Goal: Task Accomplishment & Management: Complete application form

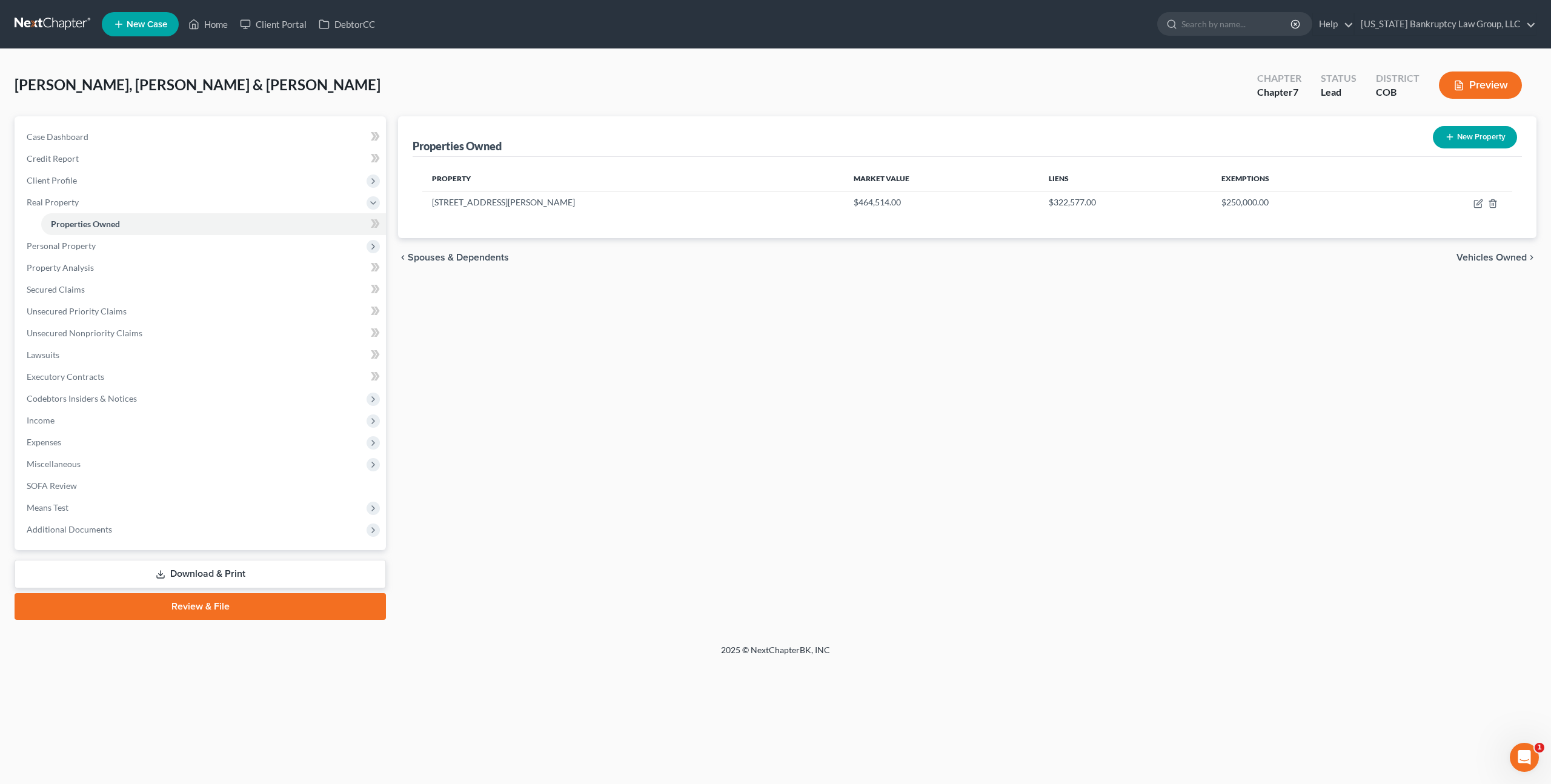
click at [72, 20] on link at bounding box center [53, 24] width 78 height 22
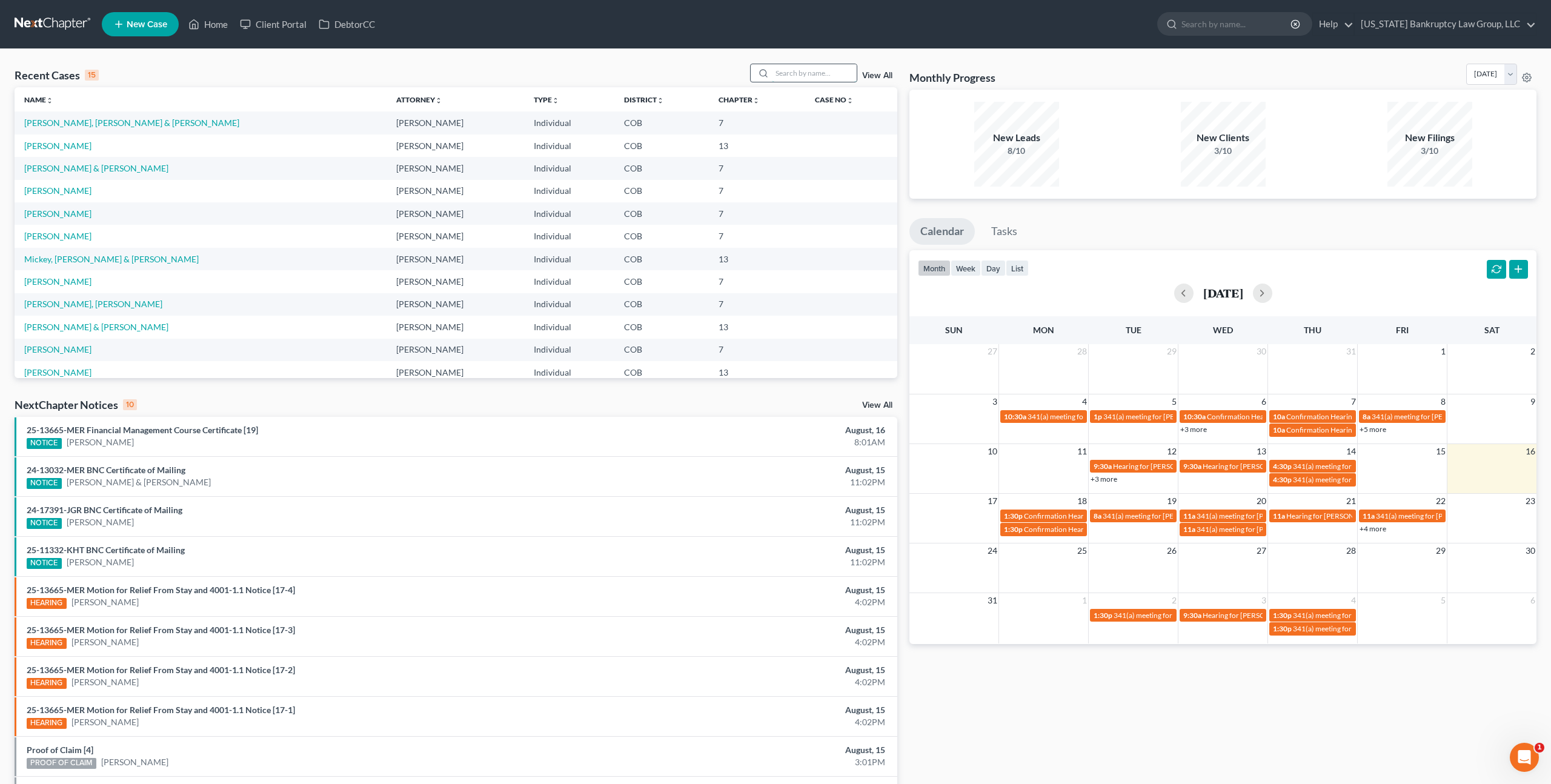
click at [789, 76] on input "search" at bounding box center [814, 73] width 85 height 18
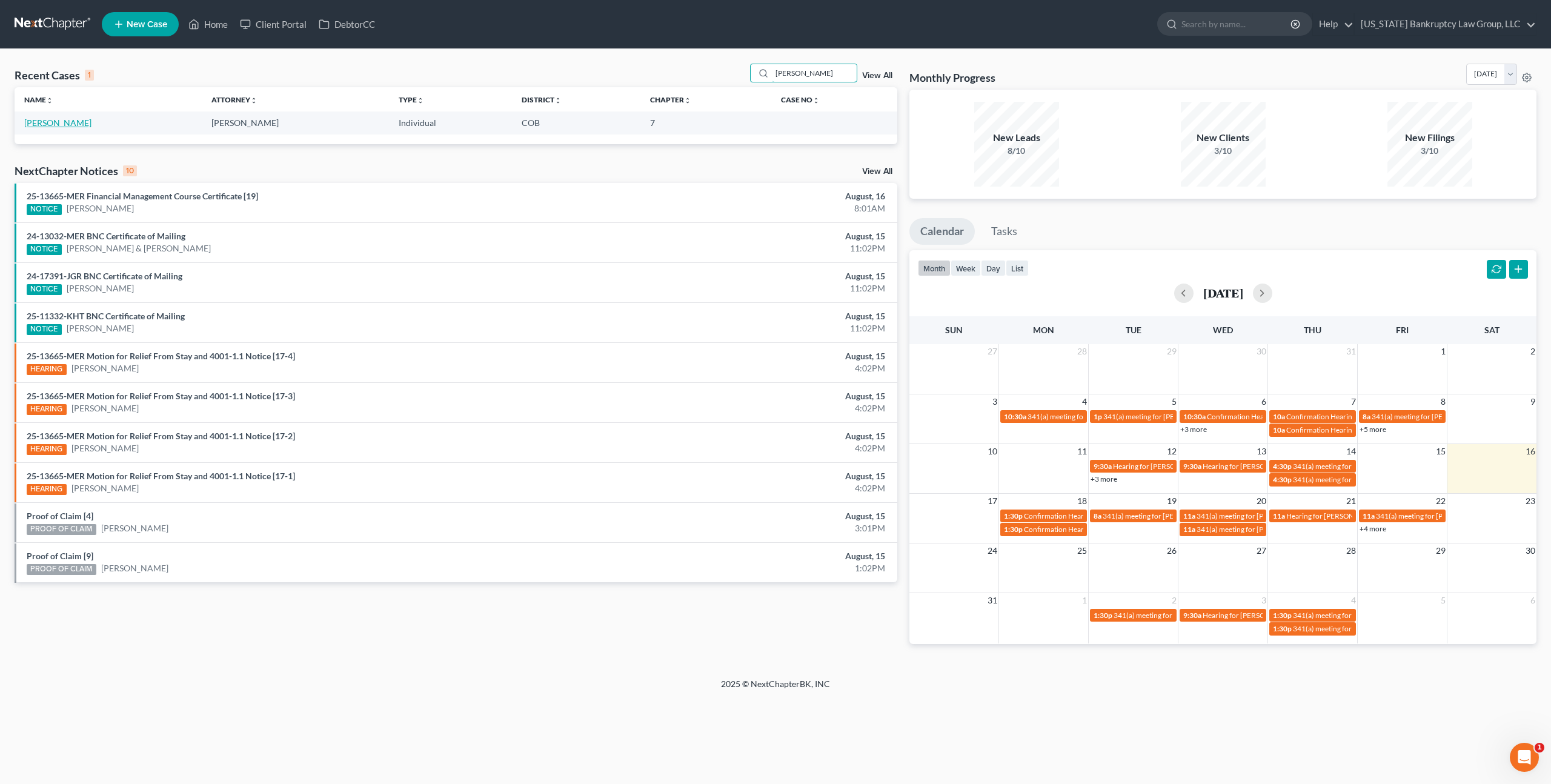
type input "barron"
click at [61, 123] on link "Barron, Brenda" at bounding box center [58, 123] width 67 height 11
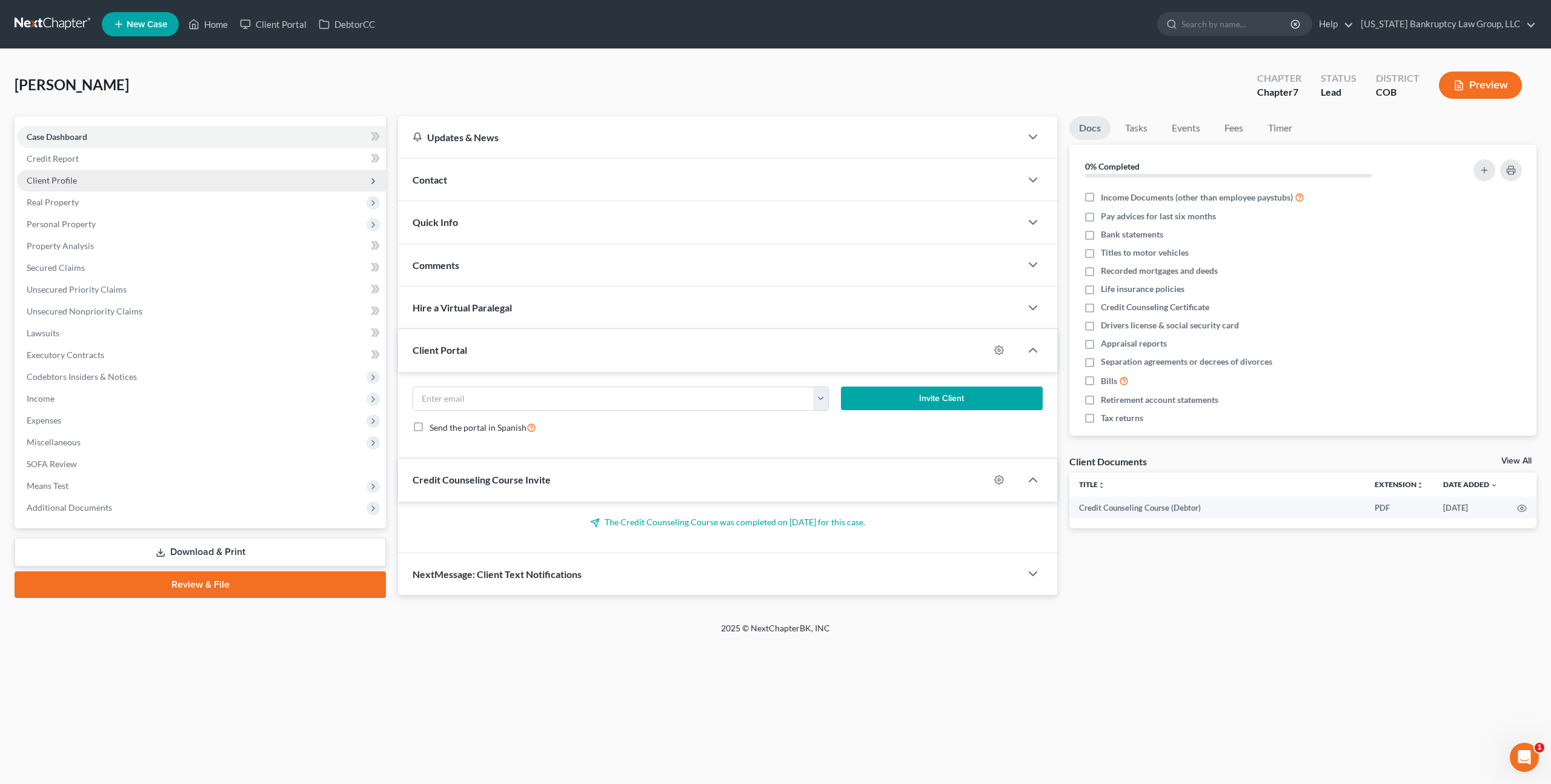
click at [43, 178] on span "Client Profile" at bounding box center [52, 180] width 51 height 11
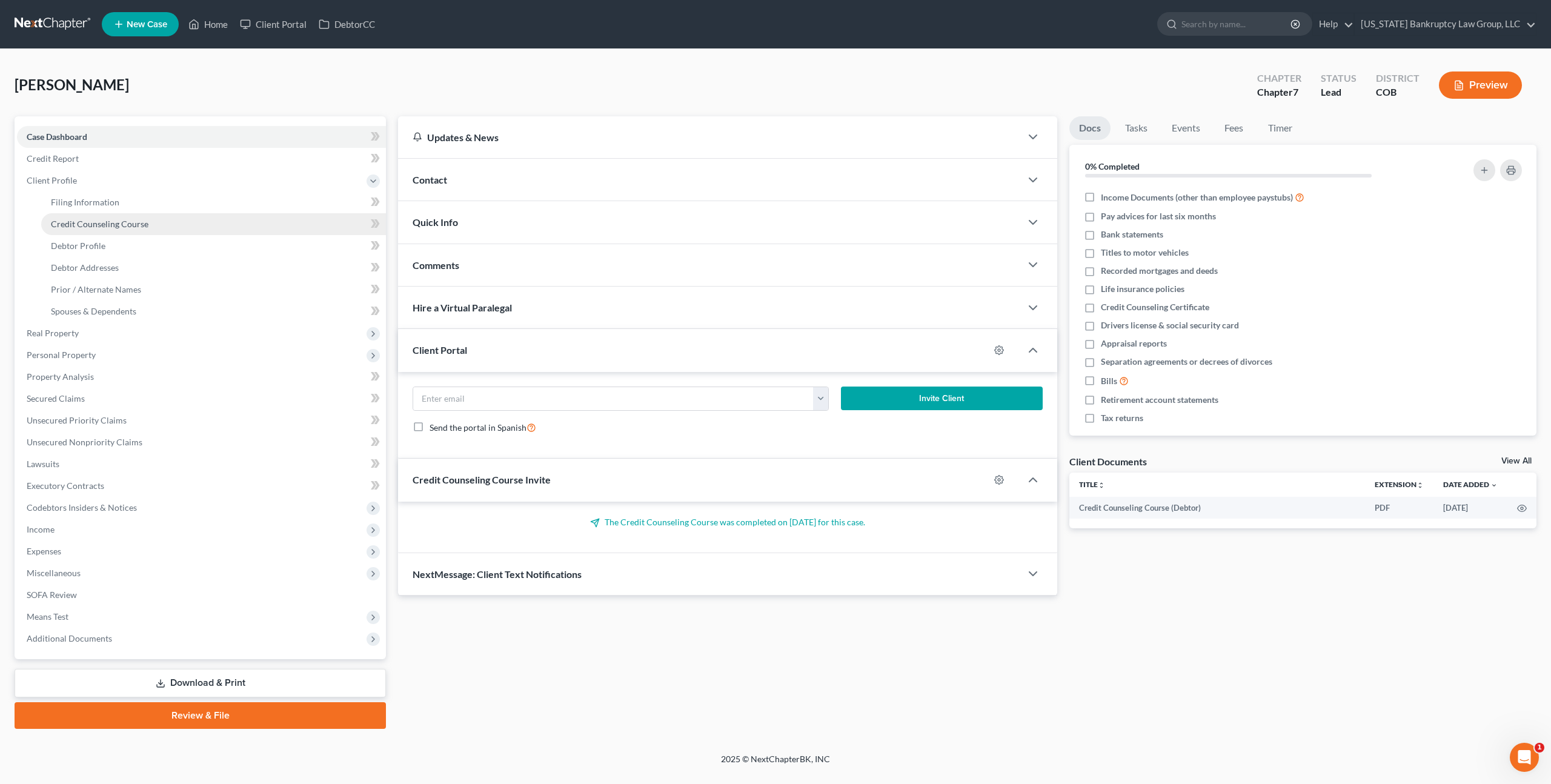
click at [142, 221] on span "Credit Counseling Course" at bounding box center [99, 224] width 97 height 11
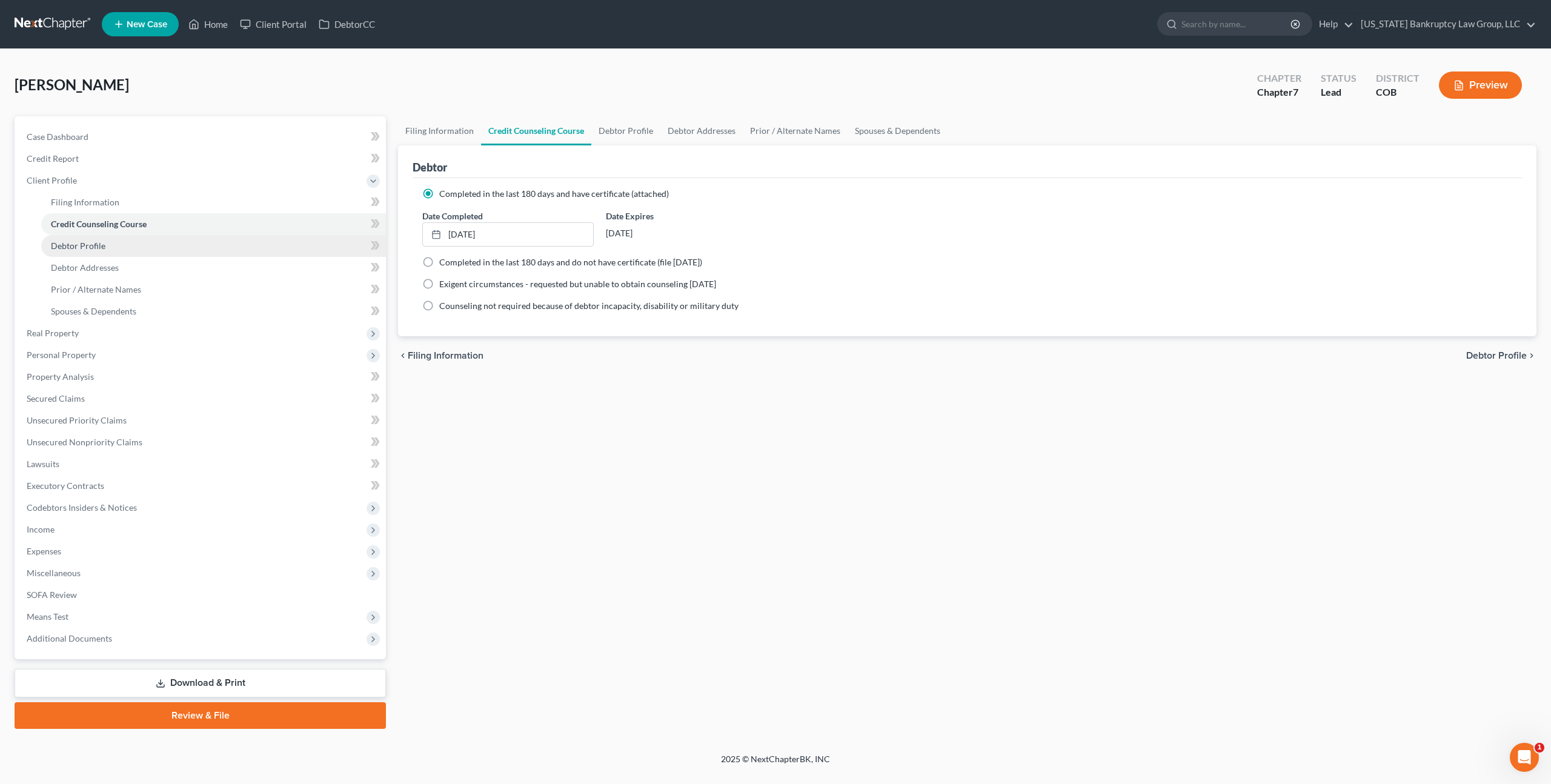
click at [75, 246] on span "Debtor Profile" at bounding box center [78, 246] width 55 height 11
select select "0"
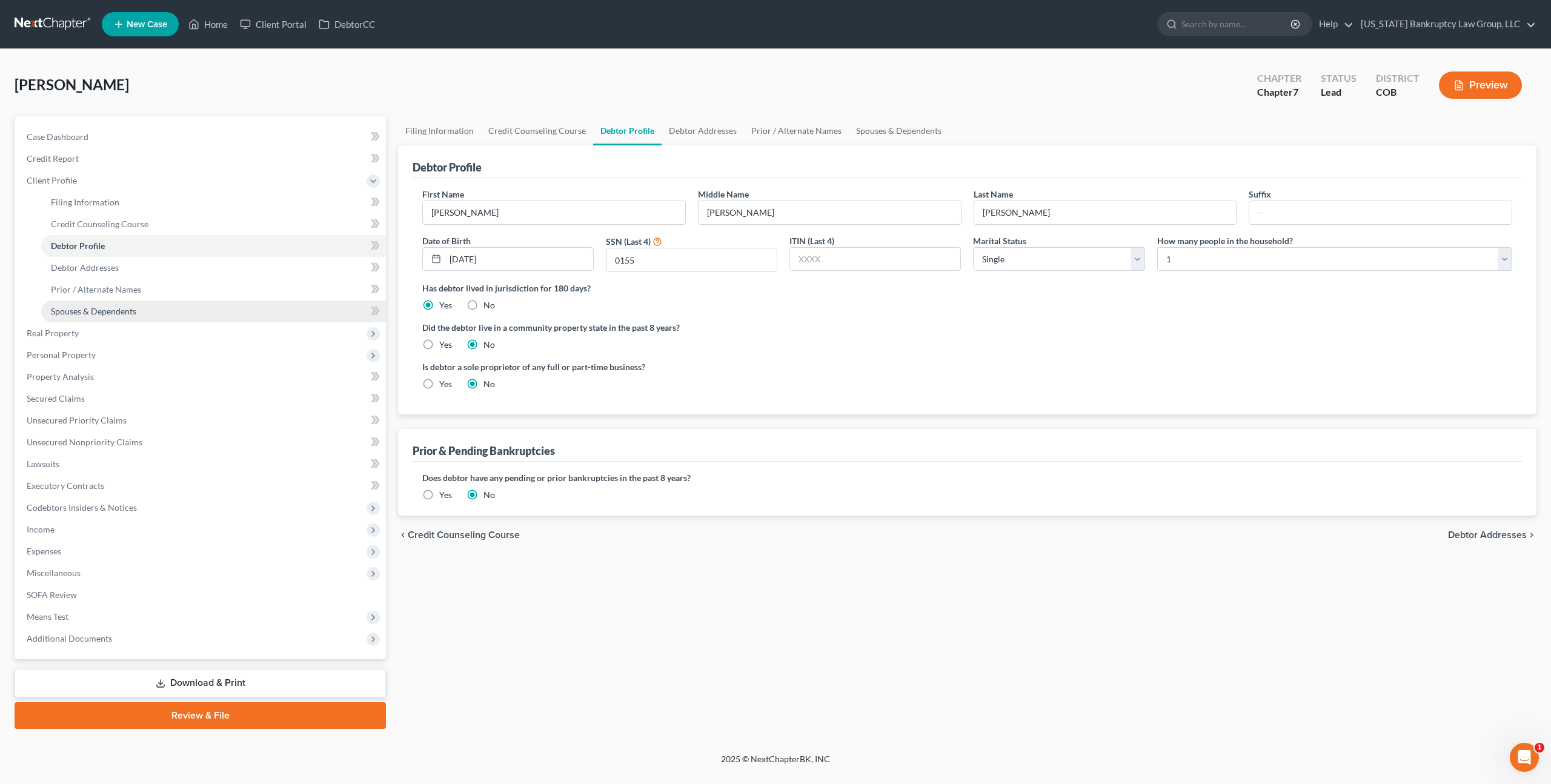
click at [90, 307] on span "Spouses & Dependents" at bounding box center [93, 311] width 85 height 11
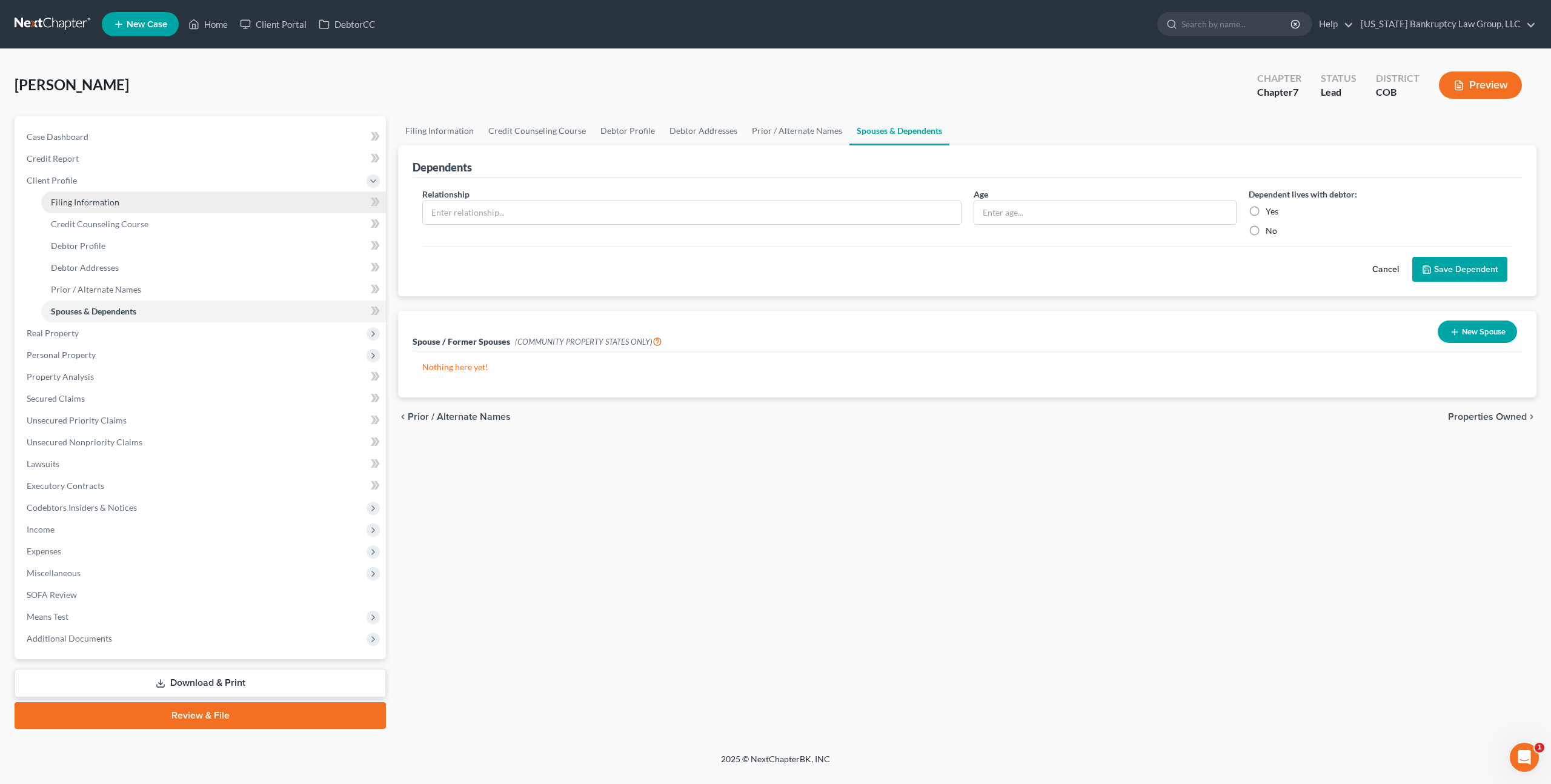
click at [87, 208] on link "Filing Information" at bounding box center [214, 202] width 345 height 22
select select "1"
select select "0"
select select "5"
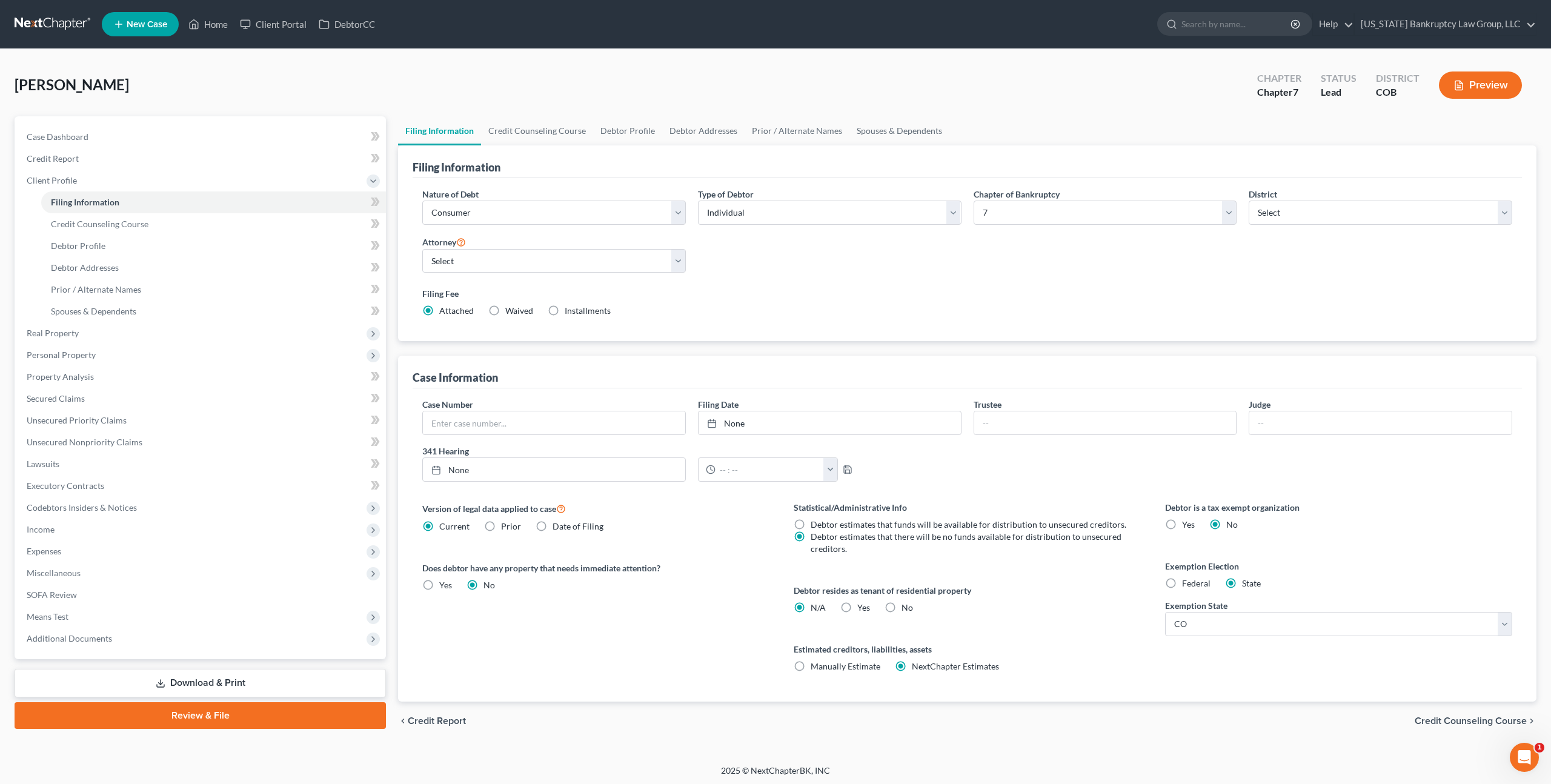
click at [902, 606] on label "No" at bounding box center [908, 608] width 12 height 12
click at [906, 606] on input "No" at bounding box center [910, 606] width 8 height 8
radio input "true"
radio input "false"
click at [65, 478] on link "Executory Contracts" at bounding box center [202, 486] width 369 height 22
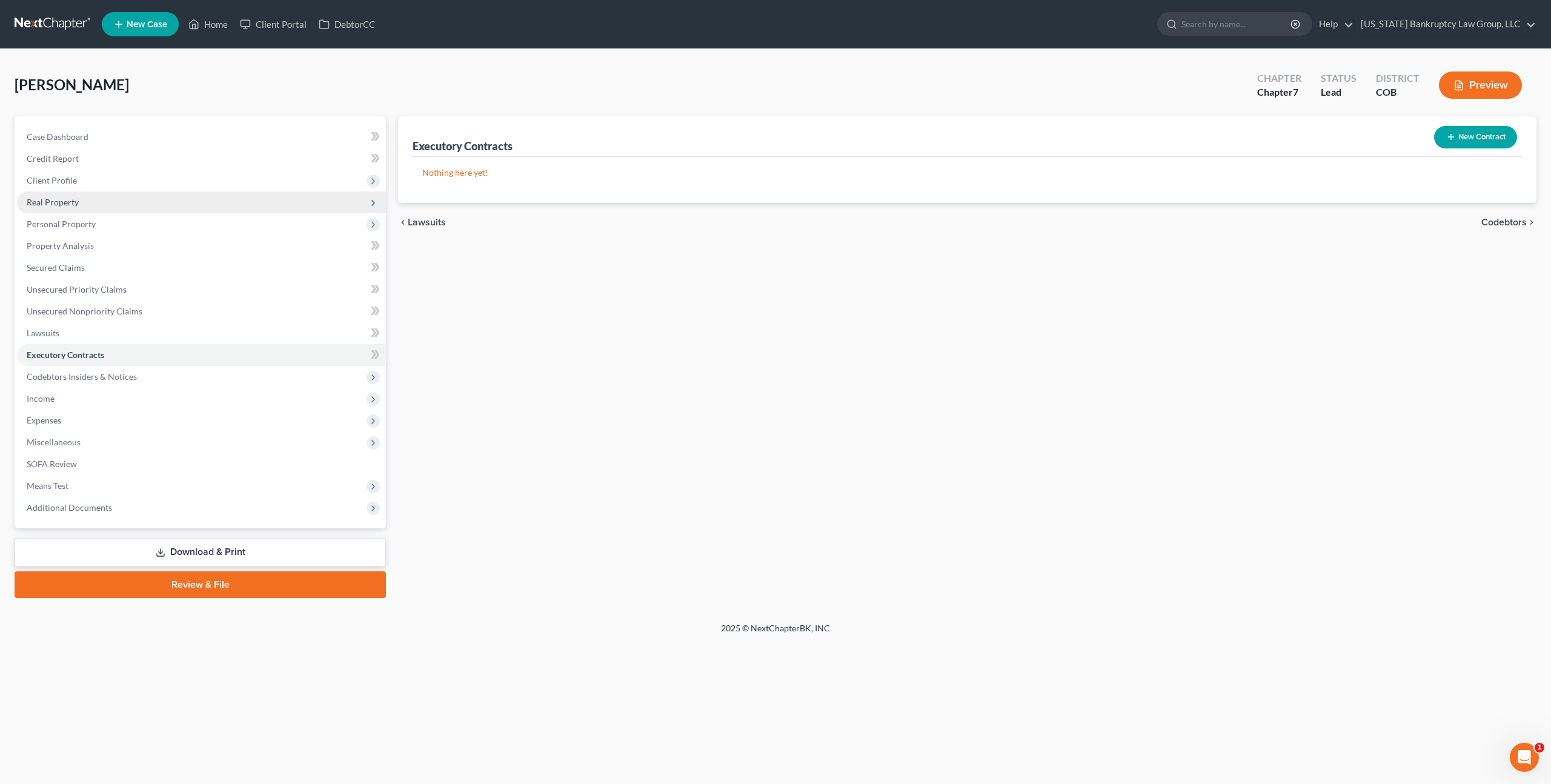
click at [60, 205] on span "Real Property" at bounding box center [53, 202] width 52 height 11
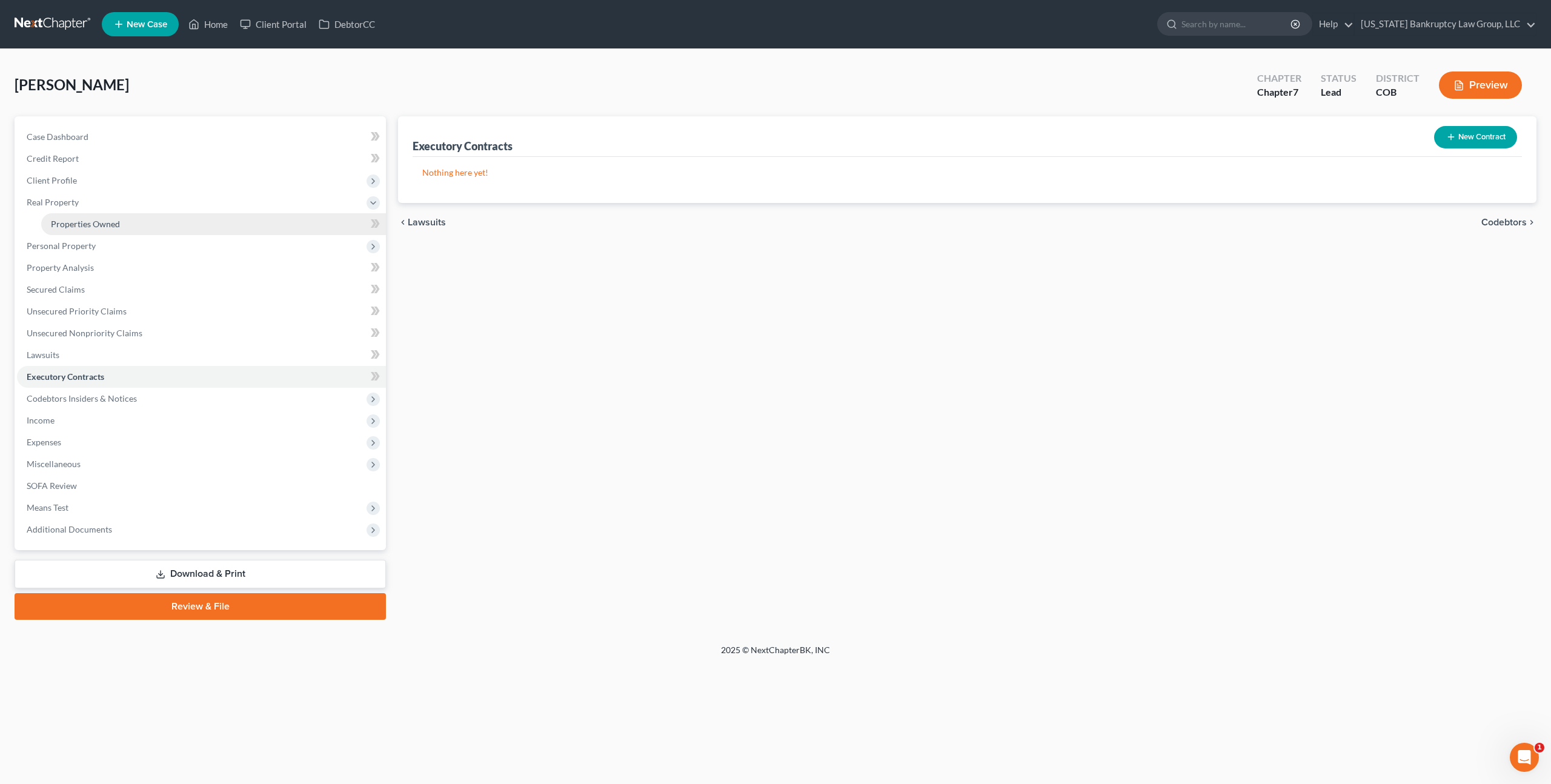
click at [68, 227] on span "Properties Owned" at bounding box center [85, 224] width 69 height 11
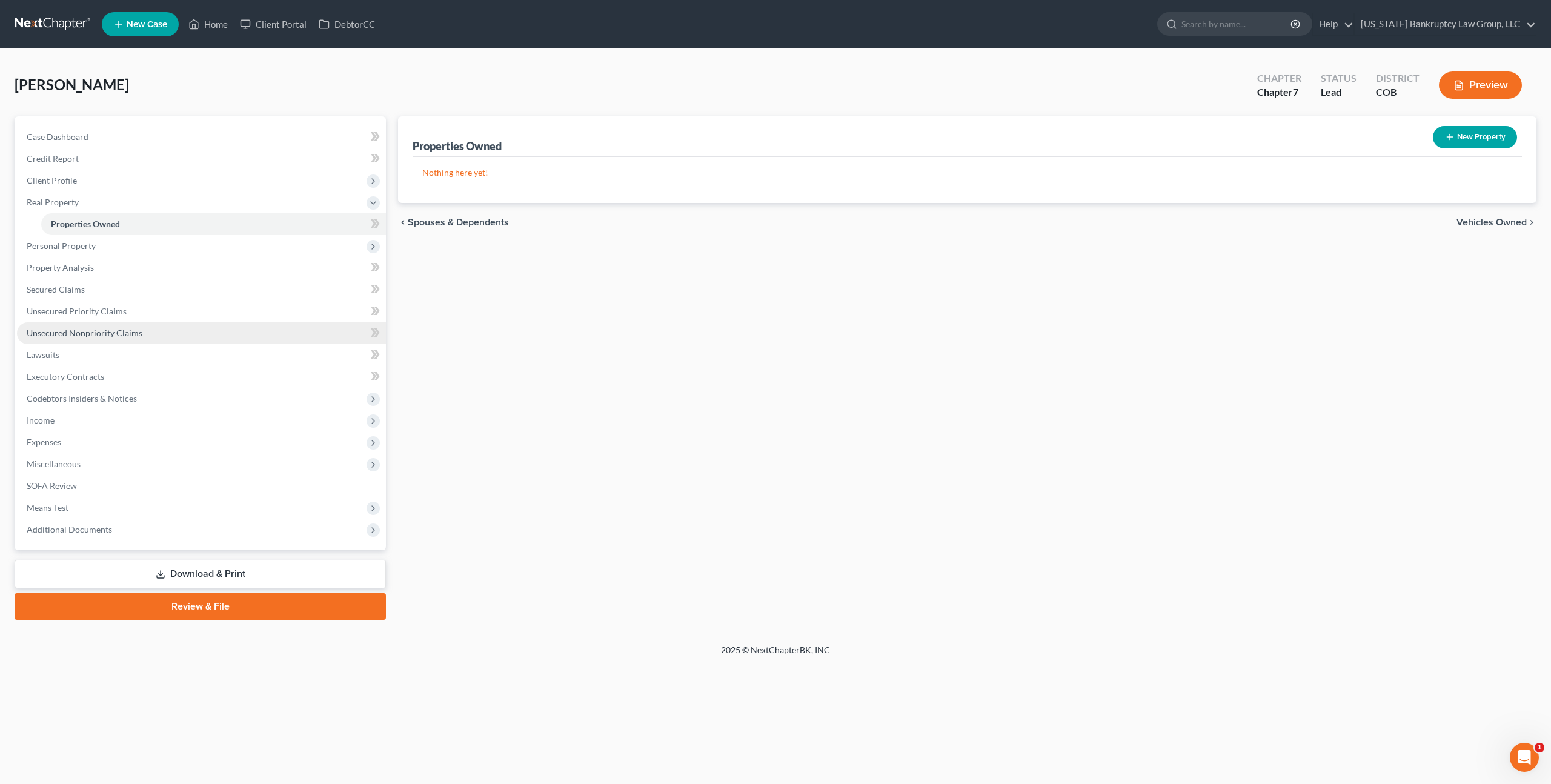
click at [80, 334] on span "Unsecured Nonpriority Claims" at bounding box center [85, 333] width 116 height 11
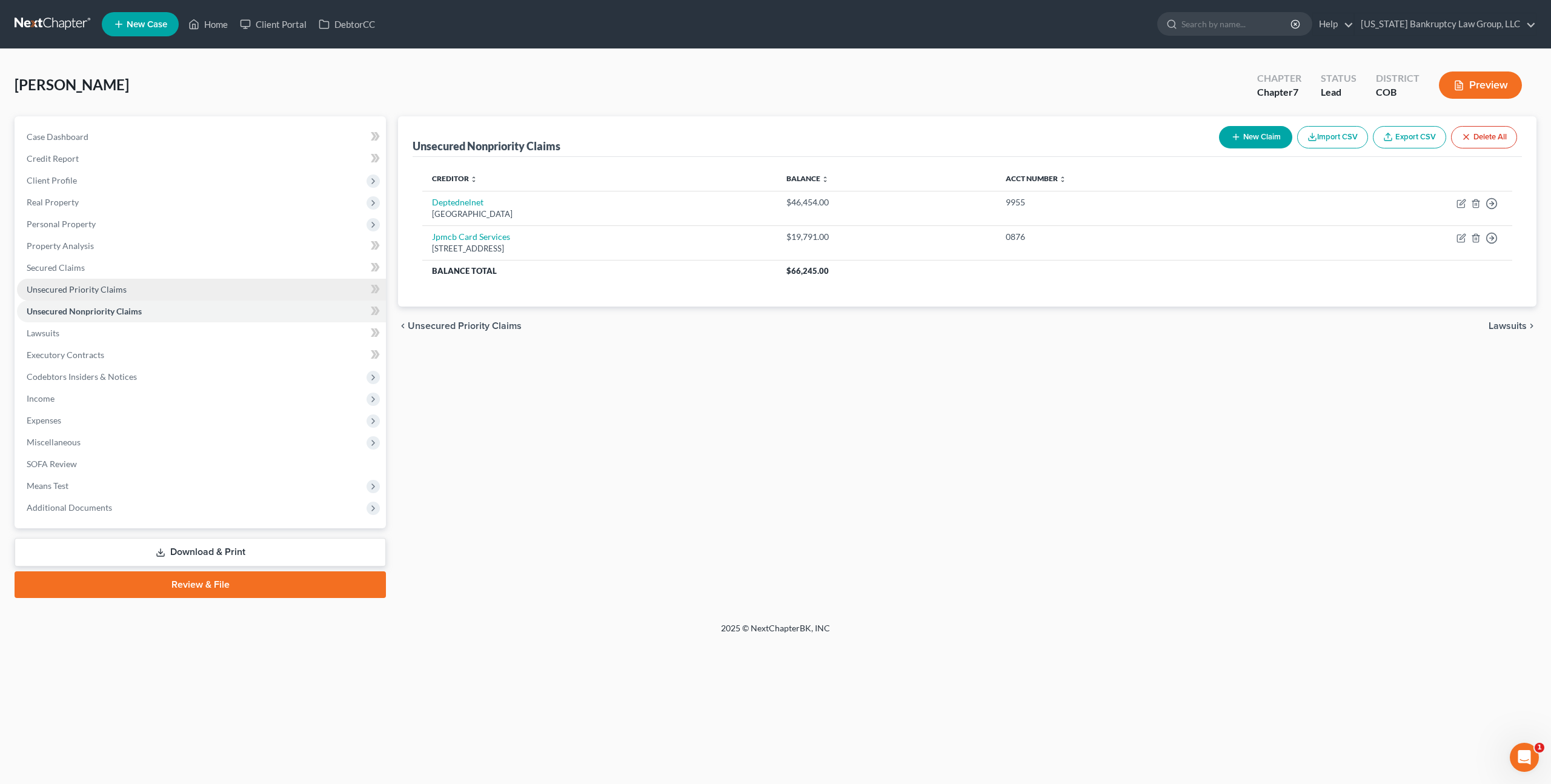
click at [74, 292] on span "Unsecured Priority Claims" at bounding box center [77, 289] width 100 height 11
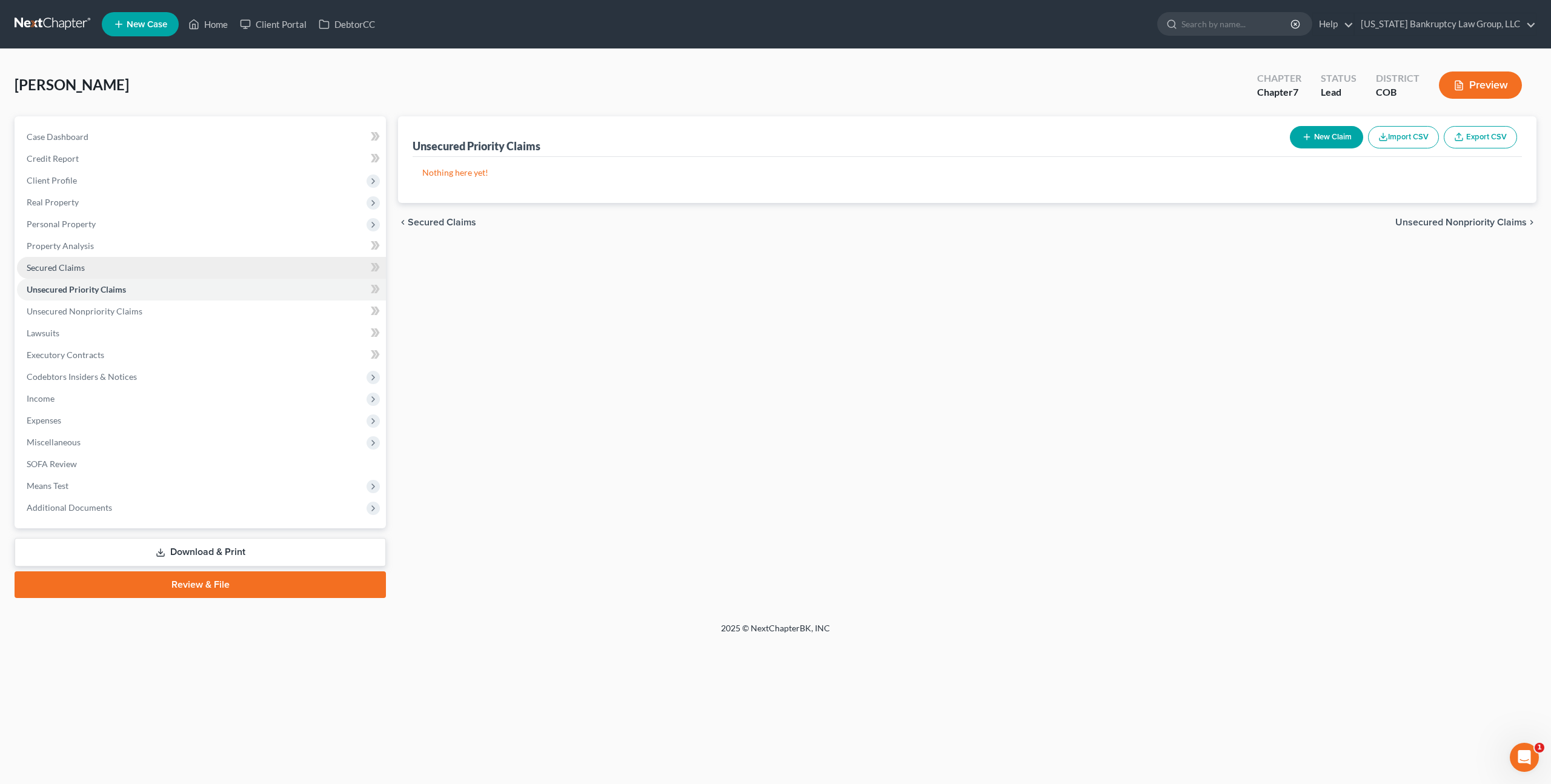
click at [71, 260] on link "Secured Claims" at bounding box center [202, 267] width 369 height 22
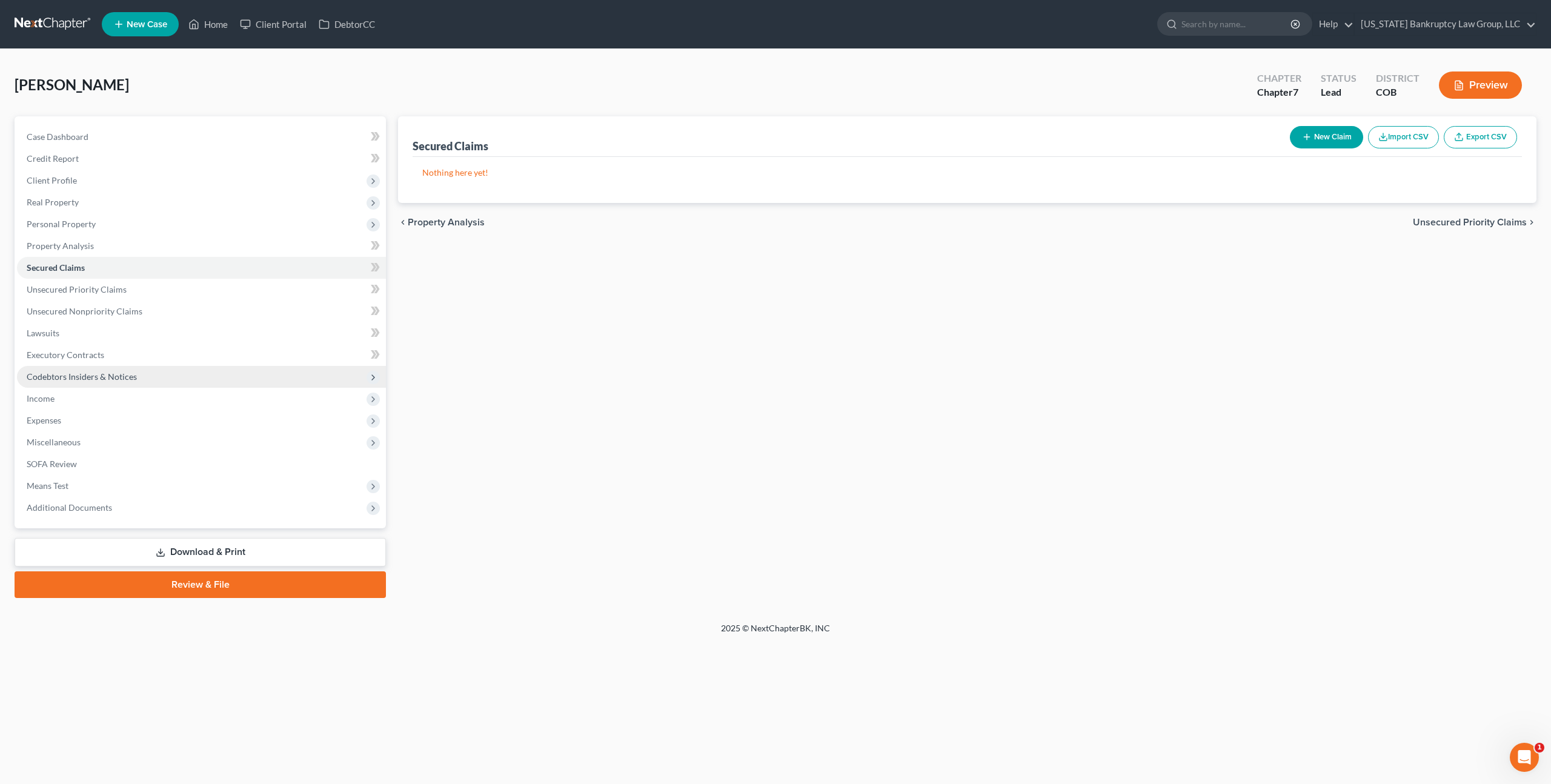
click at [60, 376] on span "Codebtors Insiders & Notices" at bounding box center [82, 377] width 110 height 11
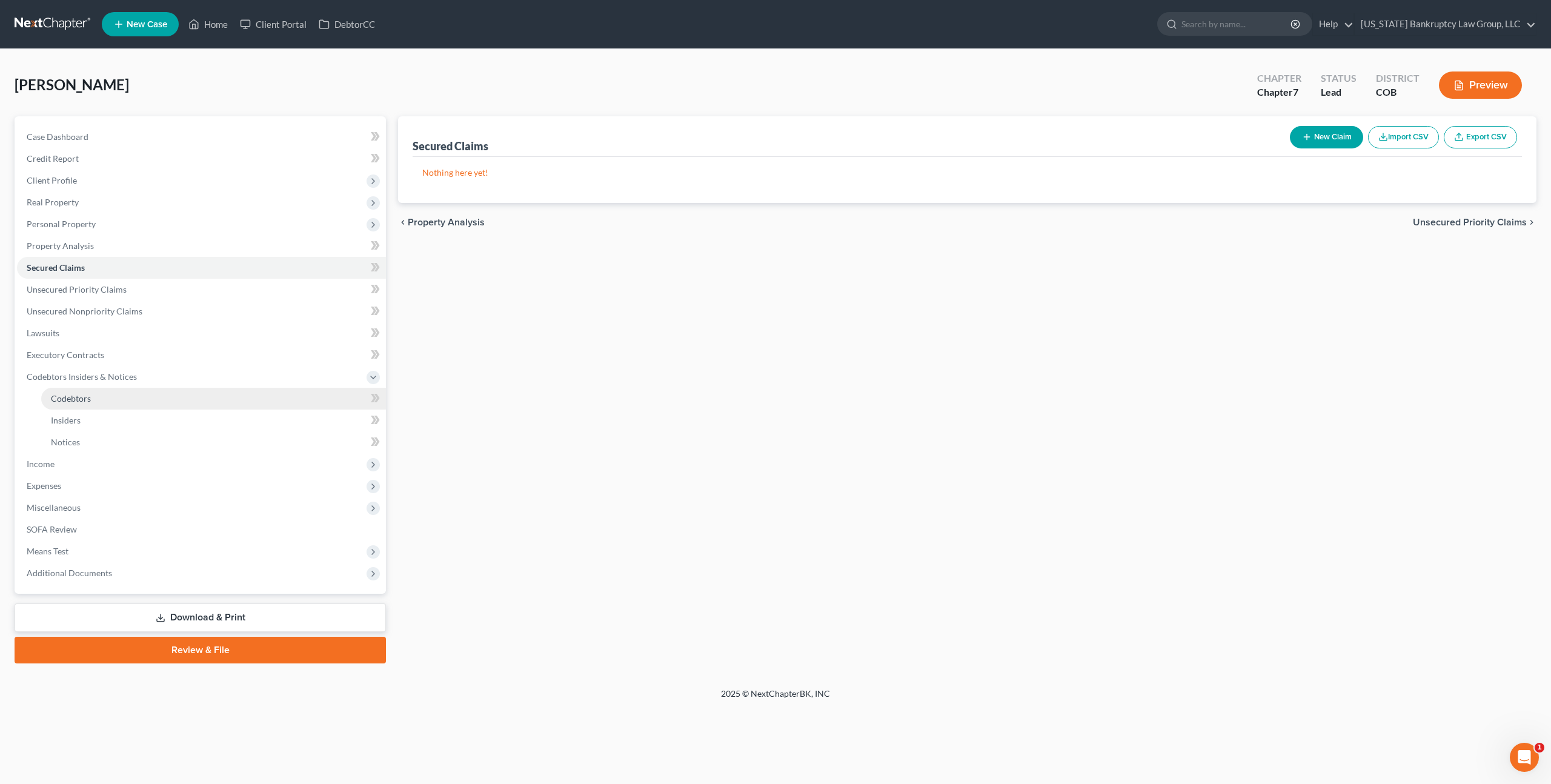
click at [58, 402] on span "Codebtors" at bounding box center [70, 398] width 40 height 11
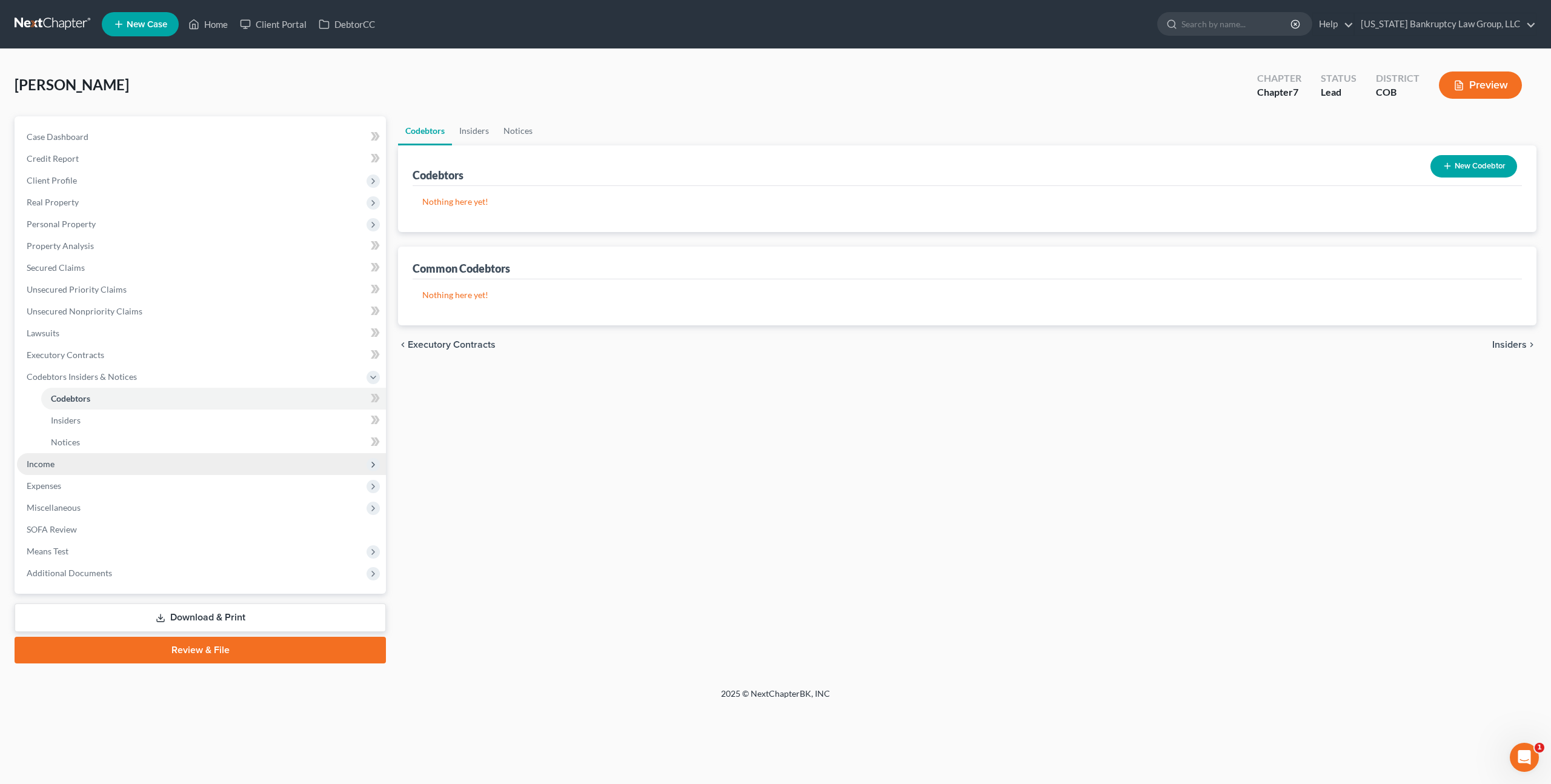
click at [41, 468] on span "Income" at bounding box center [41, 464] width 28 height 11
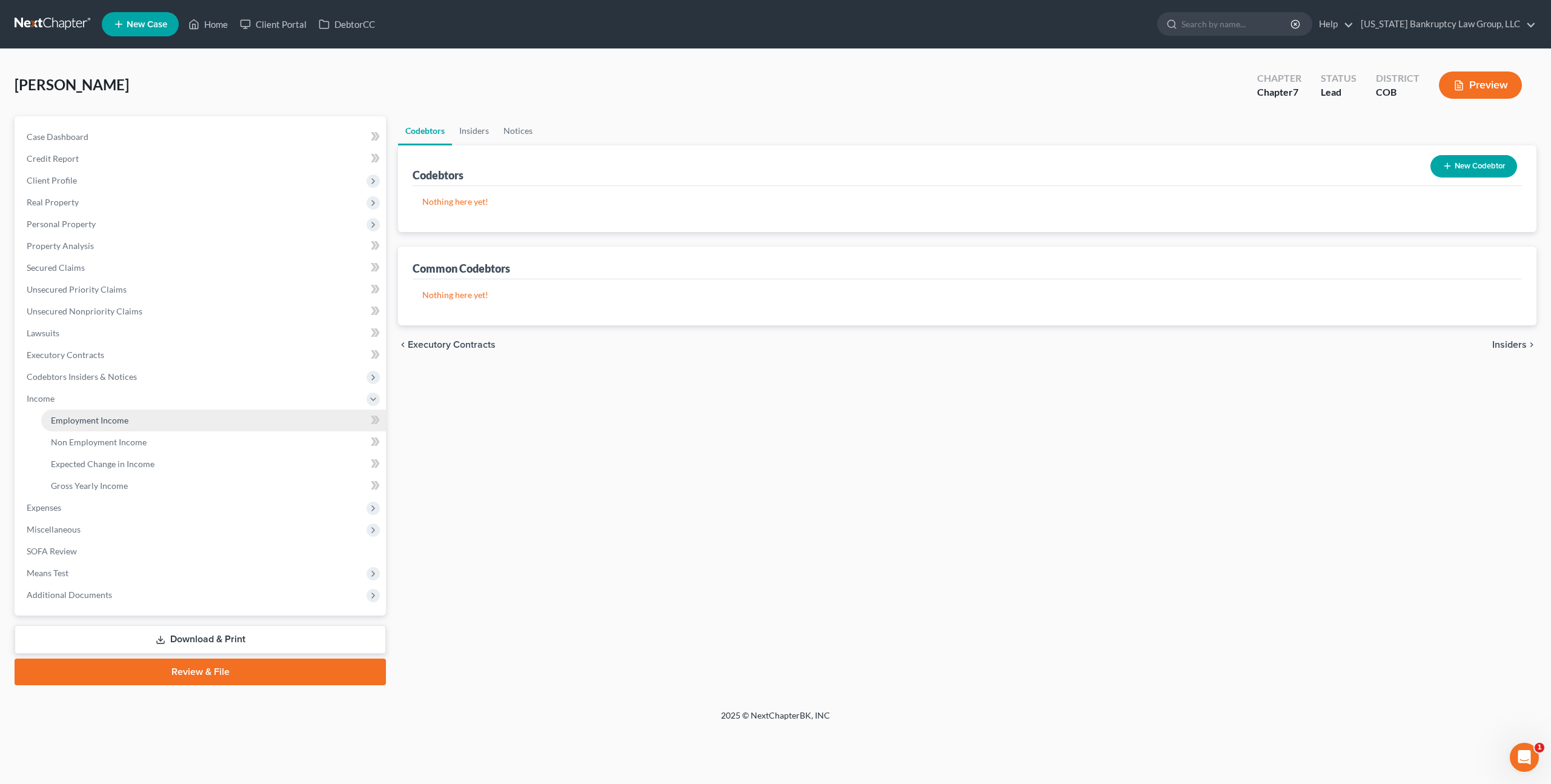
click at [73, 424] on span "Employment Income" at bounding box center [89, 421] width 78 height 11
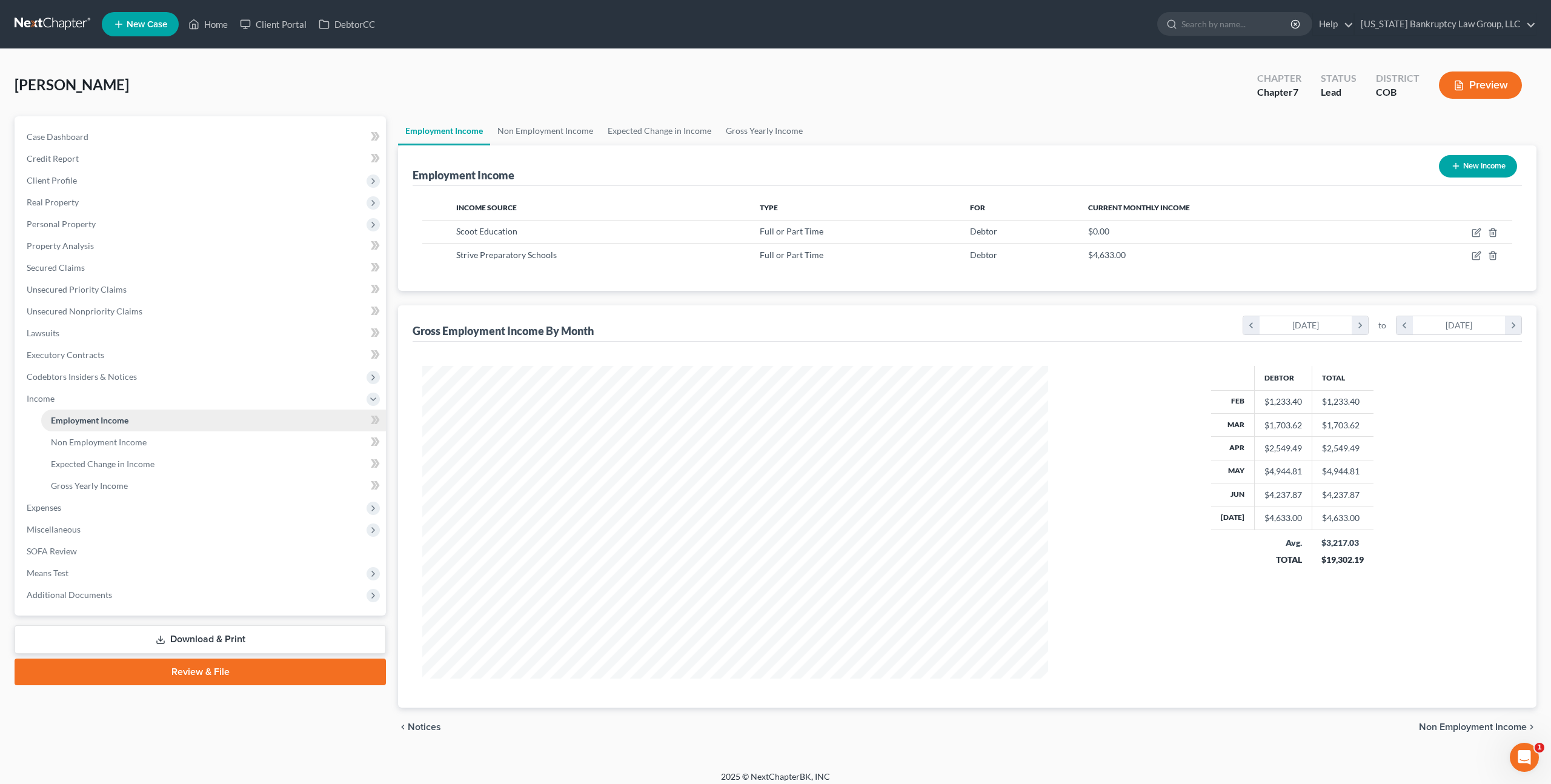
scroll to position [313, 649]
click at [1478, 254] on icon "button" at bounding box center [1477, 256] width 10 height 10
select select "0"
select select "5"
select select "0"
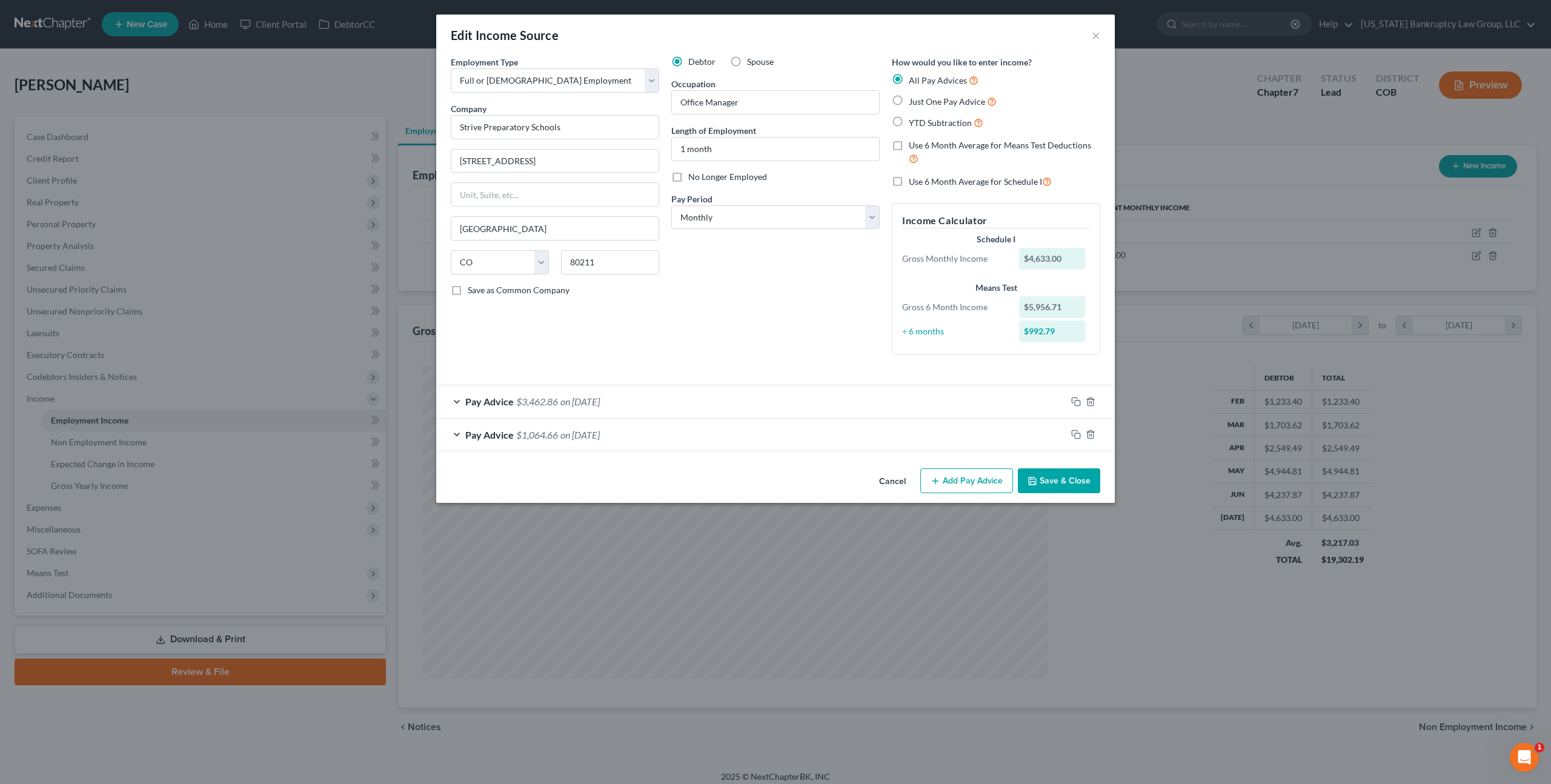
click at [814, 403] on div "Pay Advice $3,462.86 on 07/31/2025" at bounding box center [751, 401] width 630 height 32
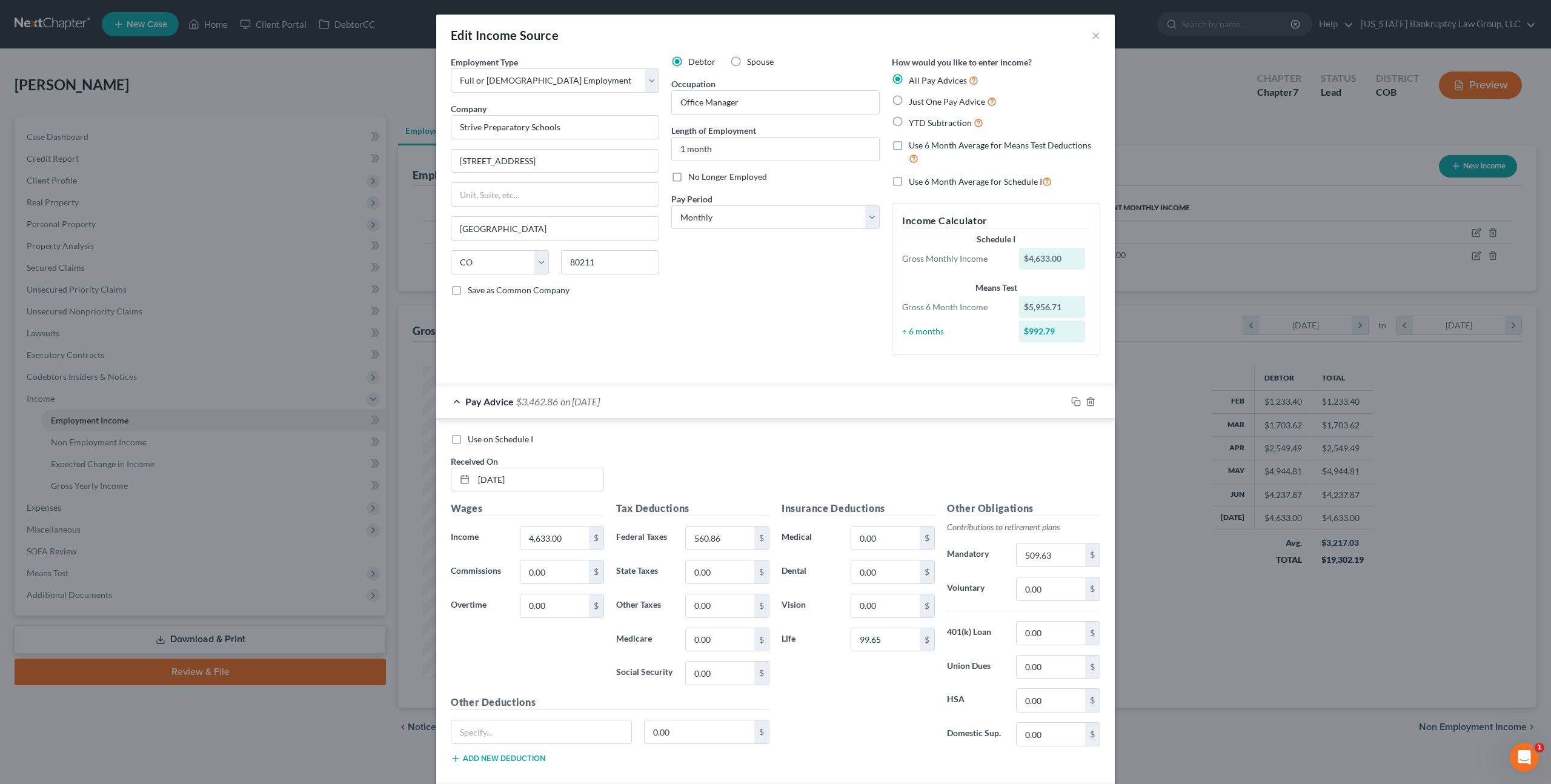
click at [468, 440] on label "Use on Schedule I" at bounding box center [501, 439] width 66 height 12
click at [473, 440] on input "Use on Schedule I" at bounding box center [476, 437] width 8 height 8
checkbox input "true"
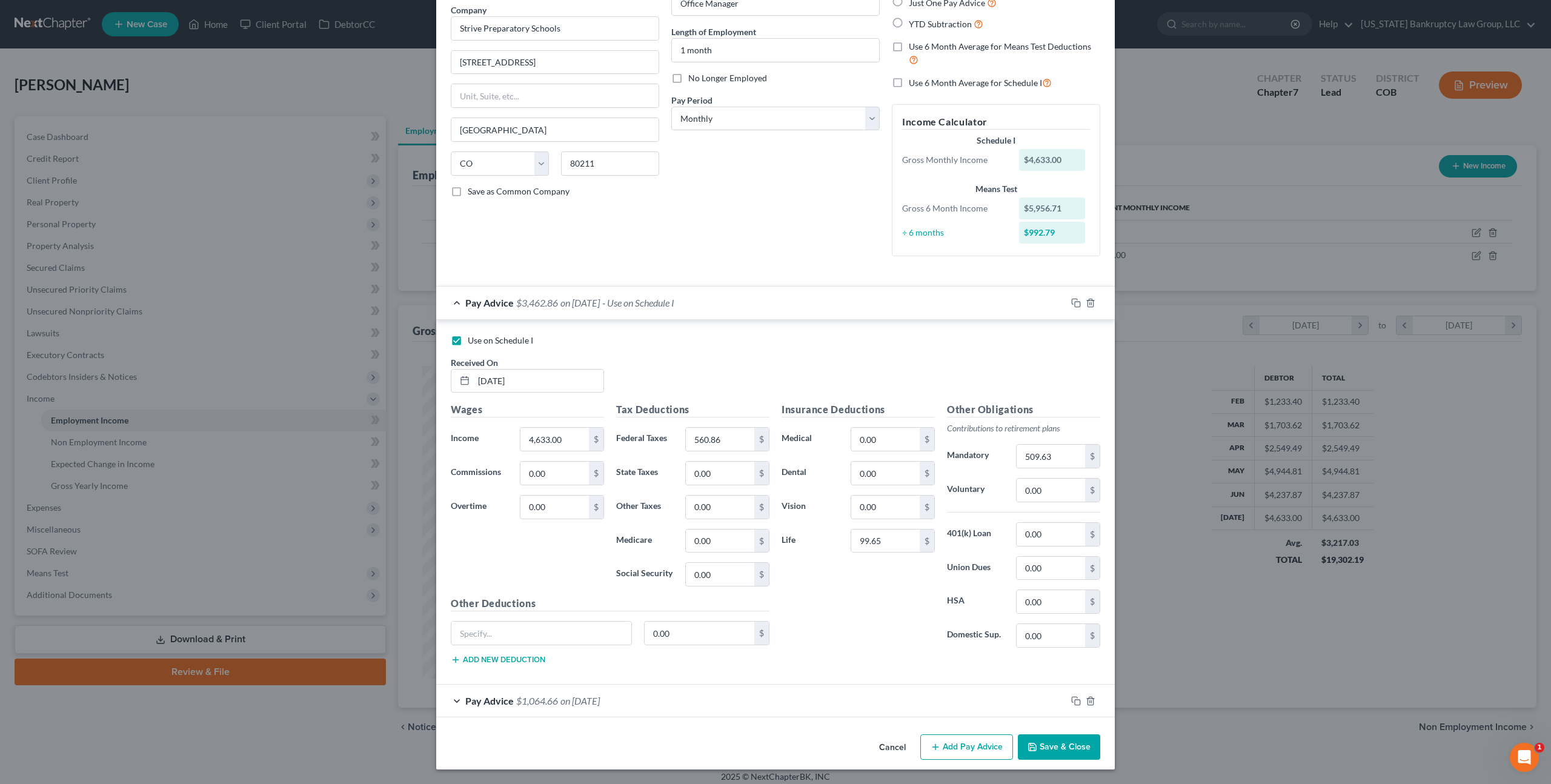
click at [1038, 752] on button "Save & Close" at bounding box center [1059, 747] width 82 height 26
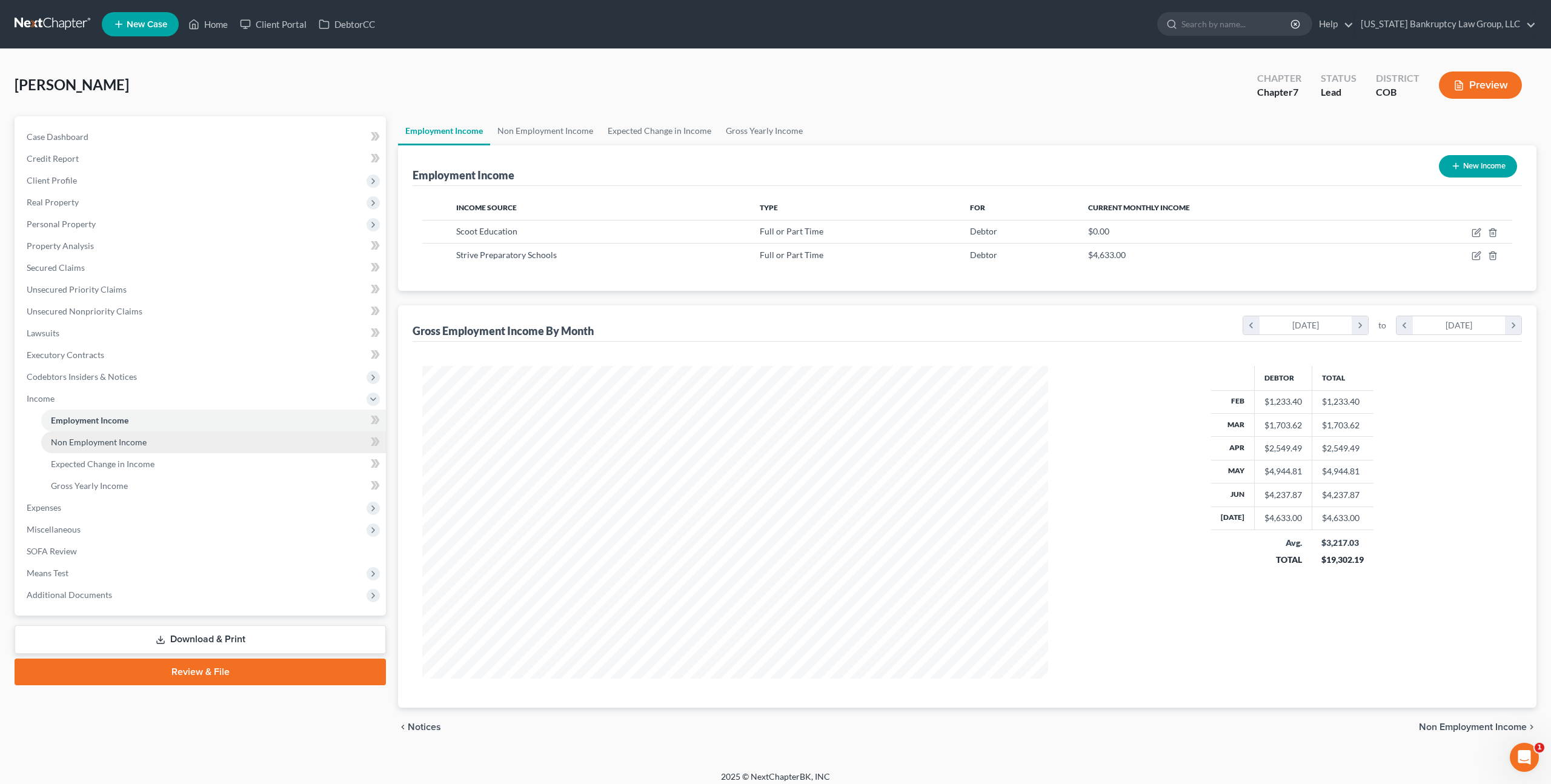
click at [136, 447] on span "Non Employment Income" at bounding box center [99, 442] width 96 height 11
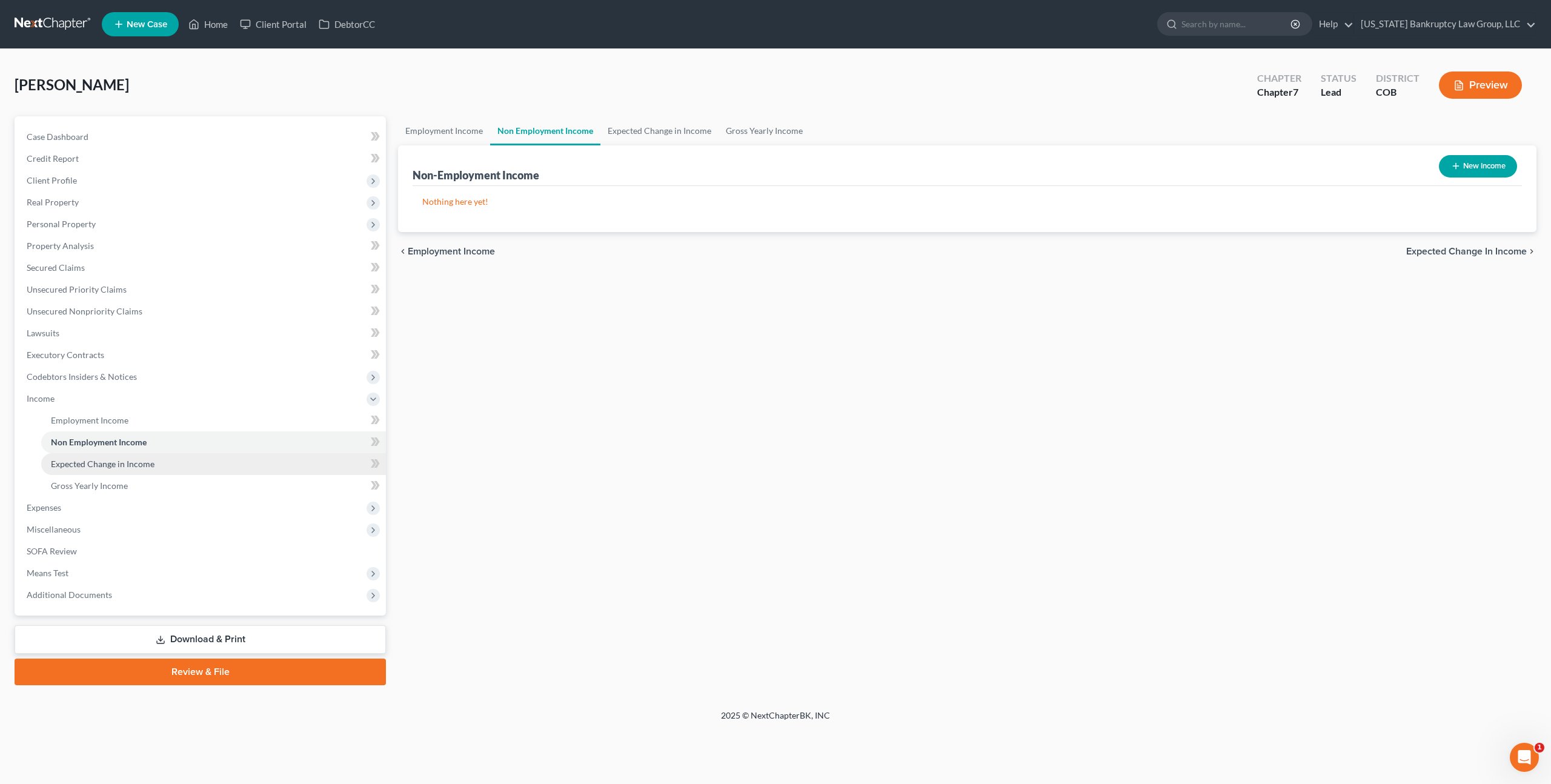
click at [124, 463] on span "Expected Change in Income" at bounding box center [103, 464] width 104 height 11
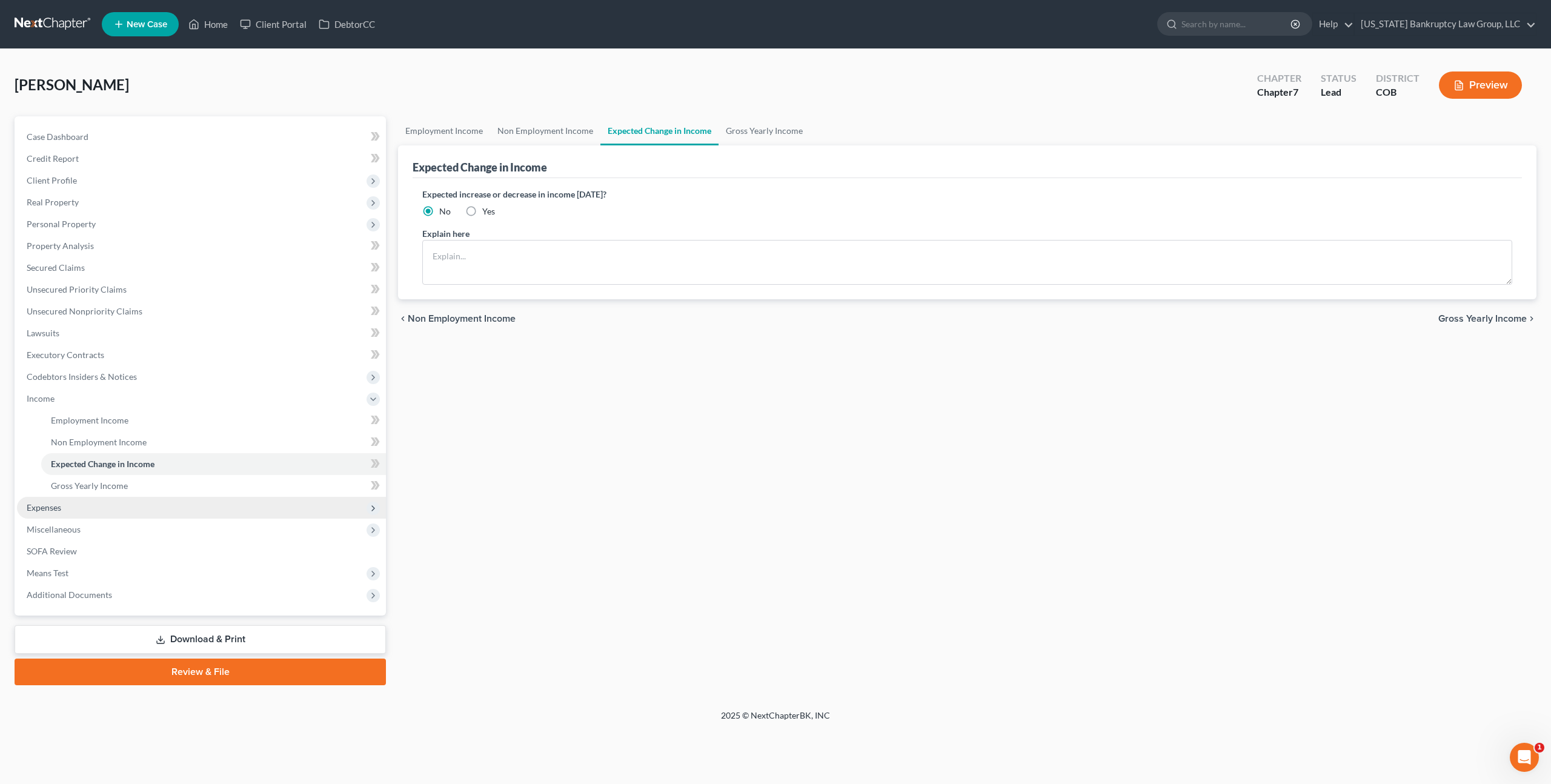
click at [61, 509] on span "Expenses" at bounding box center [202, 507] width 369 height 22
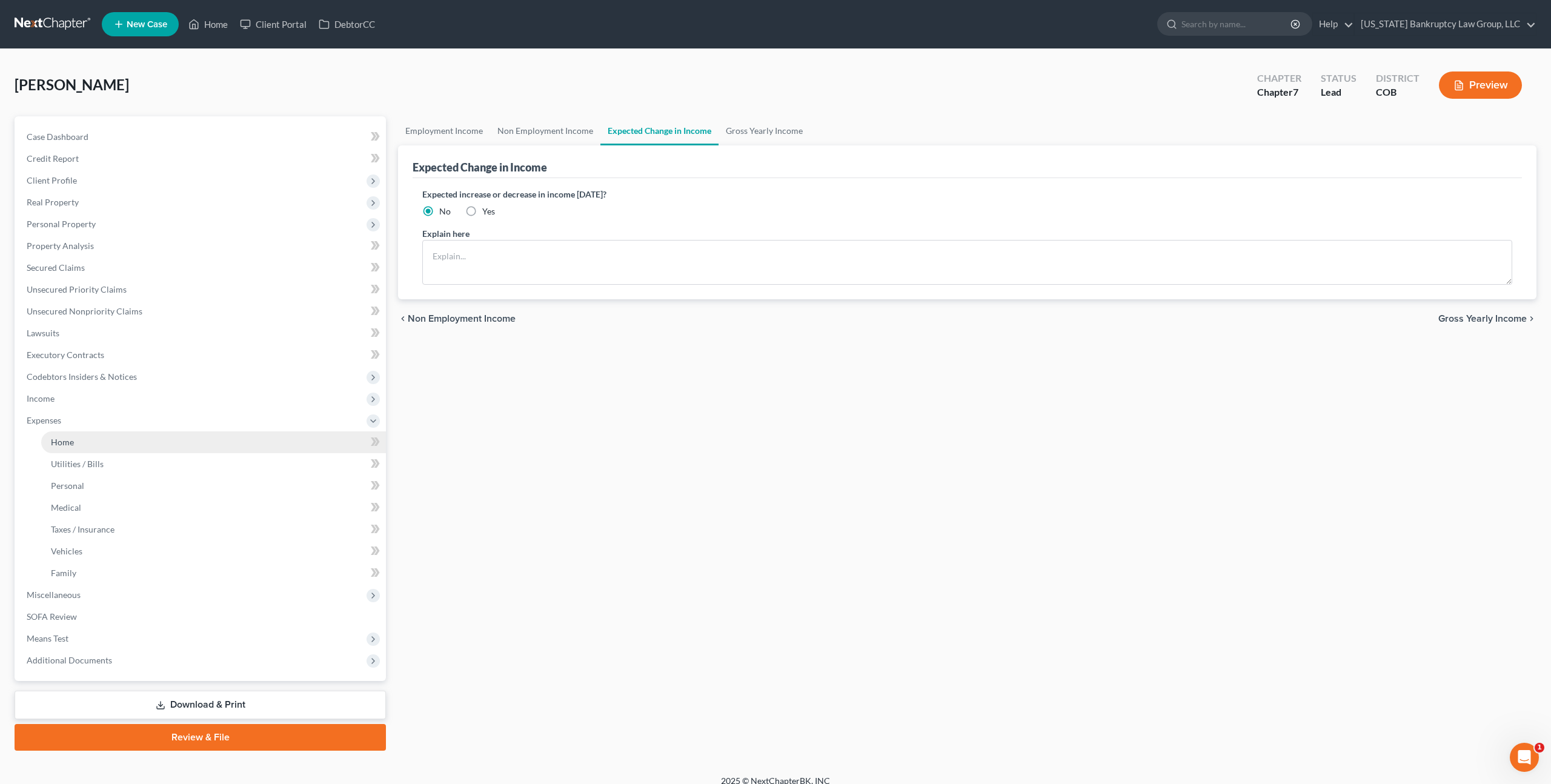
click at [69, 443] on span "Home" at bounding box center [62, 442] width 23 height 11
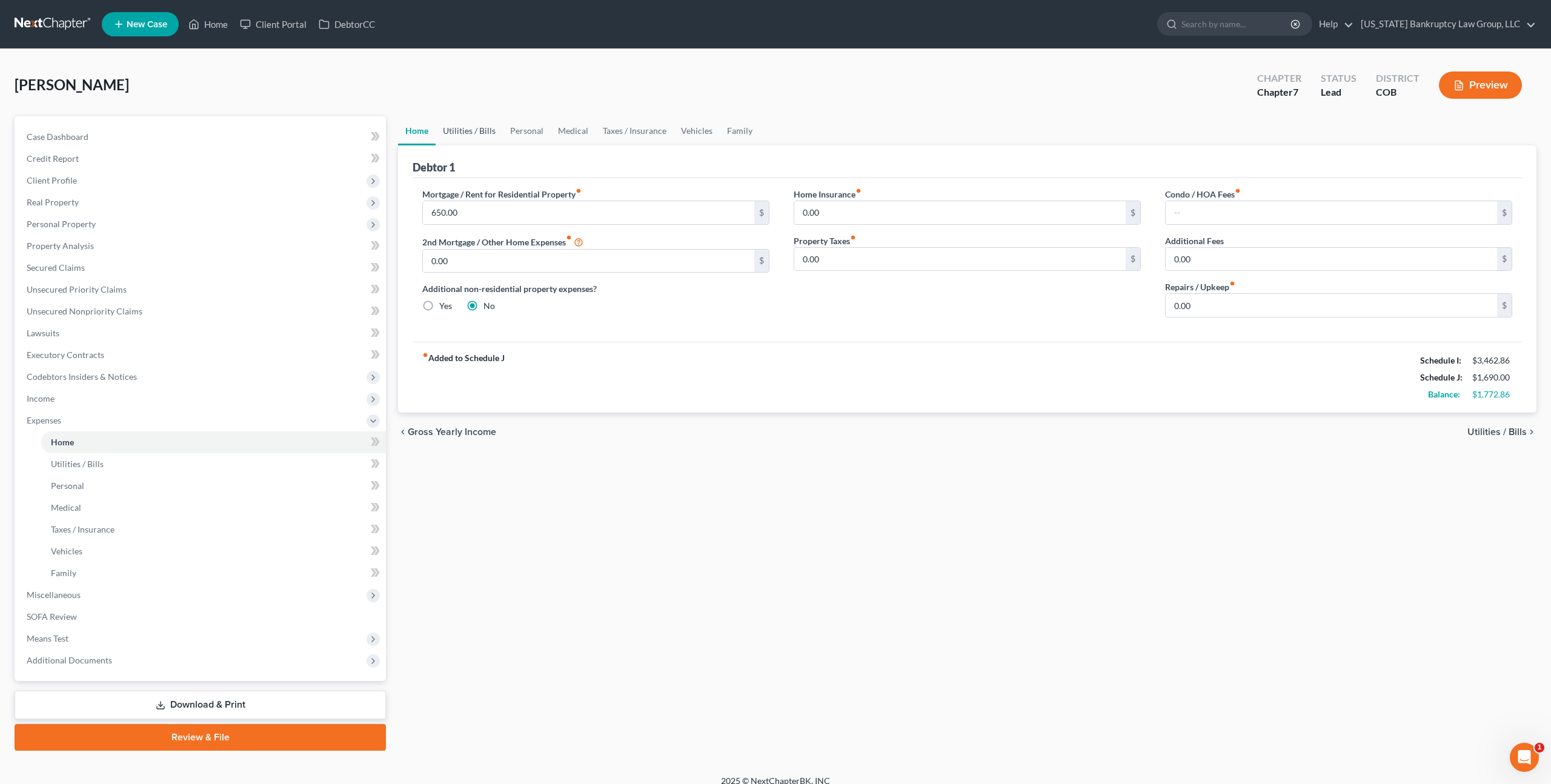
click at [463, 128] on link "Utilities / Bills" at bounding box center [469, 131] width 67 height 29
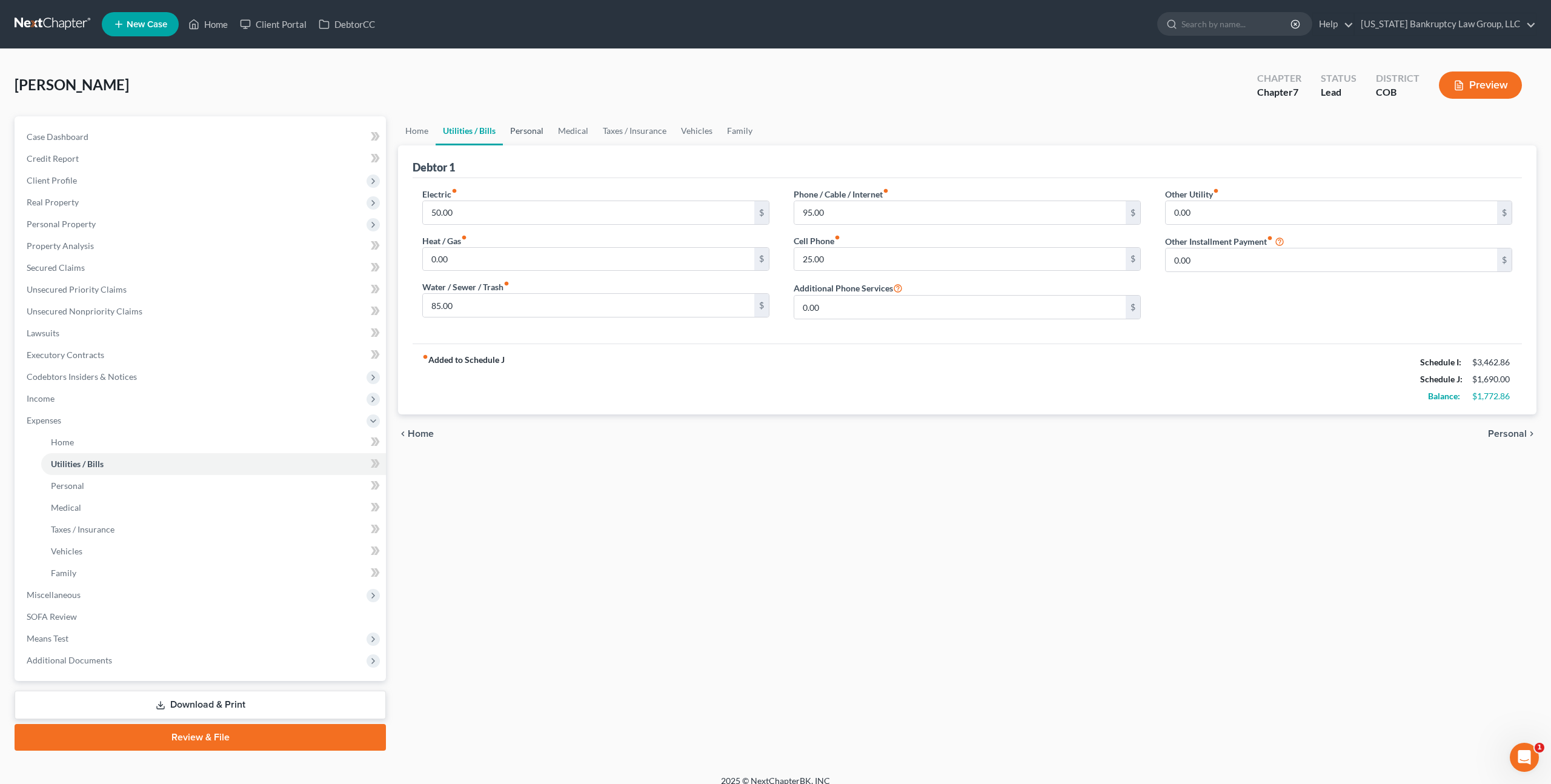
click at [540, 132] on link "Personal" at bounding box center [526, 131] width 48 height 29
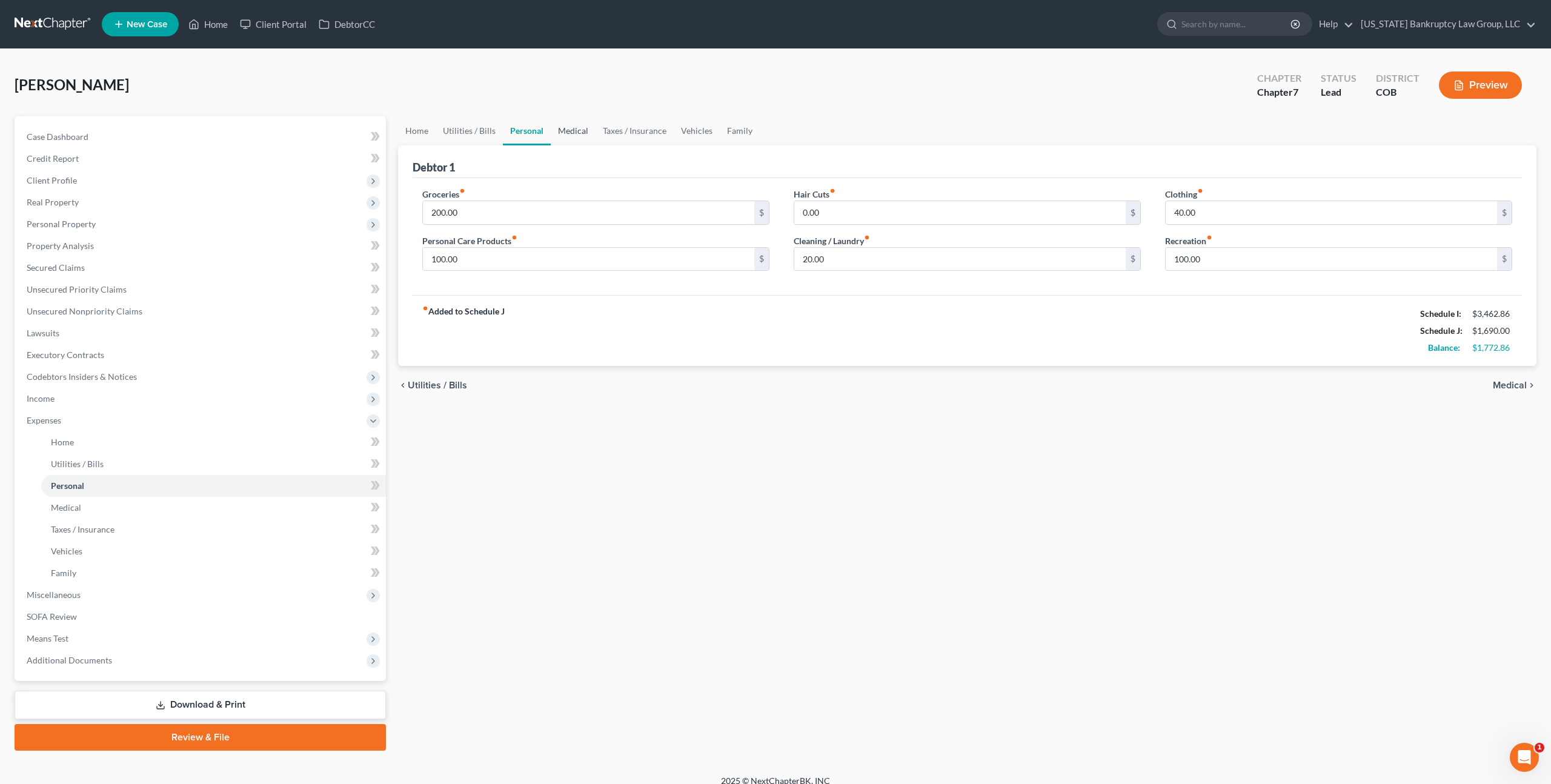
click at [562, 132] on link "Medical" at bounding box center [573, 131] width 45 height 29
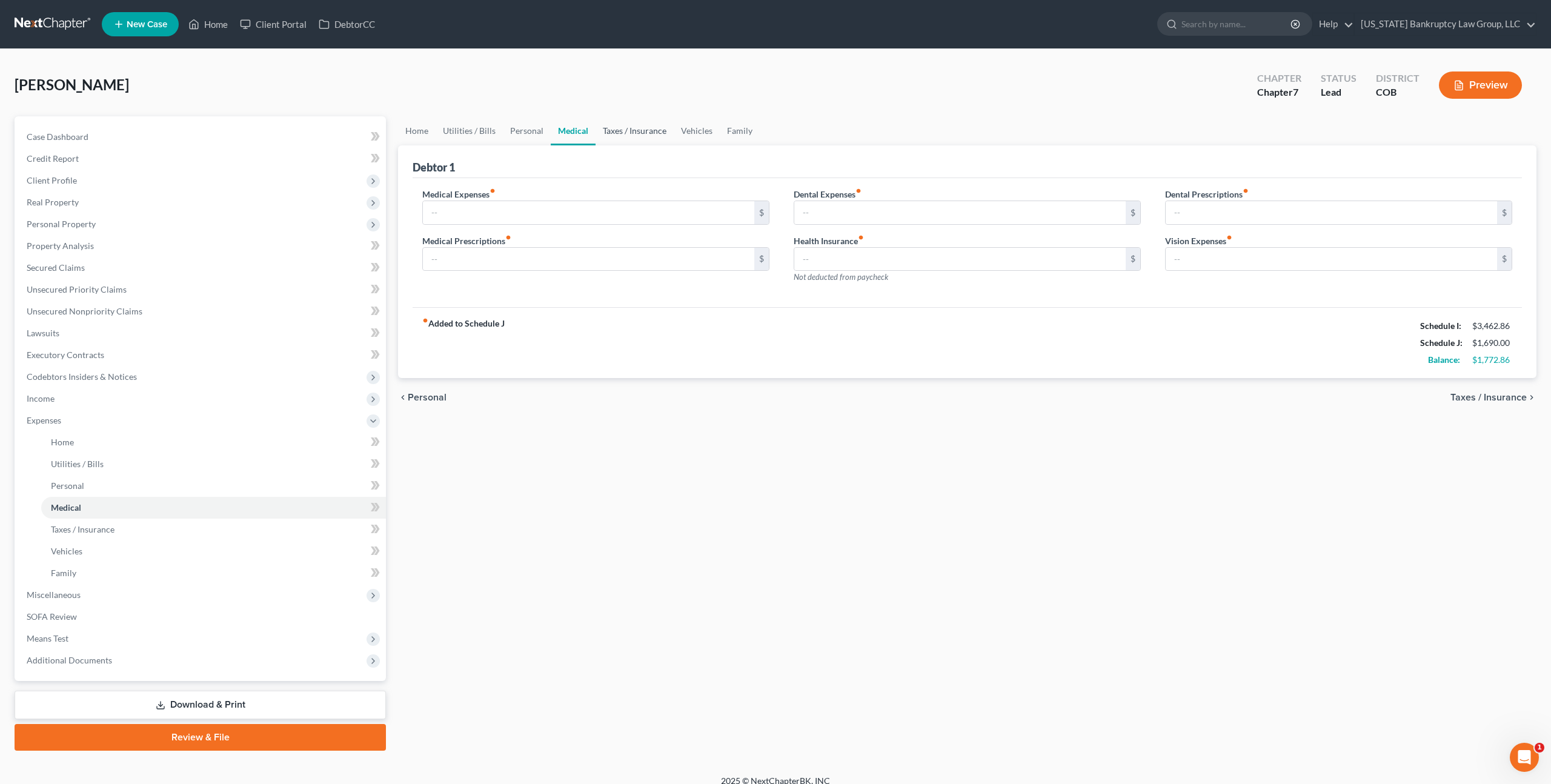
click at [608, 127] on link "Taxes / Insurance" at bounding box center [634, 131] width 78 height 29
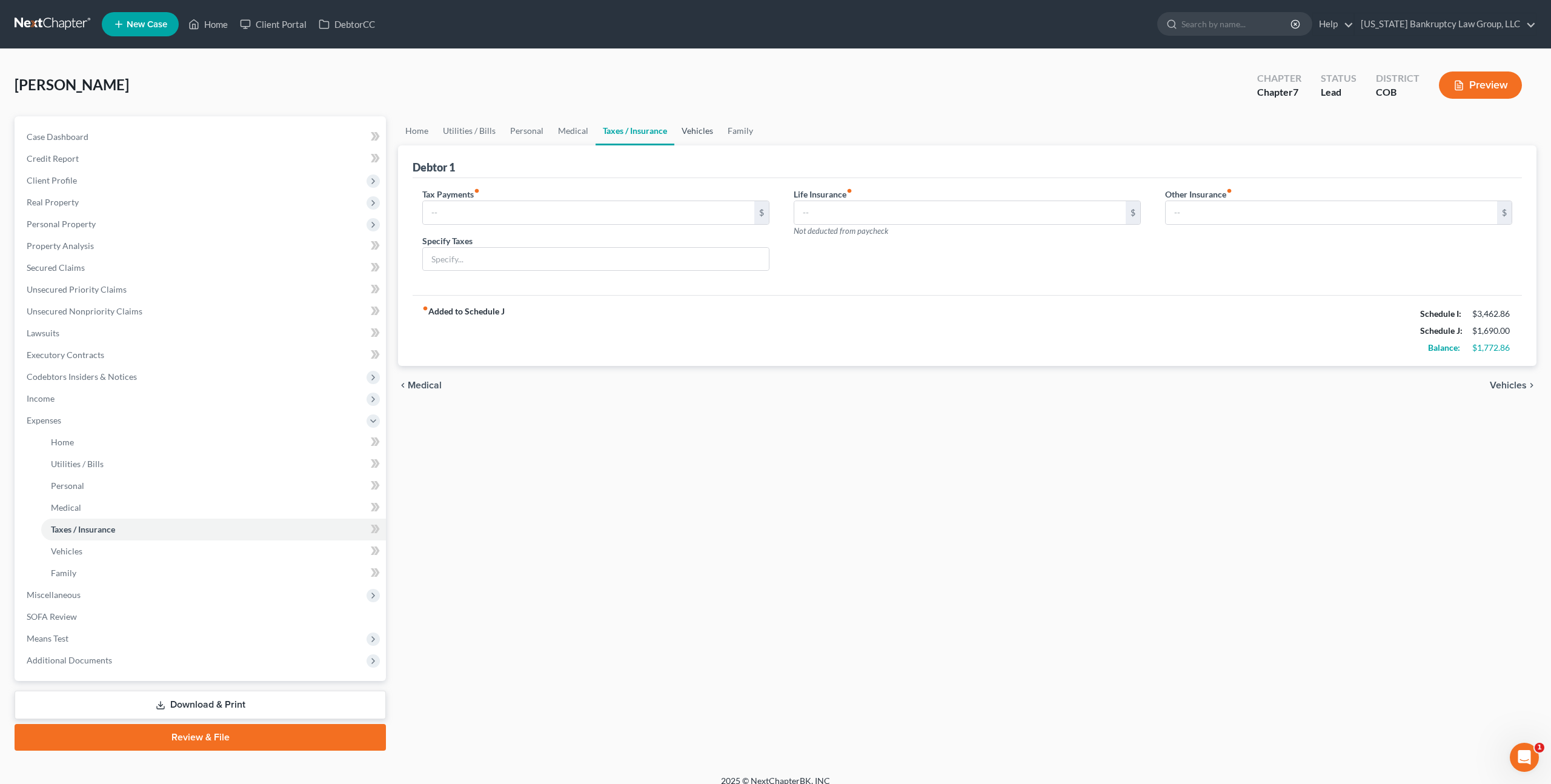
click at [686, 129] on link "Vehicles" at bounding box center [697, 131] width 46 height 29
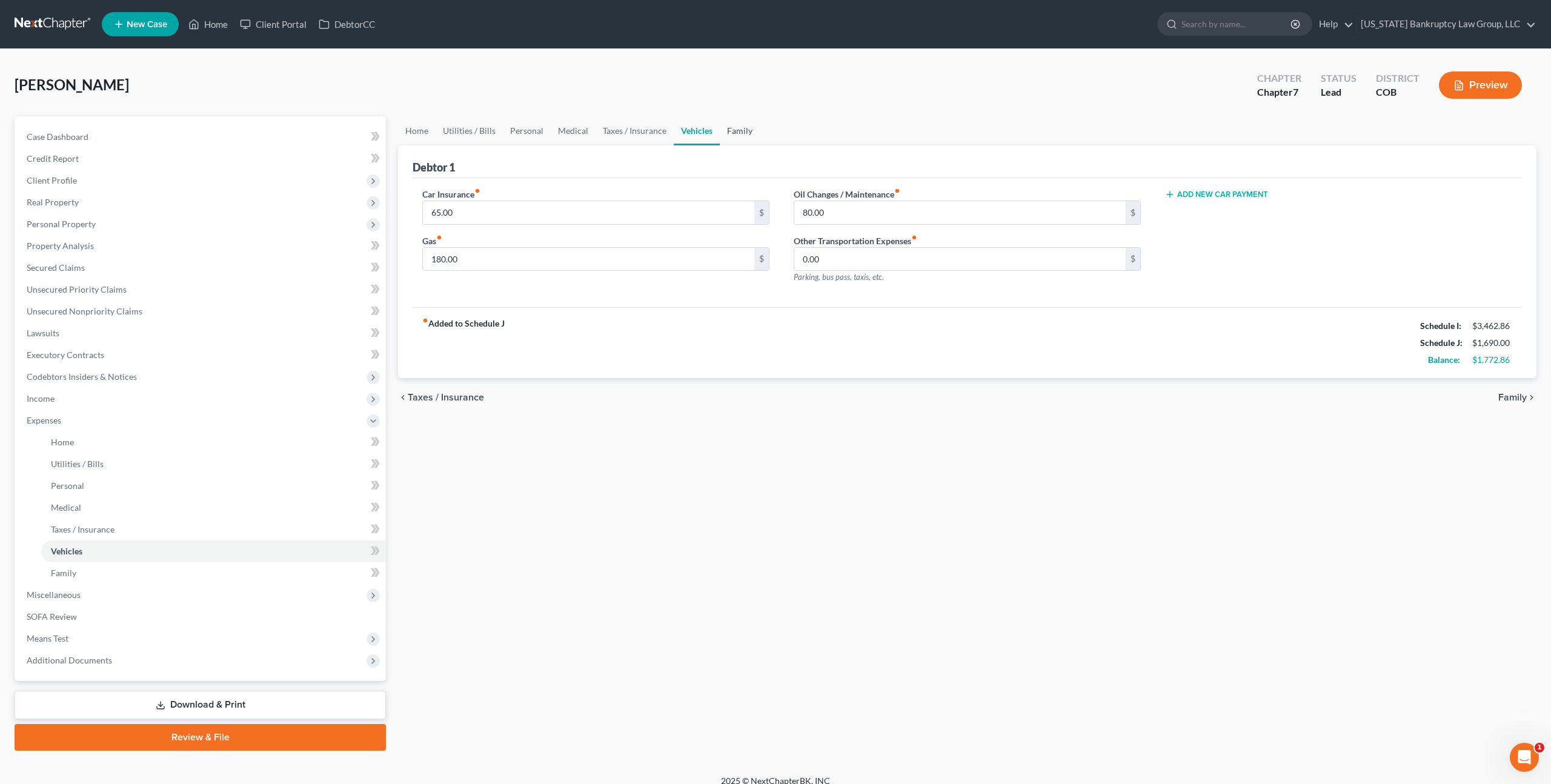
click at [736, 131] on link "Family" at bounding box center [739, 131] width 40 height 29
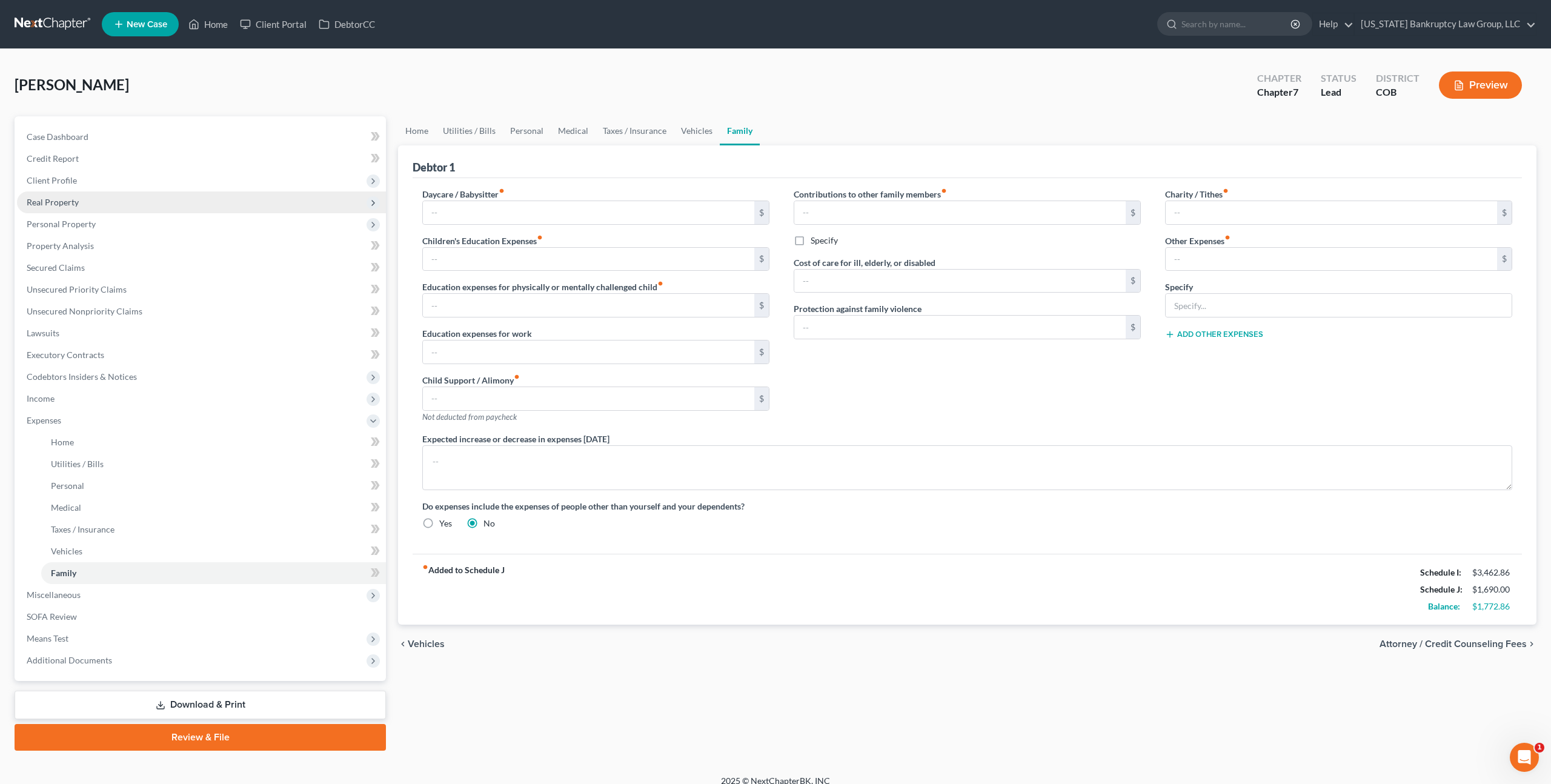
click at [56, 201] on span "Real Property" at bounding box center [53, 202] width 52 height 11
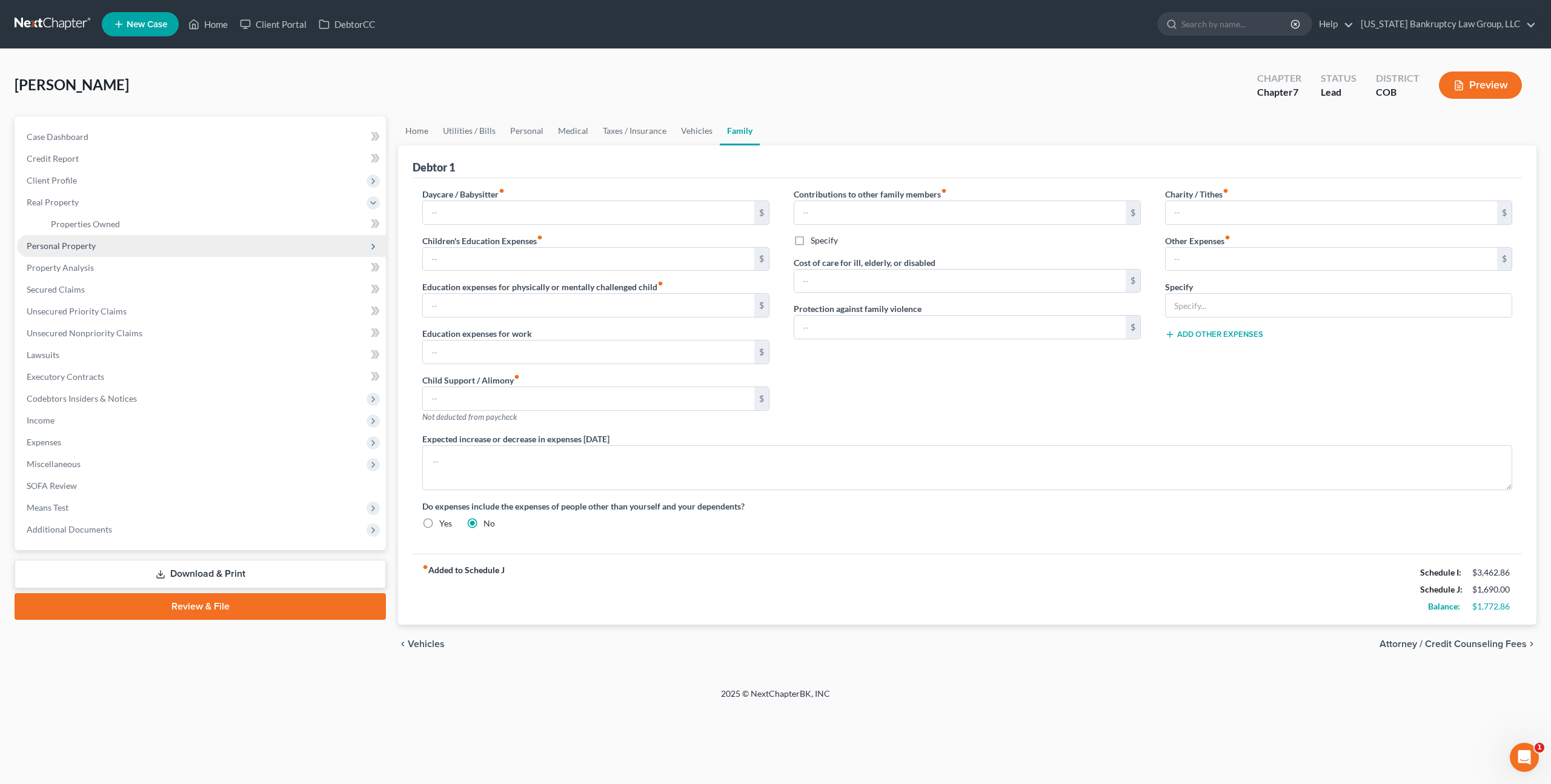
click at [66, 245] on span "Personal Property" at bounding box center [61, 246] width 69 height 11
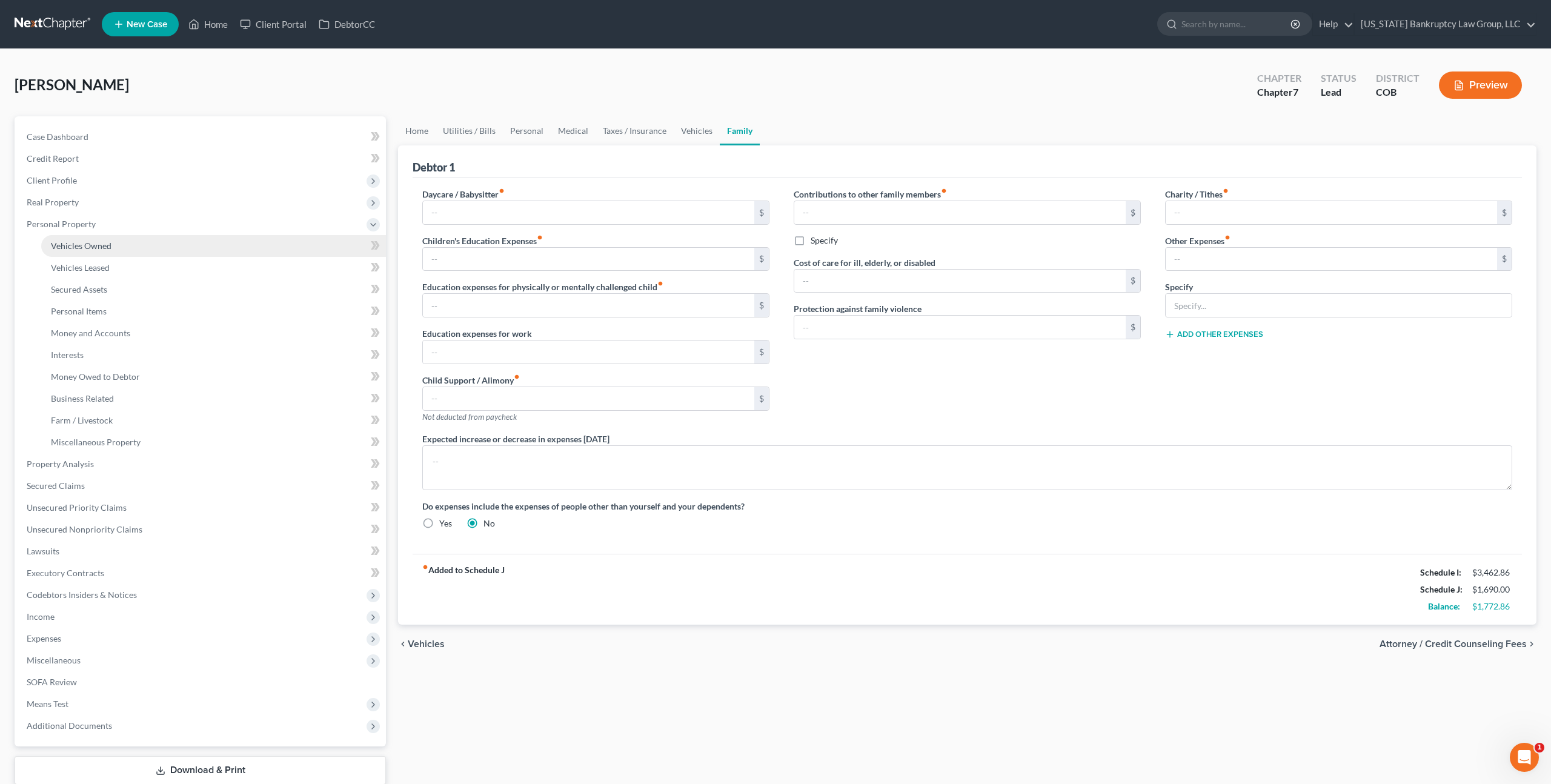
click at [73, 248] on span "Vehicles Owned" at bounding box center [81, 246] width 60 height 11
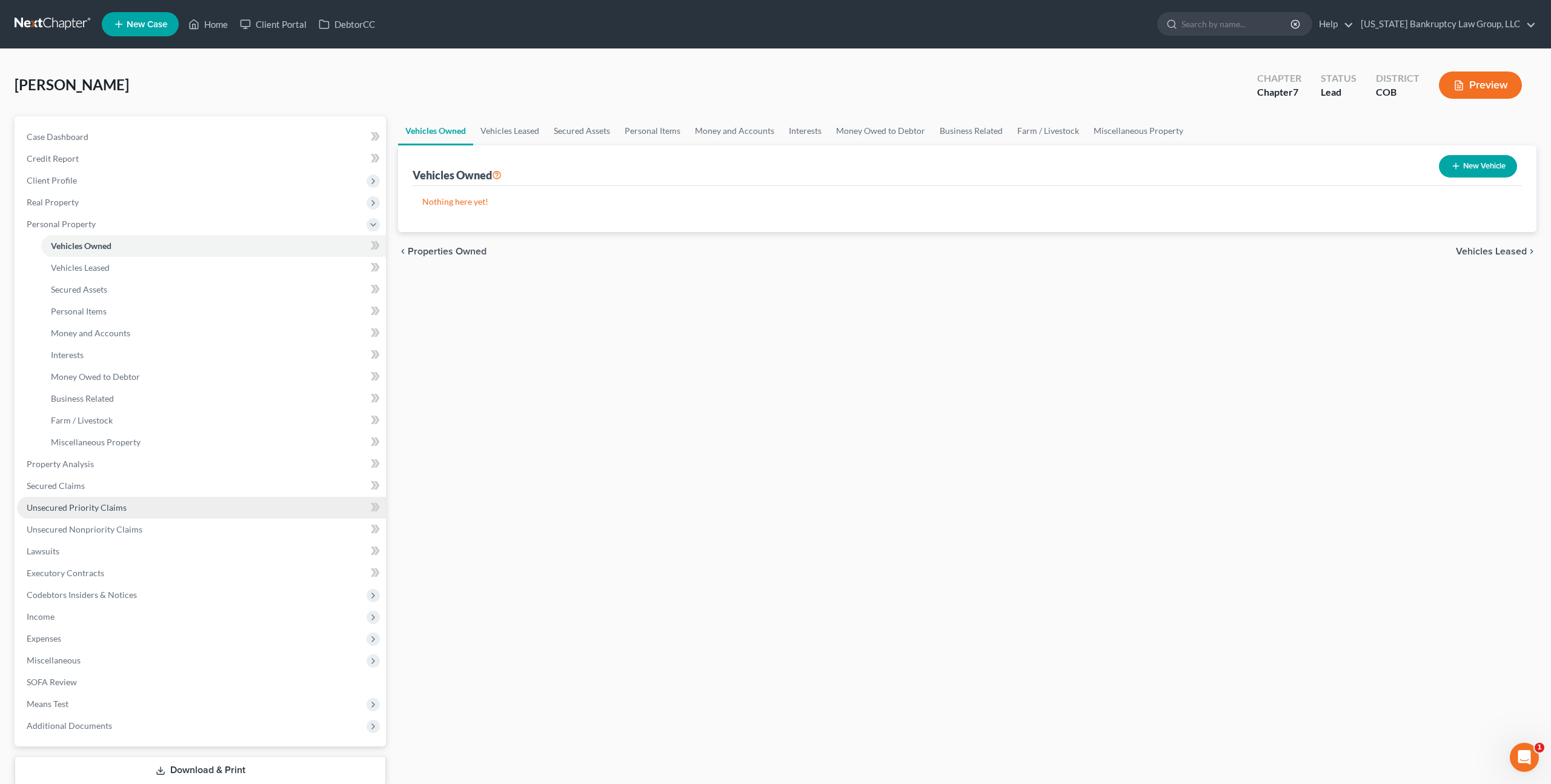
scroll to position [77, 0]
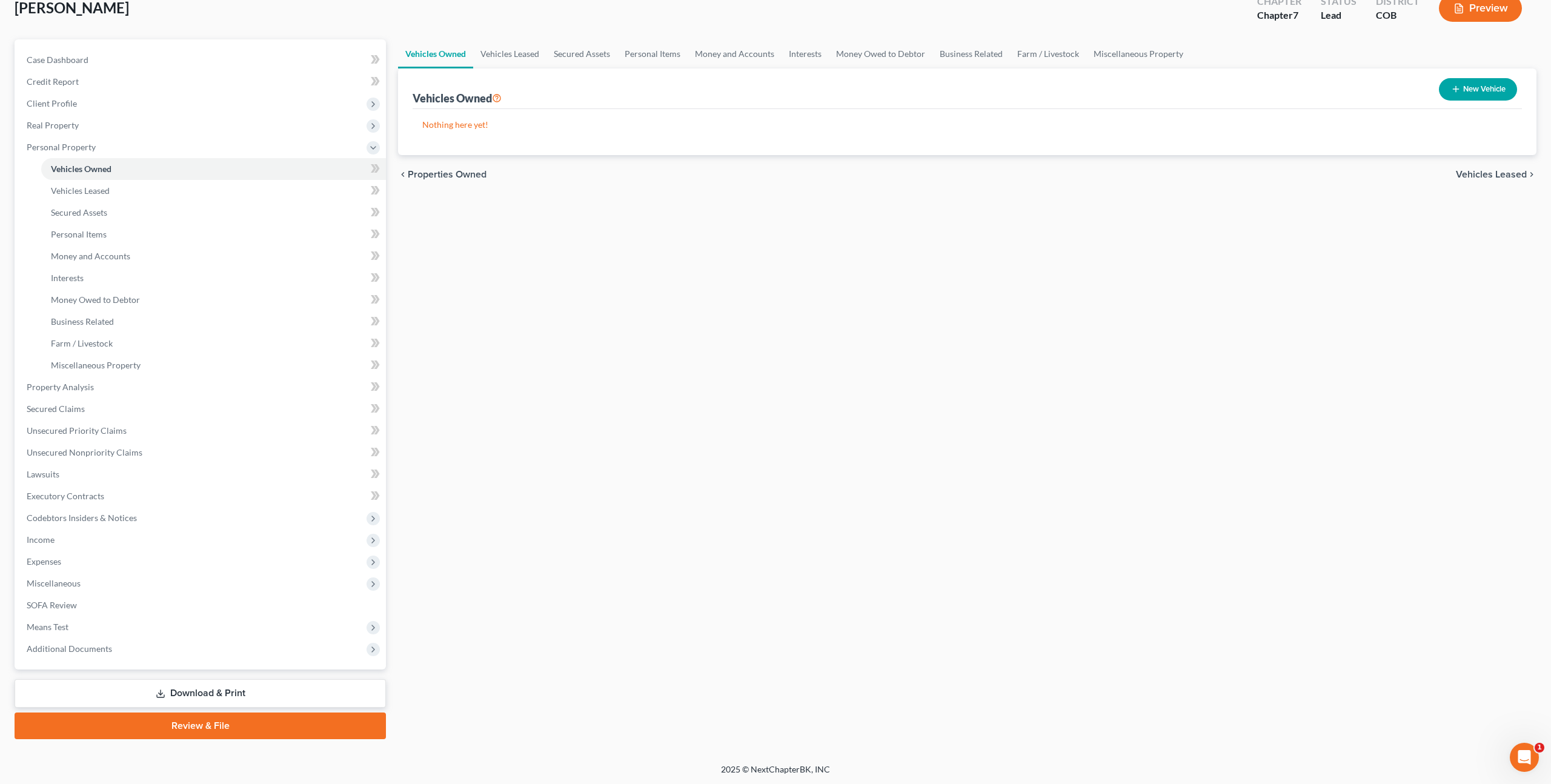
click at [210, 695] on link "Download & Print" at bounding box center [200, 693] width 371 height 28
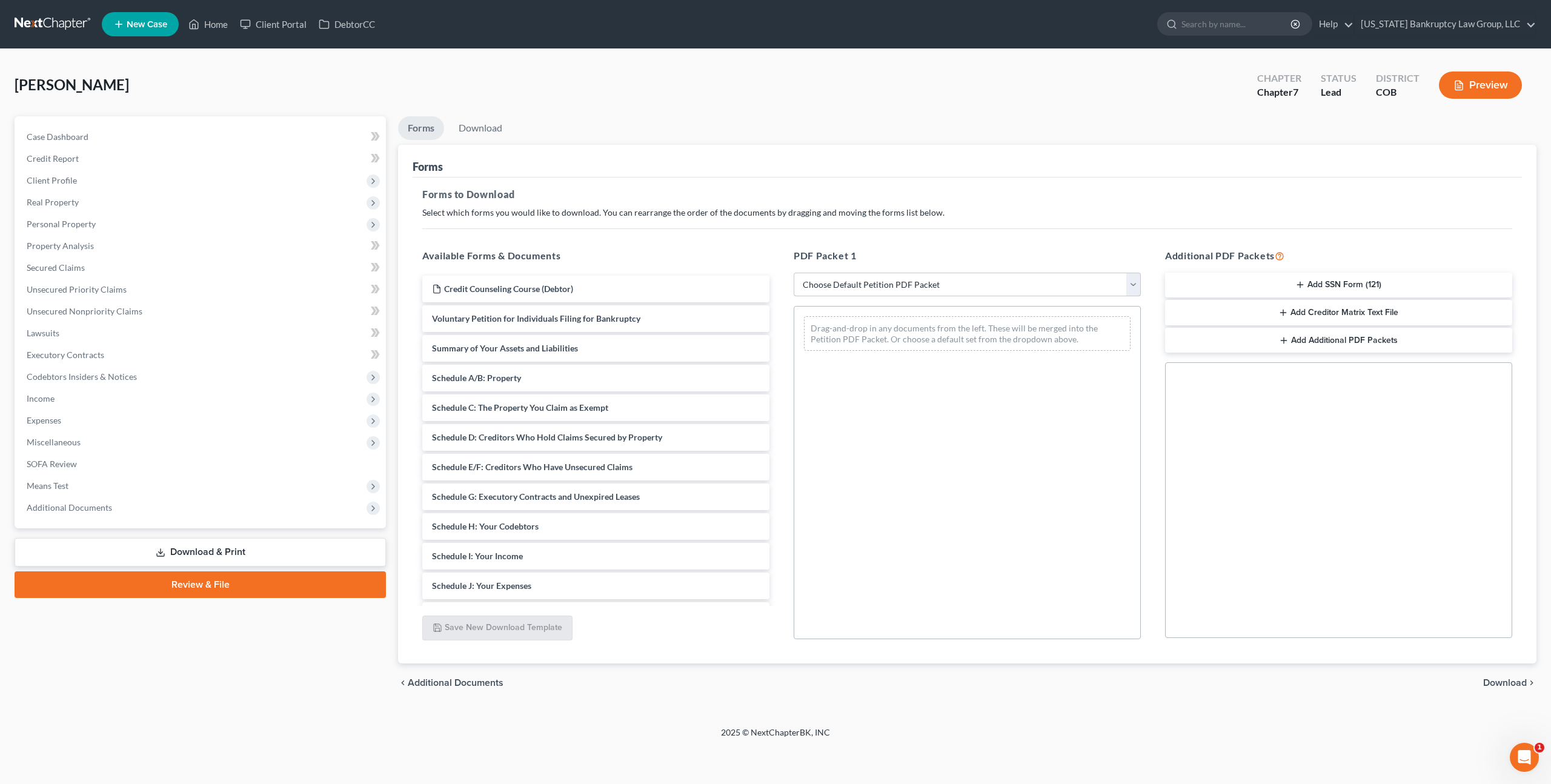
click at [827, 288] on select "Choose Default Petition PDF Packet Complete Bankruptcy Petition (all forms and …" at bounding box center [967, 285] width 347 height 24
click at [108, 436] on span "Miscellaneous" at bounding box center [202, 442] width 369 height 22
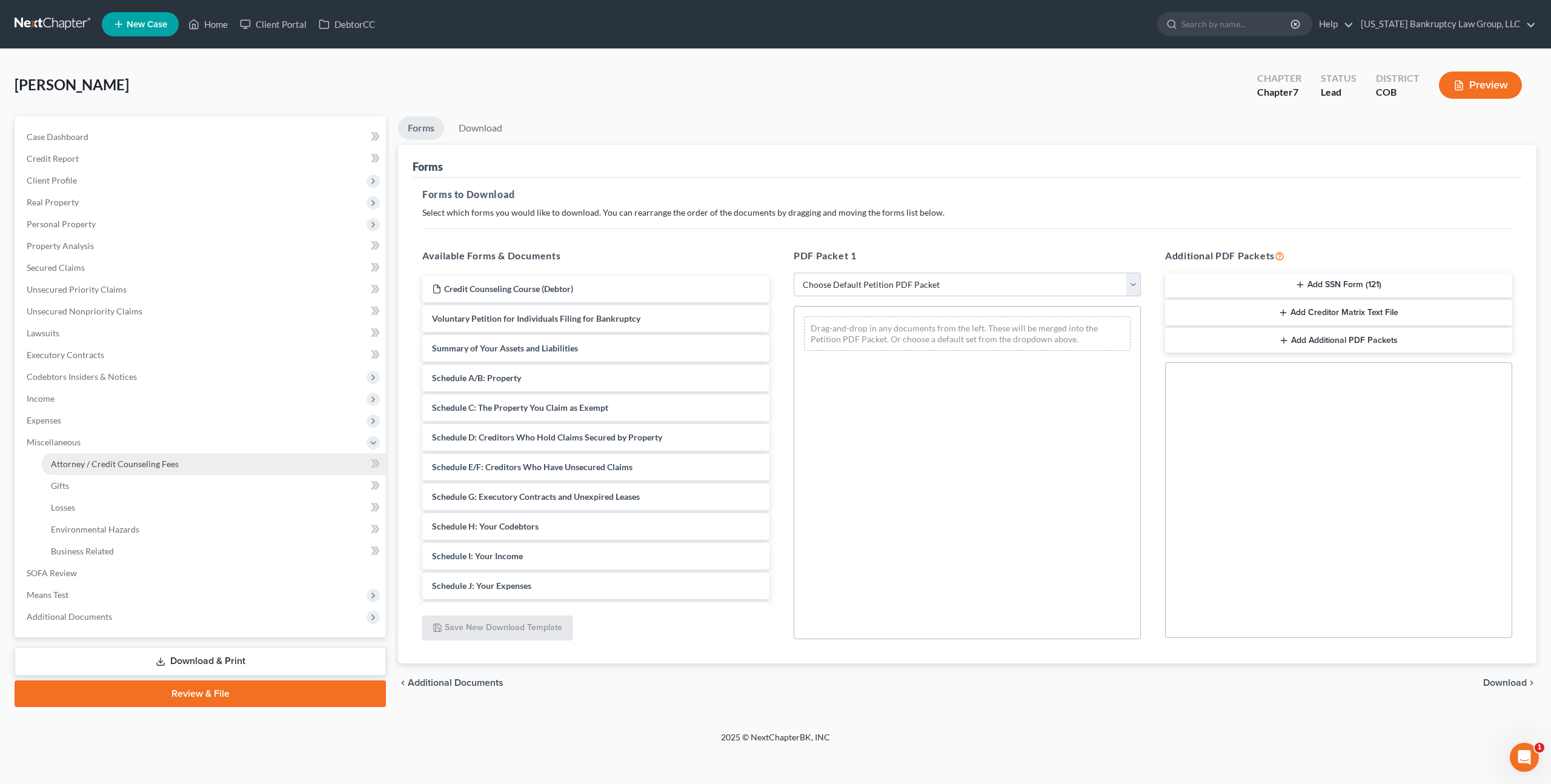
click at [116, 465] on span "Attorney / Credit Counseling Fees" at bounding box center [114, 464] width 128 height 11
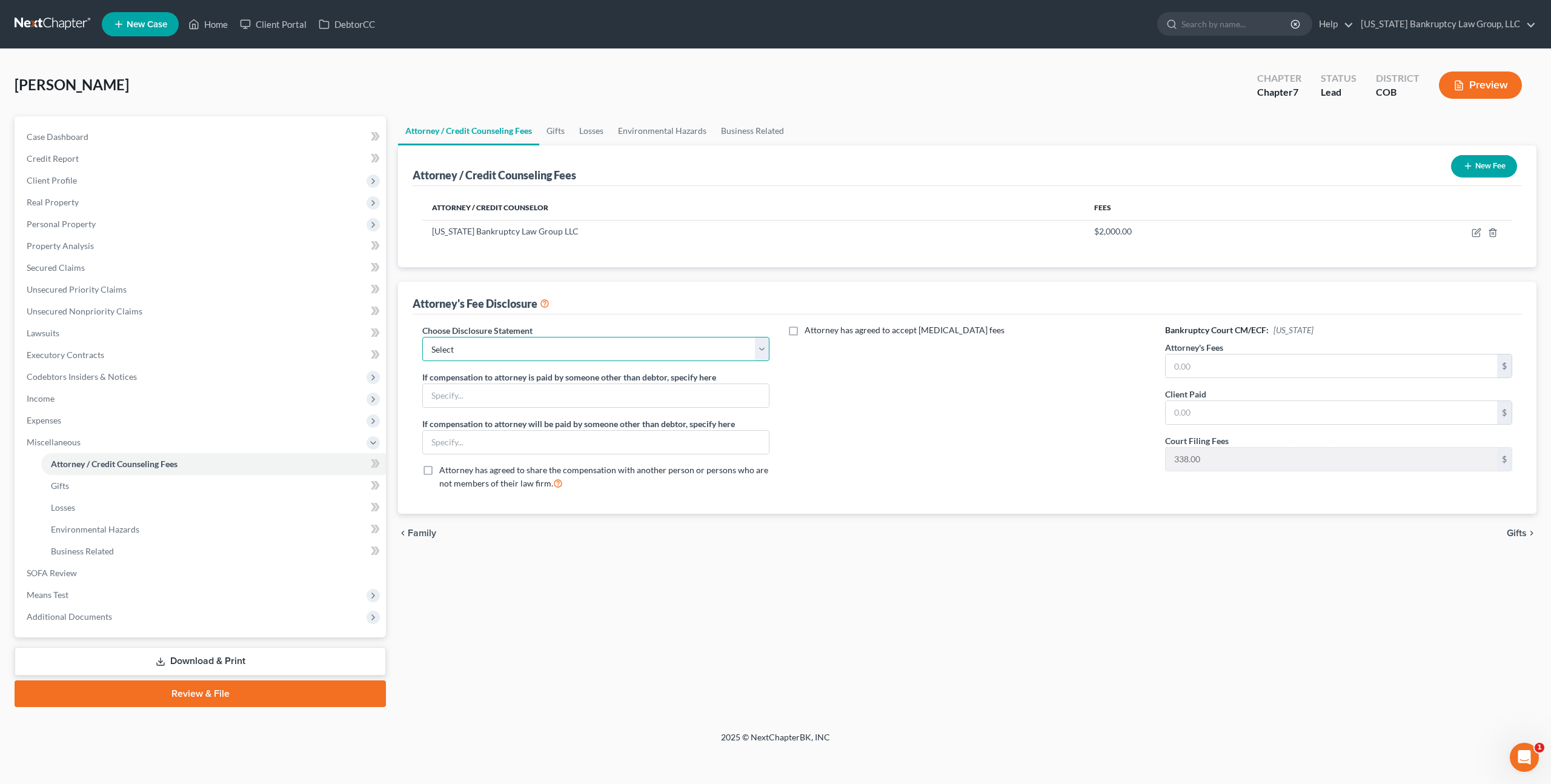
click at [657, 352] on select "Select Disclosure" at bounding box center [596, 349] width 347 height 24
select select "0"
click at [423, 337] on select "Select Disclosure" at bounding box center [596, 349] width 347 height 24
click at [1182, 367] on input "text" at bounding box center [1331, 365] width 331 height 23
type input "2,000.00"
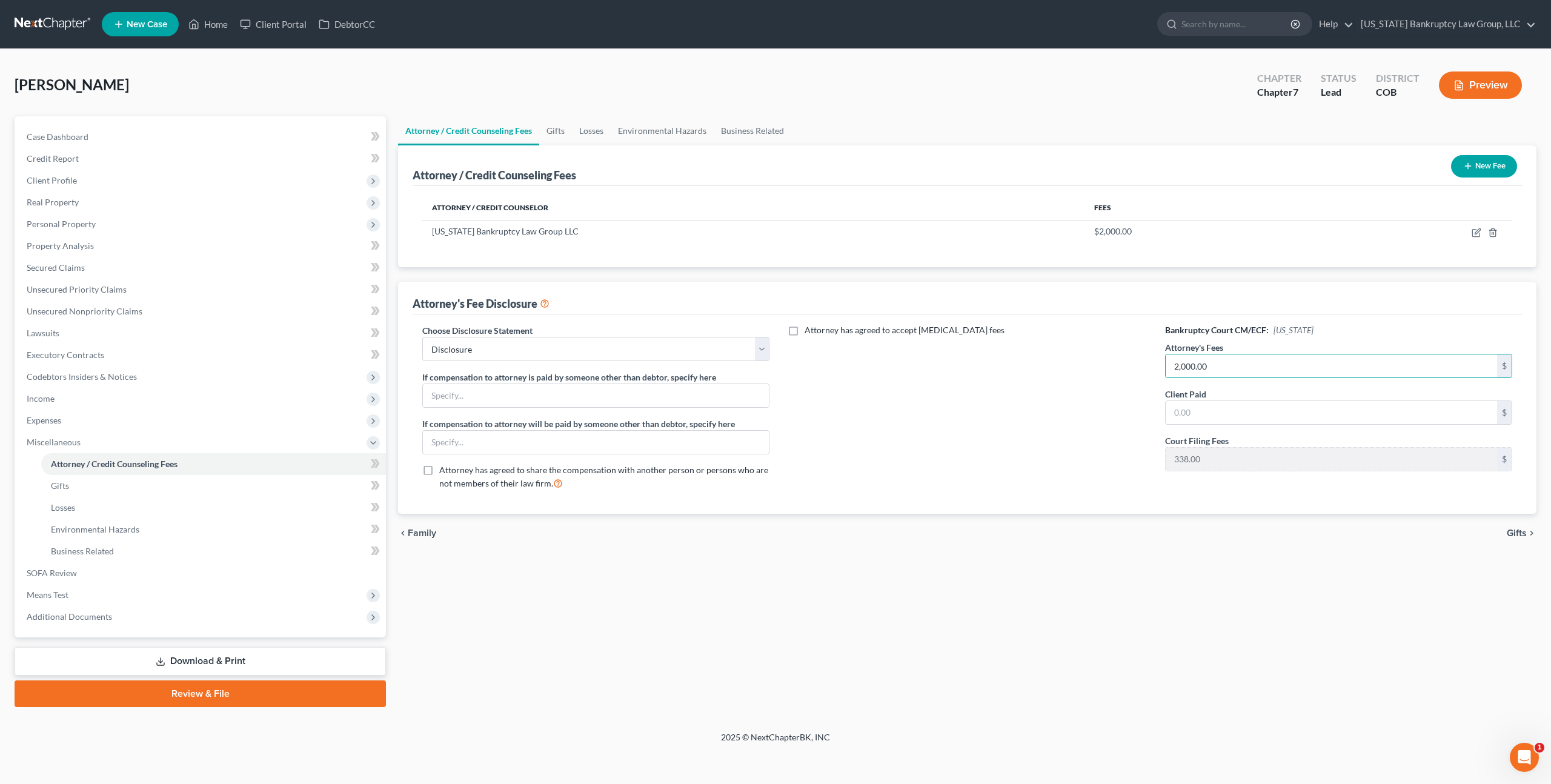
click at [266, 663] on link "Download & Print" at bounding box center [200, 661] width 371 height 28
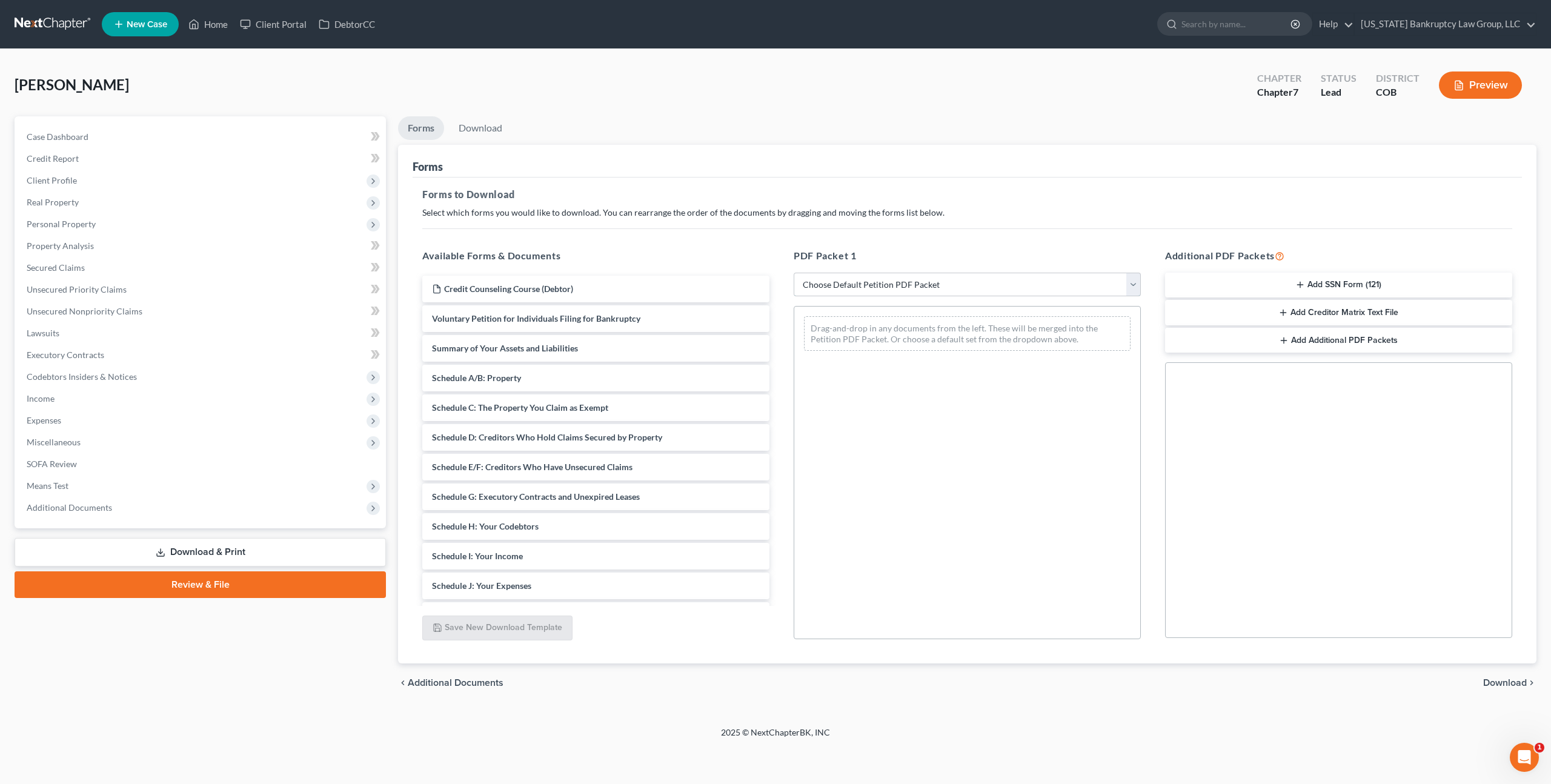
click at [864, 275] on select "Choose Default Petition PDF Packet Complete Bankruptcy Petition (all forms and …" at bounding box center [967, 285] width 347 height 24
select select "0"
click at [794, 273] on select "Choose Default Petition PDF Packet Complete Bankruptcy Petition (all forms and …" at bounding box center [967, 285] width 347 height 24
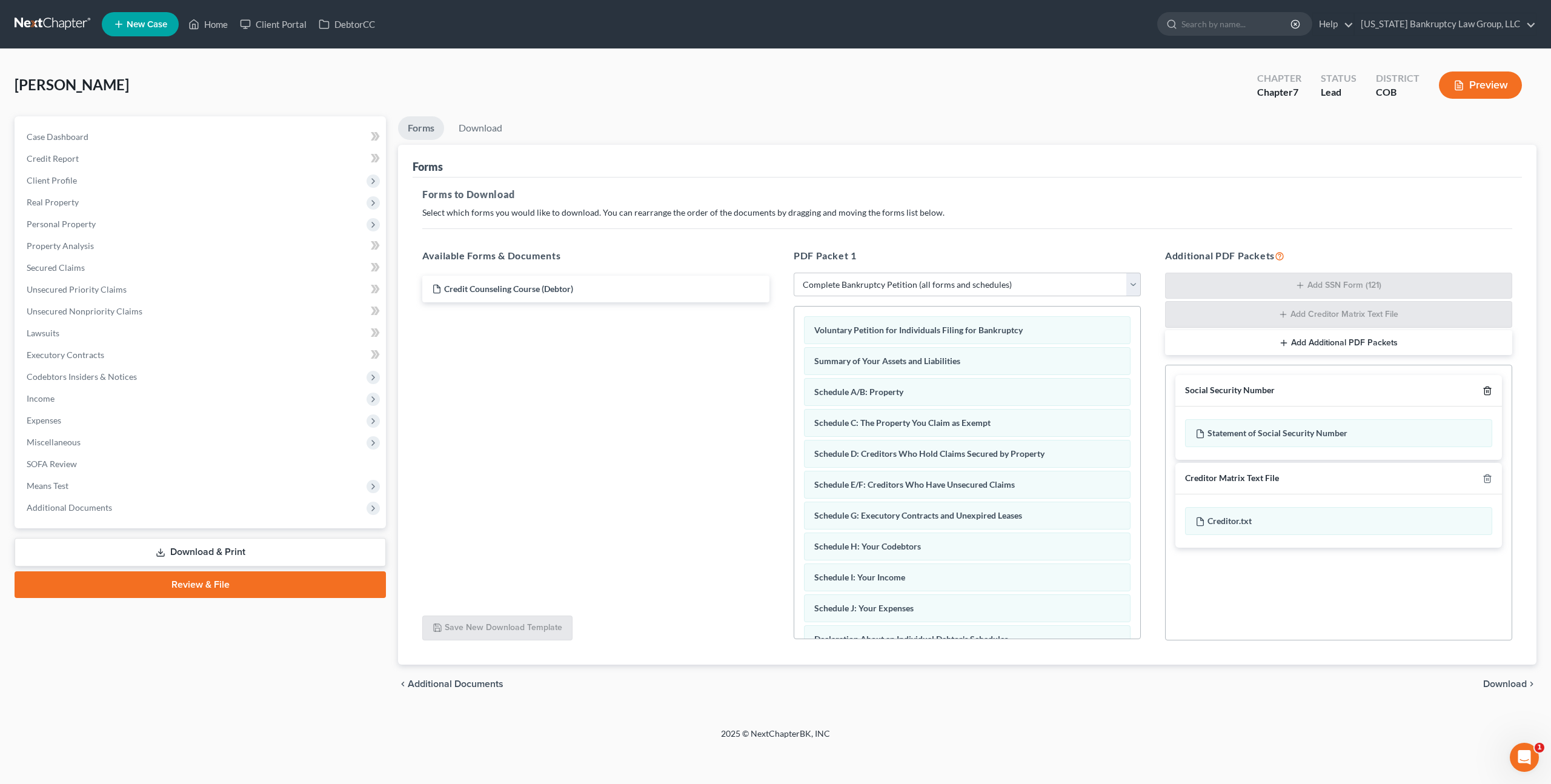
click at [1488, 391] on icon "button" at bounding box center [1487, 390] width 10 height 10
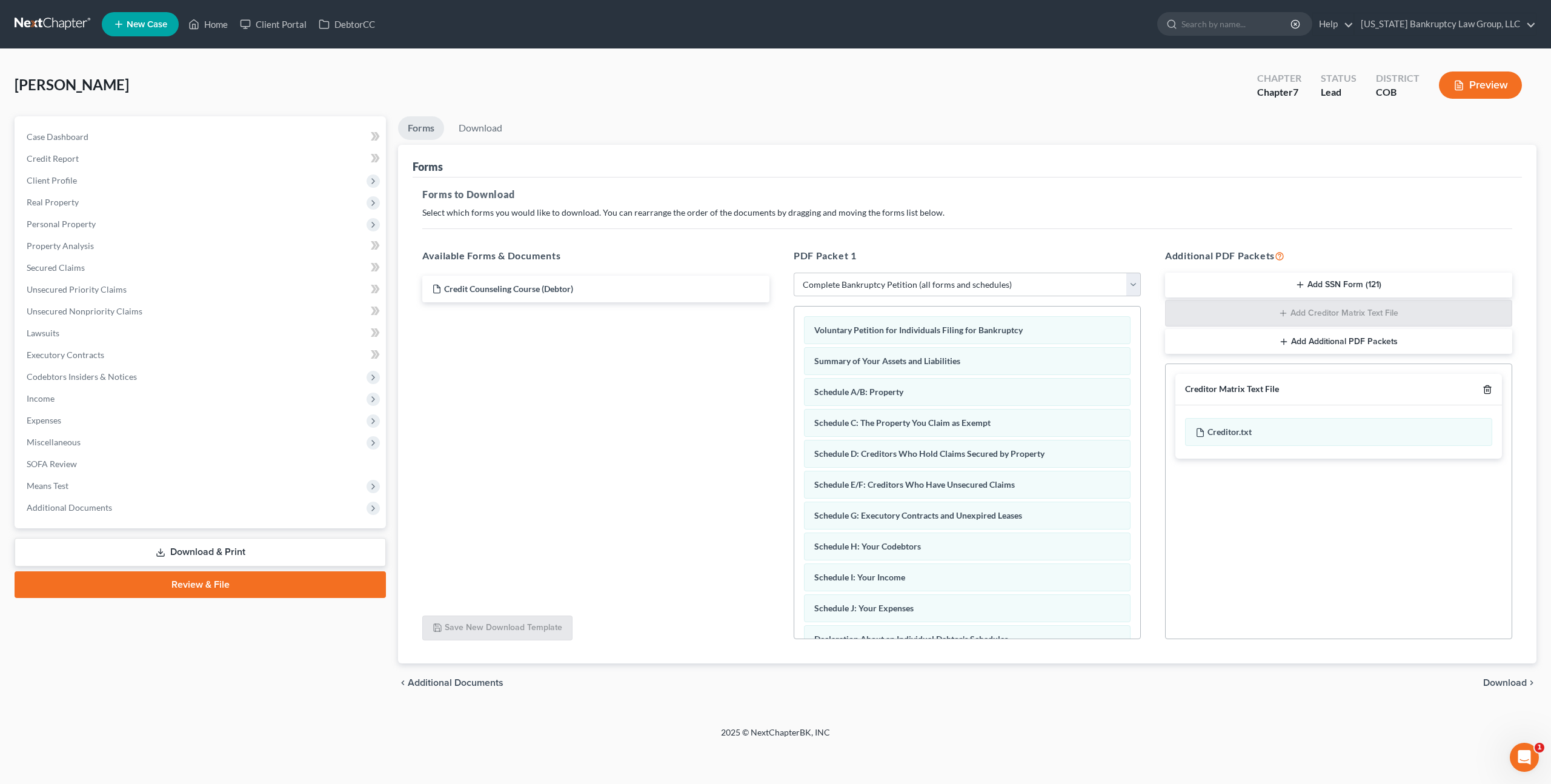
click at [1488, 391] on icon "button" at bounding box center [1487, 389] width 10 height 10
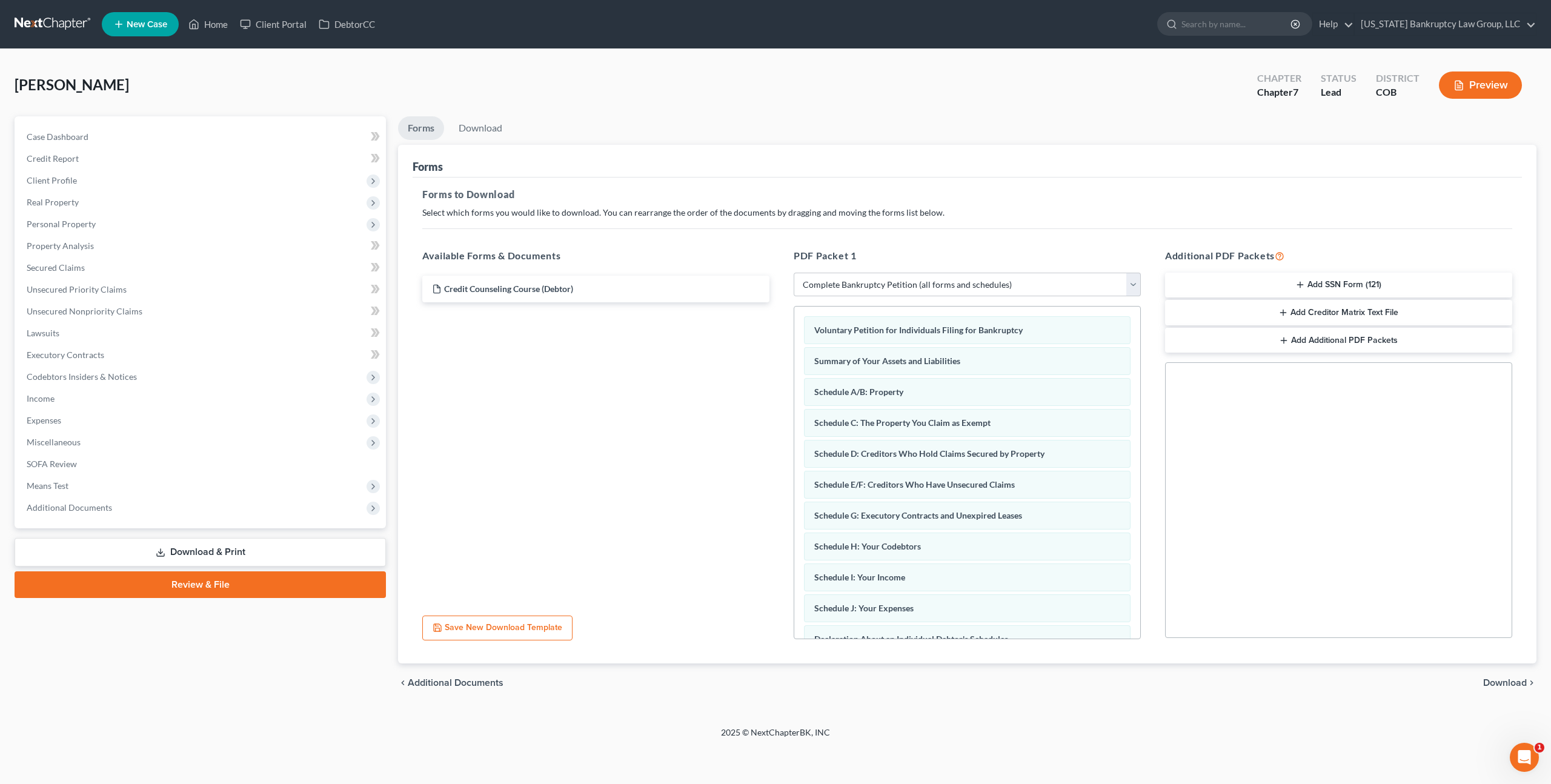
click at [1504, 686] on span "Download" at bounding box center [1505, 683] width 43 height 10
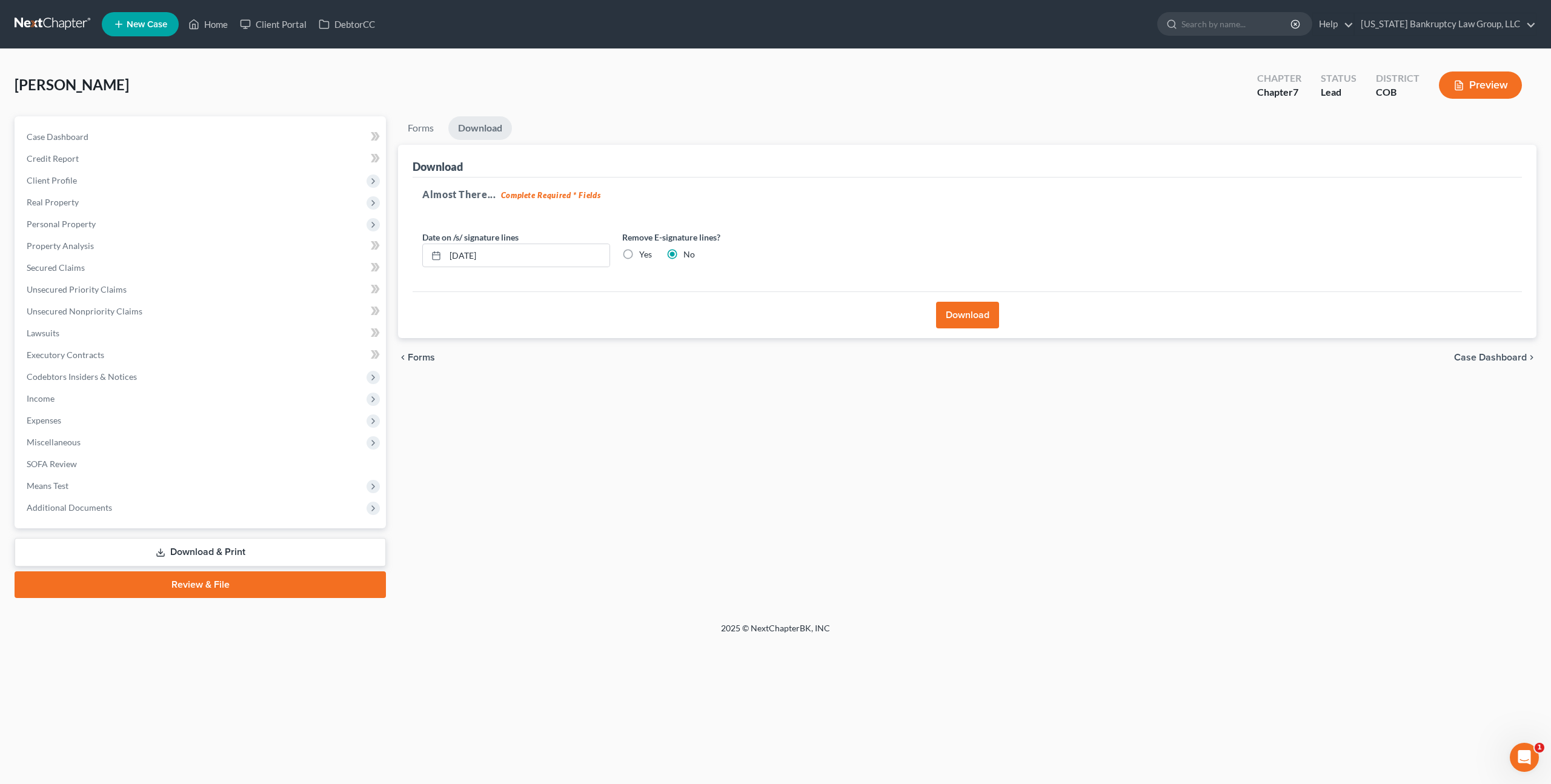
click at [982, 308] on button "Download" at bounding box center [968, 315] width 63 height 27
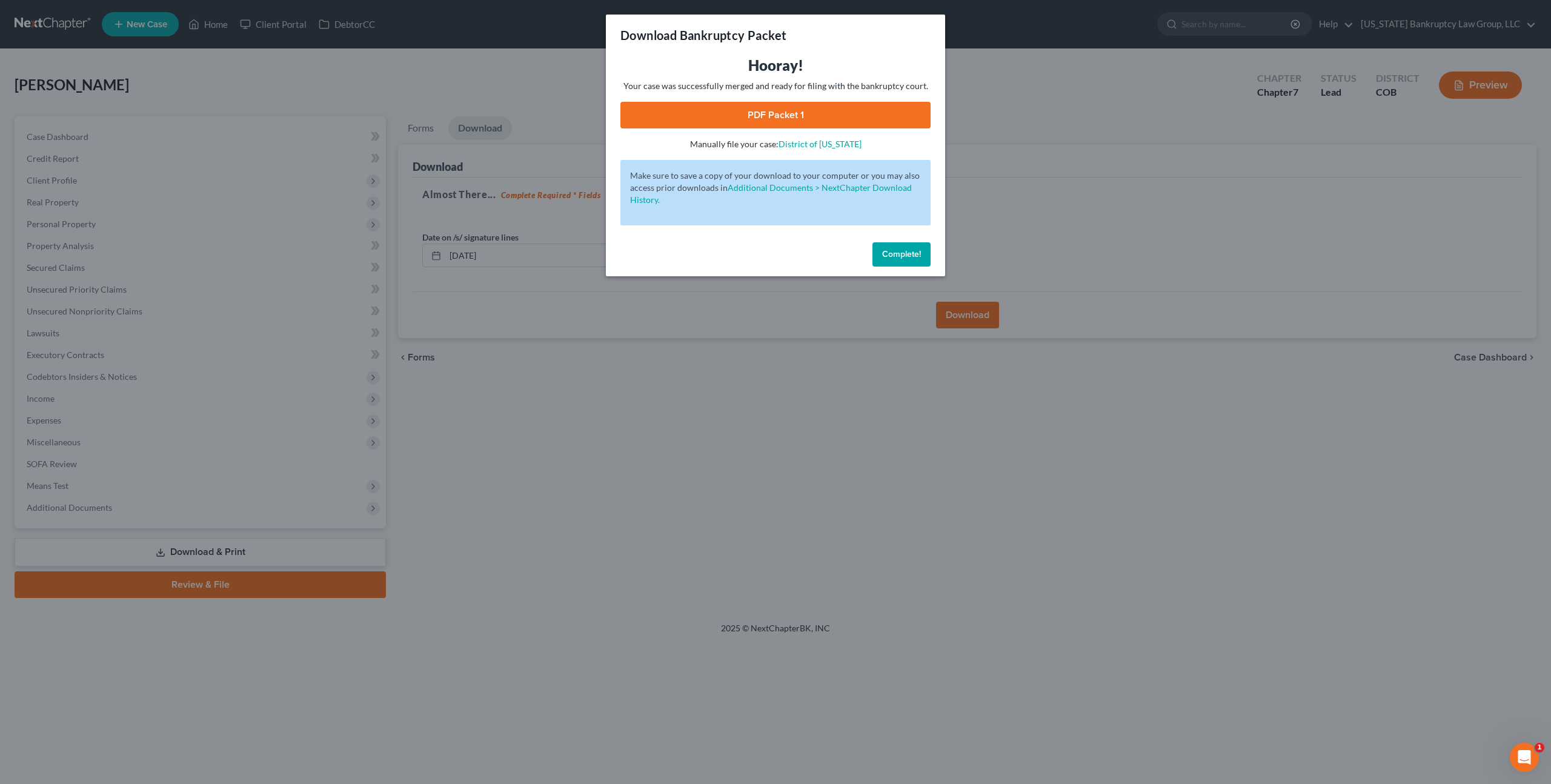
click at [714, 110] on link "PDF Packet 1" at bounding box center [776, 115] width 310 height 27
click at [902, 258] on span "Complete!" at bounding box center [901, 254] width 39 height 11
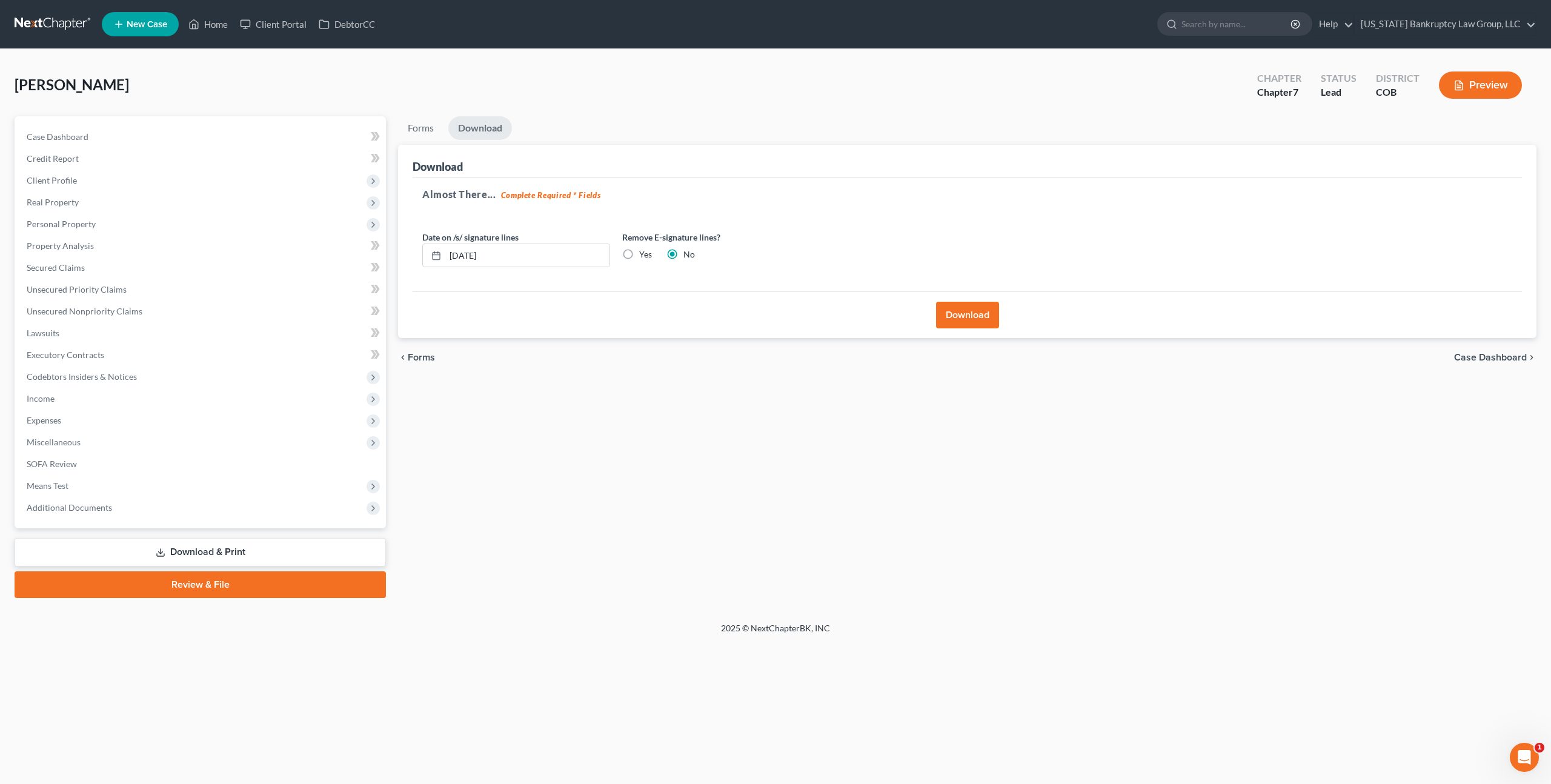
click at [66, 15] on link at bounding box center [53, 24] width 78 height 22
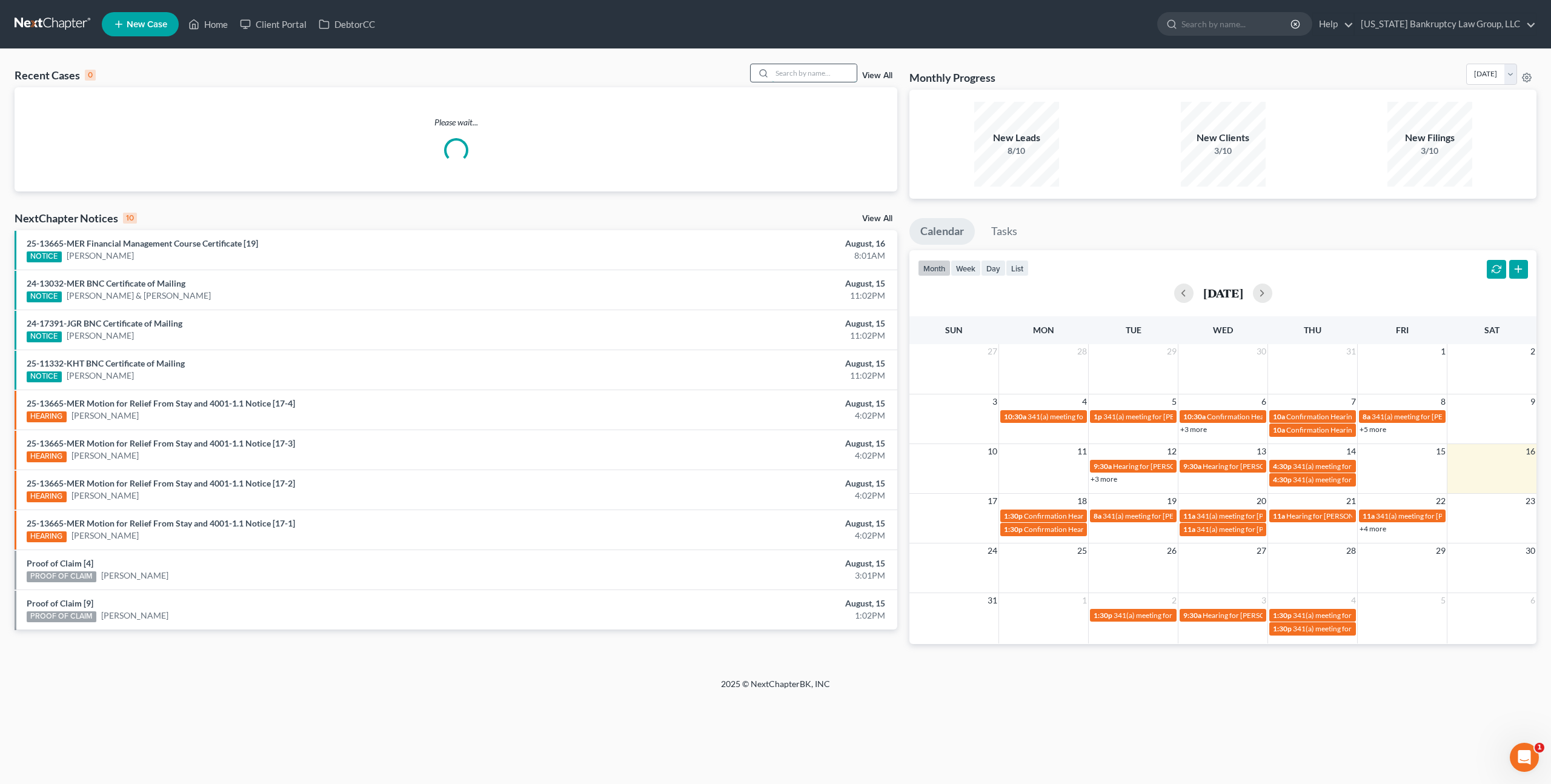
click at [783, 66] on input "search" at bounding box center [814, 73] width 85 height 18
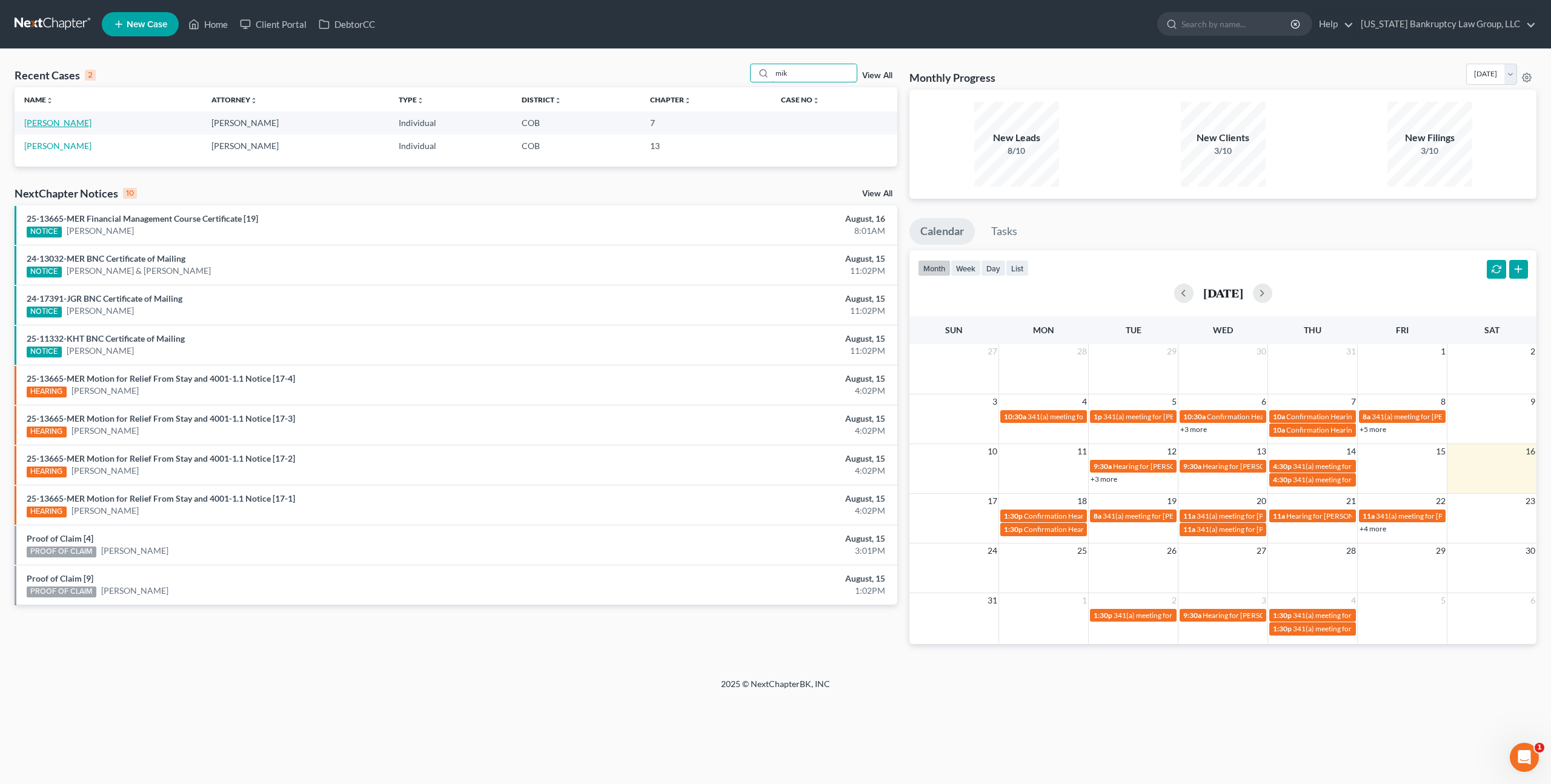
type input "mik"
click at [62, 122] on link "[PERSON_NAME]" at bounding box center [58, 123] width 67 height 11
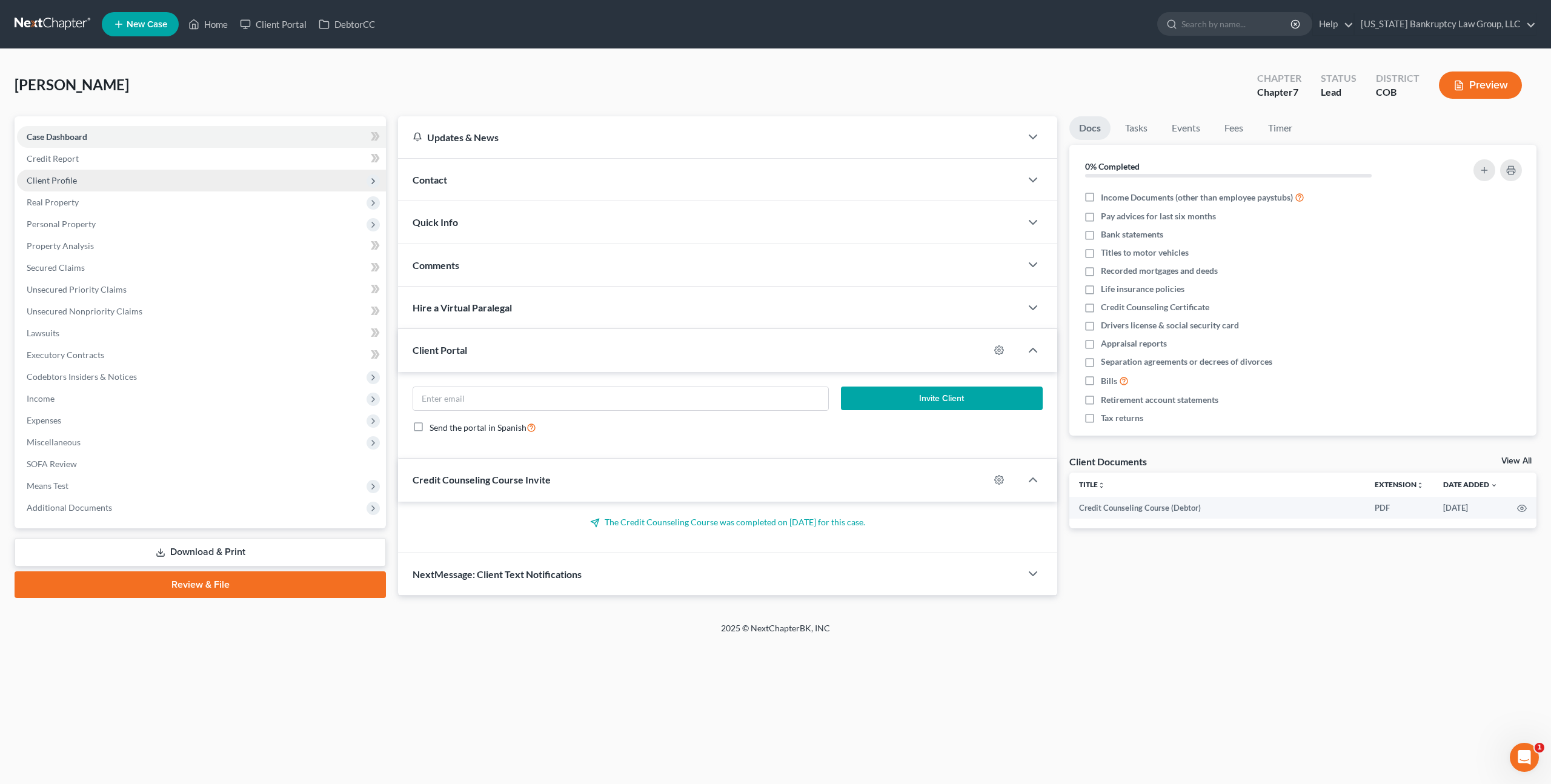
click at [61, 179] on span "Client Profile" at bounding box center [52, 180] width 51 height 11
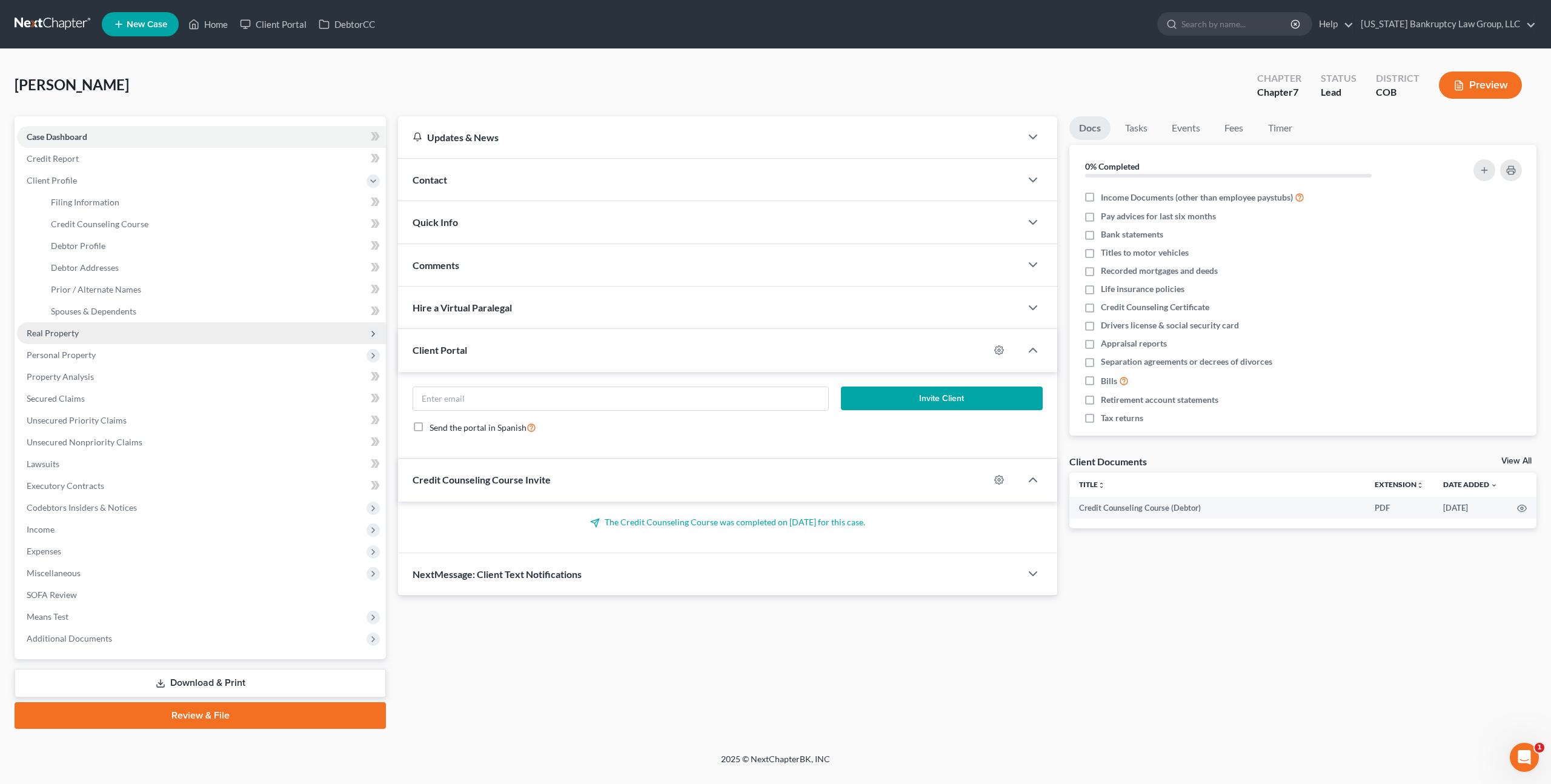
click at [62, 332] on span "Real Property" at bounding box center [53, 333] width 52 height 11
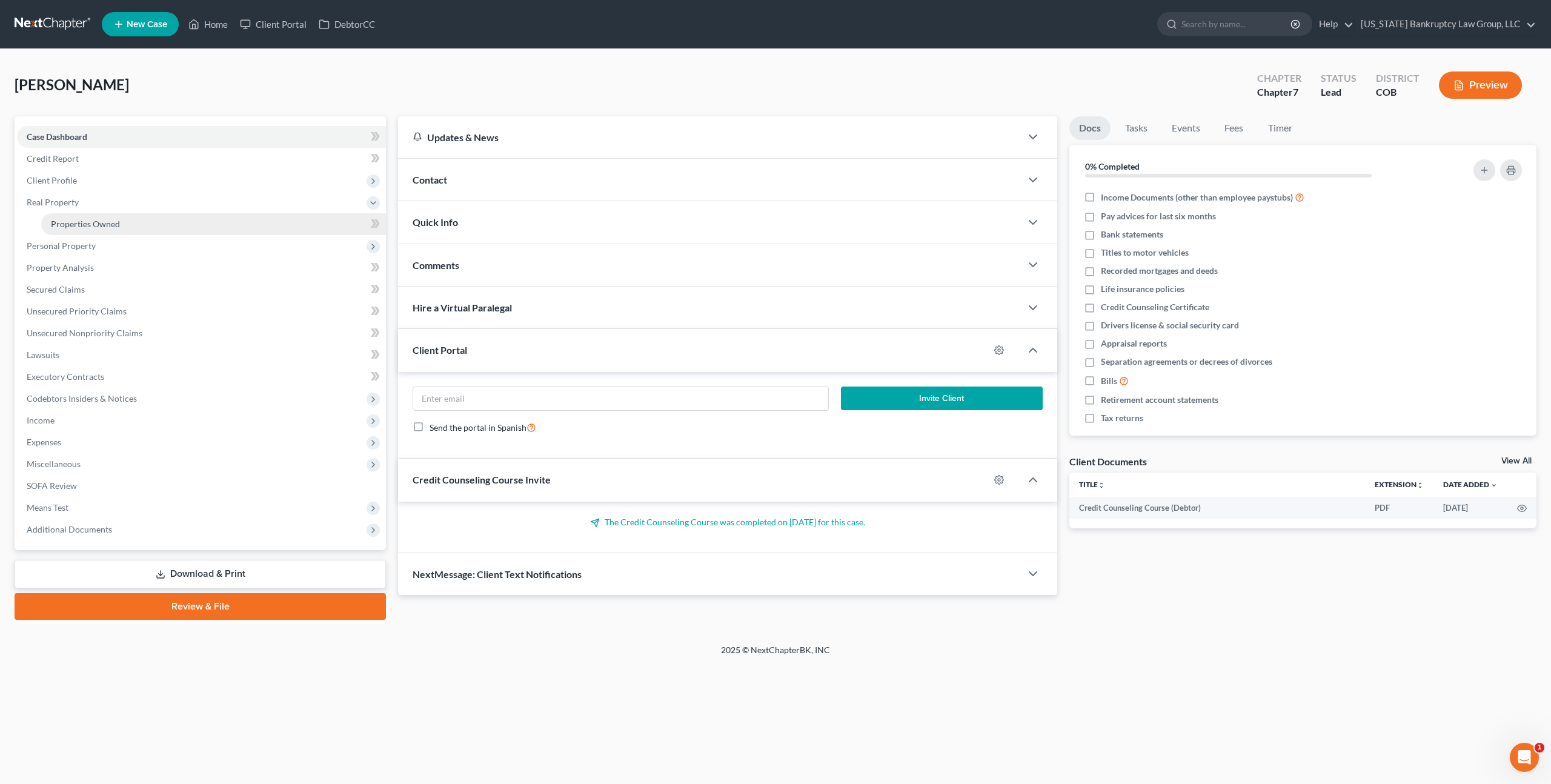
click at [86, 216] on link "Properties Owned" at bounding box center [214, 224] width 345 height 22
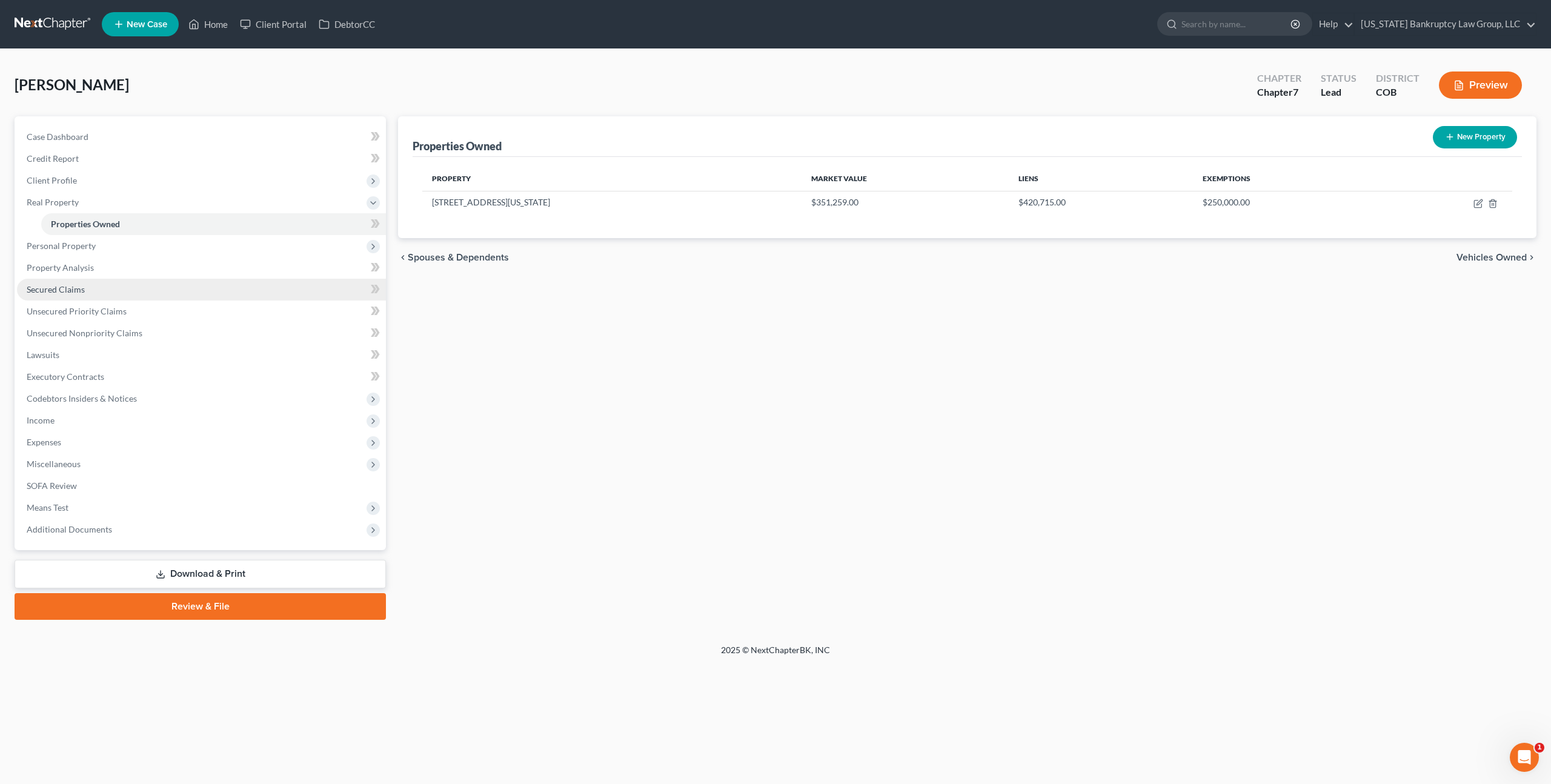
click at [66, 291] on span "Secured Claims" at bounding box center [56, 289] width 58 height 11
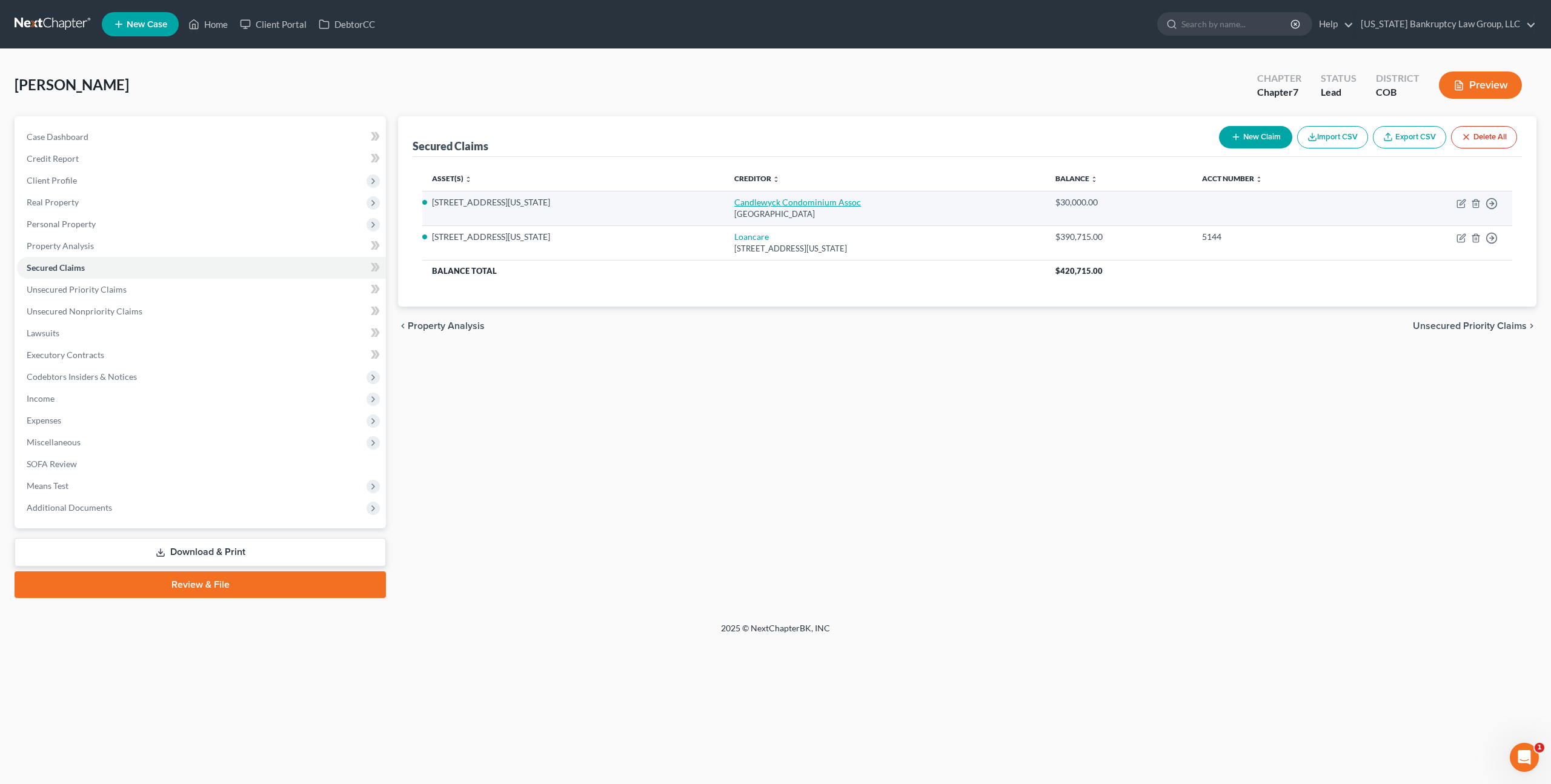
click at [791, 204] on link "Candlewyck Condominium Assoc" at bounding box center [798, 202] width 127 height 11
select select "5"
select select "4"
select select "0"
select select "1"
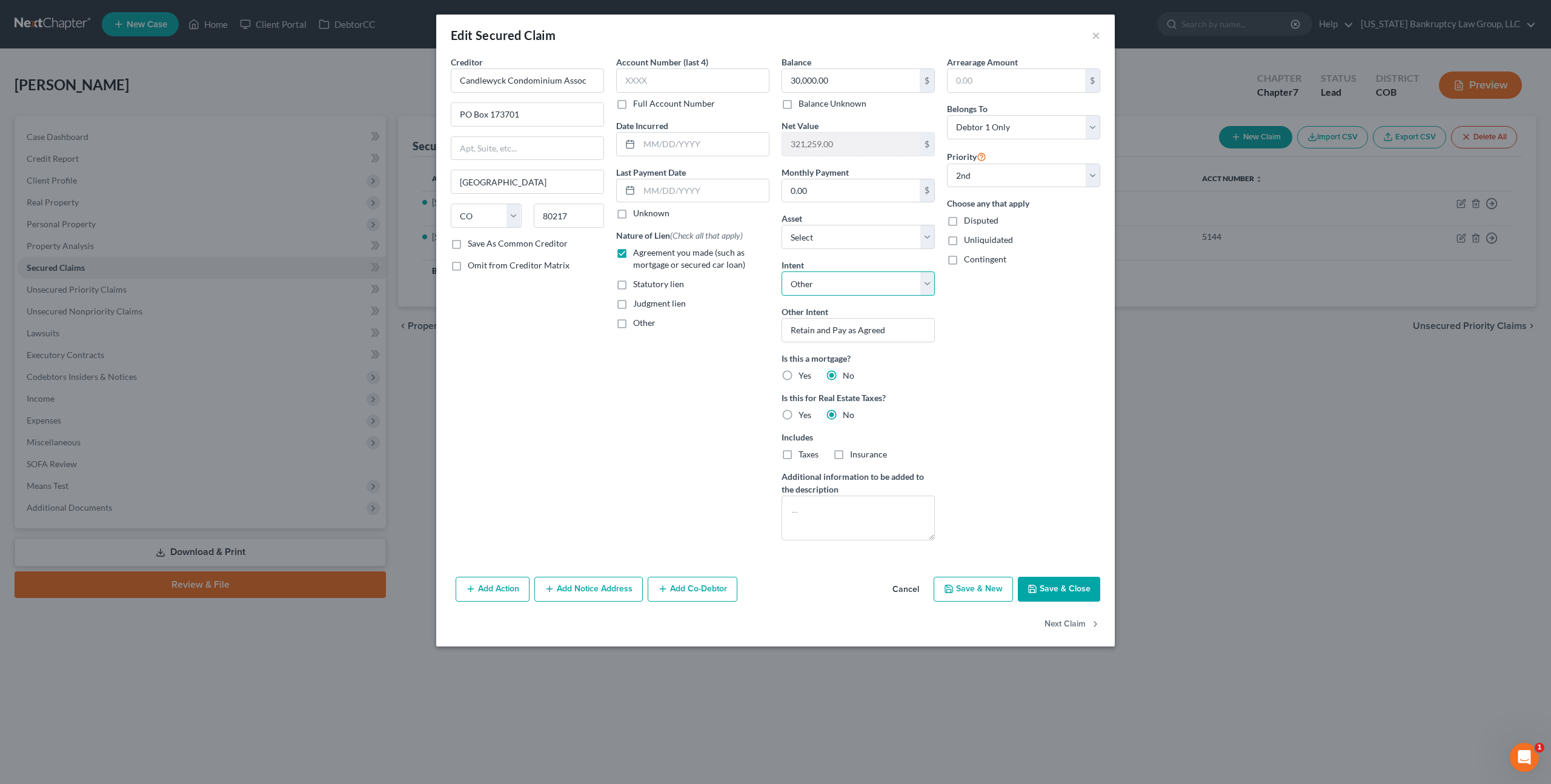
click at [860, 289] on select "Select Surrender Redeem Reaffirm Avoid Other" at bounding box center [858, 283] width 153 height 24
select select "0"
click at [781, 271] on select "Select Surrender Redeem Reaffirm Avoid Other" at bounding box center [858, 283] width 153 height 24
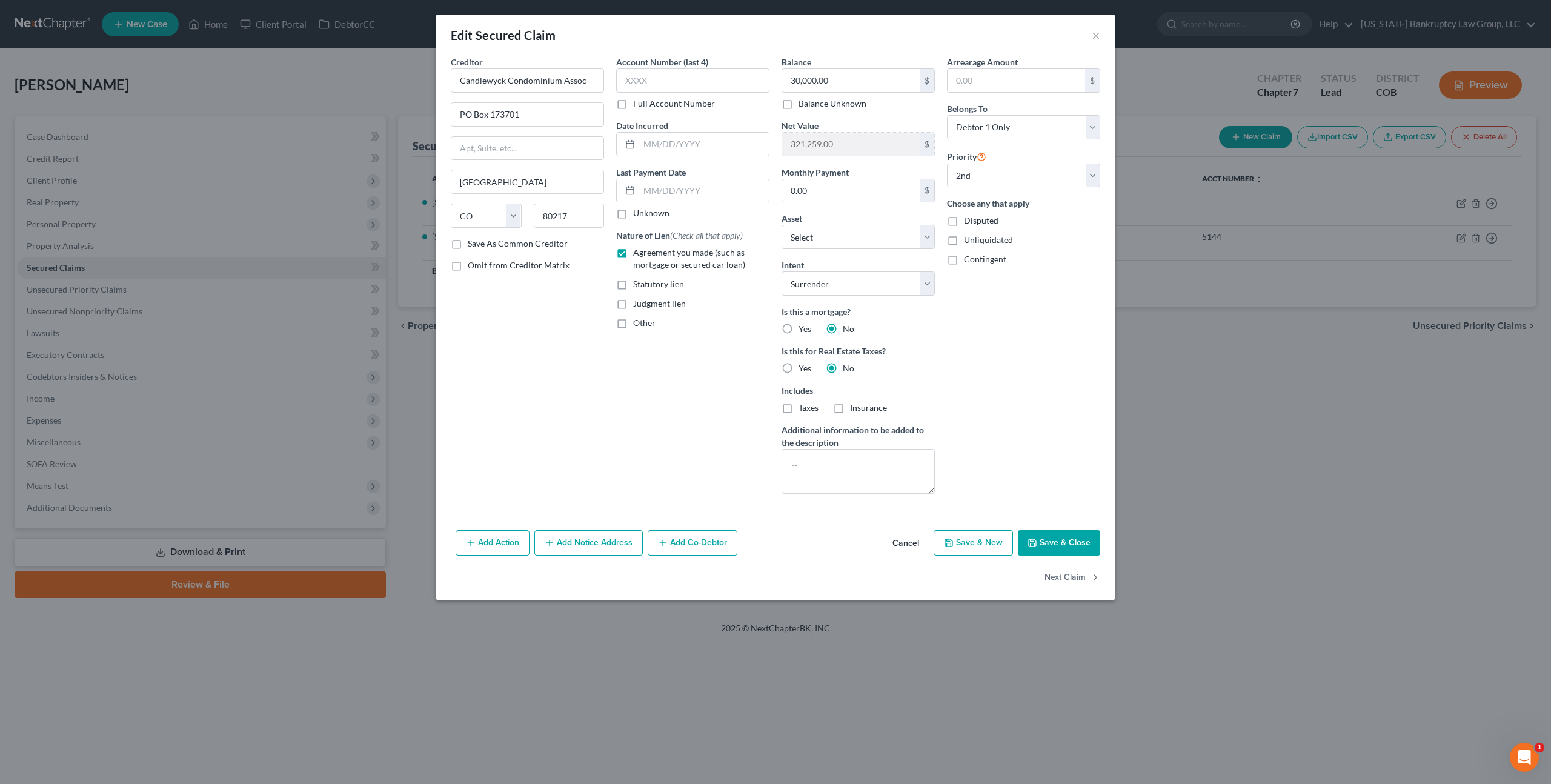
click at [1067, 538] on button "Save & Close" at bounding box center [1059, 543] width 82 height 26
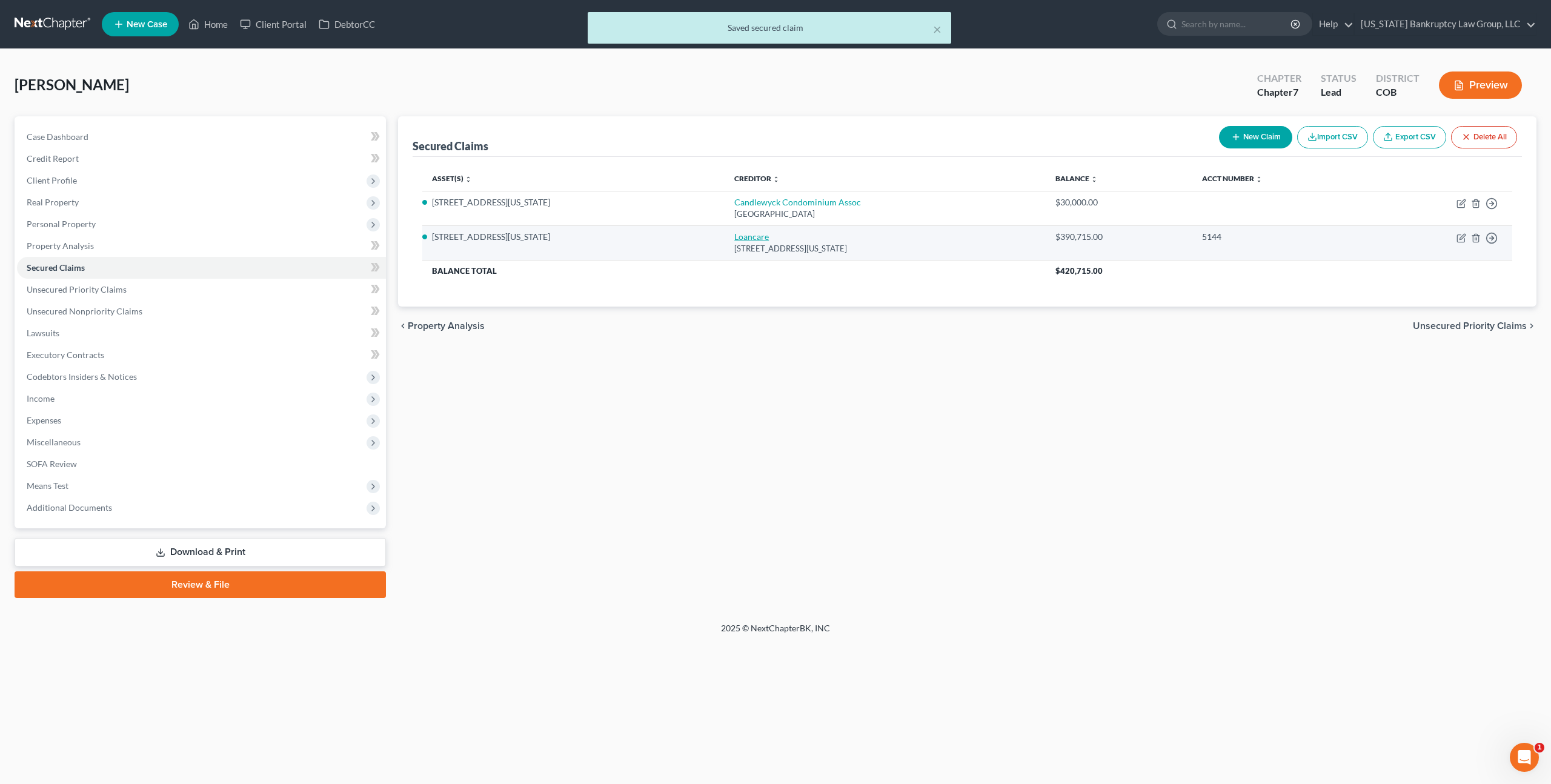
click at [769, 237] on link "Loancare" at bounding box center [752, 237] width 35 height 11
select select "48"
select select "4"
select select "0"
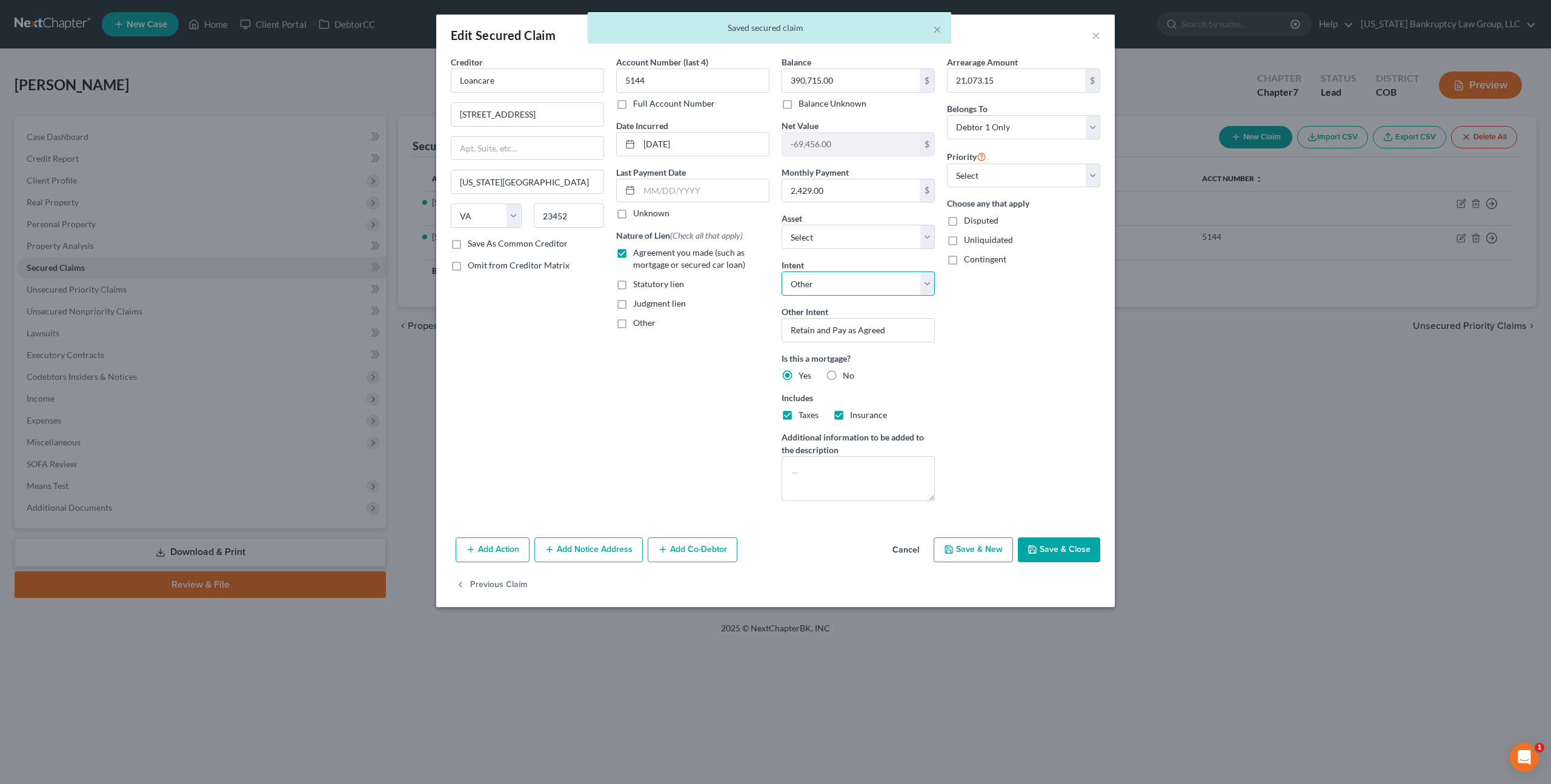
click at [828, 291] on select "Select Surrender Redeem Reaffirm Avoid Other" at bounding box center [858, 283] width 153 height 24
select select "0"
click at [781, 271] on select "Select Surrender Redeem Reaffirm Avoid Other" at bounding box center [858, 283] width 153 height 24
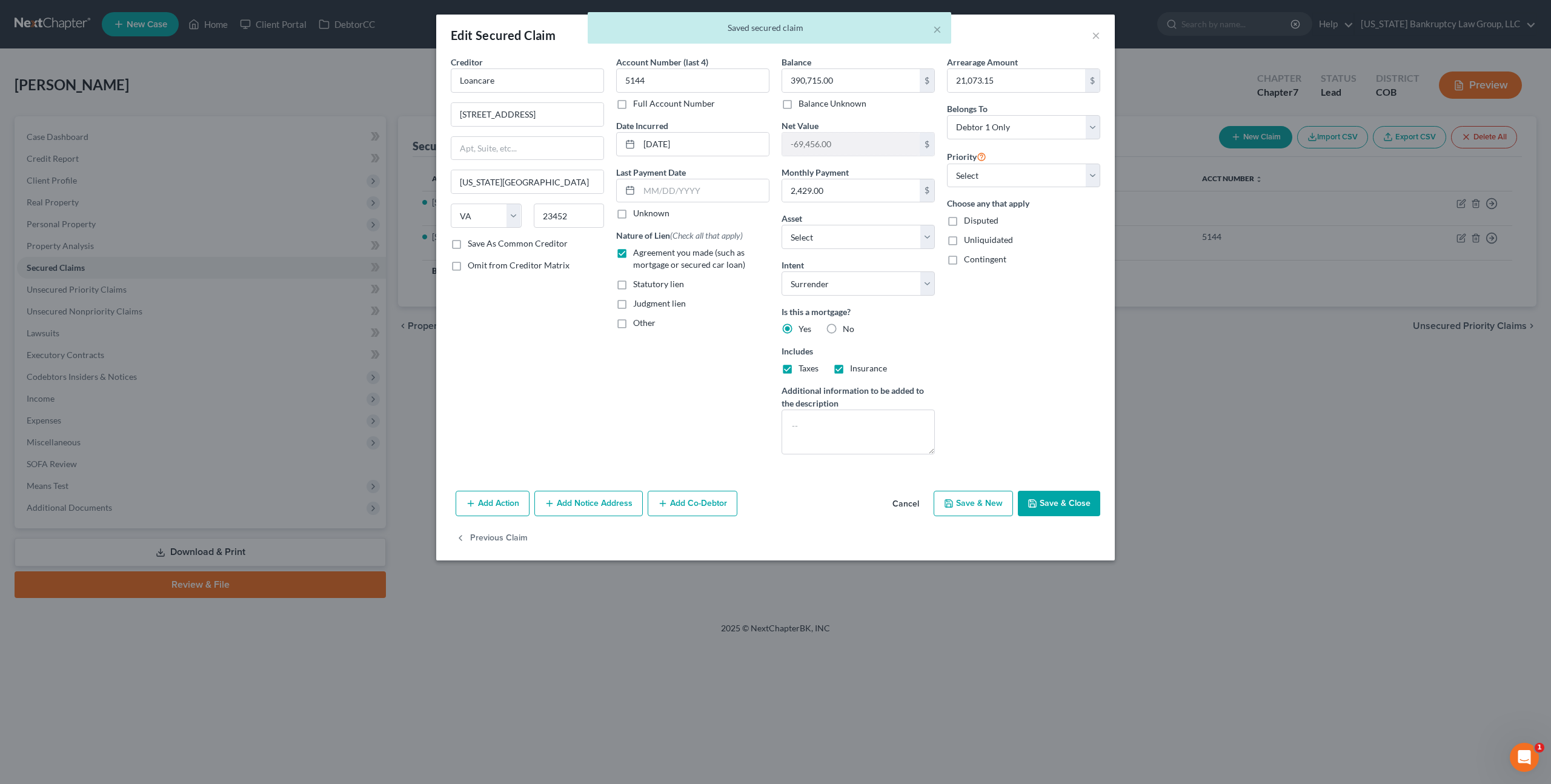
click at [1040, 501] on button "Save & Close" at bounding box center [1059, 503] width 82 height 26
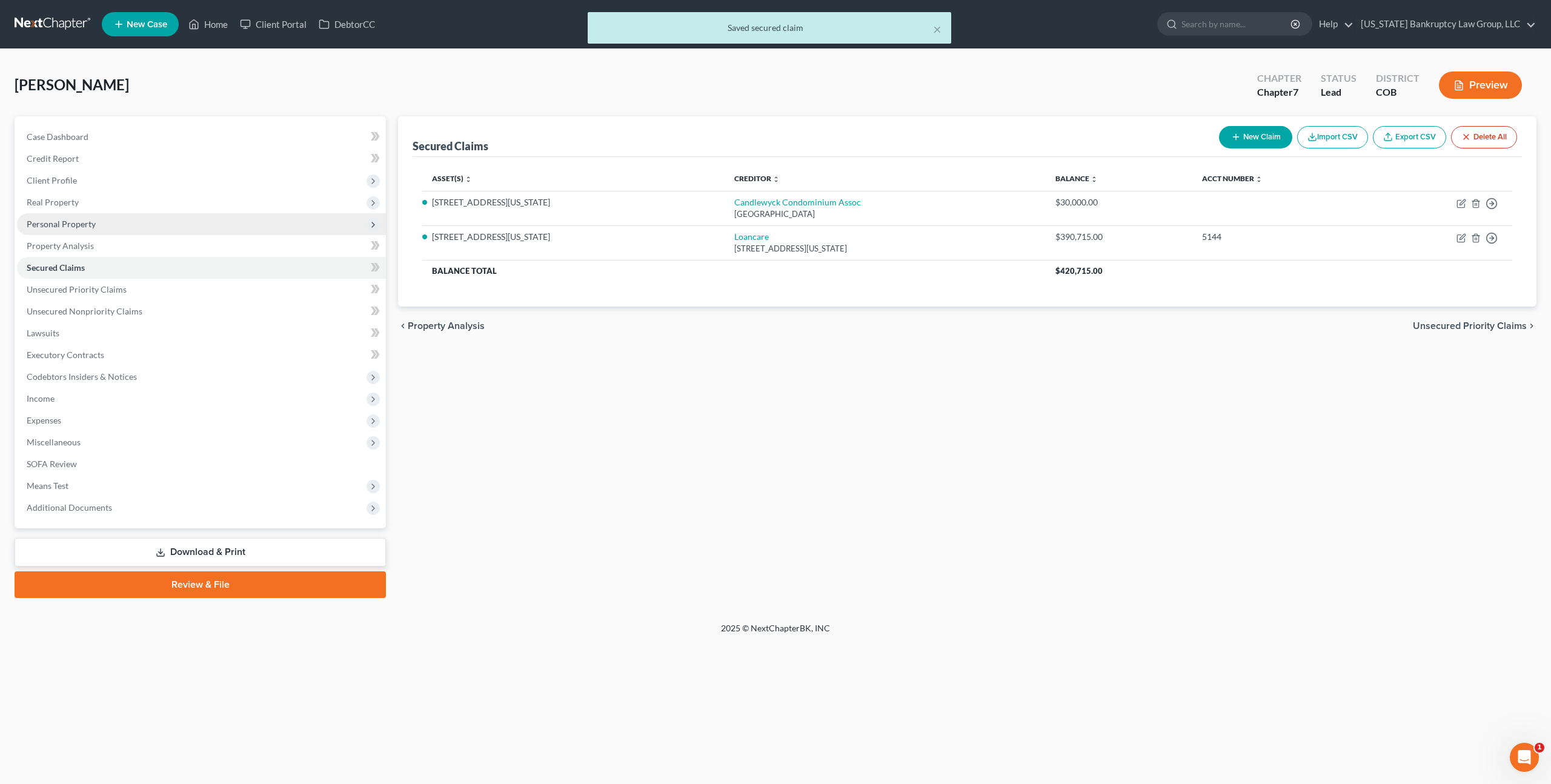
click at [73, 218] on span "Personal Property" at bounding box center [202, 224] width 369 height 22
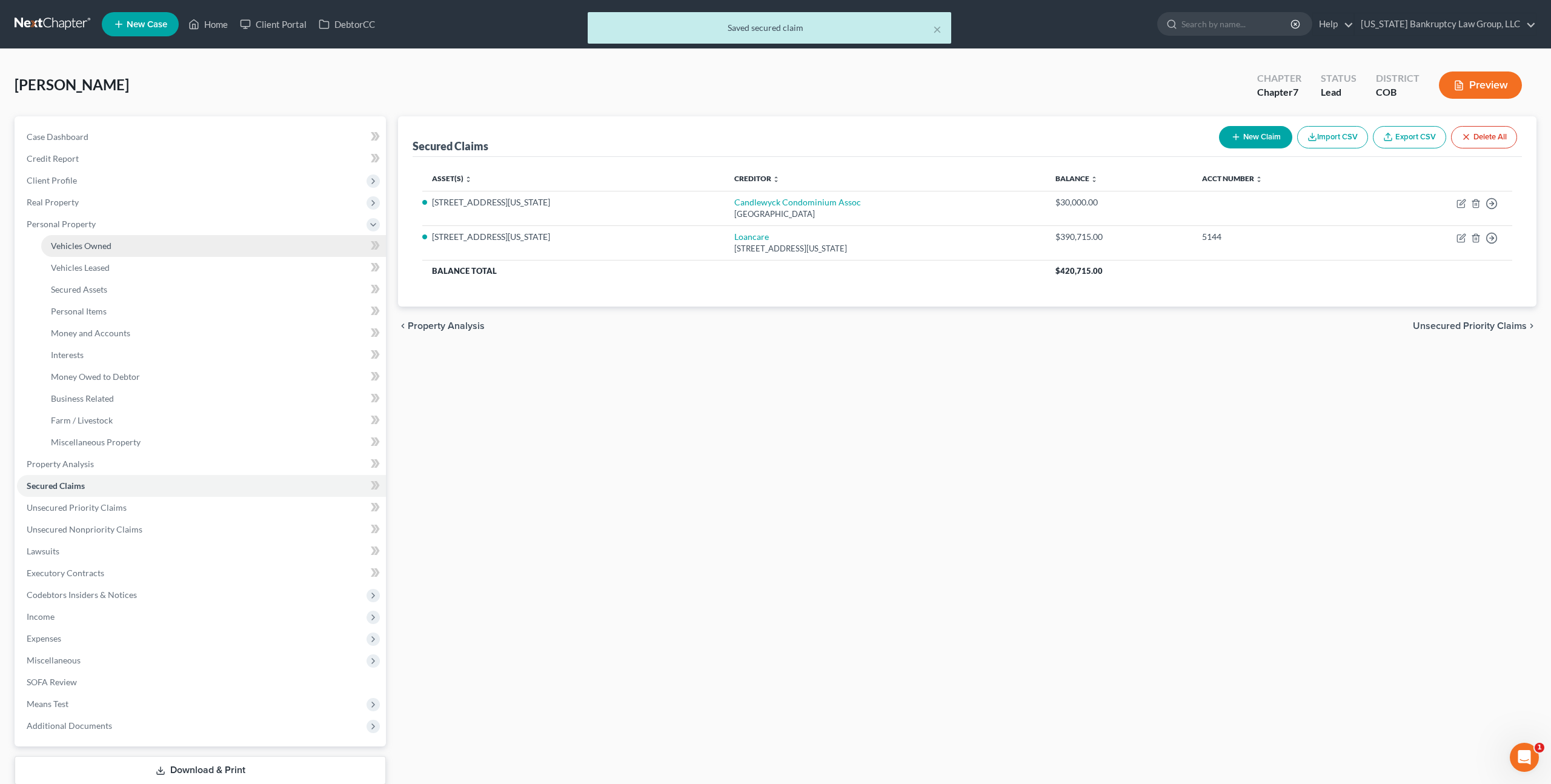
click at [83, 245] on span "Vehicles Owned" at bounding box center [81, 246] width 60 height 11
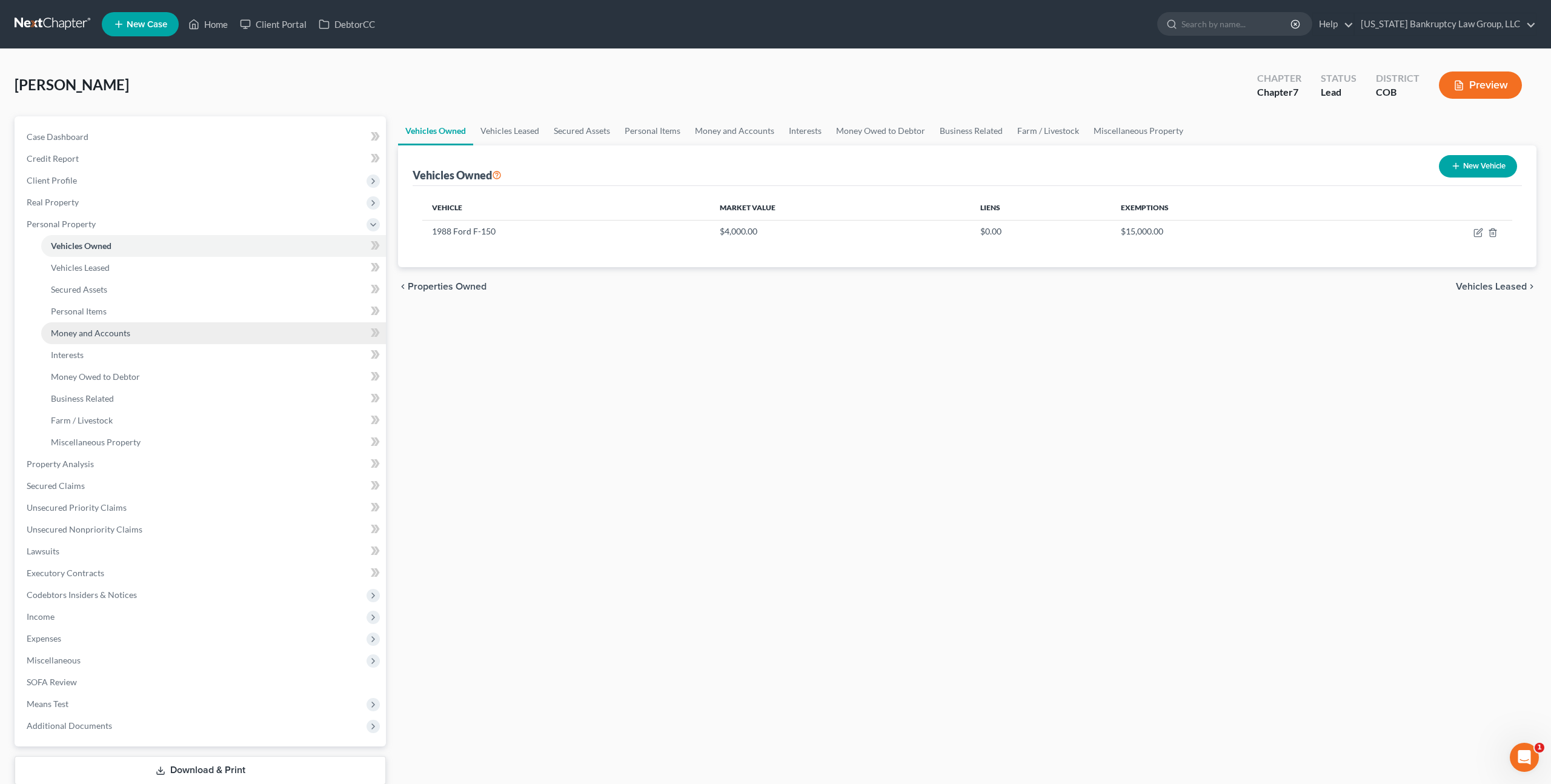
click at [82, 332] on span "Money and Accounts" at bounding box center [90, 333] width 80 height 11
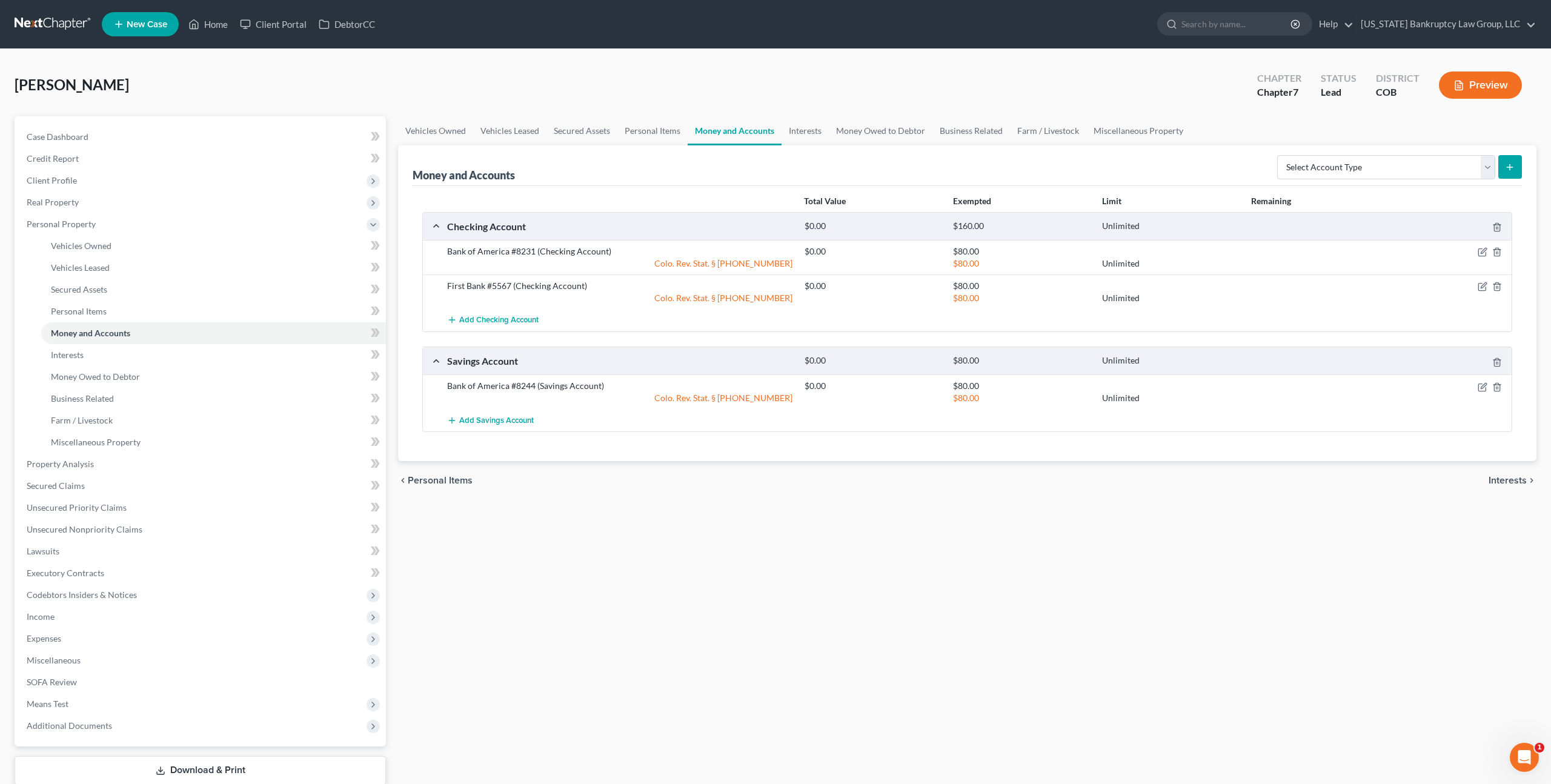
click at [1489, 250] on div at bounding box center [1454, 251] width 120 height 12
click at [1482, 250] on icon "button" at bounding box center [1483, 251] width 5 height 5
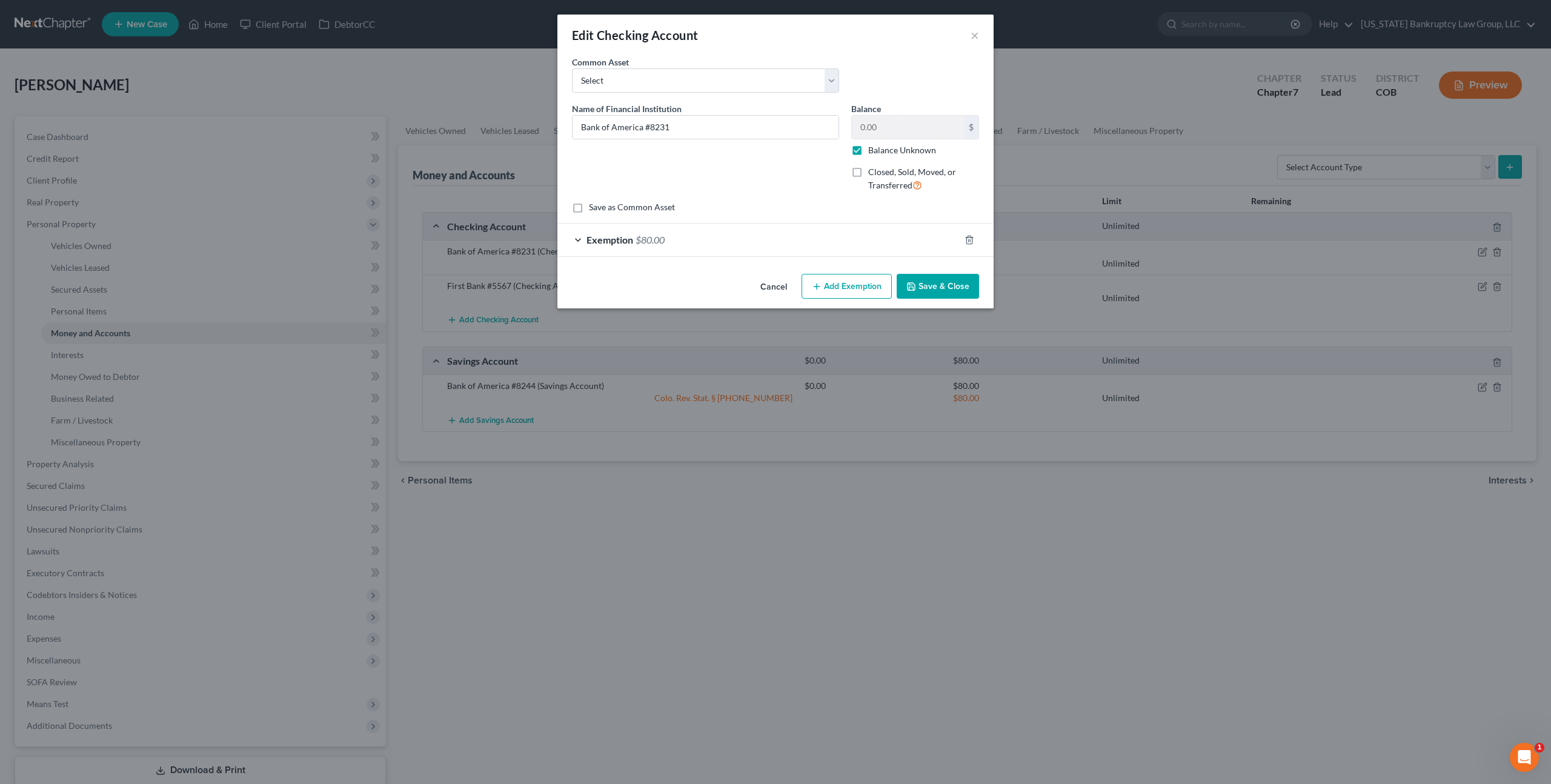
click at [868, 150] on label "Balance Unknown" at bounding box center [902, 150] width 68 height 12
click at [873, 150] on input "Balance Unknown" at bounding box center [877, 148] width 8 height 8
checkbox input "false"
click at [933, 283] on button "Save & Close" at bounding box center [938, 287] width 82 height 26
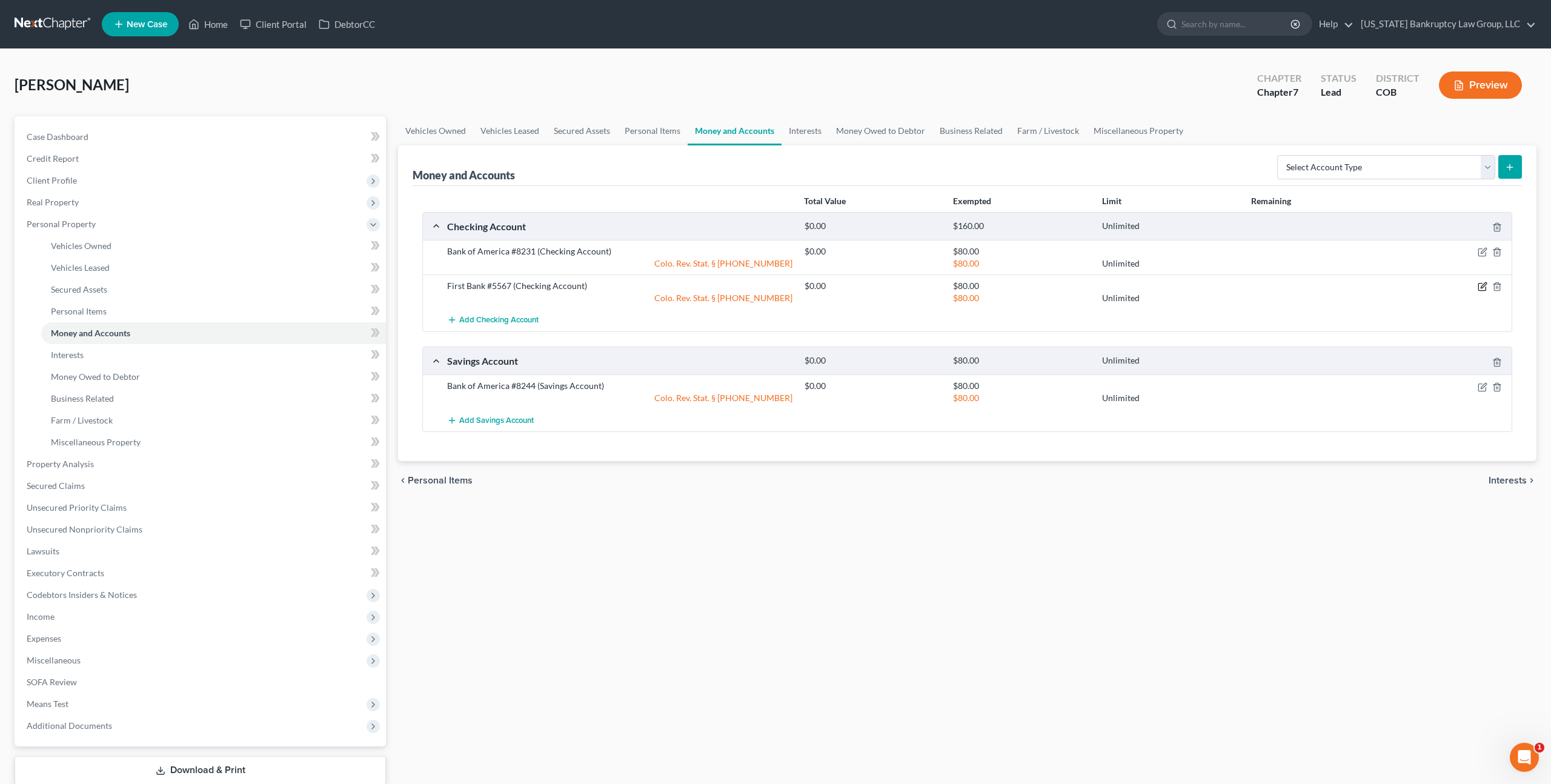
click at [1480, 287] on icon "button" at bounding box center [1483, 287] width 10 height 10
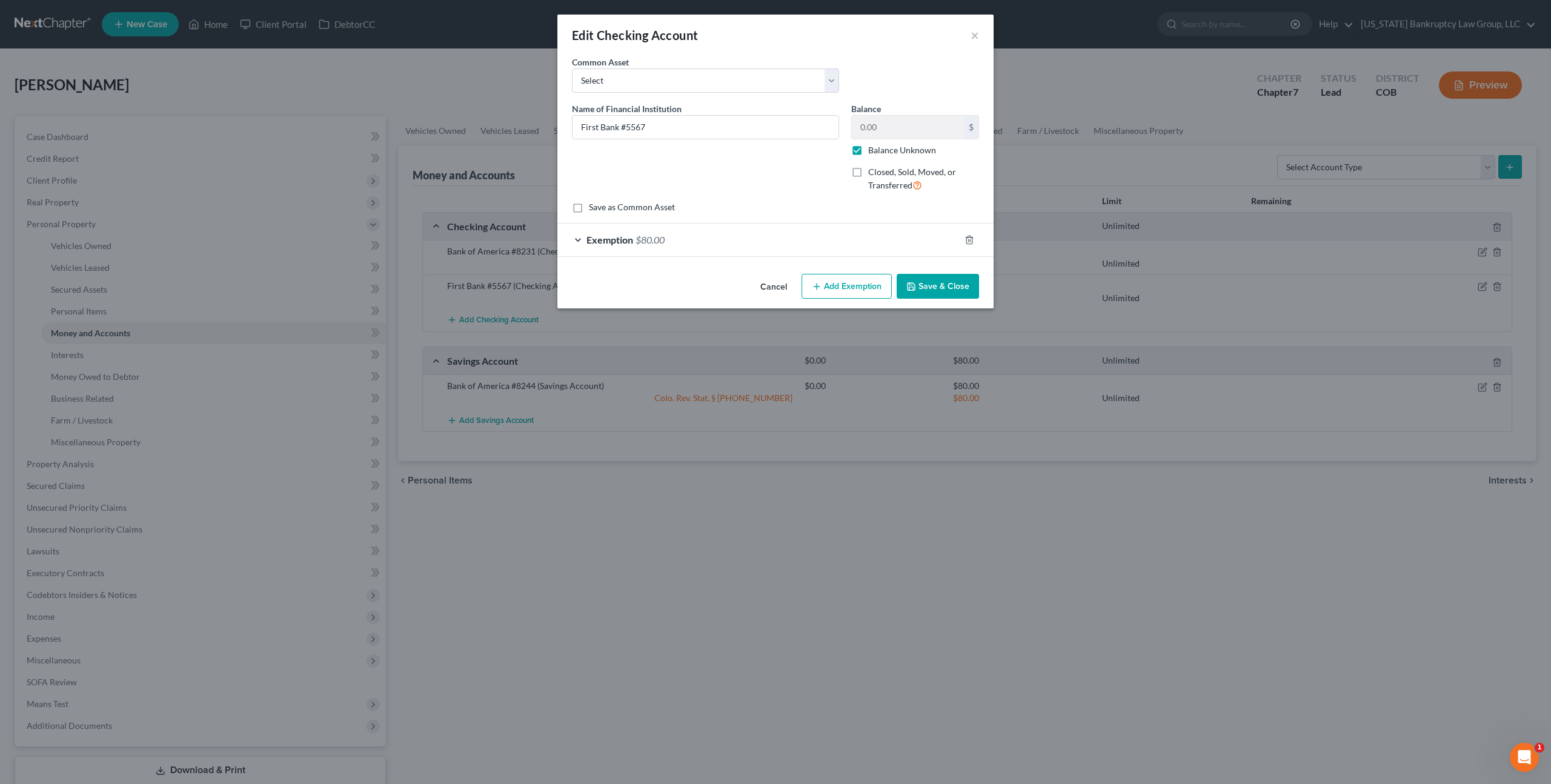
click at [868, 151] on label "Balance Unknown" at bounding box center [902, 150] width 68 height 12
click at [873, 151] on input "Balance Unknown" at bounding box center [877, 148] width 8 height 8
checkbox input "false"
click at [923, 281] on button "Save & Close" at bounding box center [938, 287] width 82 height 26
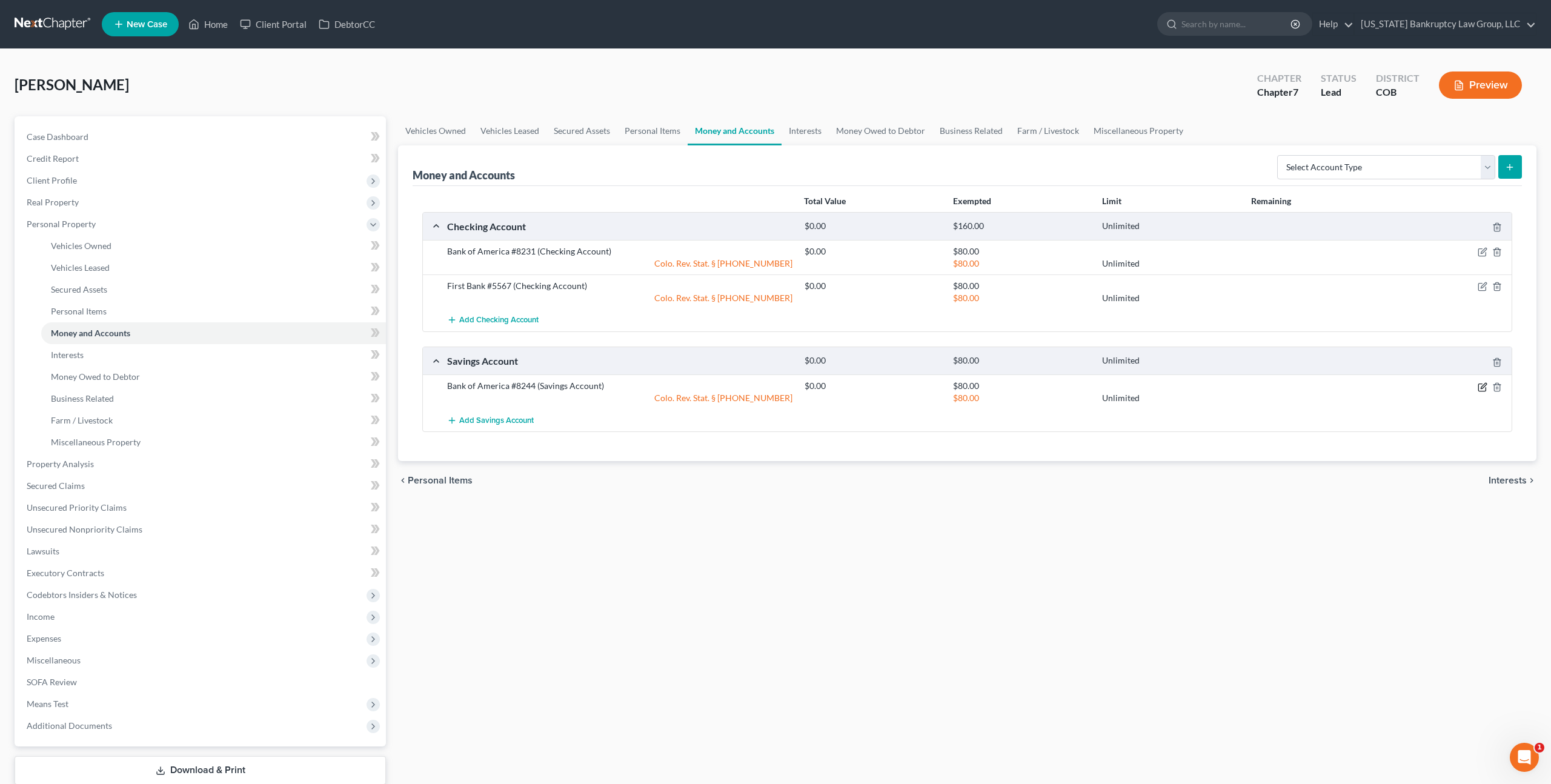
click at [1486, 385] on icon "button" at bounding box center [1483, 387] width 10 height 10
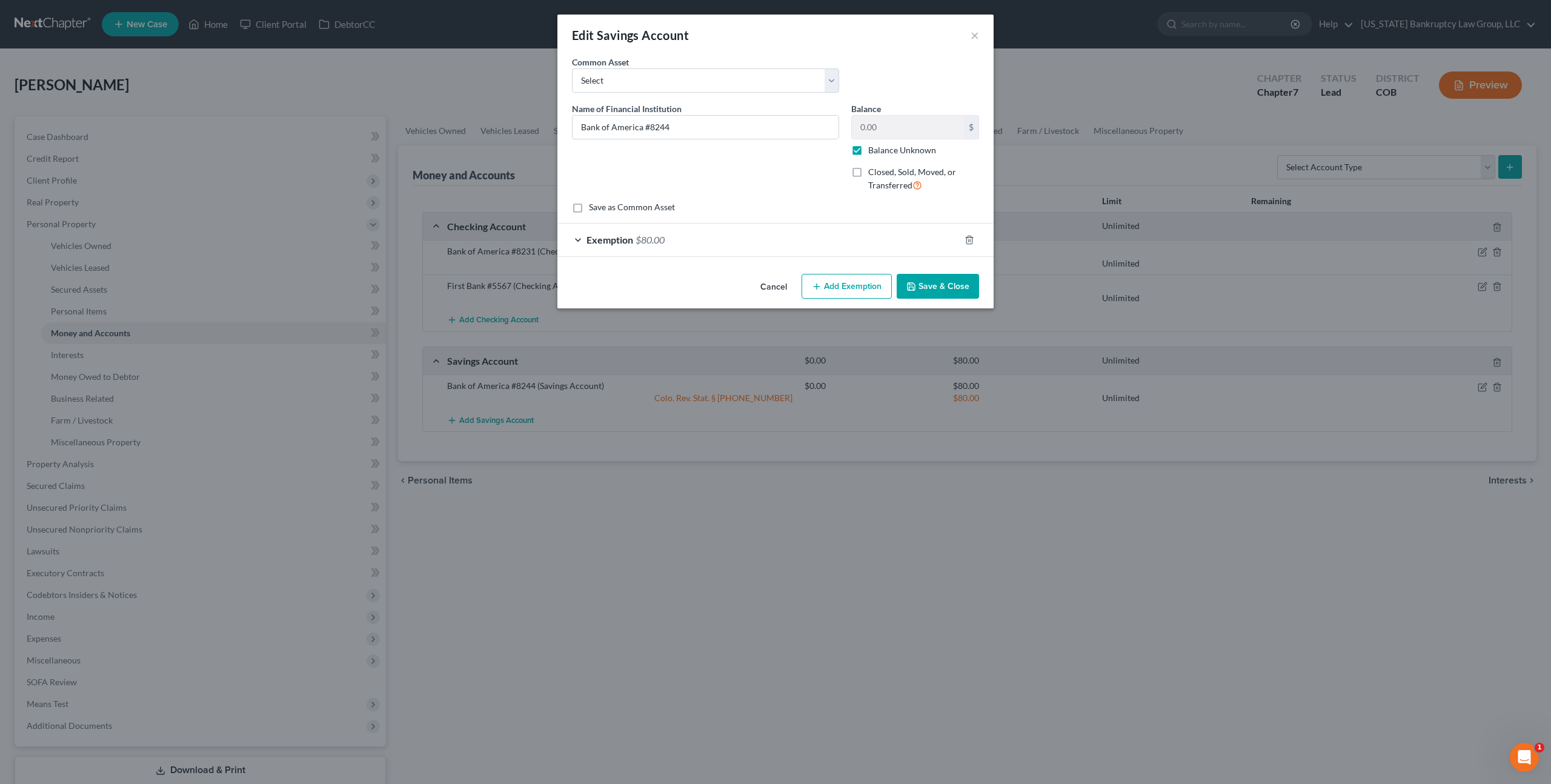
click at [868, 150] on label "Balance Unknown" at bounding box center [902, 150] width 68 height 12
click at [873, 150] on input "Balance Unknown" at bounding box center [877, 148] width 8 height 8
checkbox input "false"
click at [929, 288] on button "Save & Close" at bounding box center [938, 287] width 82 height 26
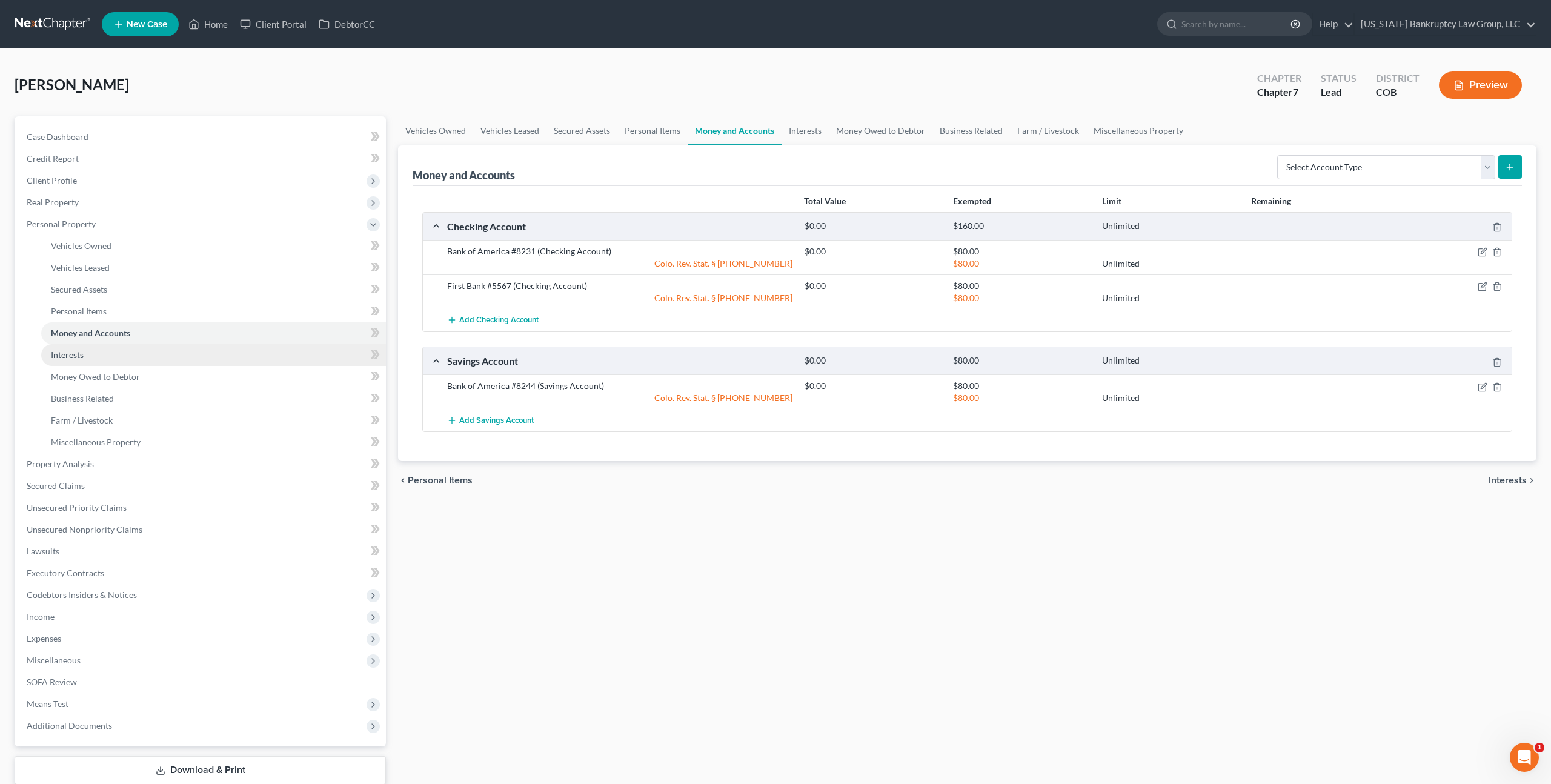
click at [81, 357] on span "Interests" at bounding box center [67, 355] width 33 height 11
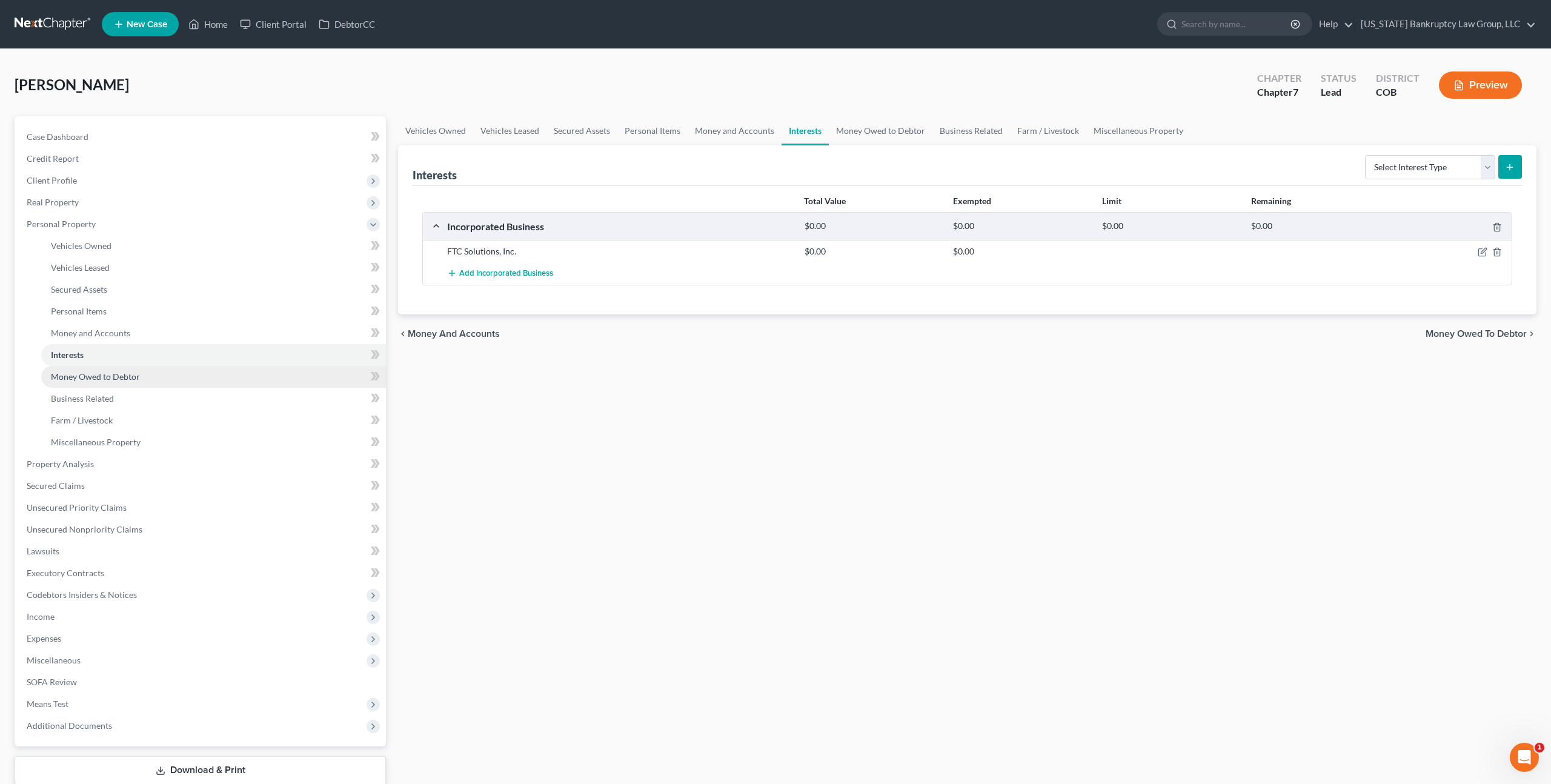
click at [117, 373] on span "Money Owed to Debtor" at bounding box center [95, 377] width 89 height 11
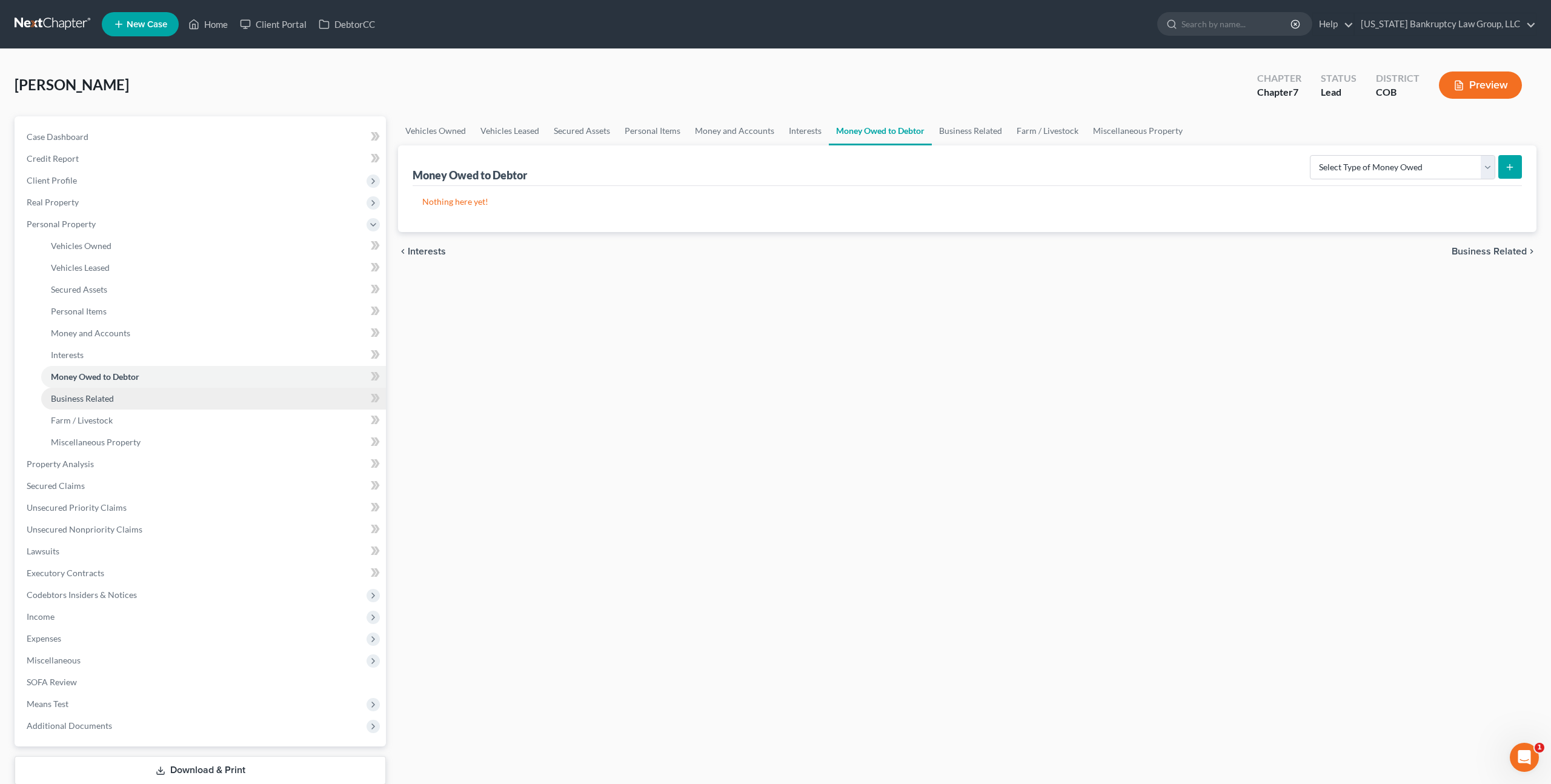
click at [106, 399] on span "Business Related" at bounding box center [82, 398] width 63 height 11
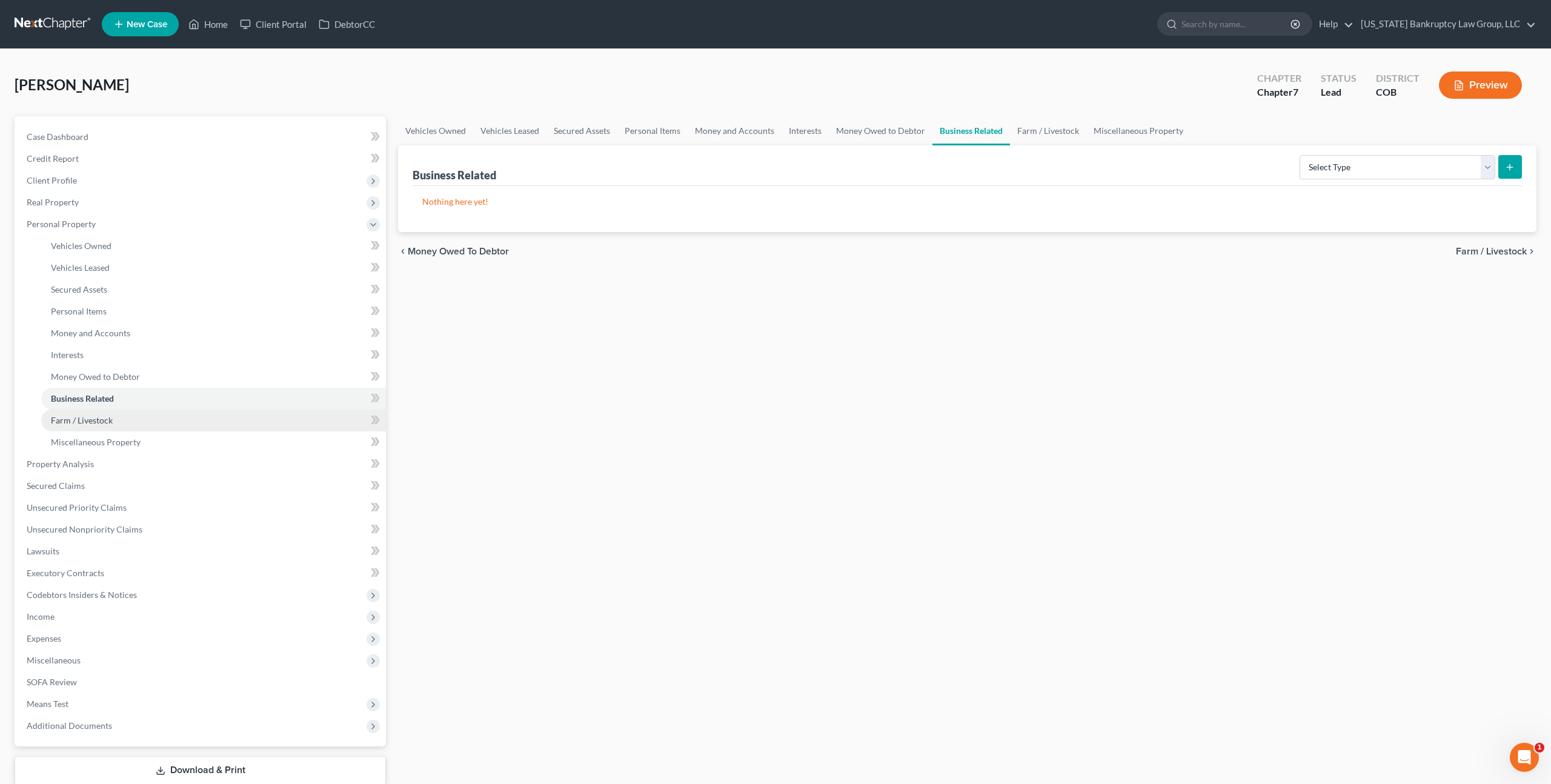
click at [104, 417] on span "Farm / Livestock" at bounding box center [81, 421] width 62 height 11
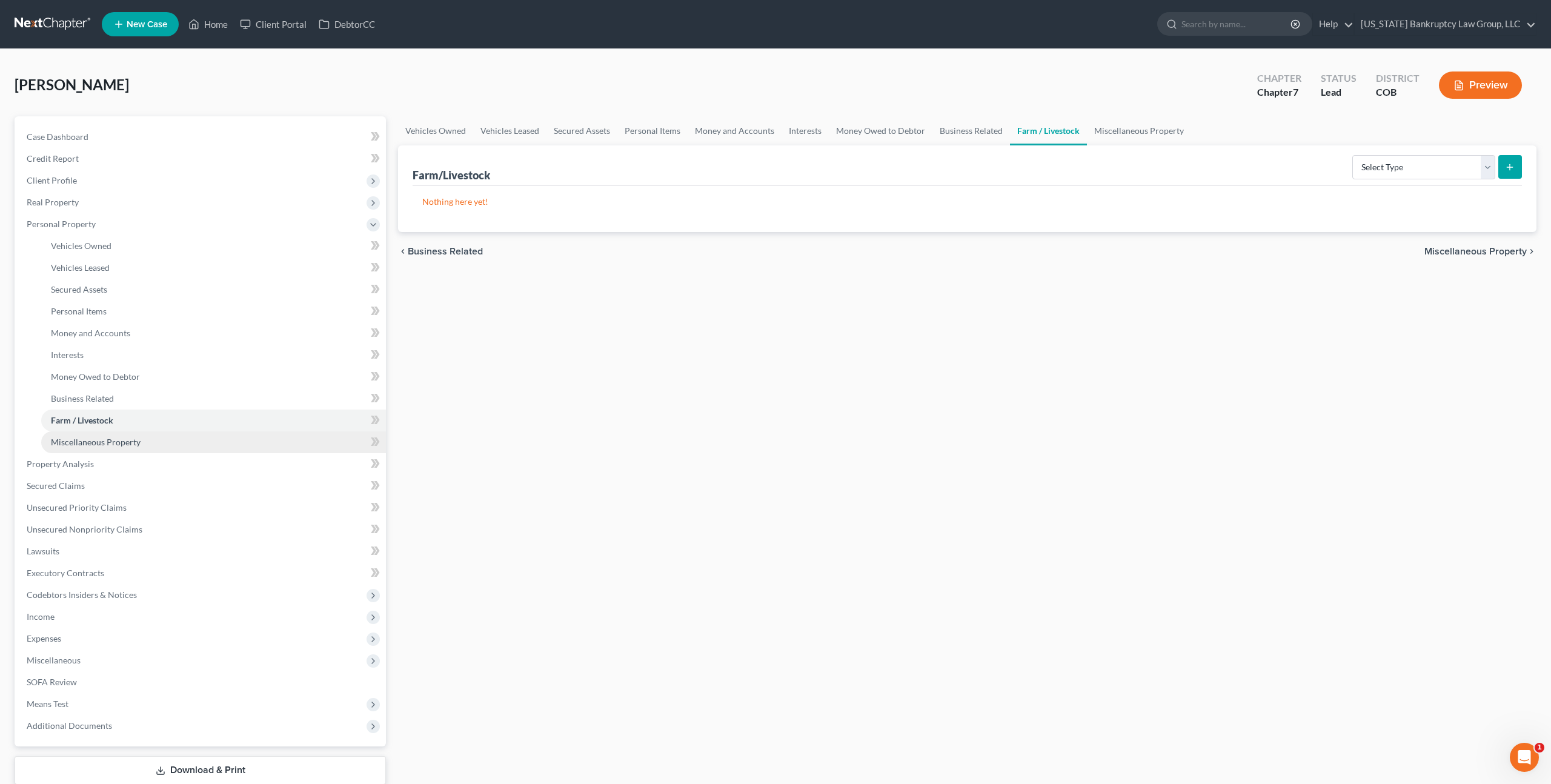
click at [112, 435] on link "Miscellaneous Property" at bounding box center [214, 442] width 345 height 22
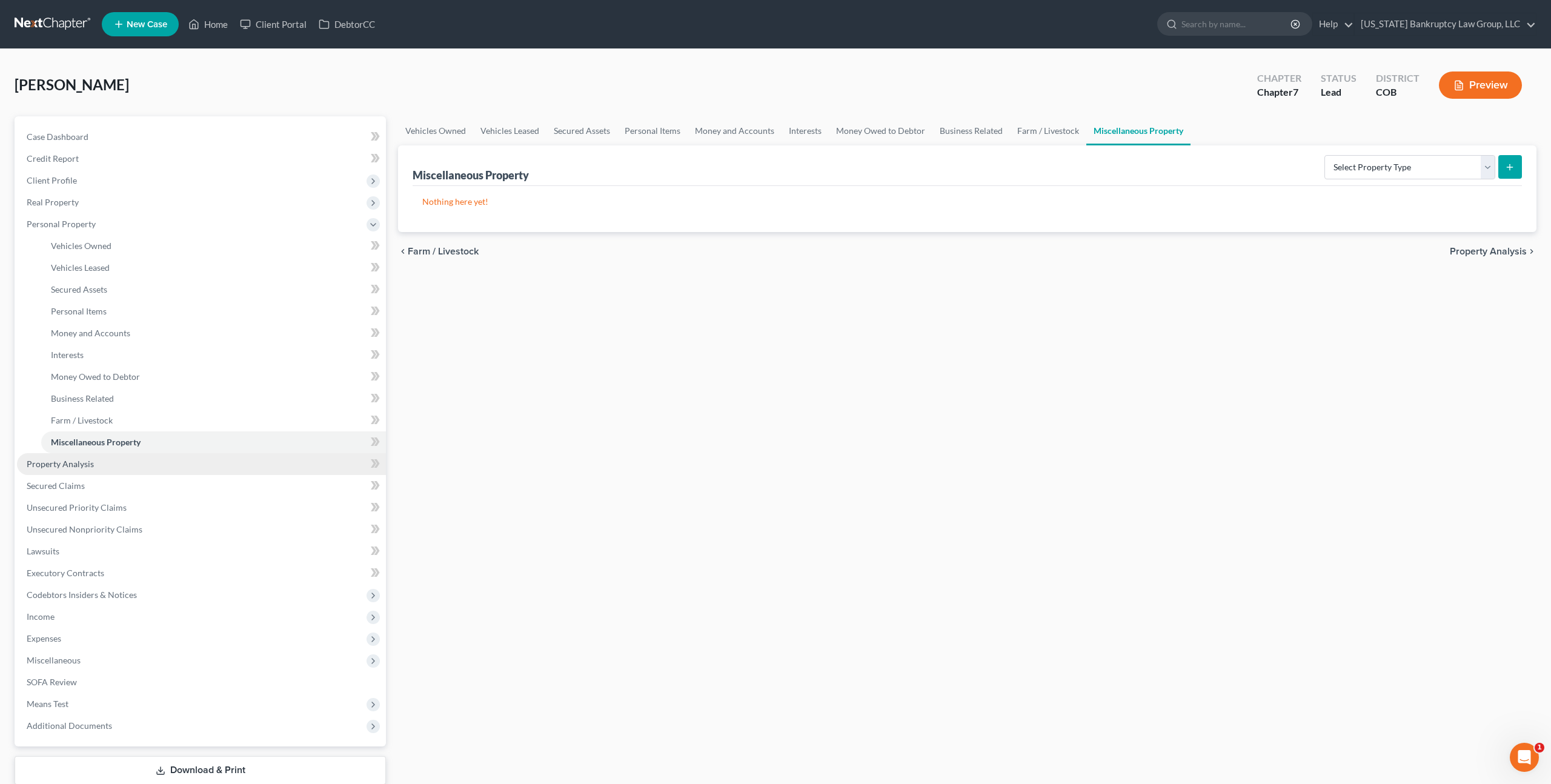
click at [85, 461] on span "Property Analysis" at bounding box center [60, 464] width 67 height 11
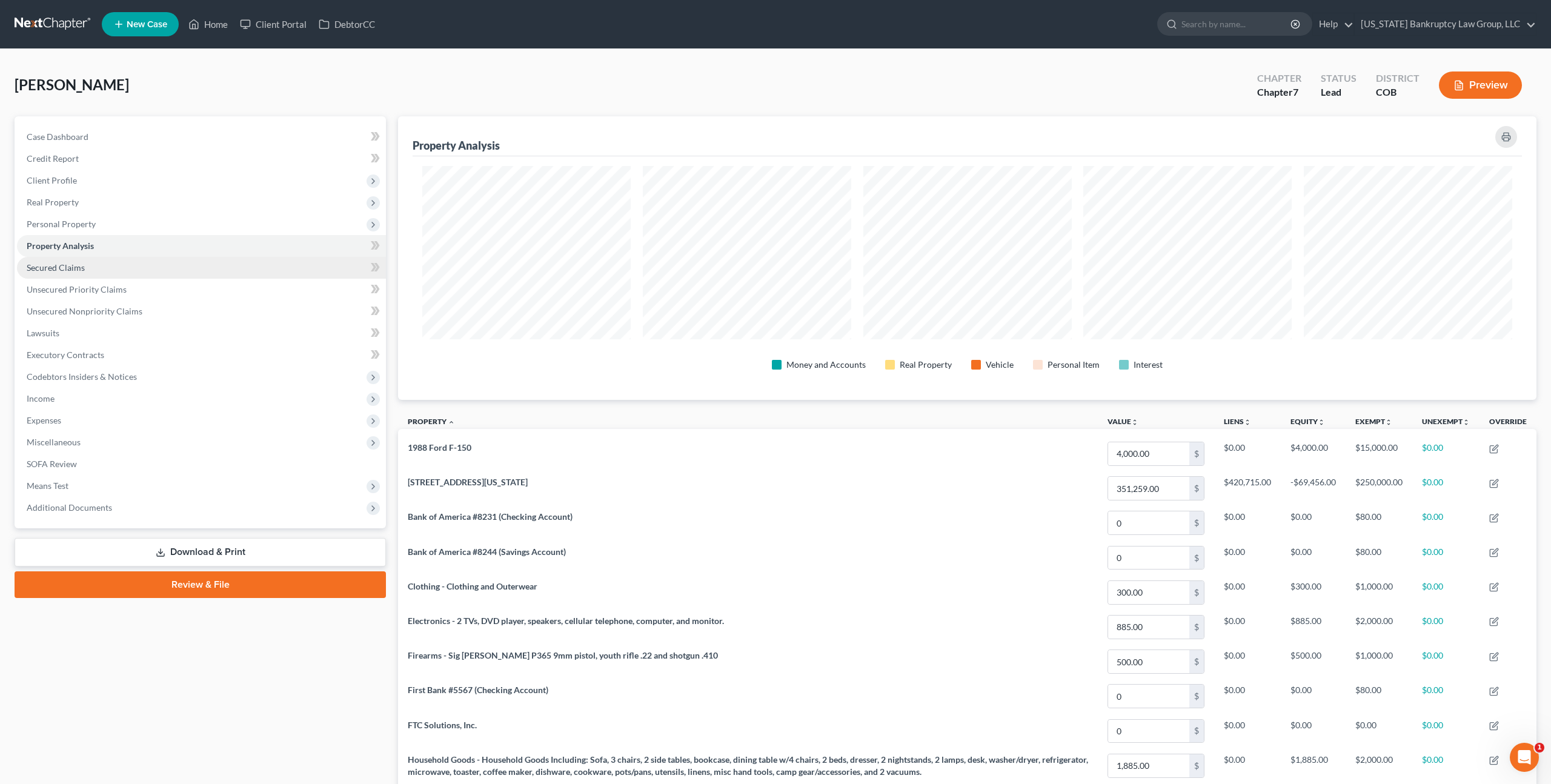
click at [66, 269] on span "Secured Claims" at bounding box center [56, 267] width 58 height 11
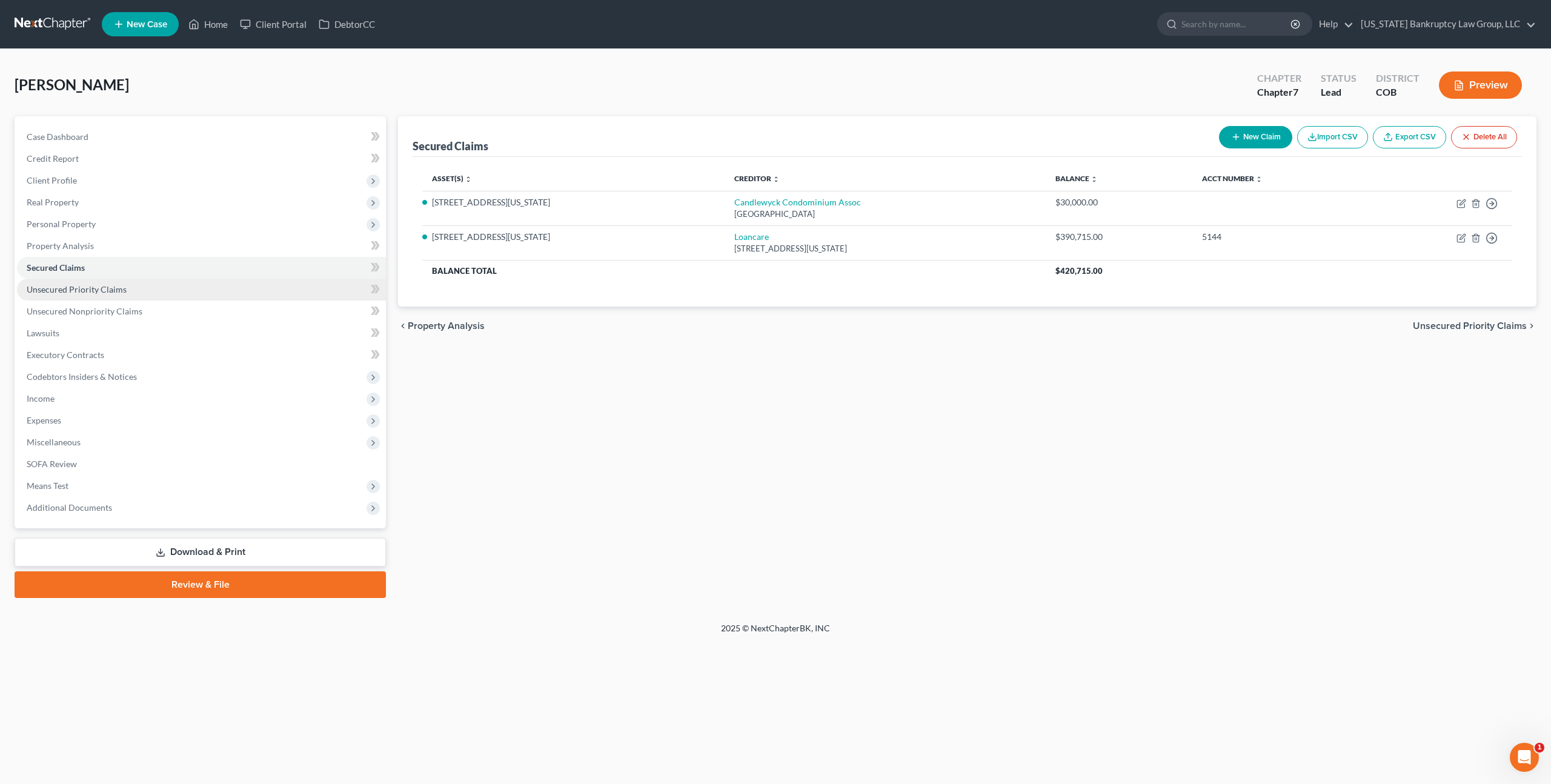
click at [72, 288] on span "Unsecured Priority Claims" at bounding box center [77, 289] width 100 height 11
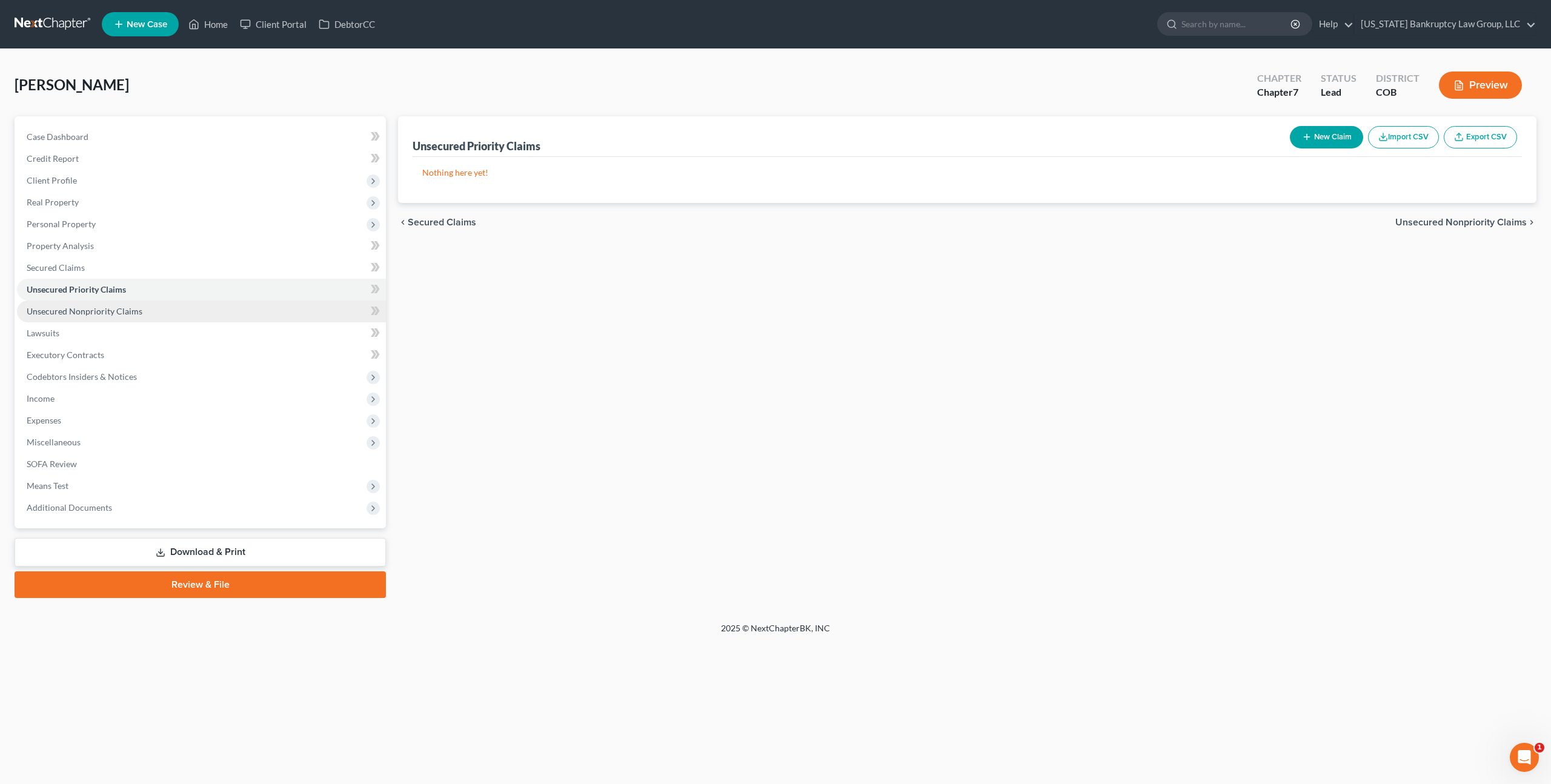
click at [80, 308] on span "Unsecured Nonpriority Claims" at bounding box center [85, 311] width 116 height 11
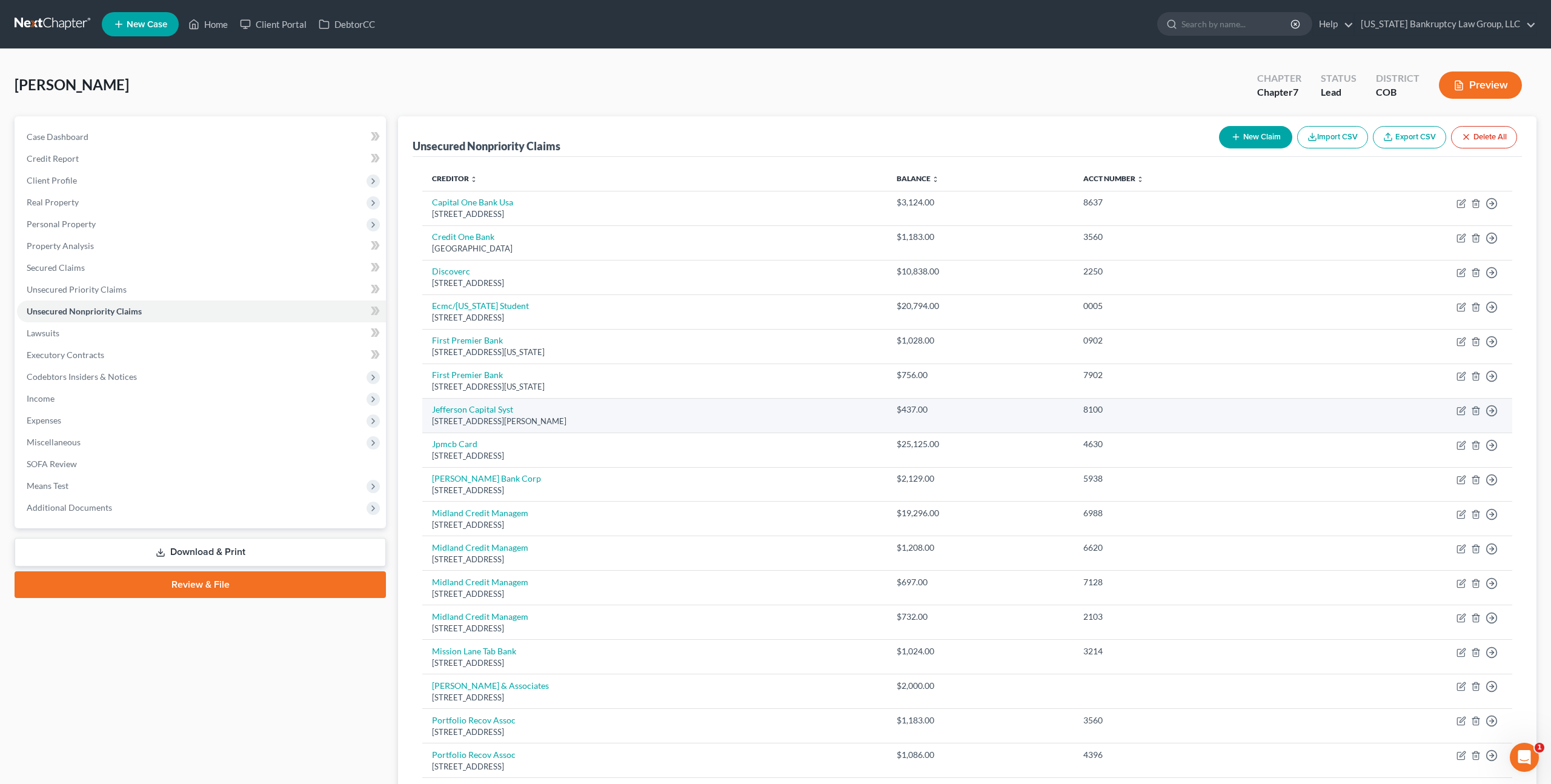
scroll to position [193, 0]
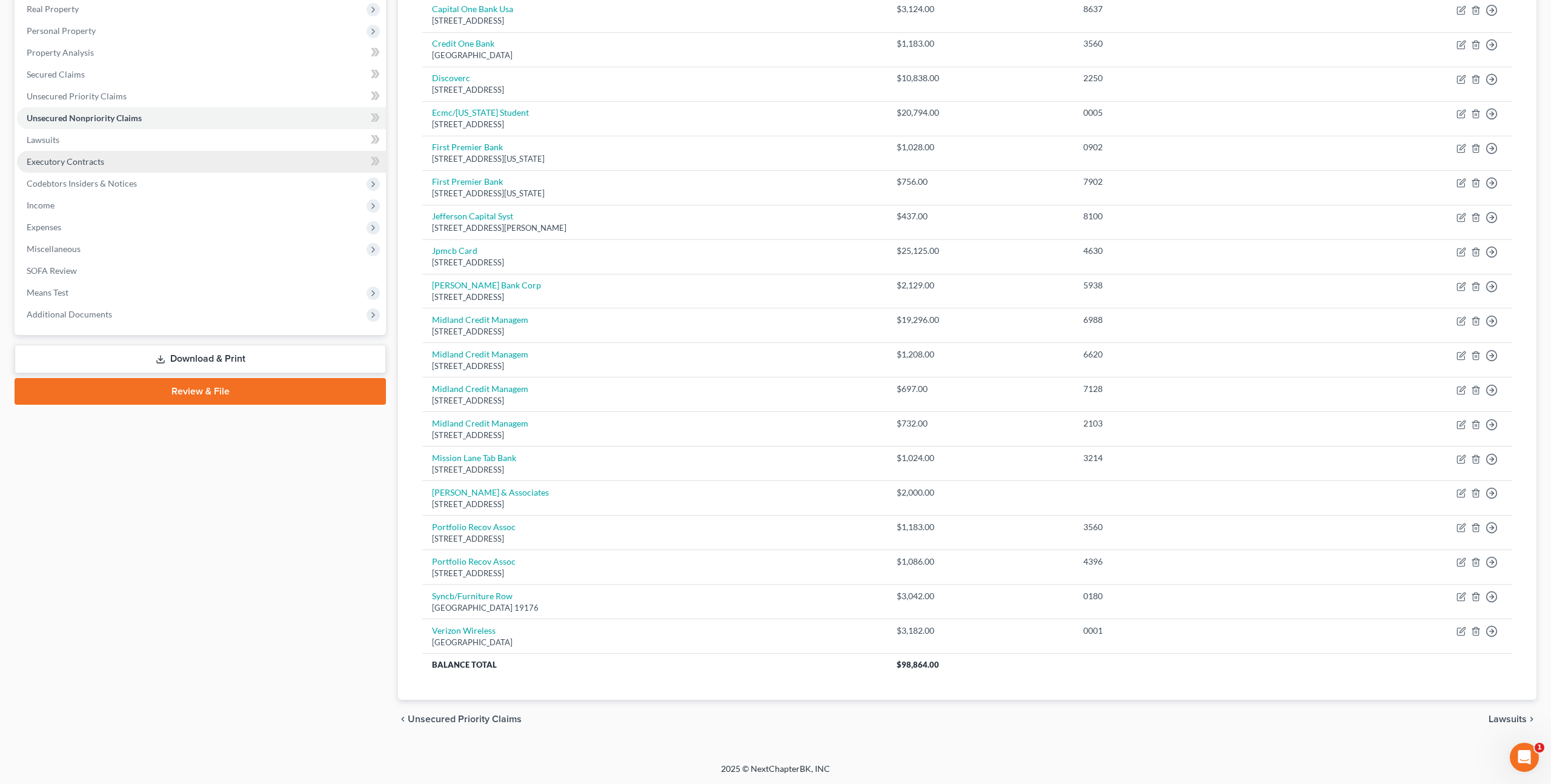
click at [87, 162] on span "Executory Contracts" at bounding box center [66, 162] width 78 height 11
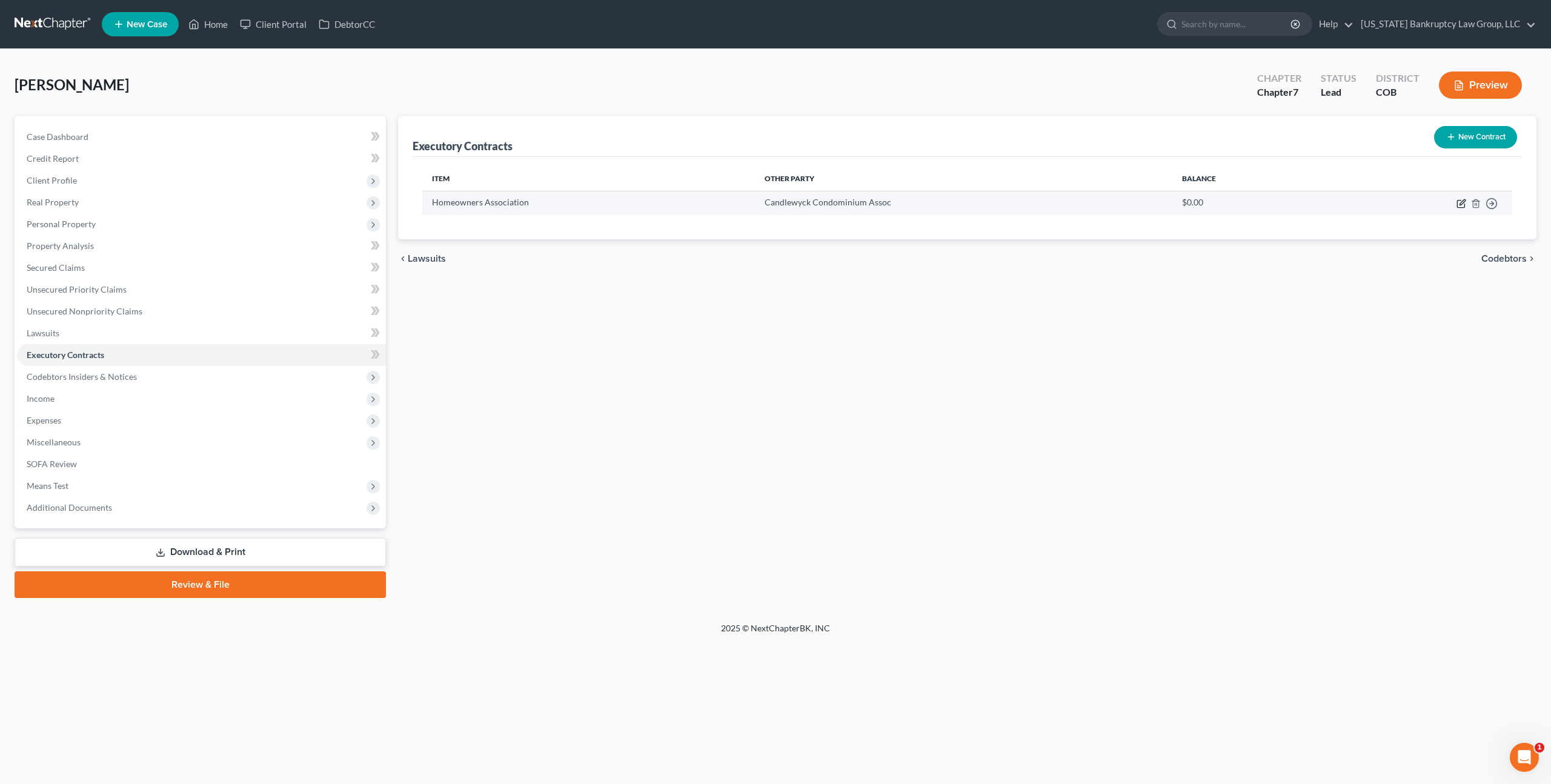
click at [1459, 204] on icon "button" at bounding box center [1462, 203] width 10 height 10
select select "0"
select select "5"
select select "0"
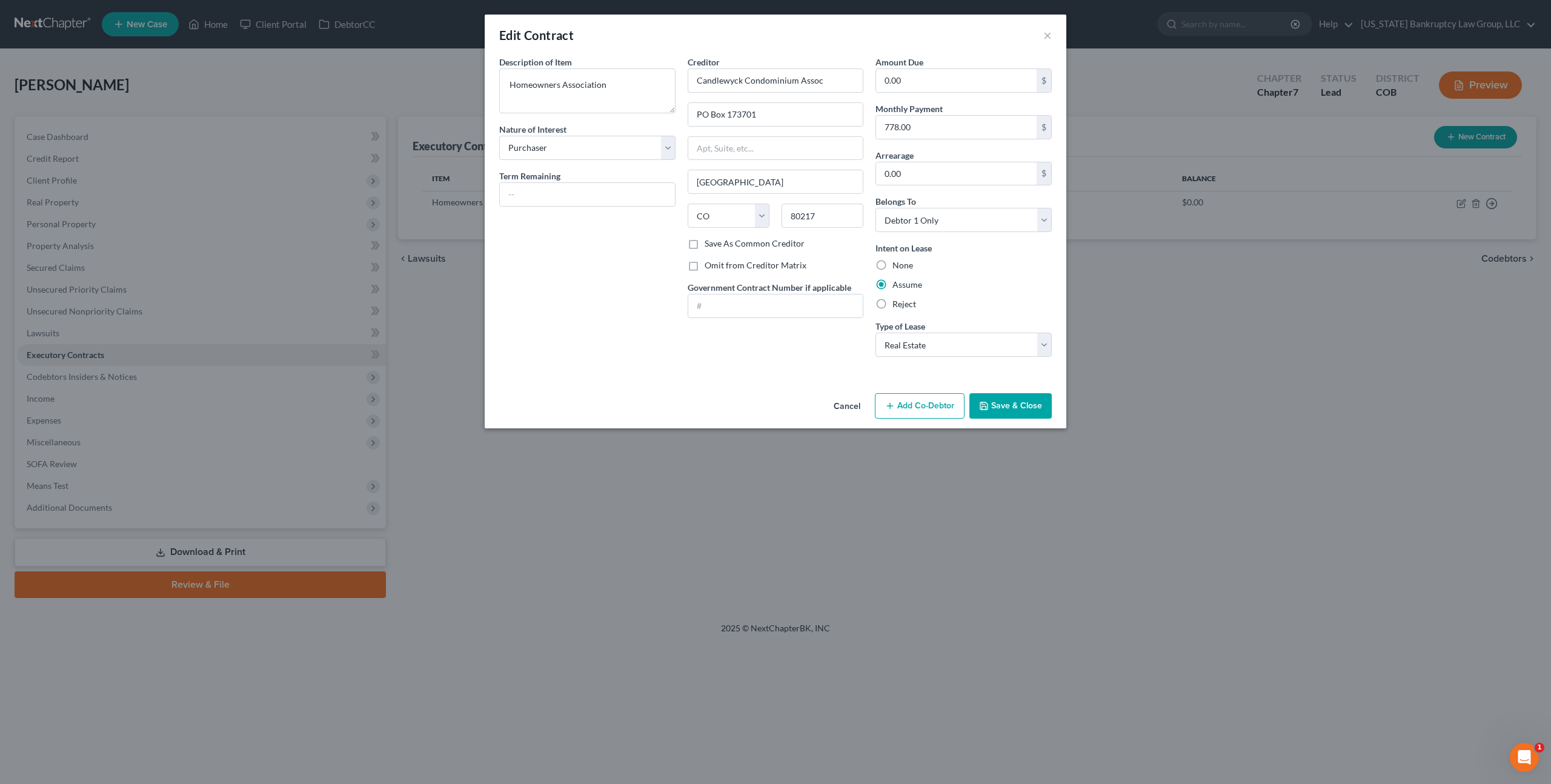
click at [892, 304] on label "Reject" at bounding box center [904, 304] width 24 height 12
click at [898, 304] on input "Reject" at bounding box center [902, 302] width 8 height 8
radio input "true"
click at [1011, 410] on button "Save & Close" at bounding box center [1010, 405] width 82 height 26
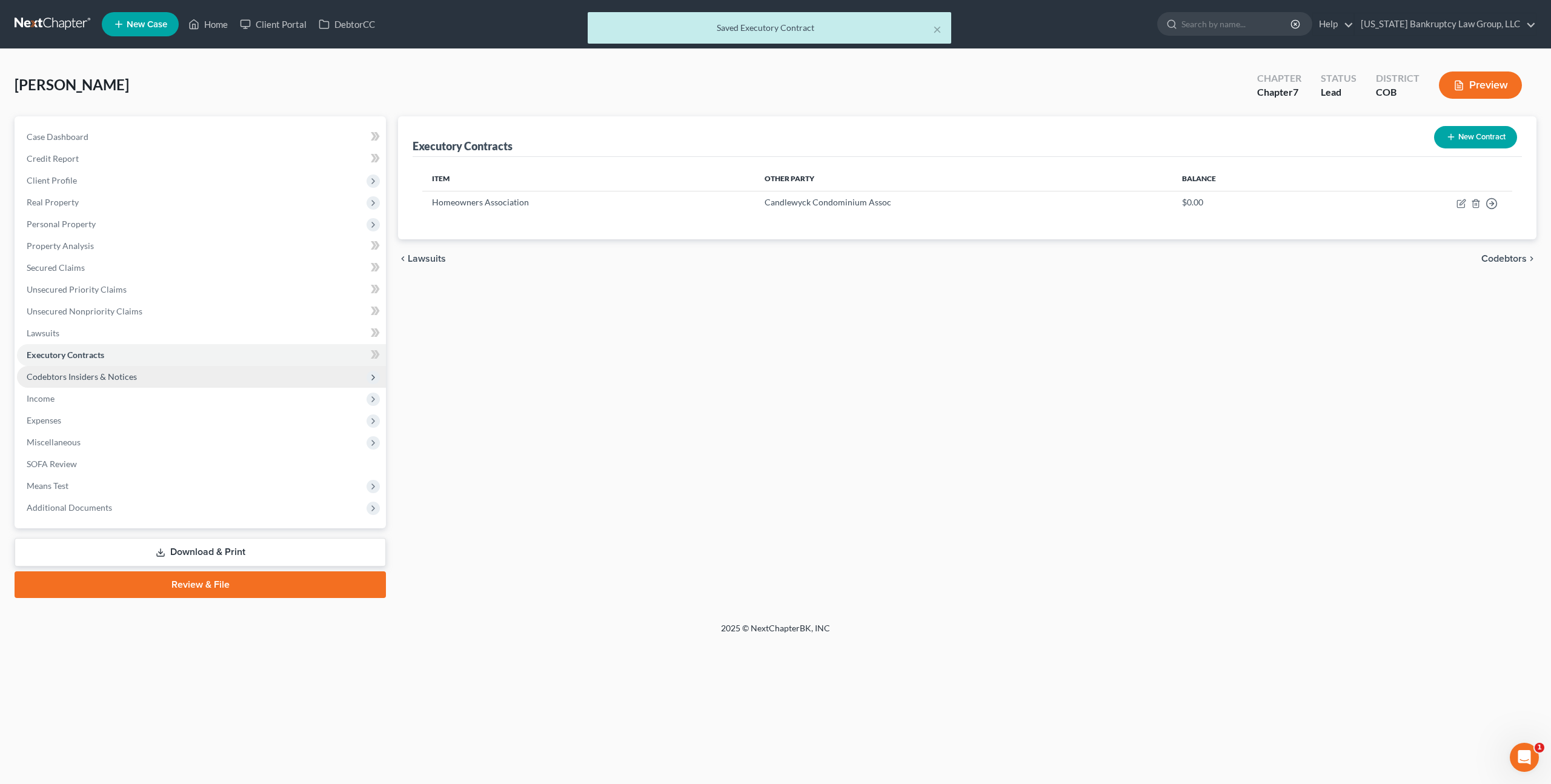
click at [124, 379] on span "Codebtors Insiders & Notices" at bounding box center [82, 377] width 110 height 11
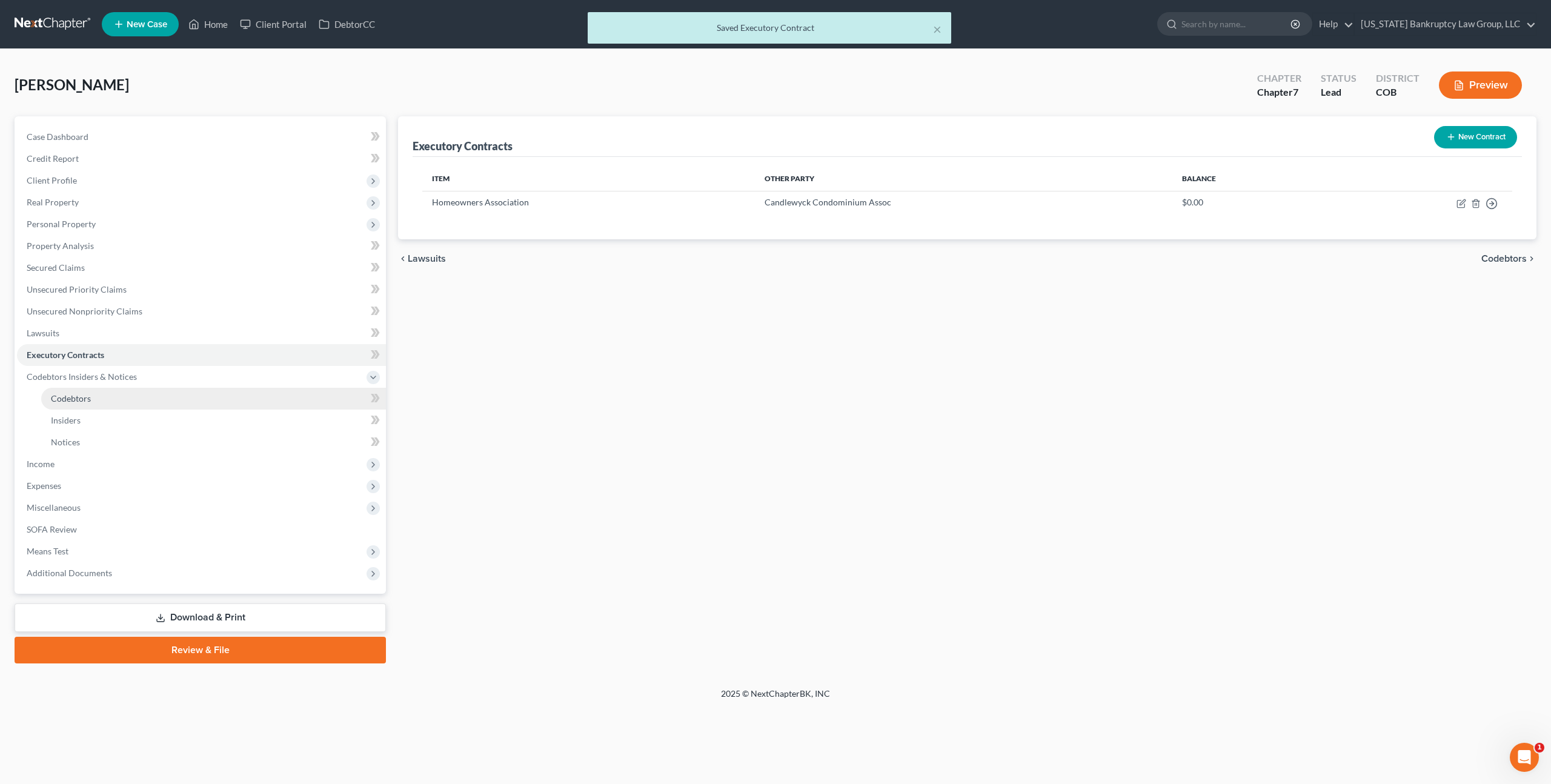
click at [109, 396] on link "Codebtors" at bounding box center [214, 398] width 345 height 22
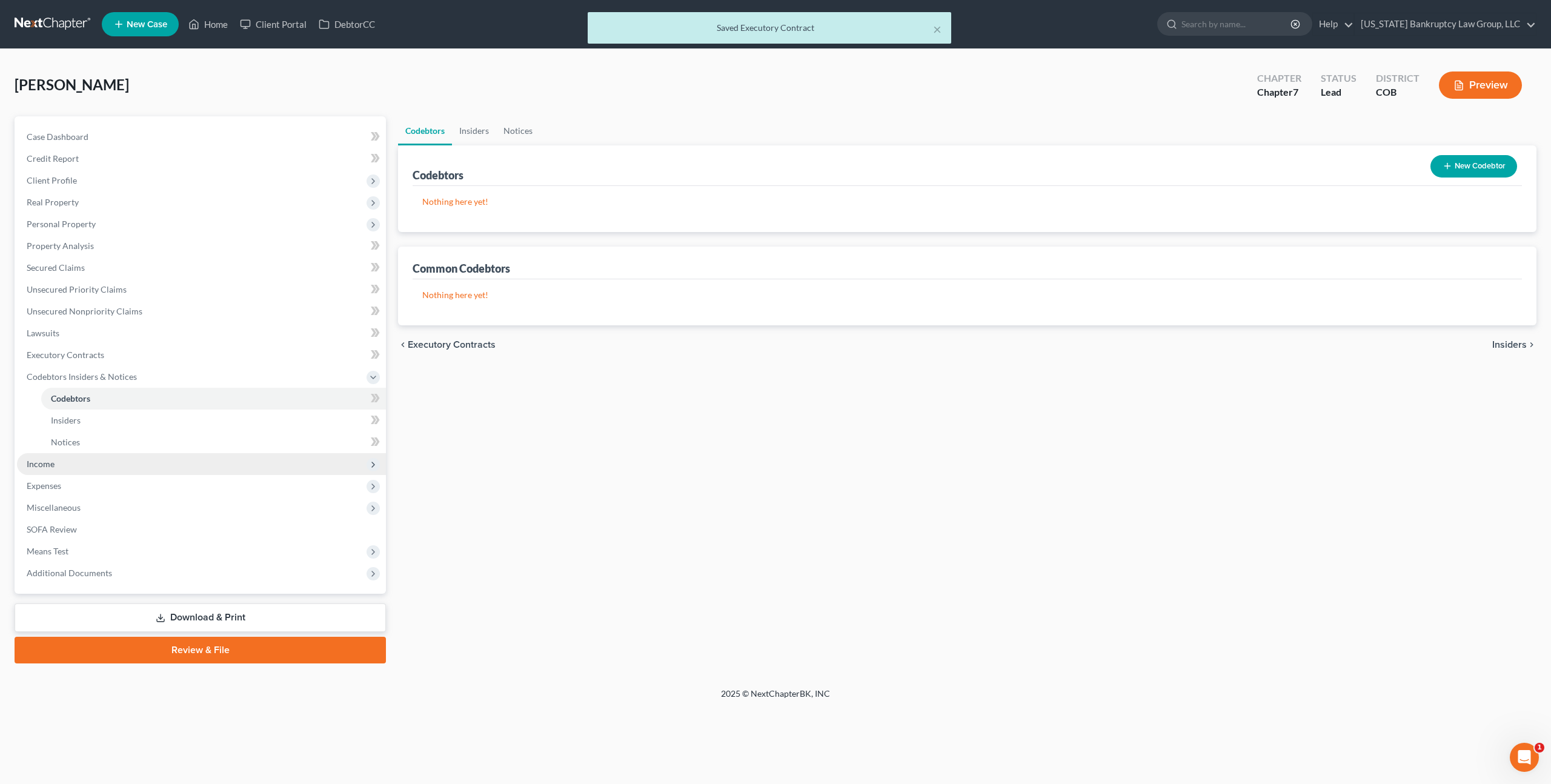
click at [51, 463] on span "Income" at bounding box center [41, 464] width 28 height 11
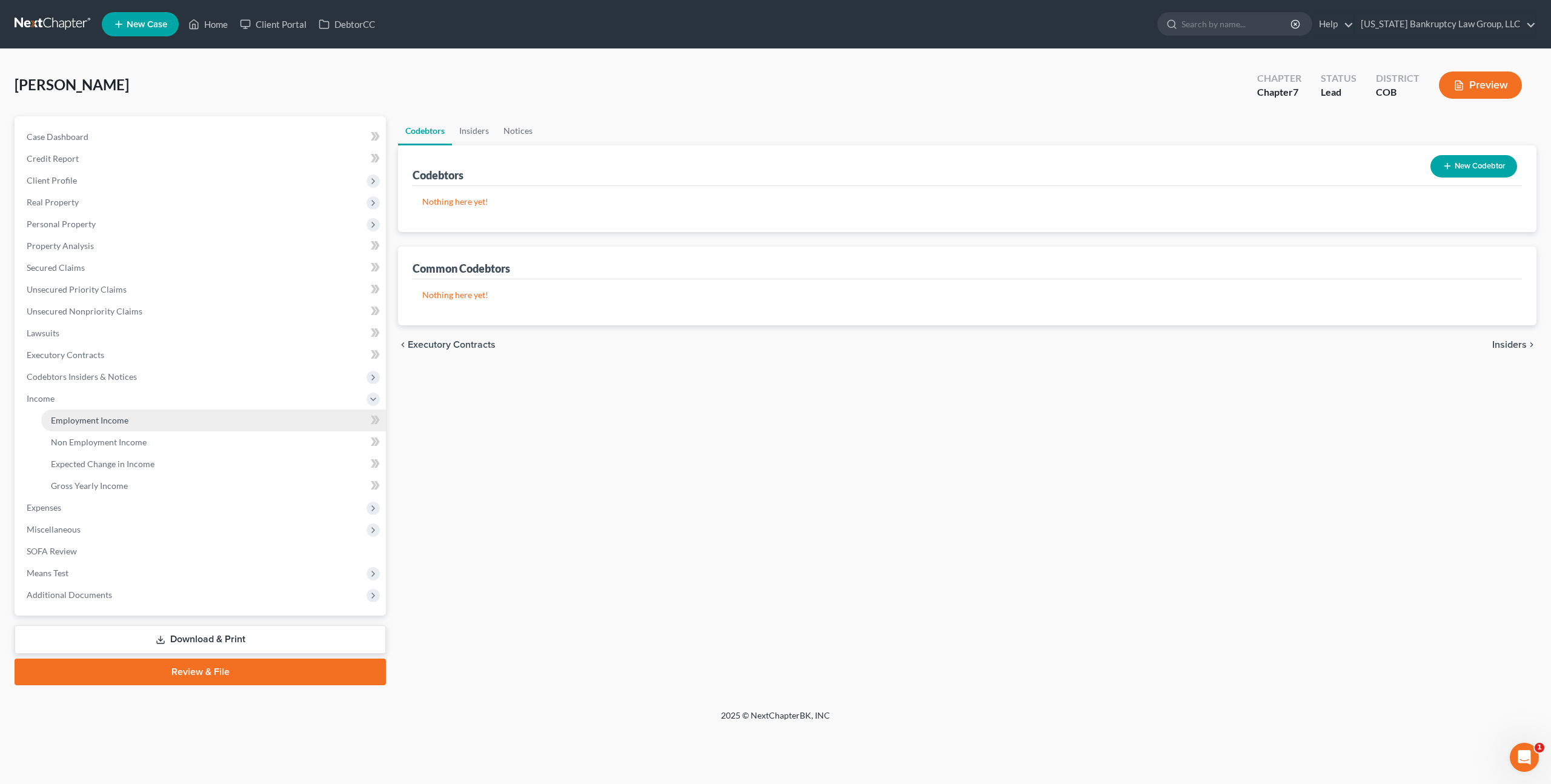
click at [73, 419] on span "Employment Income" at bounding box center [89, 421] width 78 height 11
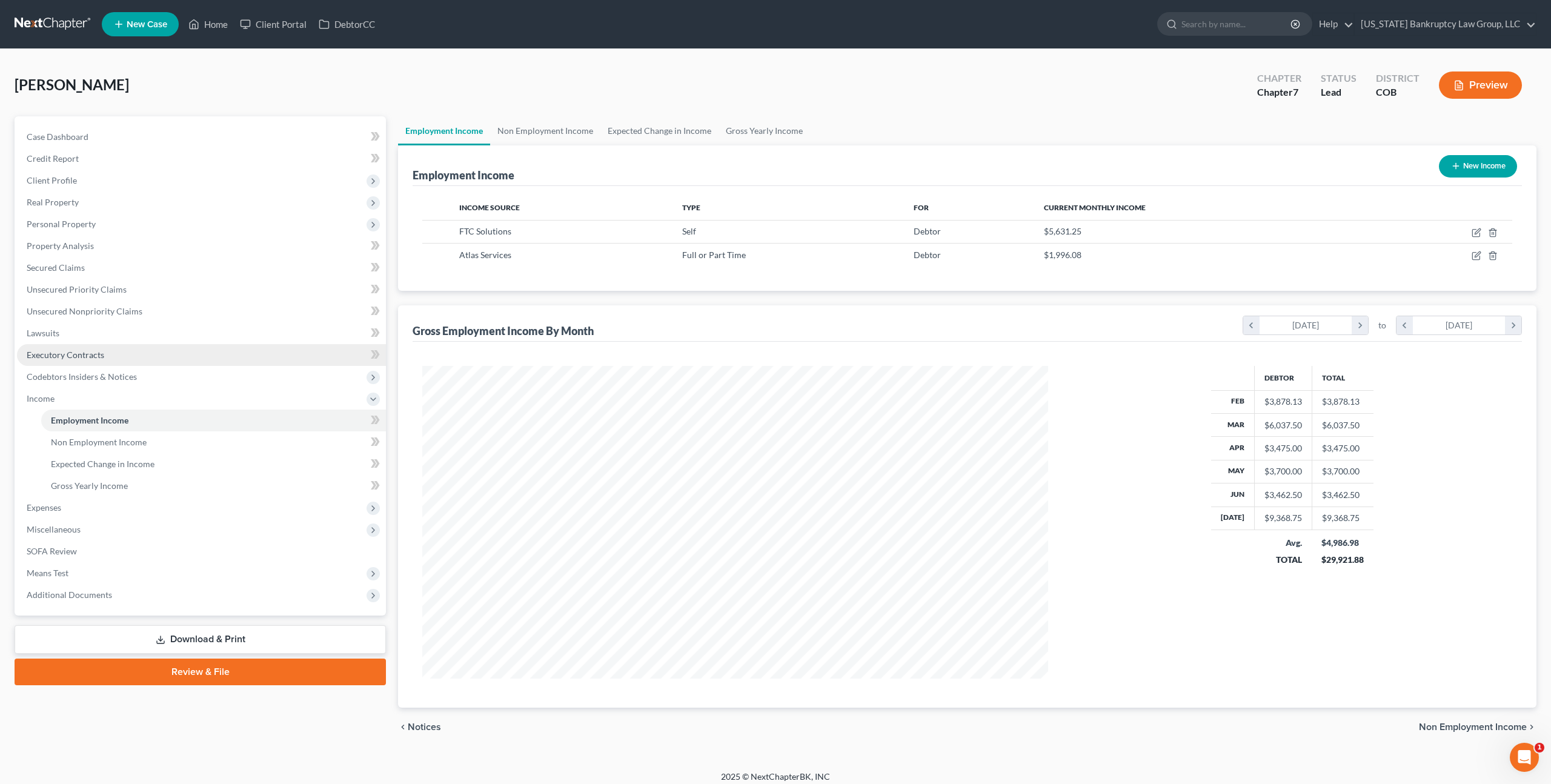
scroll to position [7, 0]
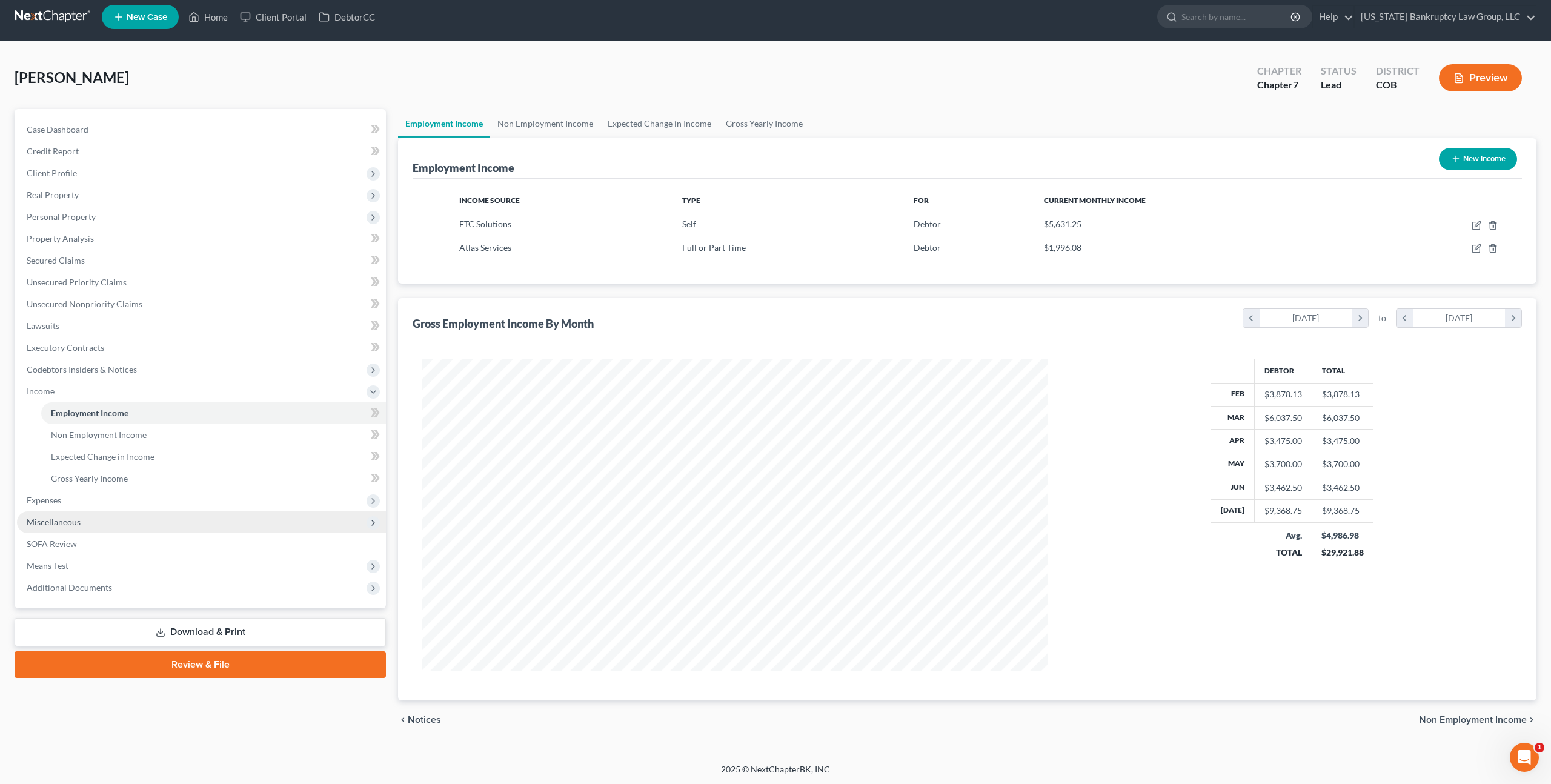
click at [74, 520] on span "Miscellaneous" at bounding box center [54, 522] width 54 height 11
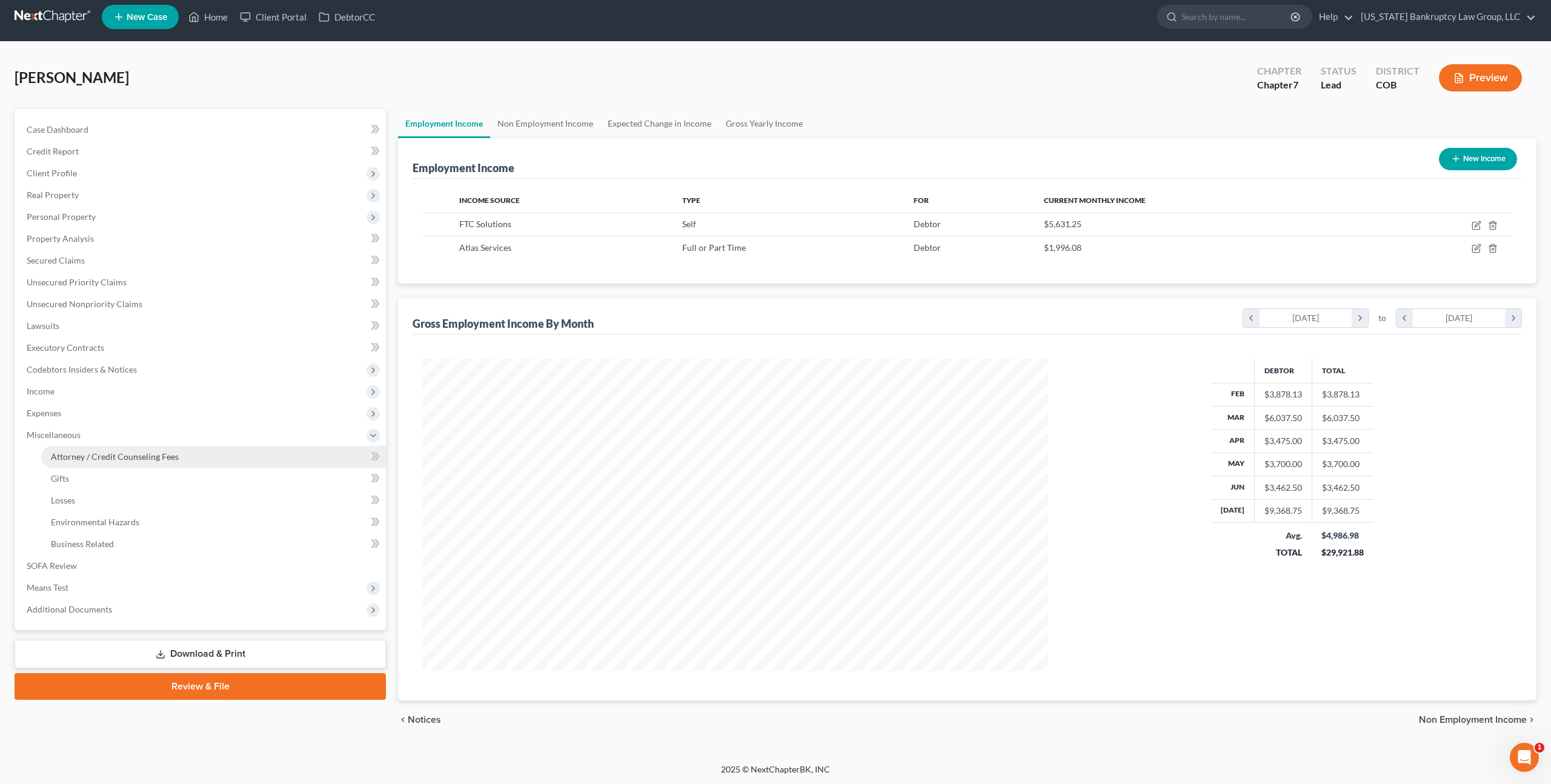
click at [97, 457] on span "Attorney / Credit Counseling Fees" at bounding box center [114, 457] width 128 height 11
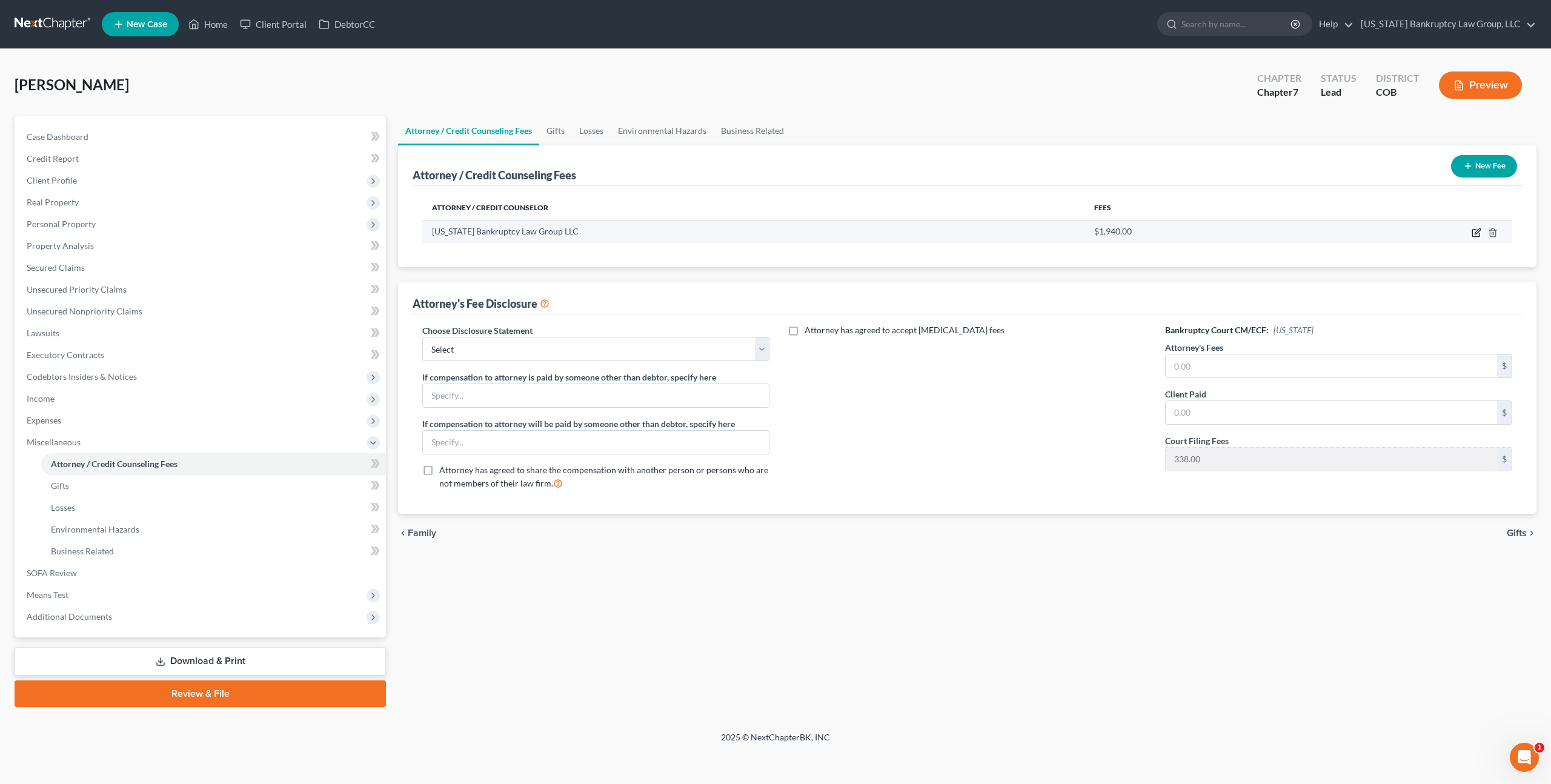
click at [1473, 231] on icon "button" at bounding box center [1477, 233] width 10 height 10
select select "5"
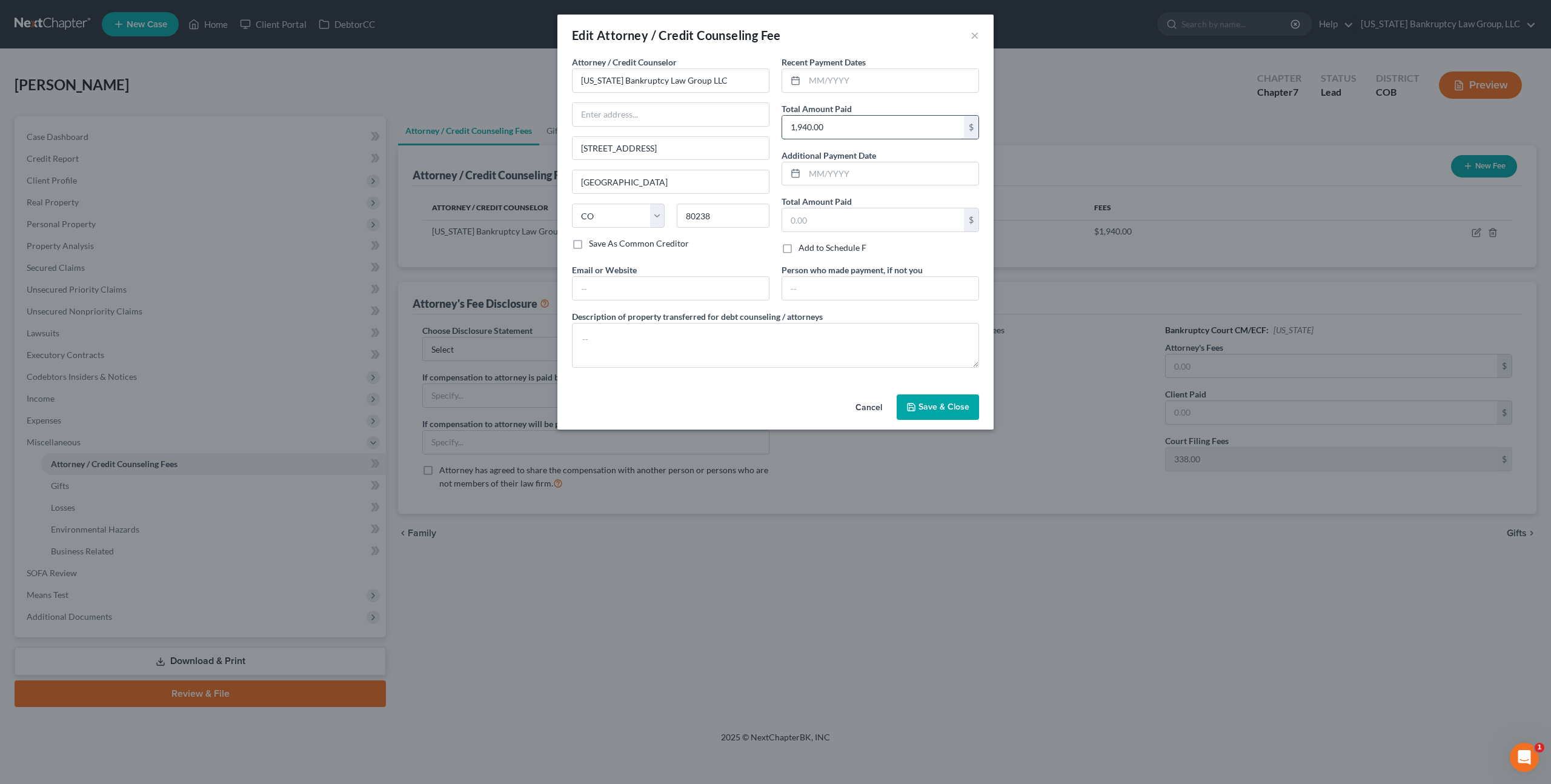
click at [802, 126] on input "1,940.00" at bounding box center [873, 127] width 182 height 23
type input "2,000.00"
click at [914, 400] on button "Save & Close" at bounding box center [938, 407] width 82 height 26
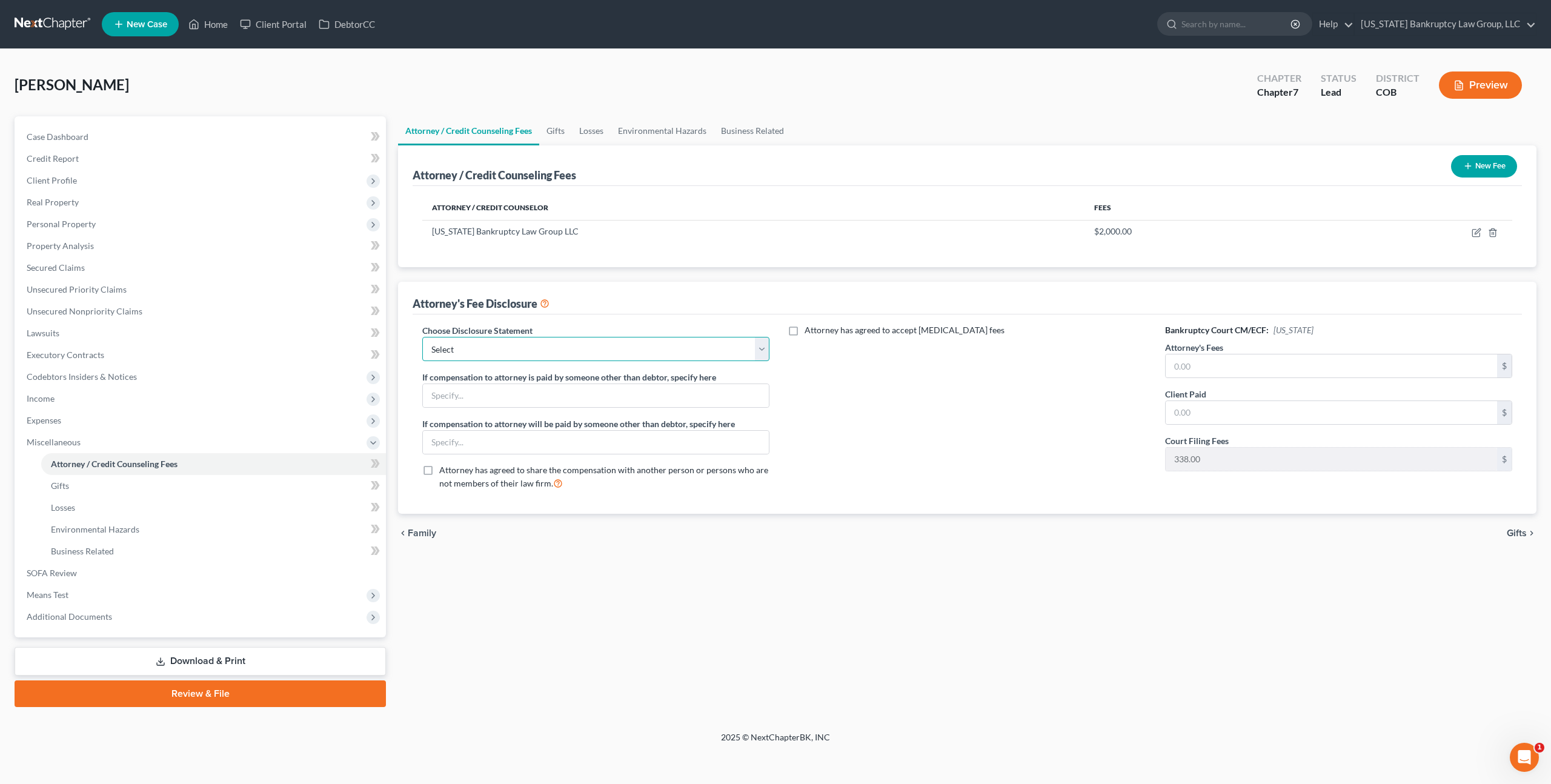
click at [641, 347] on select "Select Disclosure" at bounding box center [596, 349] width 347 height 24
select select "0"
click at [423, 337] on select "Select Disclosure" at bounding box center [596, 349] width 347 height 24
click at [1211, 361] on input "text" at bounding box center [1331, 365] width 331 height 23
type input "2,000.00"
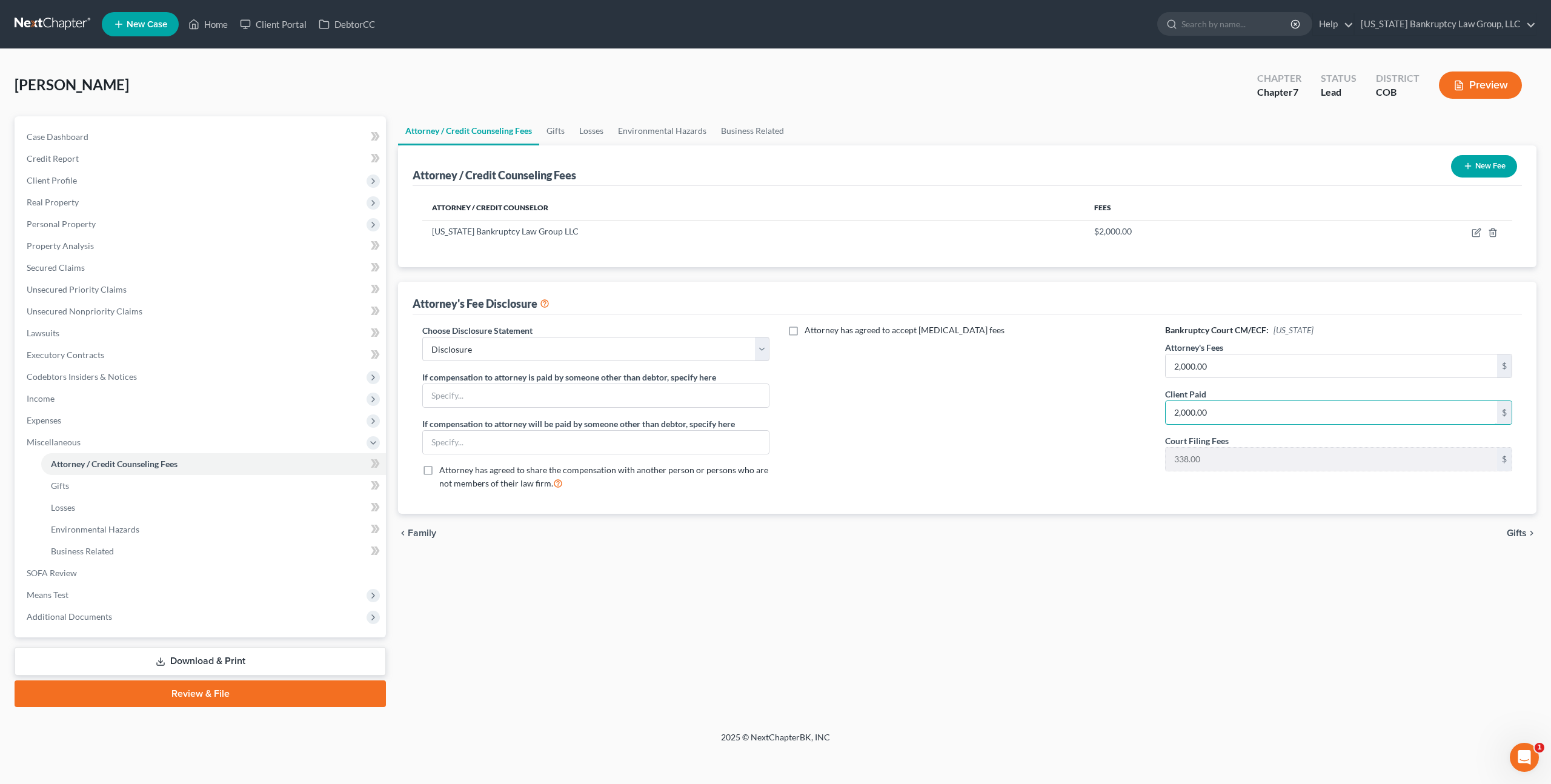
type input "2,000.00"
click at [292, 662] on link "Download & Print" at bounding box center [200, 661] width 371 height 28
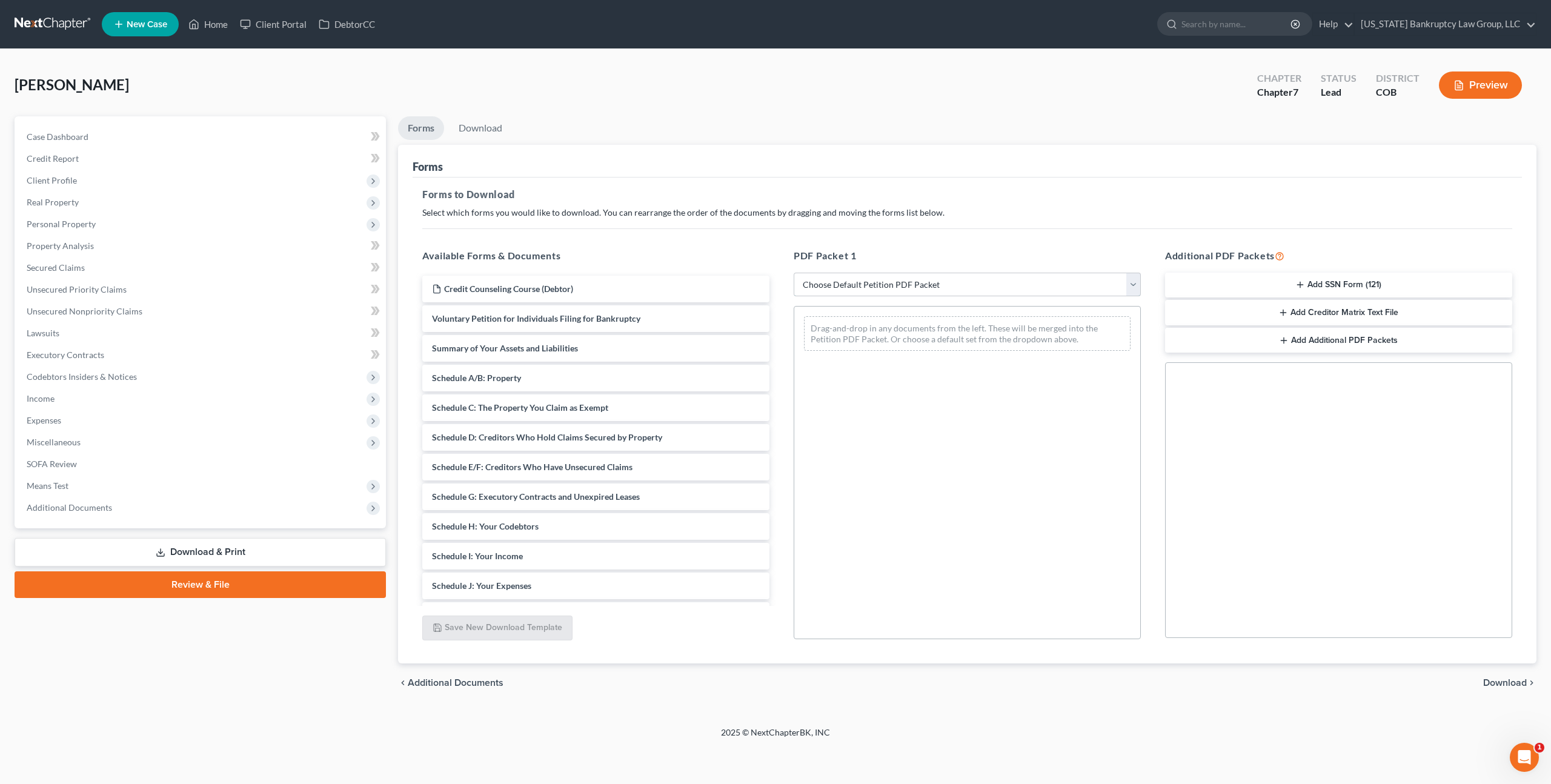
click at [903, 284] on select "Choose Default Petition PDF Packet Complete Bankruptcy Petition (all forms and …" at bounding box center [967, 285] width 347 height 24
click at [794, 273] on select "Choose Default Petition PDF Packet Complete Bankruptcy Petition (all forms and …" at bounding box center [967, 285] width 347 height 24
click at [902, 290] on select "Choose Default Petition PDF Packet Complete Bankruptcy Petition (all forms and …" at bounding box center [967, 285] width 347 height 24
select select "0"
click at [794, 273] on select "Choose Default Petition PDF Packet Complete Bankruptcy Petition (all forms and …" at bounding box center [967, 285] width 347 height 24
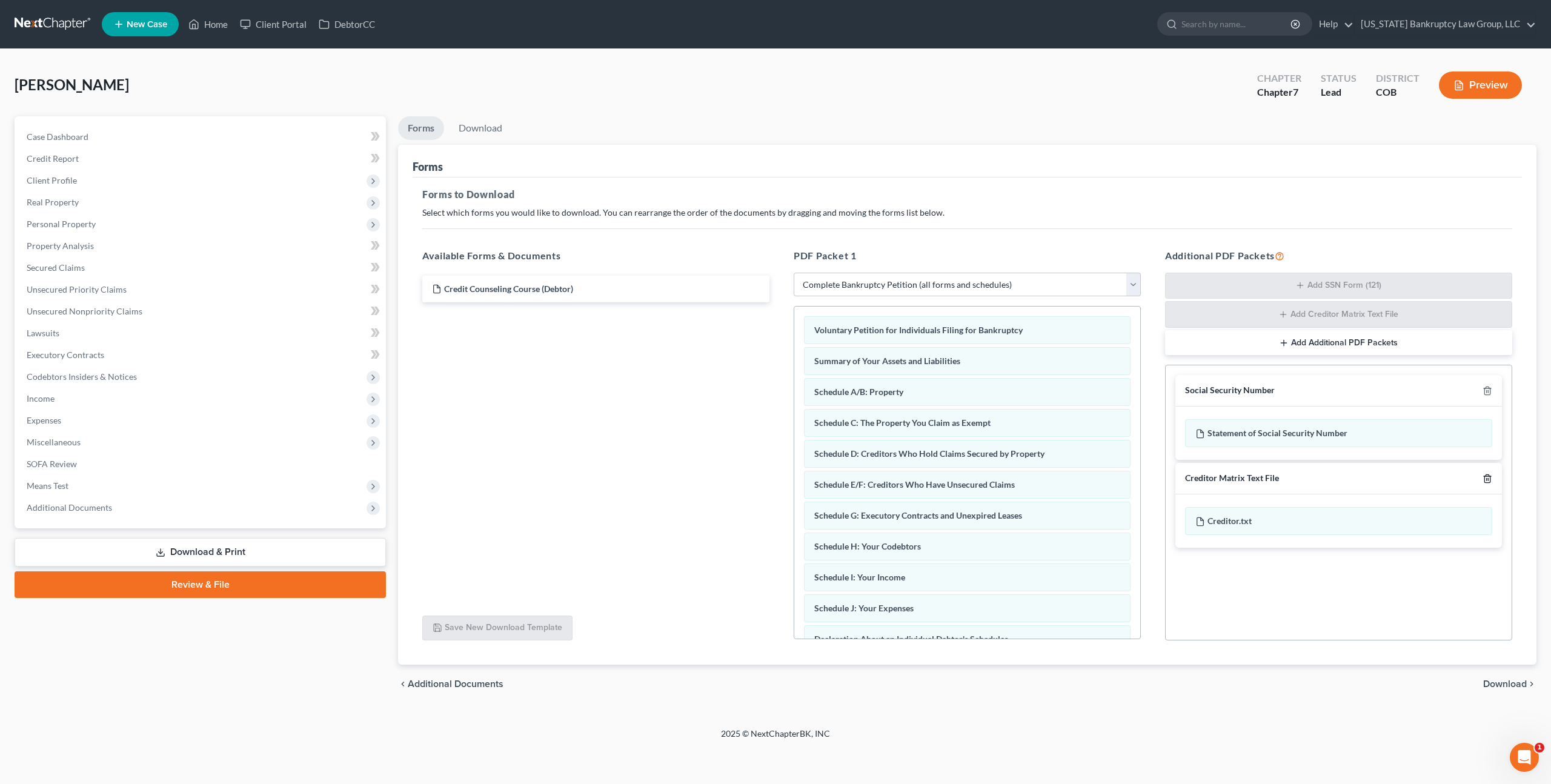
click at [1490, 478] on icon "button" at bounding box center [1487, 478] width 5 height 8
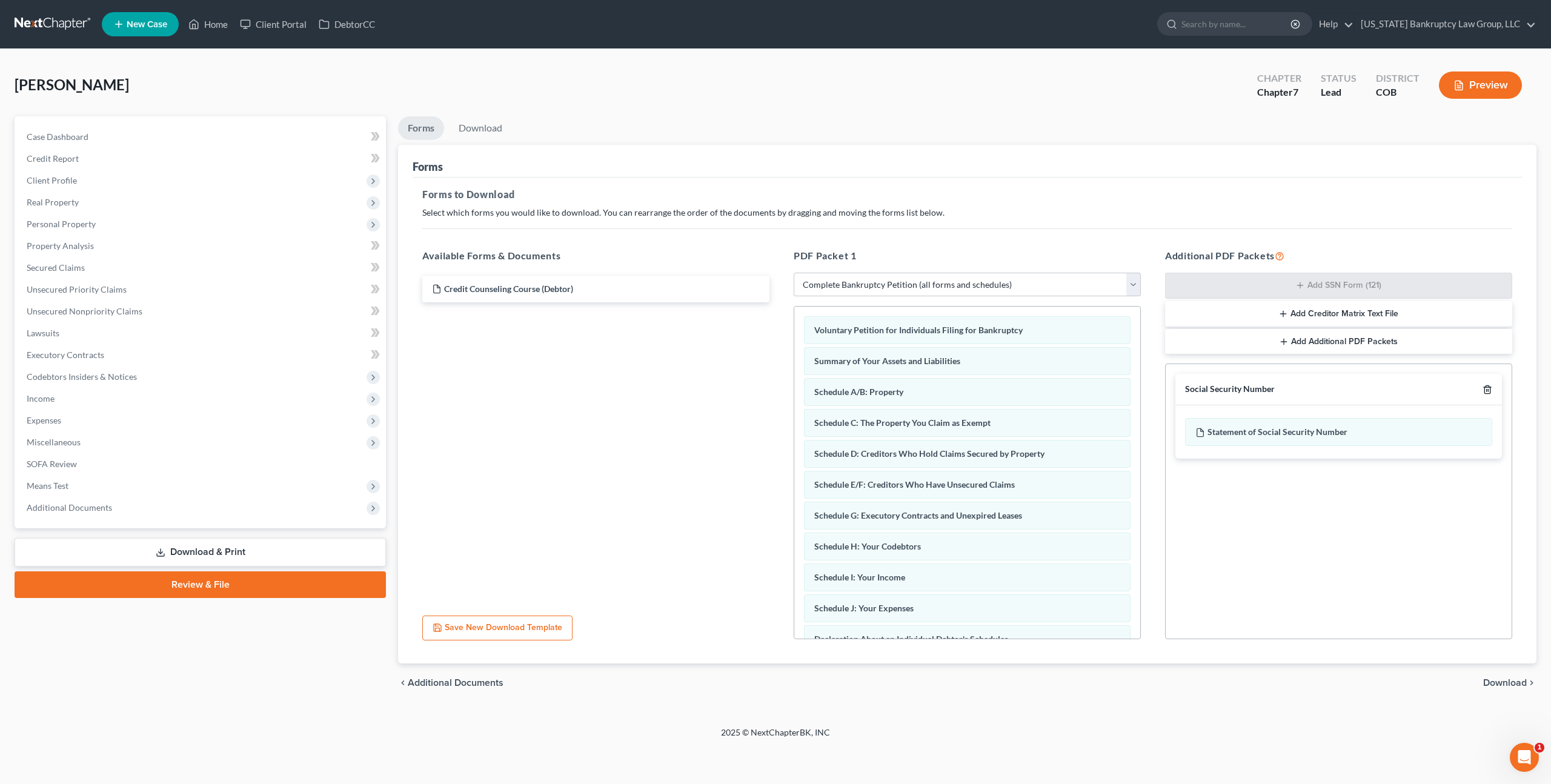
click at [1489, 392] on icon "button" at bounding box center [1487, 389] width 10 height 10
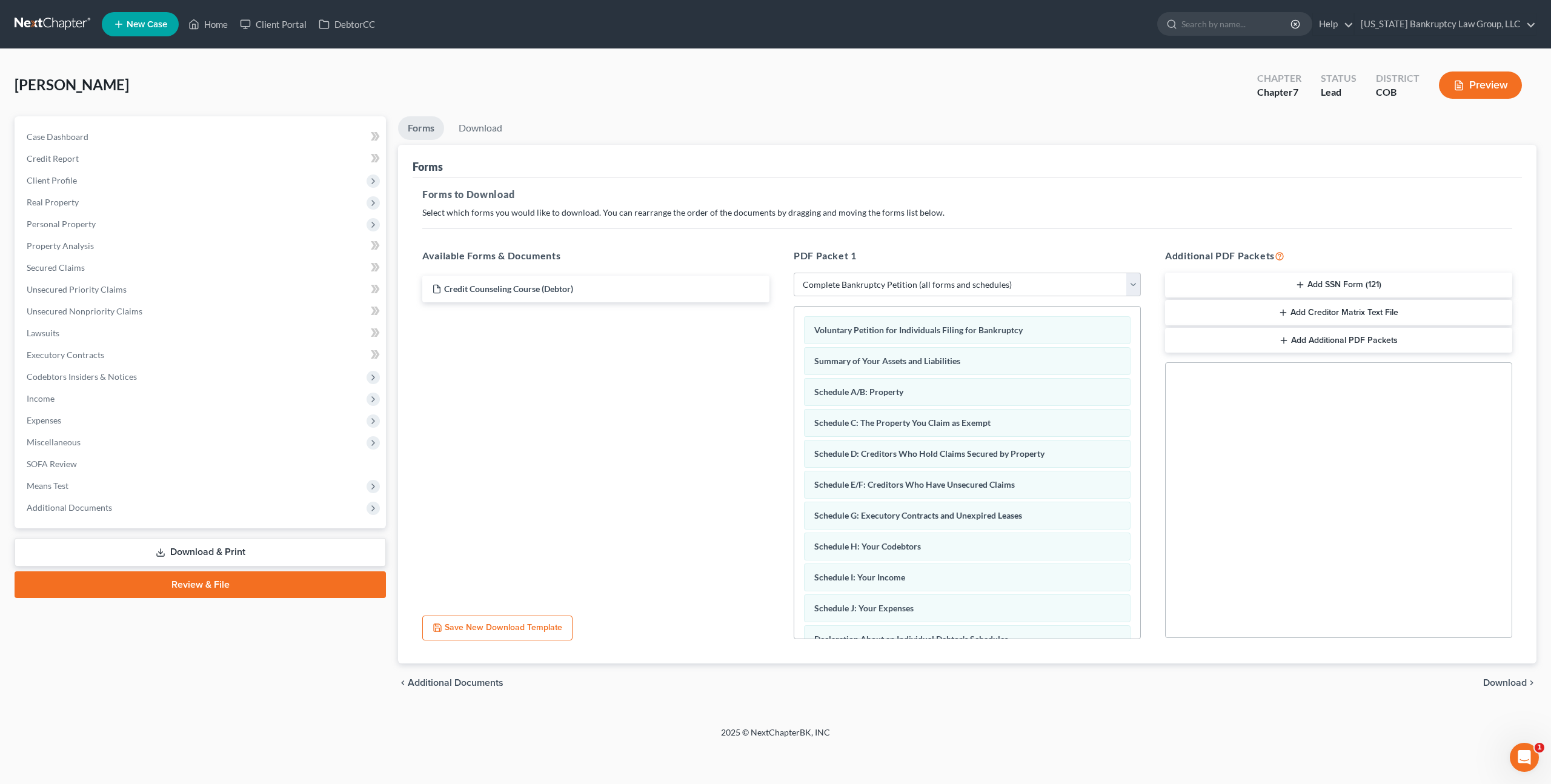
click at [1504, 680] on span "Download" at bounding box center [1505, 683] width 43 height 10
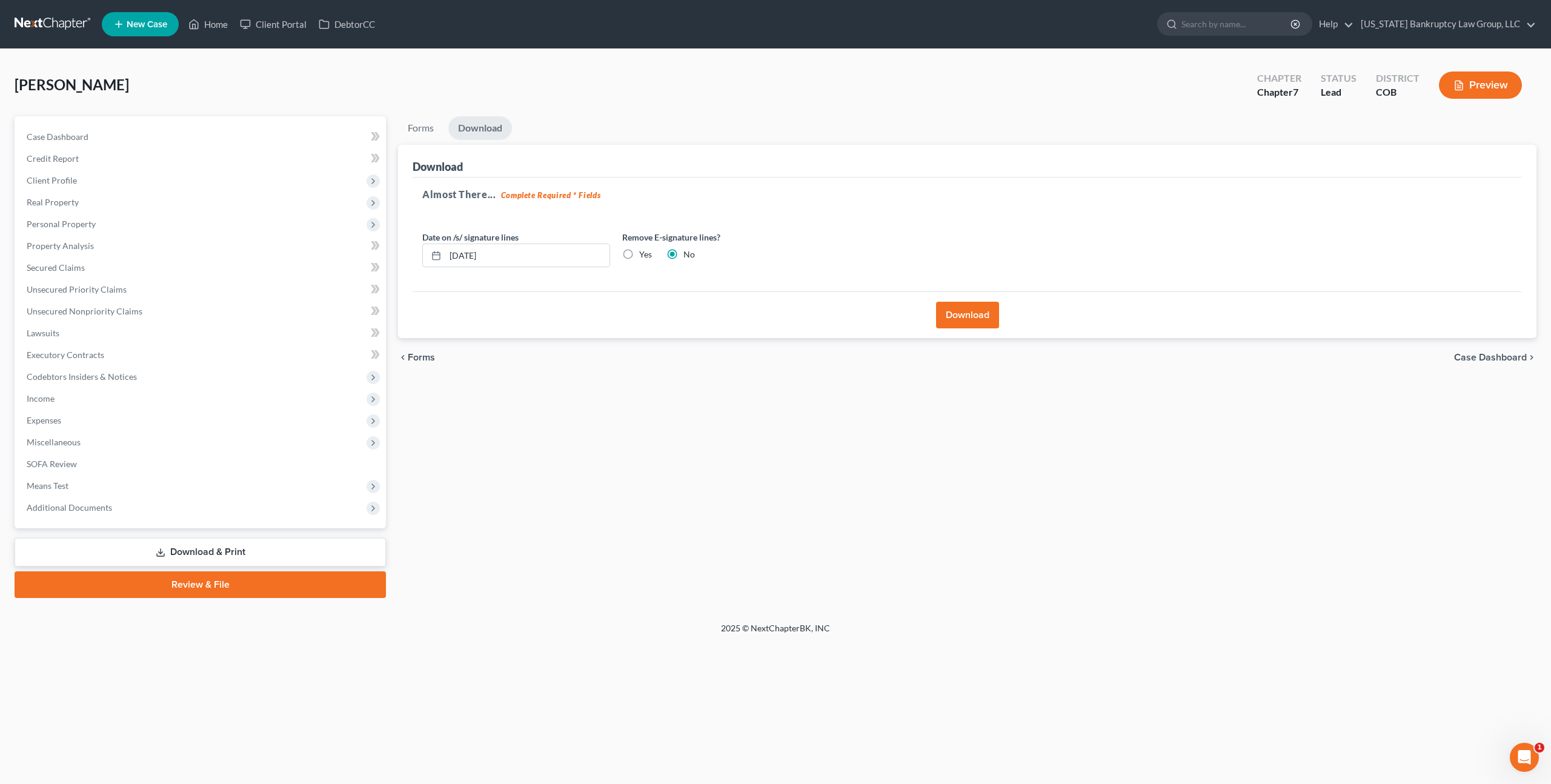
click at [961, 313] on button "Download" at bounding box center [968, 315] width 63 height 27
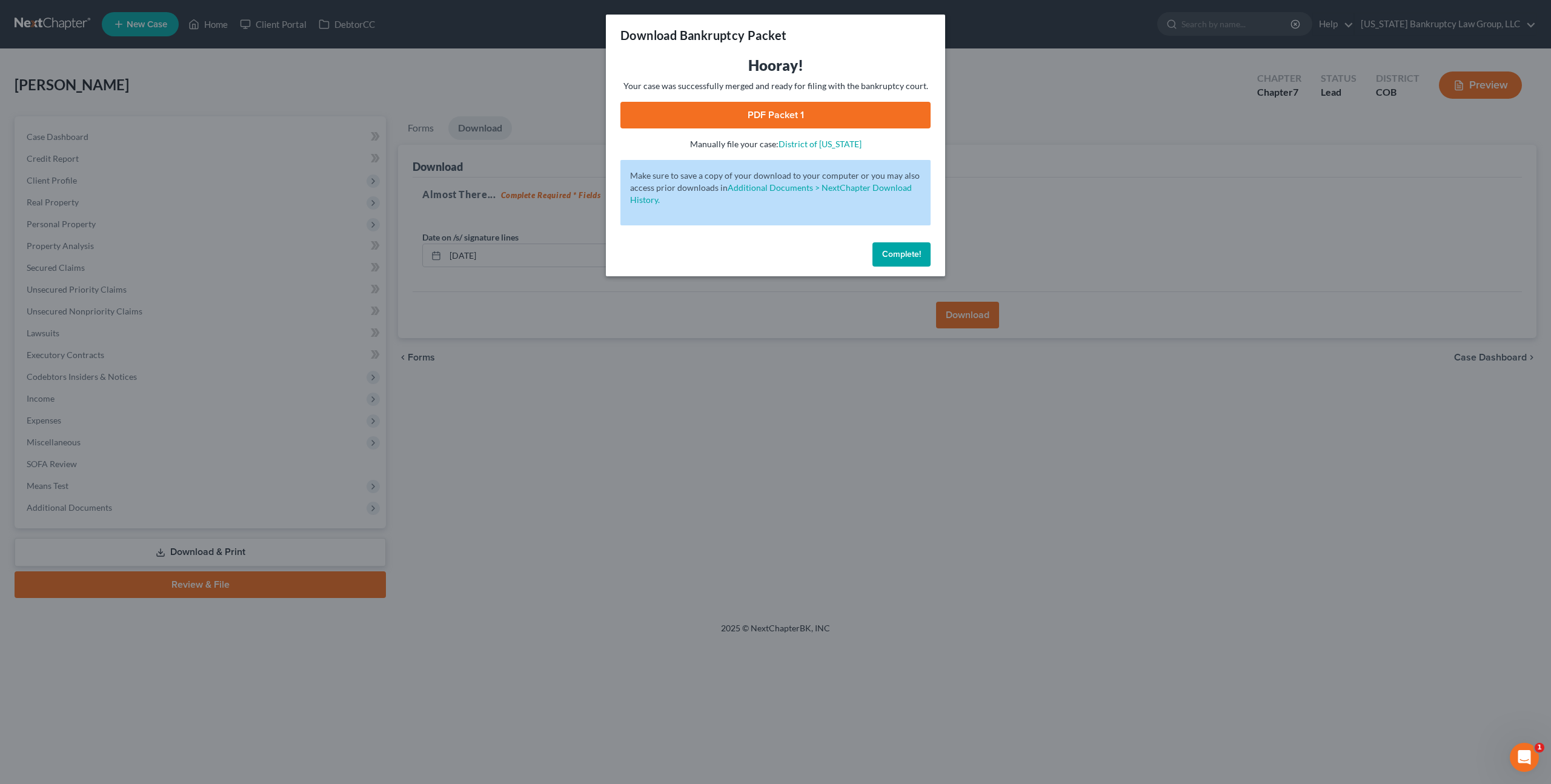
click at [737, 118] on link "PDF Packet 1" at bounding box center [776, 115] width 310 height 27
click at [885, 256] on span "Complete!" at bounding box center [901, 254] width 39 height 11
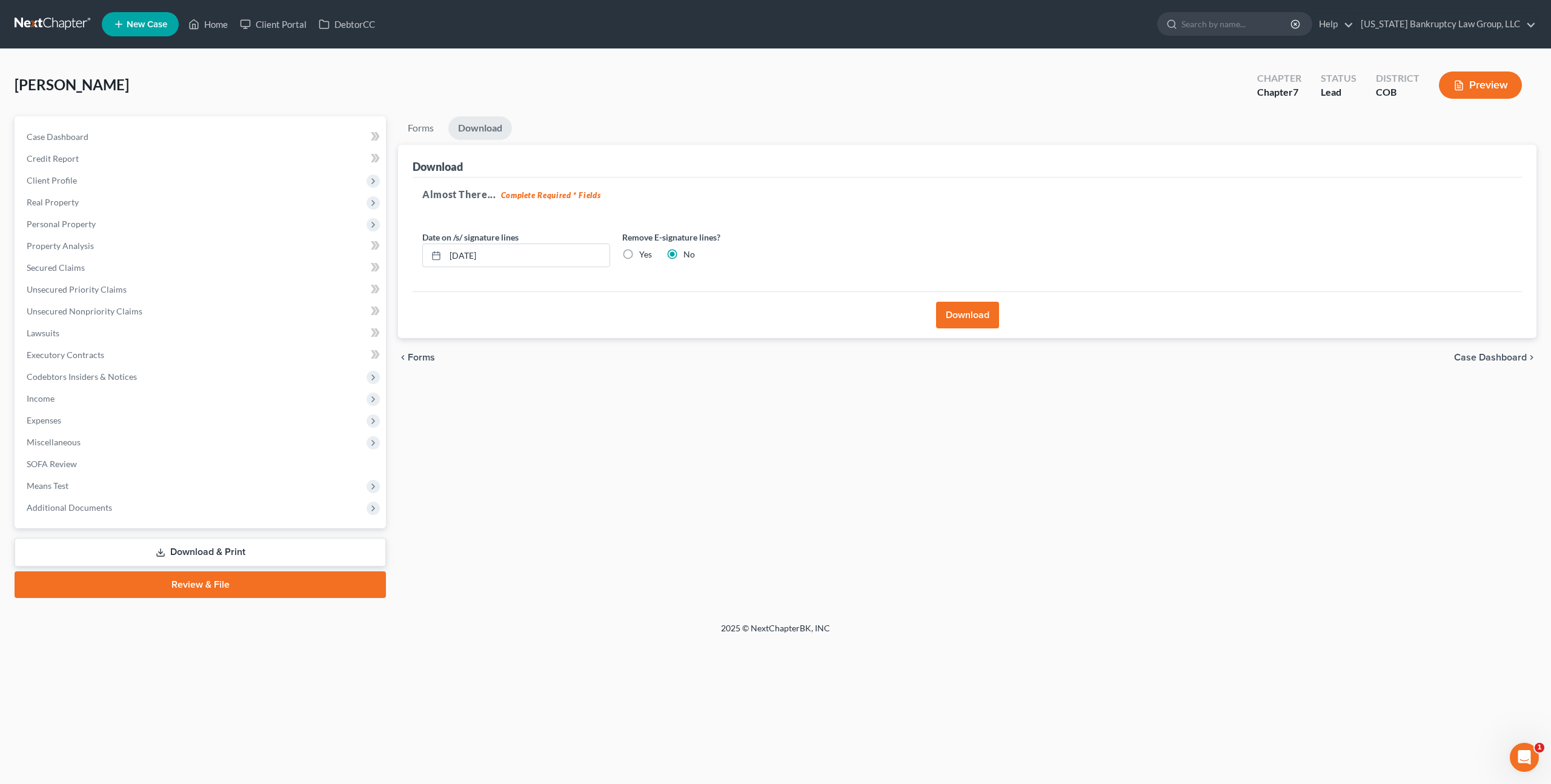
click at [58, 19] on link at bounding box center [53, 24] width 78 height 22
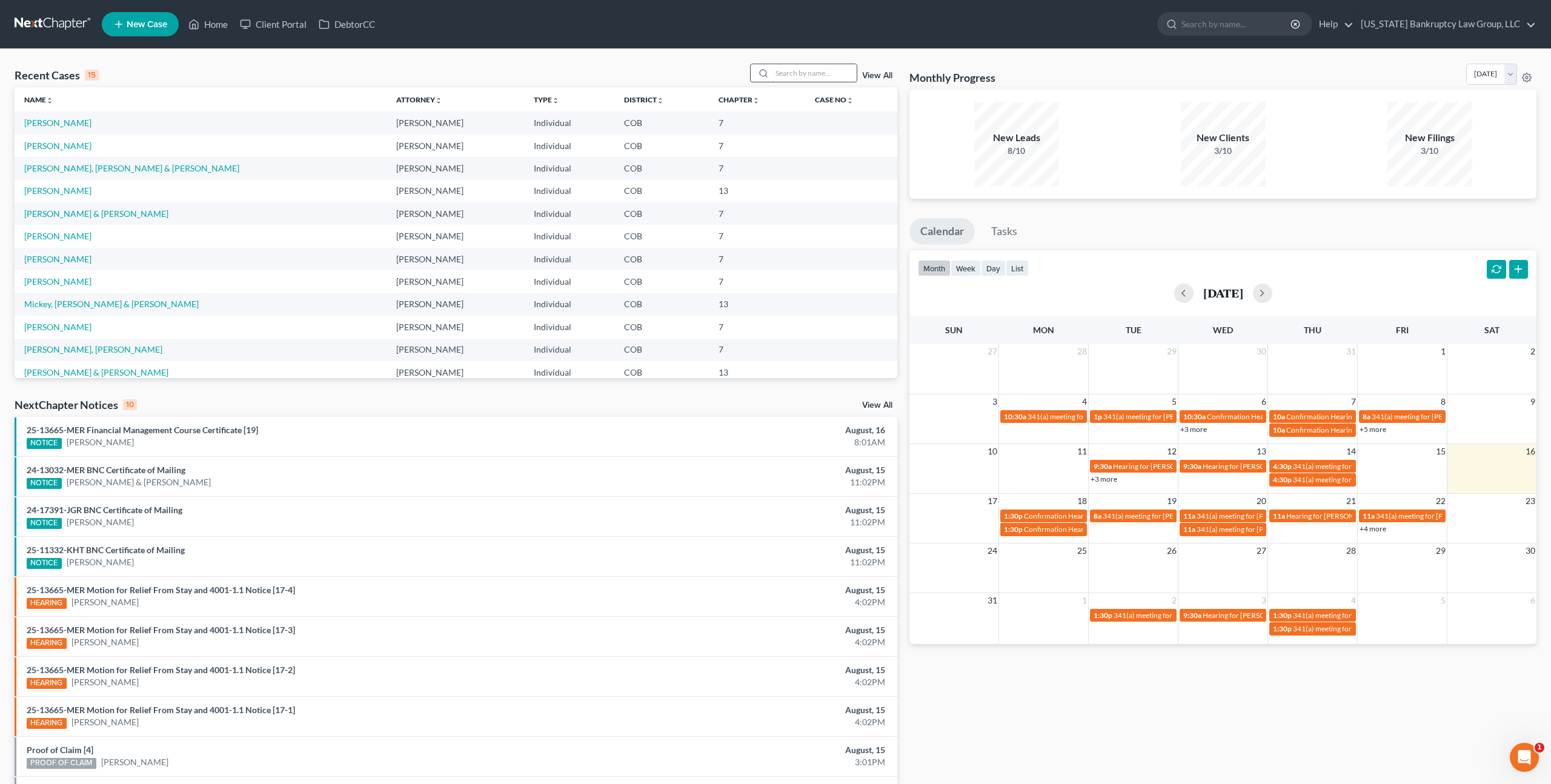
click at [816, 74] on input "search" at bounding box center [814, 73] width 85 height 18
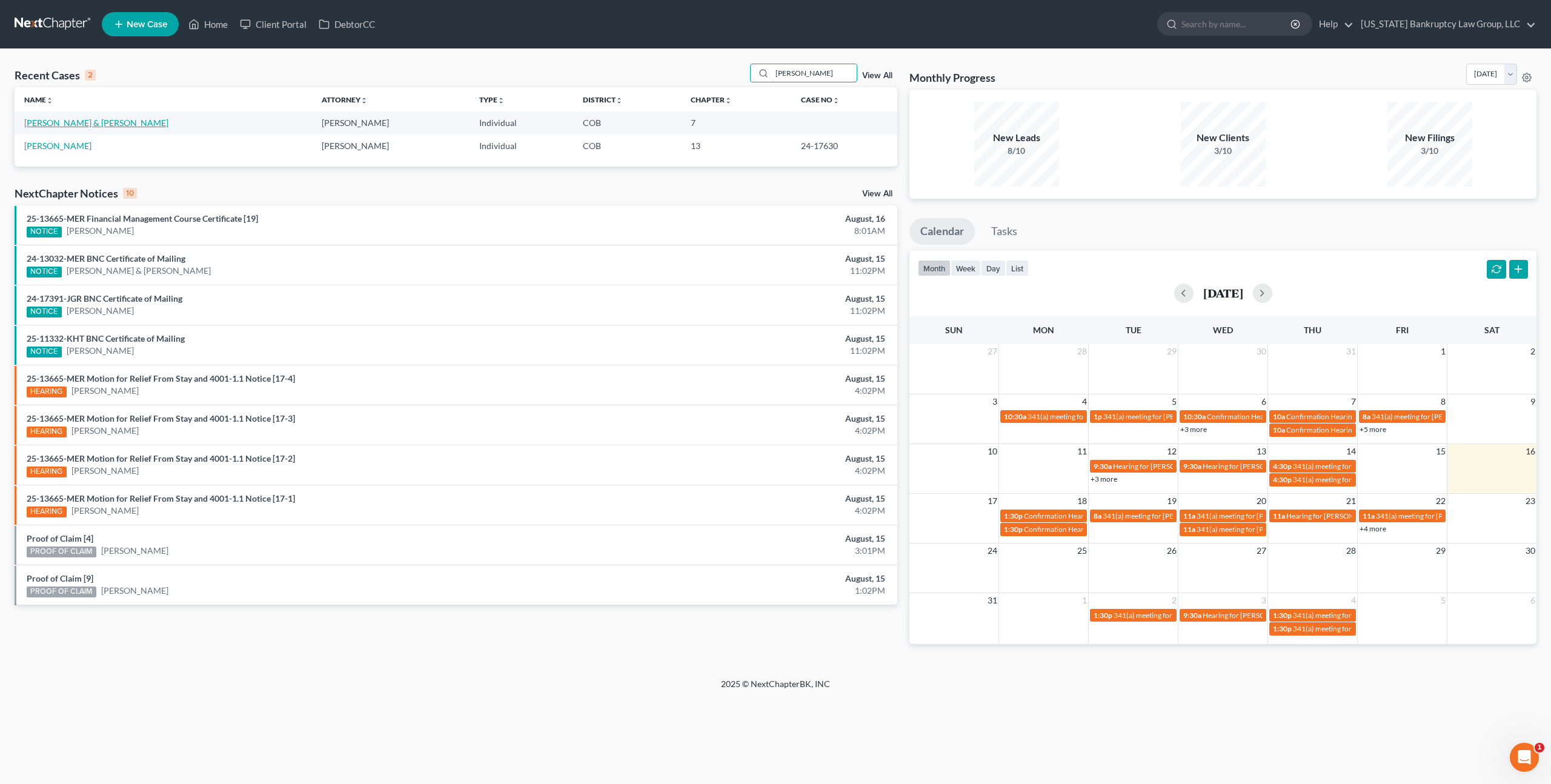
type input "castillo"
click at [72, 124] on link "Castillo, Denise & Galouzes, John" at bounding box center [96, 123] width 144 height 11
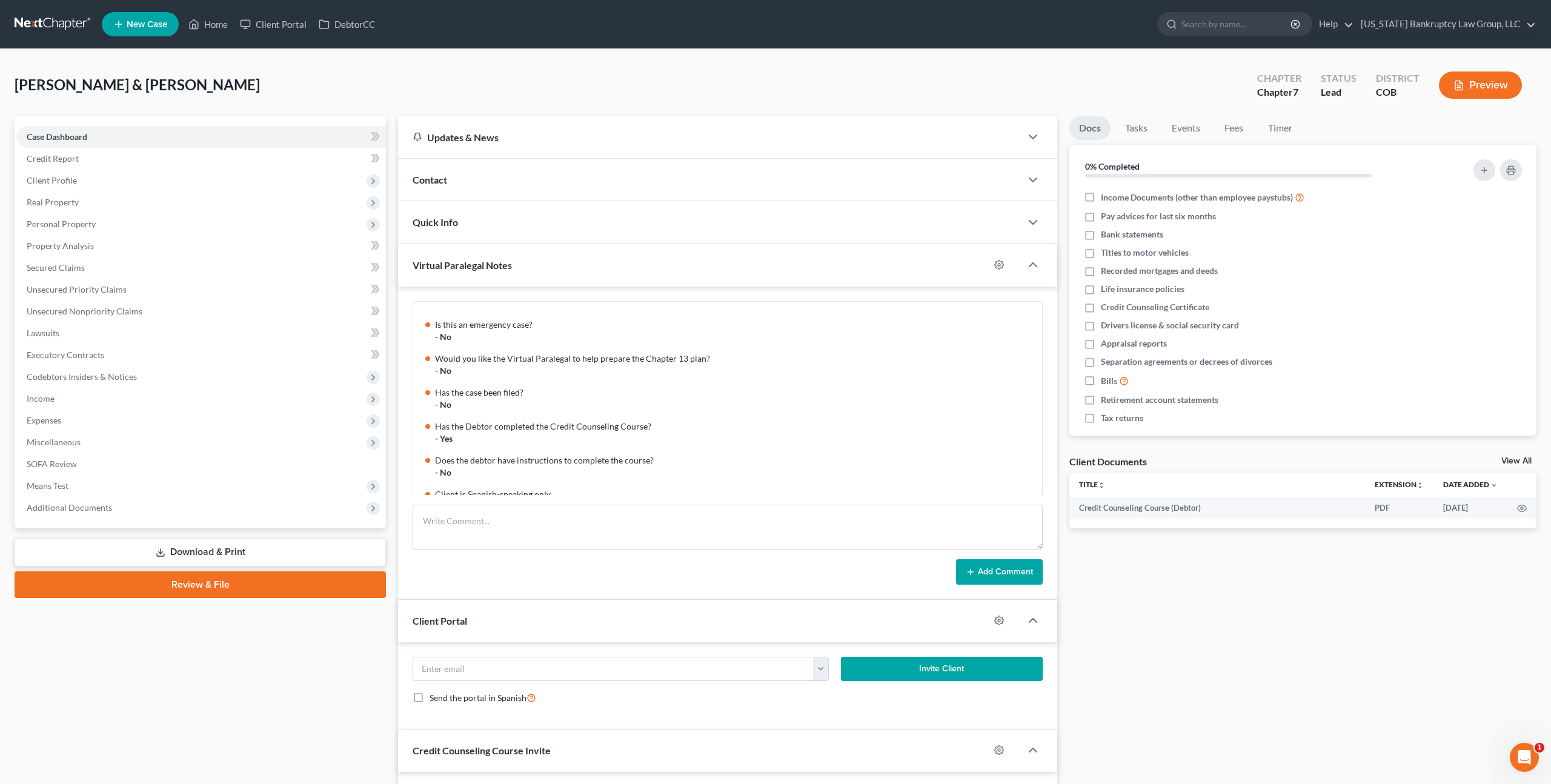
scroll to position [108, 0]
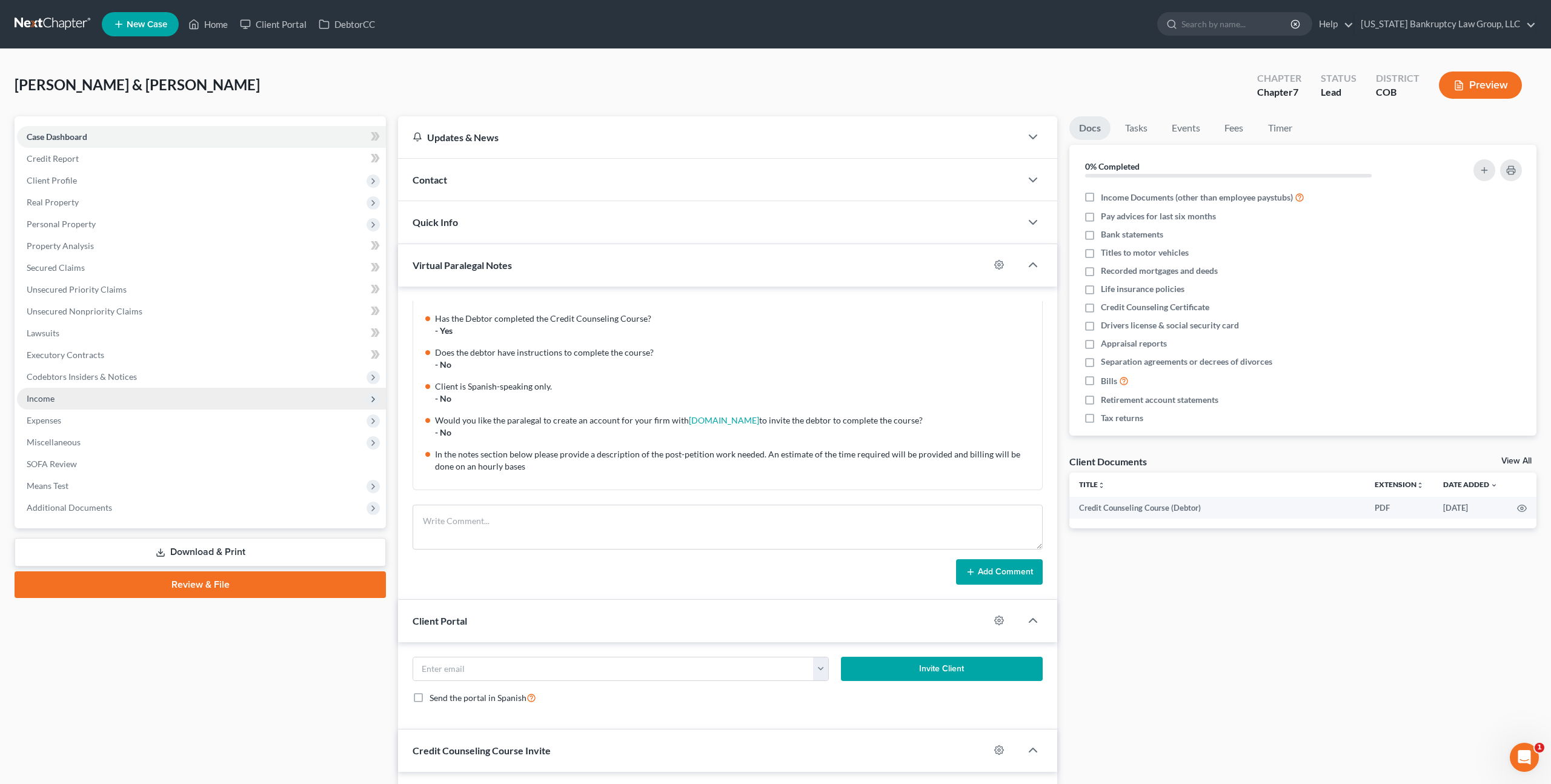
click at [79, 395] on span "Income" at bounding box center [202, 398] width 369 height 22
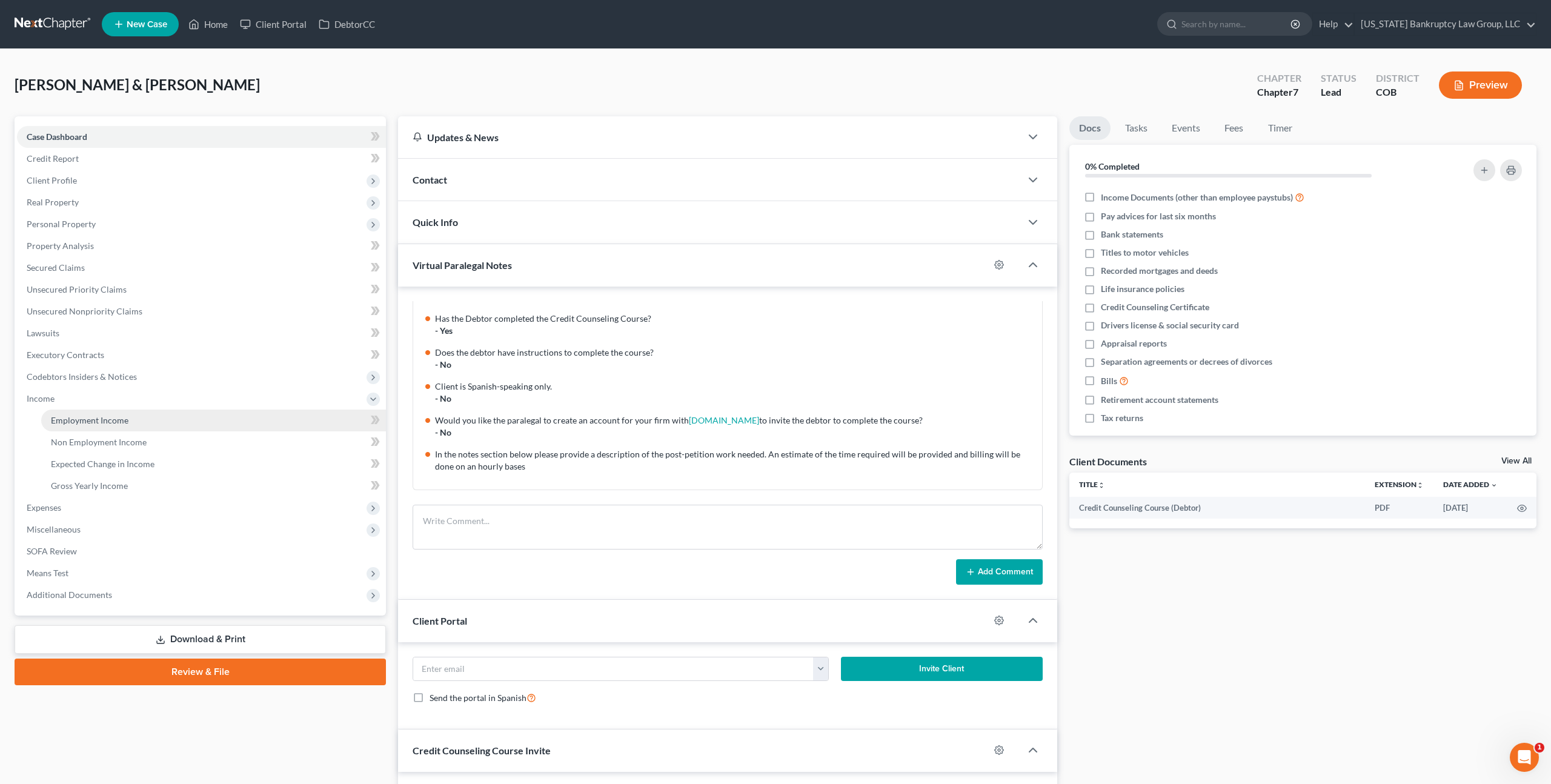
click at [111, 413] on link "Employment Income" at bounding box center [214, 420] width 345 height 22
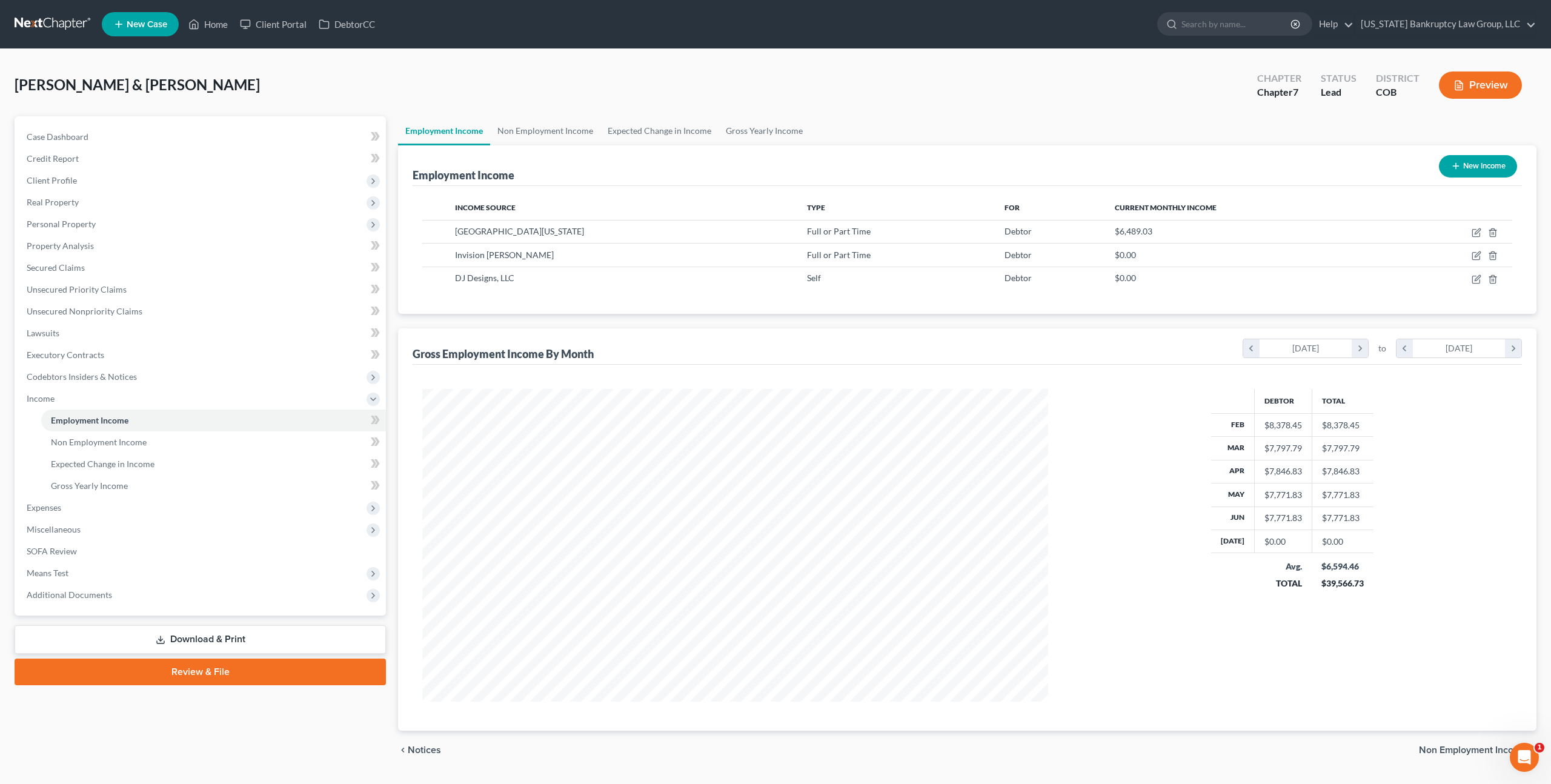
scroll to position [313, 649]
click at [1479, 230] on icon "button" at bounding box center [1477, 233] width 10 height 10
select select "0"
select select "5"
select select "0"
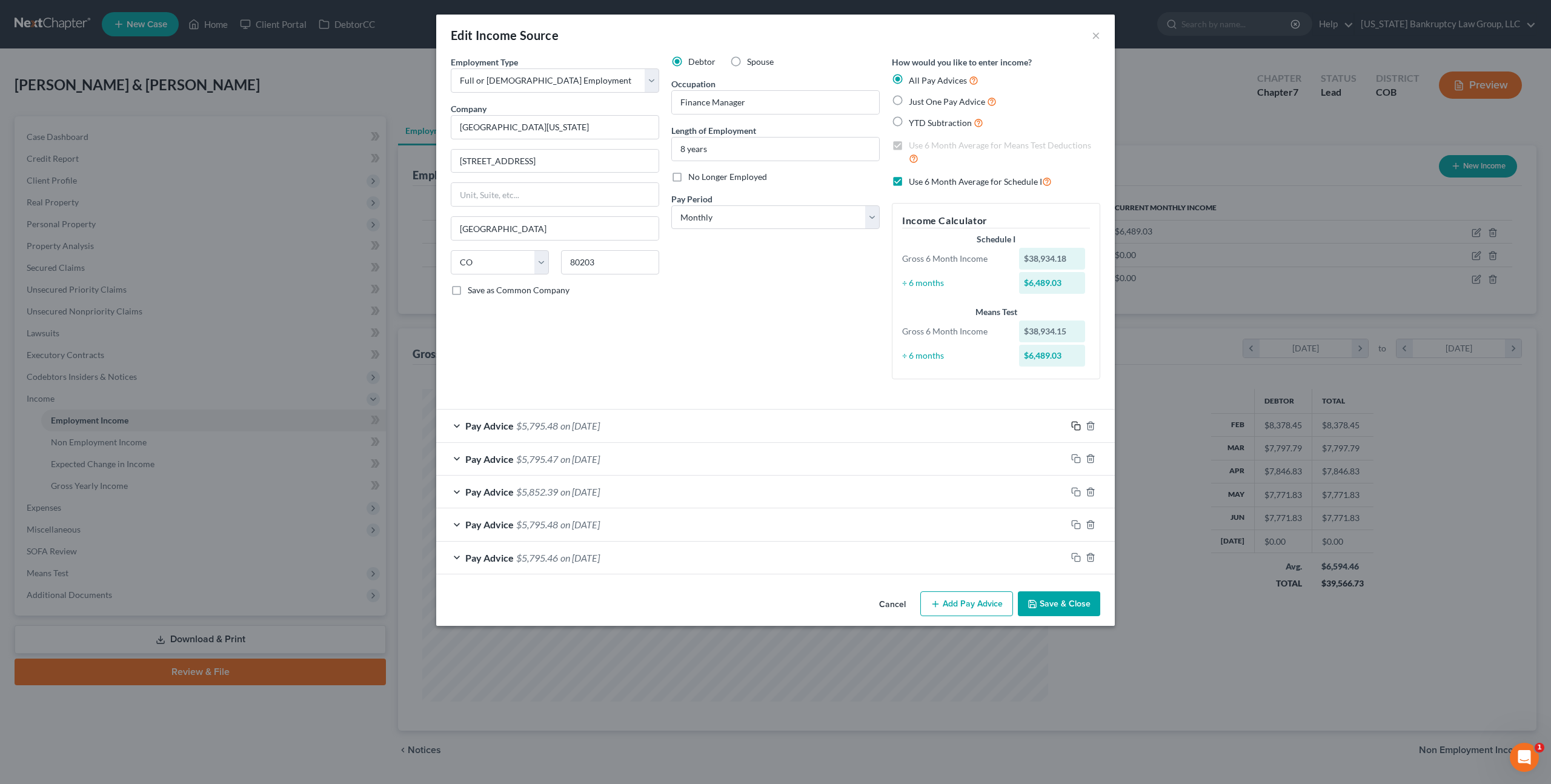
click at [1076, 425] on rect "button" at bounding box center [1078, 427] width 5 height 5
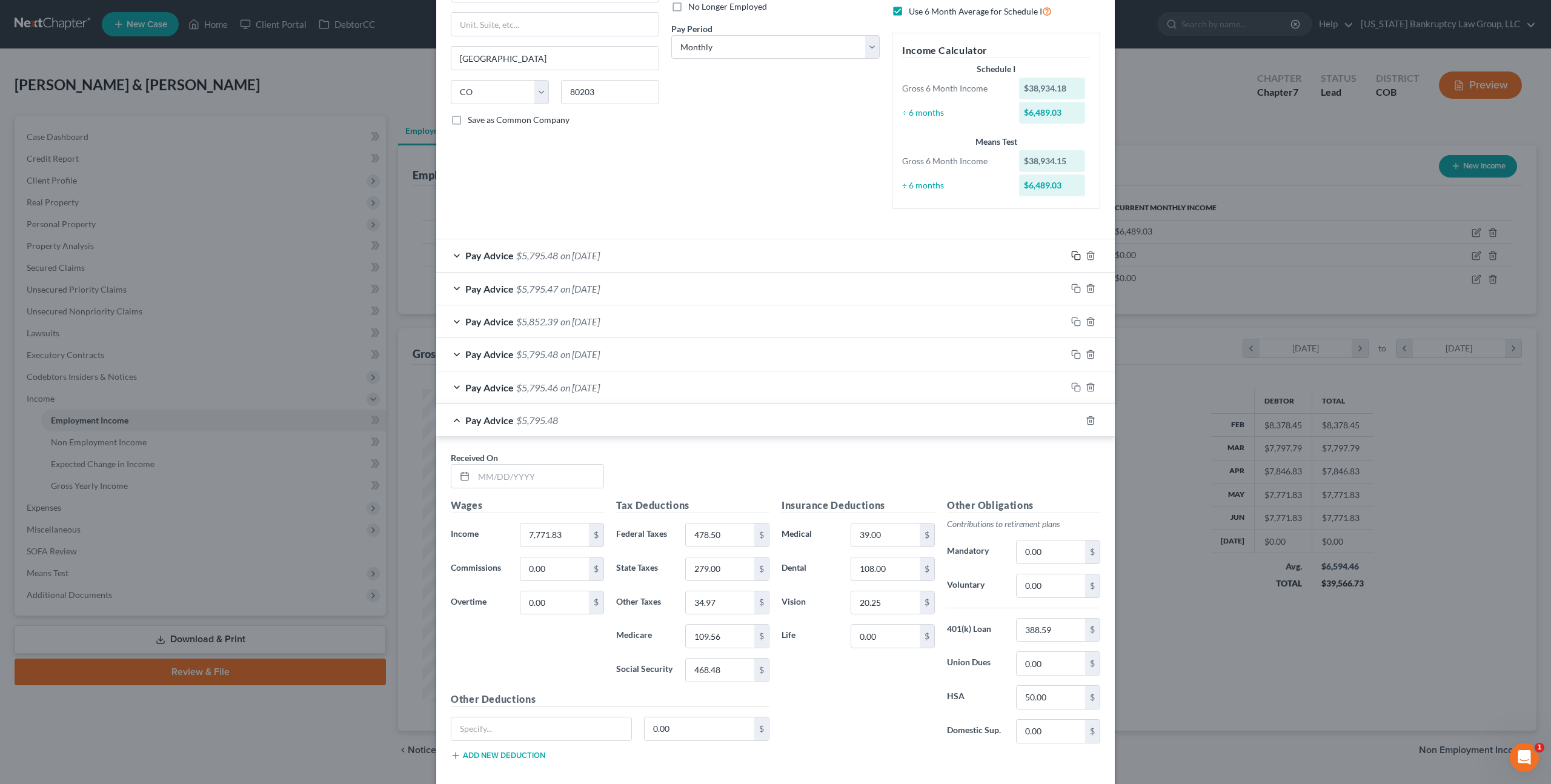
scroll to position [232, 0]
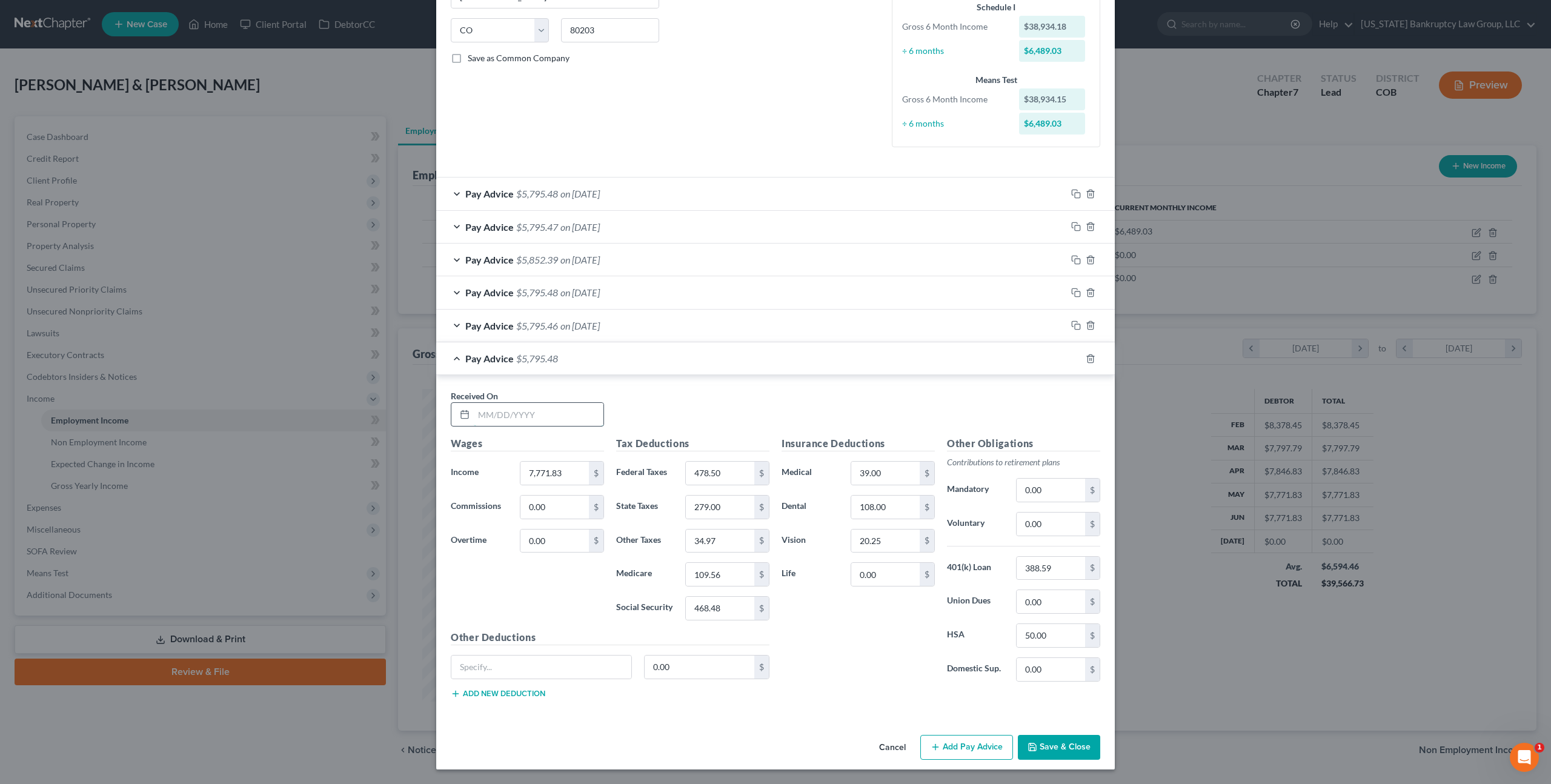
click at [547, 413] on input "text" at bounding box center [538, 414] width 129 height 23
type input "07/31/2025"
click at [539, 474] on input "7,771.83" at bounding box center [555, 473] width 68 height 23
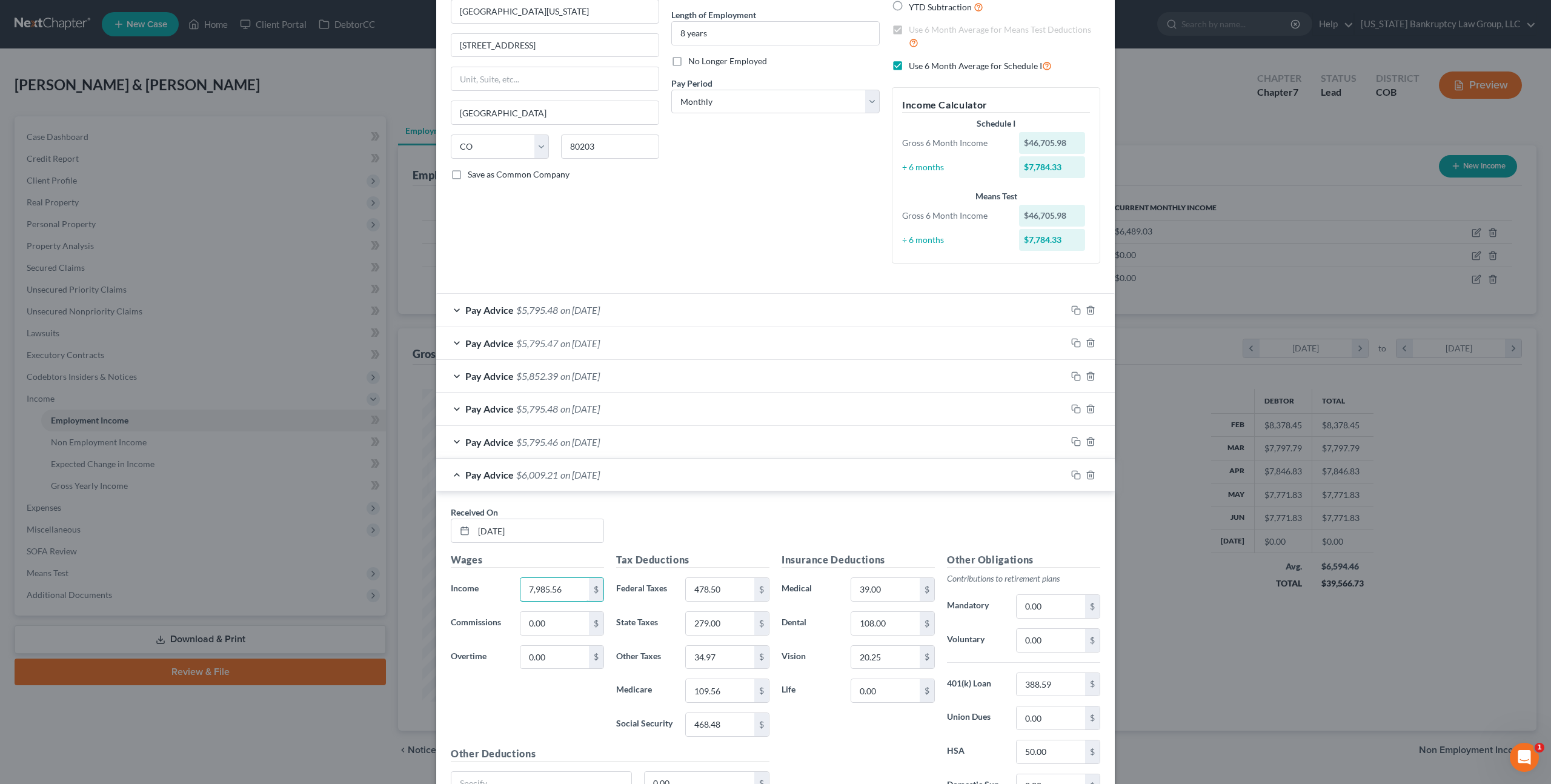
scroll to position [112, 0]
type input "7,985.56"
click at [909, 69] on label "Use 6 Month Average for Schedule I" at bounding box center [981, 69] width 143 height 14
click at [914, 69] on input "Use 6 Month Average for Schedule I" at bounding box center [917, 66] width 8 height 8
checkbox input "false"
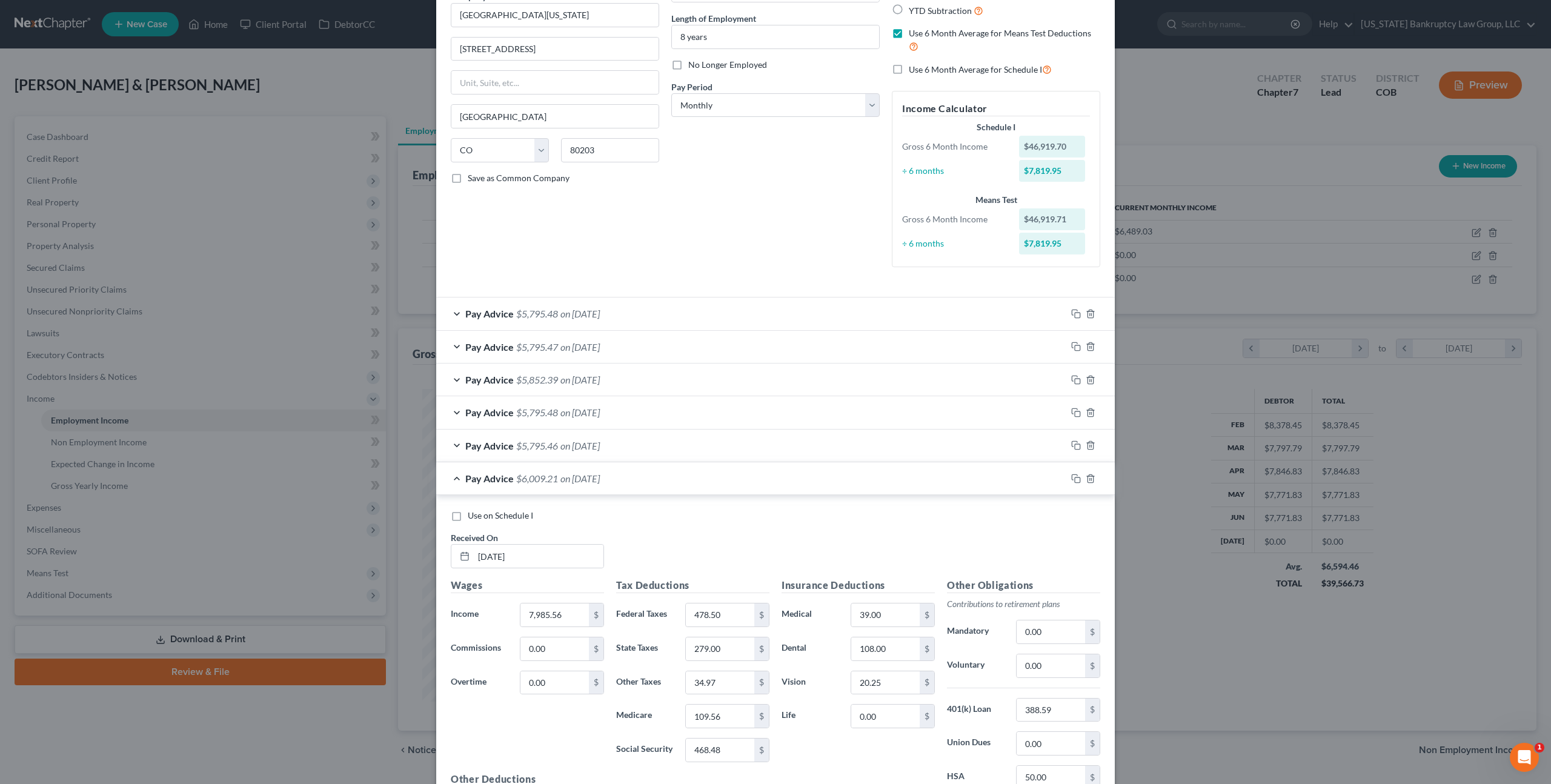
click at [468, 517] on label "Use on Schedule I" at bounding box center [501, 515] width 66 height 12
click at [473, 517] on input "Use on Schedule I" at bounding box center [476, 513] width 8 height 8
checkbox input "true"
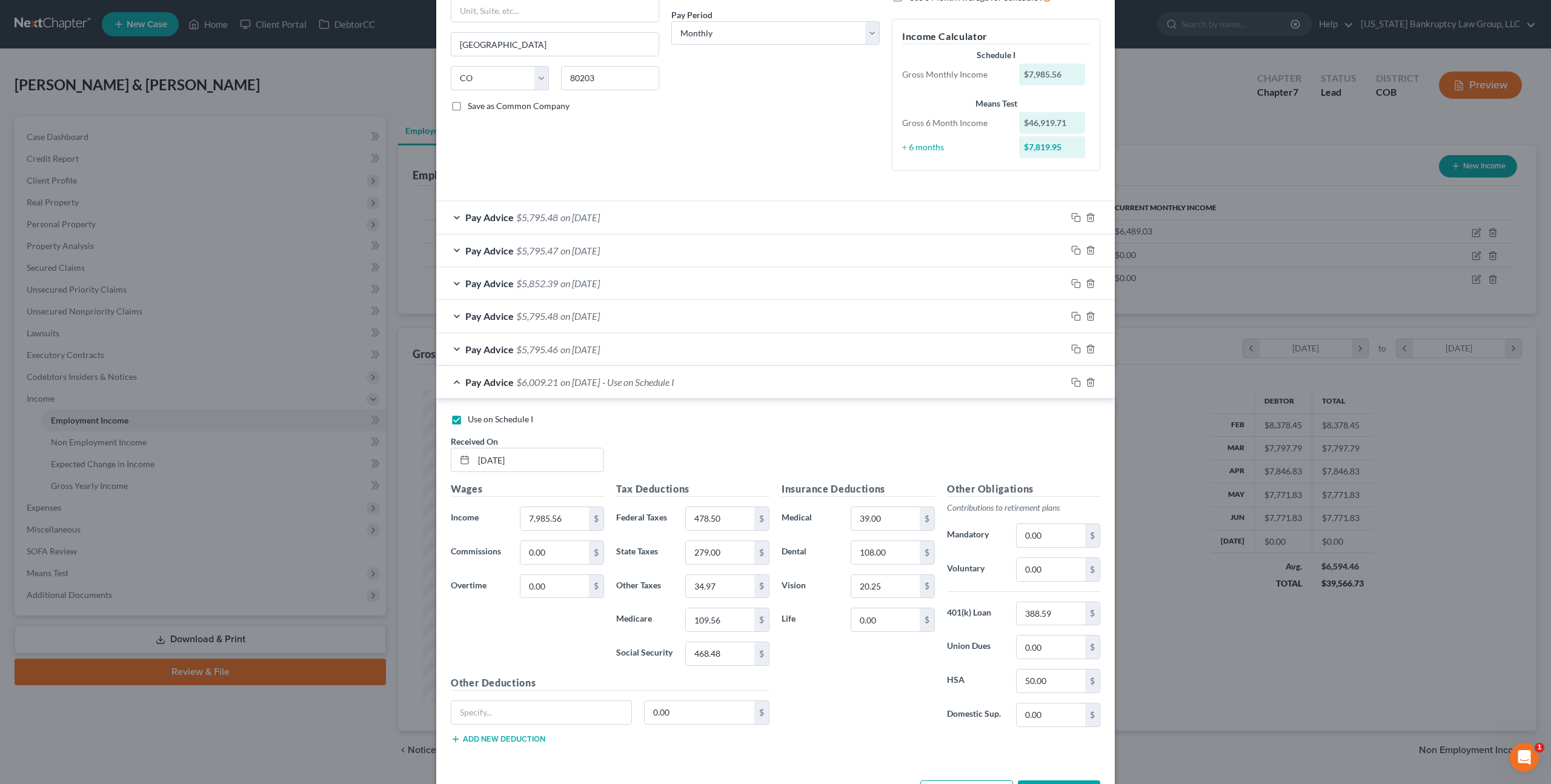
scroll to position [229, 0]
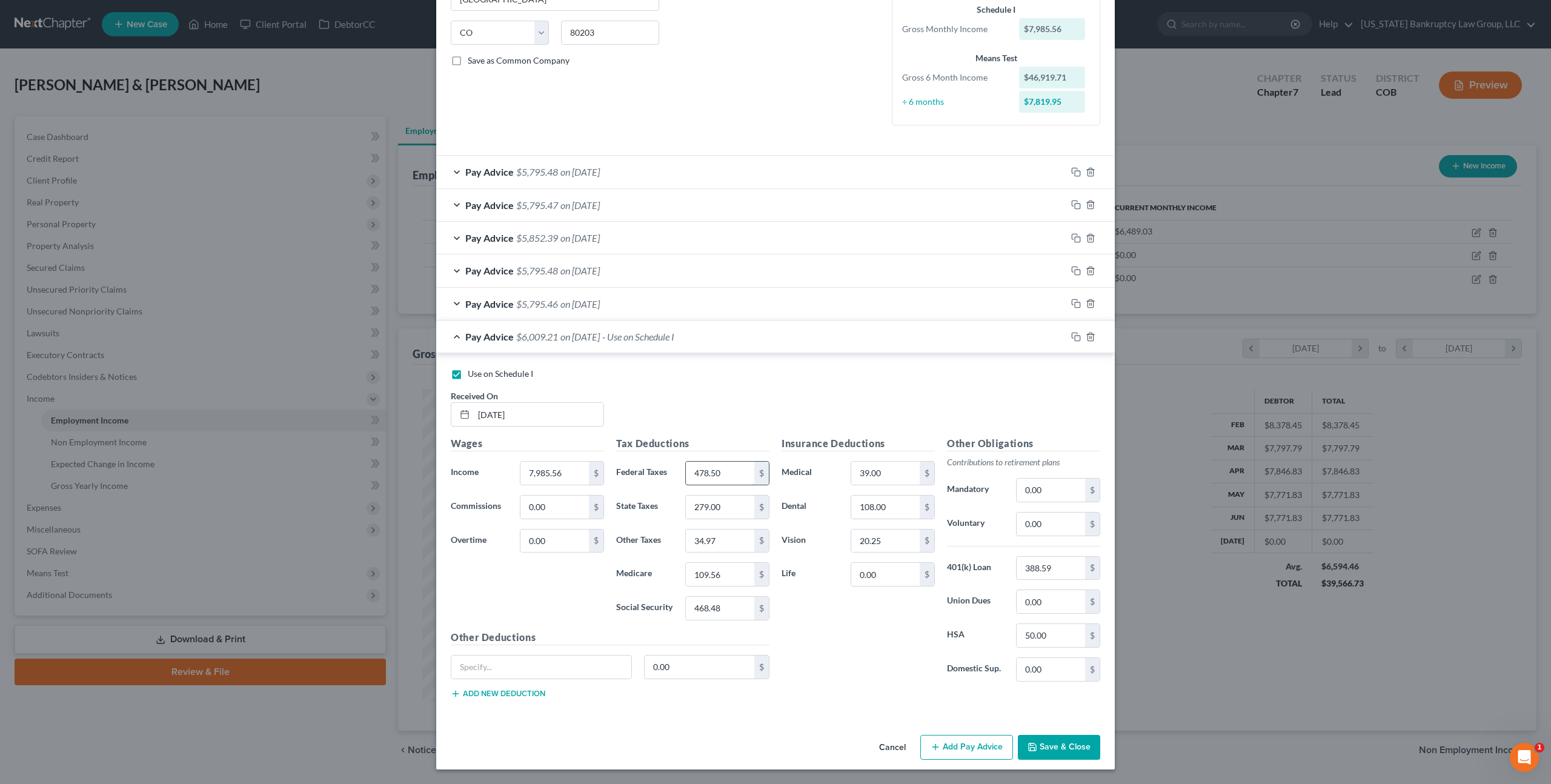
click at [708, 476] on input "478.50" at bounding box center [720, 473] width 68 height 23
type input "511.08"
click at [703, 578] on input "109.56" at bounding box center [720, 574] width 68 height 23
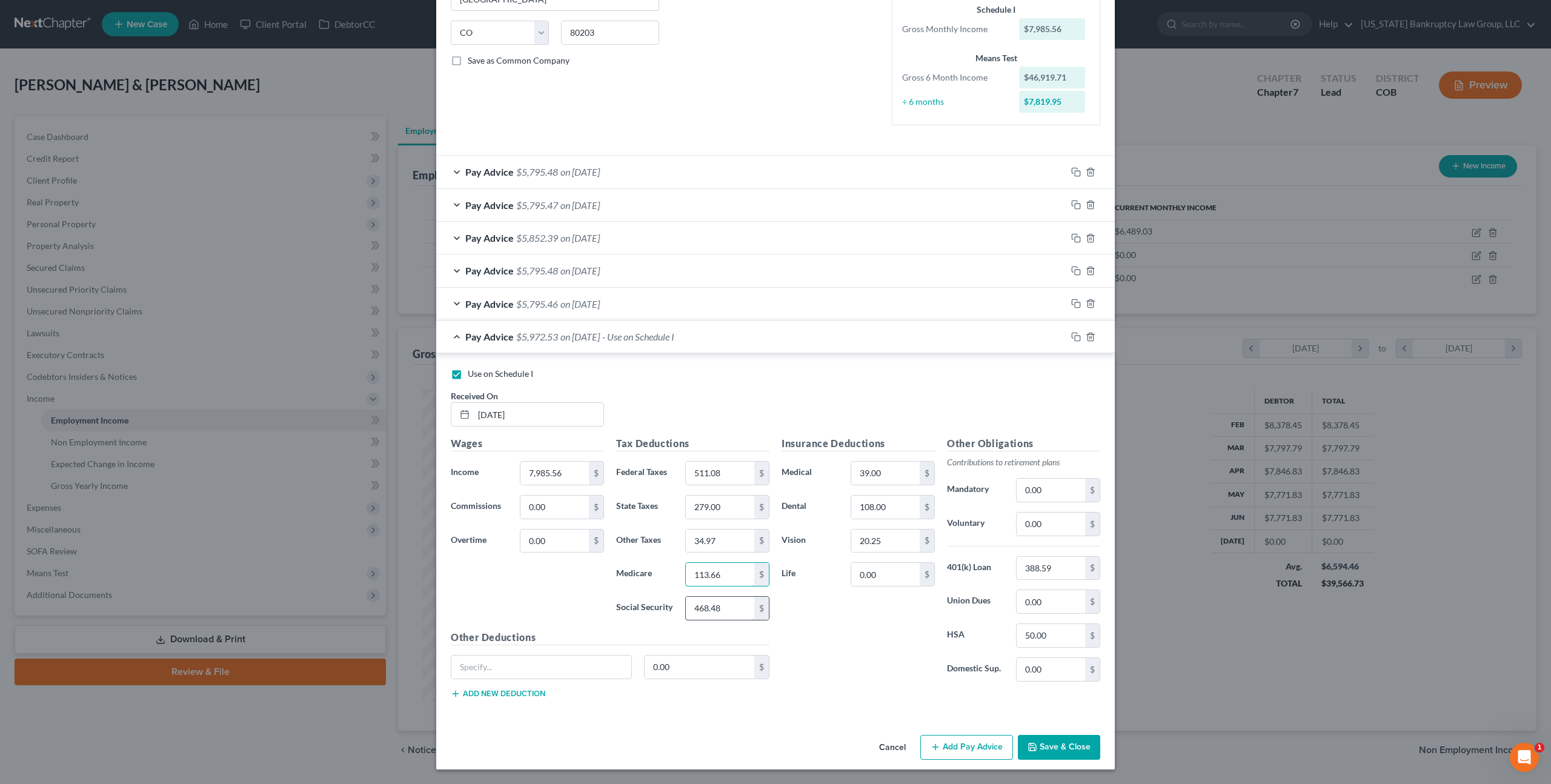
type input "113.66"
click at [701, 607] on input "468.48" at bounding box center [720, 608] width 68 height 23
type input "485.98"
click at [703, 540] on input "34.97" at bounding box center [720, 541] width 68 height 23
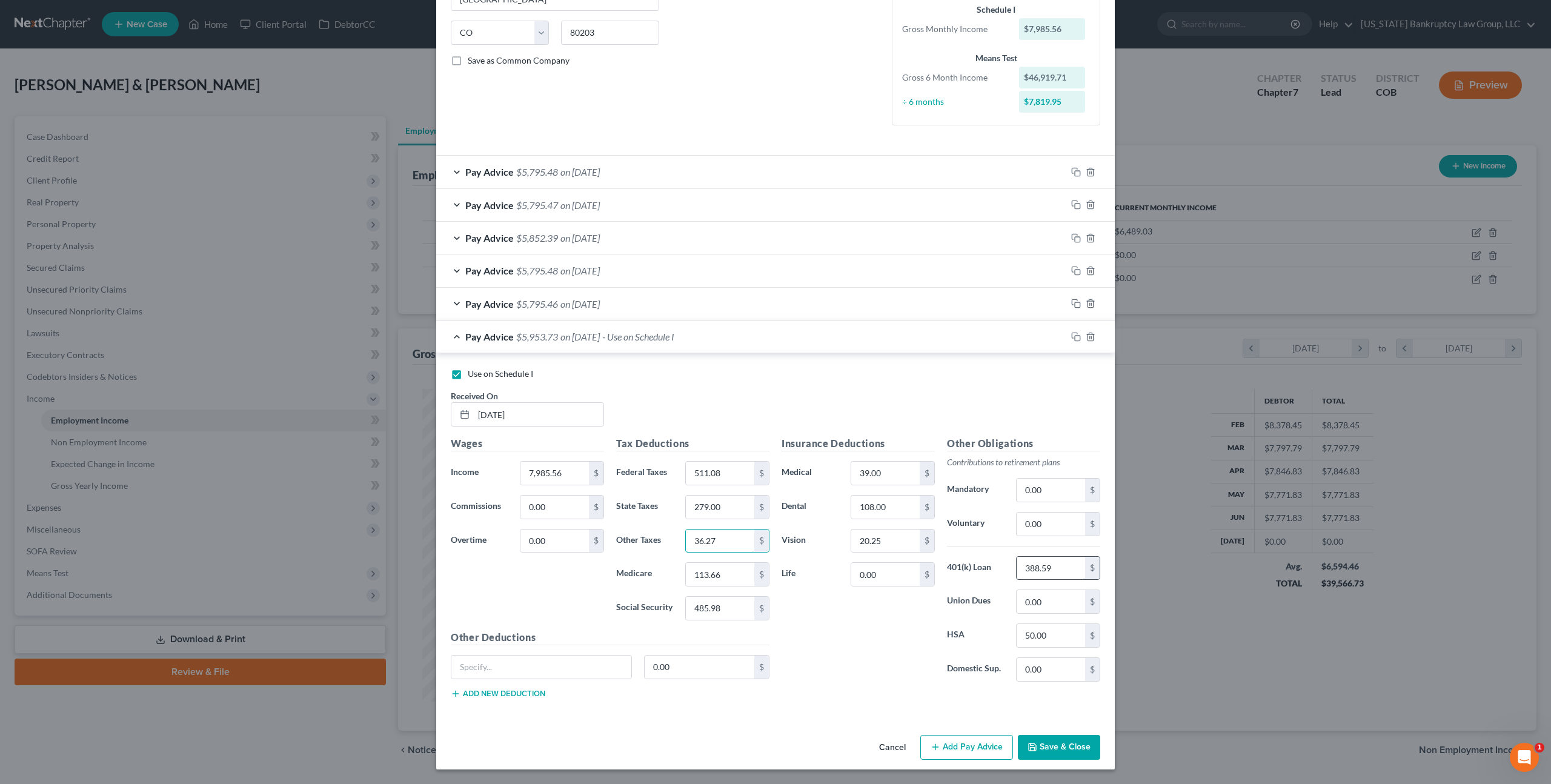
type input "36.27"
click at [1031, 571] on input "388.59" at bounding box center [1051, 568] width 68 height 23
click at [1032, 526] on input "0.00" at bounding box center [1051, 524] width 68 height 23
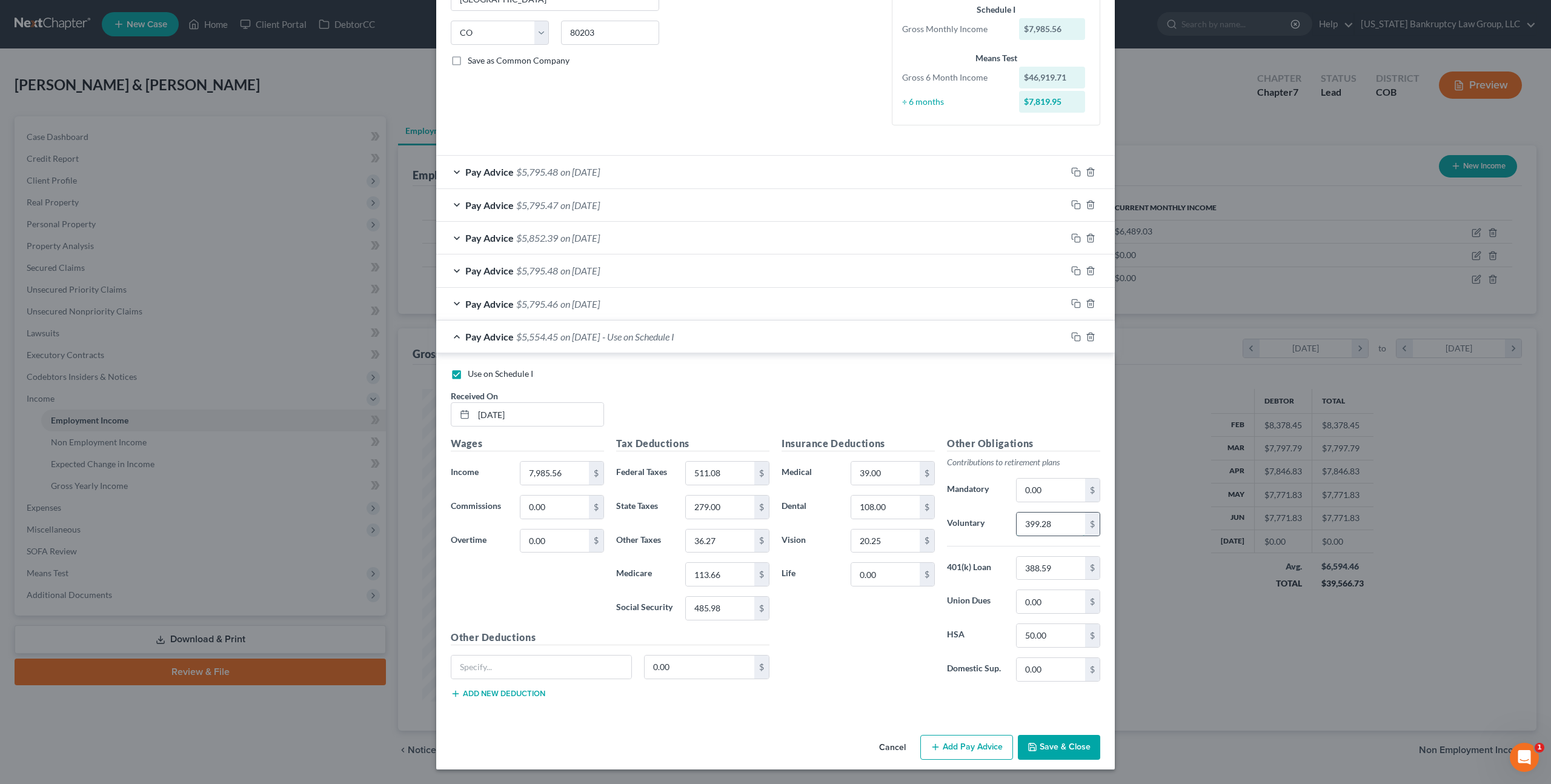
type input "399.28"
click at [874, 542] on input "20.25" at bounding box center [885, 541] width 68 height 23
type input "20.80"
click at [868, 506] on input "108.00" at bounding box center [885, 507] width 68 height 23
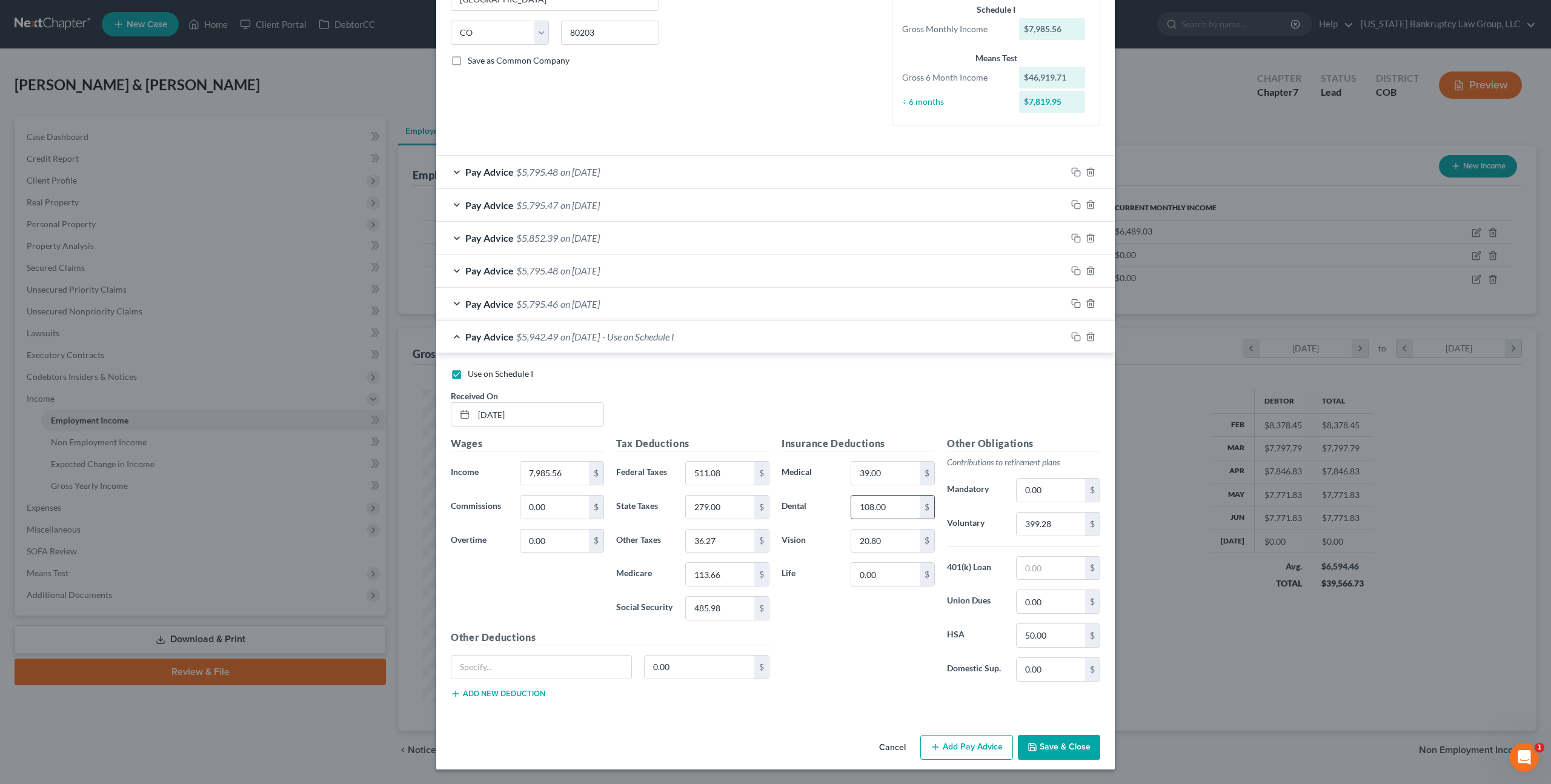
click at [868, 506] on input "108.00" at bounding box center [885, 507] width 68 height 23
type input "114.00"
click at [716, 509] on input "279.00" at bounding box center [720, 507] width 68 height 23
type input "291.00"
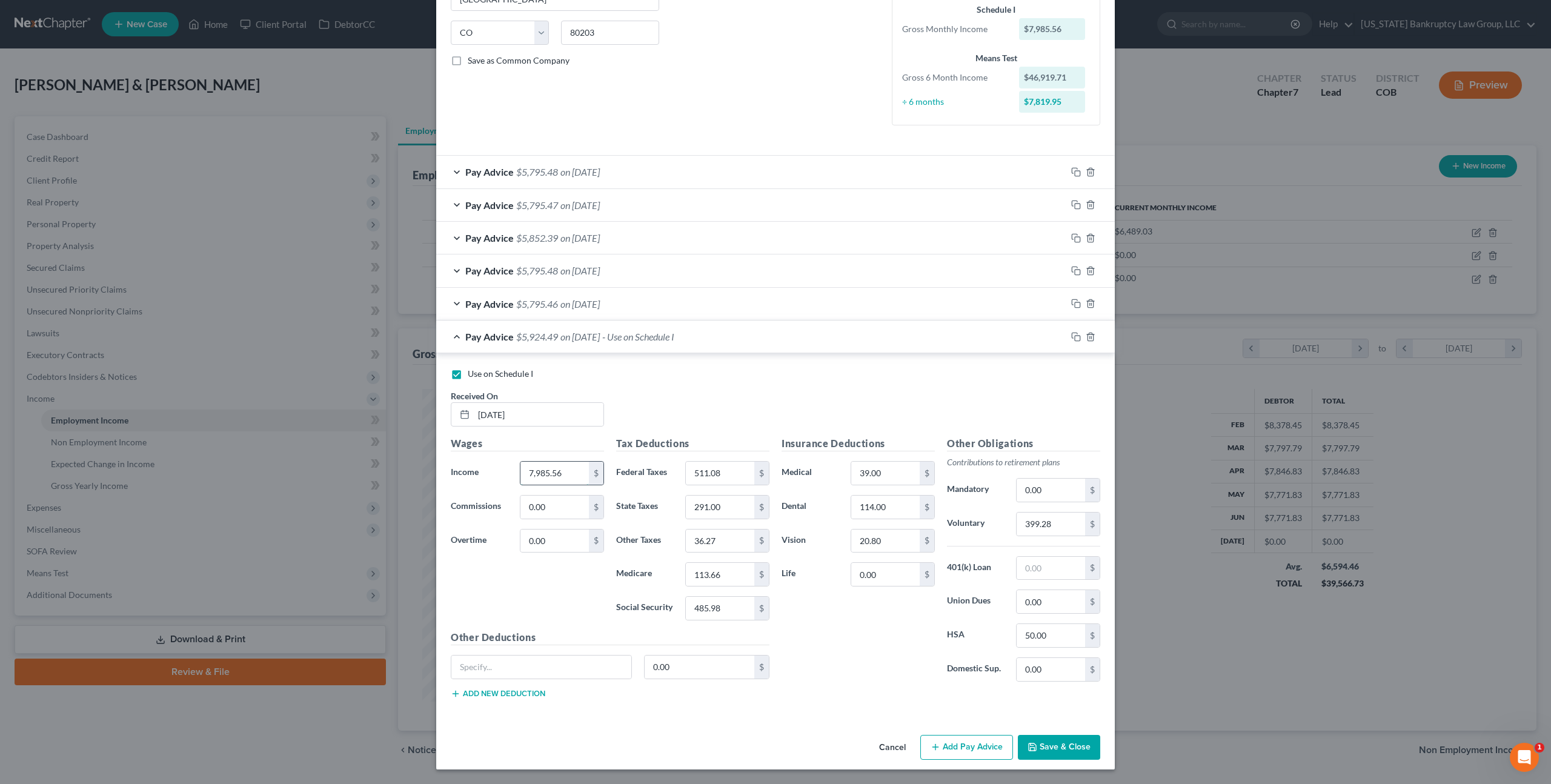
click at [540, 471] on input "7,985.56" at bounding box center [555, 473] width 68 height 23
type input "8,060.56"
click at [1044, 752] on button "Save & Close" at bounding box center [1059, 747] width 82 height 26
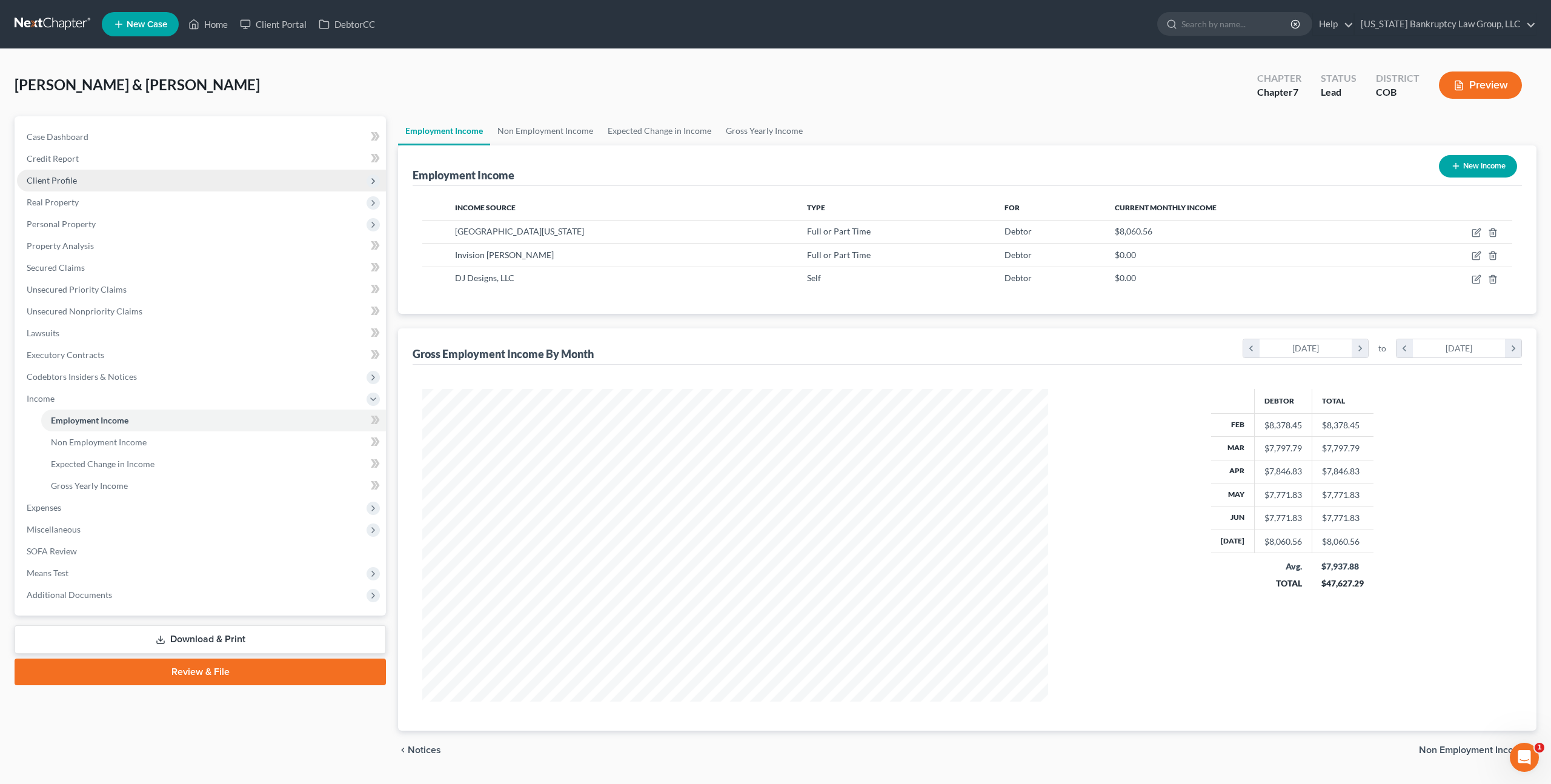
click at [66, 183] on span "Client Profile" at bounding box center [52, 180] width 51 height 11
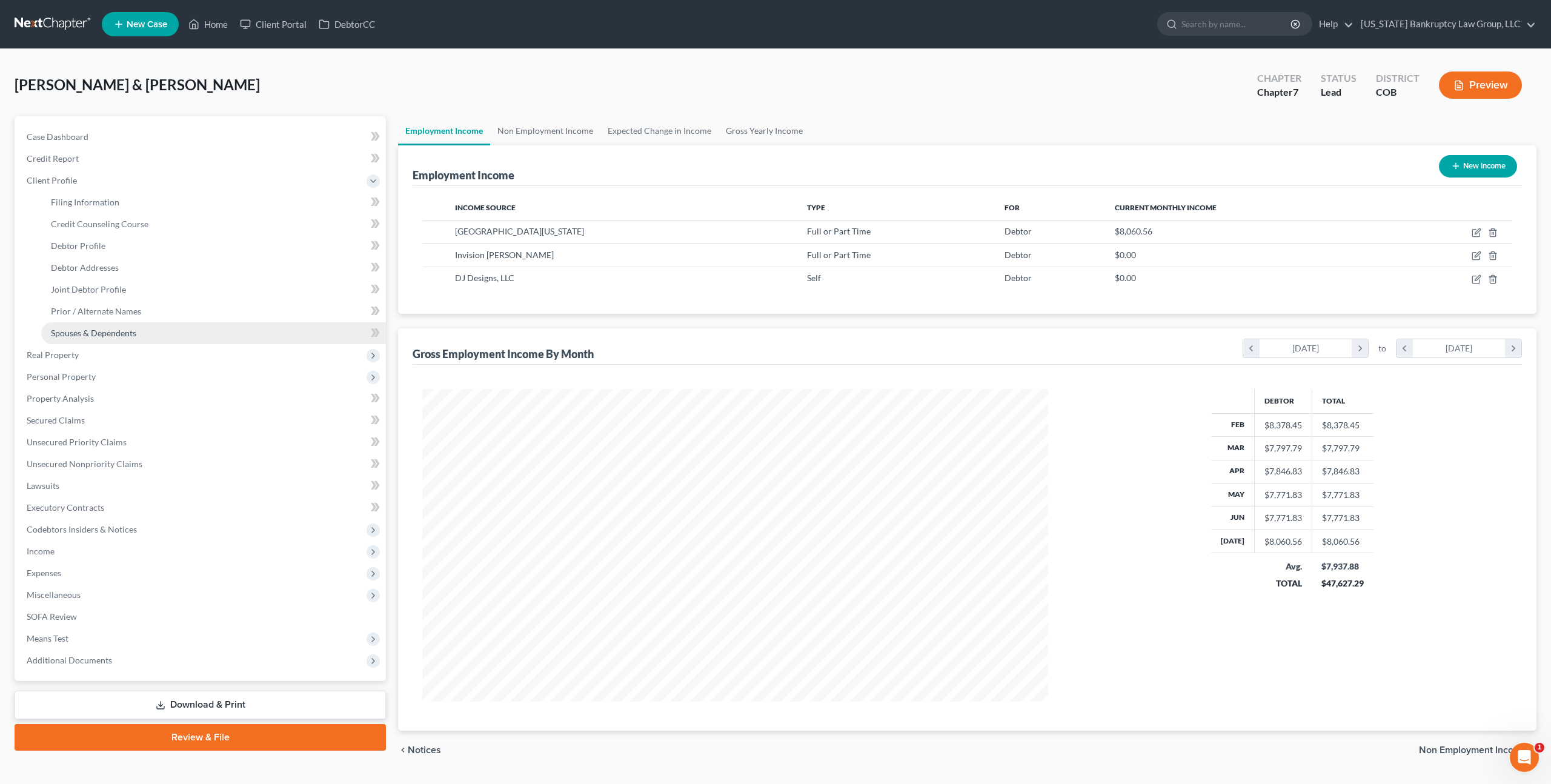
click at [97, 333] on span "Spouses & Dependents" at bounding box center [93, 333] width 85 height 11
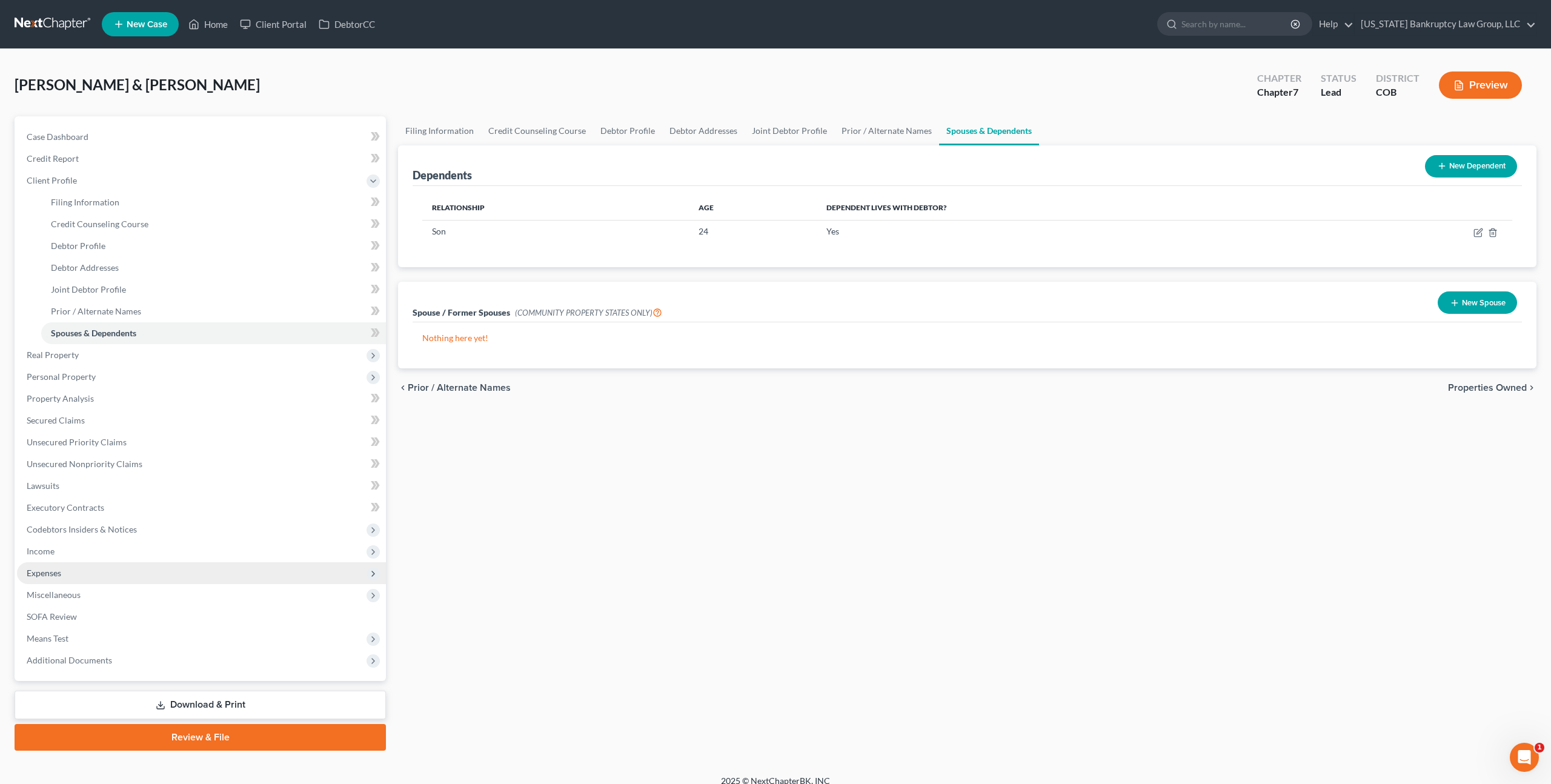
click at [49, 577] on span "Expenses" at bounding box center [44, 573] width 35 height 11
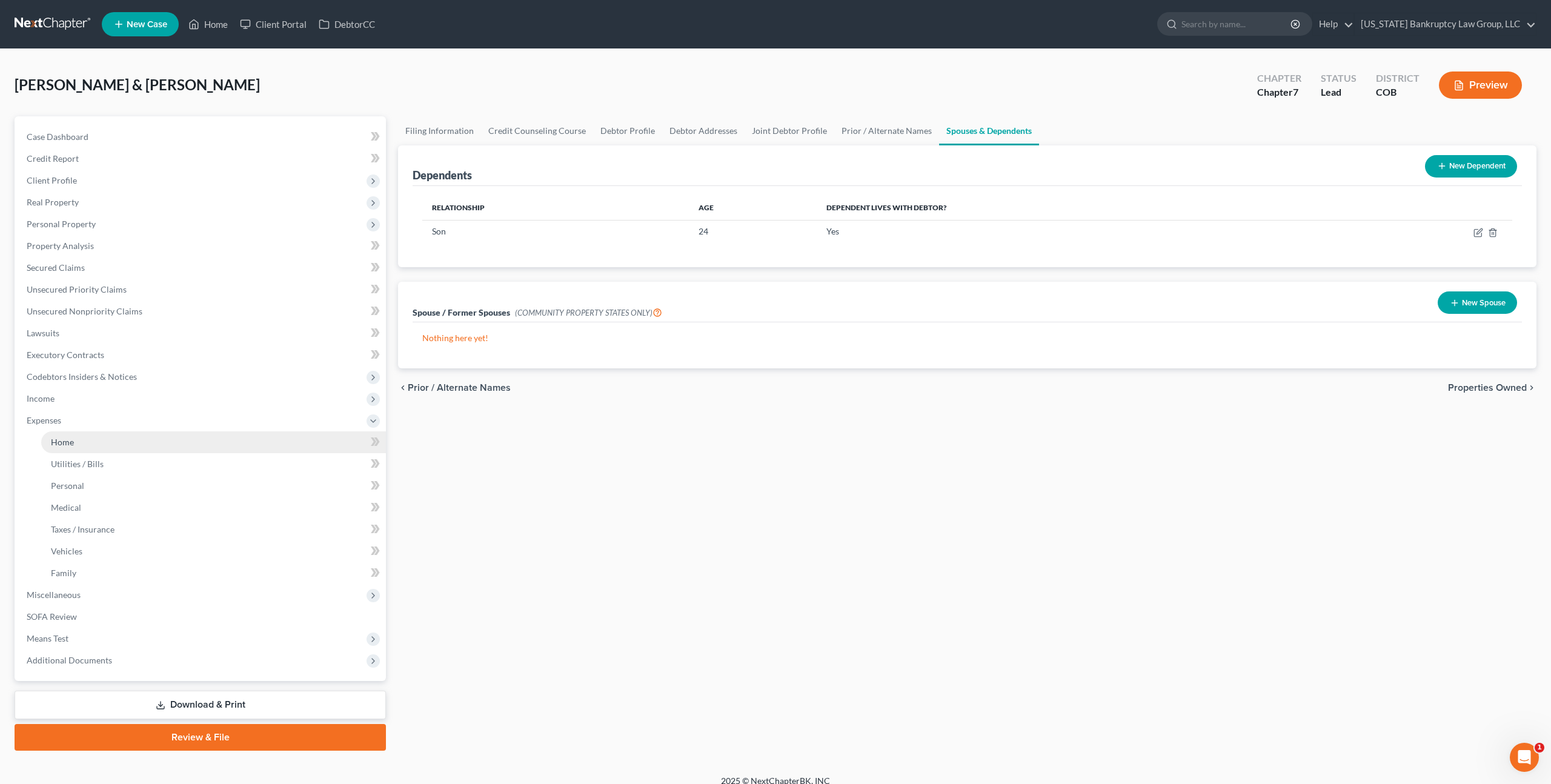
click at [60, 441] on span "Home" at bounding box center [62, 442] width 23 height 11
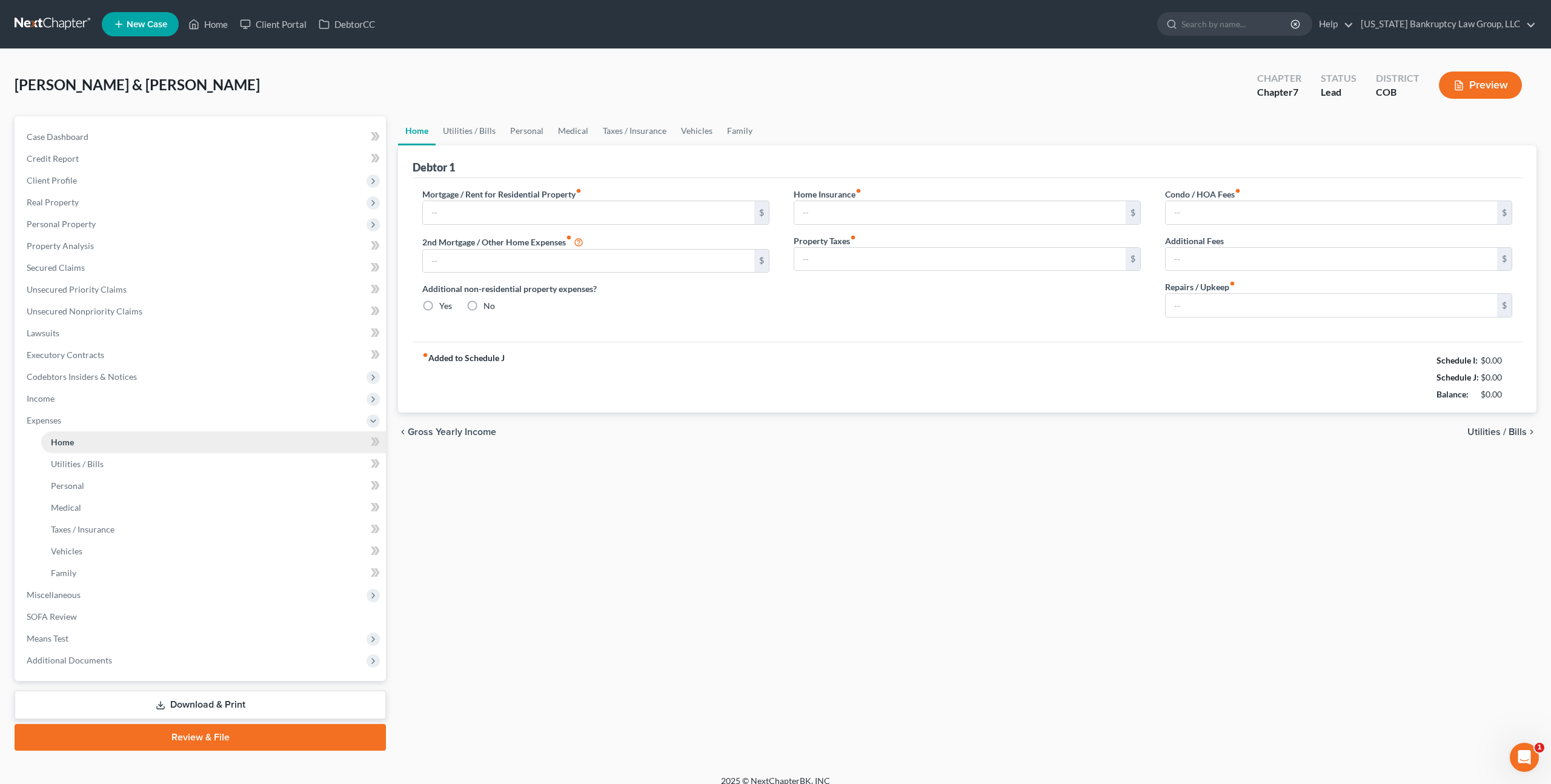
type input "2,987.71"
type input "0.00"
radio input "true"
type input "0.00"
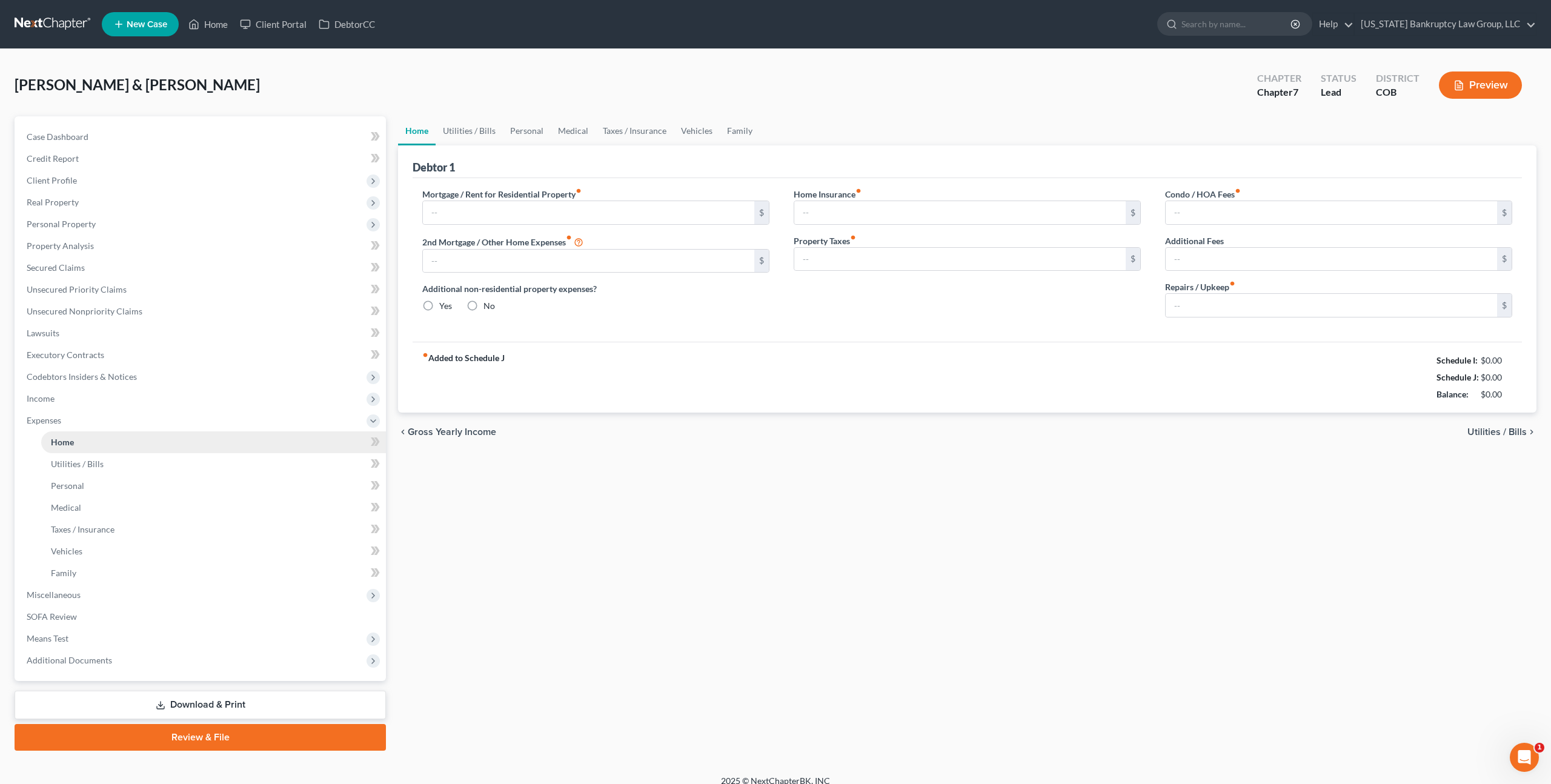
type input "42.00"
type input "0.00"
type input "24.00"
click at [62, 208] on span "Real Property" at bounding box center [202, 202] width 369 height 22
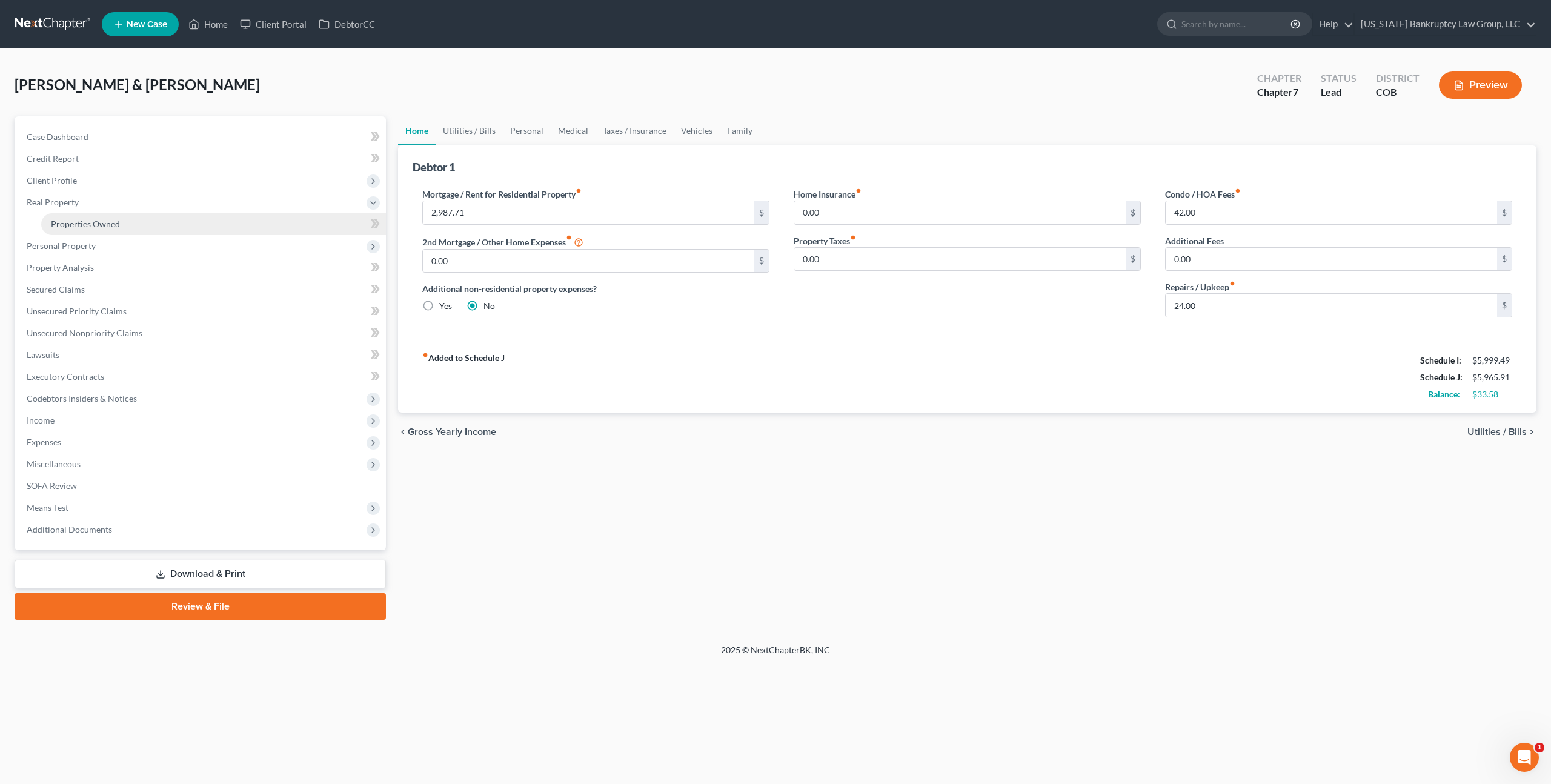
click at [69, 223] on span "Properties Owned" at bounding box center [85, 224] width 69 height 11
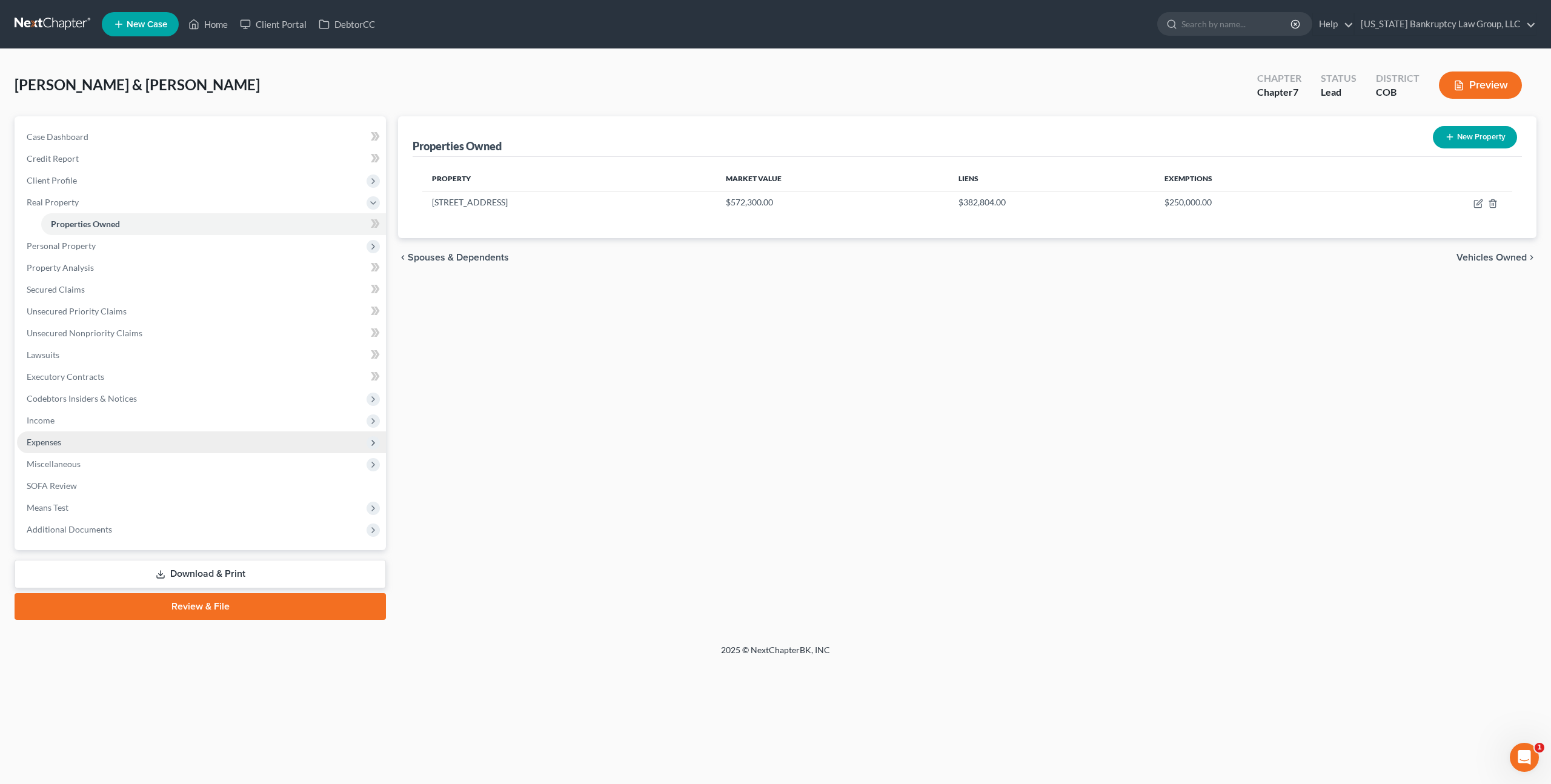
click at [55, 438] on span "Expenses" at bounding box center [44, 442] width 35 height 11
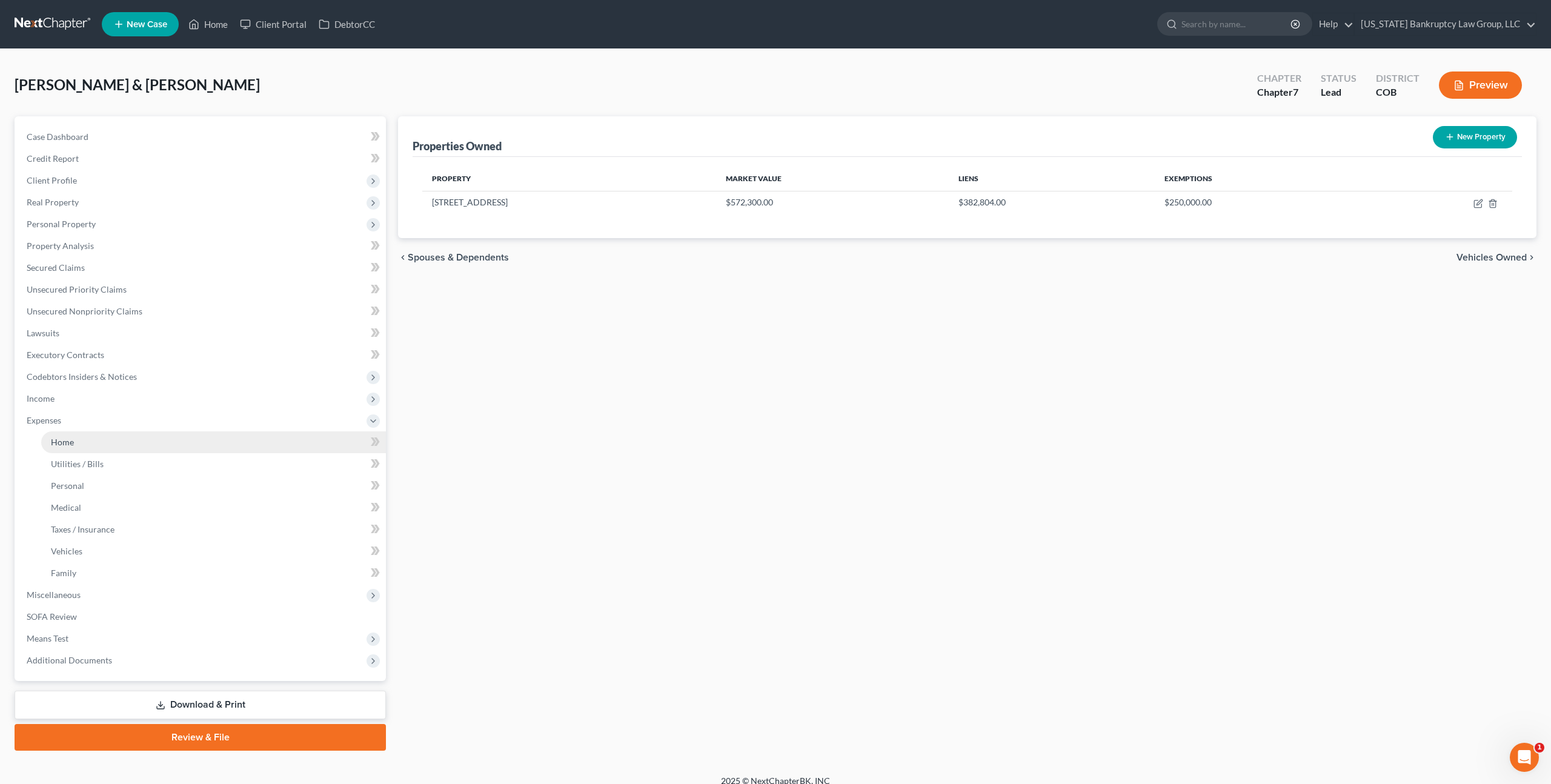
click at [65, 442] on span "Home" at bounding box center [62, 442] width 23 height 11
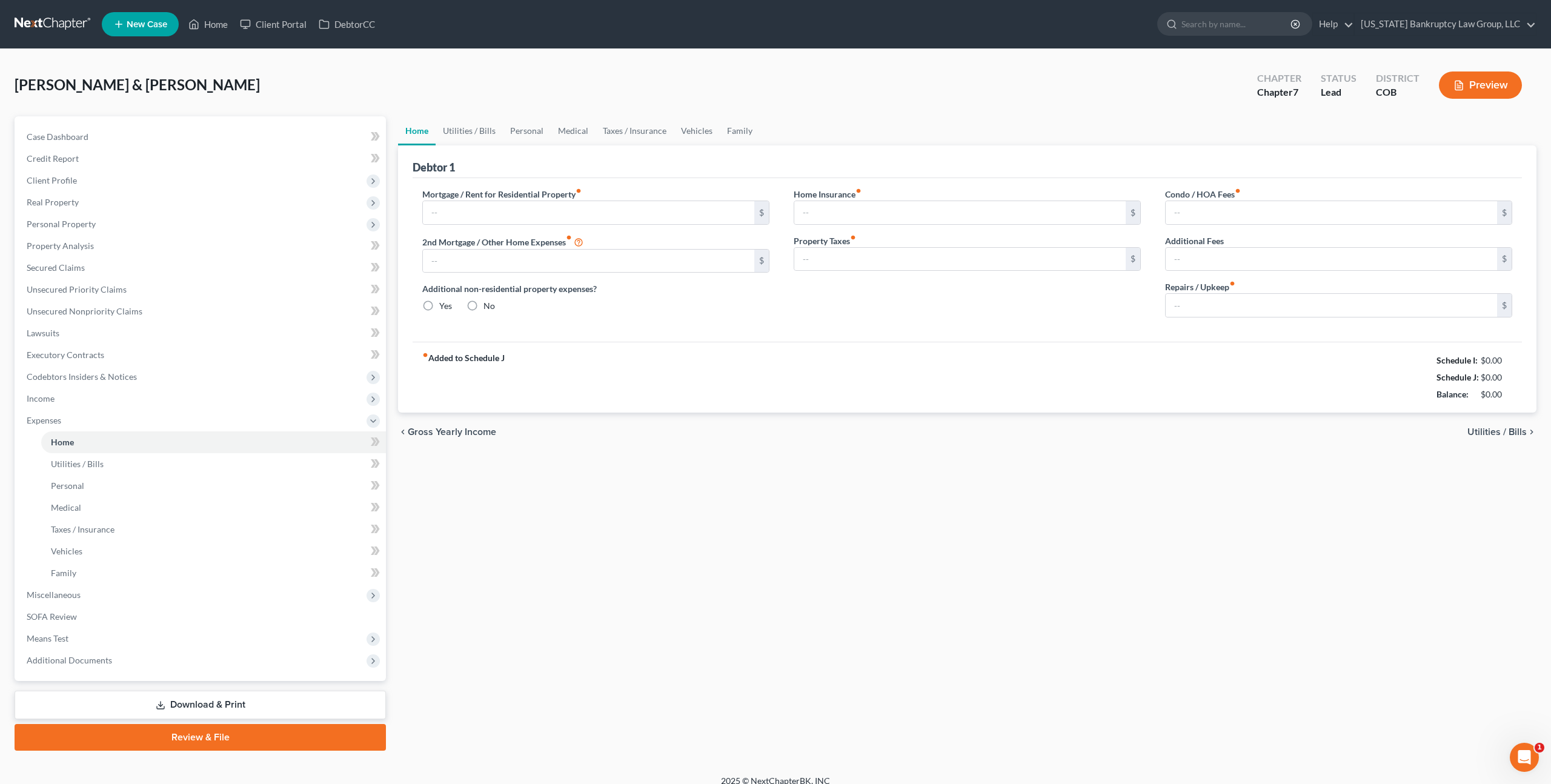
type input "2,987.71"
type input "0.00"
radio input "true"
type input "0.00"
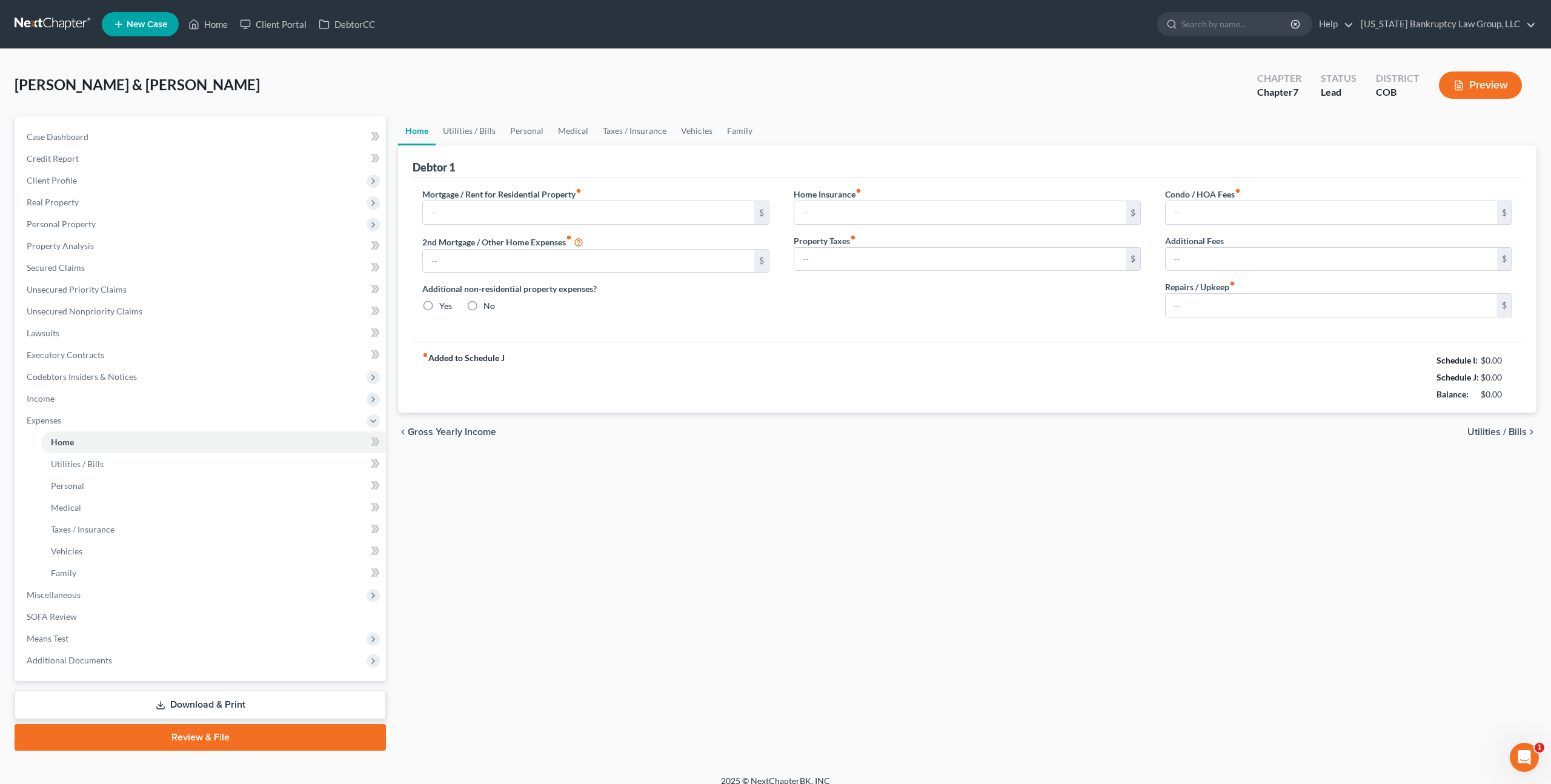
type input "42.00"
type input "0.00"
type input "24.00"
click at [66, 177] on span "Client Profile" at bounding box center [52, 180] width 51 height 11
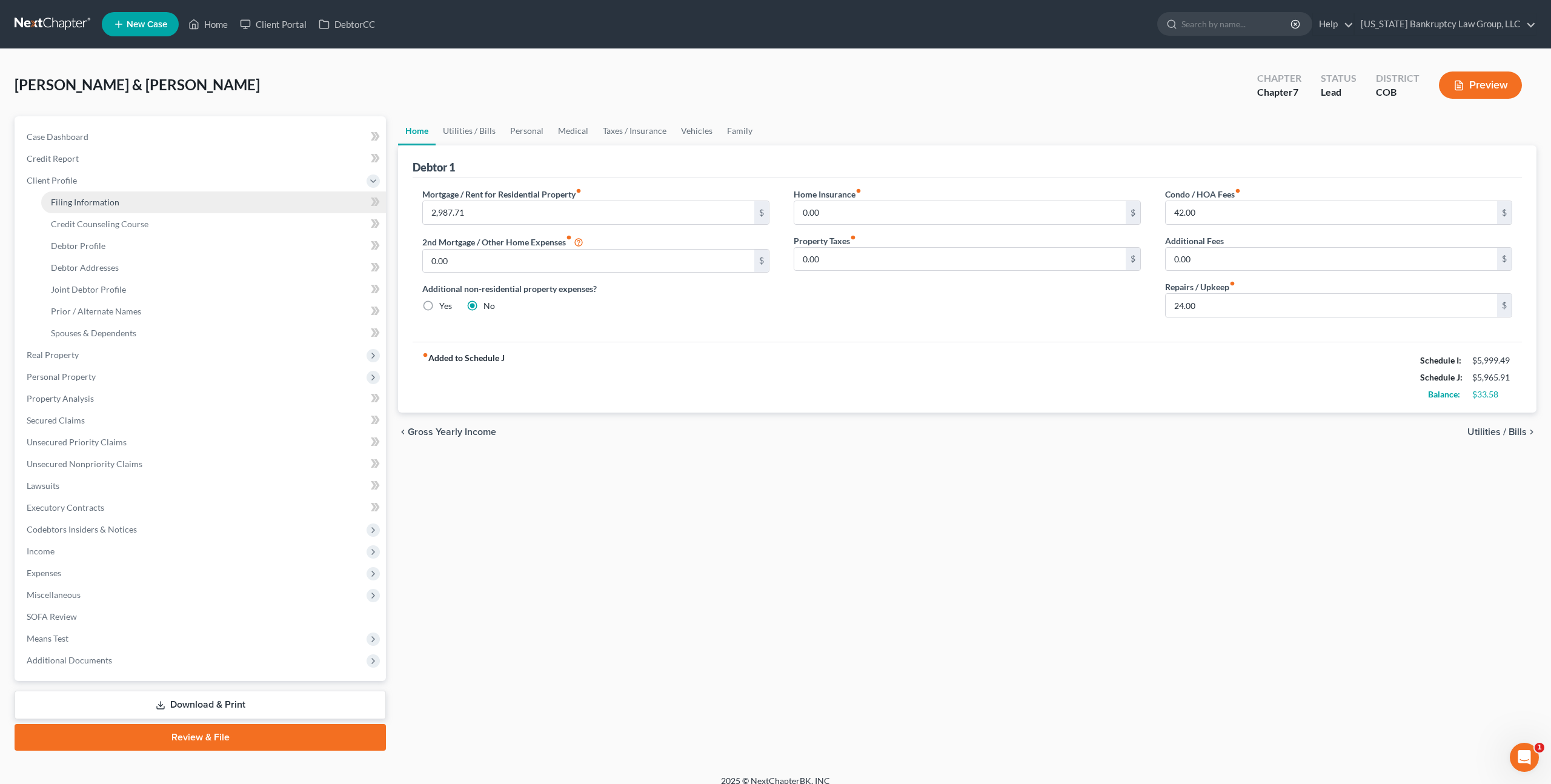
click at [82, 200] on span "Filing Information" at bounding box center [85, 202] width 68 height 11
select select "1"
select select "0"
select select "5"
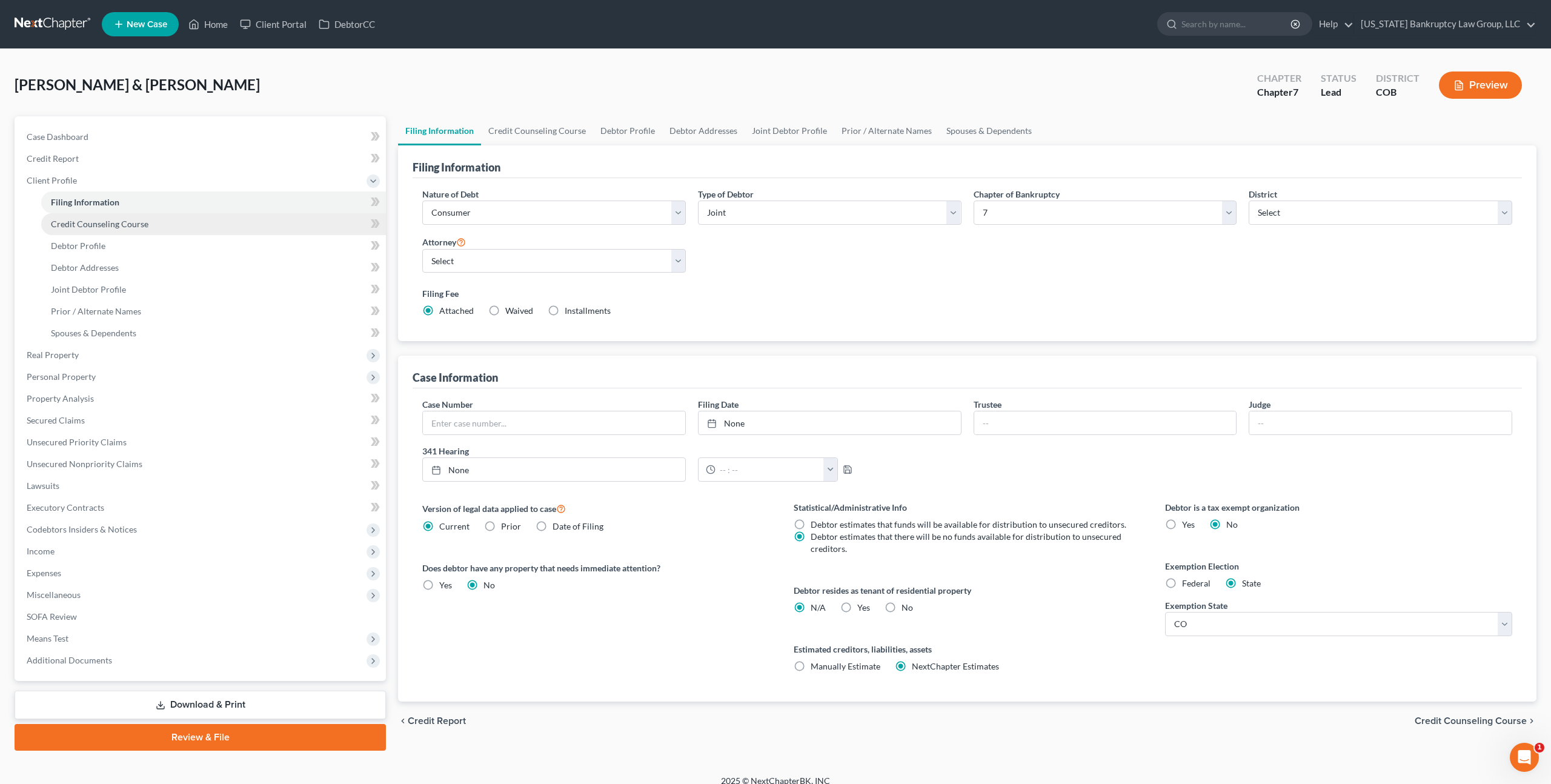
click at [97, 225] on span "Credit Counseling Course" at bounding box center [99, 224] width 97 height 11
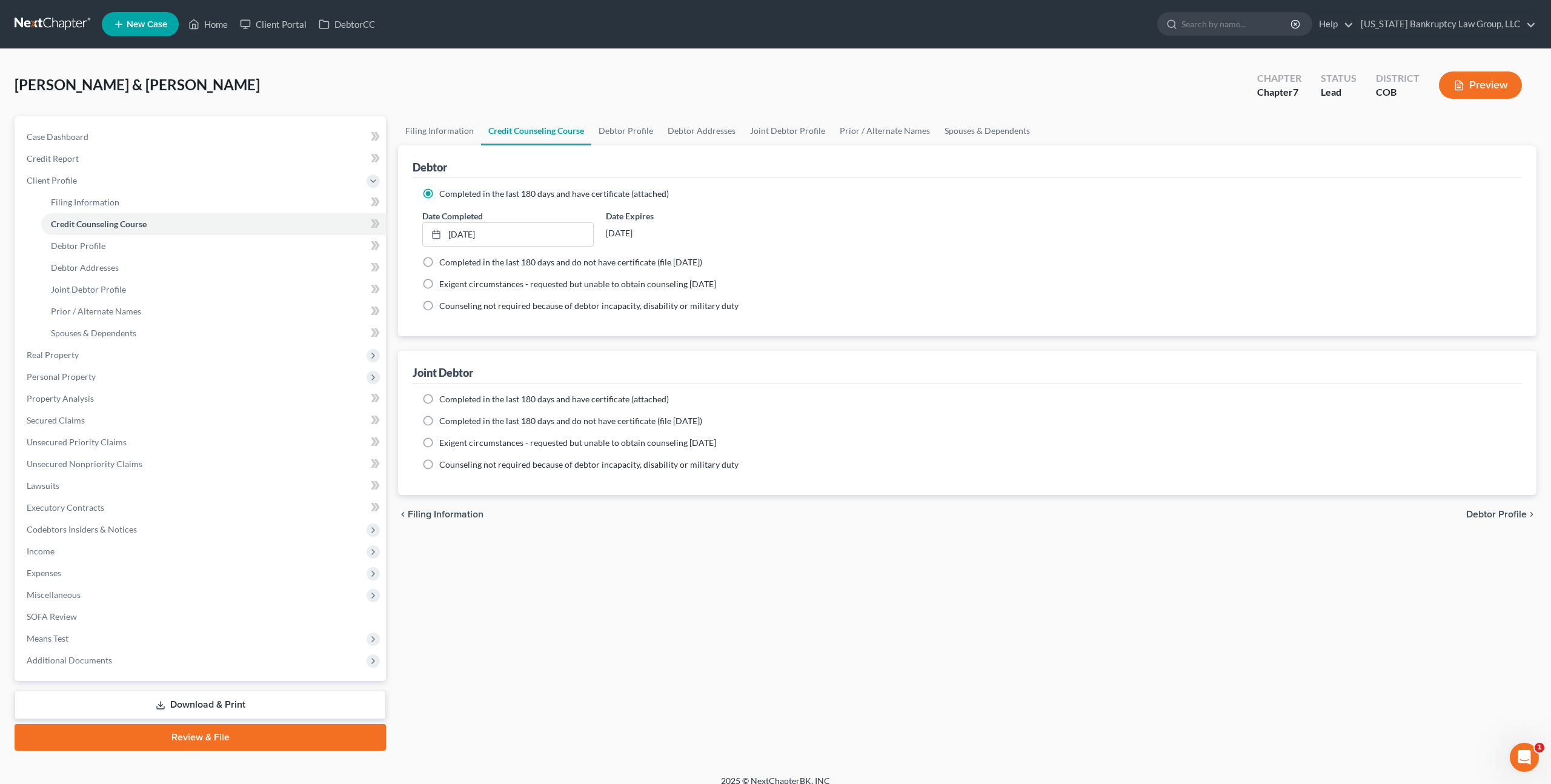
click at [439, 398] on label "Completed in the last 180 days and have certificate (attached)" at bounding box center [553, 399] width 229 height 12
click at [444, 398] on input "Completed in the last 180 days and have certificate (attached)" at bounding box center [448, 397] width 8 height 8
radio input "true"
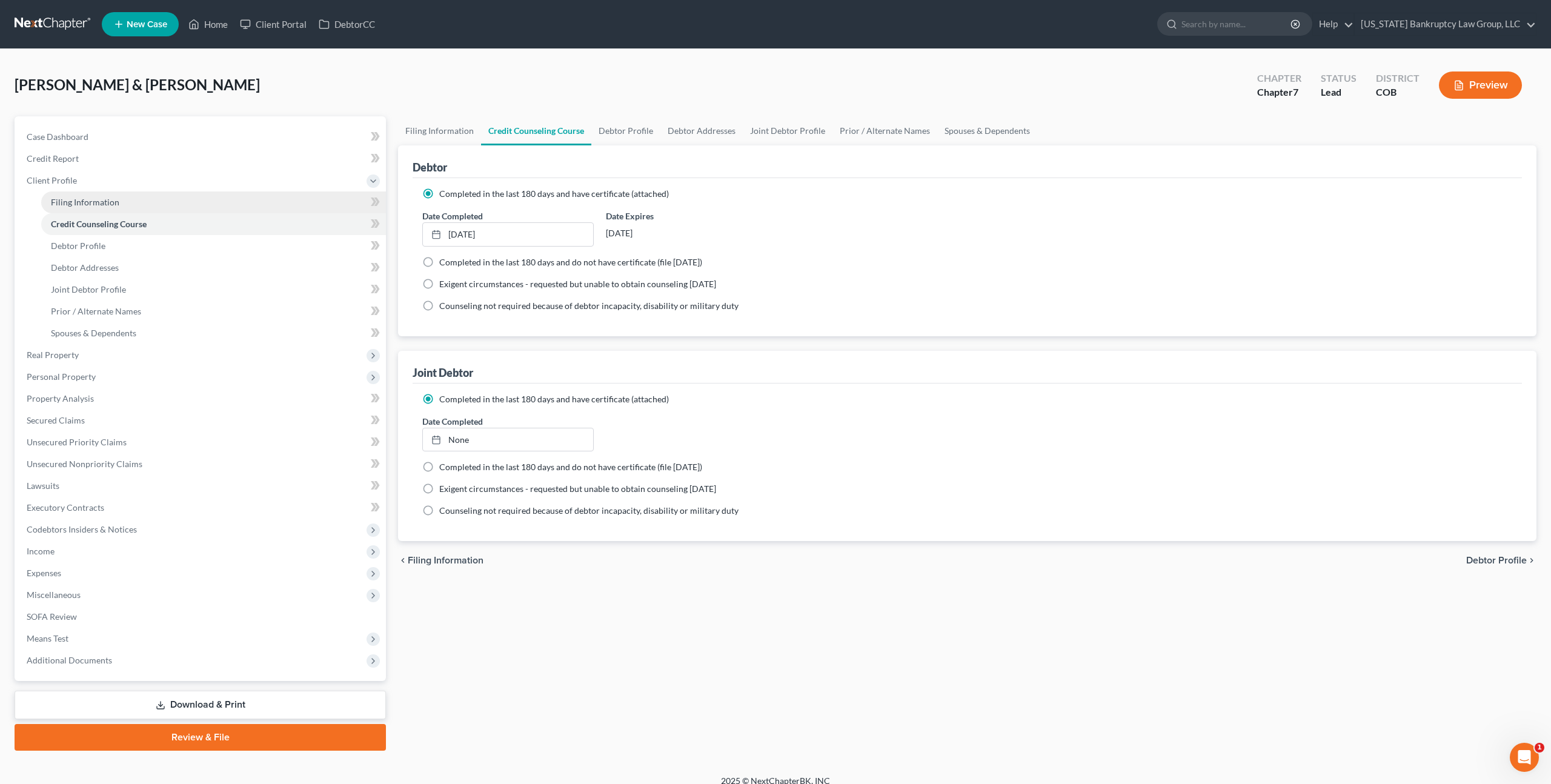
click at [91, 200] on span "Filing Information" at bounding box center [85, 202] width 68 height 11
select select "1"
select select "0"
select select "11"
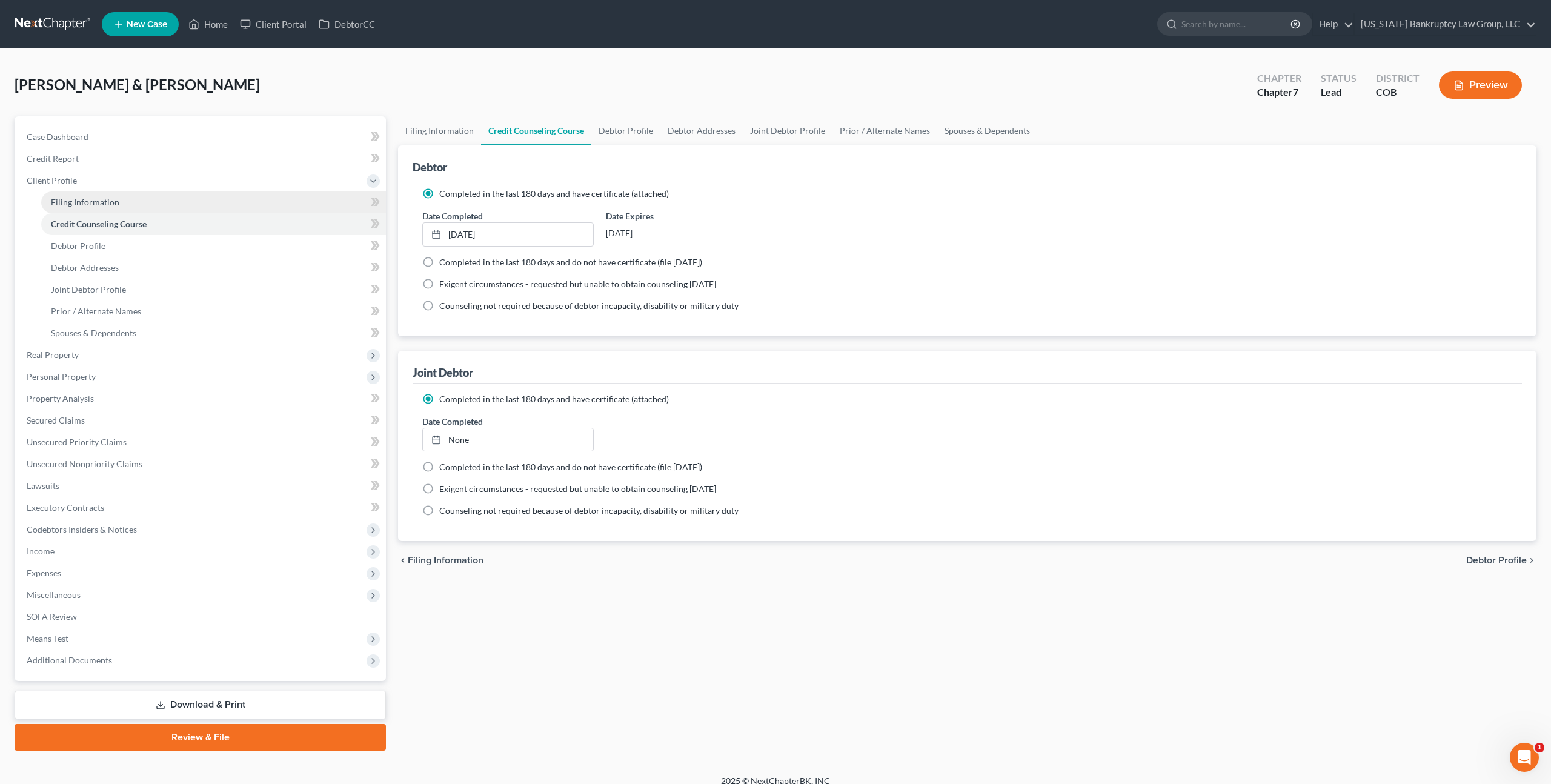
select select "0"
select select "5"
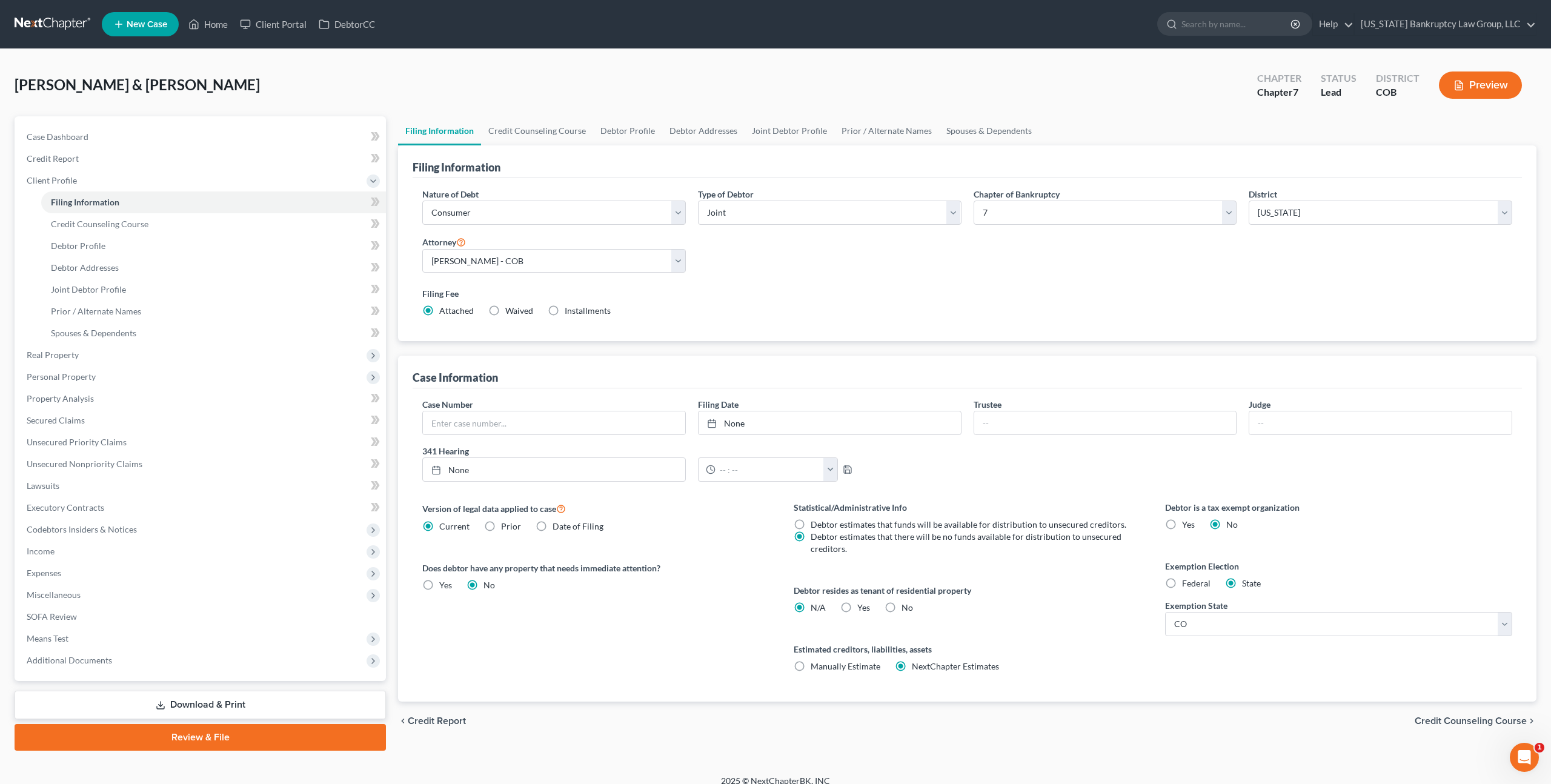
click at [902, 605] on label "No" at bounding box center [908, 608] width 12 height 12
click at [906, 605] on input "No" at bounding box center [910, 606] width 8 height 8
radio input "true"
radio input "false"
click at [69, 373] on span "Personal Property" at bounding box center [61, 377] width 69 height 11
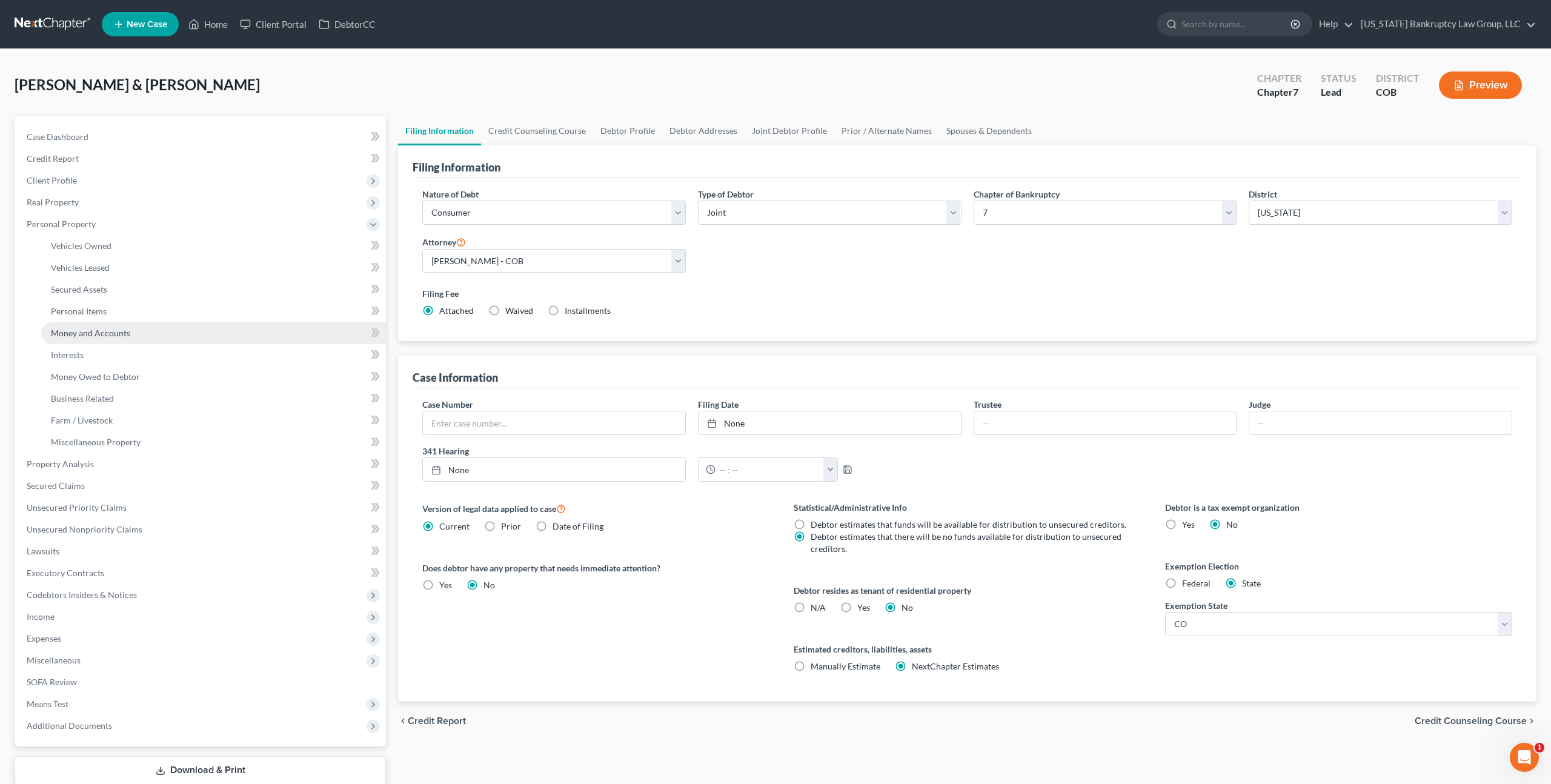
click at [101, 328] on span "Money and Accounts" at bounding box center [90, 333] width 80 height 11
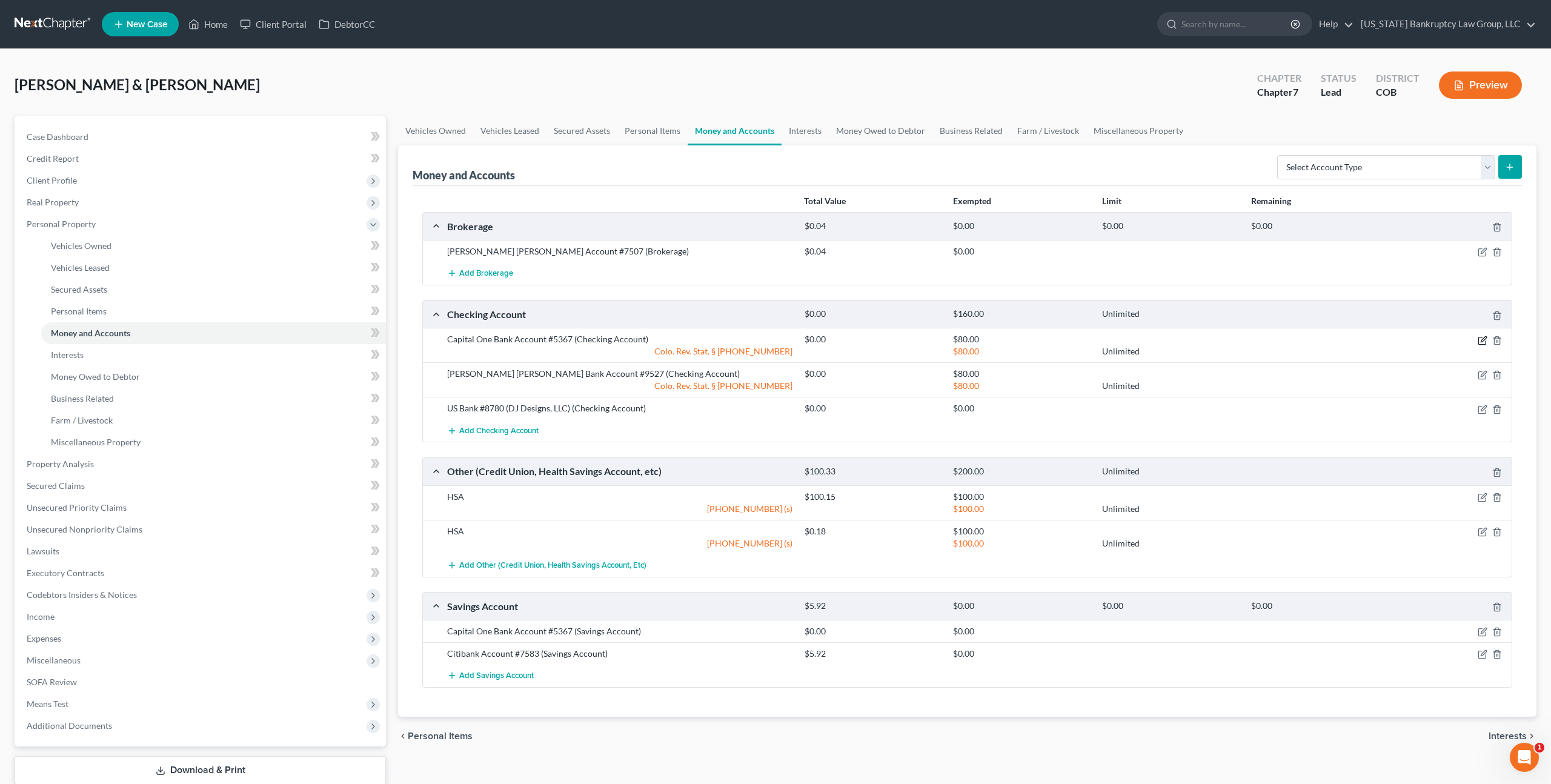
click at [1483, 339] on icon "button" at bounding box center [1483, 339] width 5 height 5
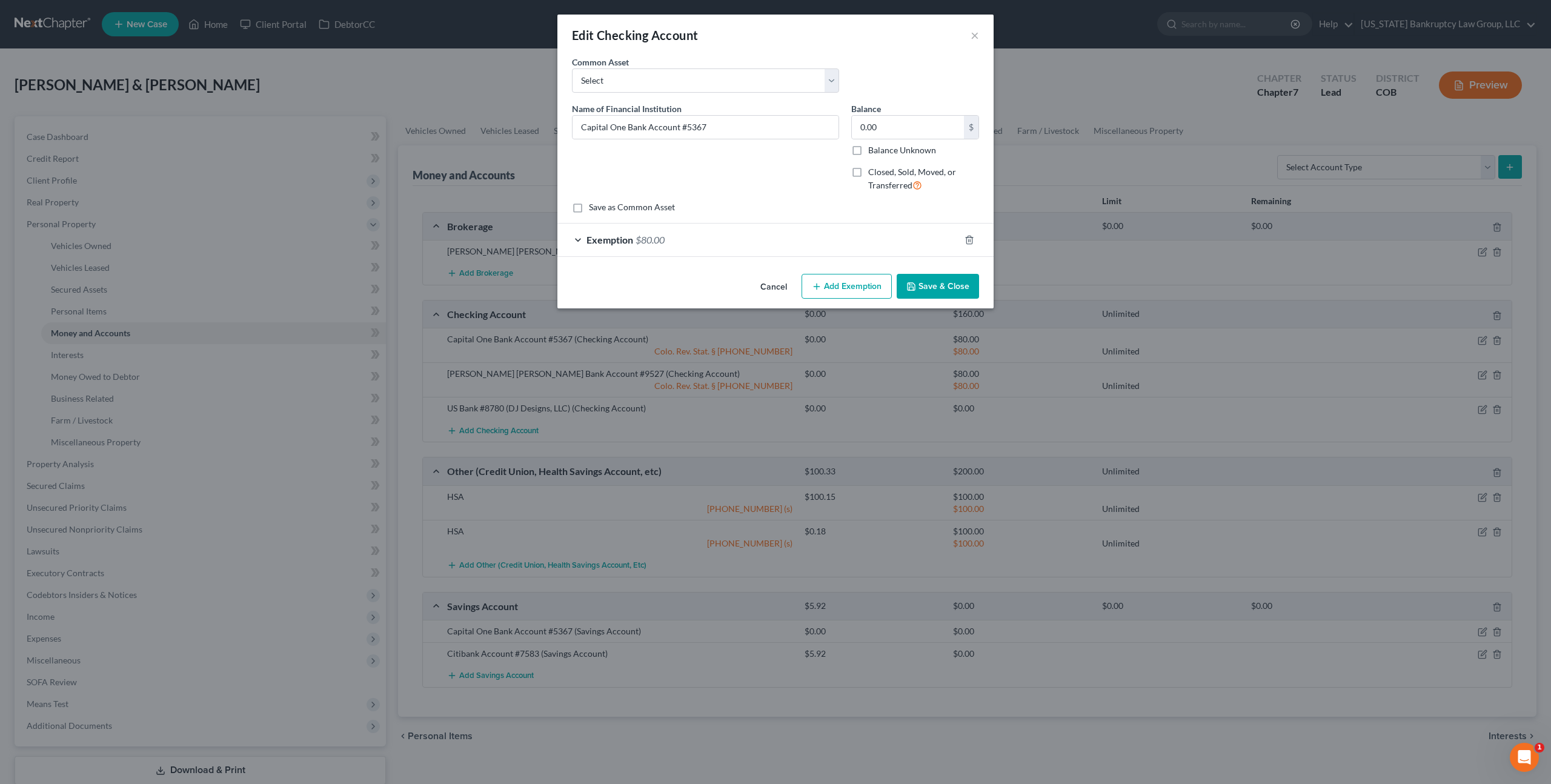
click at [924, 284] on button "Save & Close" at bounding box center [938, 287] width 82 height 26
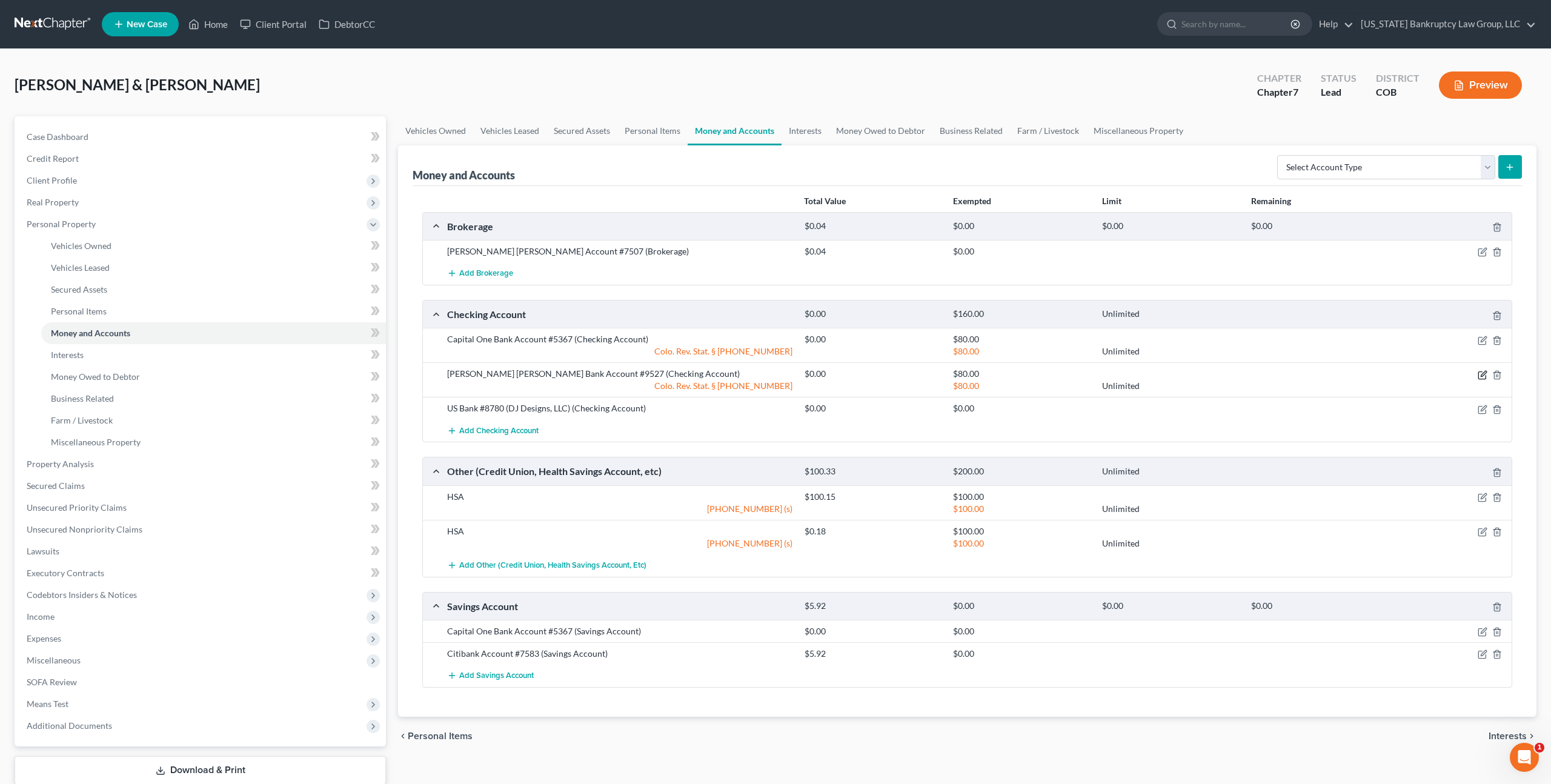
click at [1481, 373] on icon "button" at bounding box center [1483, 373] width 5 height 5
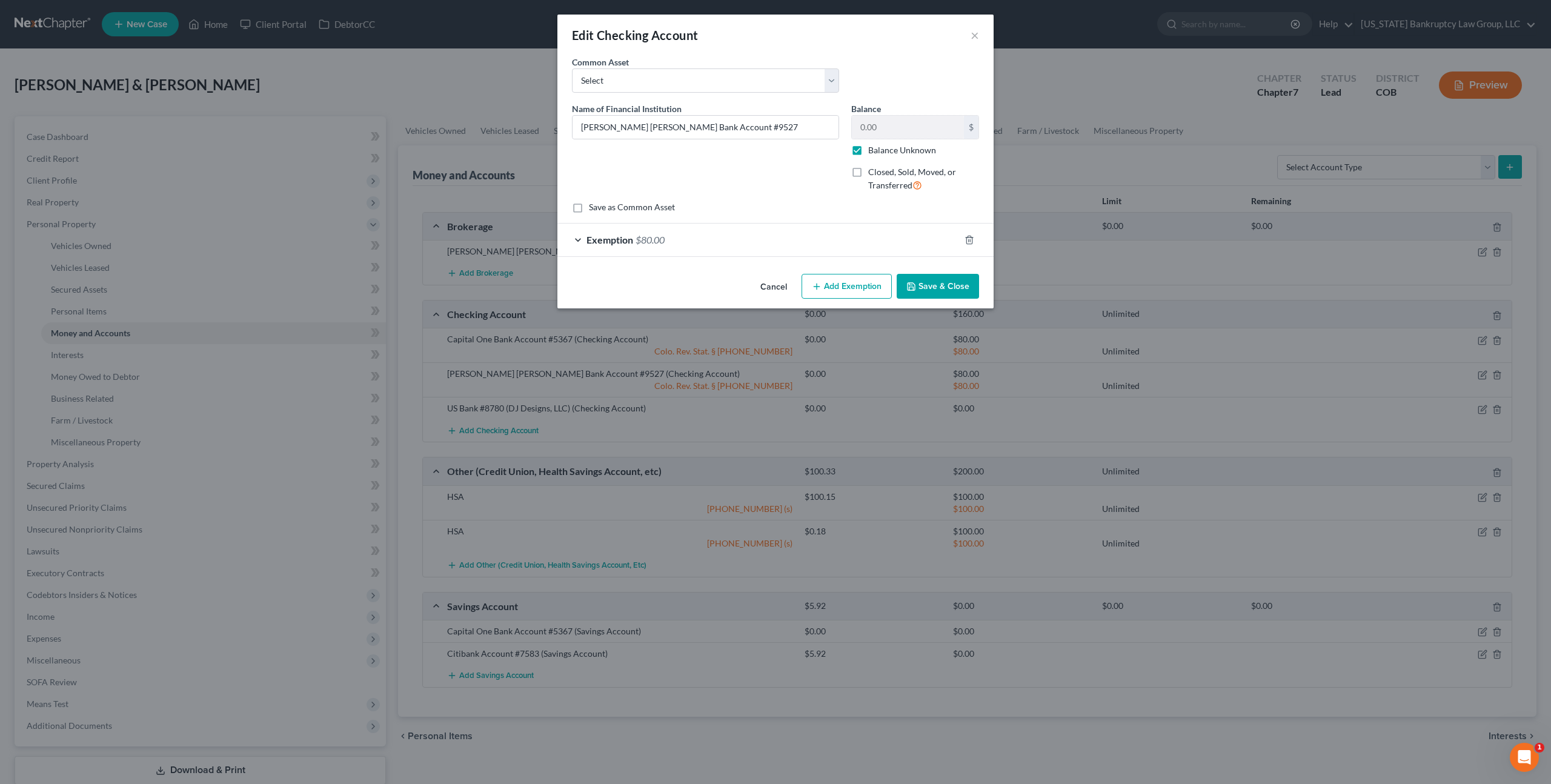
click at [868, 151] on label "Balance Unknown" at bounding box center [902, 150] width 68 height 12
click at [873, 151] on input "Balance Unknown" at bounding box center [877, 148] width 8 height 8
checkbox input "false"
click at [950, 288] on button "Save & Close" at bounding box center [938, 287] width 82 height 26
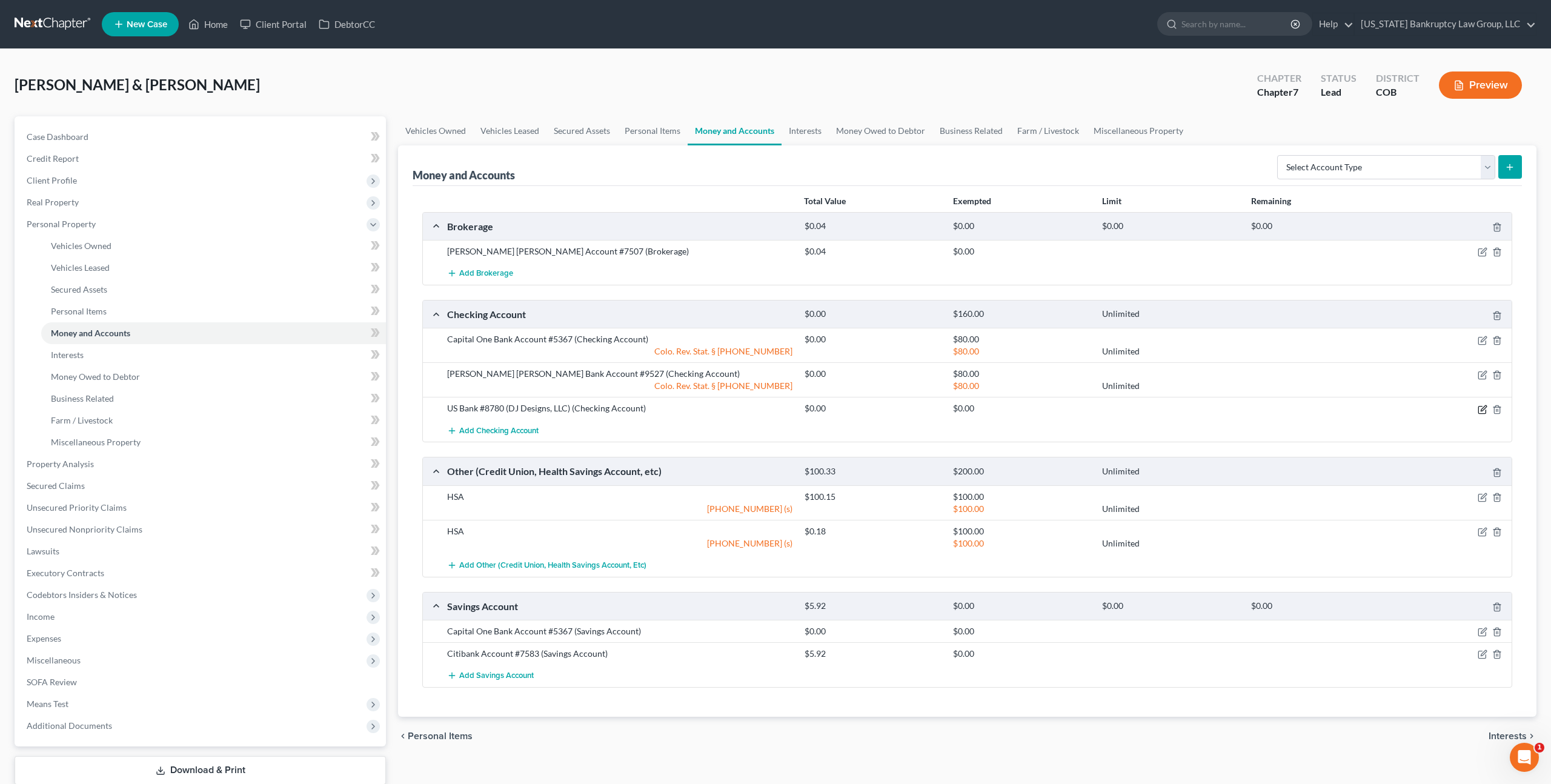
click at [1482, 410] on icon "button" at bounding box center [1483, 408] width 5 height 5
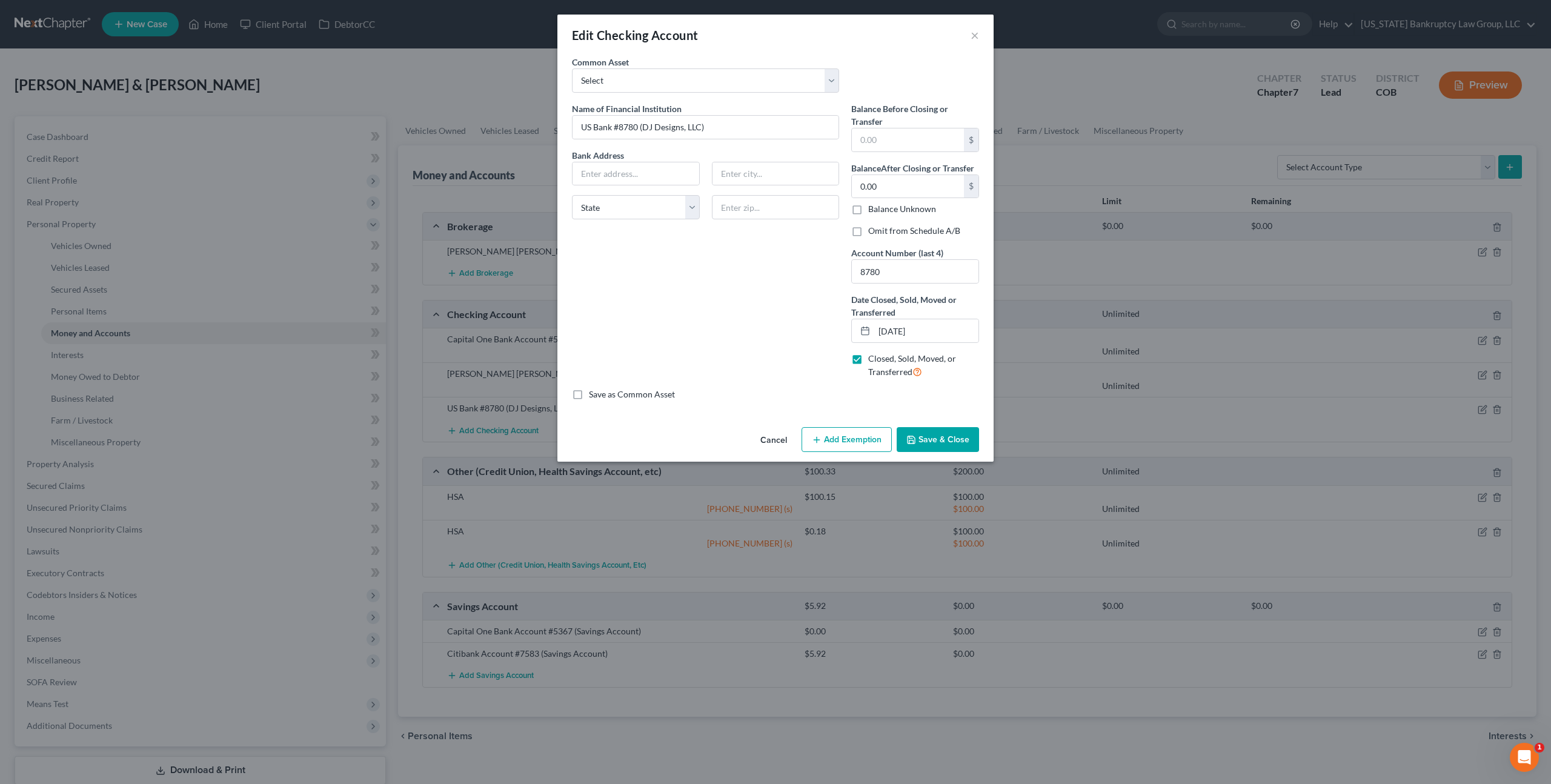
click at [868, 230] on label "Omit from Schedule A/B" at bounding box center [914, 231] width 92 height 12
click at [873, 230] on input "Omit from Schedule A/B" at bounding box center [877, 229] width 8 height 8
checkbox input "true"
click at [940, 439] on button "Save & Close" at bounding box center [938, 440] width 82 height 26
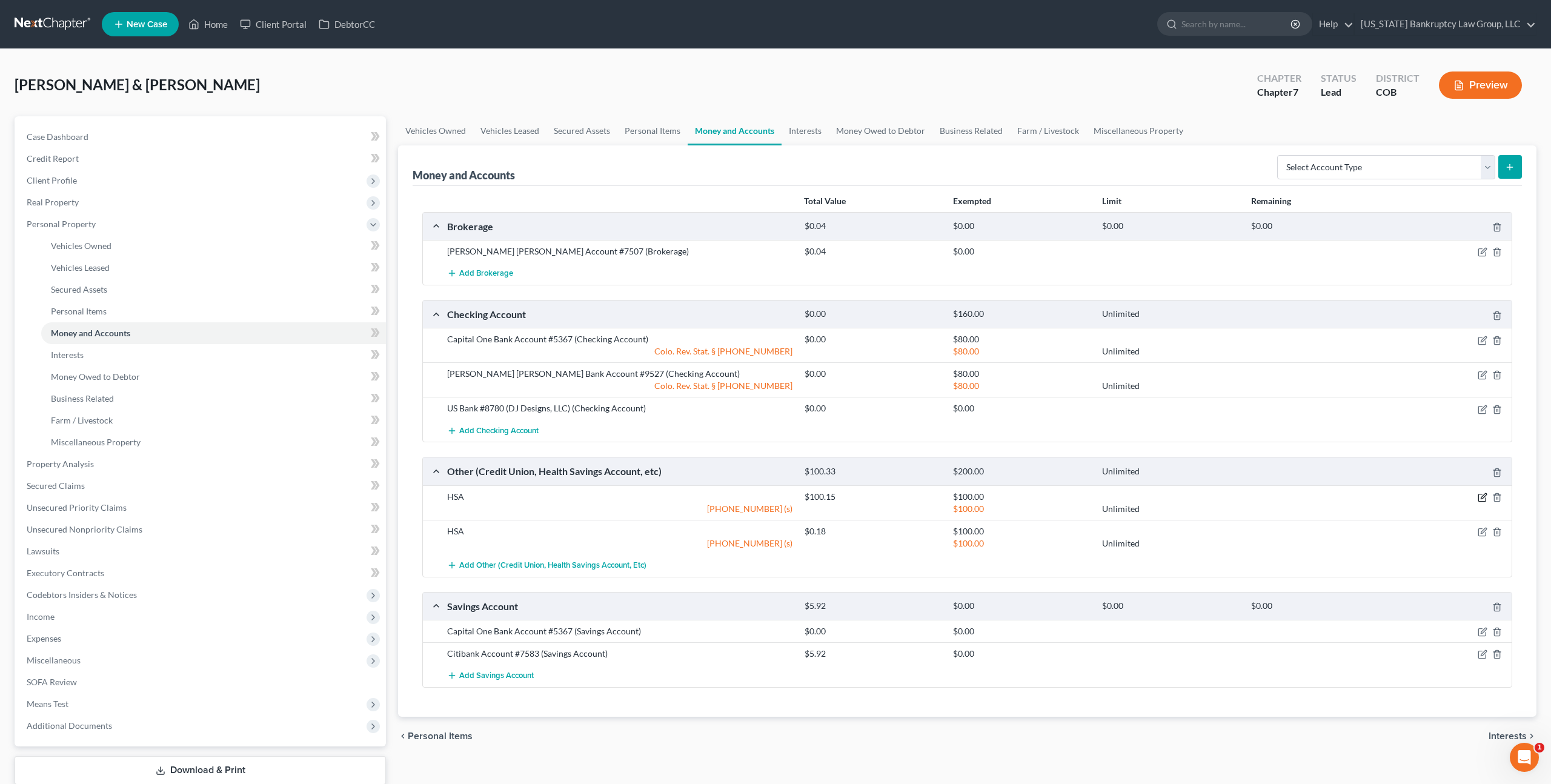
click at [1483, 498] on icon "button" at bounding box center [1483, 496] width 5 height 5
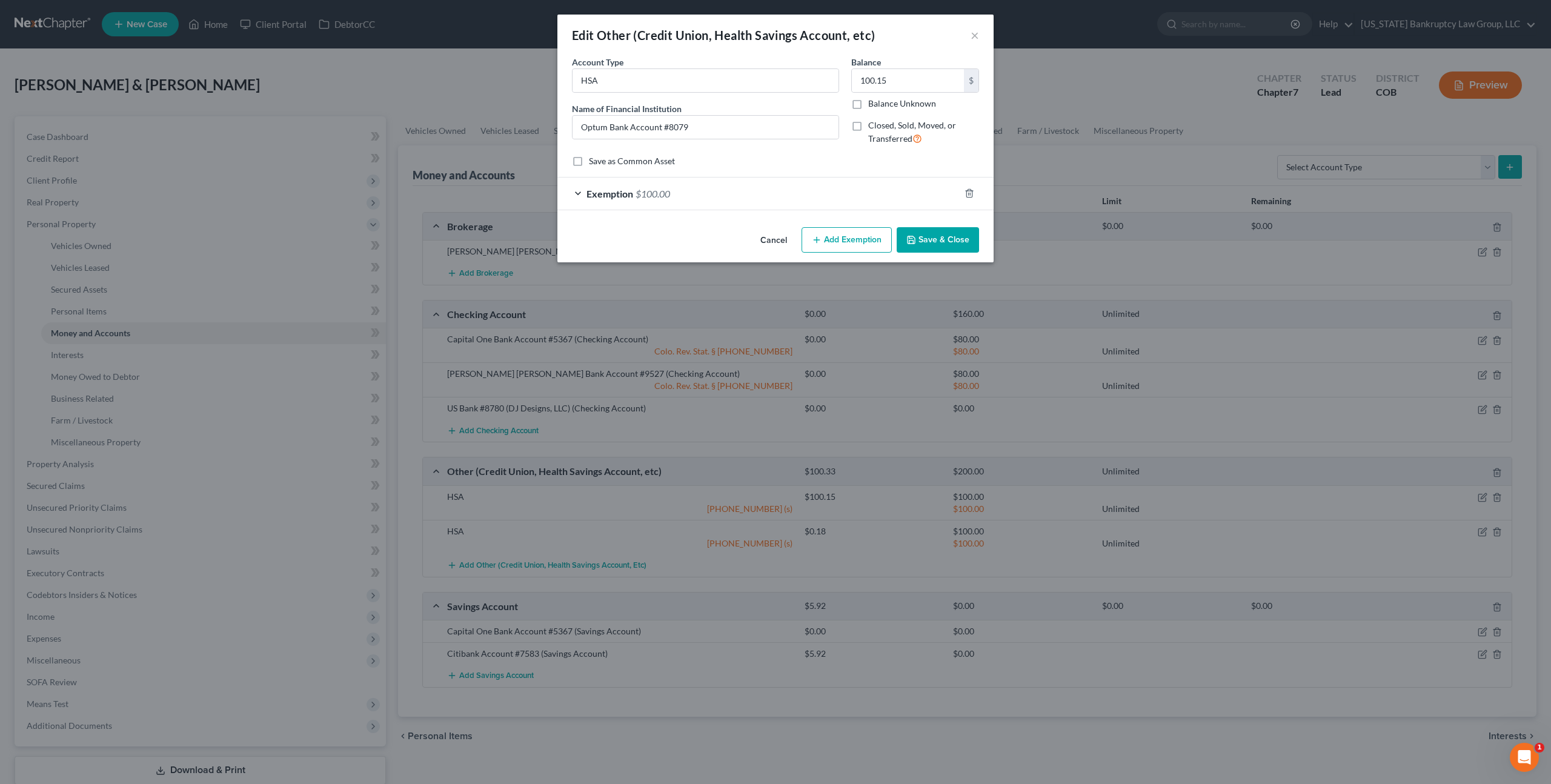
click at [922, 241] on button "Save & Close" at bounding box center [938, 240] width 82 height 26
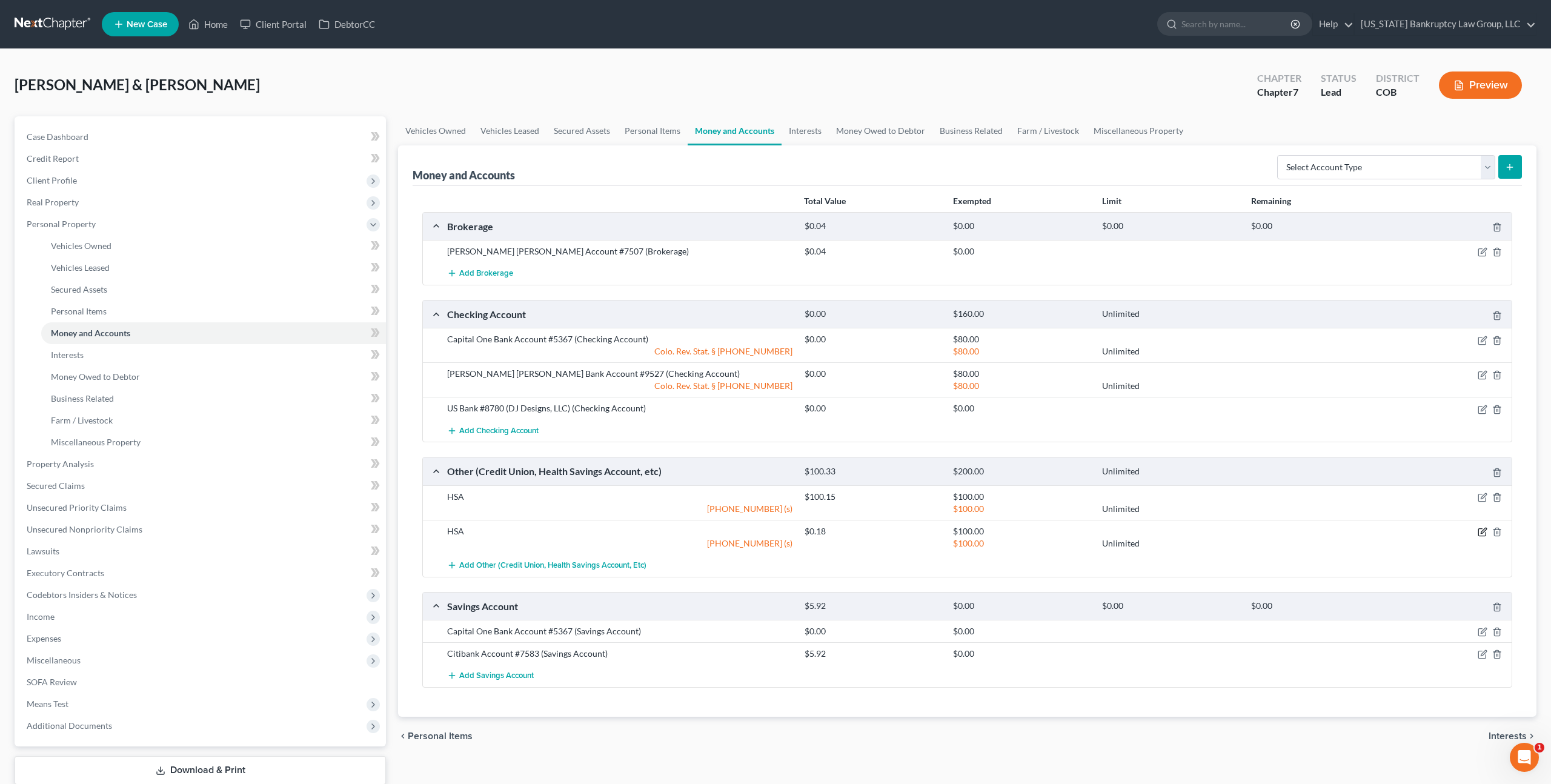
click at [1480, 531] on icon "button" at bounding box center [1483, 532] width 10 height 10
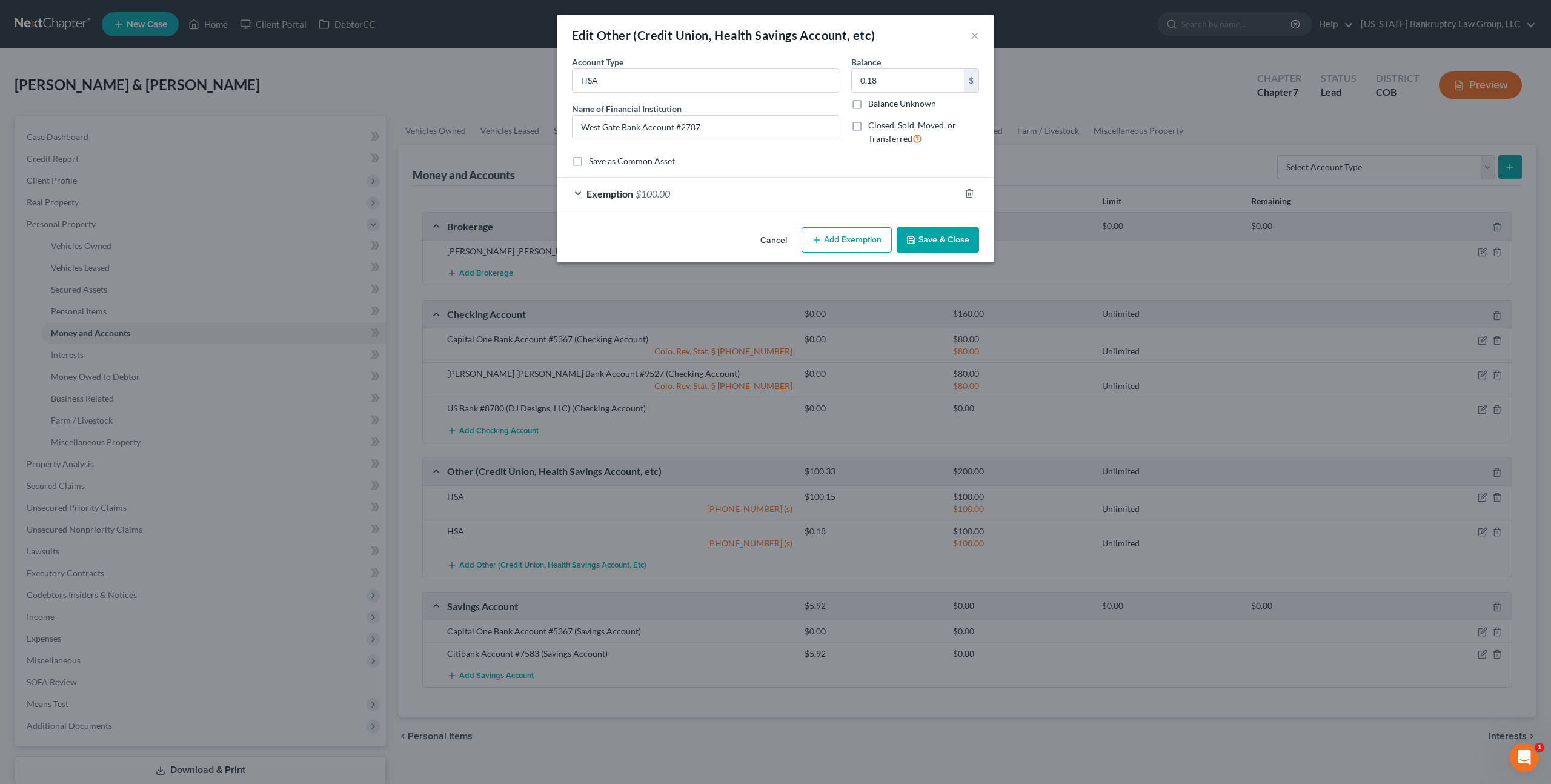
click at [935, 244] on button "Save & Close" at bounding box center [938, 240] width 82 height 26
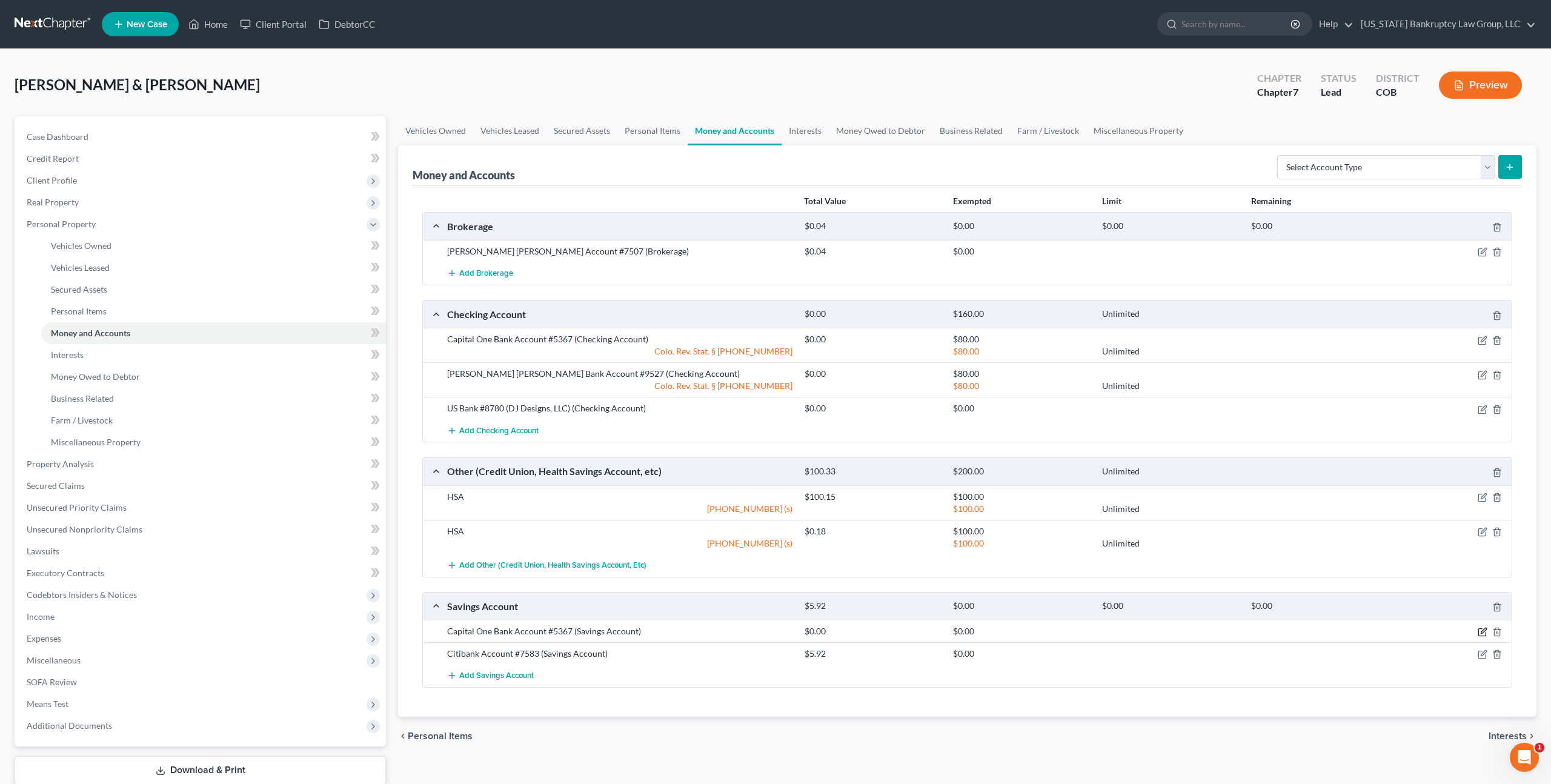
click at [1484, 634] on icon "button" at bounding box center [1483, 632] width 10 height 10
select select "48"
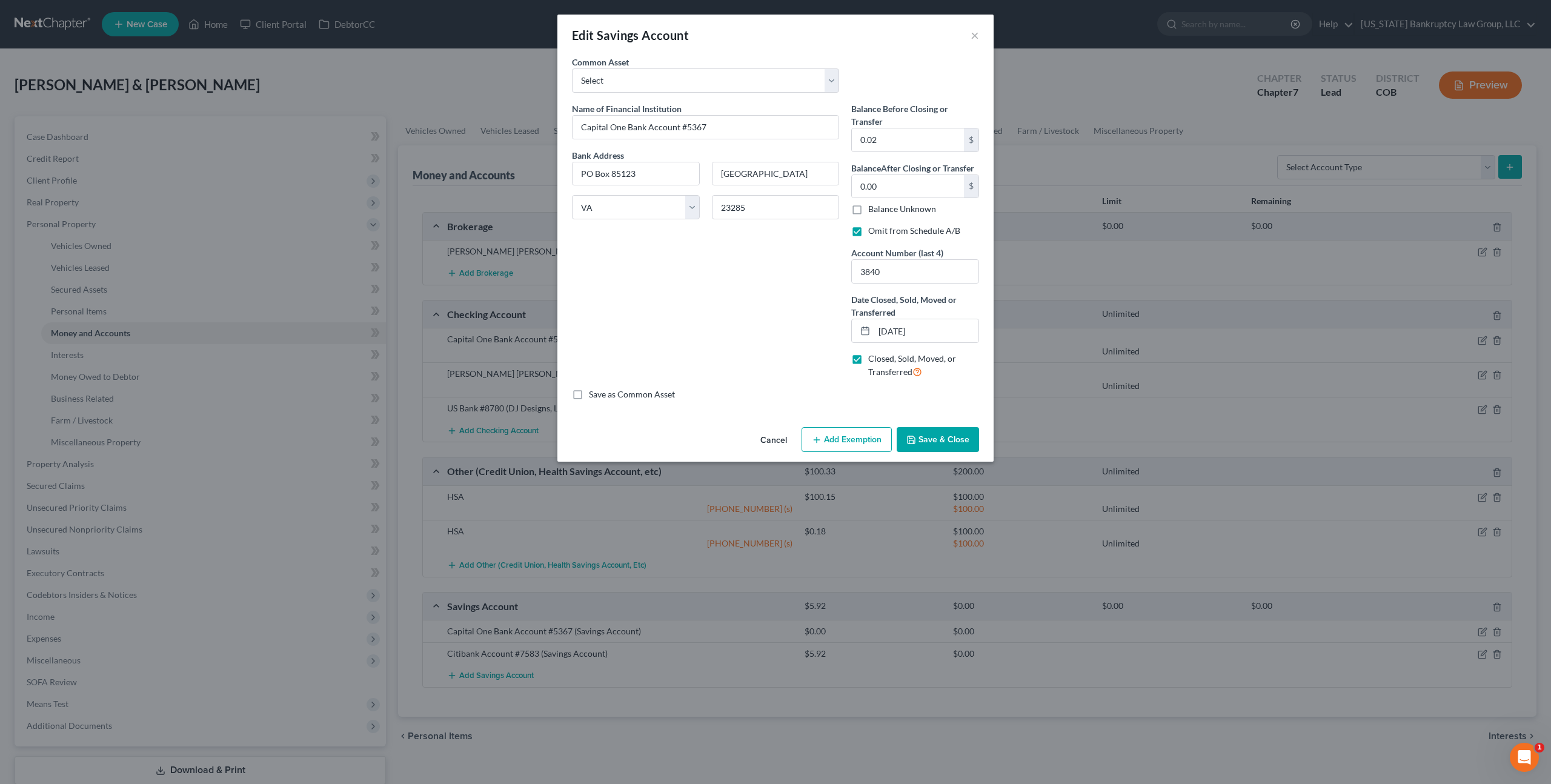
click at [927, 441] on button "Save & Close" at bounding box center [938, 440] width 82 height 26
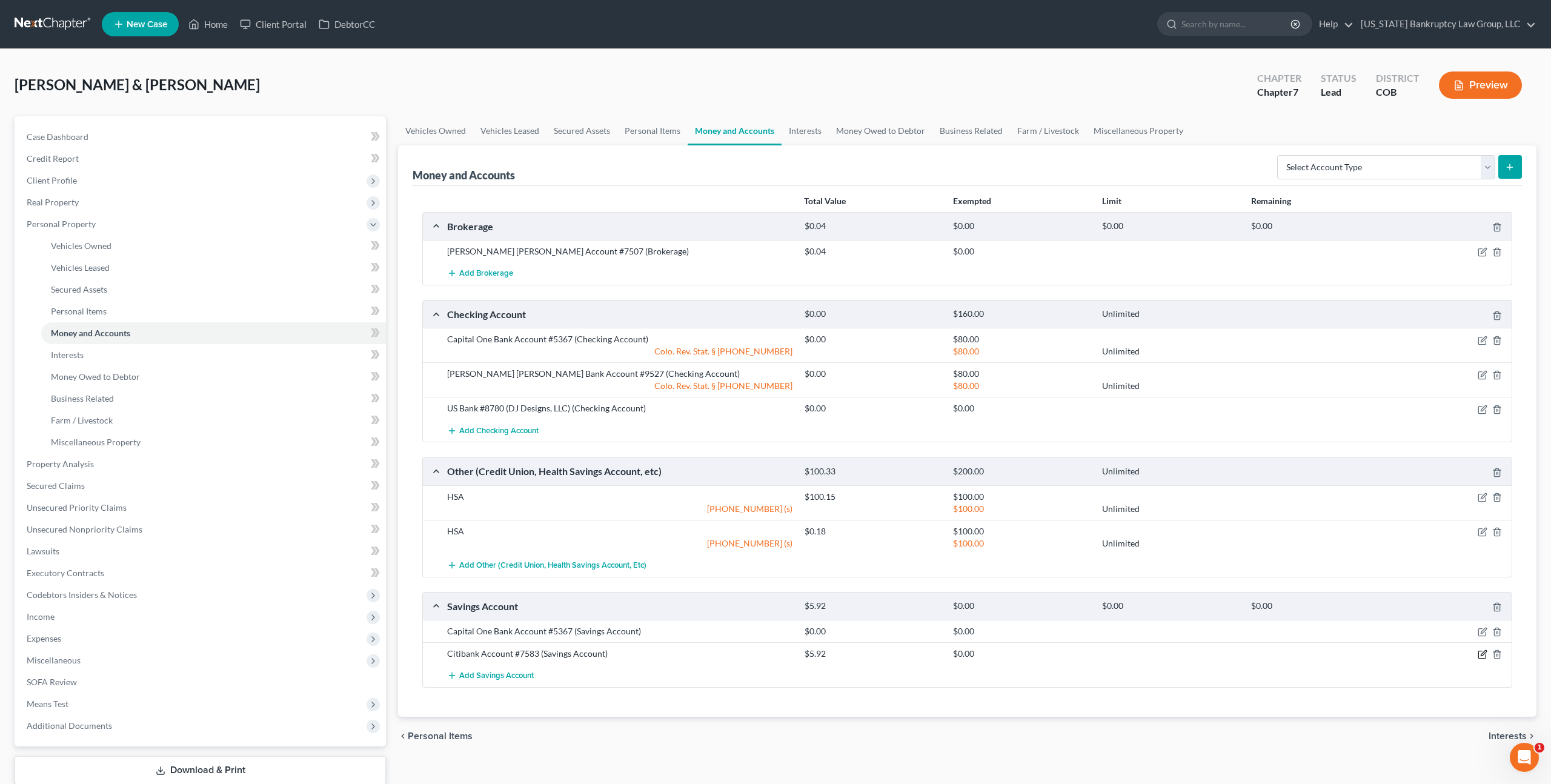
click at [1481, 655] on icon "button" at bounding box center [1483, 654] width 10 height 10
select select "43"
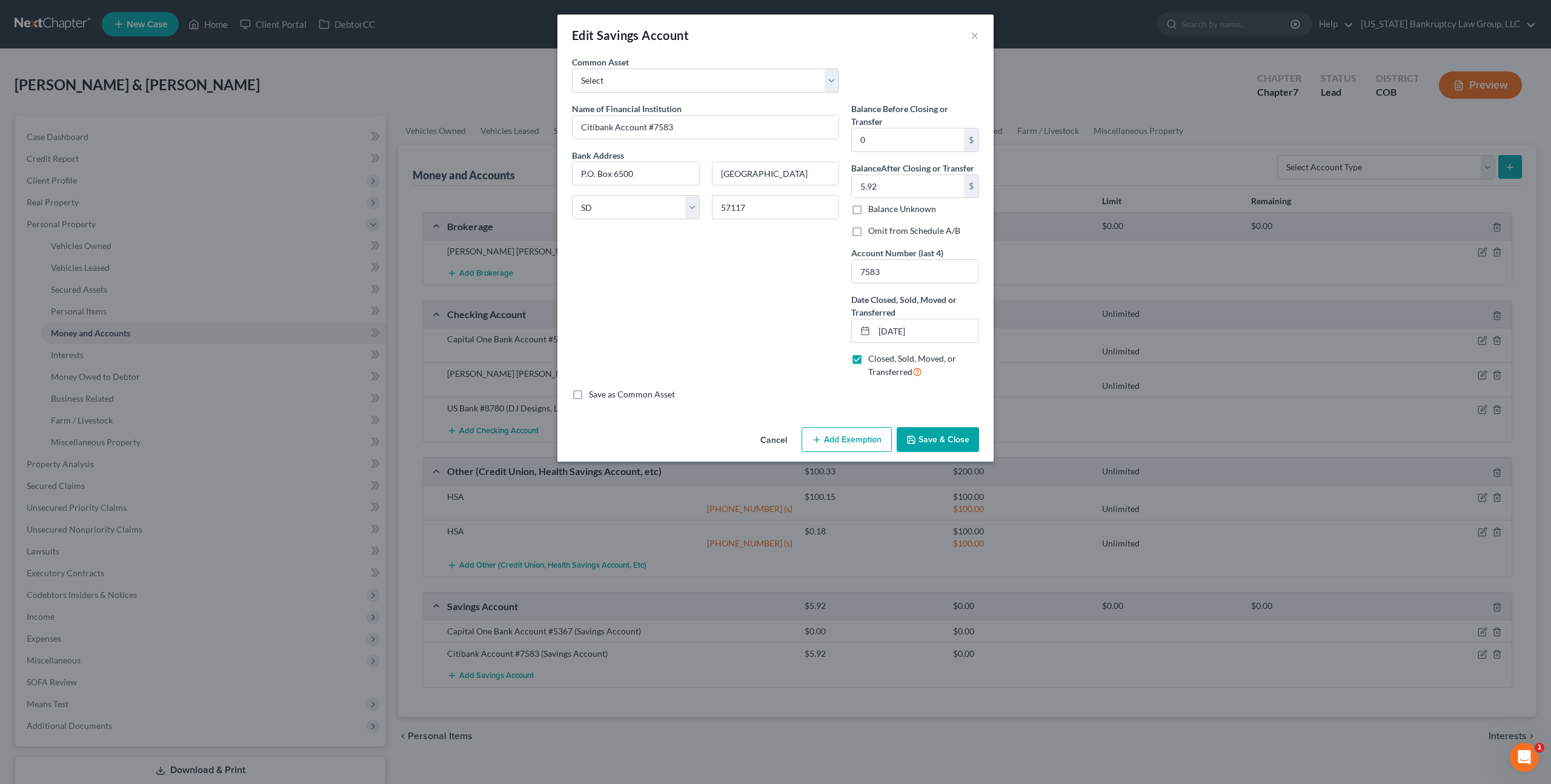
click at [868, 230] on label "Omit from Schedule A/B" at bounding box center [914, 231] width 92 height 12
click at [873, 230] on input "Omit from Schedule A/B" at bounding box center [877, 229] width 8 height 8
checkbox input "true"
click at [935, 437] on button "Save & Close" at bounding box center [938, 440] width 82 height 26
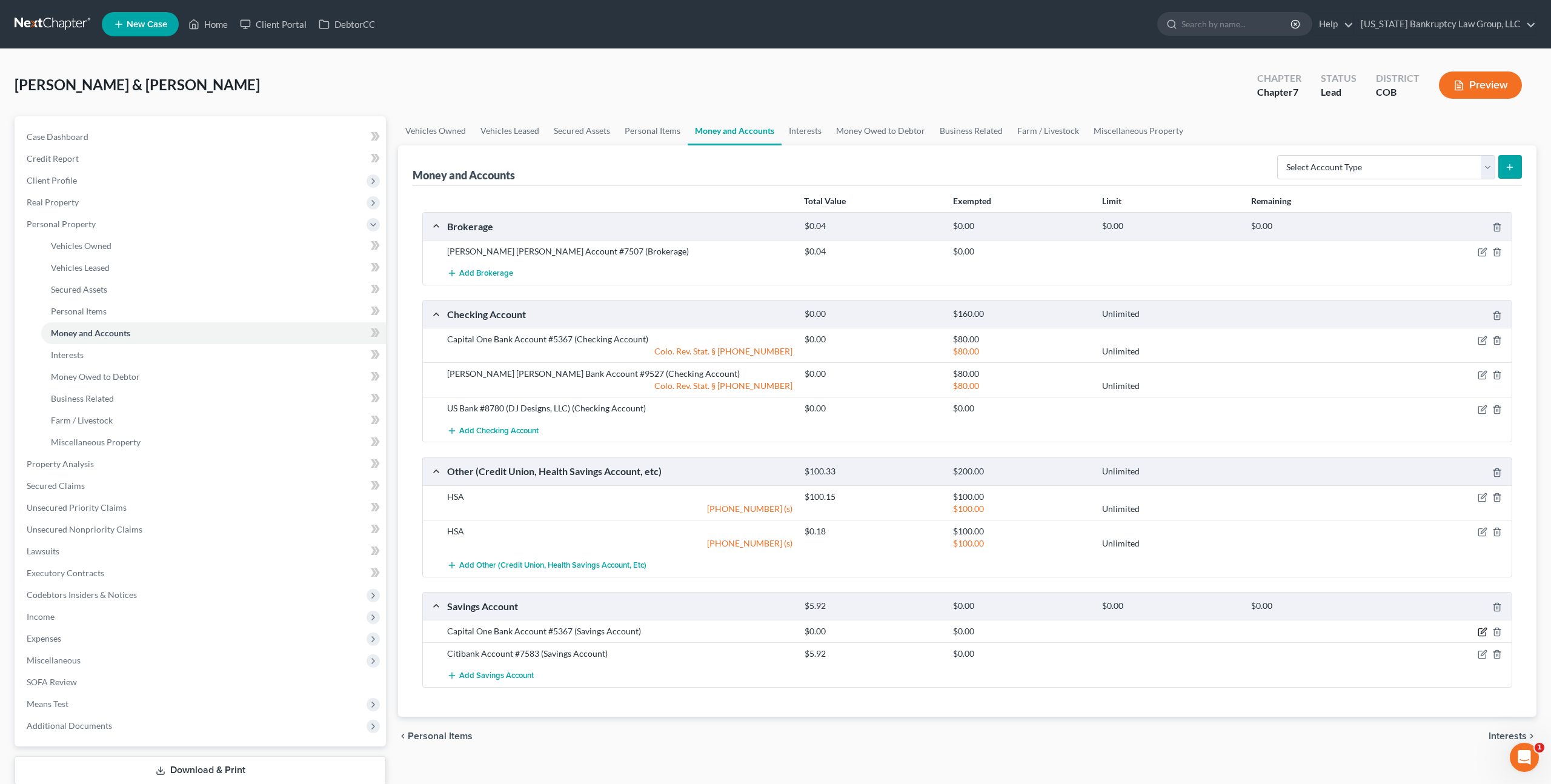
click at [1481, 632] on icon "button" at bounding box center [1483, 631] width 5 height 5
select select "48"
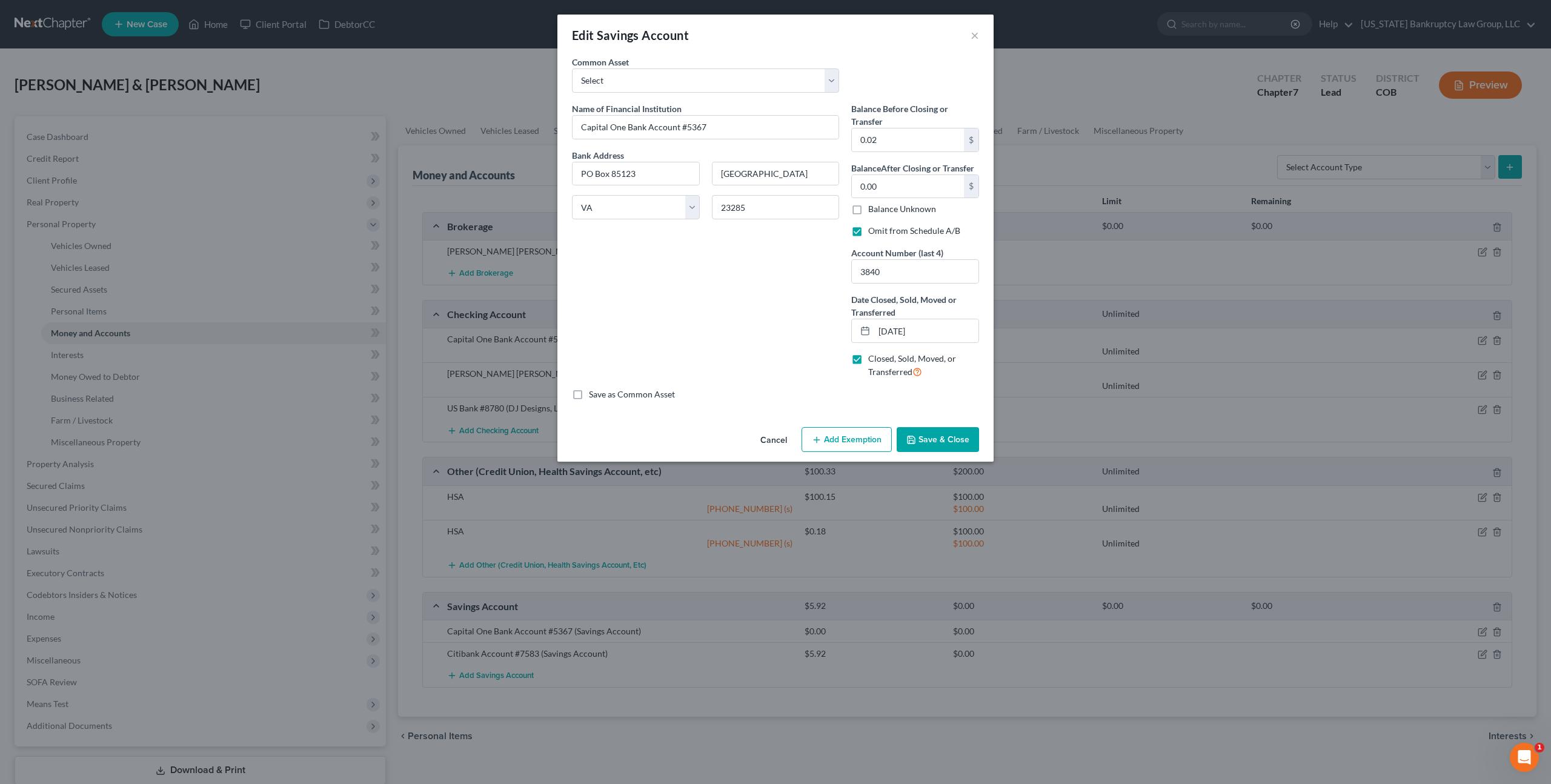
click at [953, 440] on button "Save & Close" at bounding box center [938, 440] width 82 height 26
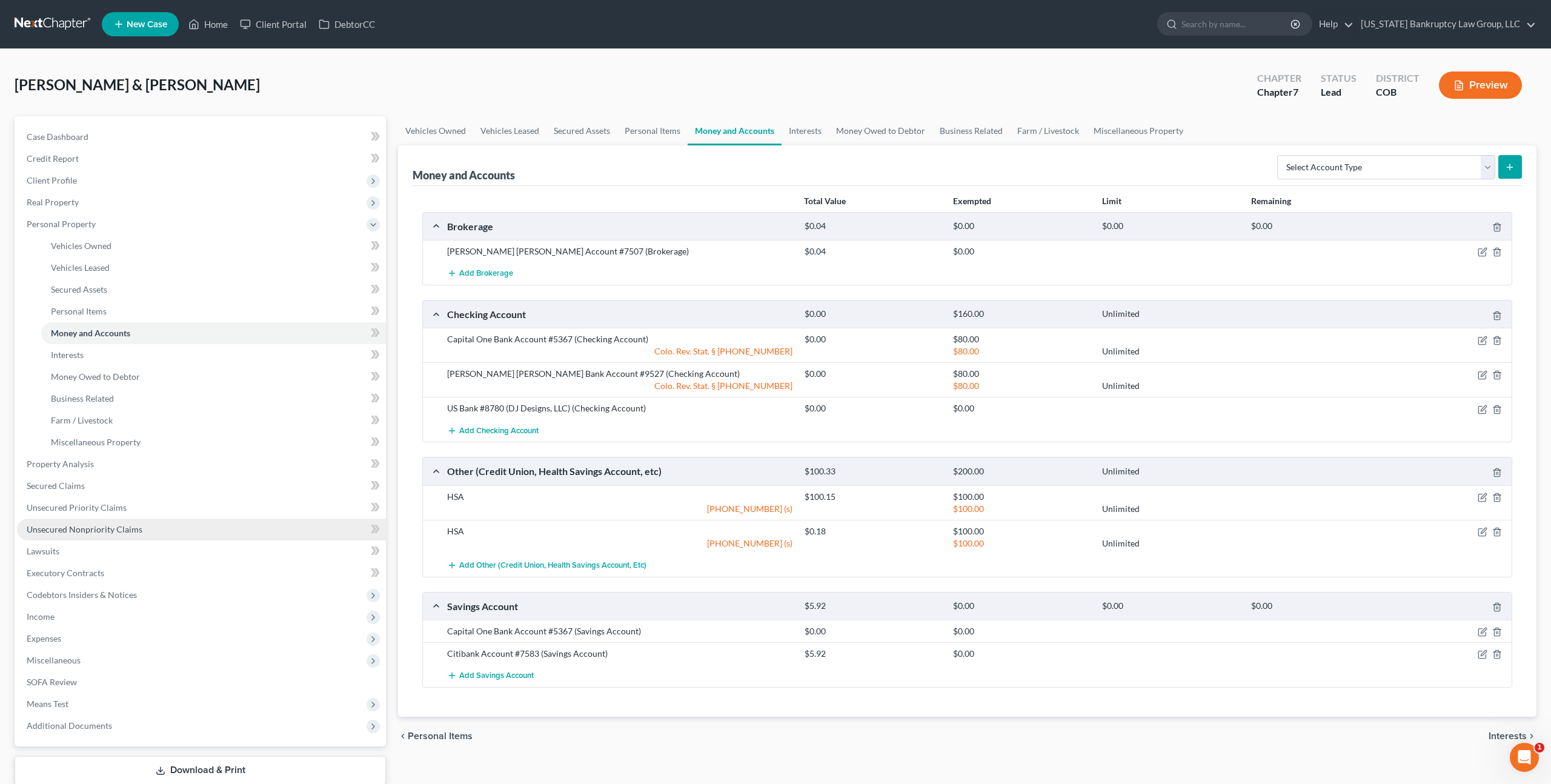
scroll to position [77, 0]
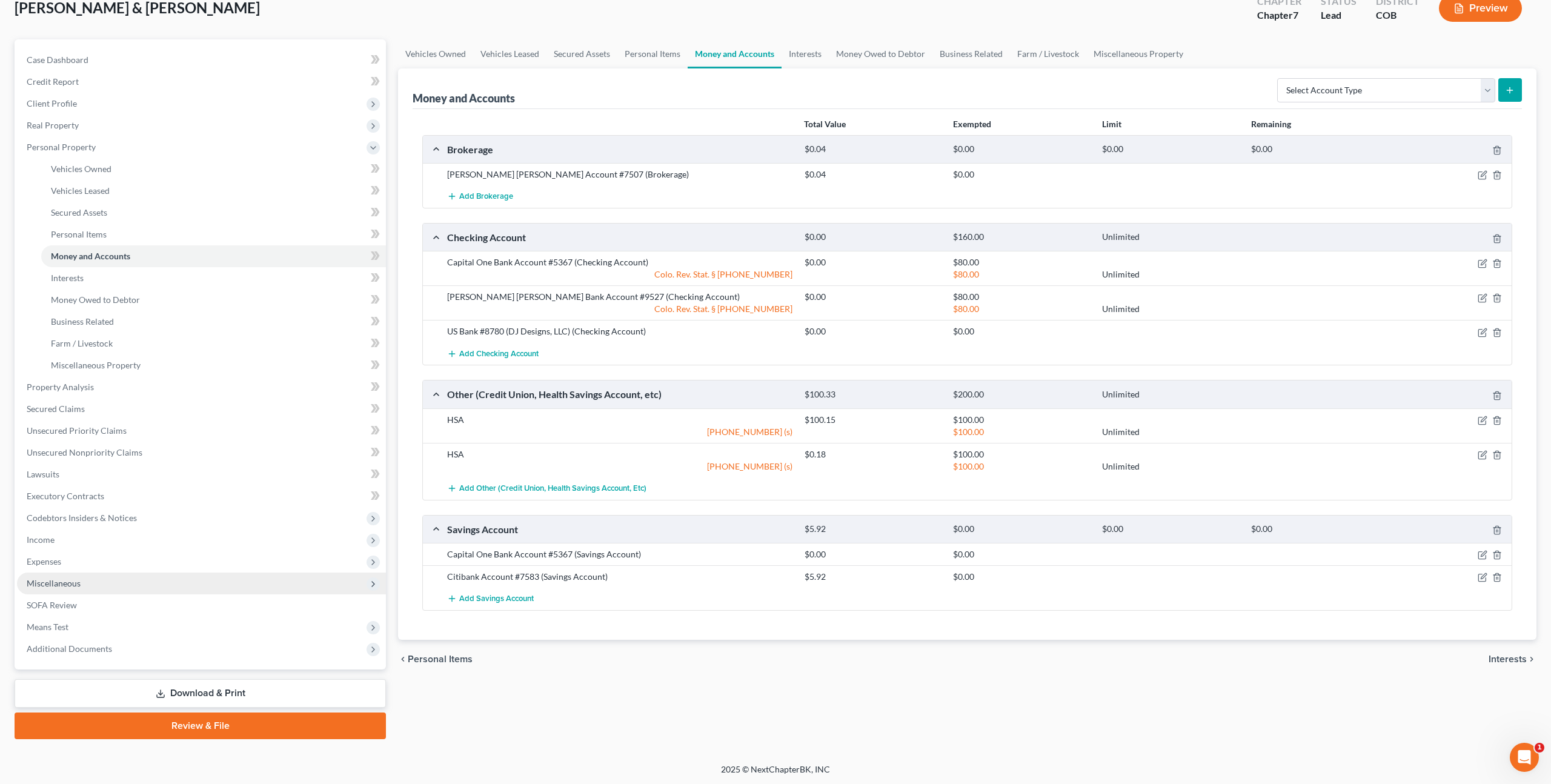
click at [71, 584] on span "Miscellaneous" at bounding box center [54, 584] width 54 height 11
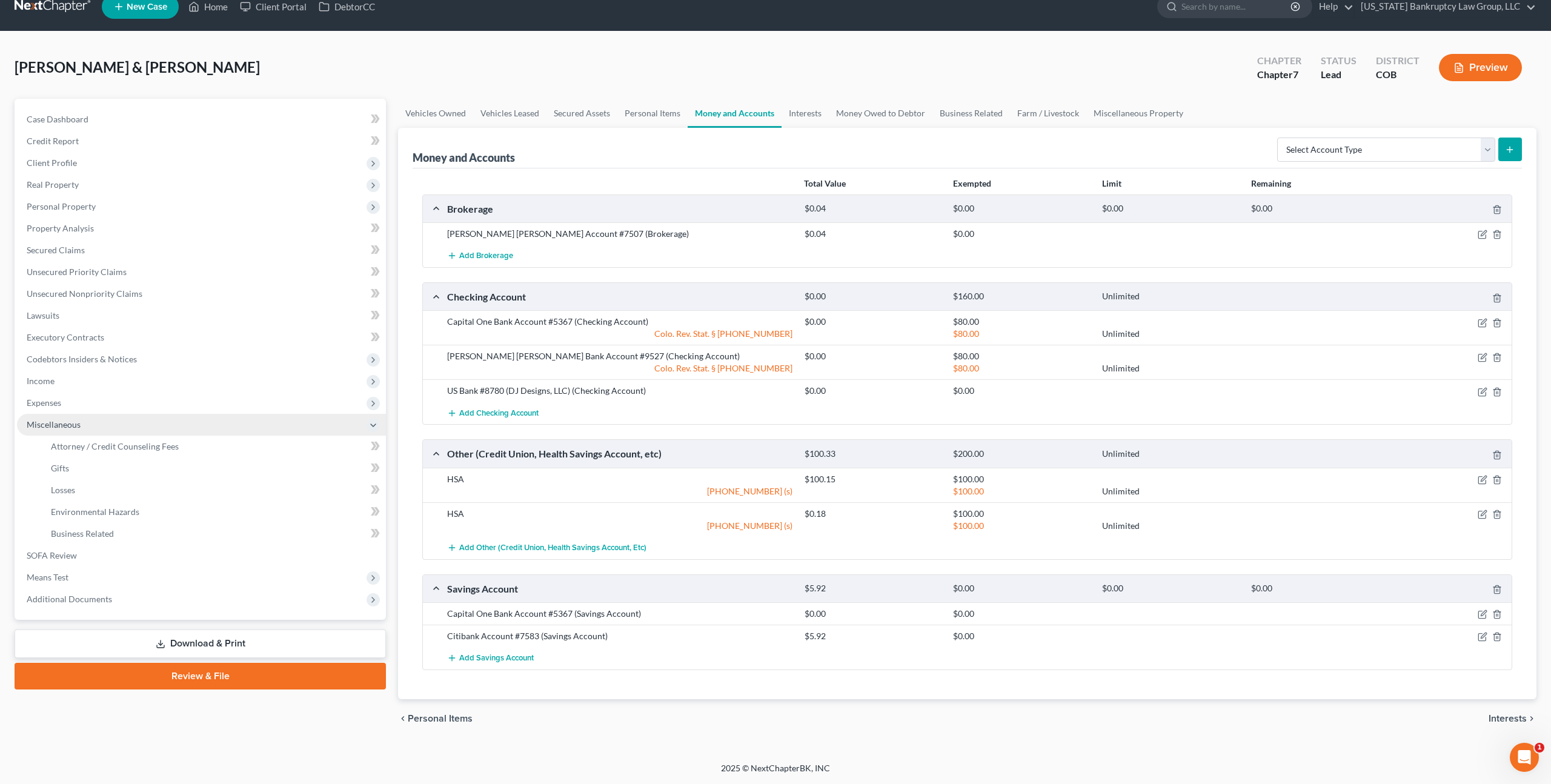
scroll to position [17, 0]
click at [112, 455] on link "Attorney / Credit Counseling Fees" at bounding box center [214, 447] width 345 height 22
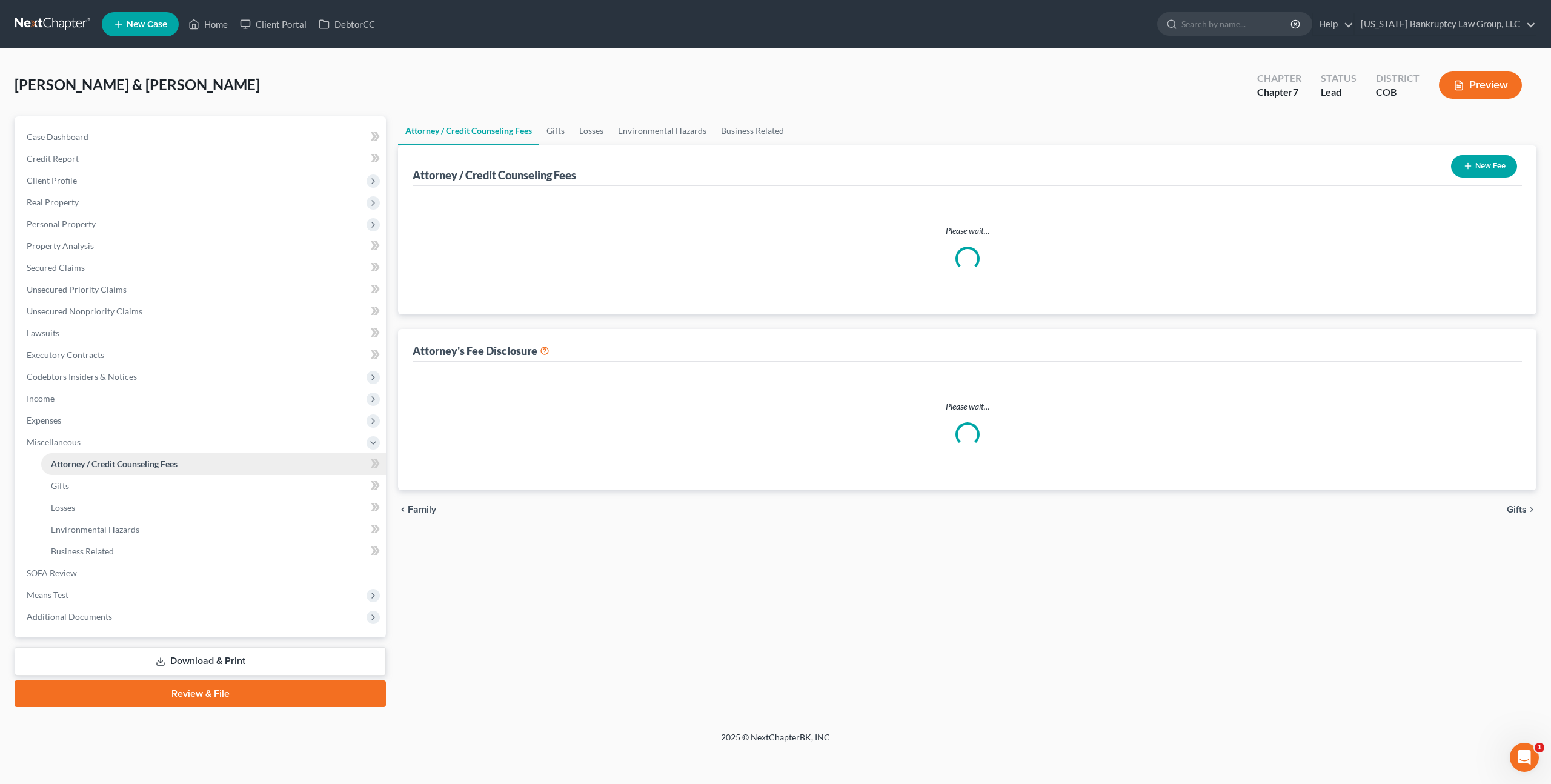
select select "0"
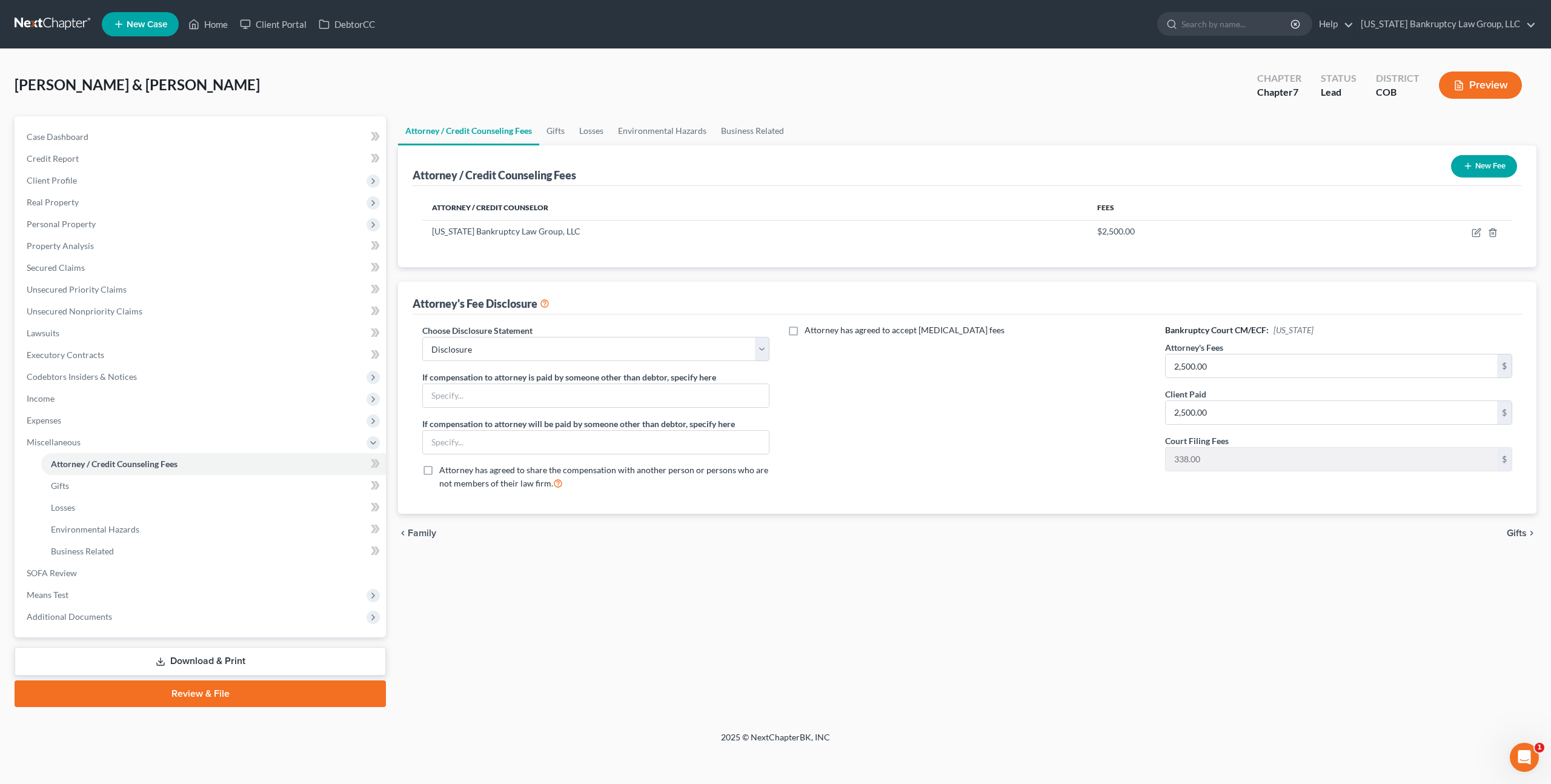
click at [227, 664] on link "Download & Print" at bounding box center [200, 661] width 371 height 28
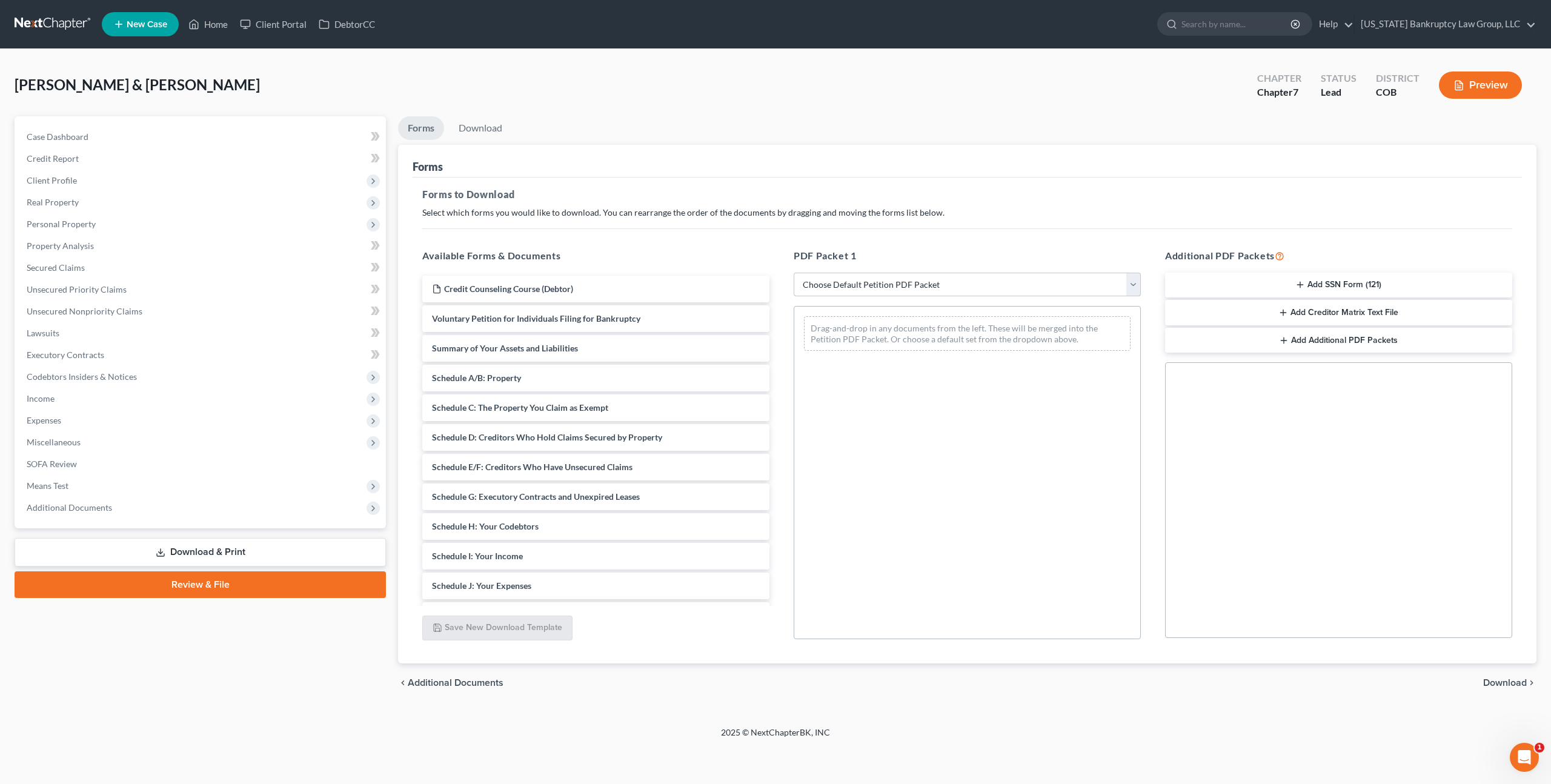
click at [835, 290] on select "Choose Default Petition PDF Packet Complete Bankruptcy Petition (all forms and …" at bounding box center [967, 285] width 347 height 24
select select "0"
click at [794, 273] on select "Choose Default Petition PDF Packet Complete Bankruptcy Petition (all forms and …" at bounding box center [967, 285] width 347 height 24
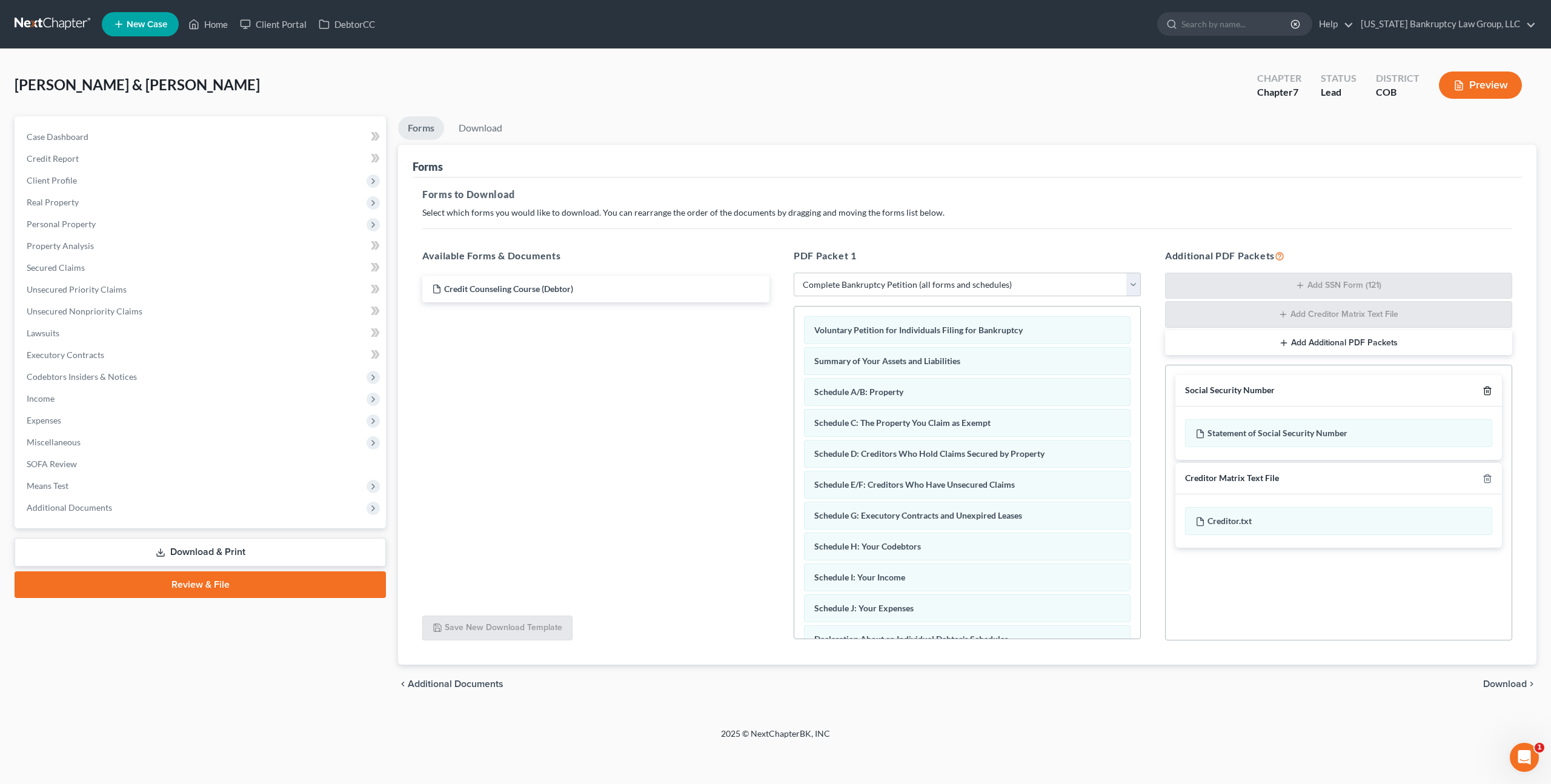
click at [1487, 388] on icon "button" at bounding box center [1487, 390] width 10 height 10
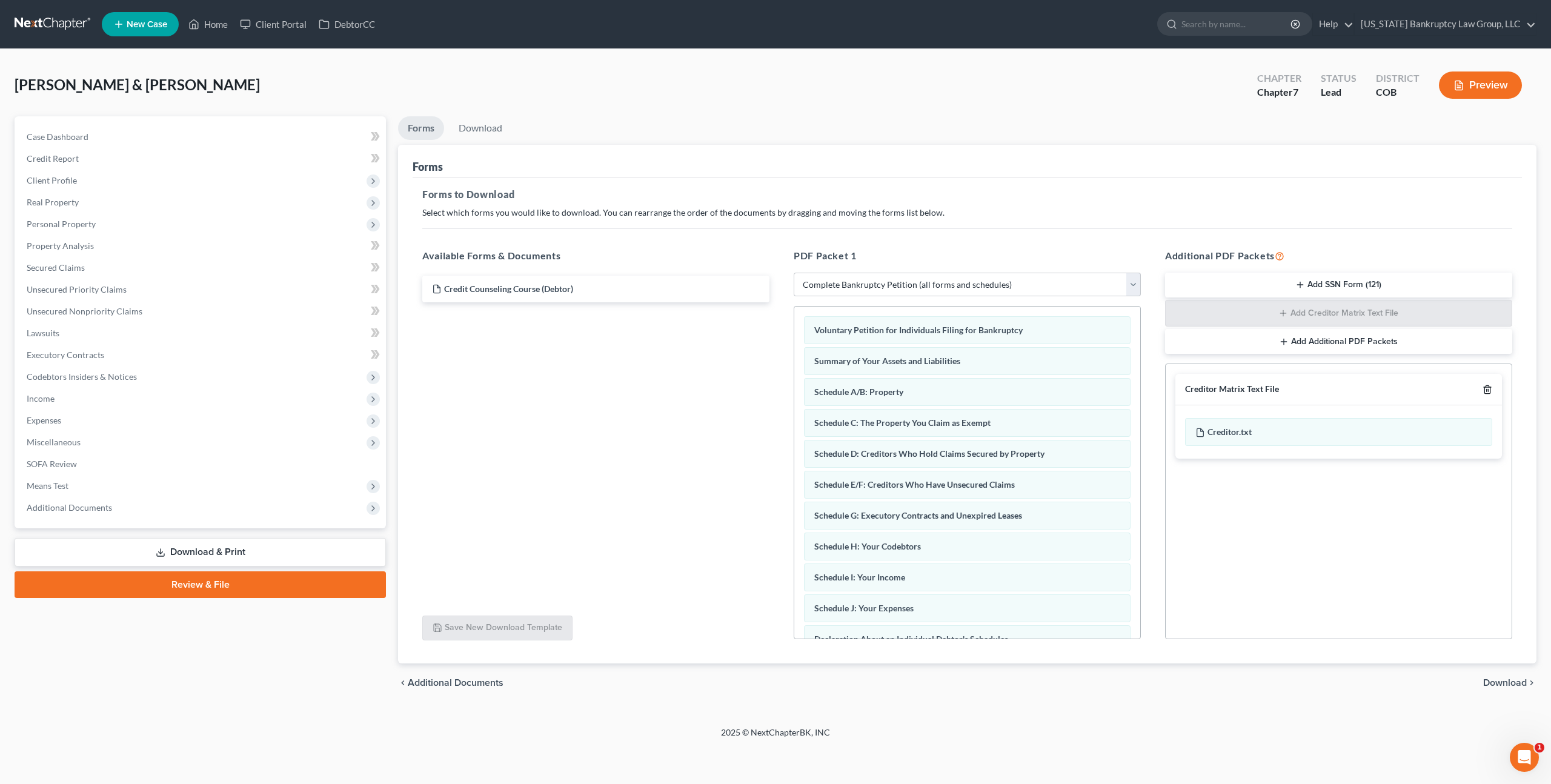
click at [1487, 390] on line "button" at bounding box center [1487, 391] width 0 height 3
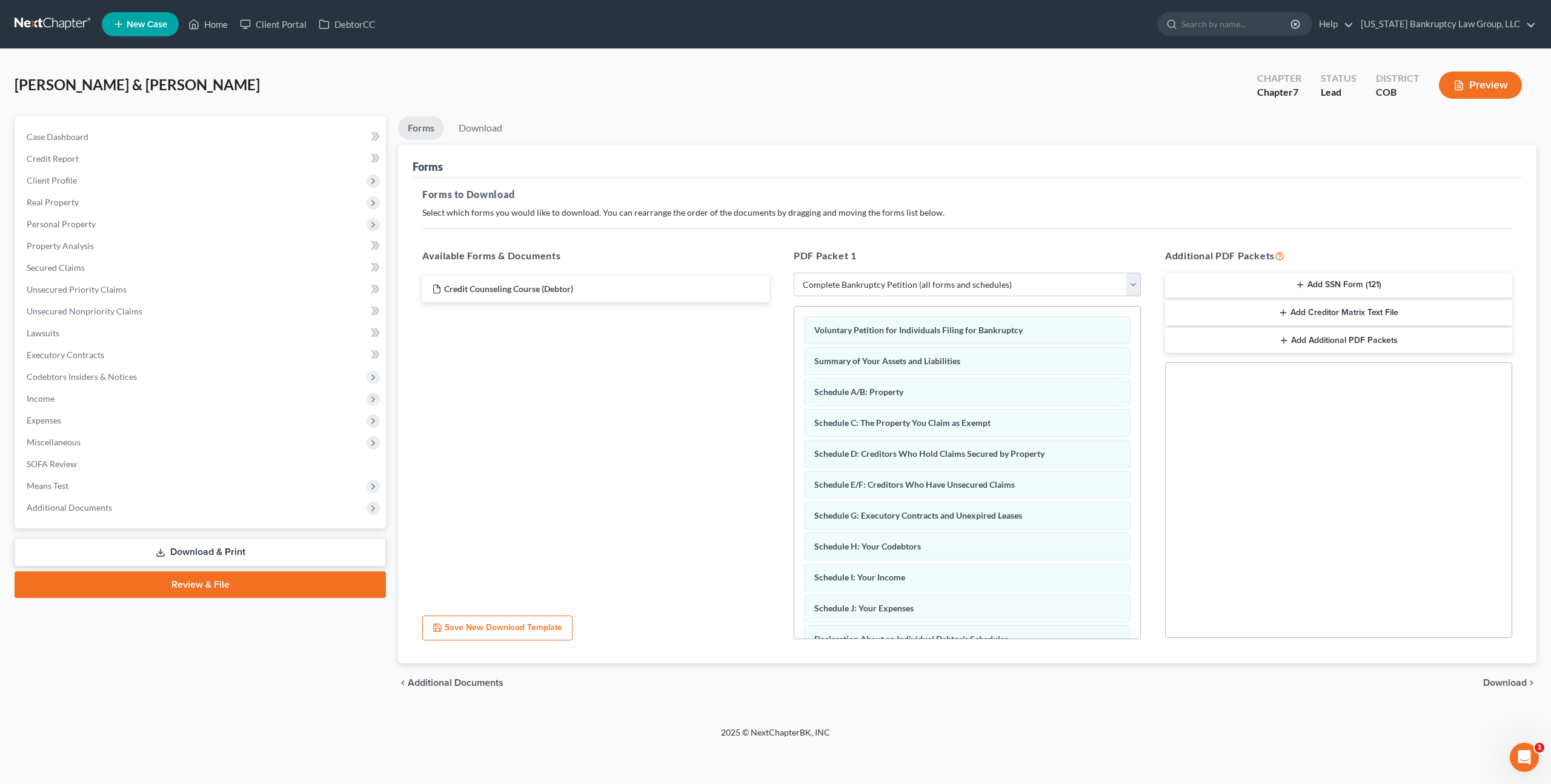
click at [1496, 680] on span "Download" at bounding box center [1505, 683] width 43 height 10
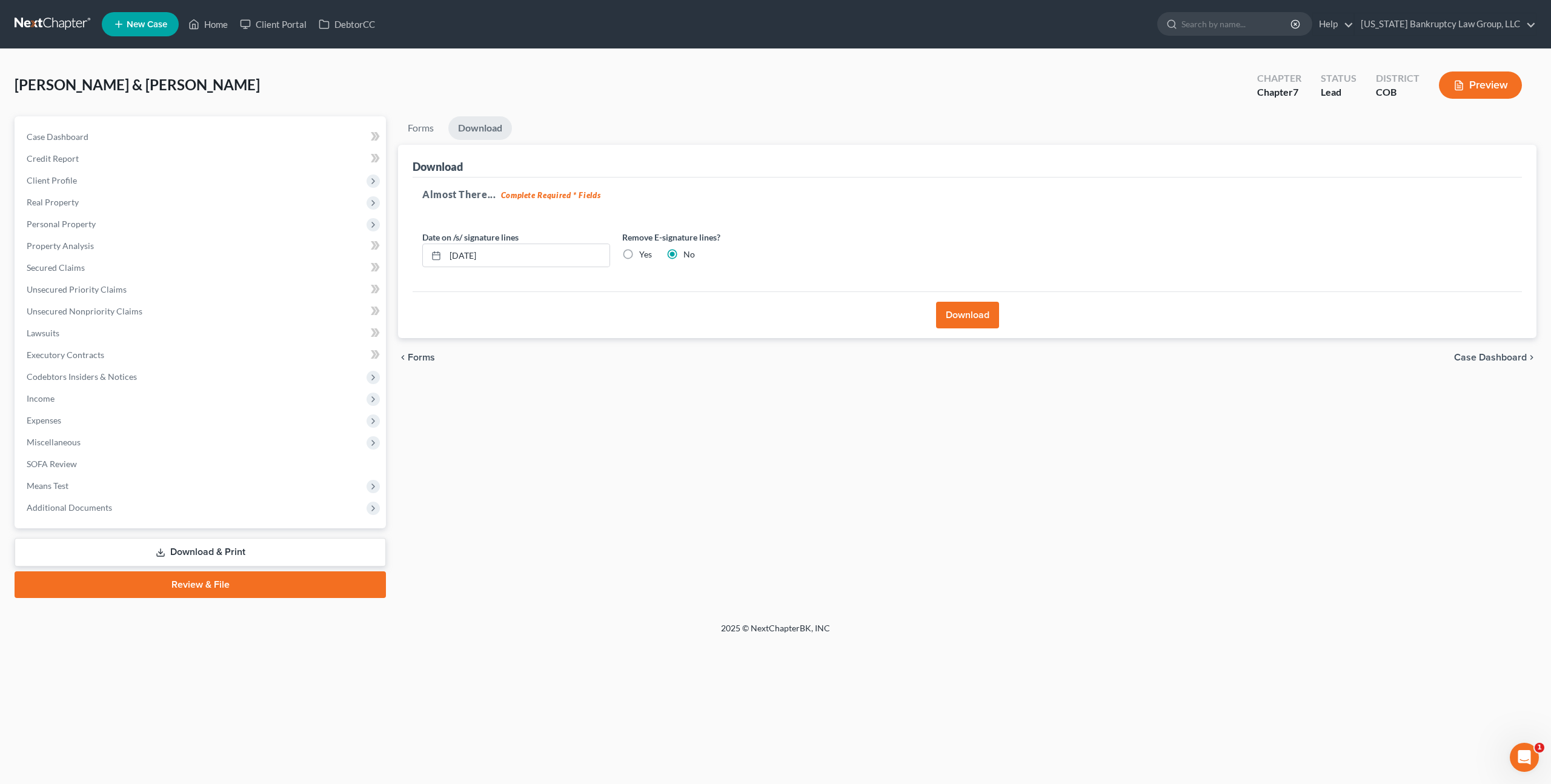
click at [971, 313] on button "Download" at bounding box center [968, 315] width 63 height 27
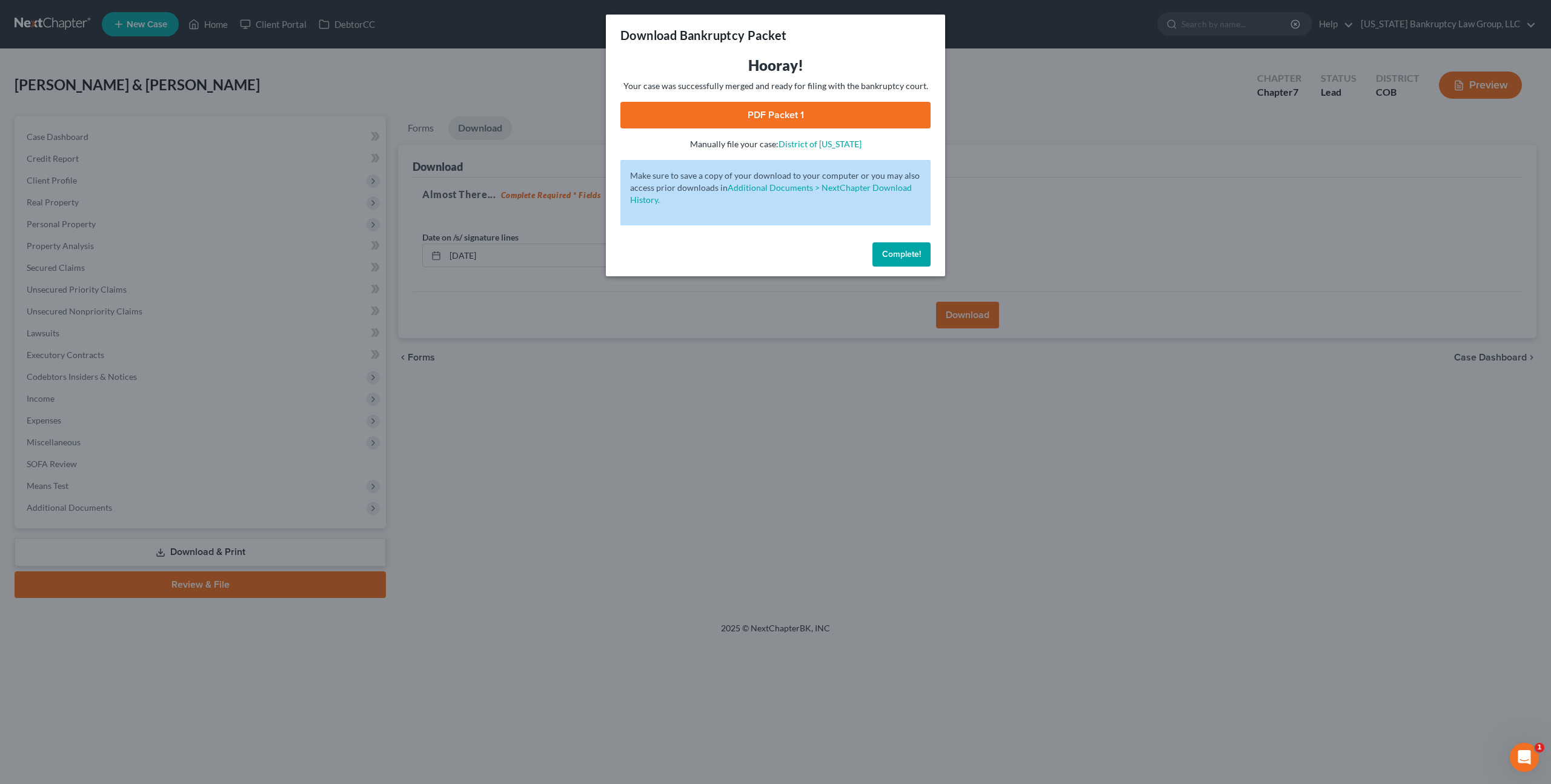
click at [747, 112] on link "PDF Packet 1" at bounding box center [776, 115] width 310 height 27
click at [896, 248] on button "Complete!" at bounding box center [902, 254] width 58 height 24
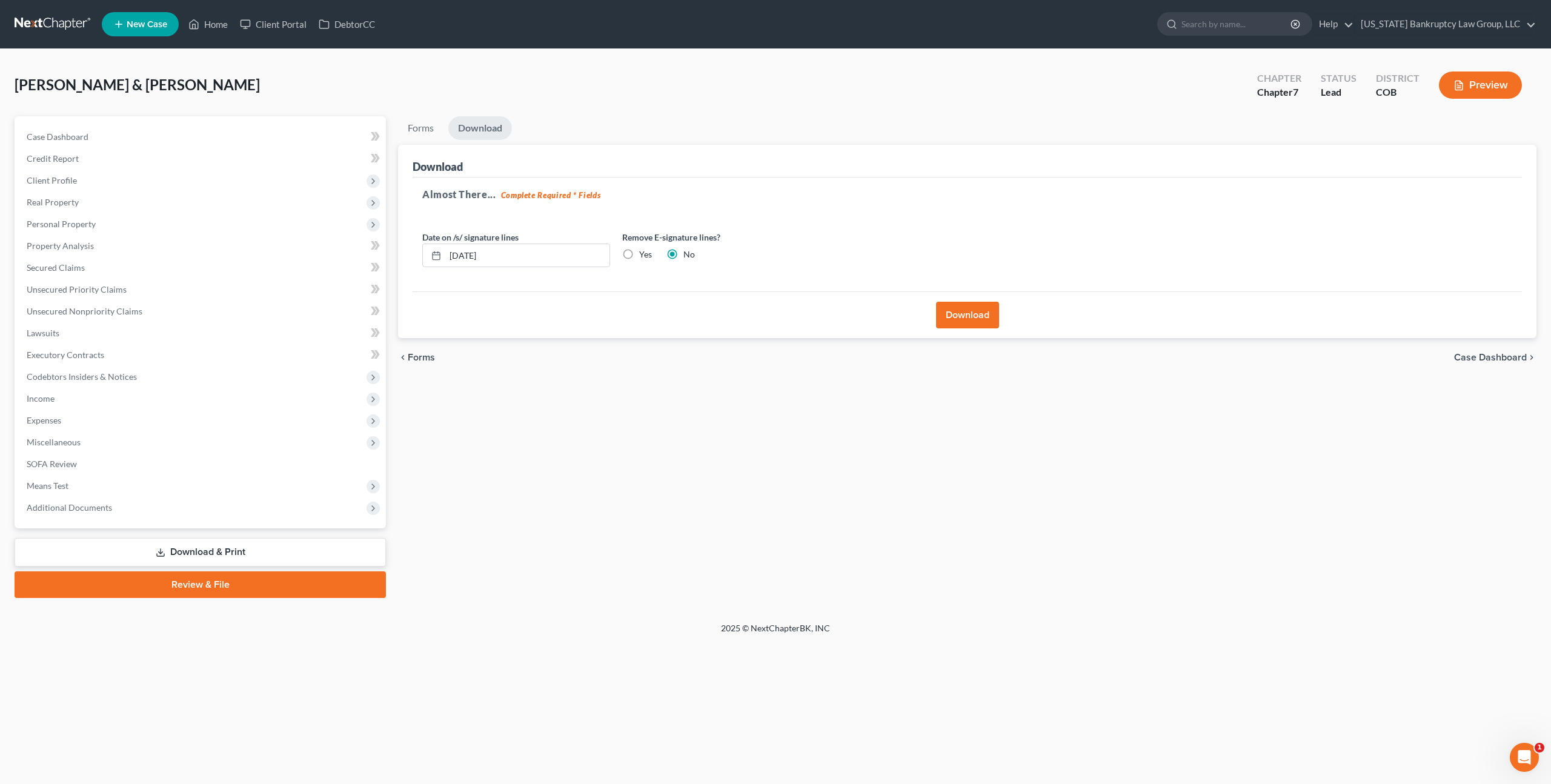
click at [59, 24] on link at bounding box center [53, 24] width 78 height 22
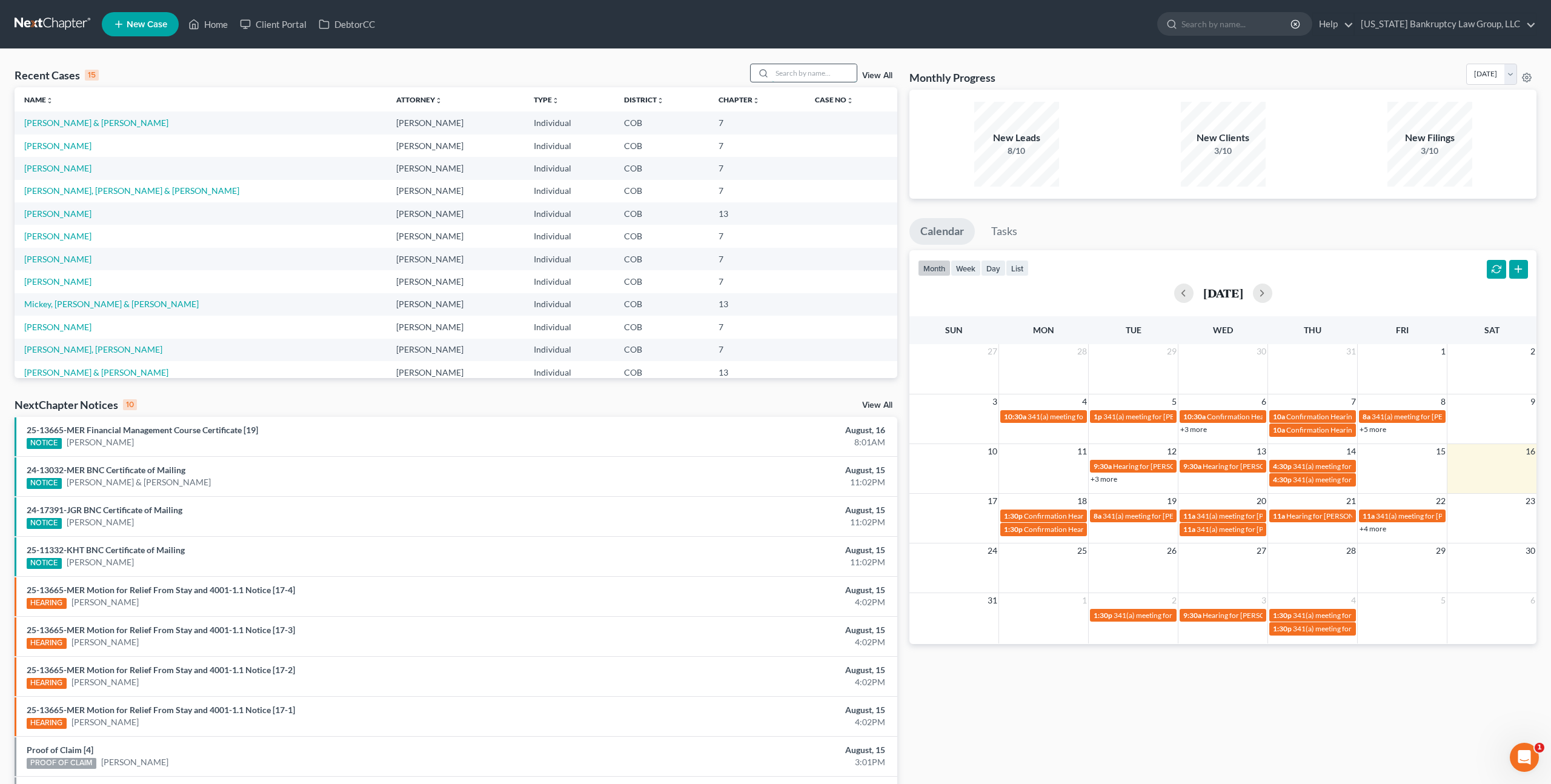
click at [789, 73] on input "search" at bounding box center [814, 73] width 85 height 18
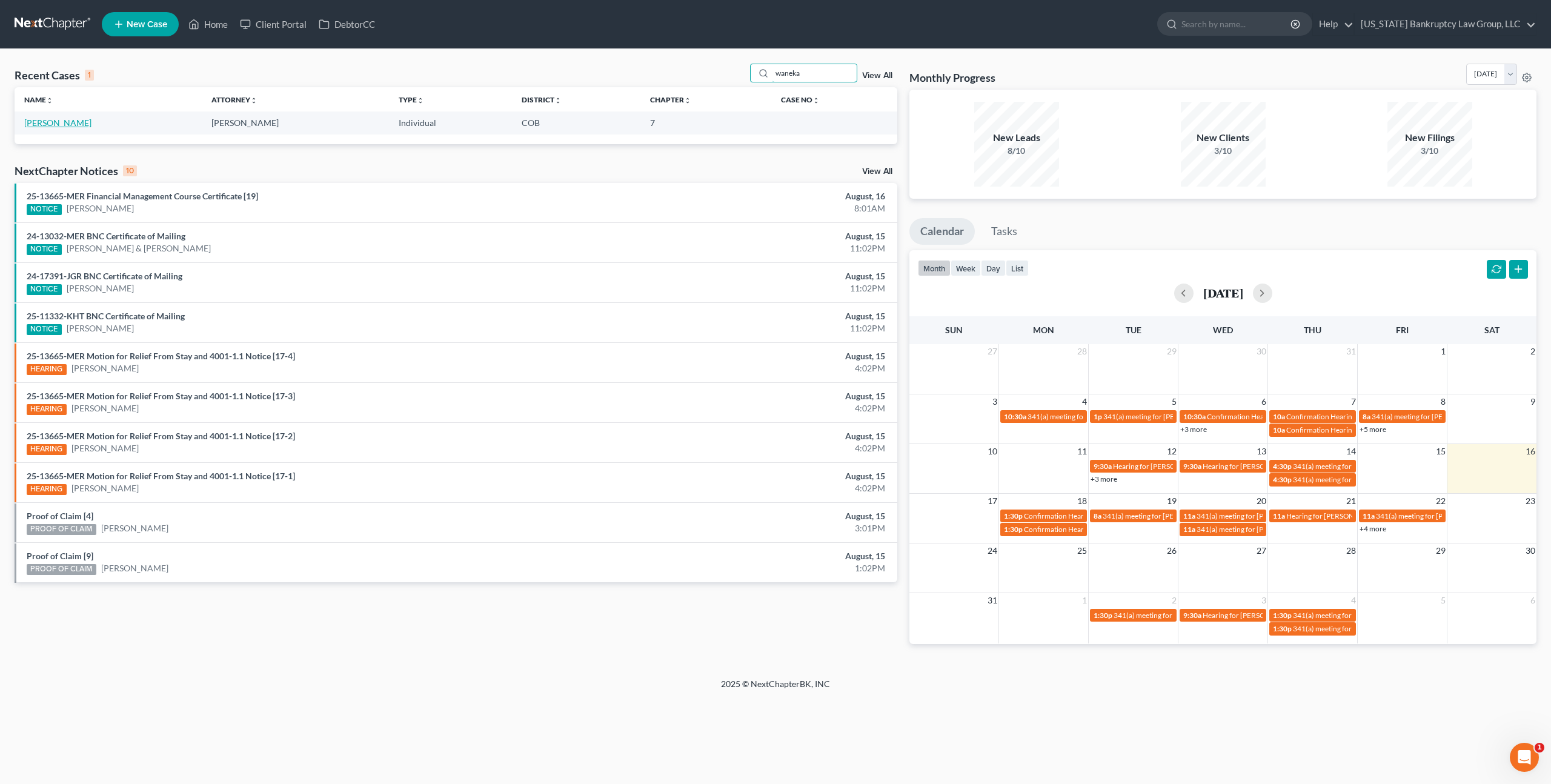
type input "waneka"
click at [77, 123] on link "[PERSON_NAME]" at bounding box center [58, 123] width 67 height 11
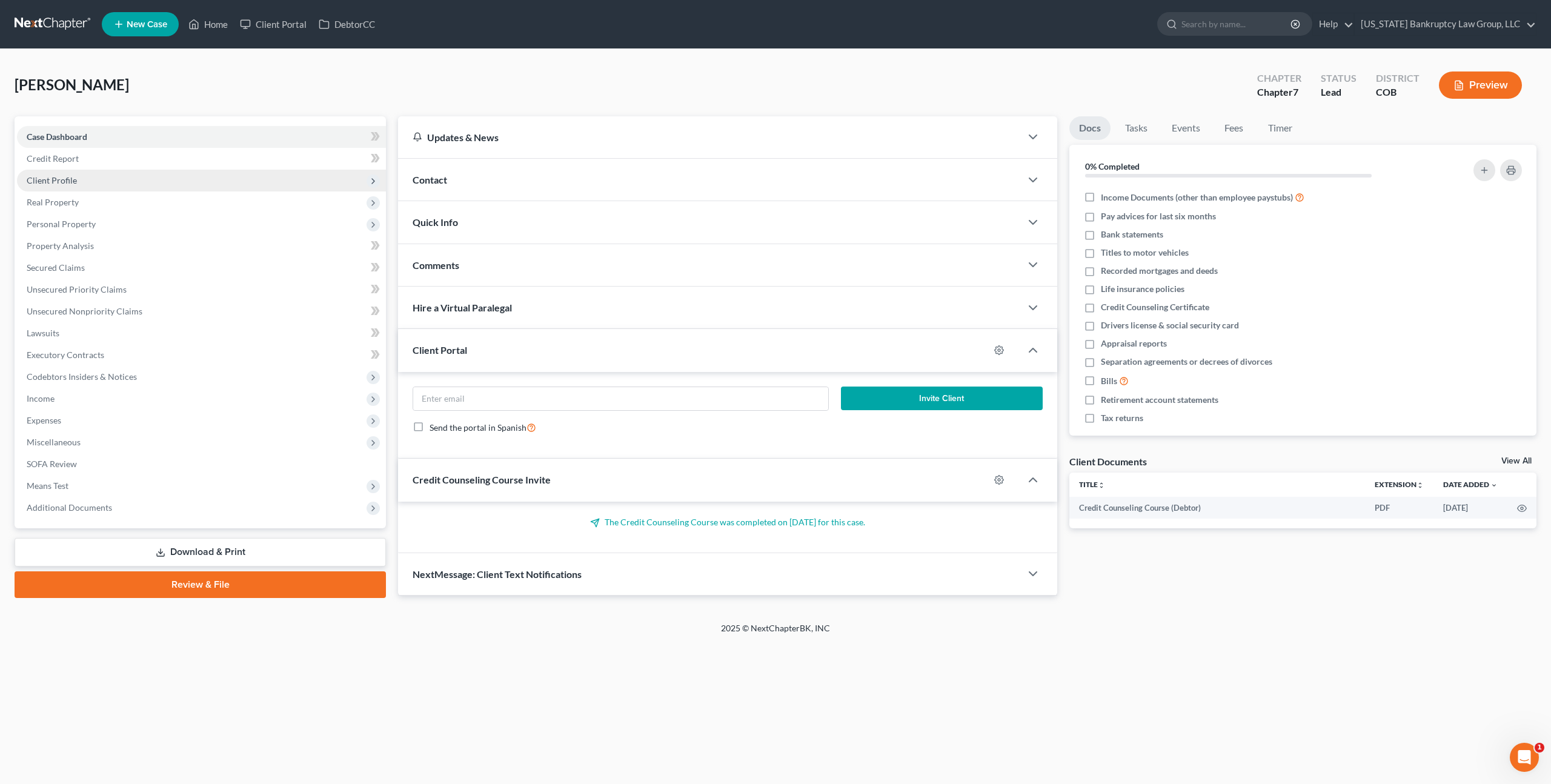
click at [76, 181] on span "Client Profile" at bounding box center [202, 180] width 369 height 22
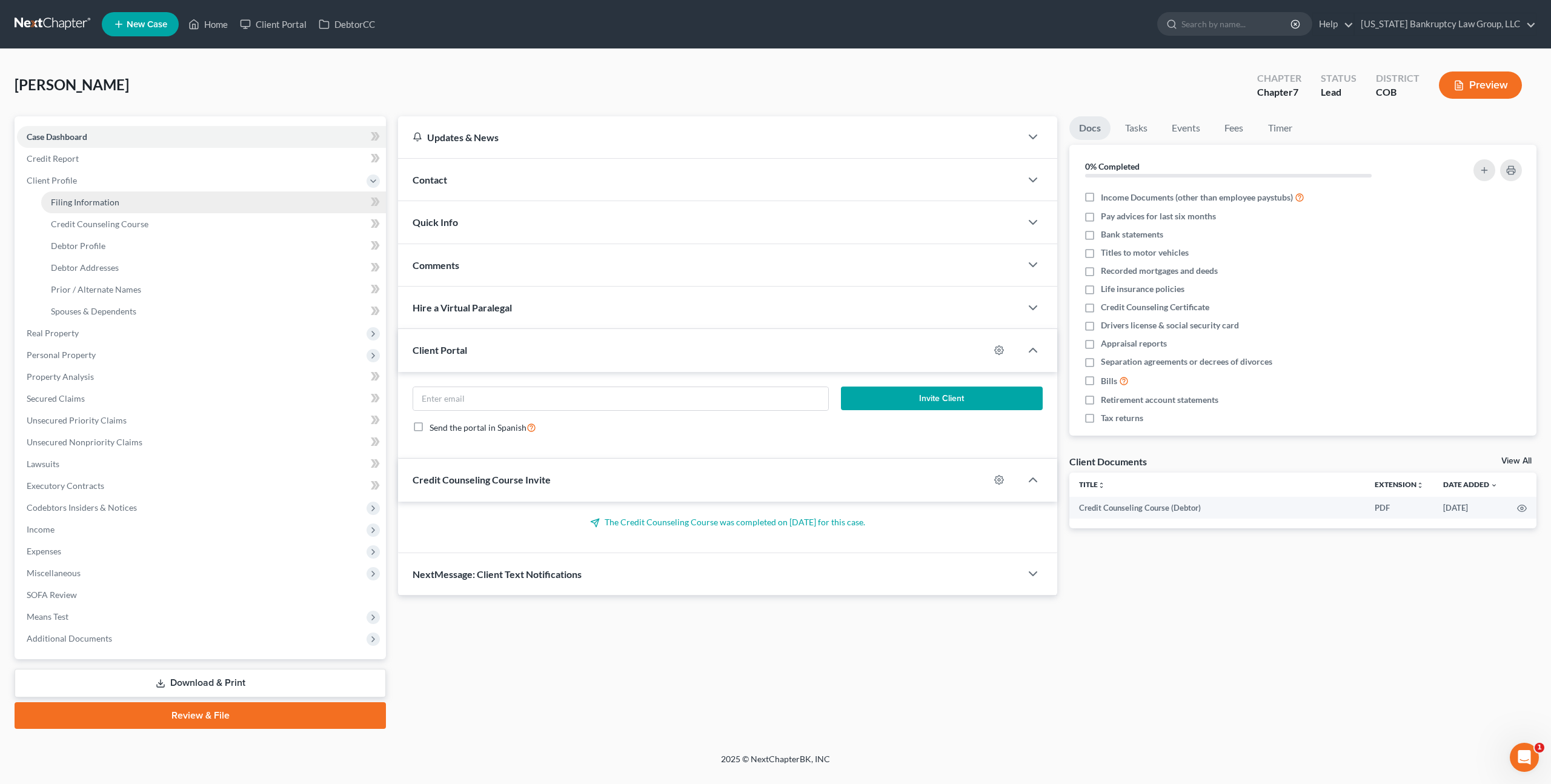
click at [95, 202] on span "Filing Information" at bounding box center [85, 202] width 68 height 11
select select "1"
select select "0"
select select "5"
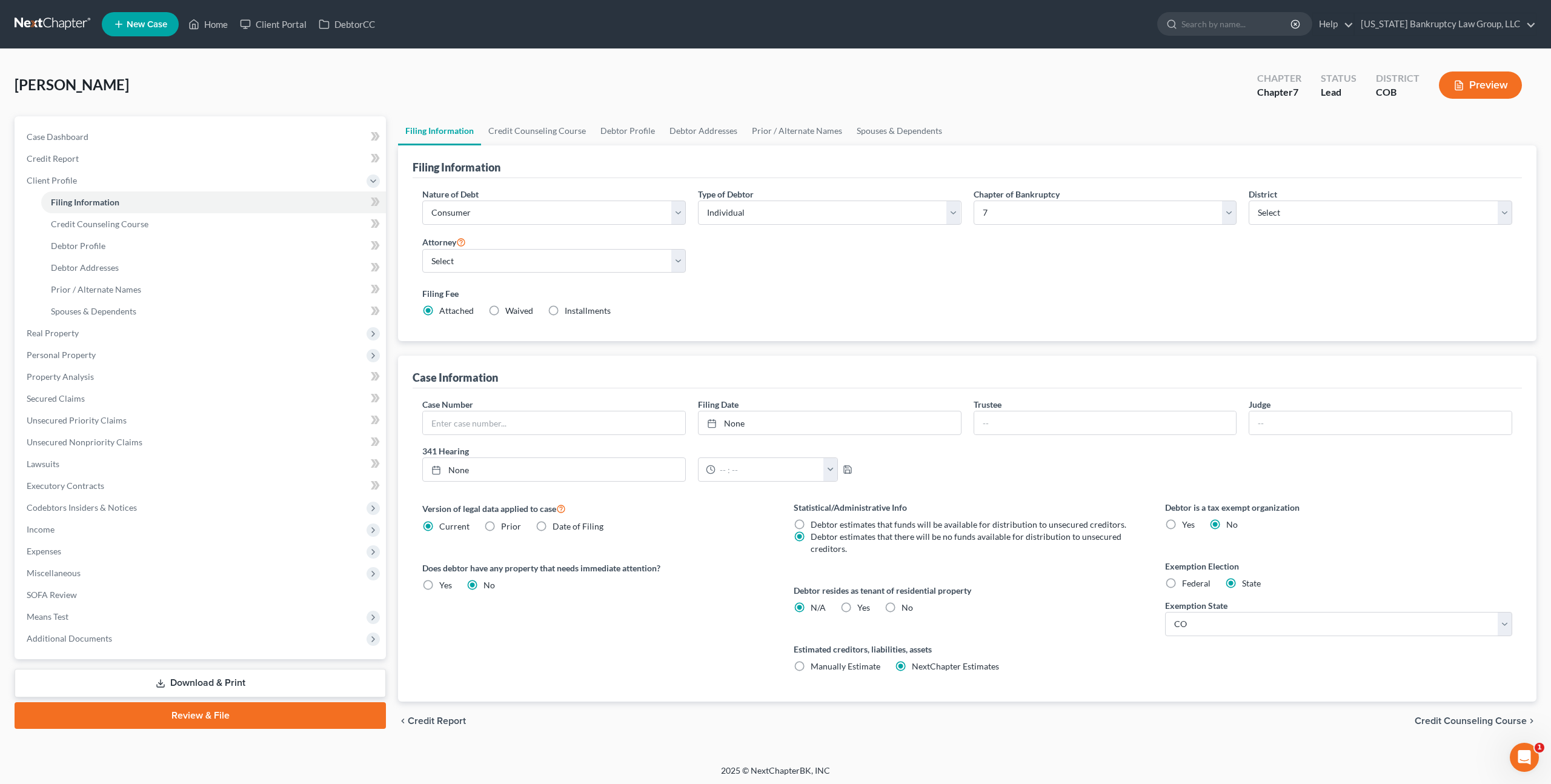
click at [902, 609] on label "No" at bounding box center [908, 608] width 12 height 12
click at [906, 609] on input "No" at bounding box center [910, 606] width 8 height 8
radio input "true"
radio input "false"
click at [65, 490] on span "Executory Contracts" at bounding box center [66, 486] width 78 height 11
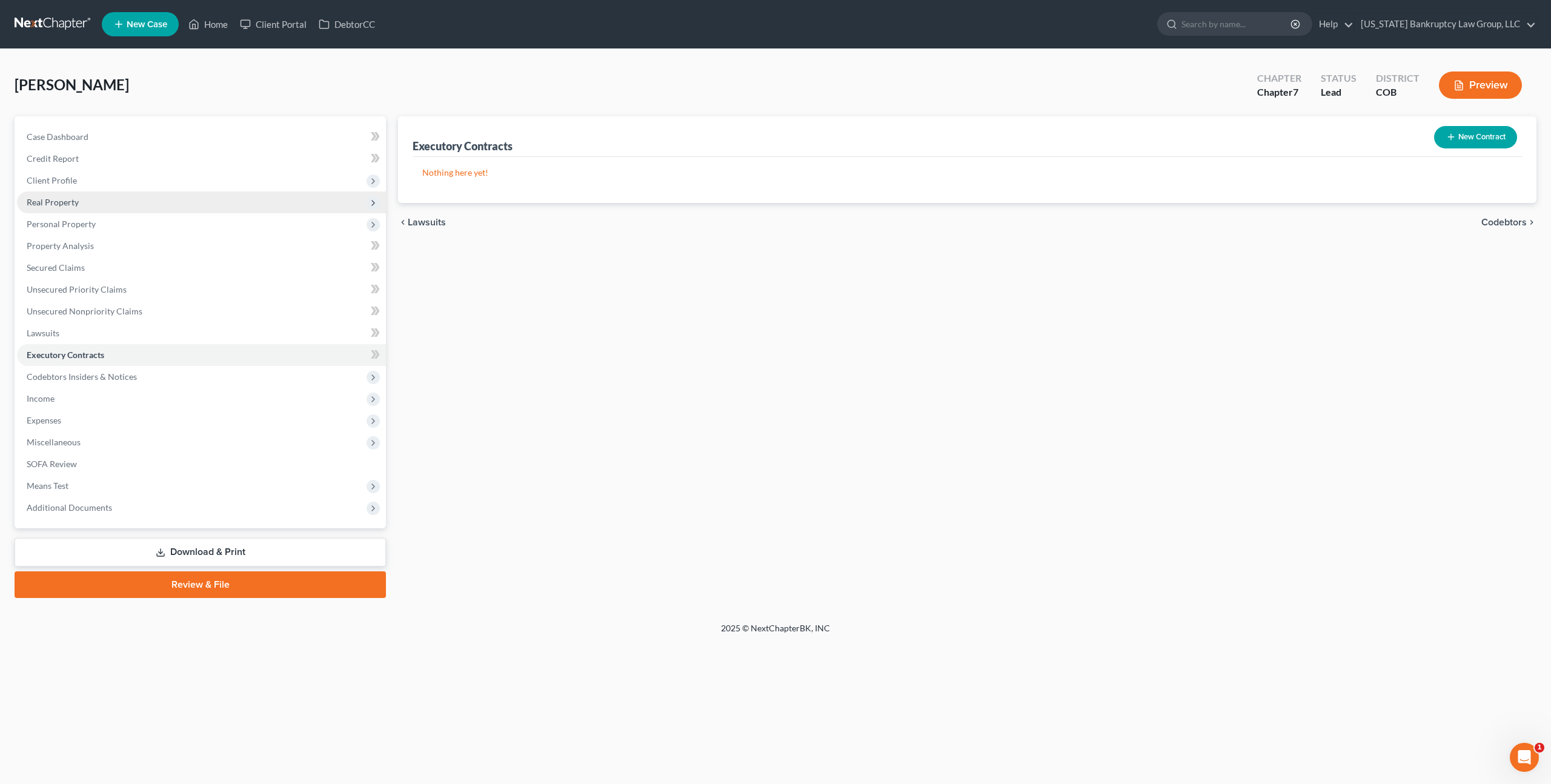
click at [50, 204] on span "Real Property" at bounding box center [53, 202] width 52 height 11
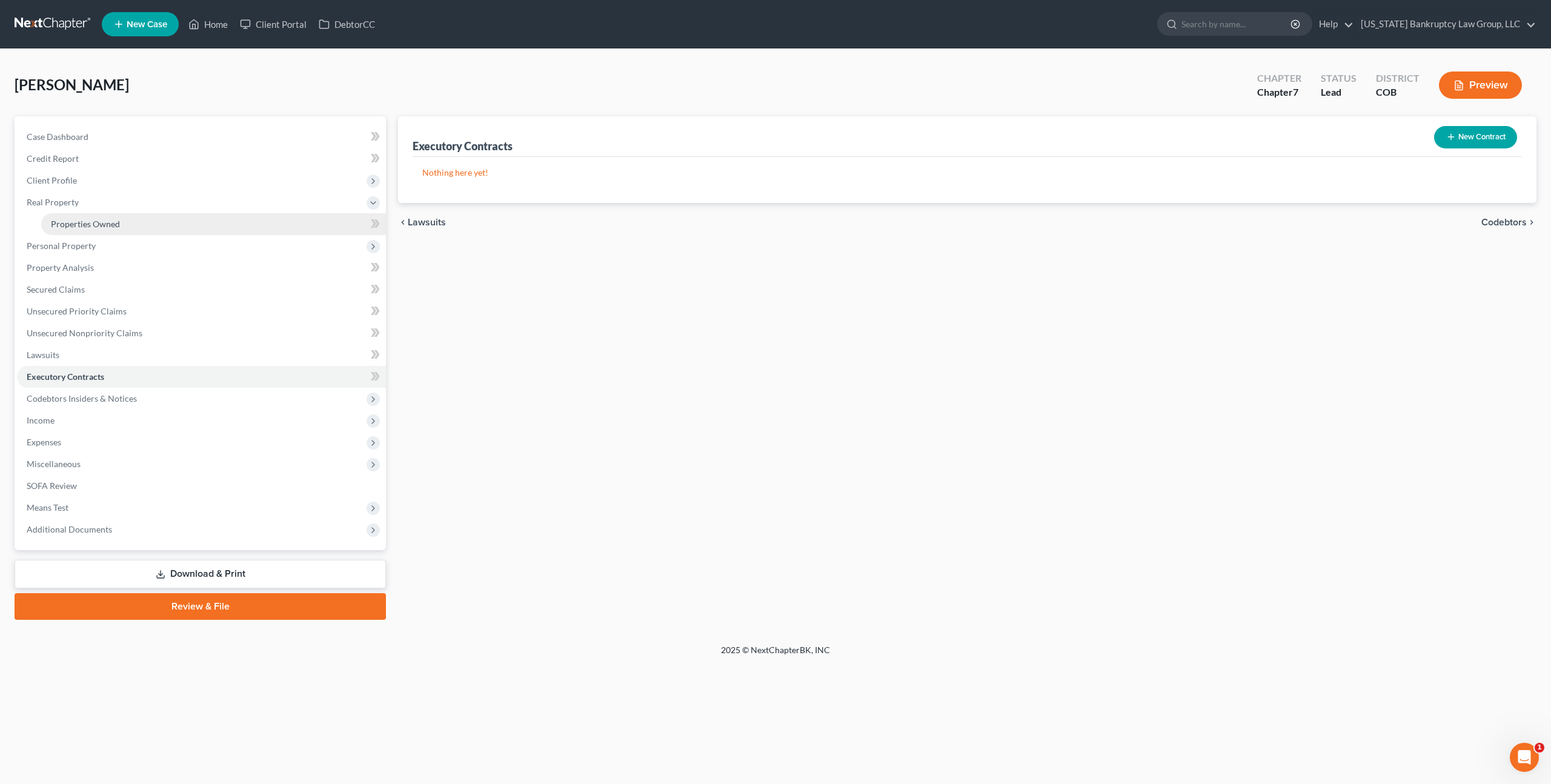
click at [62, 223] on span "Properties Owned" at bounding box center [85, 224] width 69 height 11
click at [68, 245] on span "Personal Property" at bounding box center [61, 246] width 69 height 11
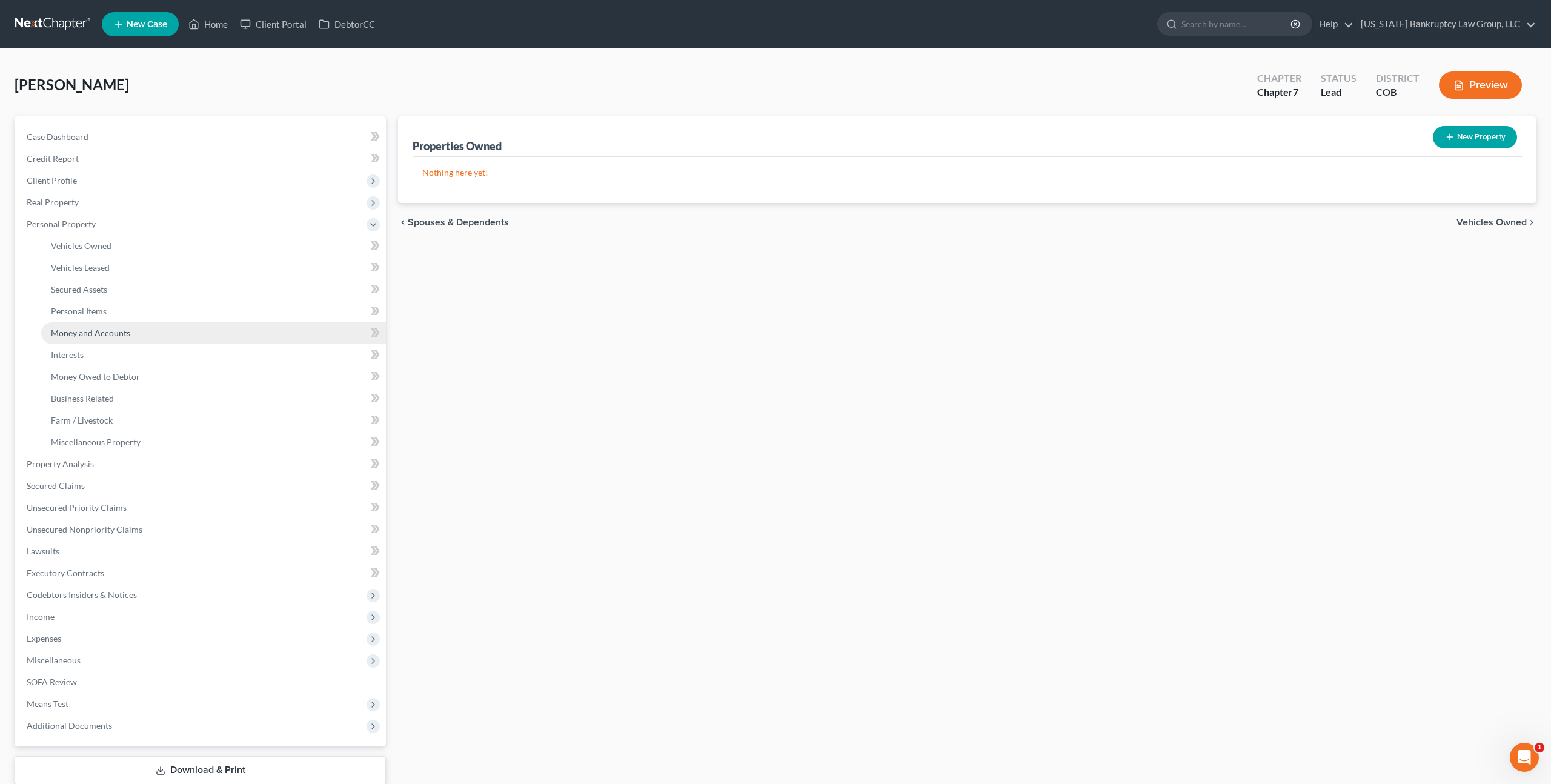
click at [110, 338] on link "Money and Accounts" at bounding box center [214, 333] width 345 height 22
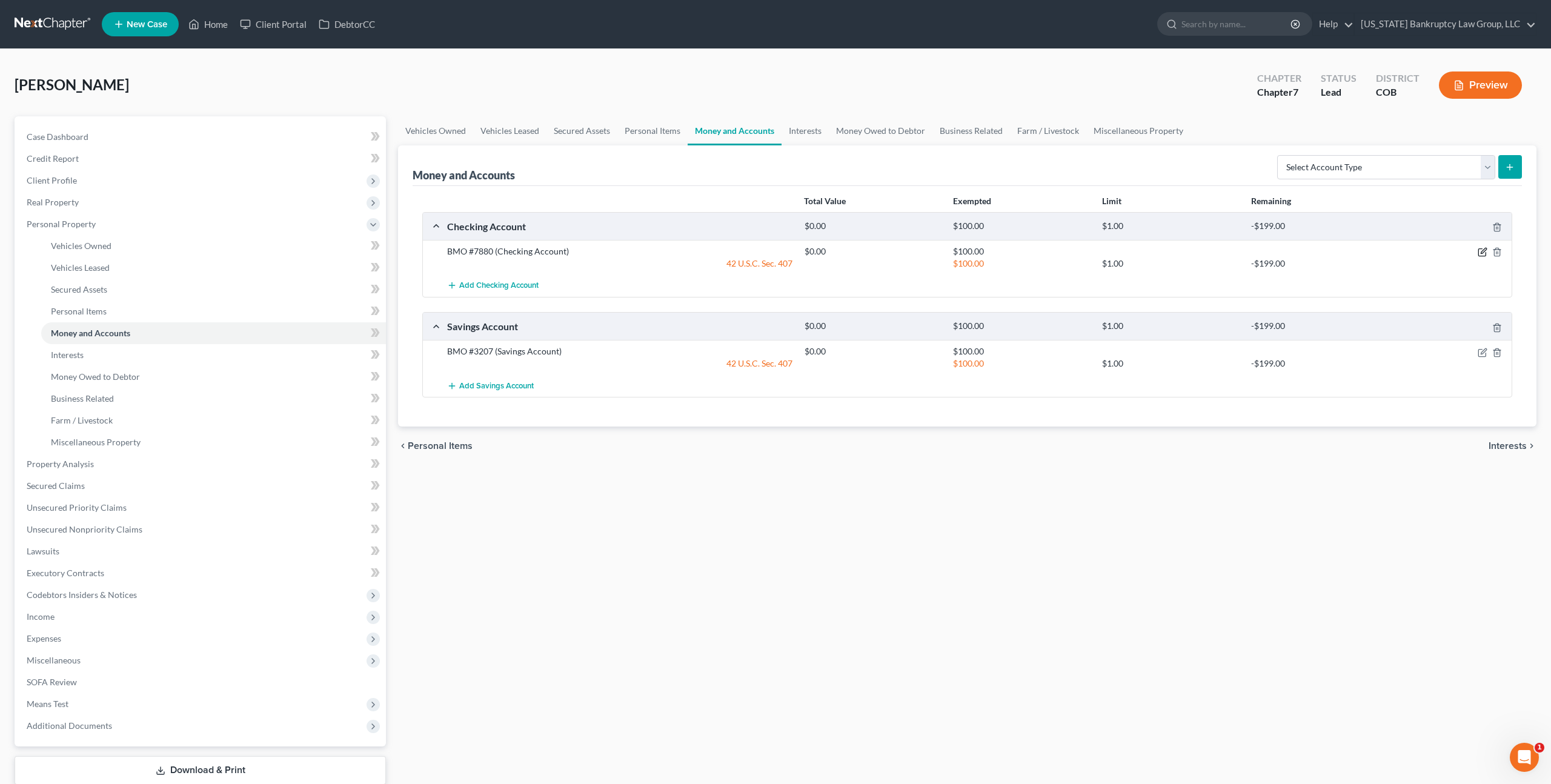
click at [1487, 252] on icon "button" at bounding box center [1483, 252] width 10 height 10
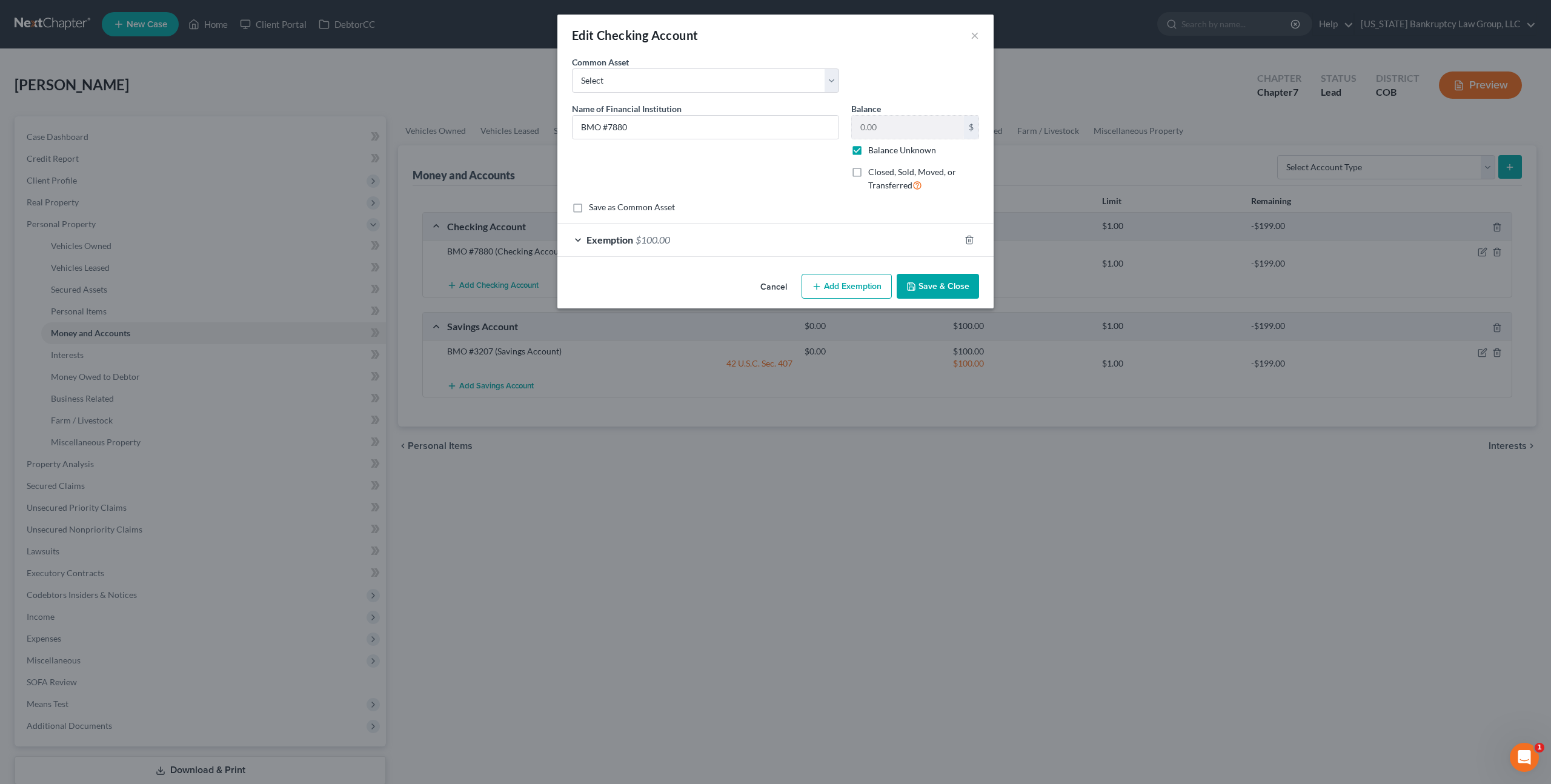
click at [868, 150] on label "Balance Unknown" at bounding box center [902, 150] width 68 height 12
click at [873, 150] on input "Balance Unknown" at bounding box center [877, 148] width 8 height 8
checkbox input "false"
click at [929, 290] on button "Save & Close" at bounding box center [938, 287] width 82 height 26
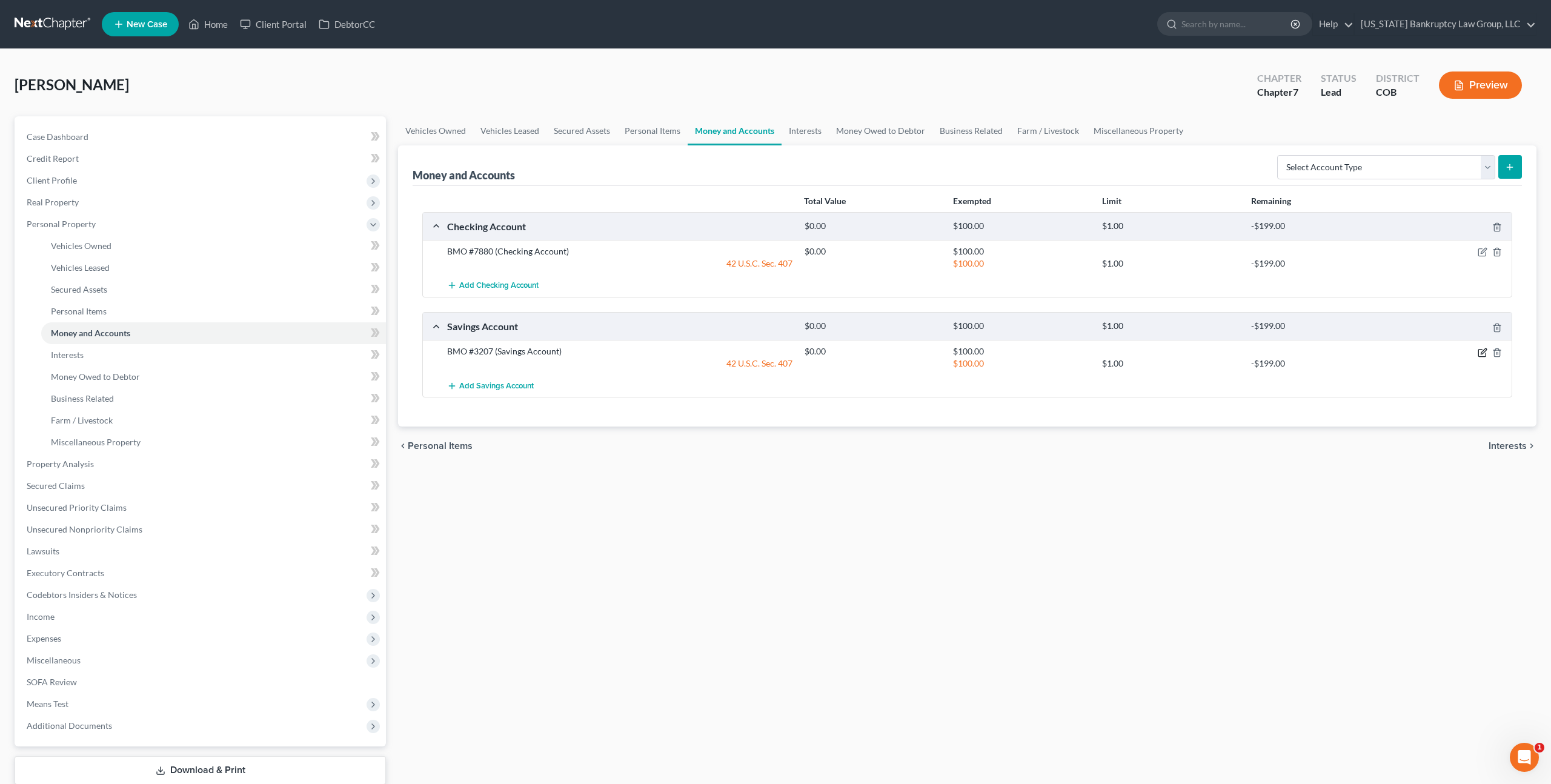
click at [1486, 354] on icon "button" at bounding box center [1482, 352] width 7 height 7
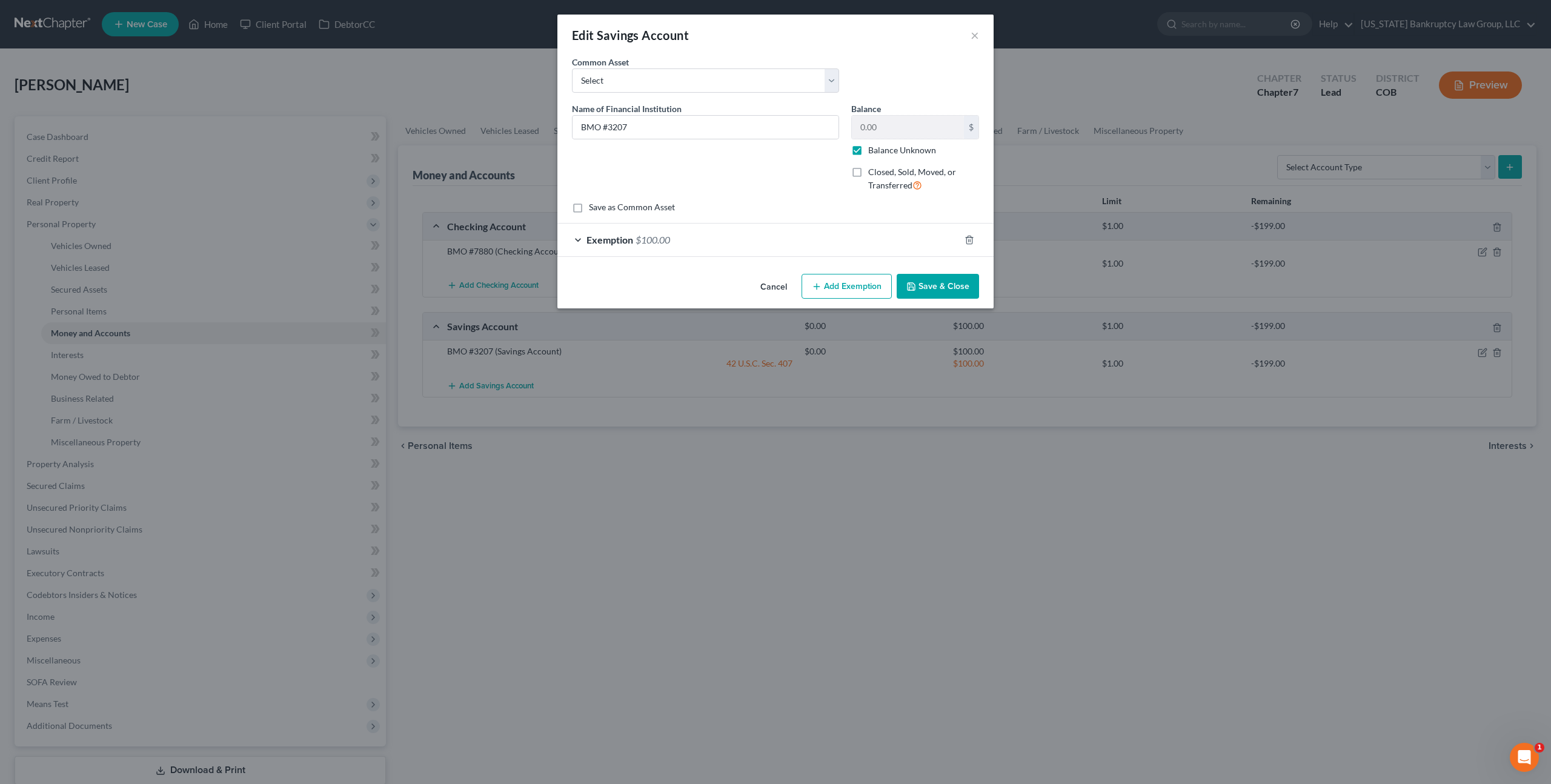
click at [868, 154] on label "Balance Unknown" at bounding box center [902, 150] width 68 height 12
click at [873, 152] on input "Balance Unknown" at bounding box center [877, 148] width 8 height 8
checkbox input "false"
click at [932, 286] on button "Save & Close" at bounding box center [938, 287] width 82 height 26
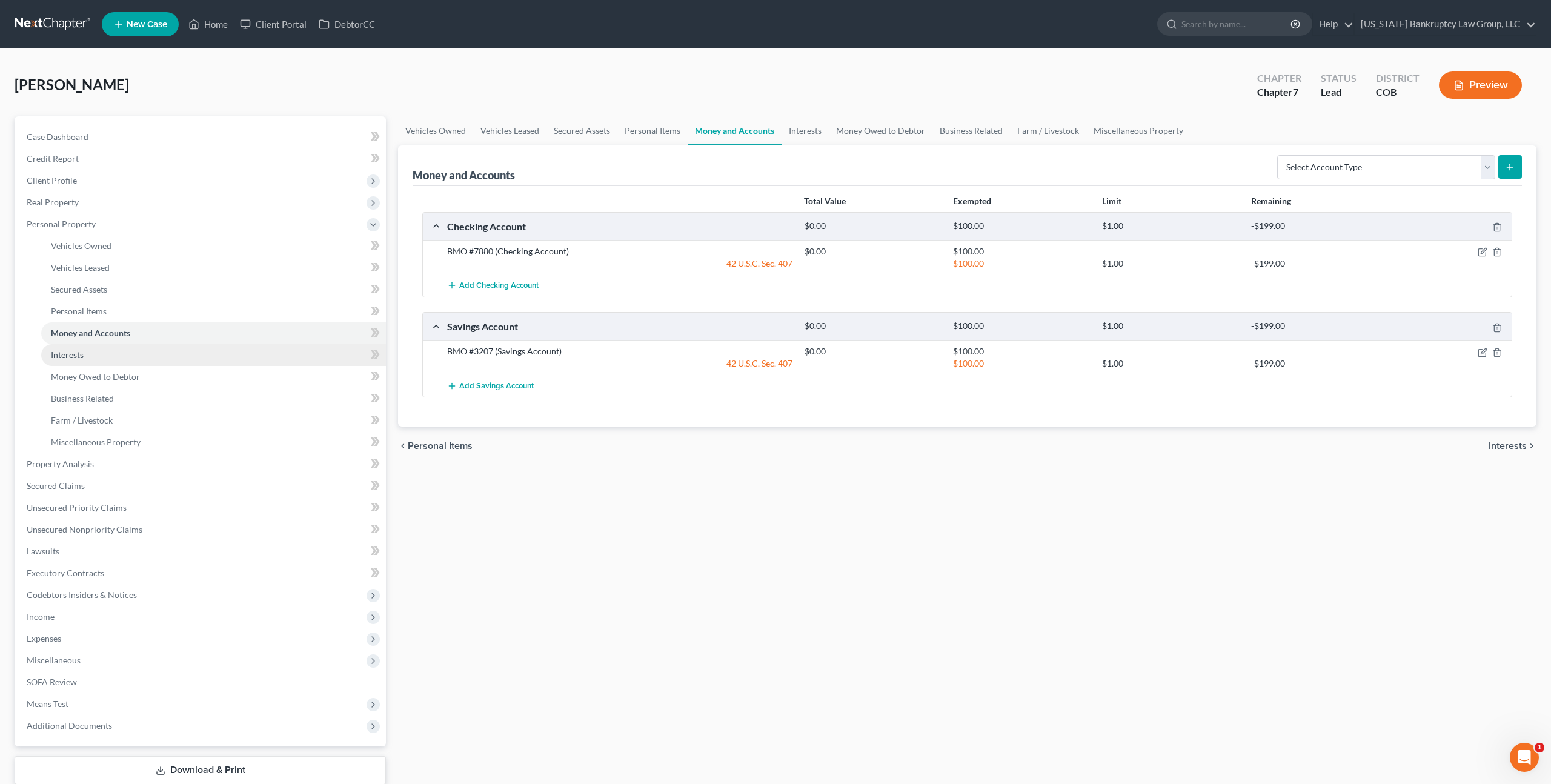
click at [64, 347] on link "Interests" at bounding box center [214, 355] width 345 height 22
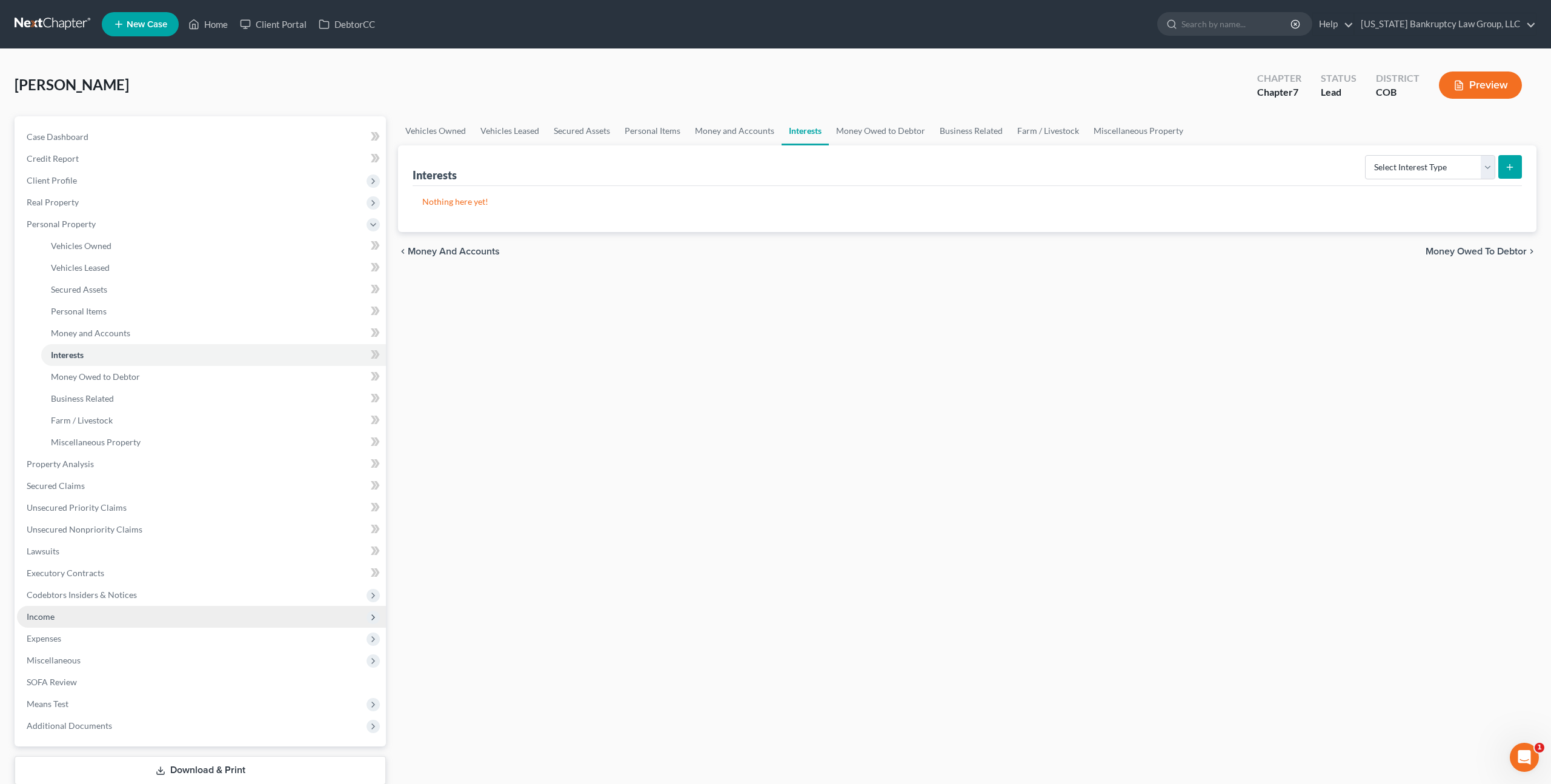
click at [57, 609] on span "Income" at bounding box center [202, 616] width 369 height 22
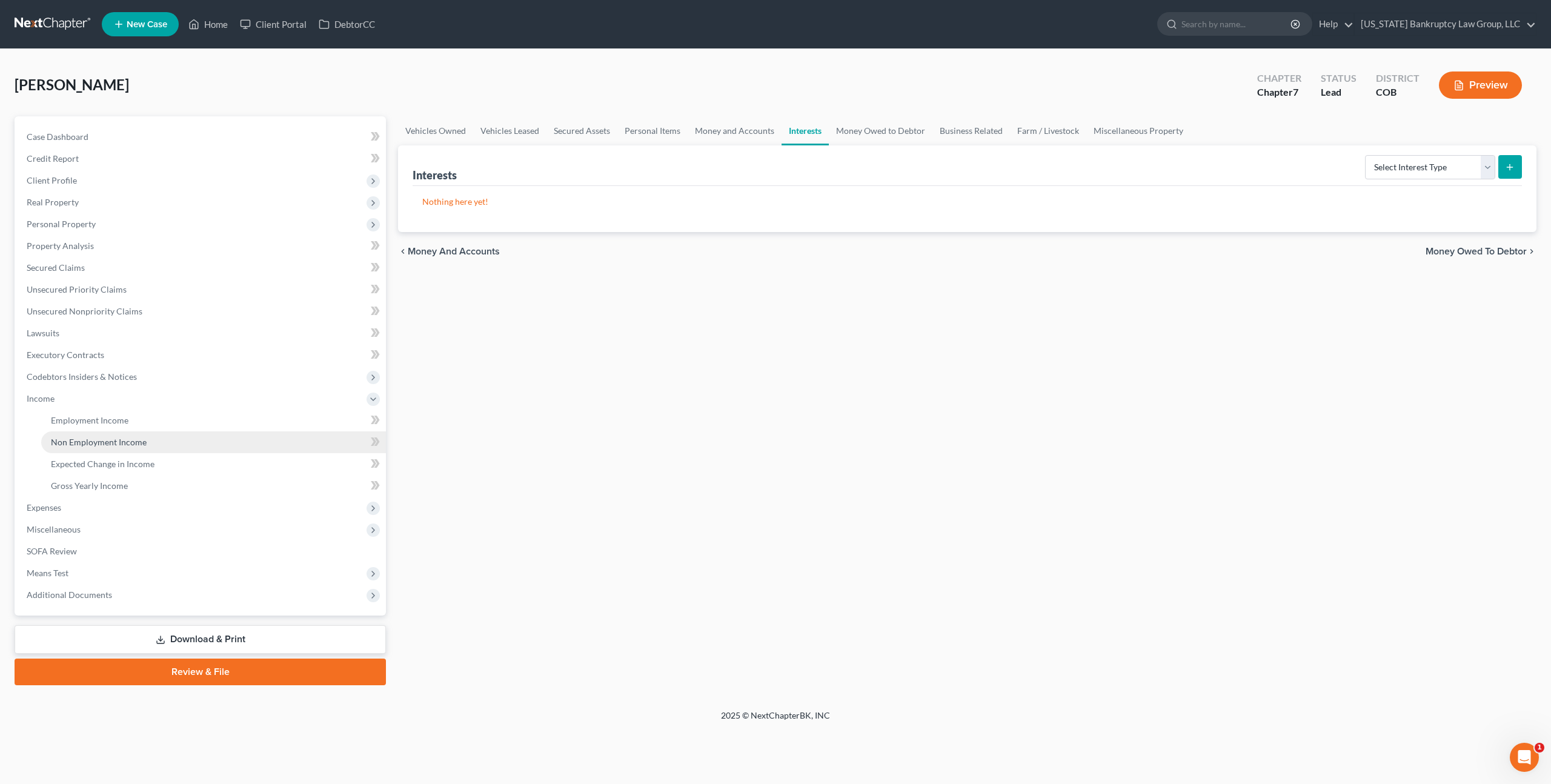
click at [105, 448] on link "Non Employment Income" at bounding box center [214, 442] width 345 height 22
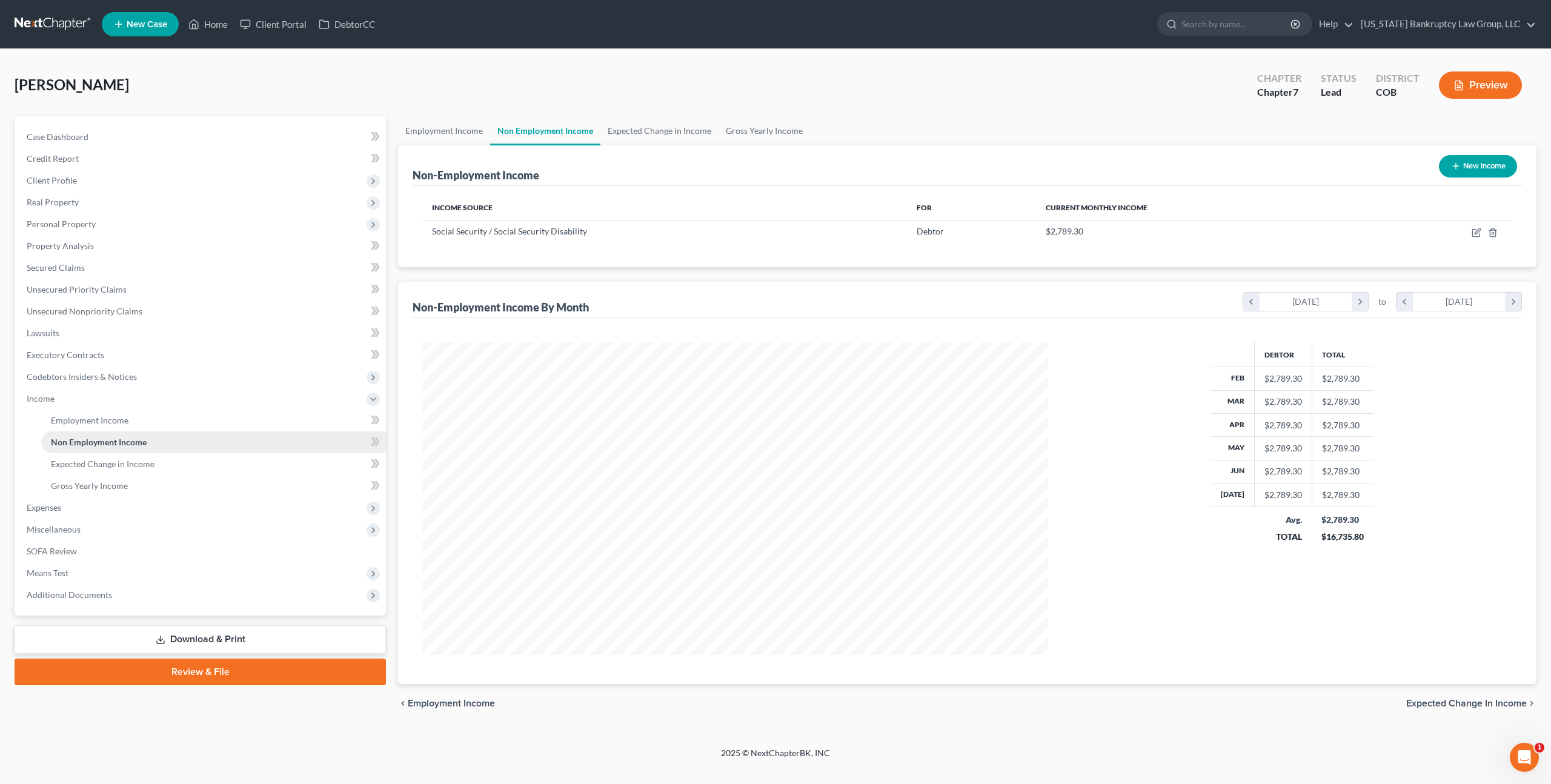
scroll to position [313, 649]
click at [421, 128] on link "Employment Income" at bounding box center [444, 131] width 92 height 29
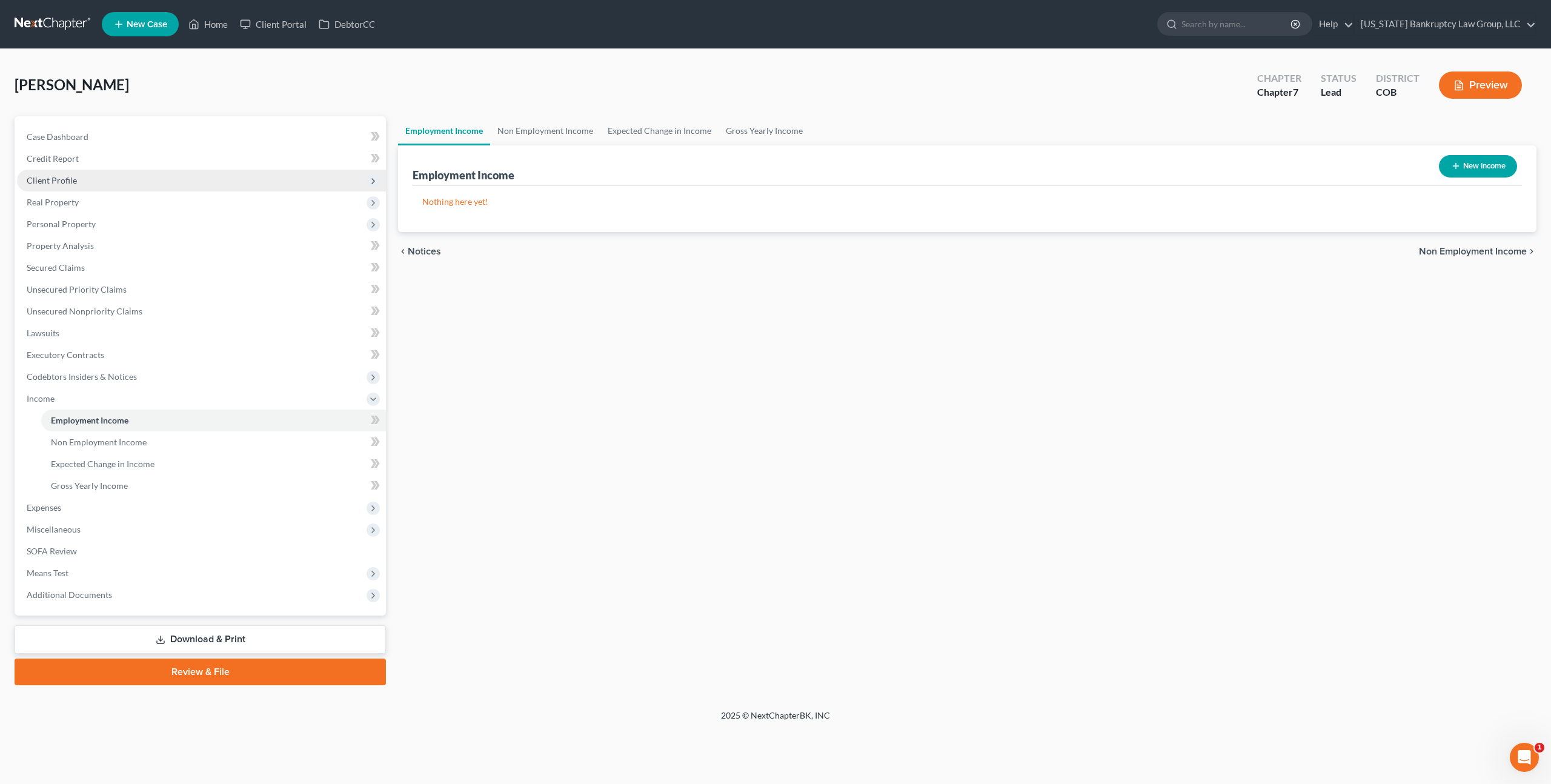
click at [70, 183] on span "Client Profile" at bounding box center [52, 180] width 51 height 11
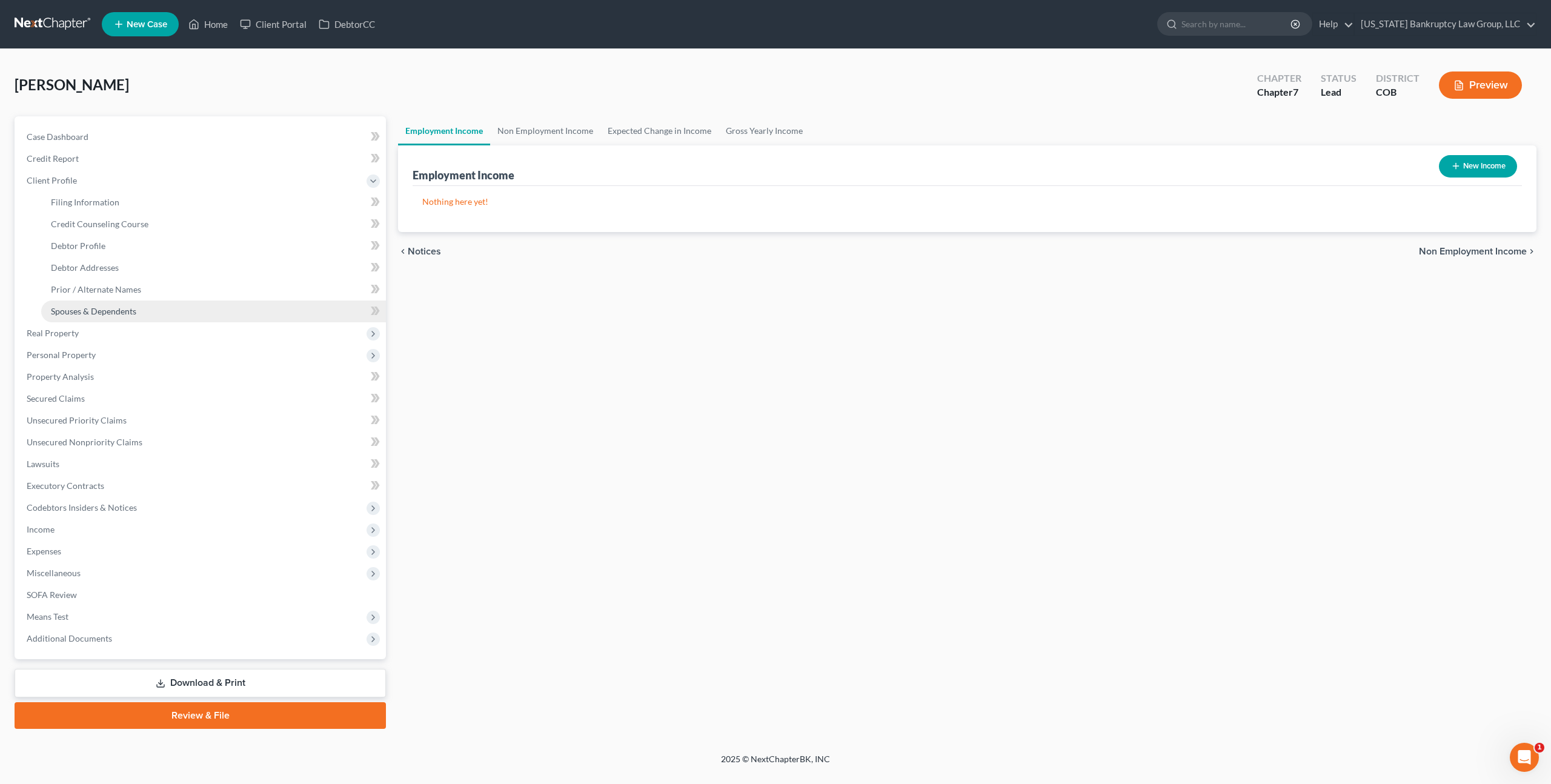
click at [110, 305] on link "Spouses & Dependents" at bounding box center [214, 311] width 345 height 22
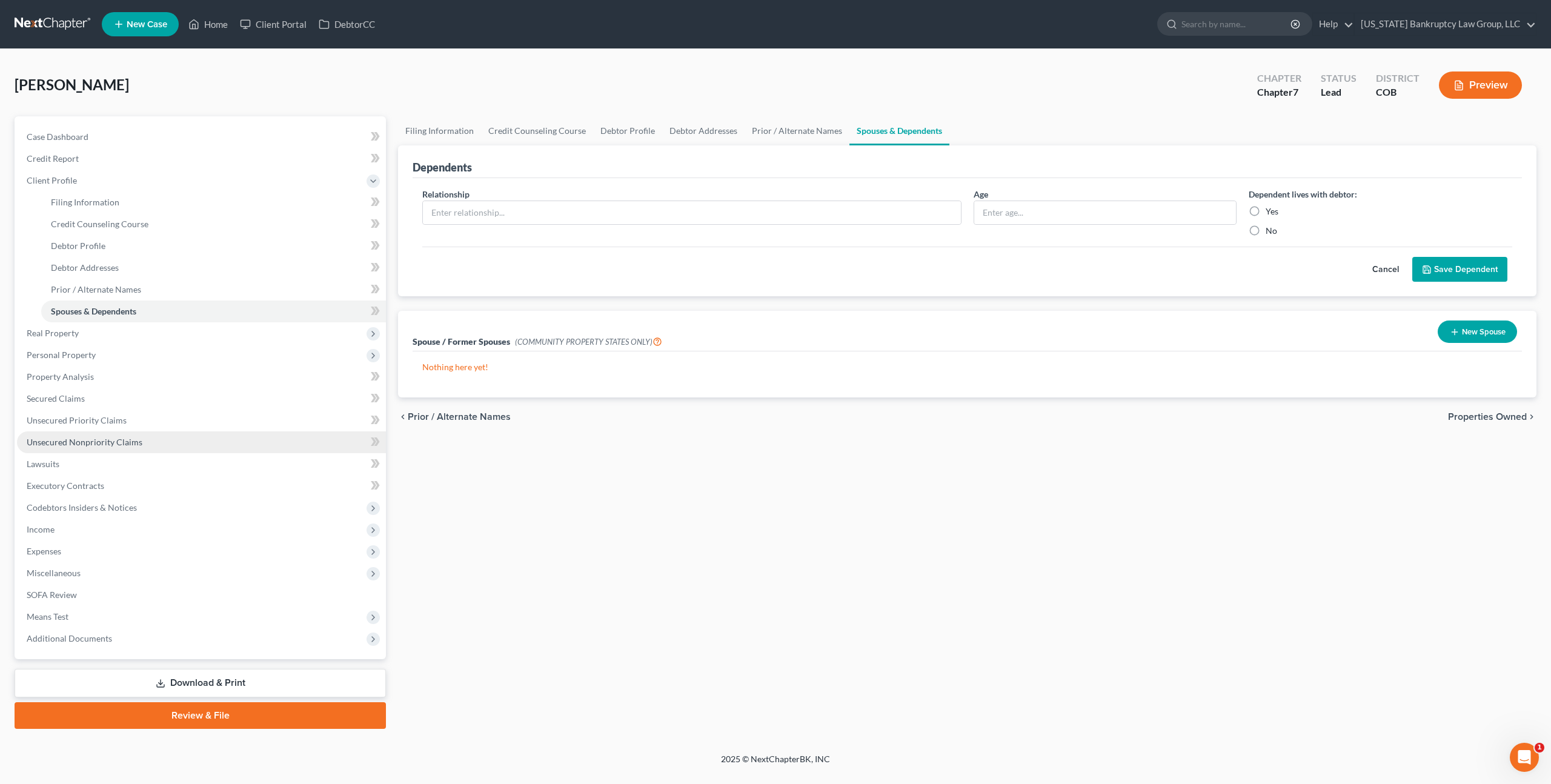
click at [87, 444] on span "Unsecured Nonpriority Claims" at bounding box center [85, 442] width 116 height 11
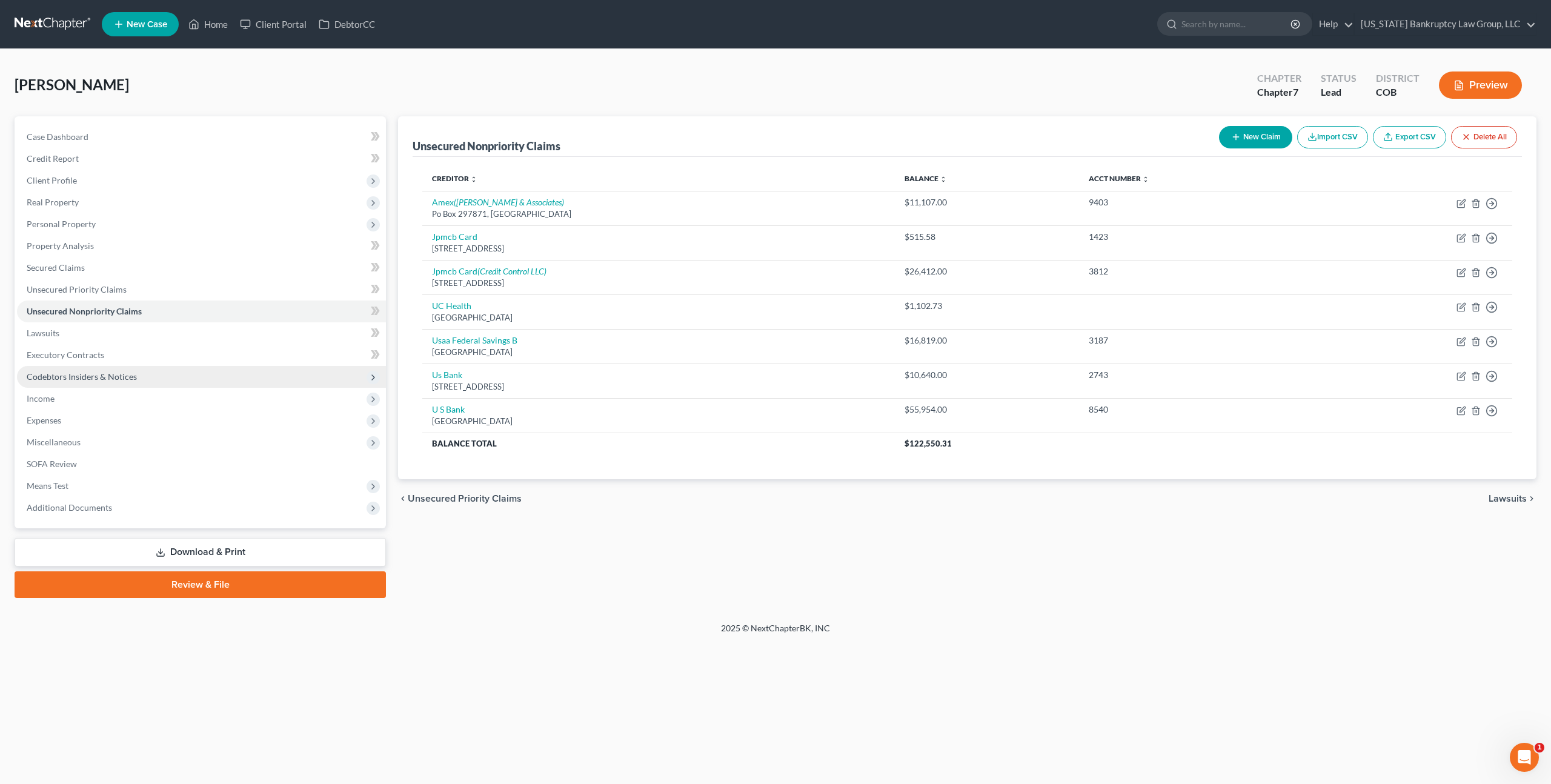
click at [83, 376] on span "Codebtors Insiders & Notices" at bounding box center [82, 377] width 110 height 11
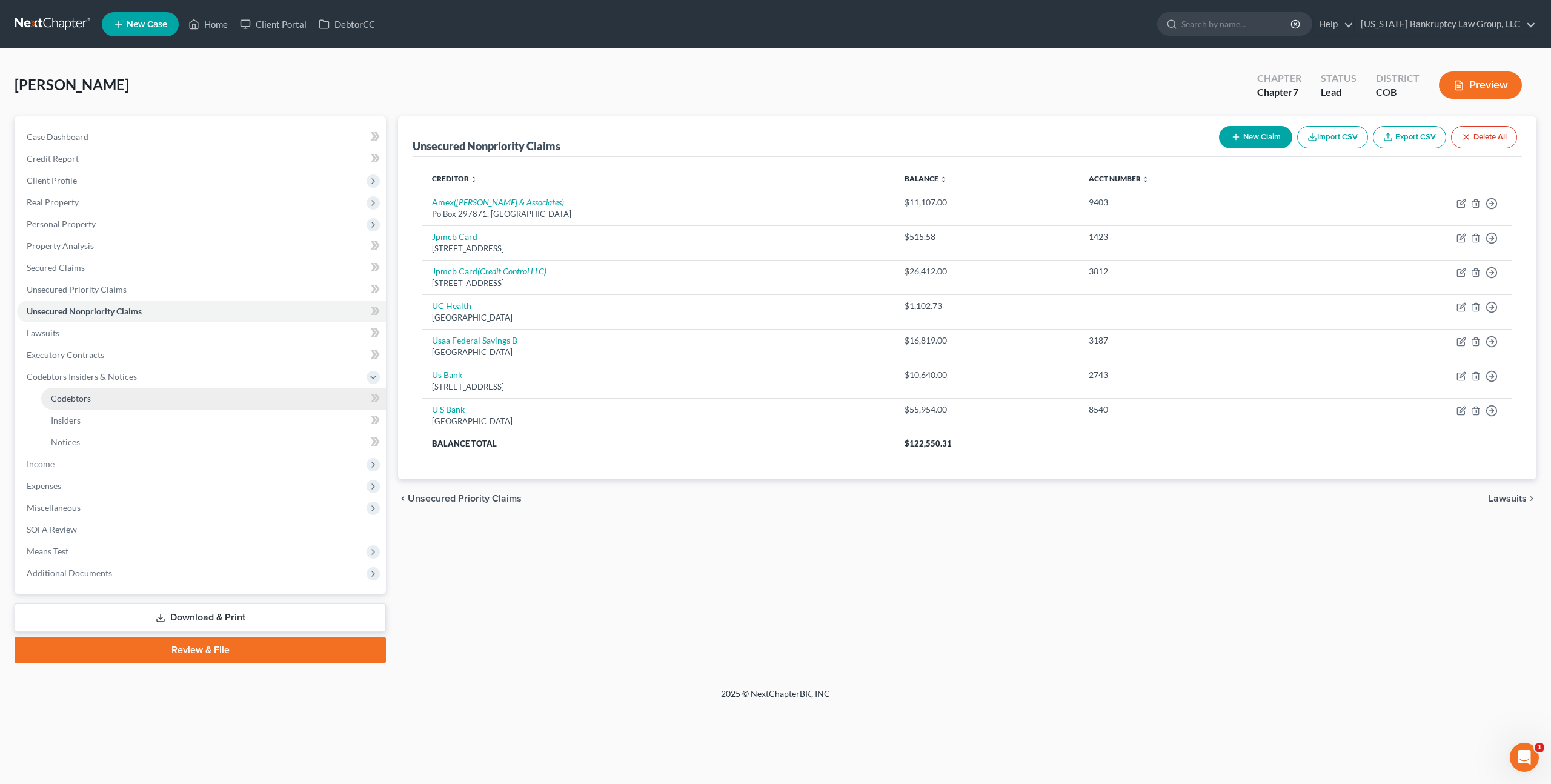
click at [81, 399] on span "Codebtors" at bounding box center [70, 398] width 40 height 11
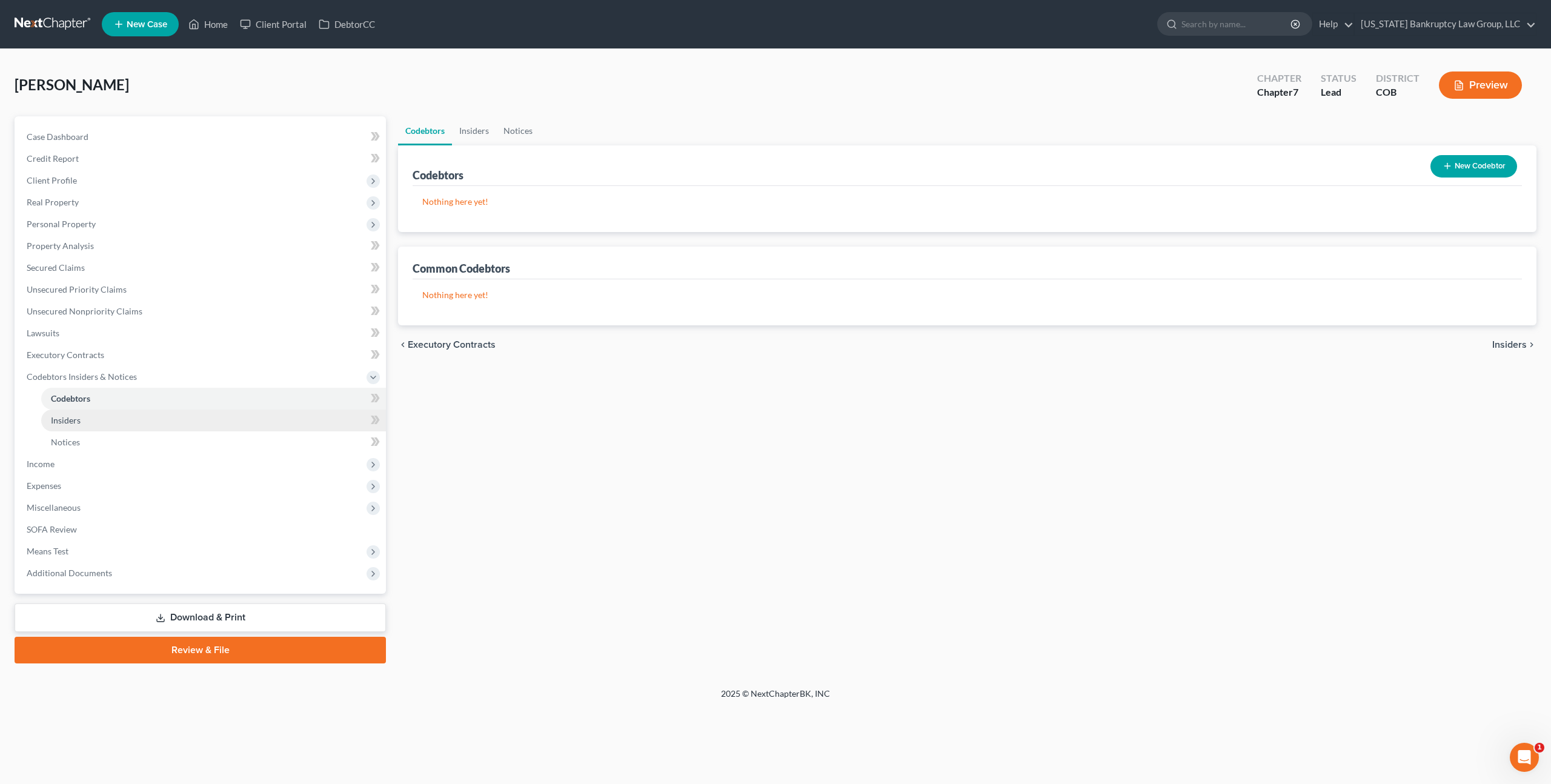
click at [61, 421] on span "Insiders" at bounding box center [65, 421] width 30 height 11
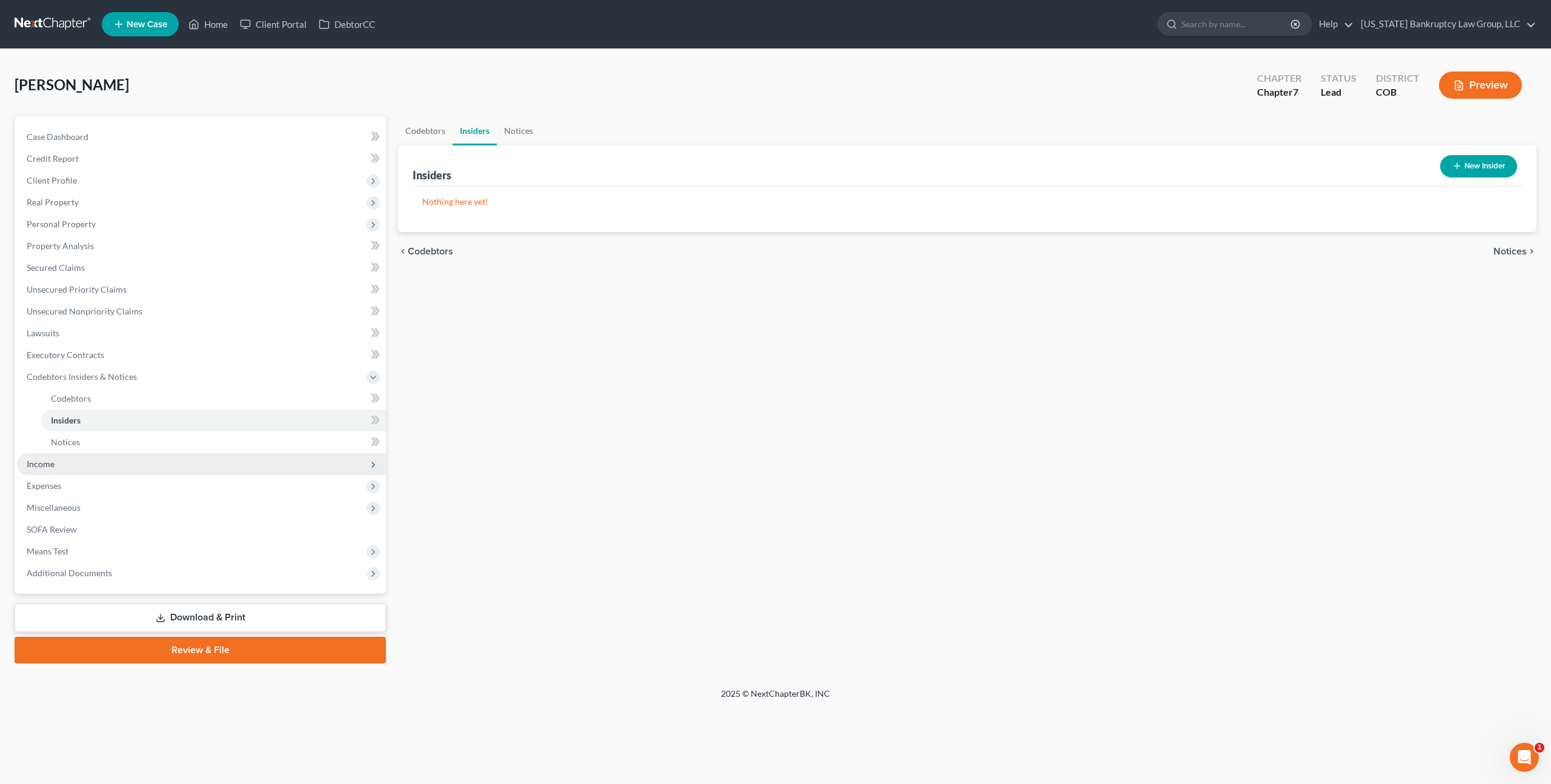
click at [51, 467] on span "Income" at bounding box center [41, 464] width 28 height 11
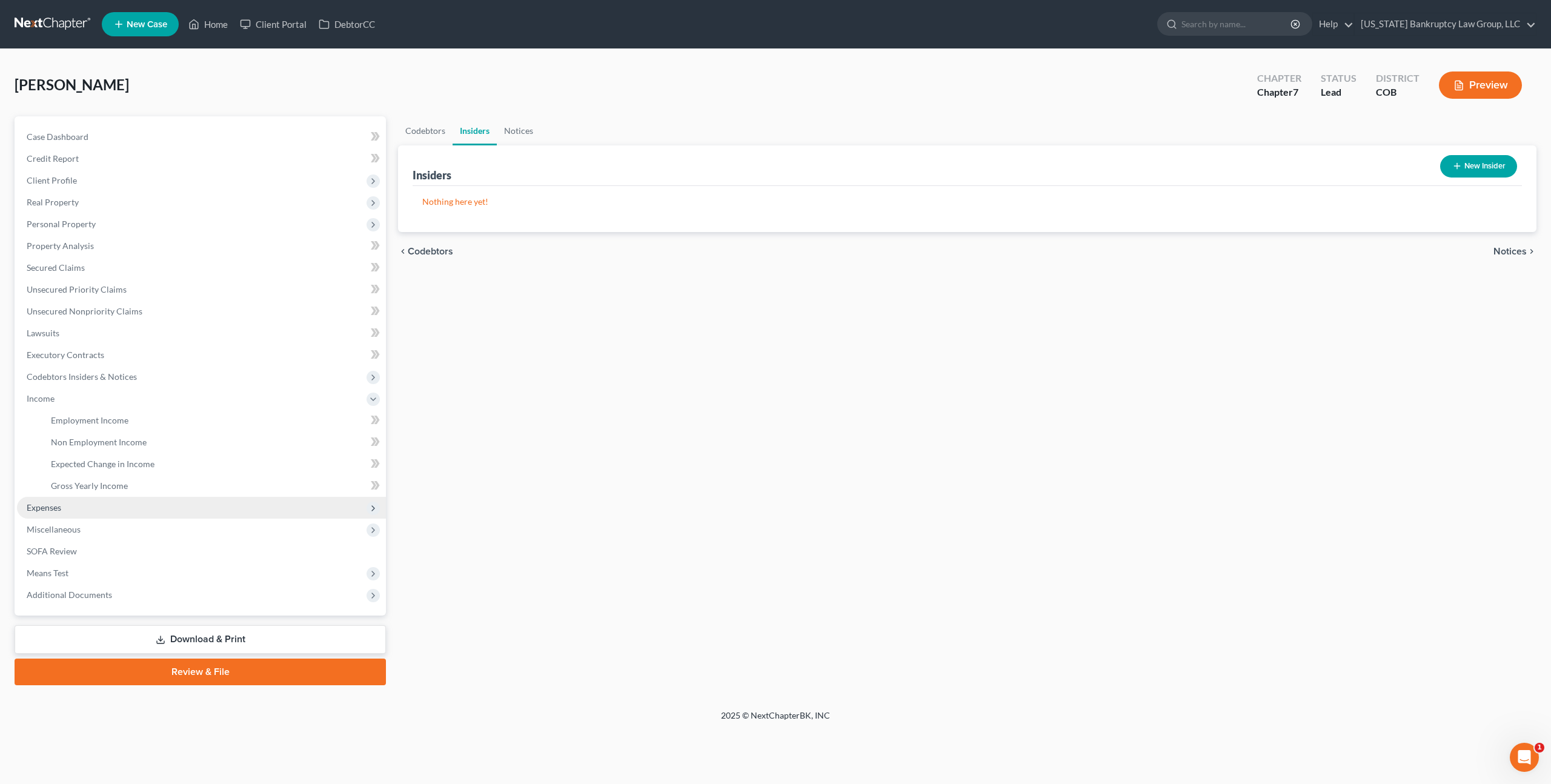
click at [47, 509] on span "Expenses" at bounding box center [44, 507] width 35 height 11
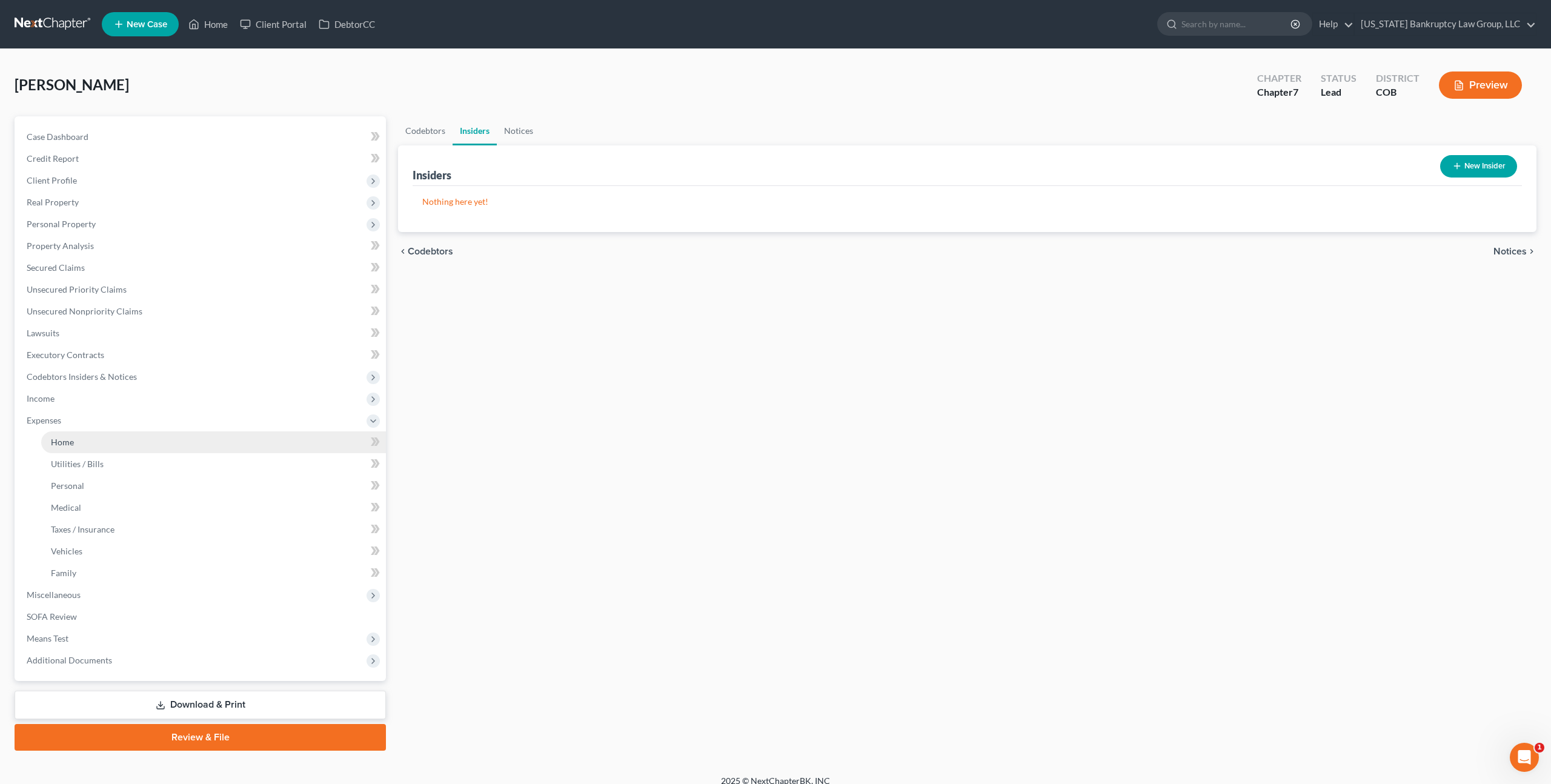
click at [68, 446] on span "Home" at bounding box center [62, 442] width 23 height 11
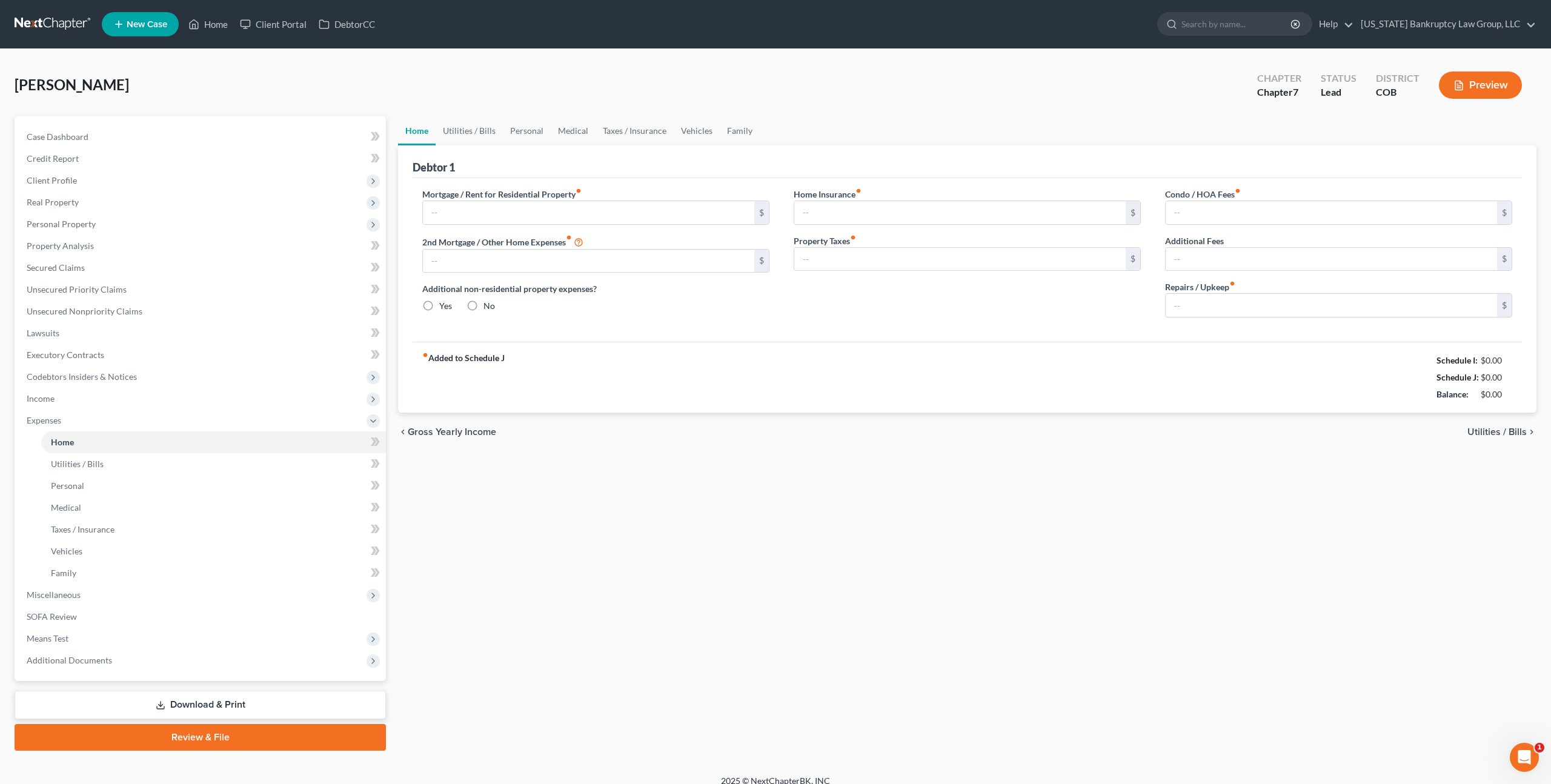
type input "700.00"
type input "0.00"
radio input "true"
type input "0.00"
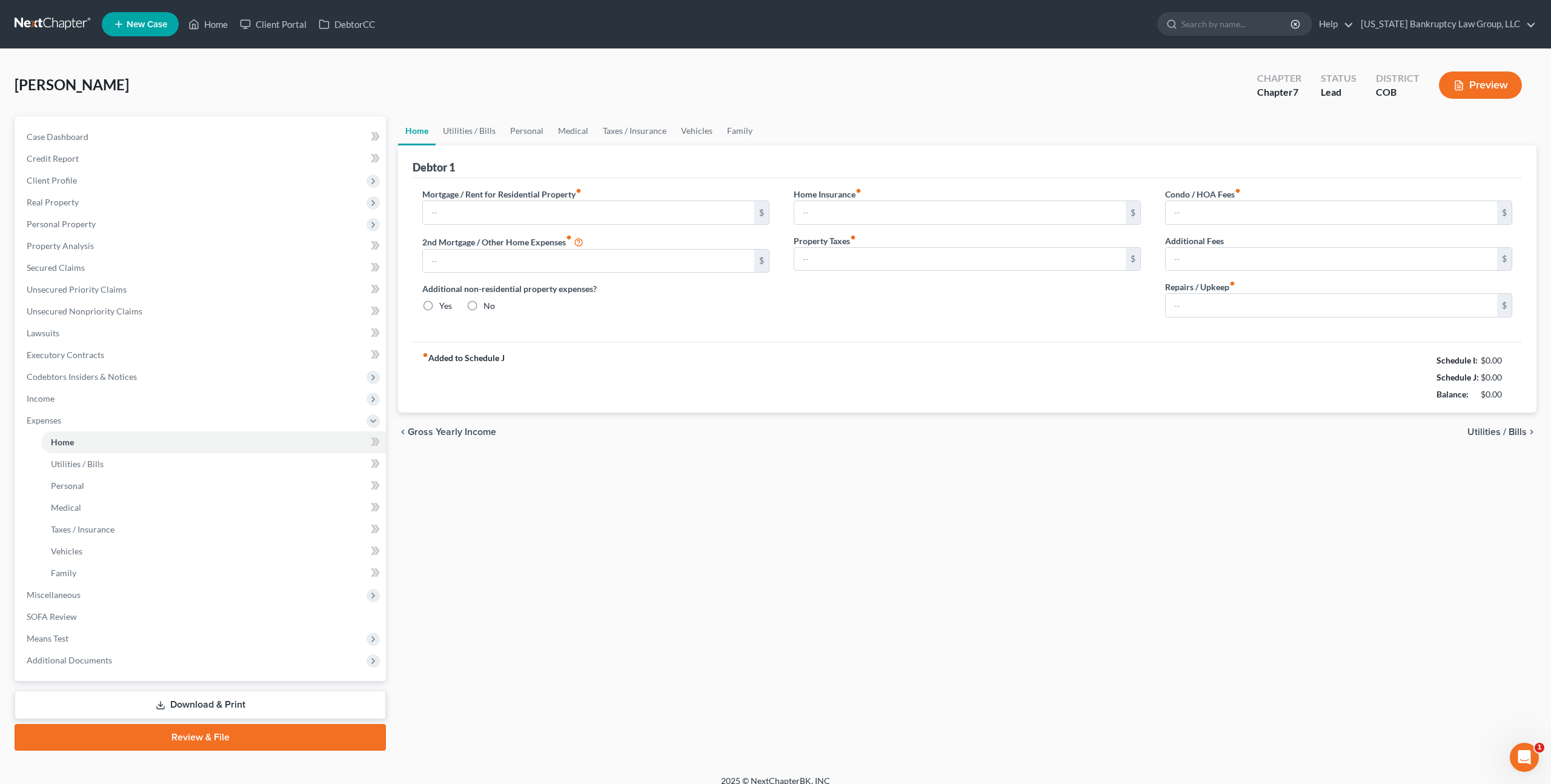
type input "0.00"
click at [67, 395] on span "Income" at bounding box center [202, 398] width 369 height 22
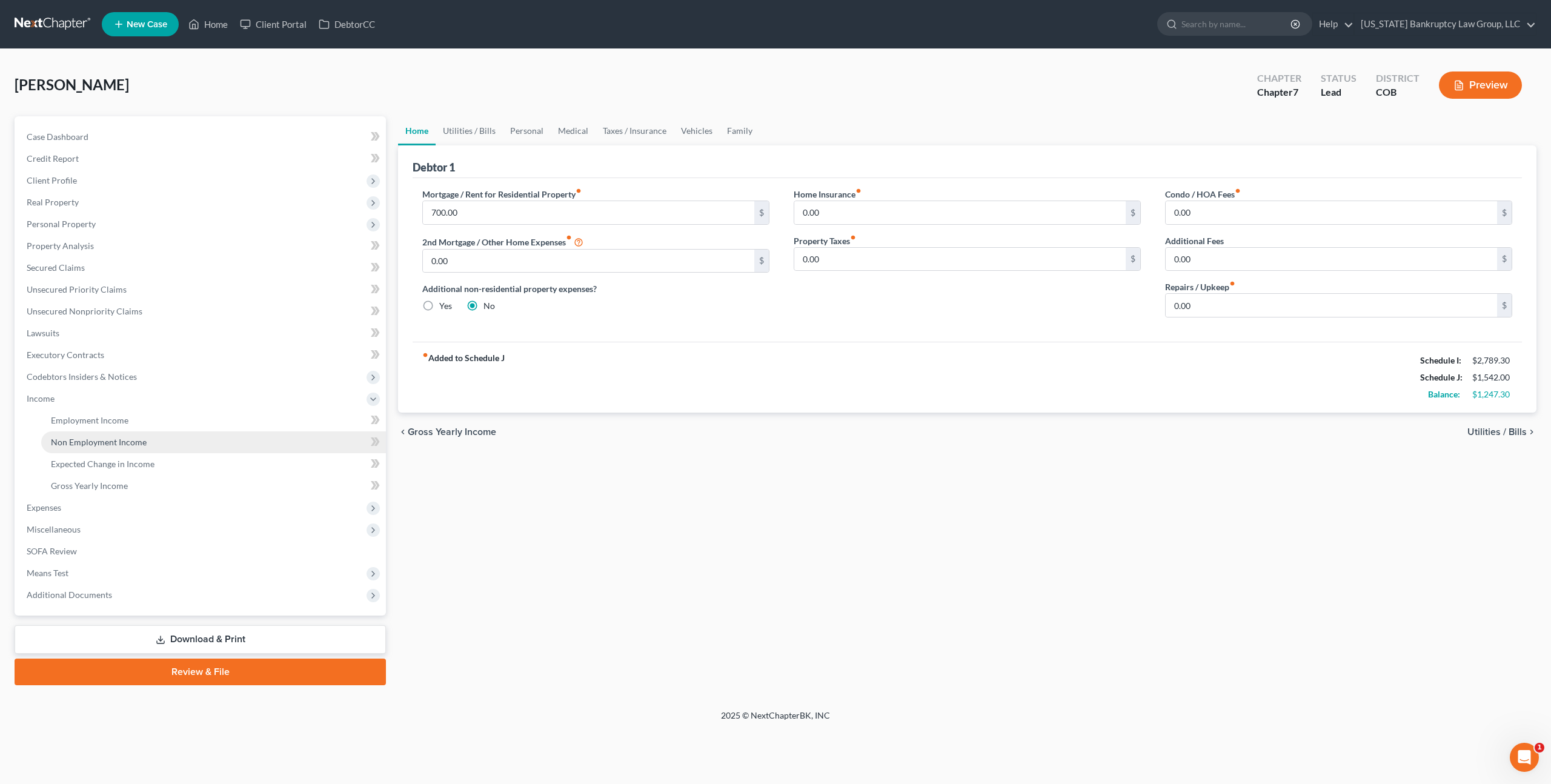
click at [102, 439] on span "Non Employment Income" at bounding box center [99, 442] width 96 height 11
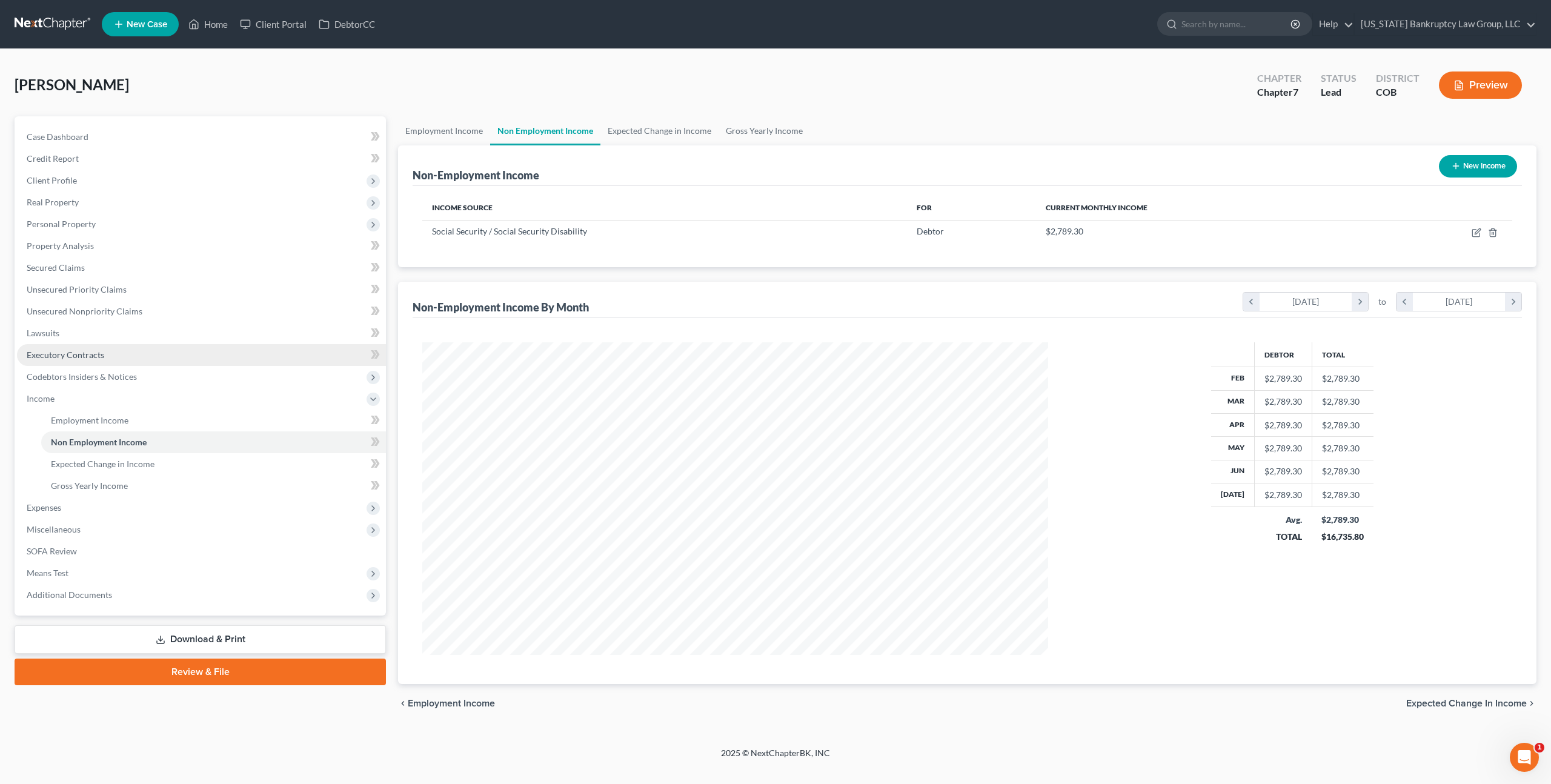
scroll to position [313, 649]
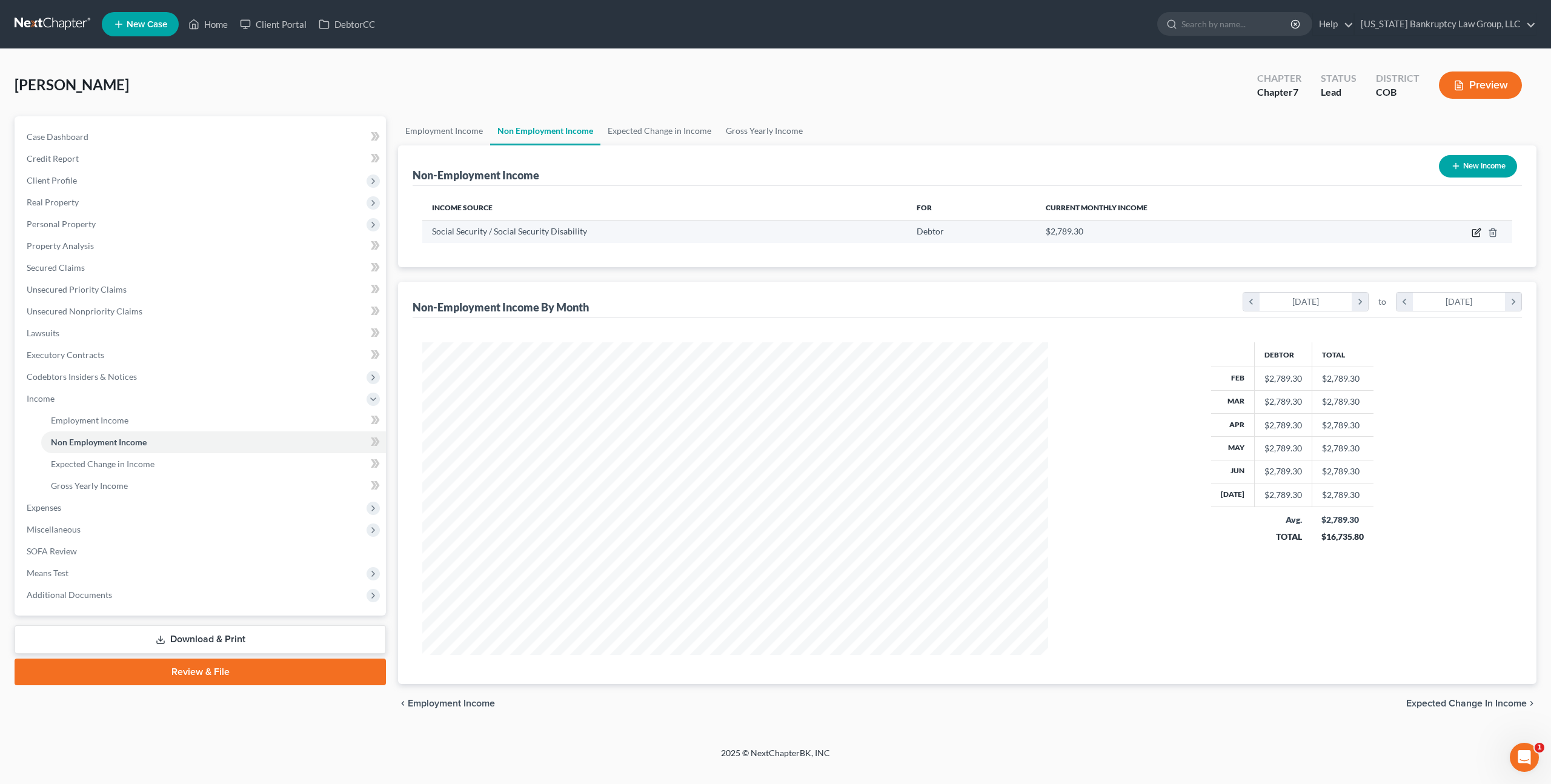
click at [1475, 233] on icon "button" at bounding box center [1477, 231] width 5 height 5
select select "4"
select select "0"
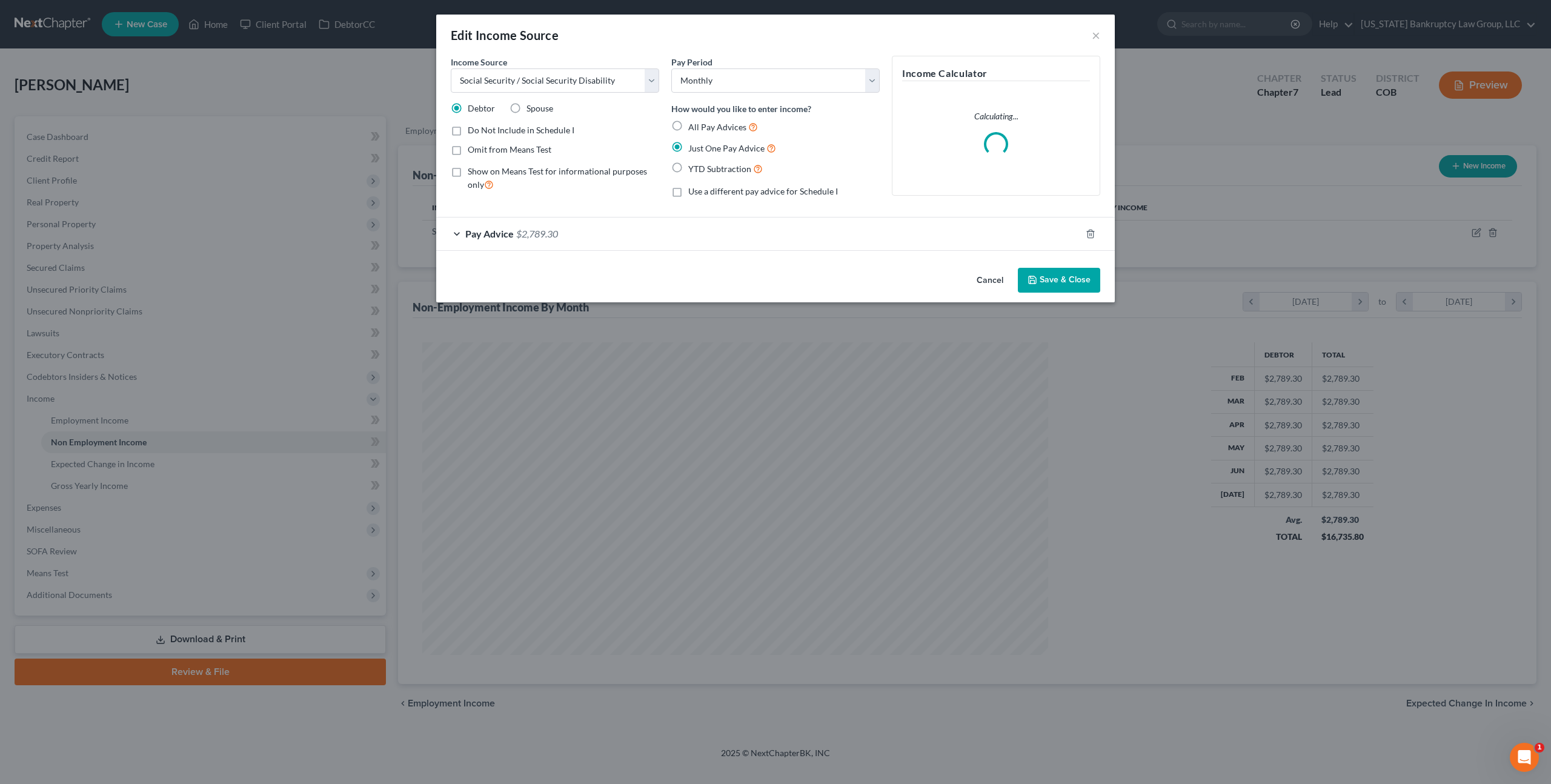
click at [566, 236] on div "Pay Advice $2,789.30" at bounding box center [758, 233] width 645 height 32
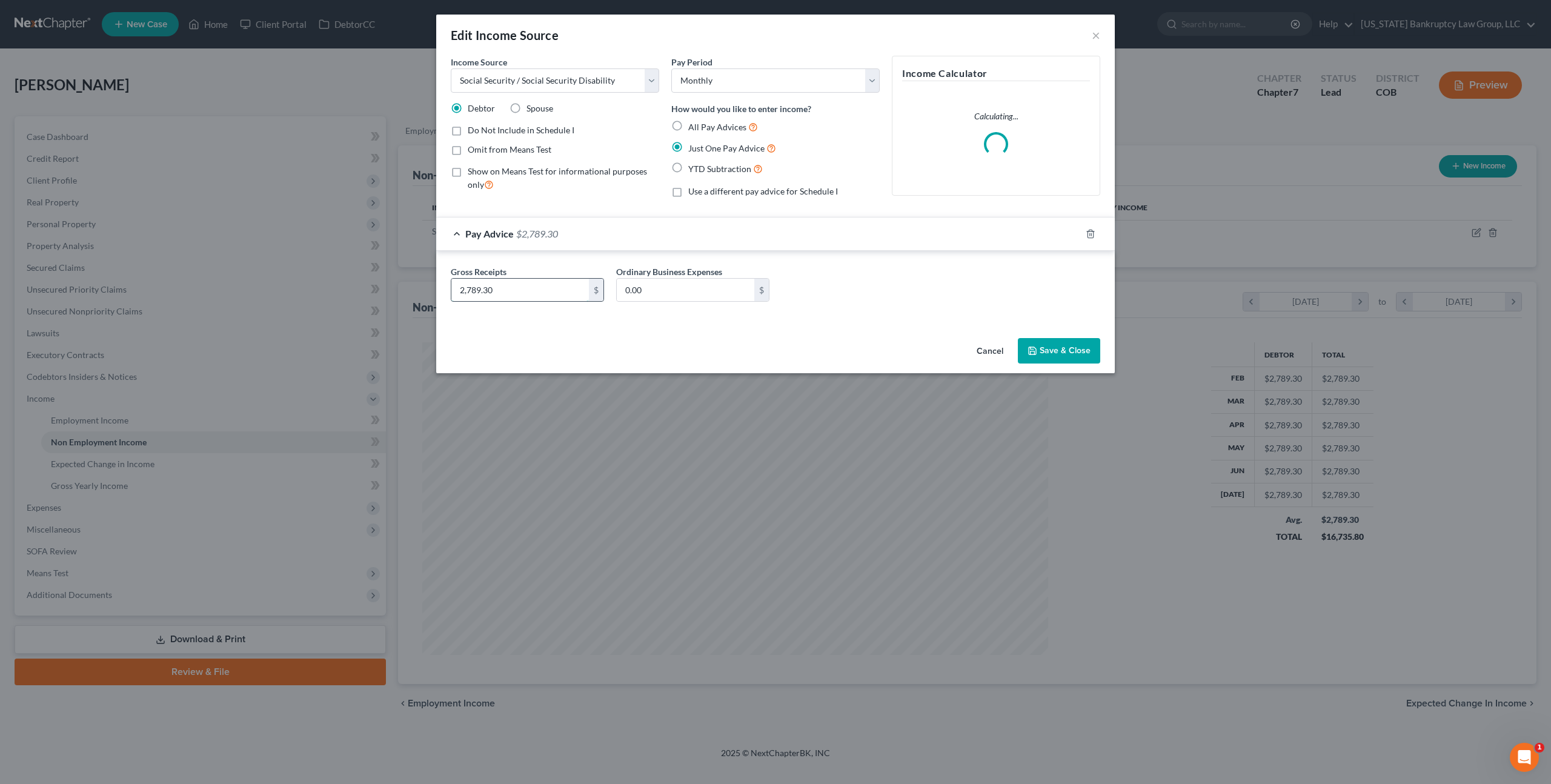
click at [501, 295] on input "2,789.30" at bounding box center [520, 290] width 137 height 23
click at [1038, 353] on button "Save & Close" at bounding box center [1059, 351] width 82 height 26
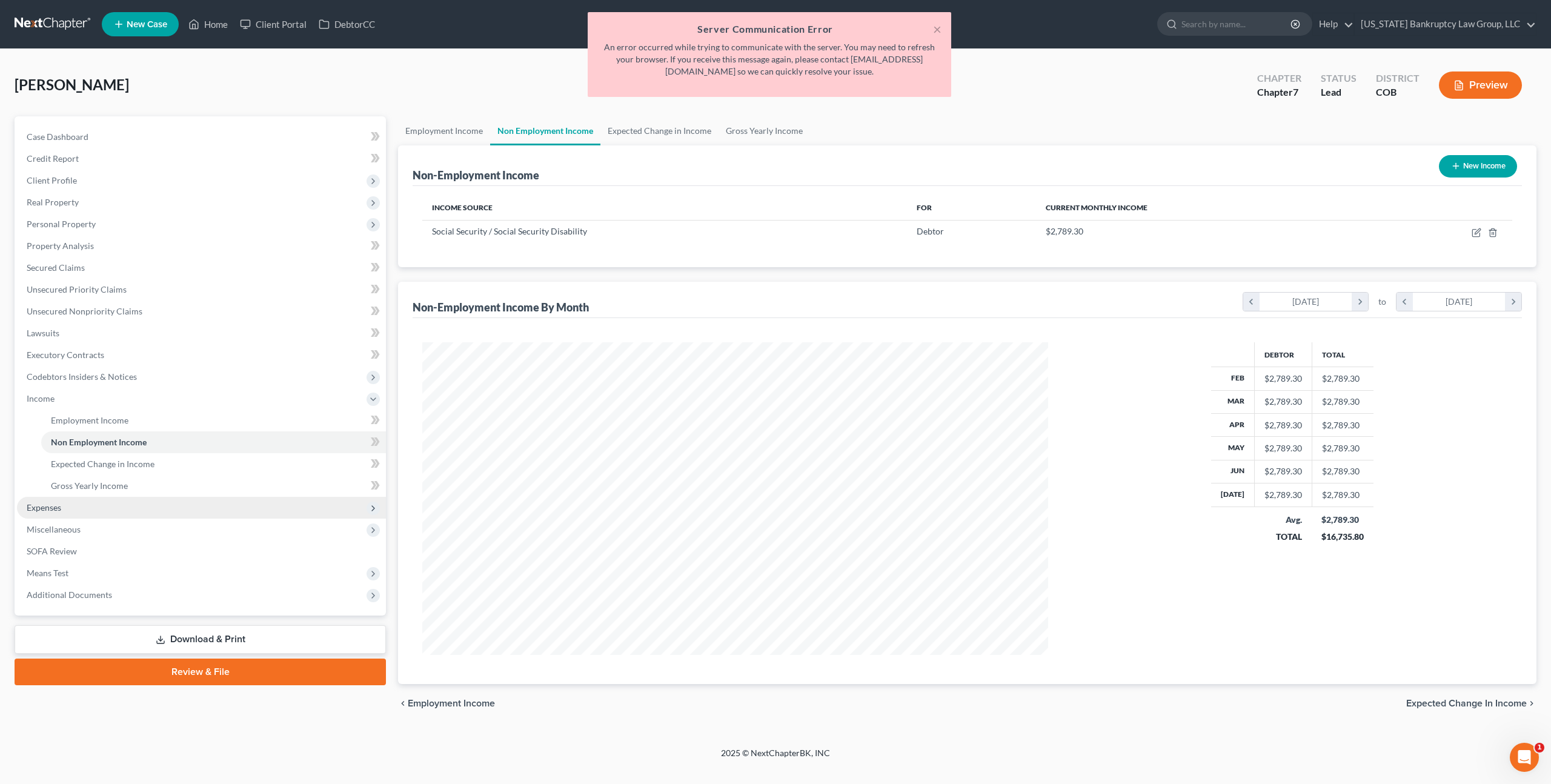
click at [54, 509] on span "Expenses" at bounding box center [44, 507] width 35 height 11
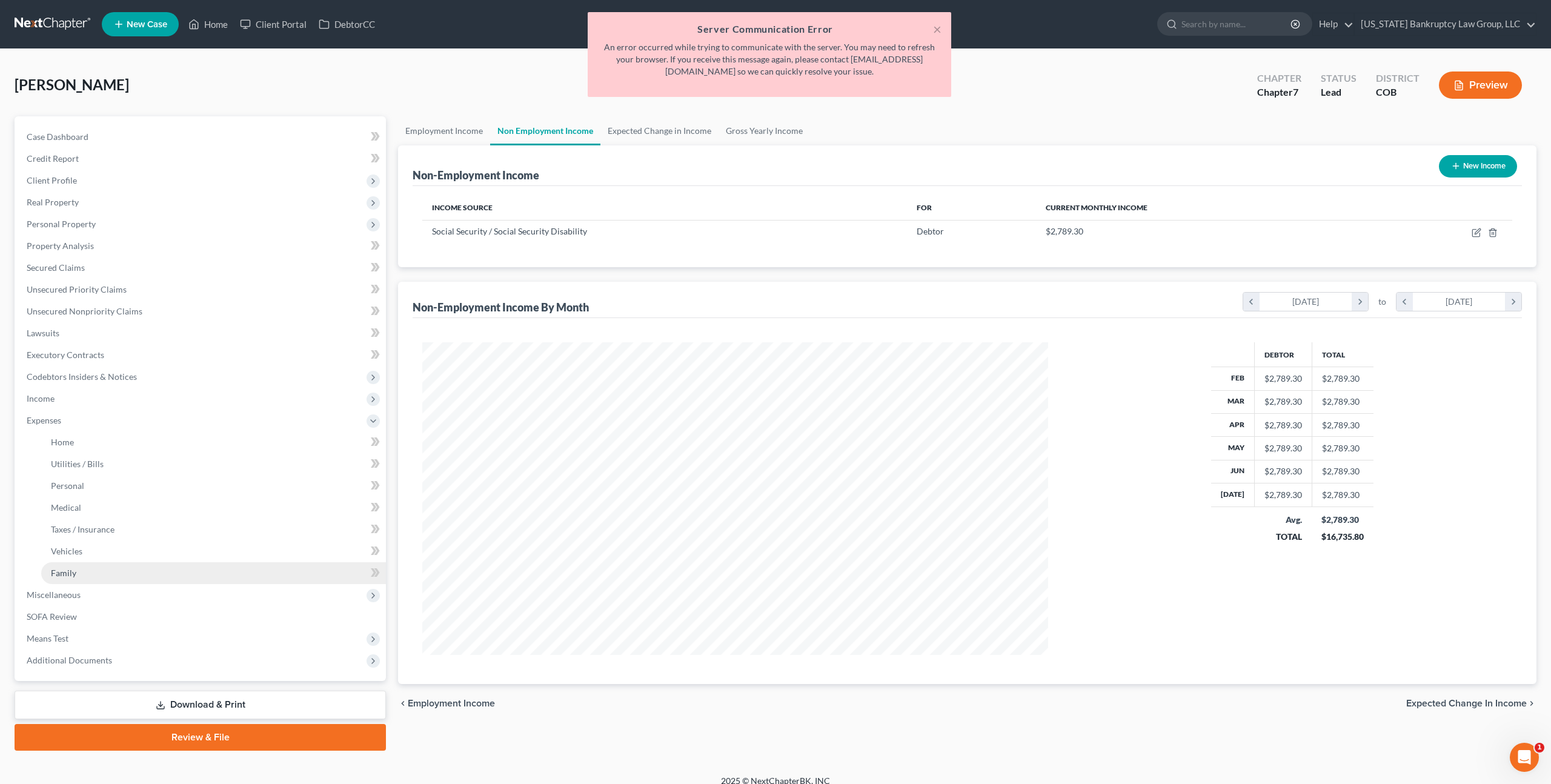
click at [70, 569] on span "Family" at bounding box center [63, 573] width 26 height 11
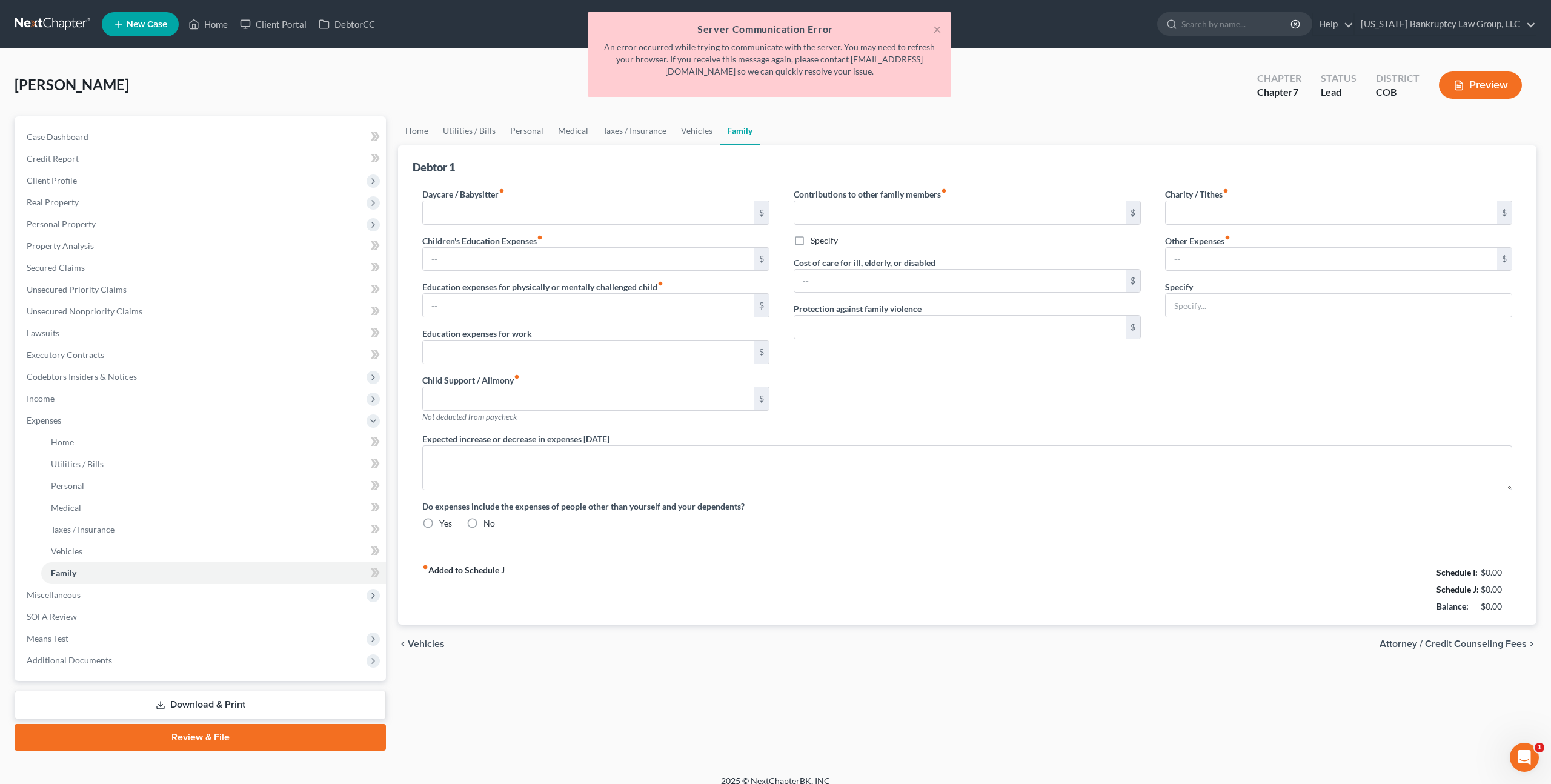
radio input "true"
click at [937, 32] on button "×" at bounding box center [937, 29] width 9 height 14
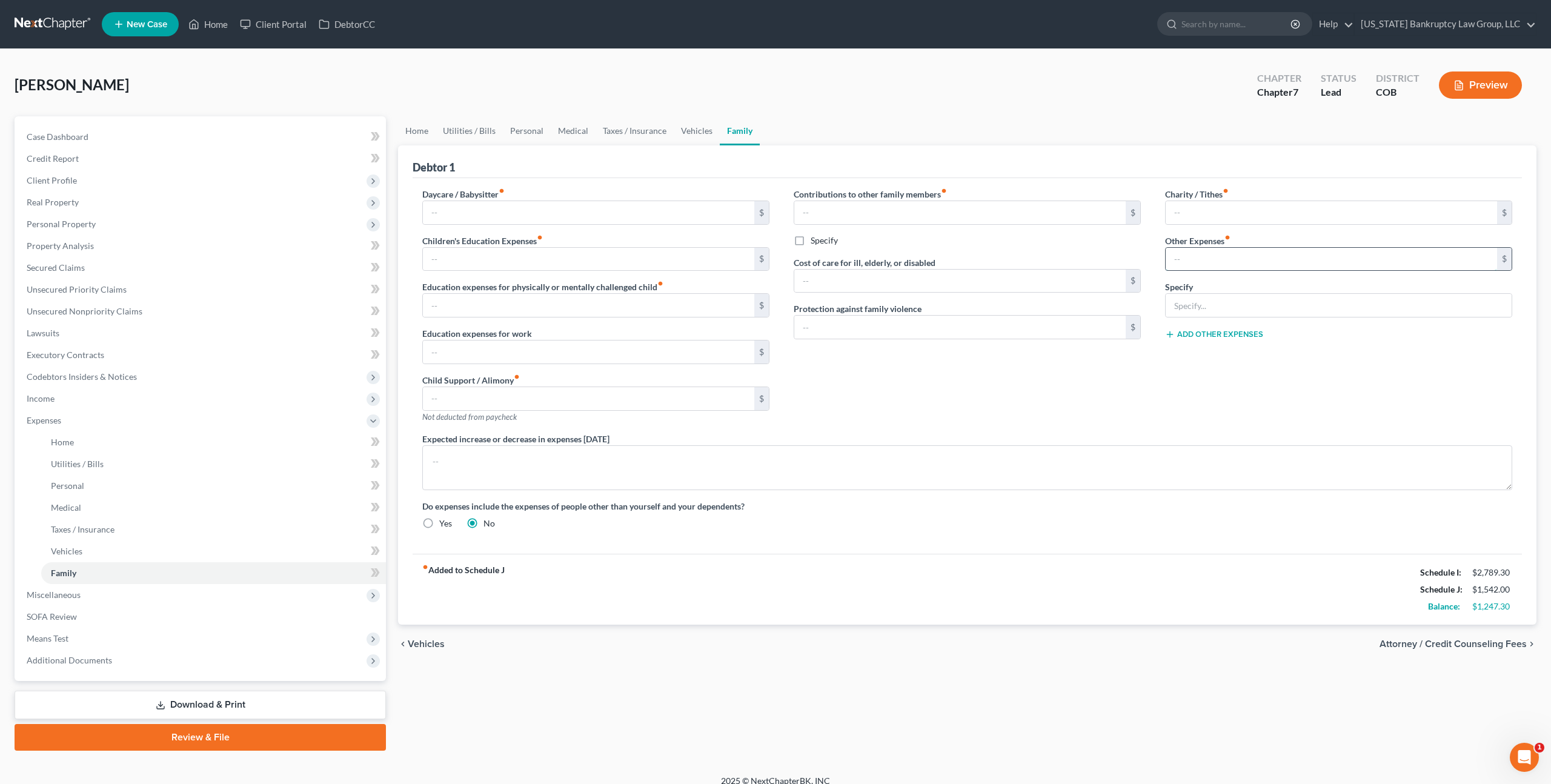
click at [1184, 260] on input "text" at bounding box center [1331, 259] width 331 height 23
paste input "2,789.30"
type input "2,789.30"
click at [1191, 307] on input "text" at bounding box center [1339, 305] width 346 height 23
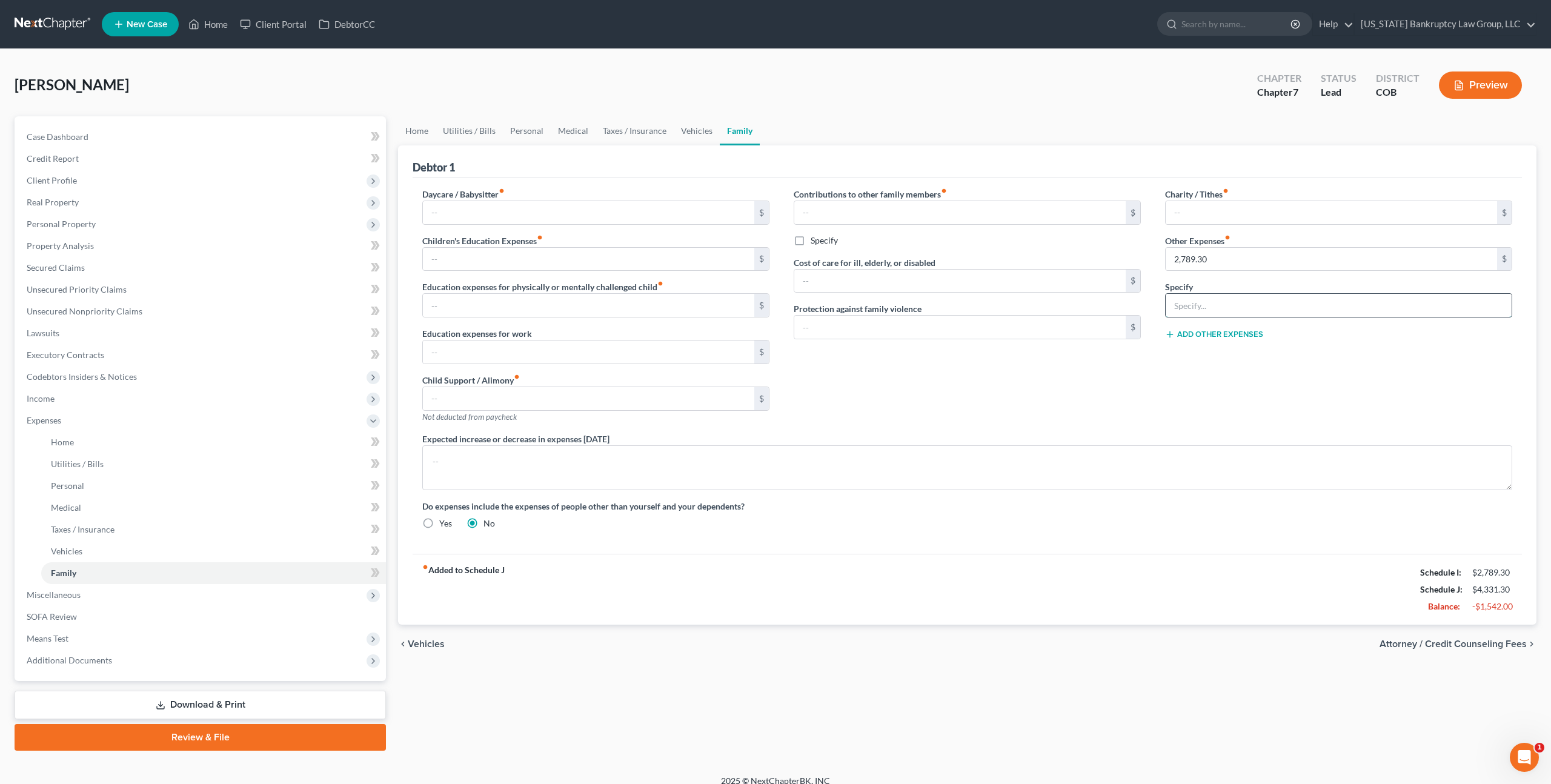
paste input "Social security disability income unavailable to bankruptcy estate per exemption"
click at [1249, 303] on input "Social security disability income unavailable to bankruptcy estate per exemption" at bounding box center [1339, 305] width 346 height 23
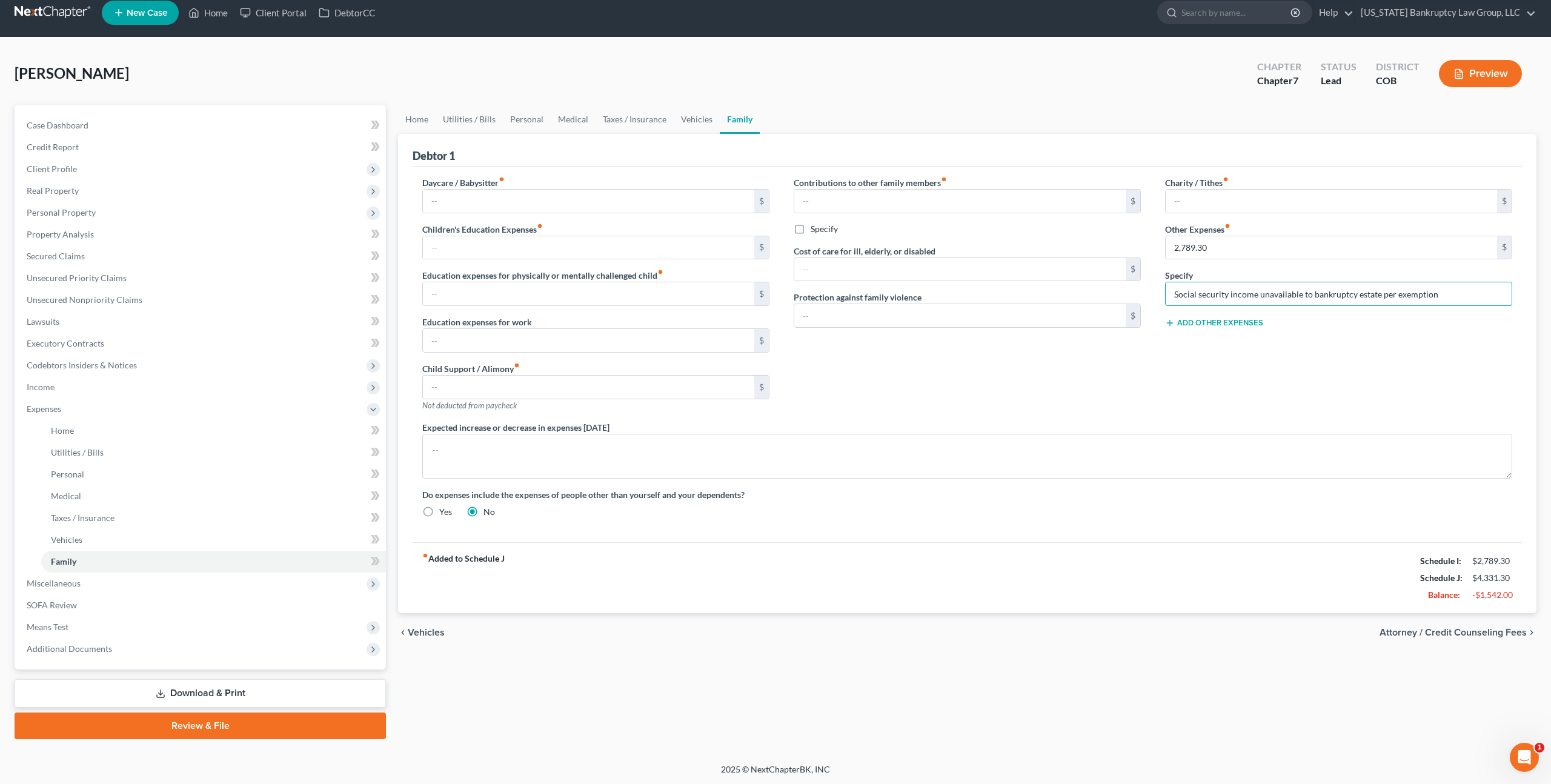
type input "Social security income unavailable to bankruptcy estate per exemption"
click at [300, 693] on link "Download & Print" at bounding box center [200, 693] width 371 height 28
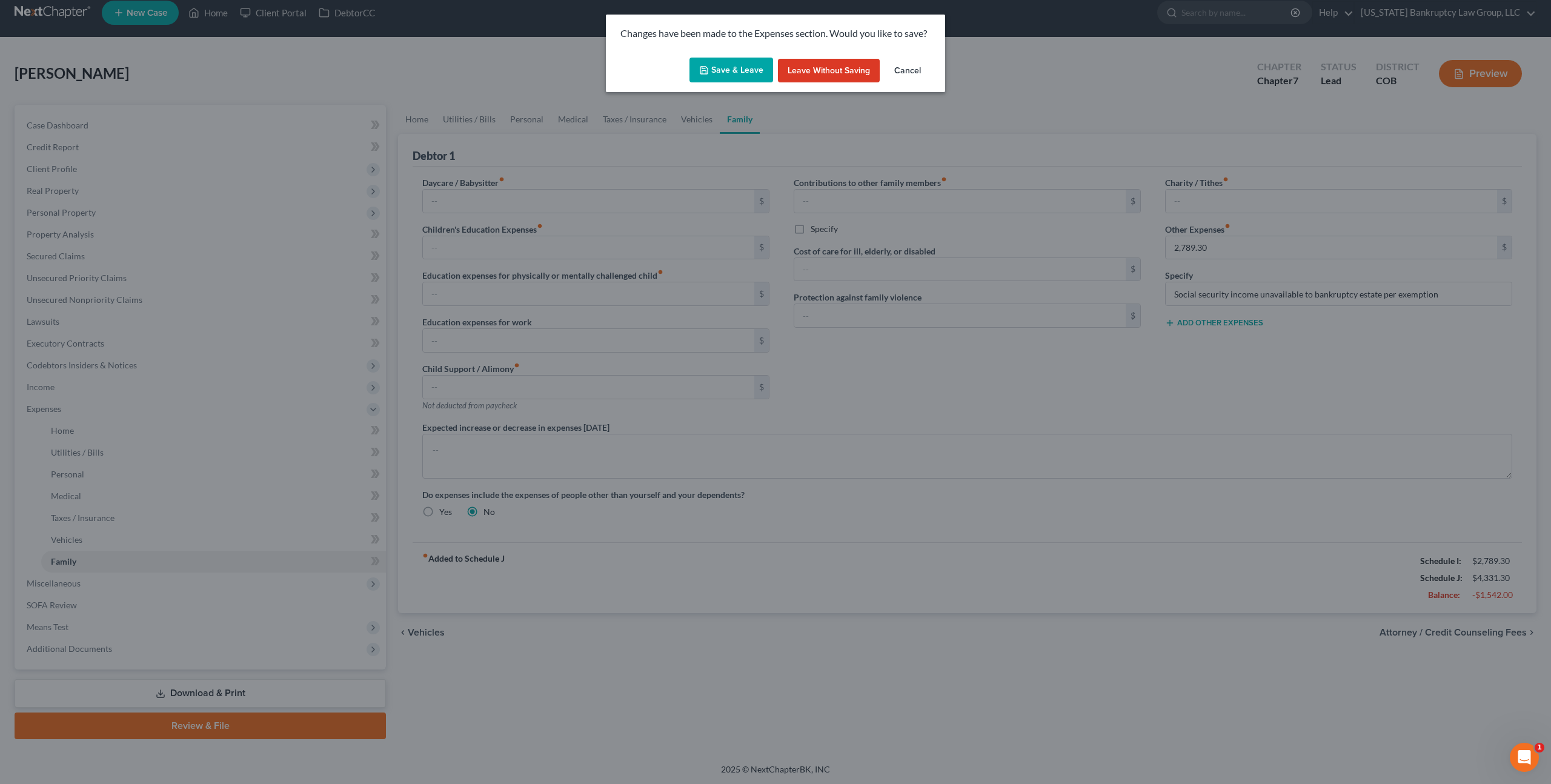
click at [737, 75] on button "Save & Leave" at bounding box center [731, 70] width 83 height 26
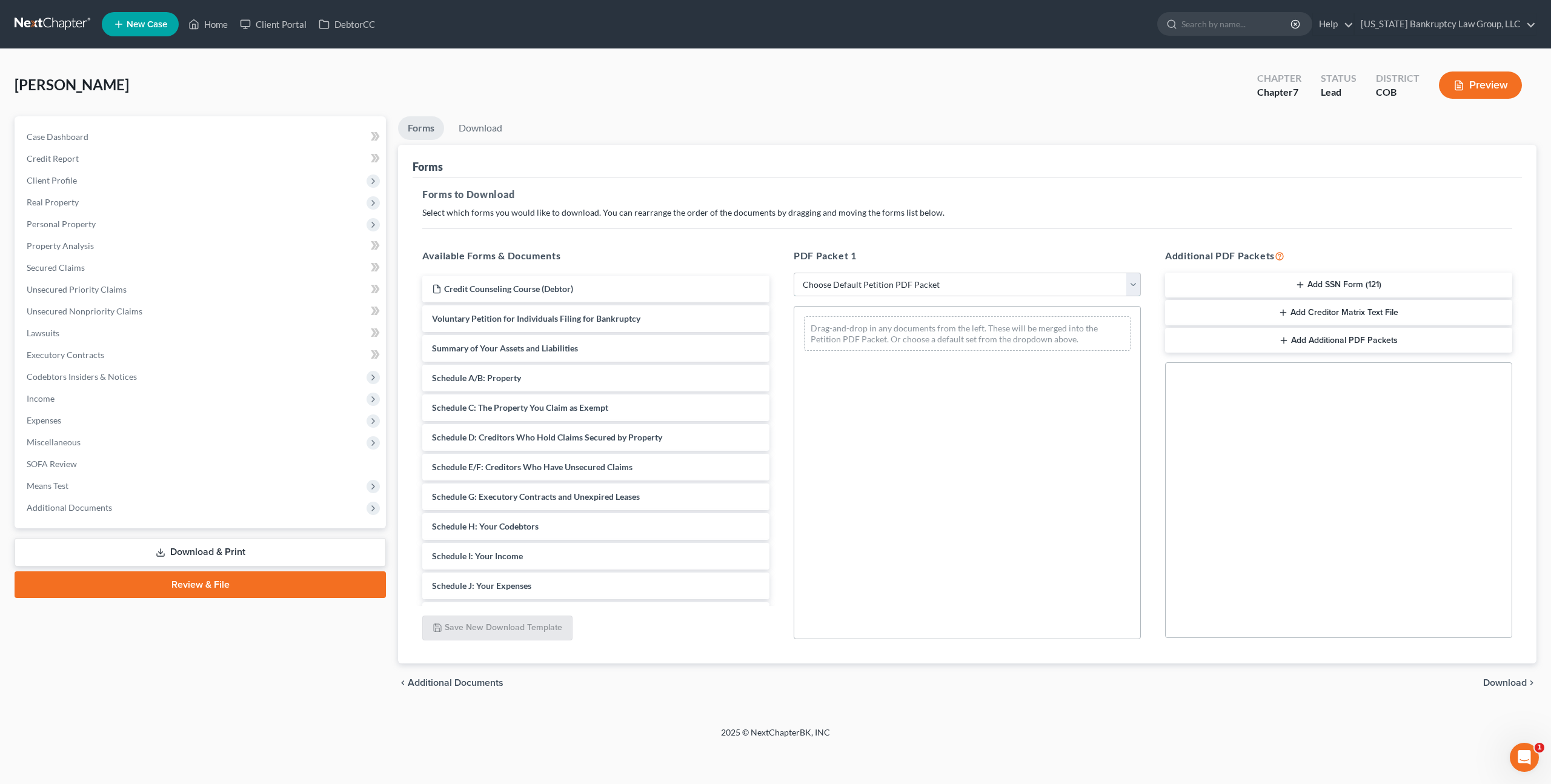
click at [1064, 280] on select "Choose Default Petition PDF Packet Complete Bankruptcy Petition (all forms and …" at bounding box center [967, 285] width 347 height 24
select select "0"
click at [794, 273] on select "Choose Default Petition PDF Packet Complete Bankruptcy Petition (all forms and …" at bounding box center [967, 285] width 347 height 24
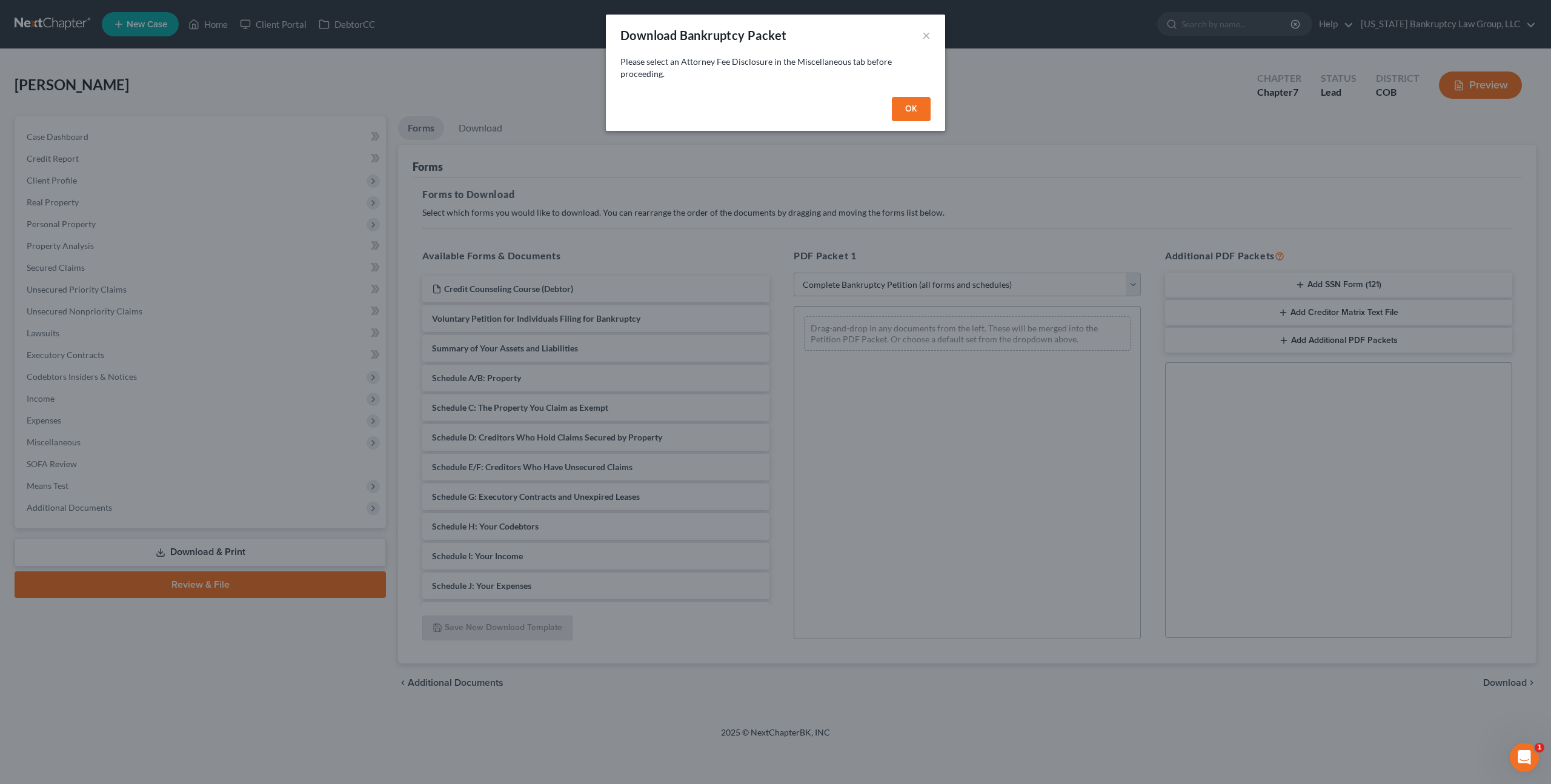
click at [902, 100] on button "OK" at bounding box center [911, 109] width 39 height 24
select select
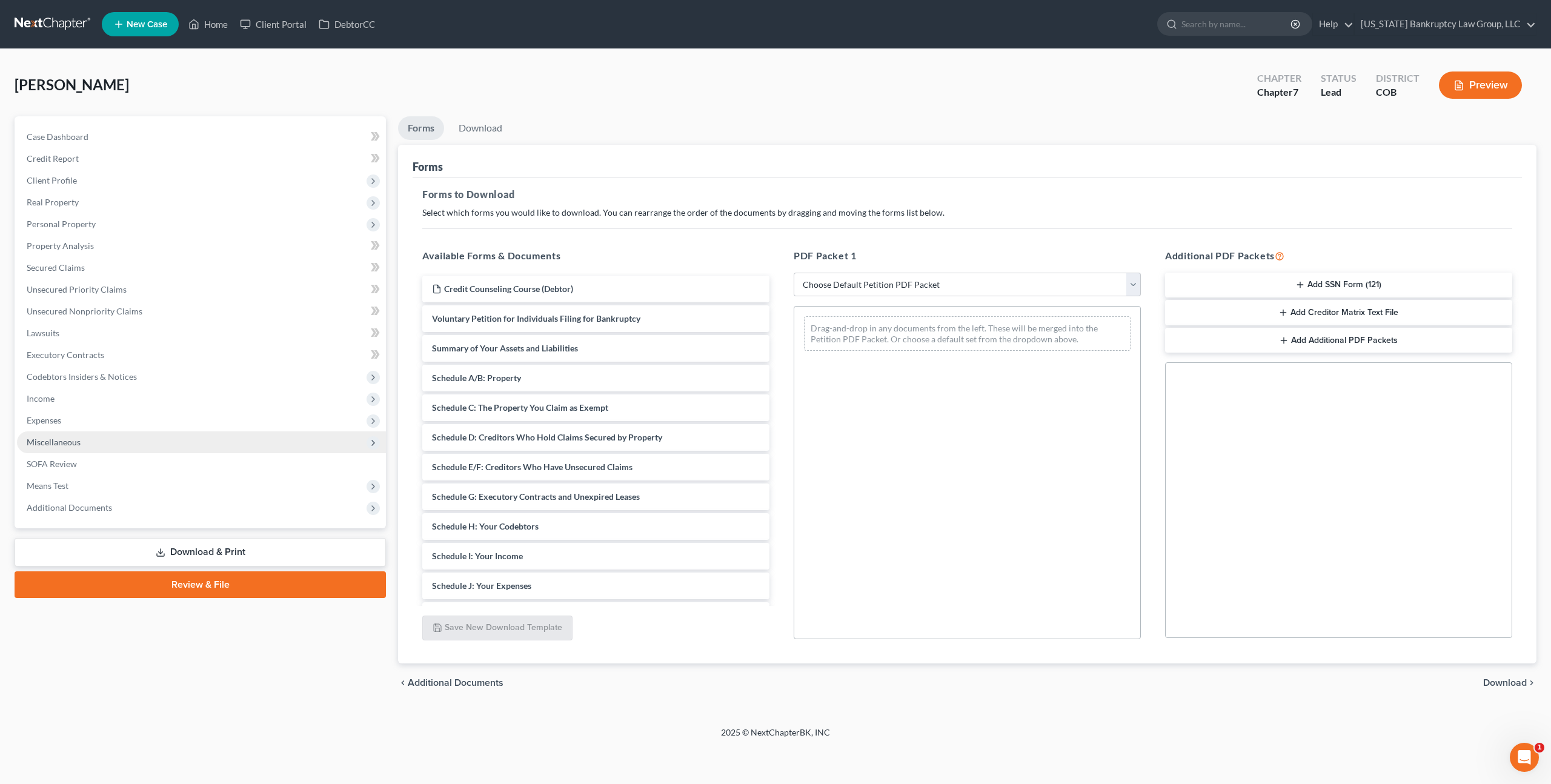
click at [93, 445] on span "Miscellaneous" at bounding box center [202, 442] width 369 height 22
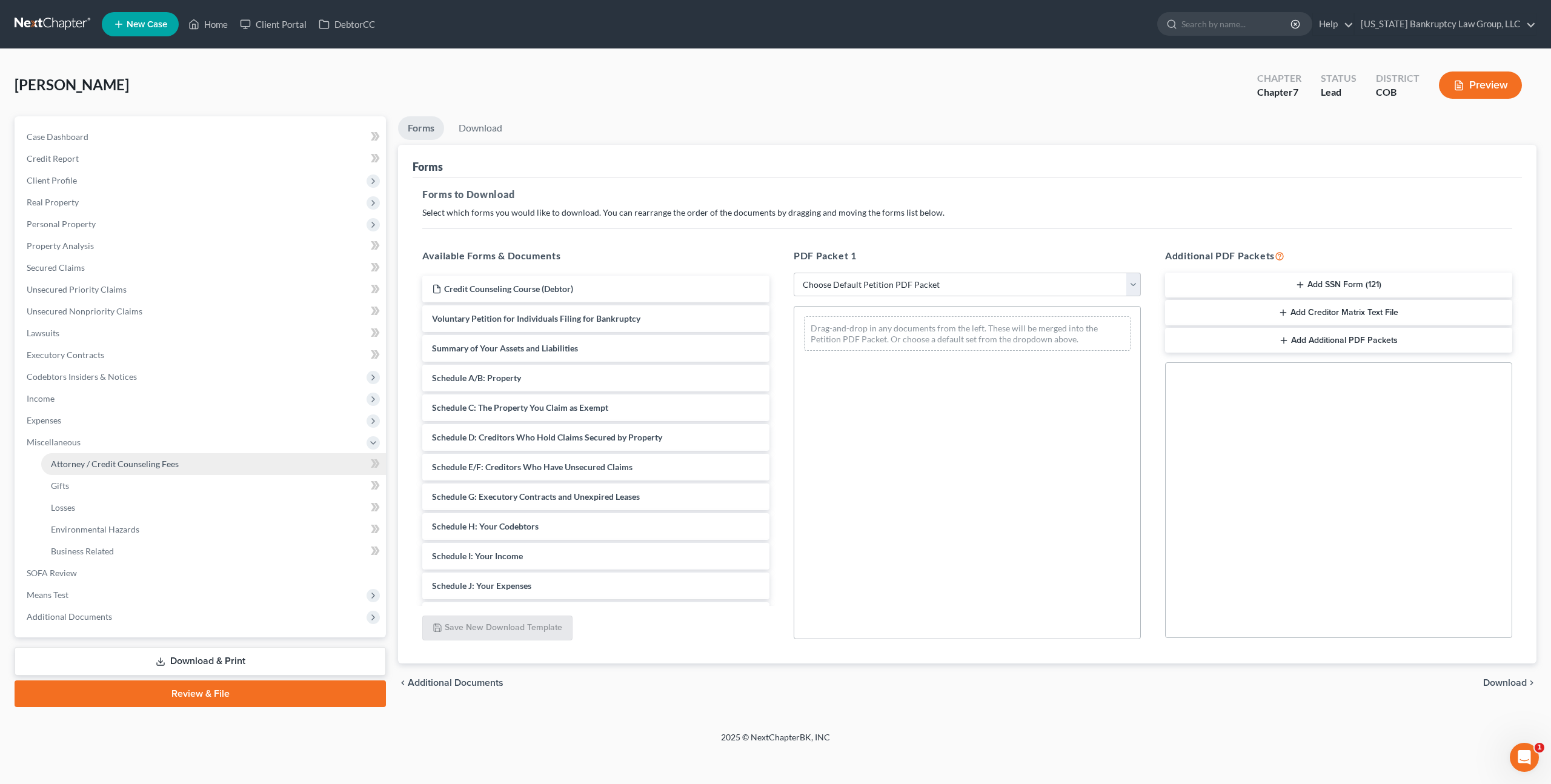
click at [97, 462] on span "Attorney / Credit Counseling Fees" at bounding box center [114, 464] width 128 height 11
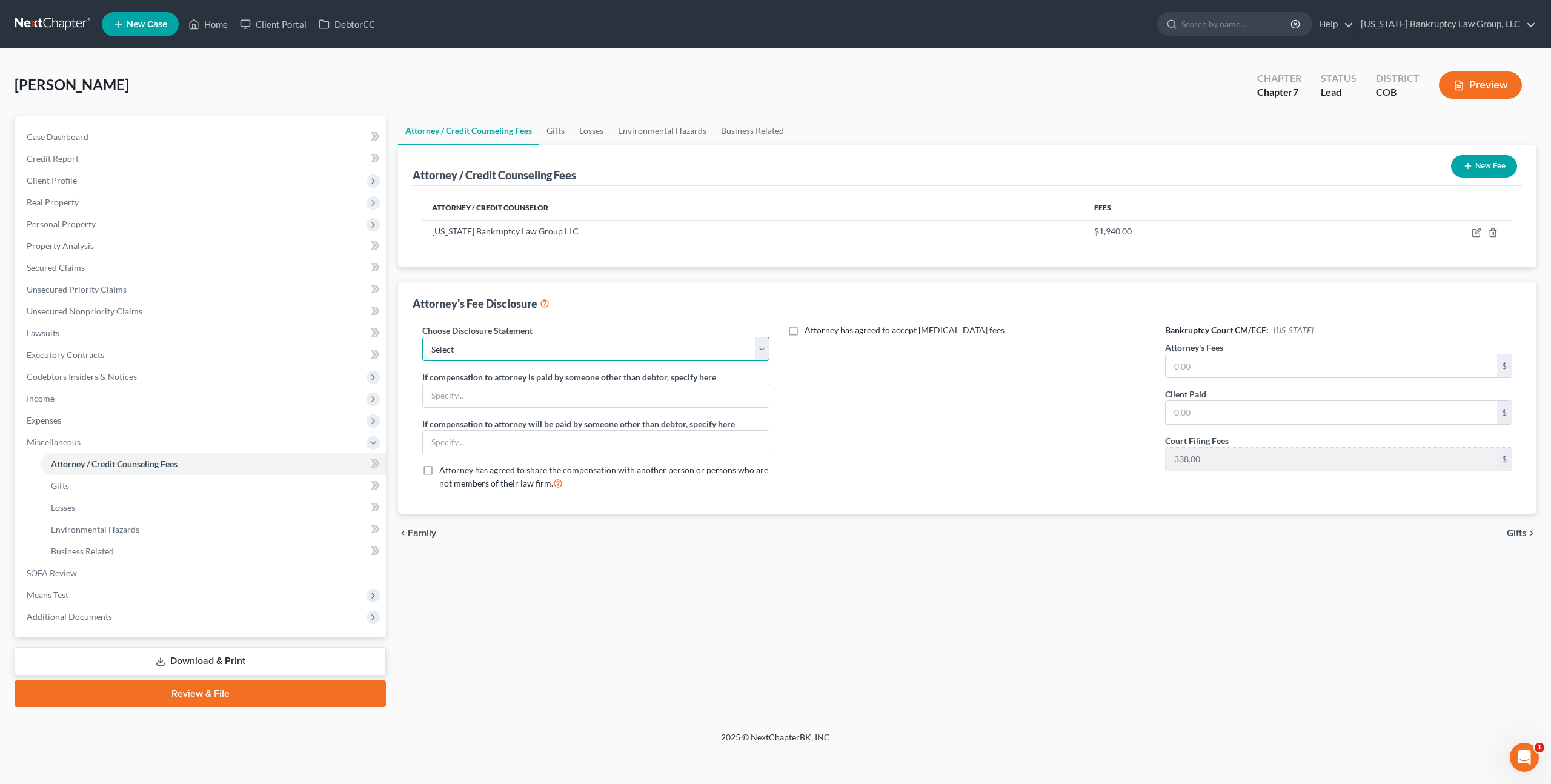
click at [649, 353] on select "Select Disclosure" at bounding box center [596, 349] width 347 height 24
select select "0"
click at [423, 337] on select "Select Disclosure" at bounding box center [596, 349] width 347 height 24
click at [1476, 234] on icon "button" at bounding box center [1477, 233] width 10 height 10
select select "5"
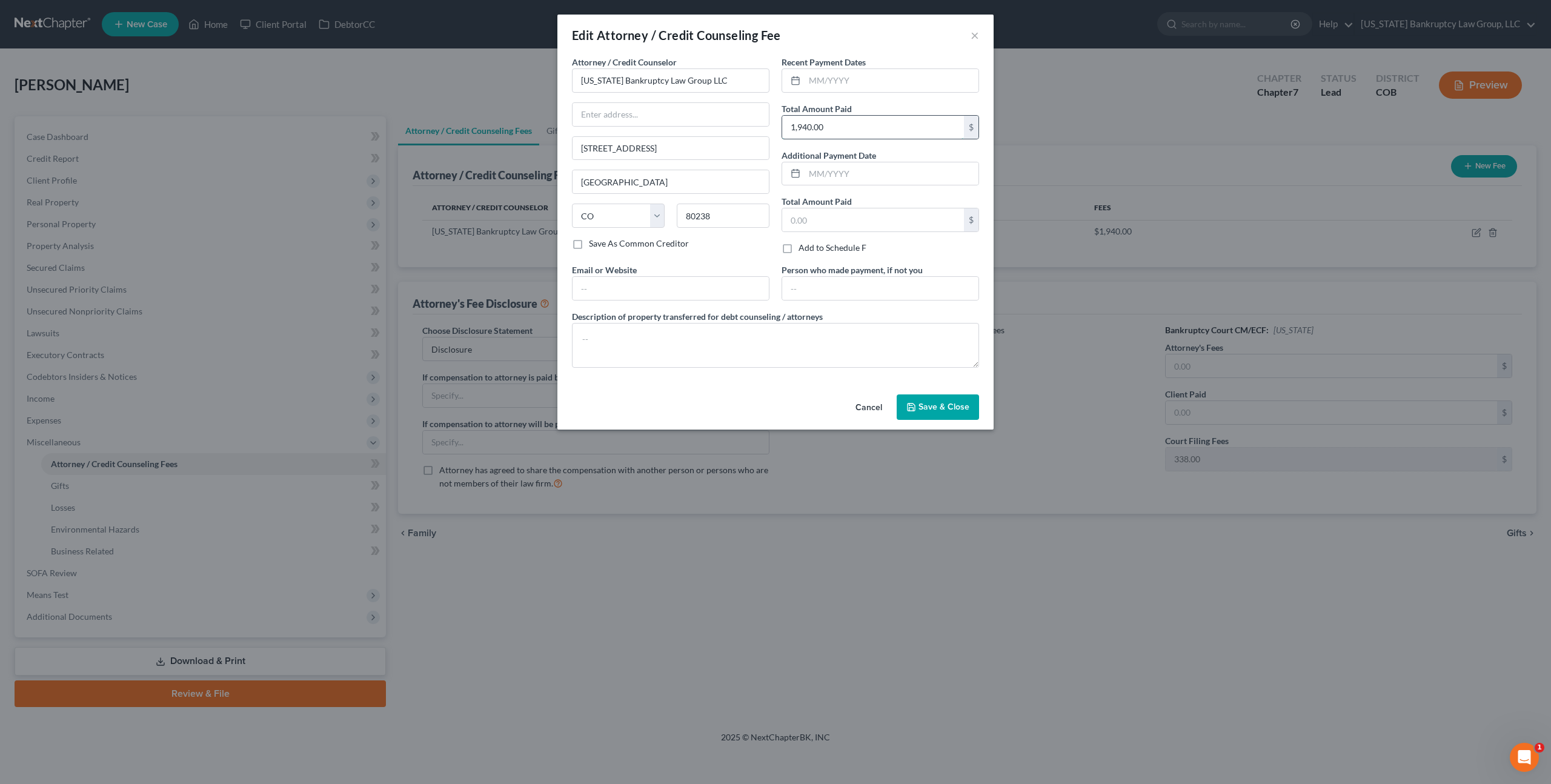
click at [833, 129] on input "1,940.00" at bounding box center [873, 127] width 182 height 23
type input "2,000.00"
click at [937, 406] on span "Save & Close" at bounding box center [944, 407] width 51 height 11
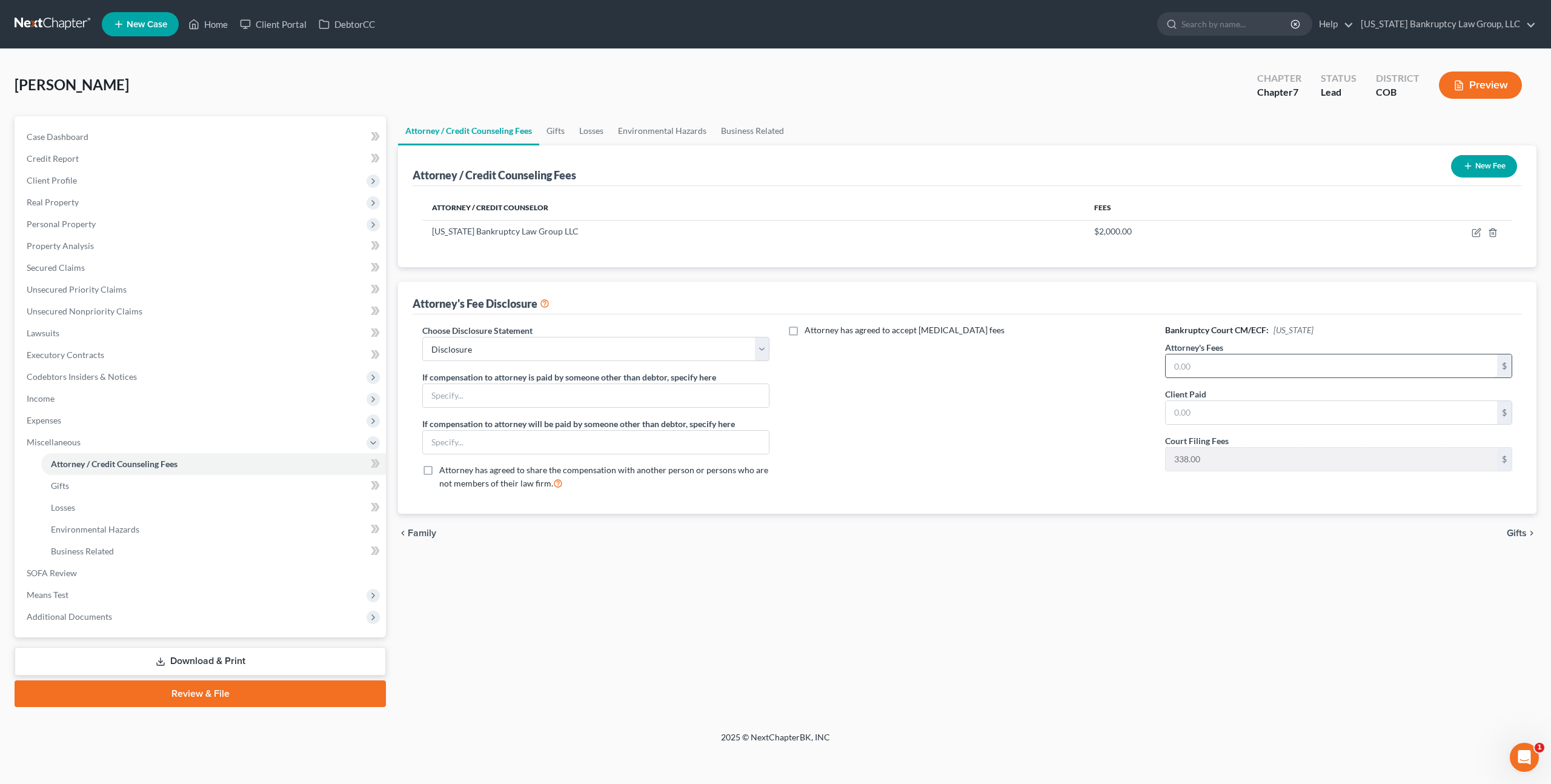
click at [1215, 367] on input "text" at bounding box center [1331, 365] width 331 height 23
type input "2,000.00"
click at [202, 658] on link "Download & Print" at bounding box center [200, 661] width 371 height 28
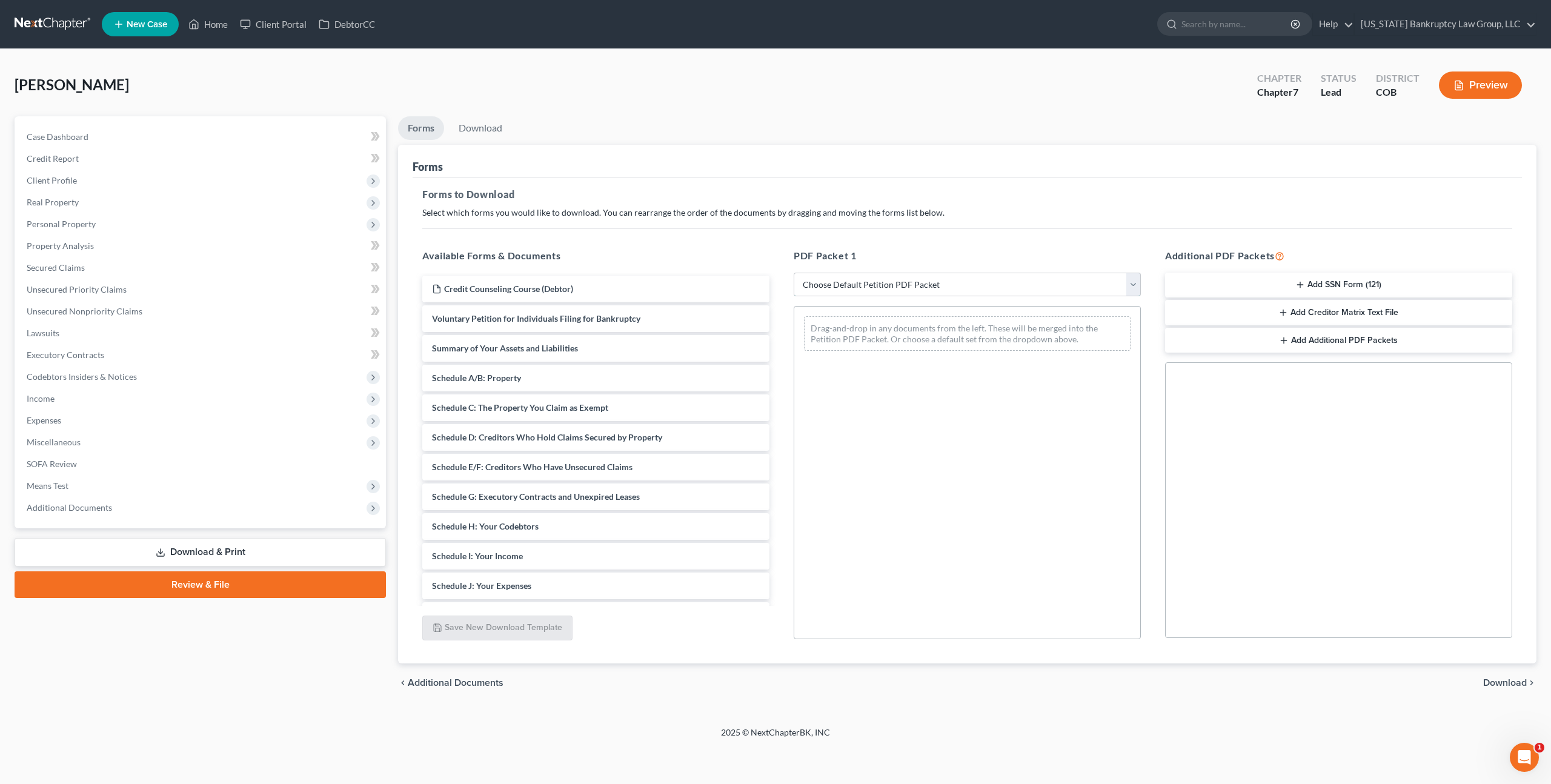
click at [981, 287] on select "Choose Default Petition PDF Packet Complete Bankruptcy Petition (all forms and …" at bounding box center [967, 285] width 347 height 24
select select "0"
click at [794, 273] on select "Choose Default Petition PDF Packet Complete Bankruptcy Petition (all forms and …" at bounding box center [967, 285] width 347 height 24
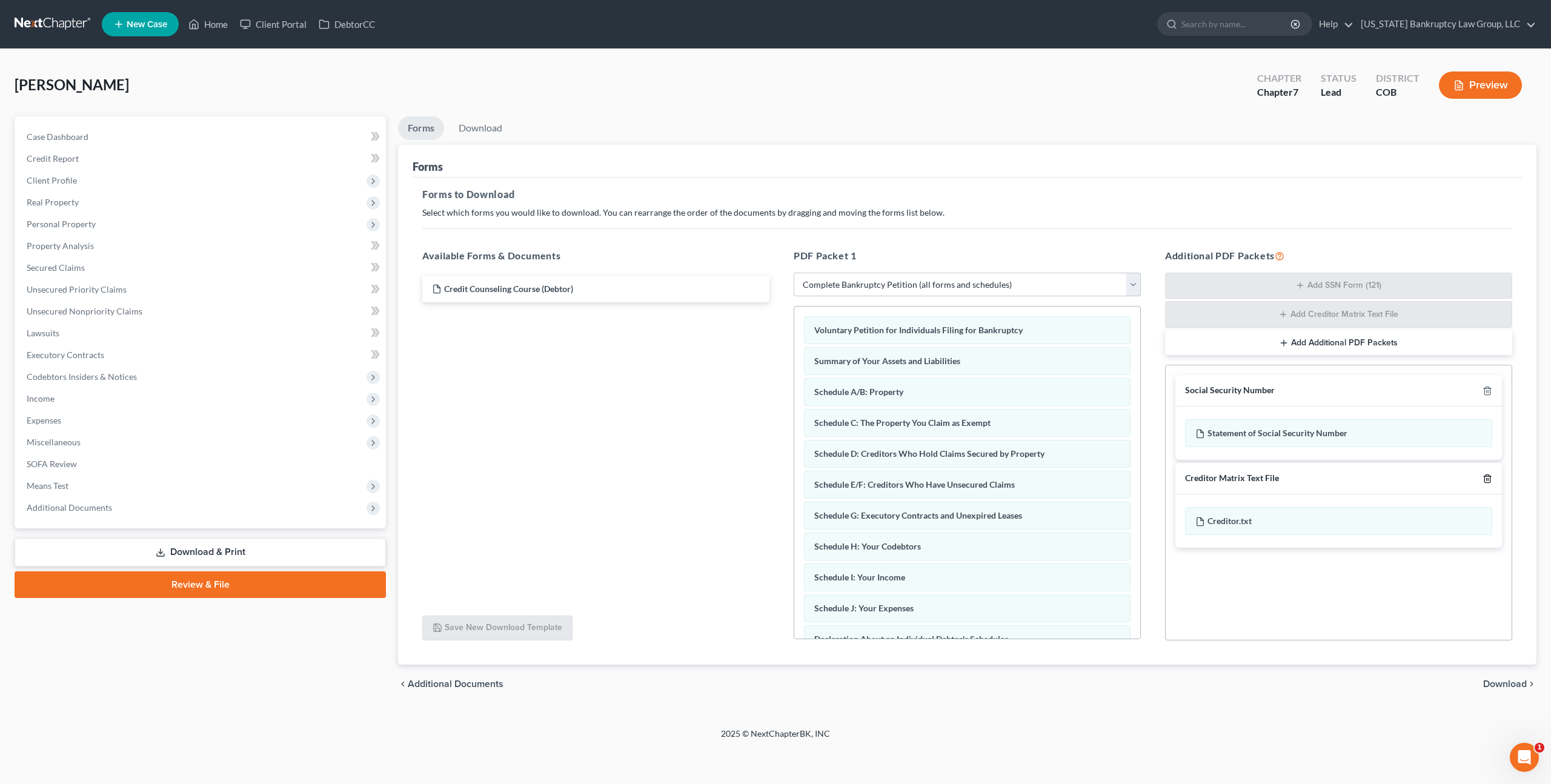
click at [1484, 476] on icon "button" at bounding box center [1487, 478] width 10 height 10
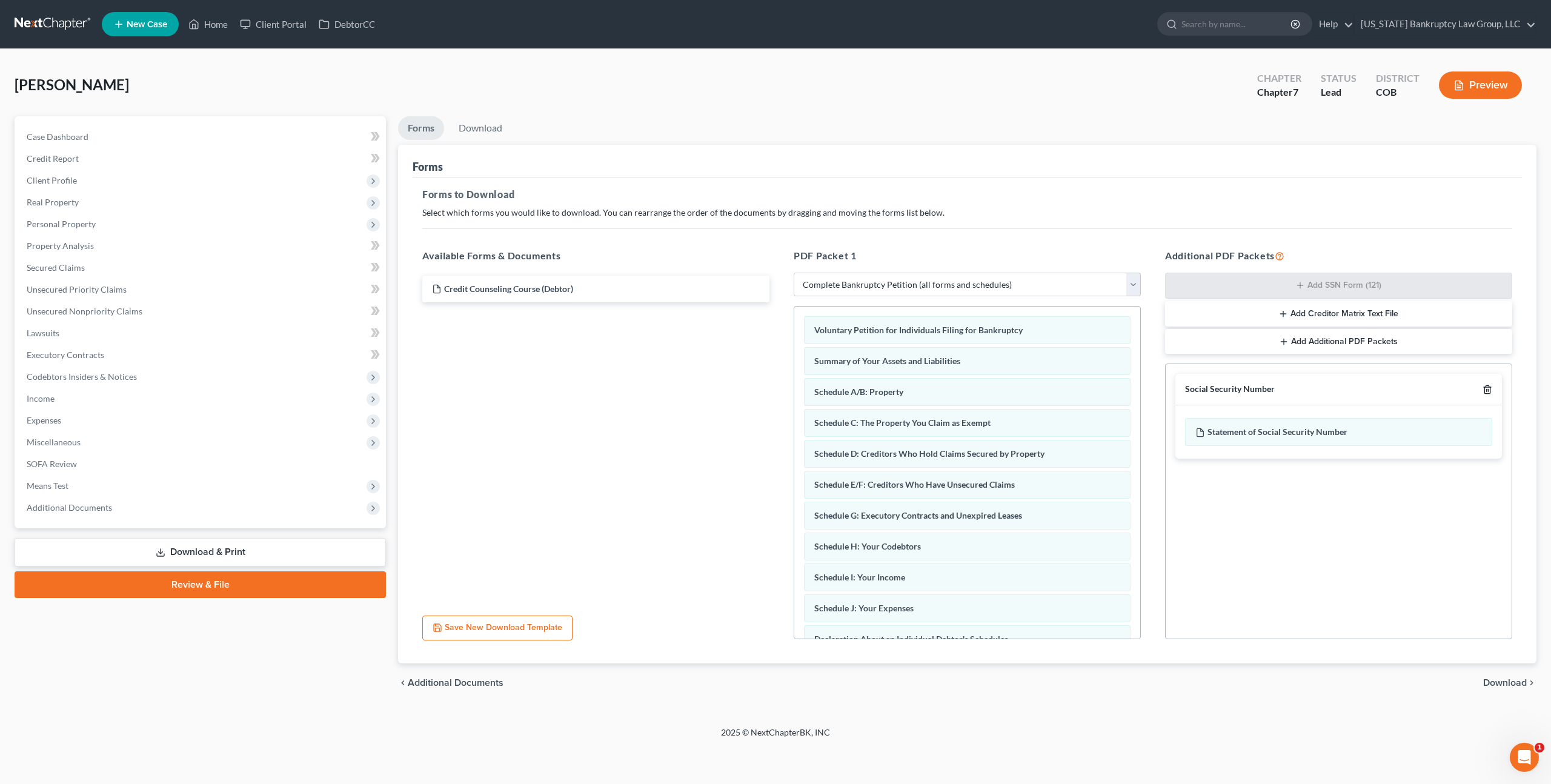
click at [1489, 390] on icon "button" at bounding box center [1487, 389] width 10 height 10
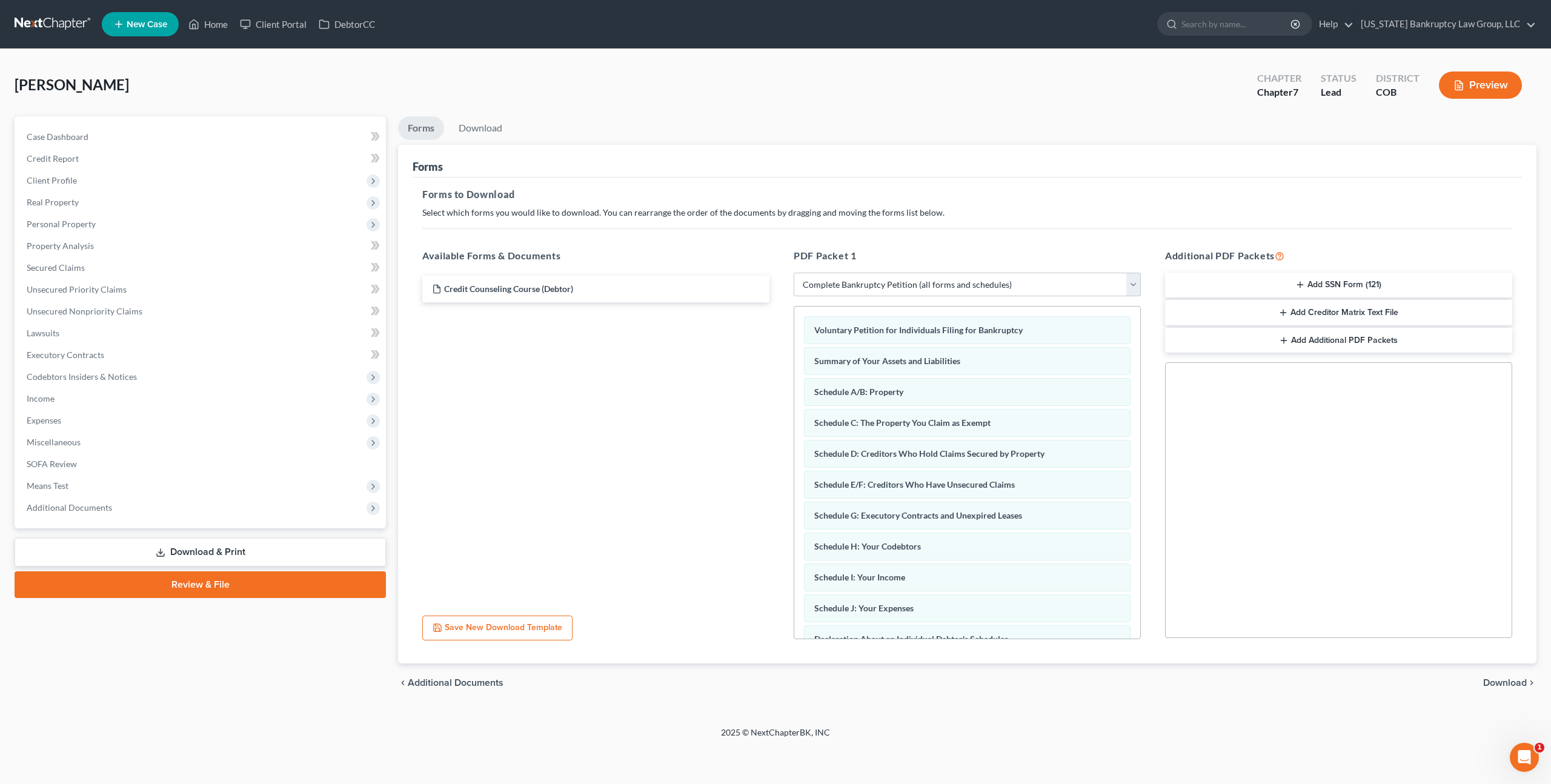
click at [1486, 680] on span "Download" at bounding box center [1505, 683] width 43 height 10
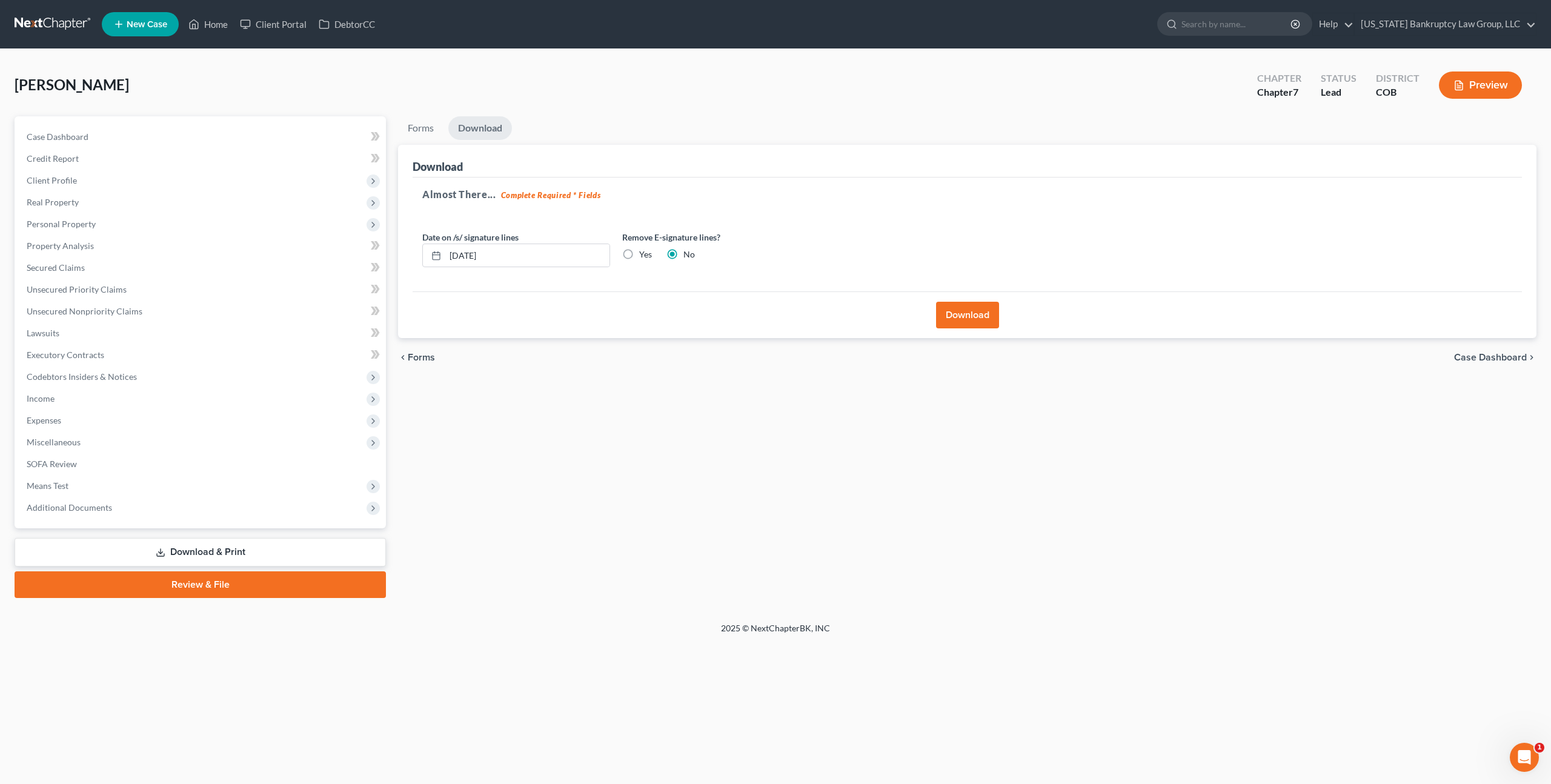
click at [971, 316] on button "Download" at bounding box center [968, 315] width 63 height 27
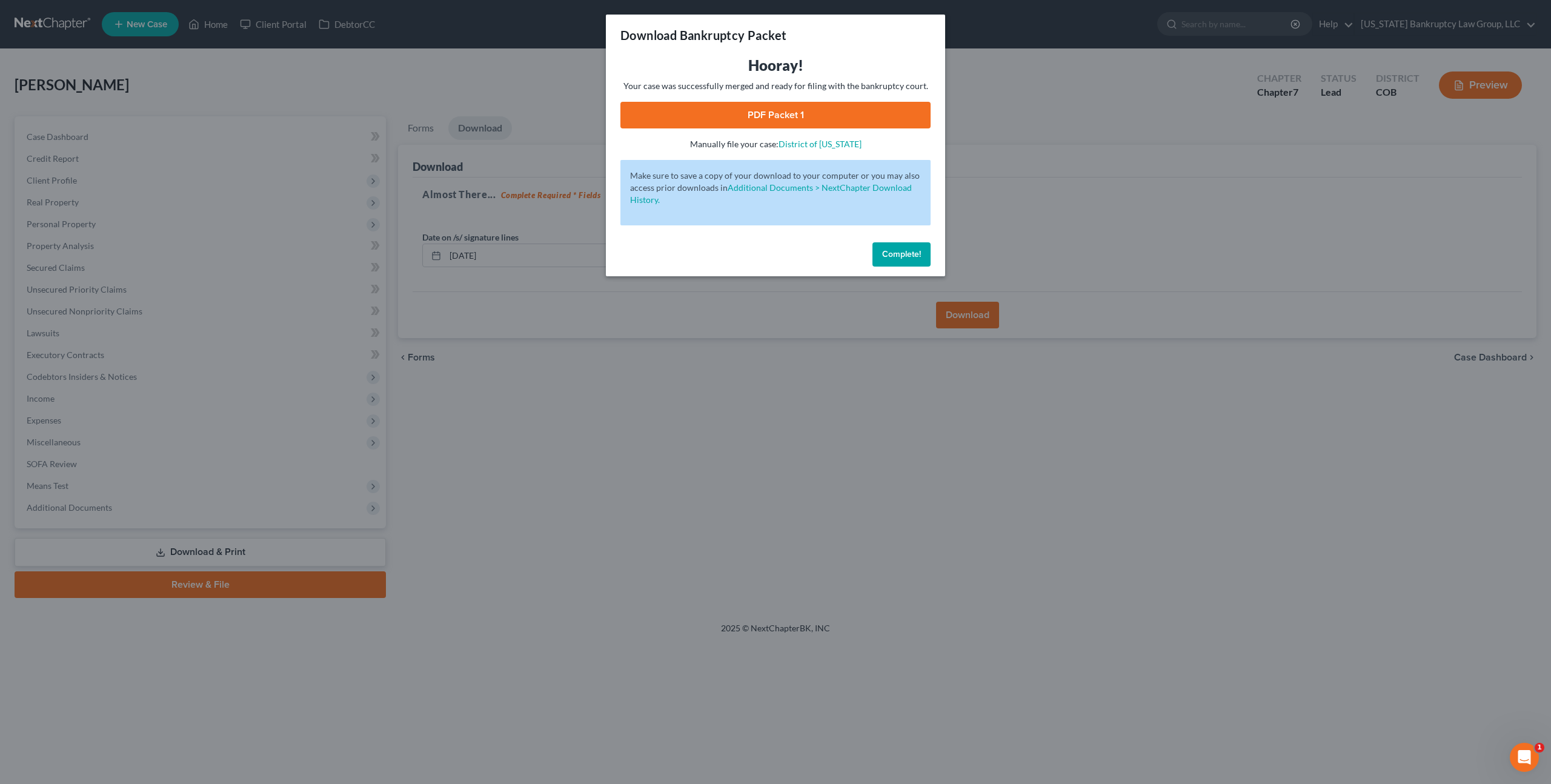
click at [733, 118] on link "PDF Packet 1" at bounding box center [776, 115] width 310 height 27
click at [891, 254] on span "Complete!" at bounding box center [901, 254] width 39 height 11
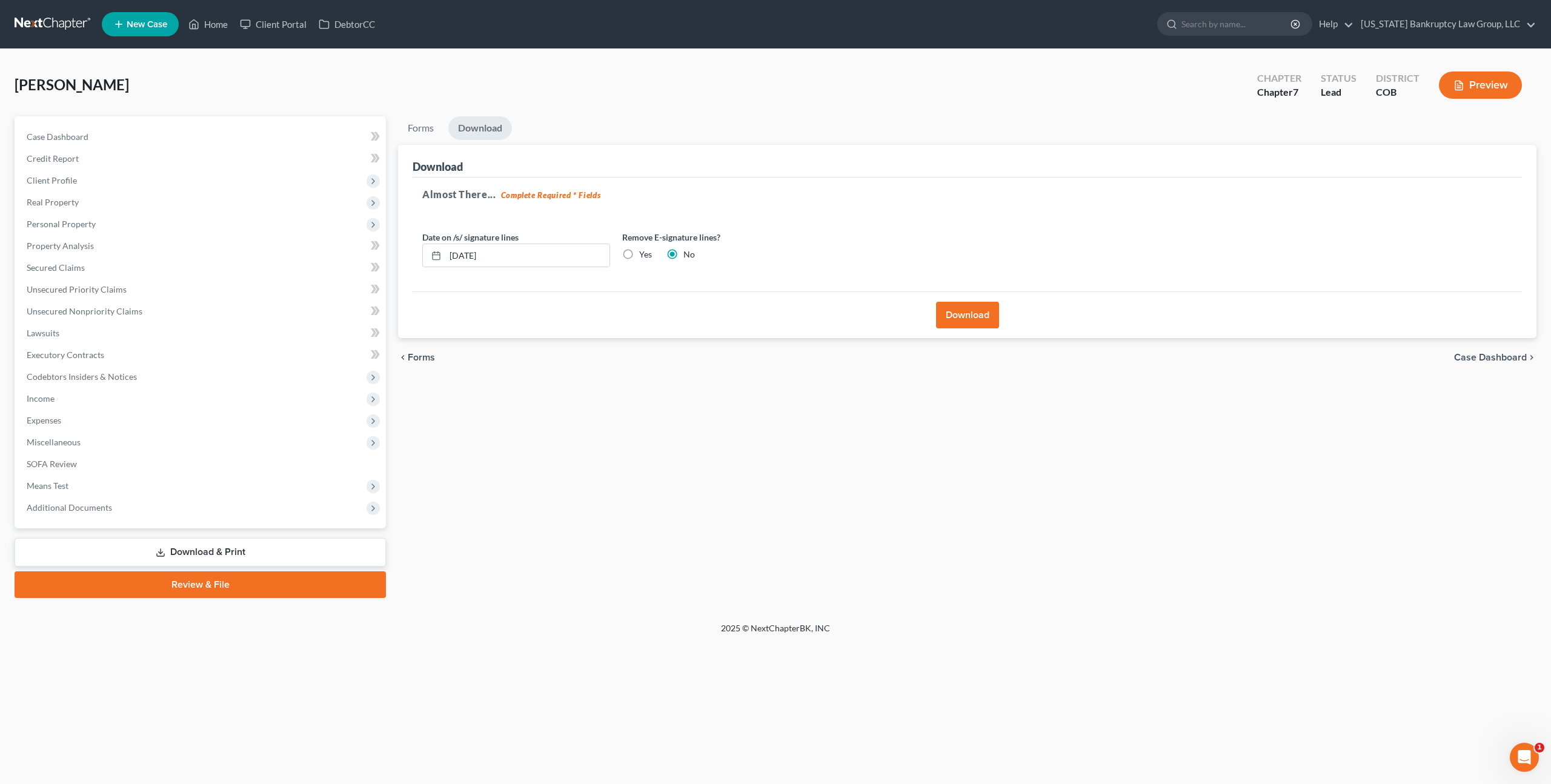
click at [64, 18] on link at bounding box center [53, 24] width 78 height 22
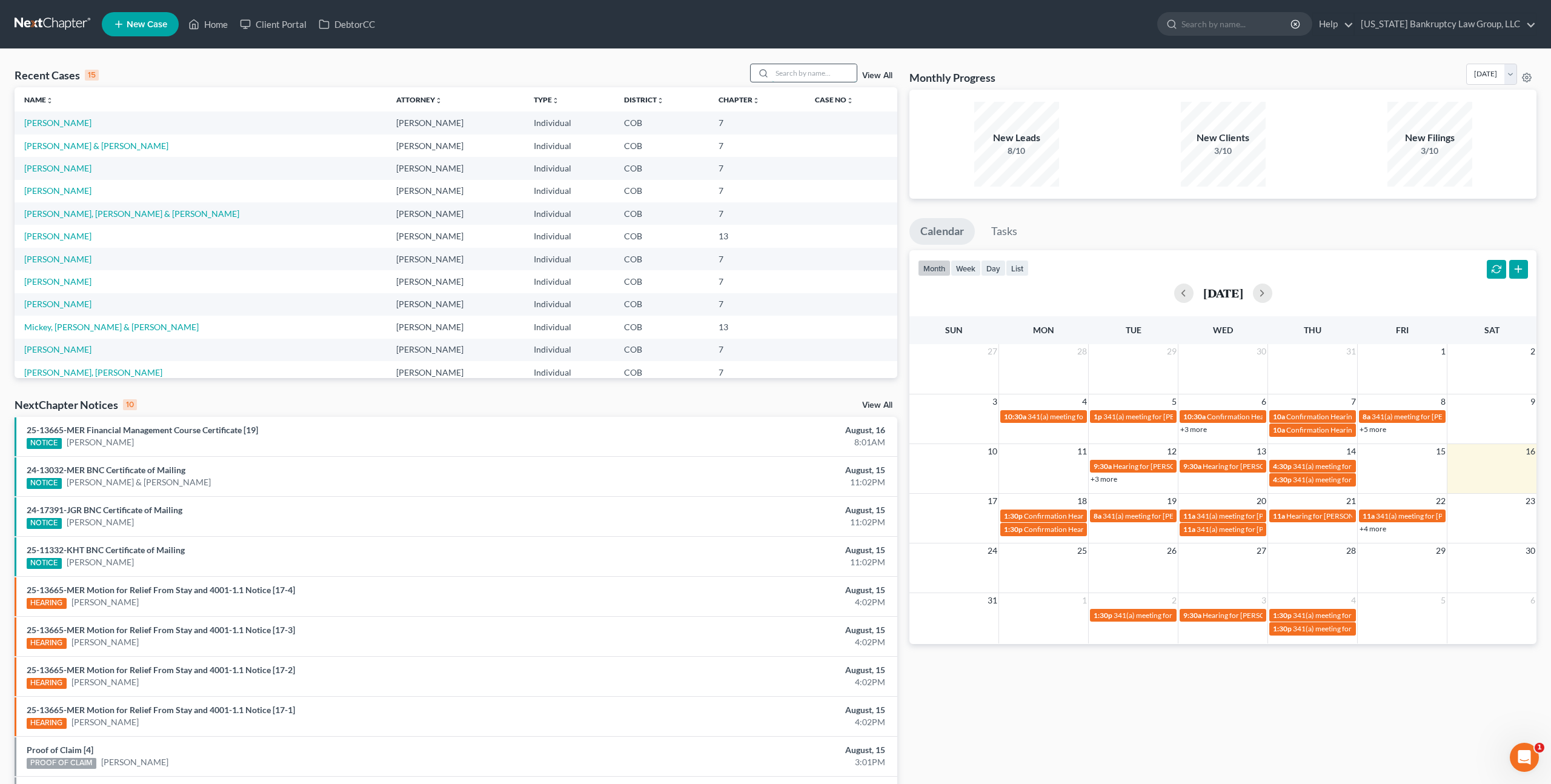
click at [802, 74] on input "search" at bounding box center [814, 73] width 85 height 18
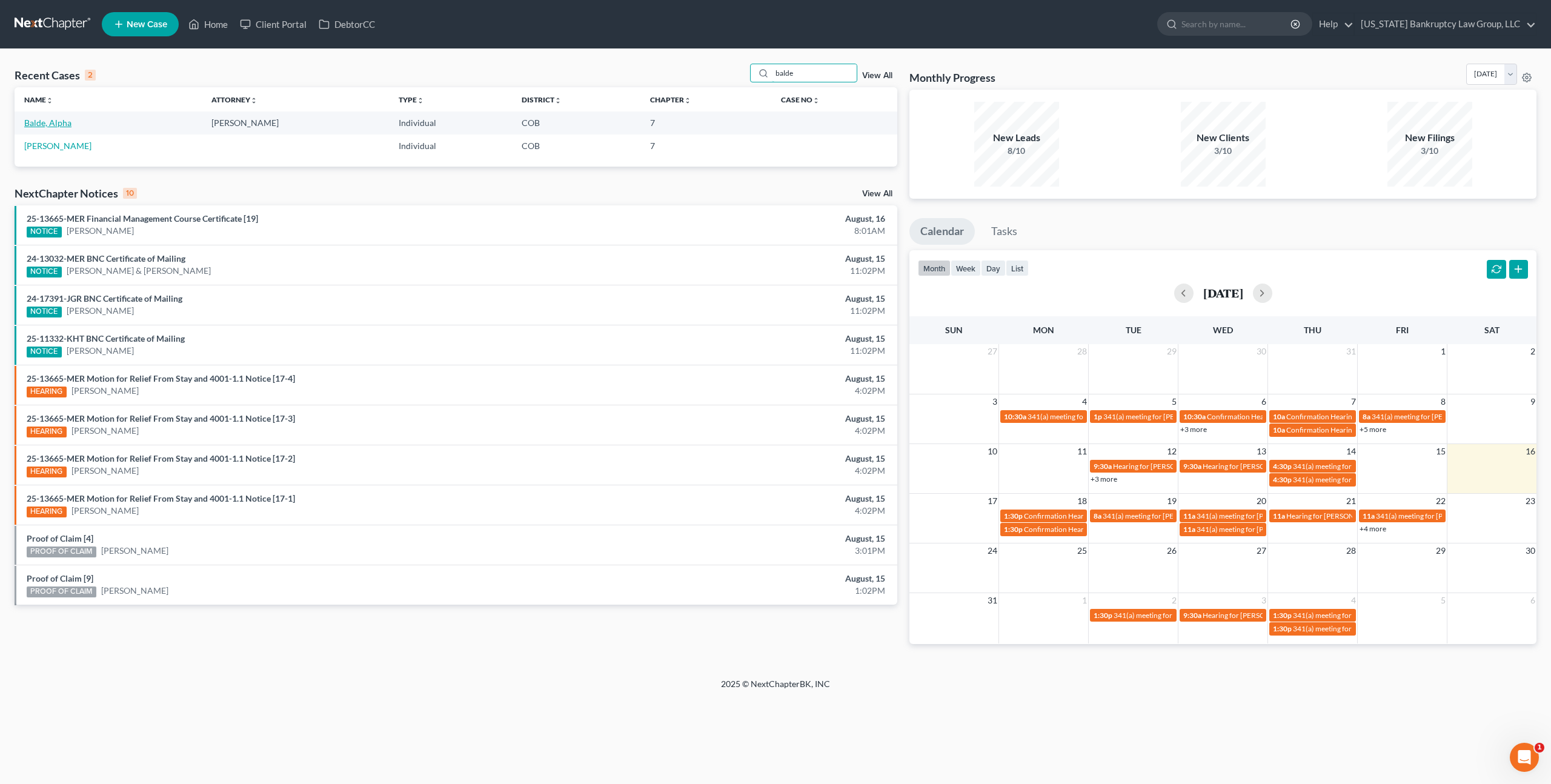
type input "balde"
click at [64, 122] on link "Balde, Alpha" at bounding box center [48, 123] width 47 height 11
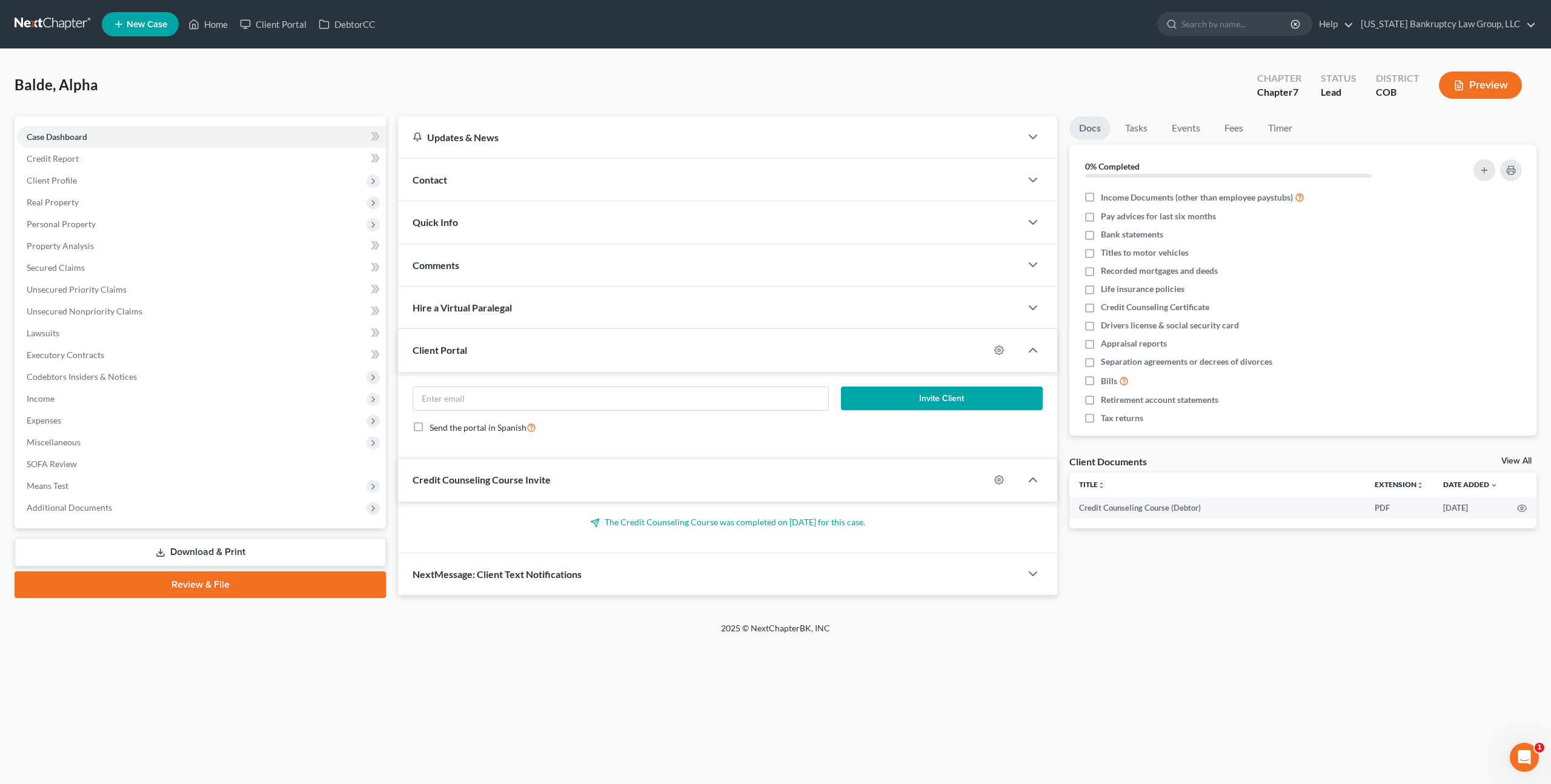
click at [149, 28] on span "New Case" at bounding box center [147, 24] width 41 height 9
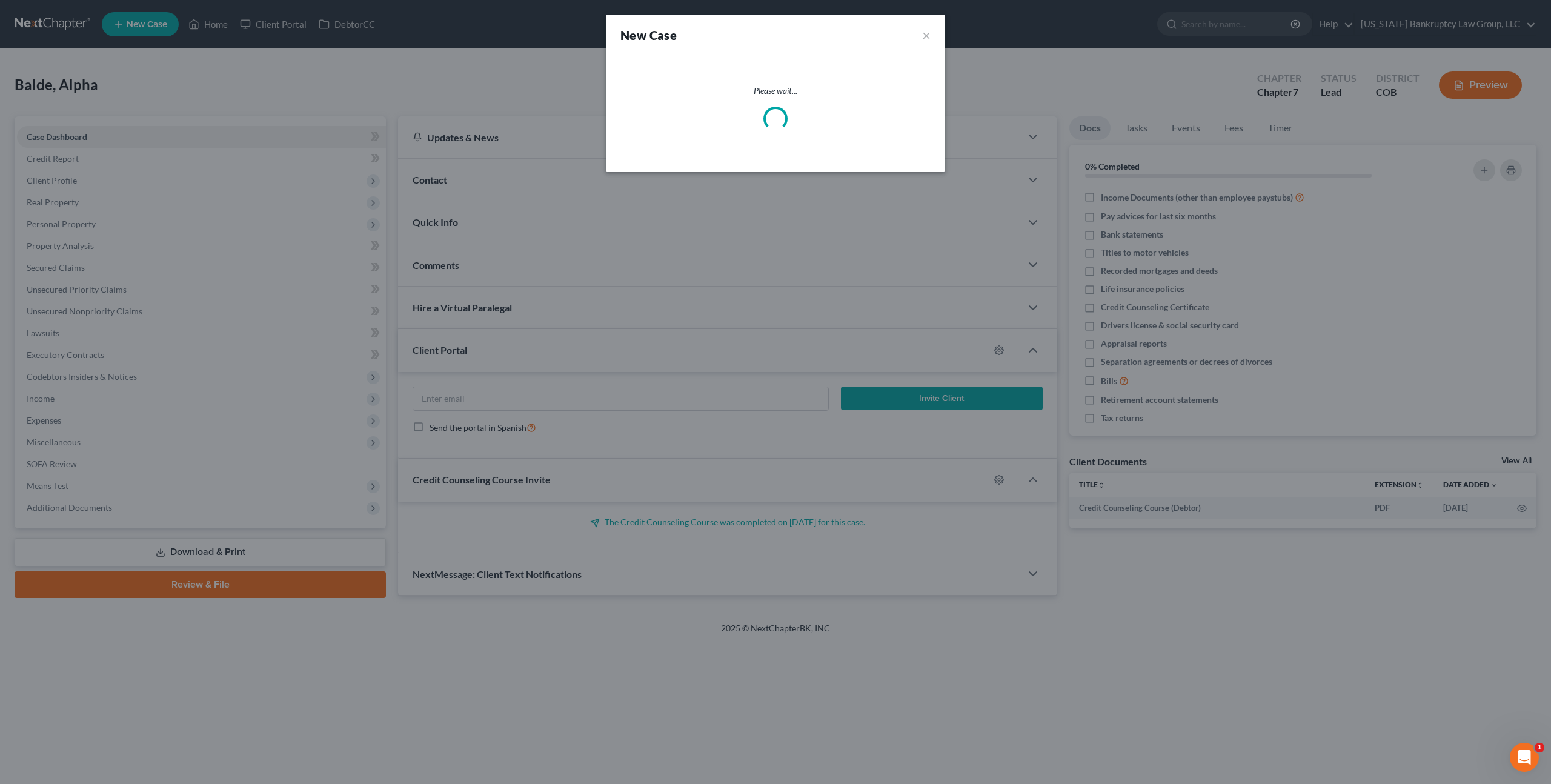
select select "11"
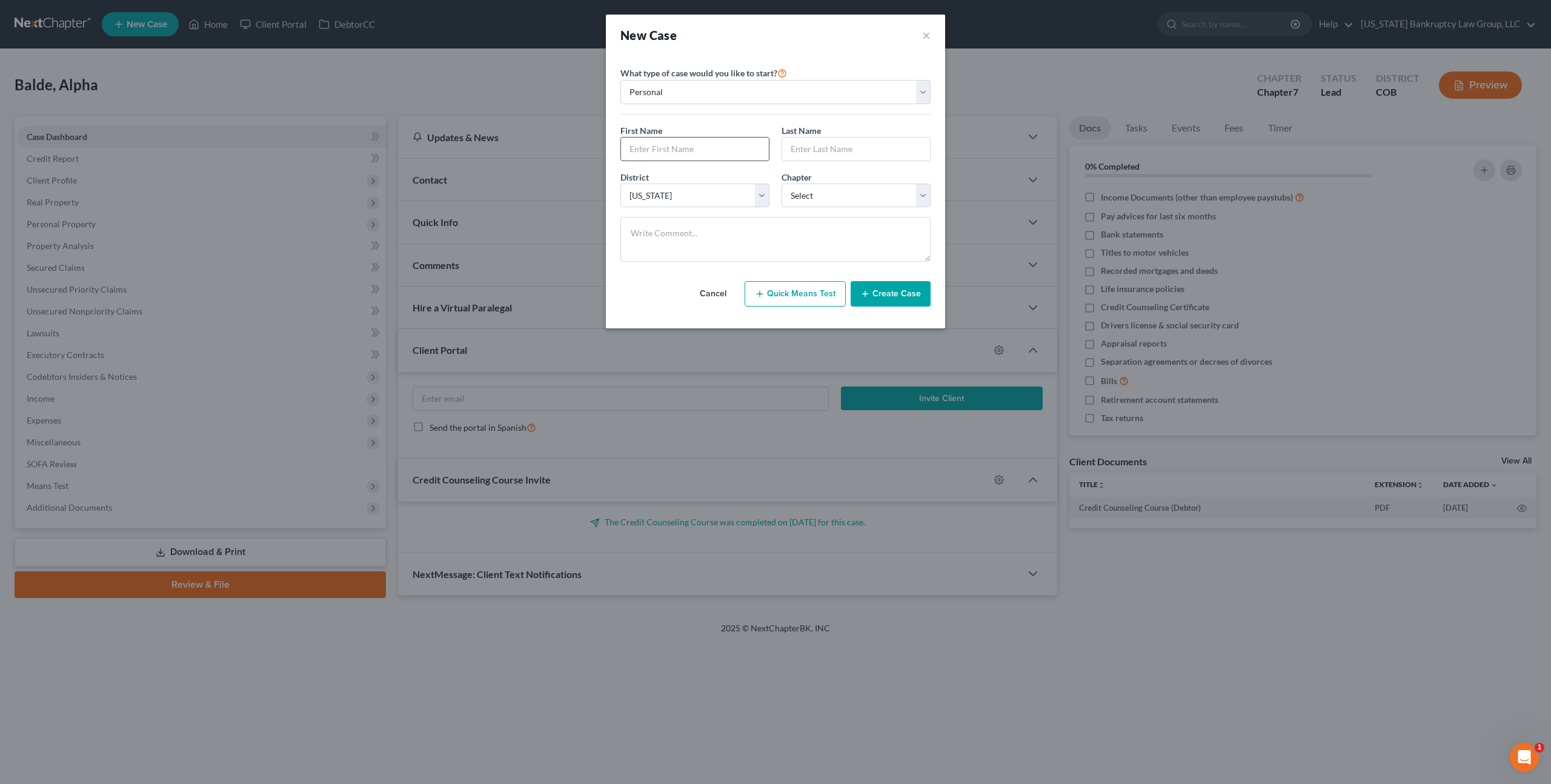
click at [662, 145] on input "text" at bounding box center [695, 149] width 148 height 23
type input "[PERSON_NAME]"
click at [828, 199] on select "Select 7 11 12 13" at bounding box center [856, 195] width 149 height 24
select select "0"
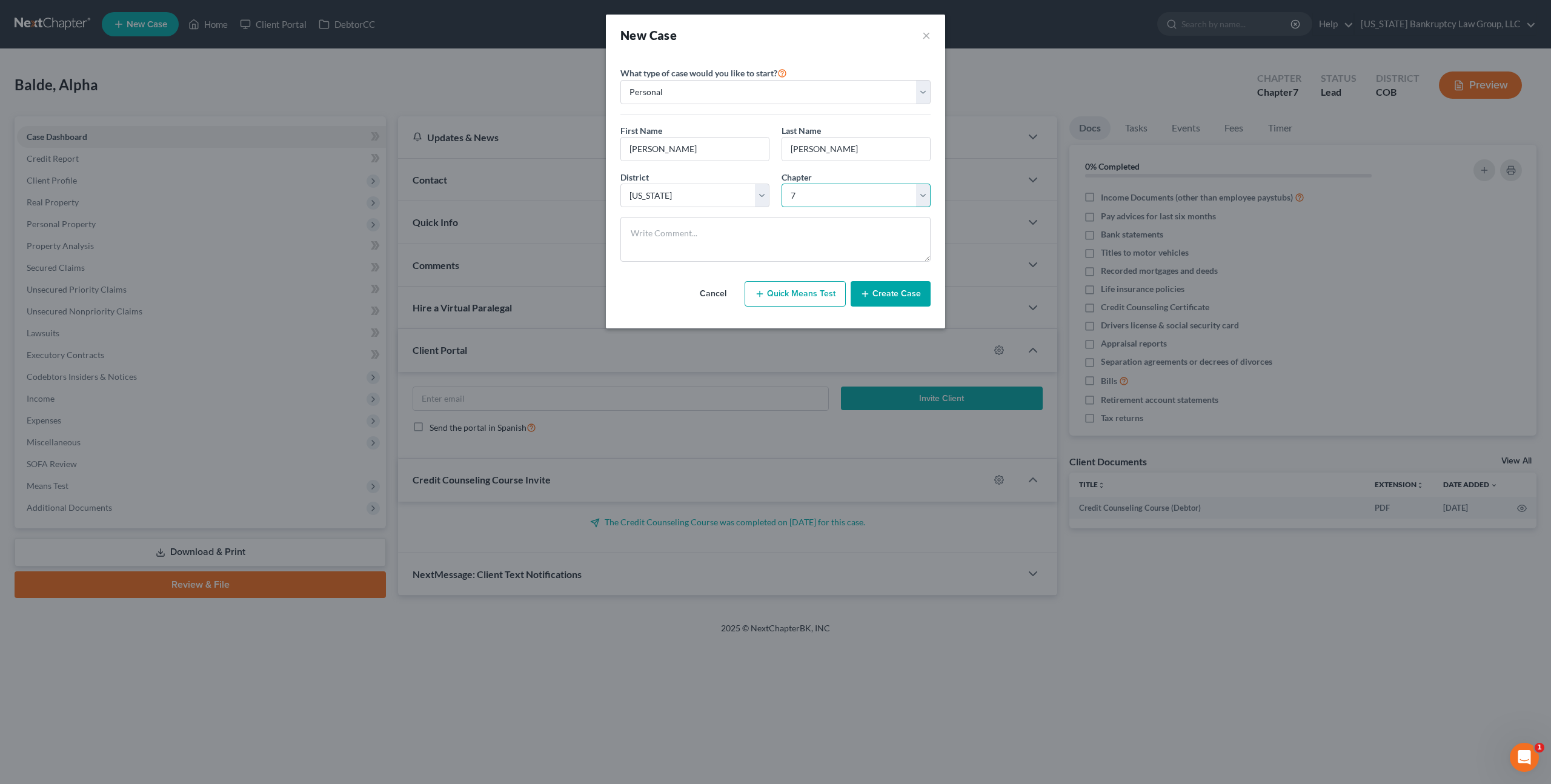
click at [781, 183] on select "Select 7 11 12 13" at bounding box center [856, 195] width 149 height 24
click at [879, 294] on button "Create Case" at bounding box center [891, 294] width 80 height 26
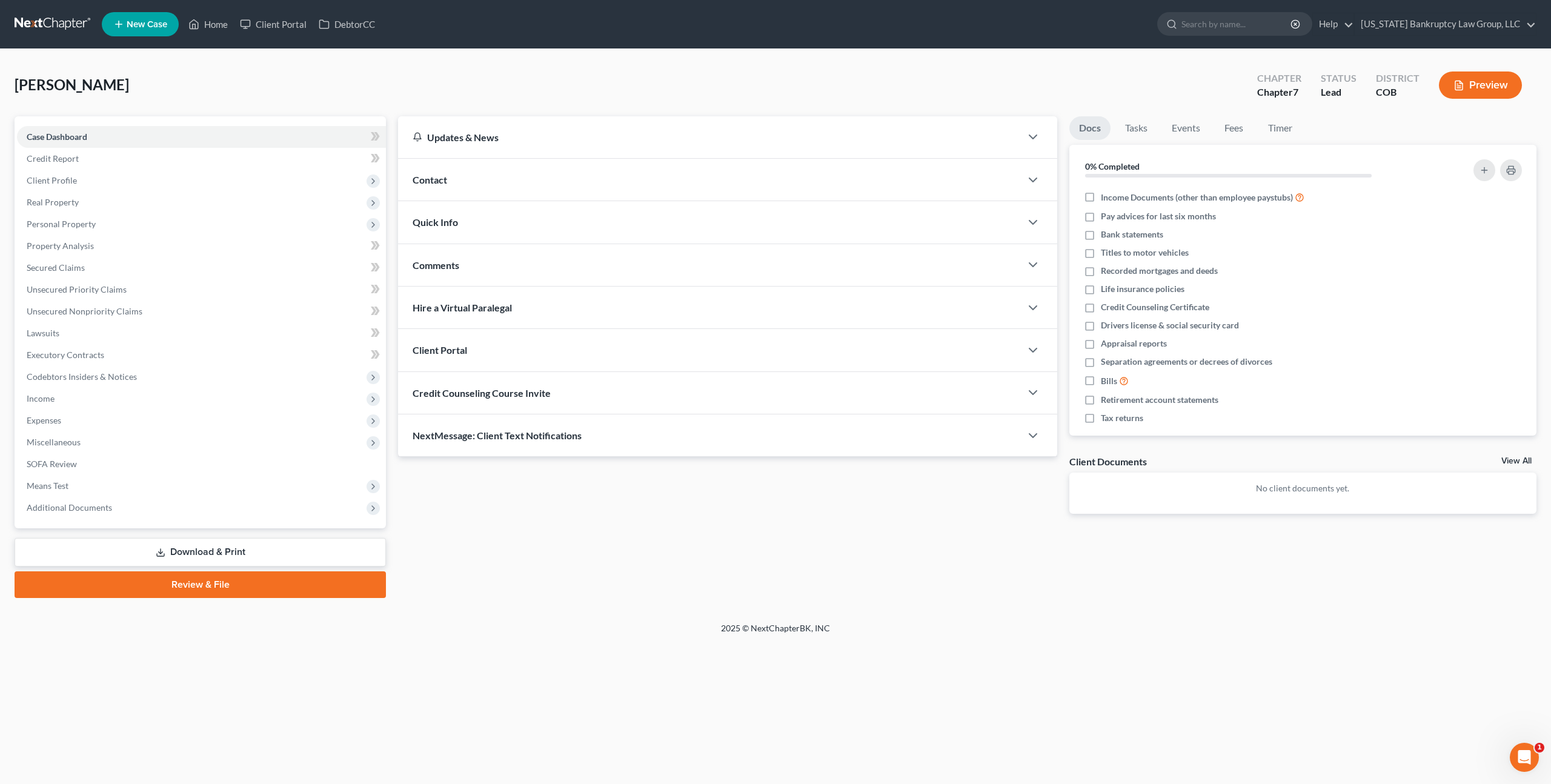
click at [494, 348] on div "Client Portal" at bounding box center [710, 350] width 623 height 42
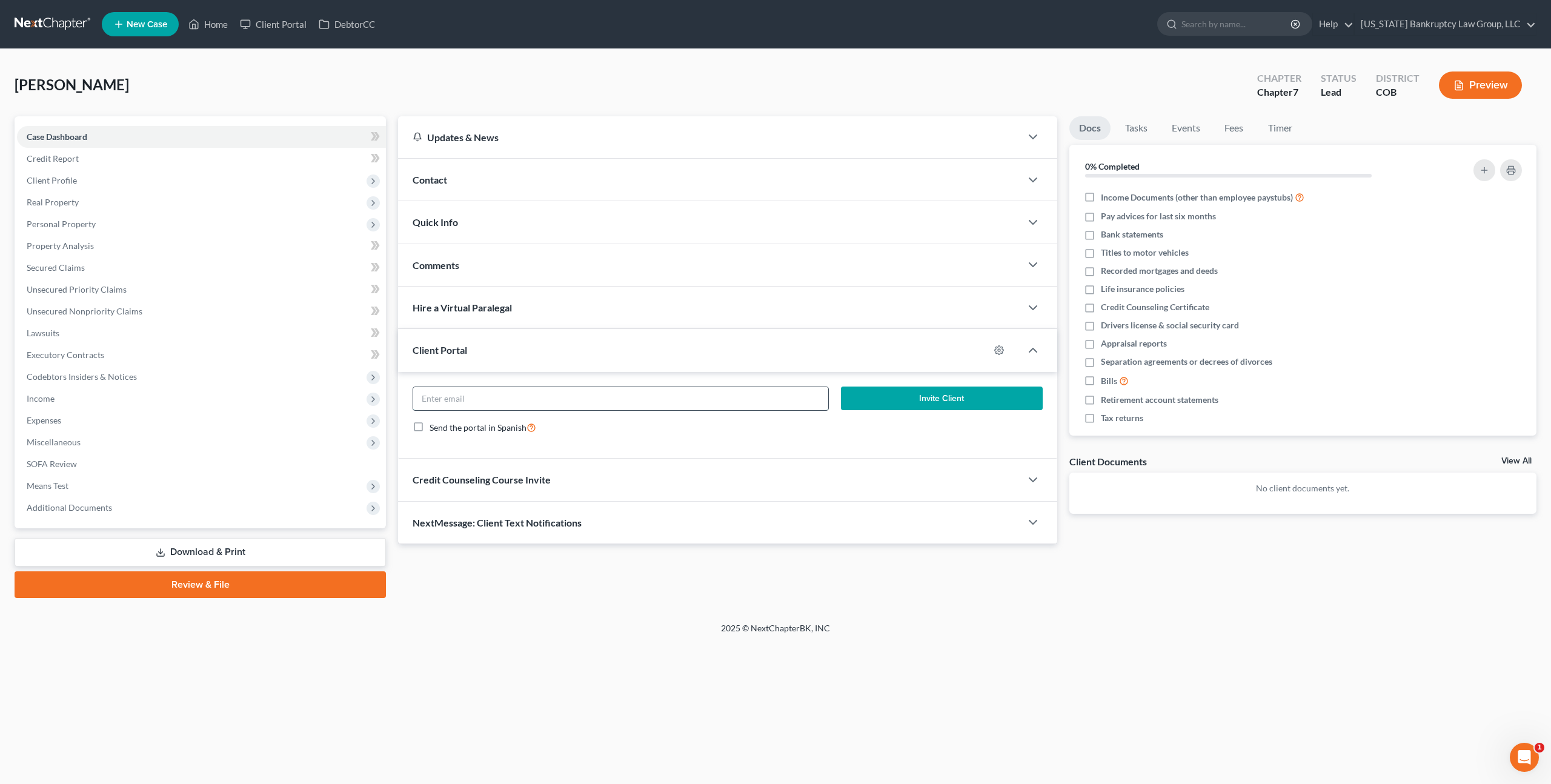
click at [511, 400] on input "email" at bounding box center [621, 398] width 415 height 23
paste input "[PERSON_NAME][EMAIL_ADDRESS][PERSON_NAME][DOMAIN_NAME]"
type input "[PERSON_NAME][EMAIL_ADDRESS][PERSON_NAME][DOMAIN_NAME]"
click at [869, 396] on button "Invite Client" at bounding box center [942, 398] width 202 height 24
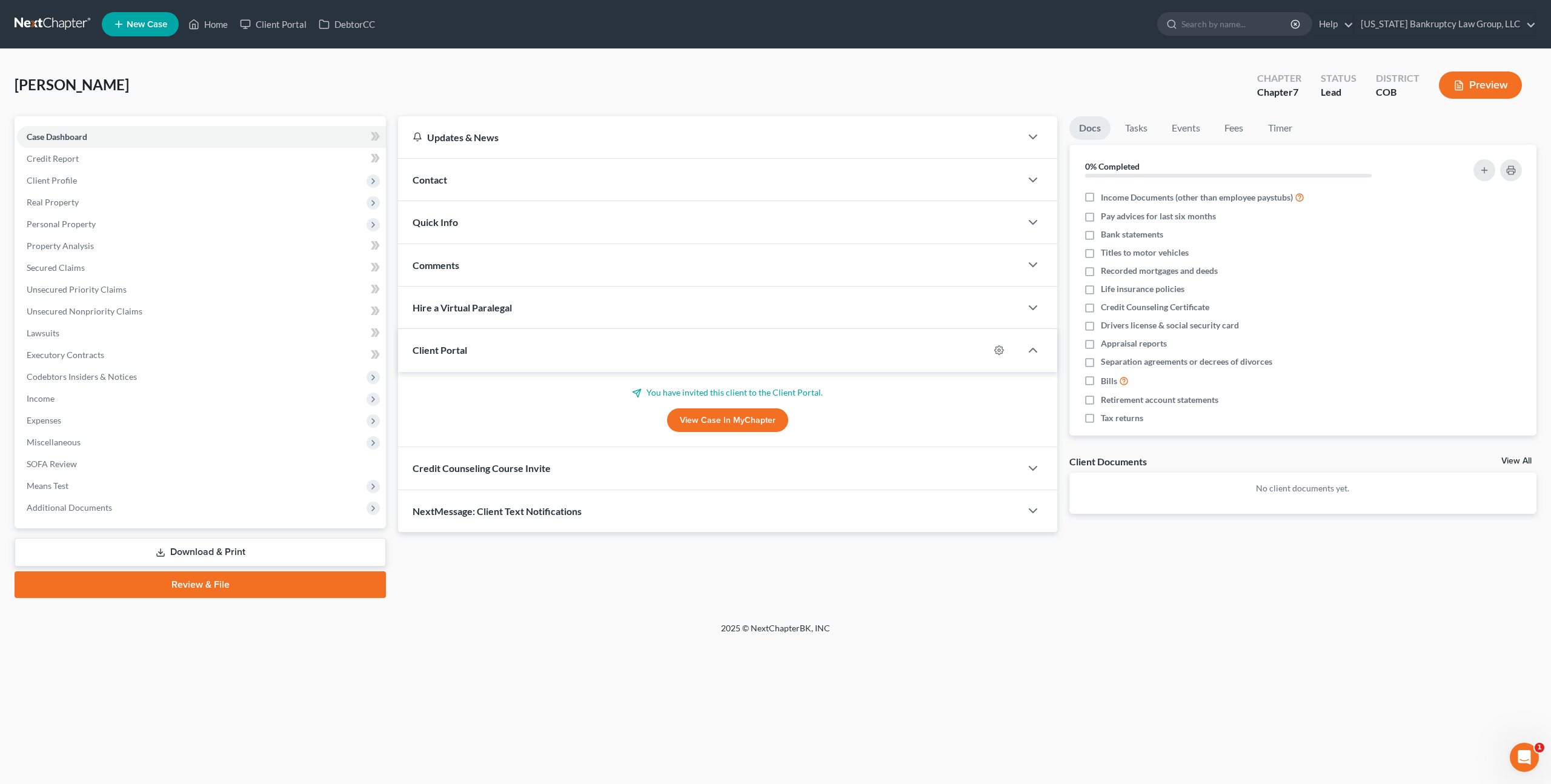
click at [584, 467] on div "Credit Counseling Course Invite" at bounding box center [710, 468] width 623 height 42
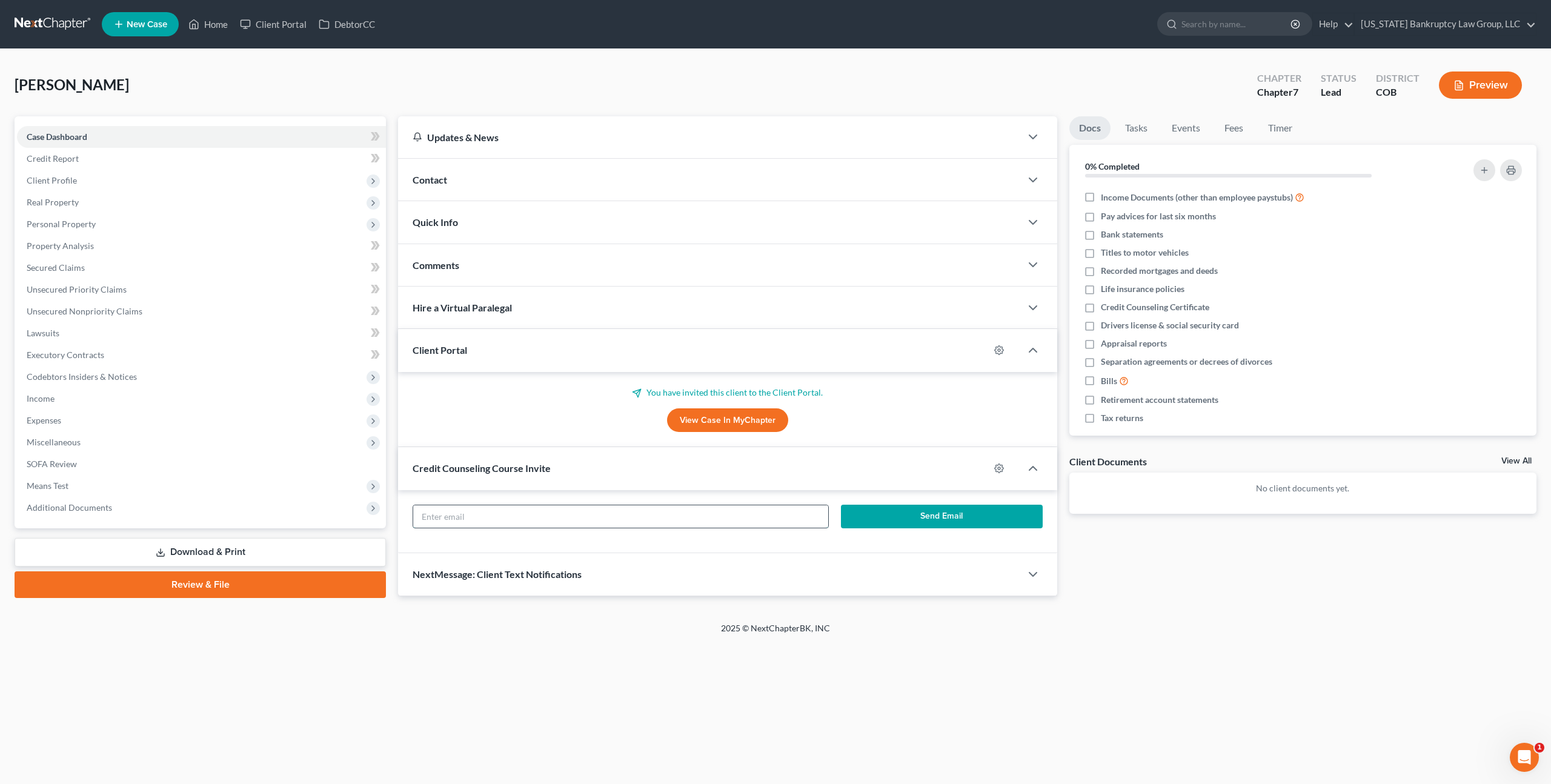
click at [591, 520] on input "text" at bounding box center [621, 517] width 415 height 23
paste input "[PERSON_NAME][EMAIL_ADDRESS][PERSON_NAME][DOMAIN_NAME]"
type input "[PERSON_NAME][EMAIL_ADDRESS][PERSON_NAME][DOMAIN_NAME]"
click at [893, 522] on button "Send Email" at bounding box center [942, 517] width 202 height 24
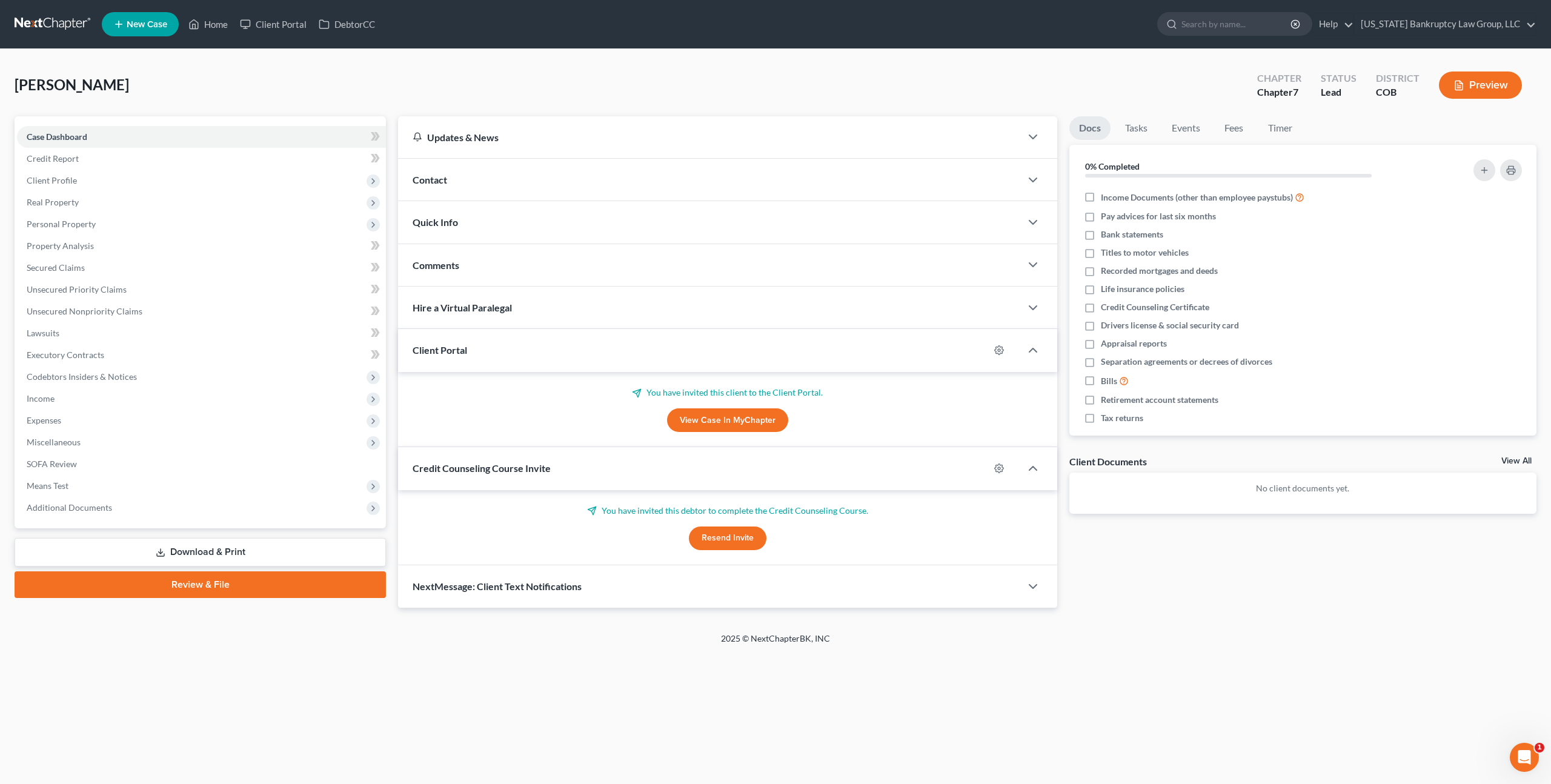
click at [132, 26] on span "New Case" at bounding box center [147, 24] width 41 height 9
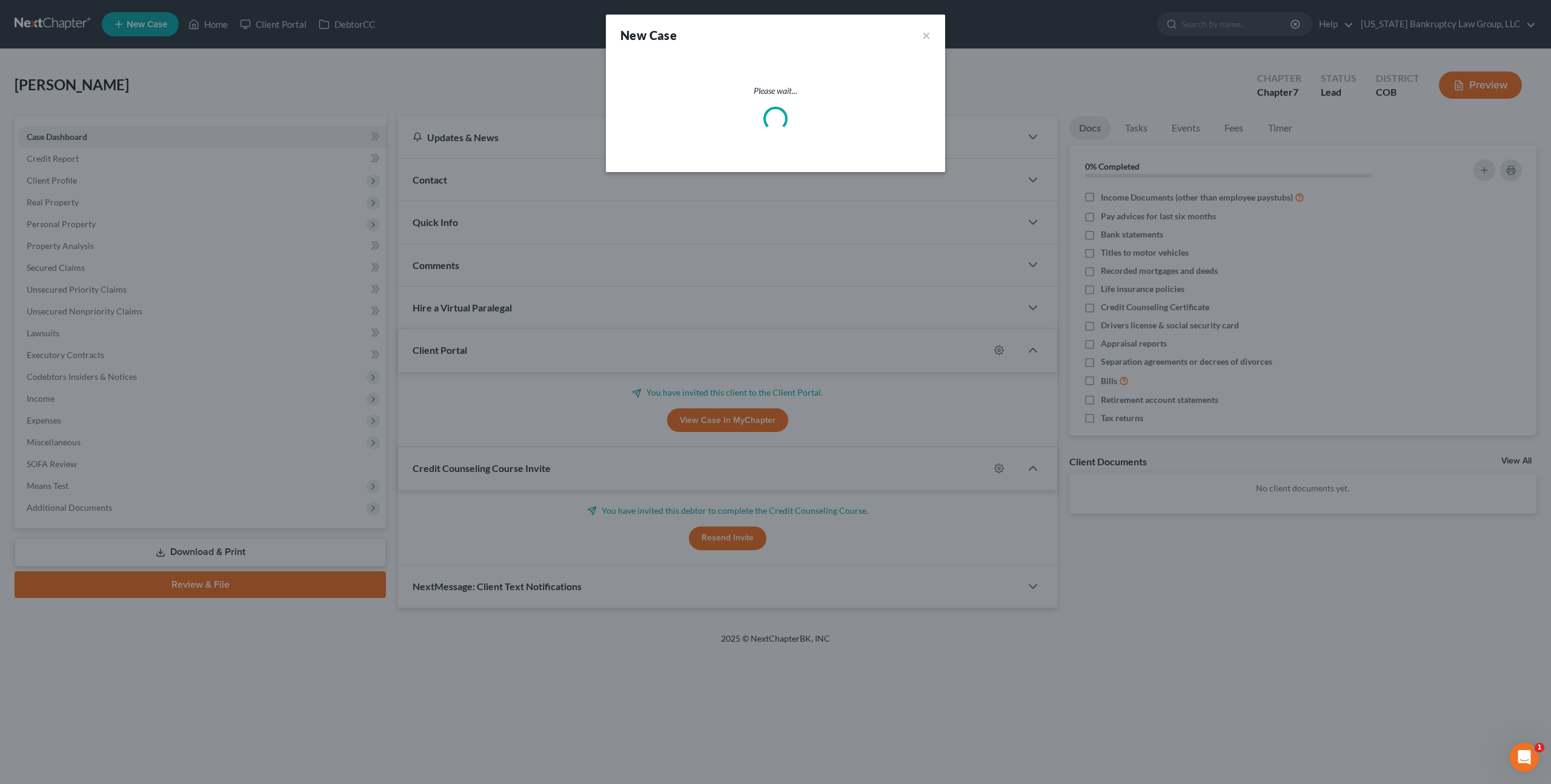
select select "11"
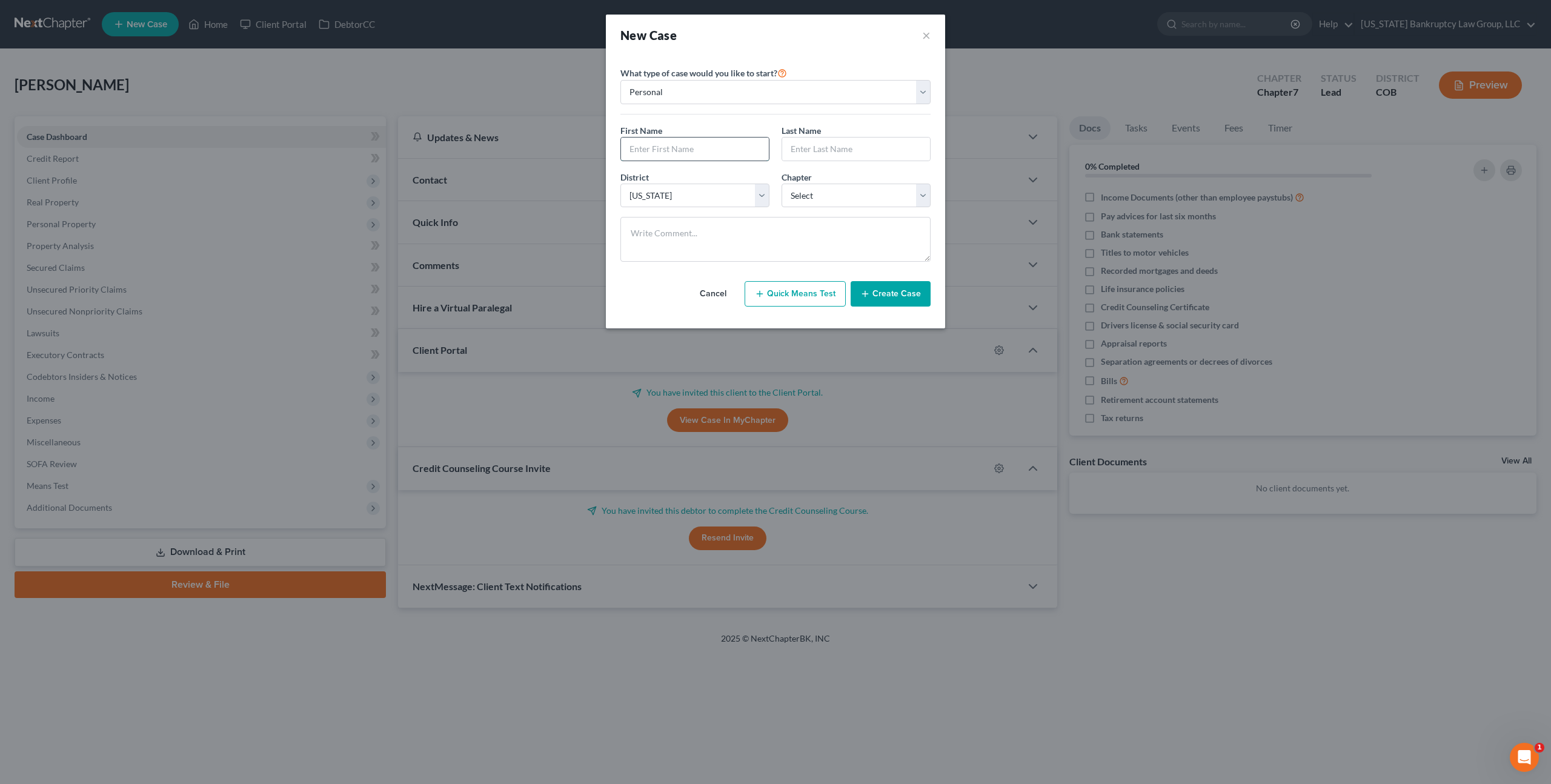
click at [685, 156] on input "text" at bounding box center [695, 149] width 148 height 23
type input "[PERSON_NAME]"
click at [806, 189] on select "Select 7 11 12 13" at bounding box center [856, 195] width 149 height 24
select select "0"
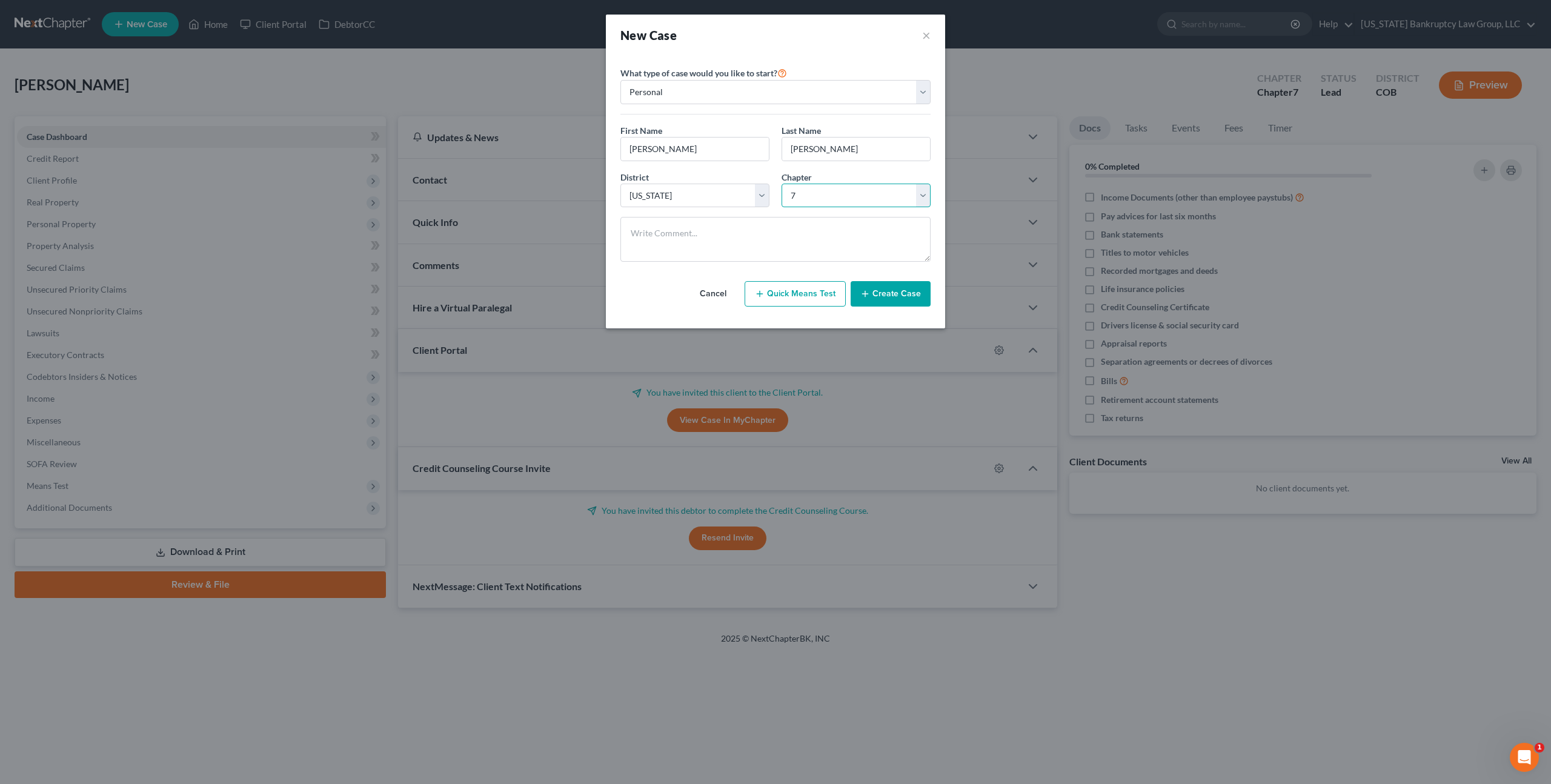
click at [781, 183] on select "Select 7 11 12 13" at bounding box center [856, 195] width 149 height 24
click at [891, 305] on button "Create Case" at bounding box center [891, 294] width 80 height 26
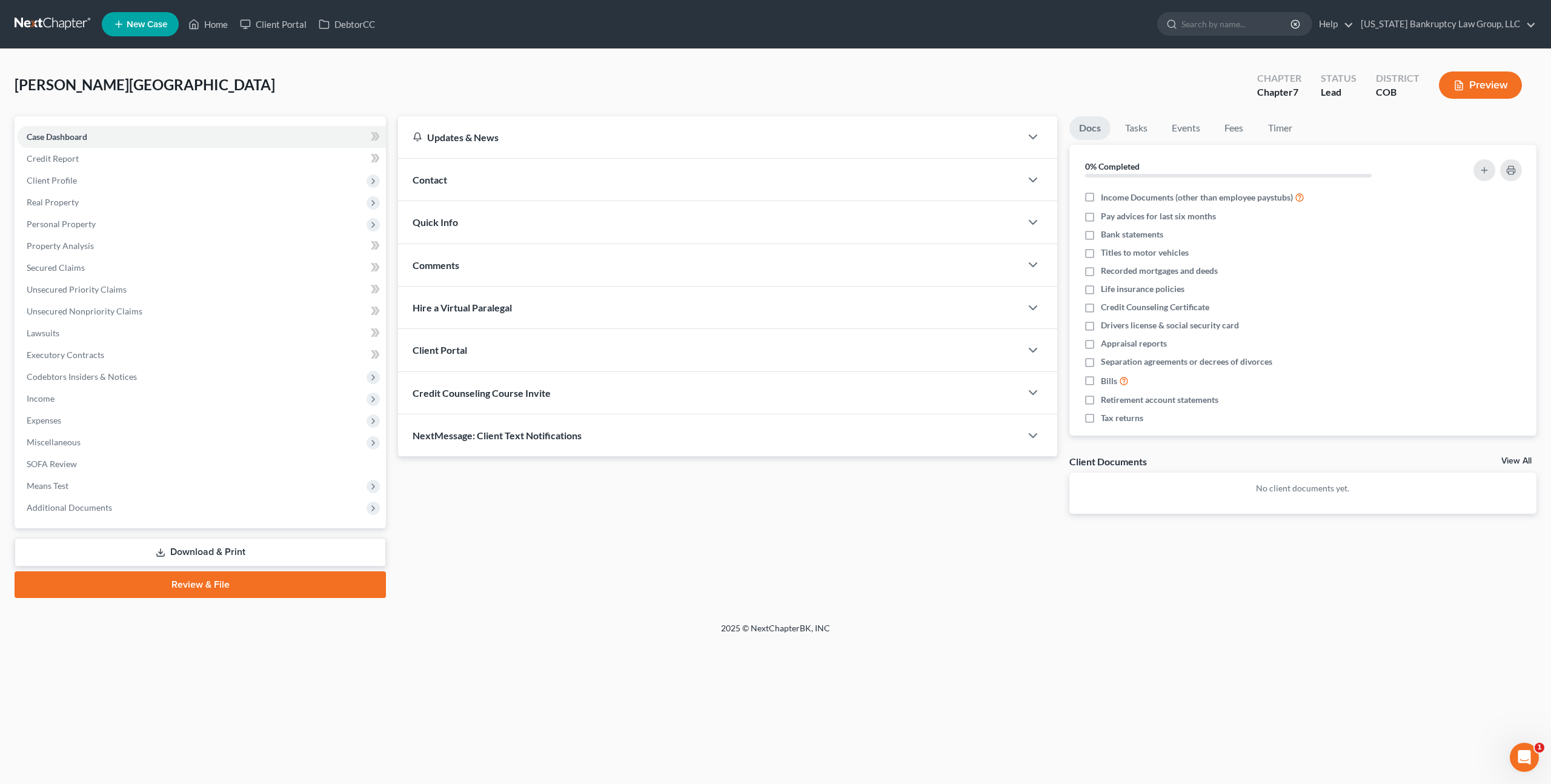
click at [509, 348] on div "Client Portal" at bounding box center [710, 350] width 623 height 42
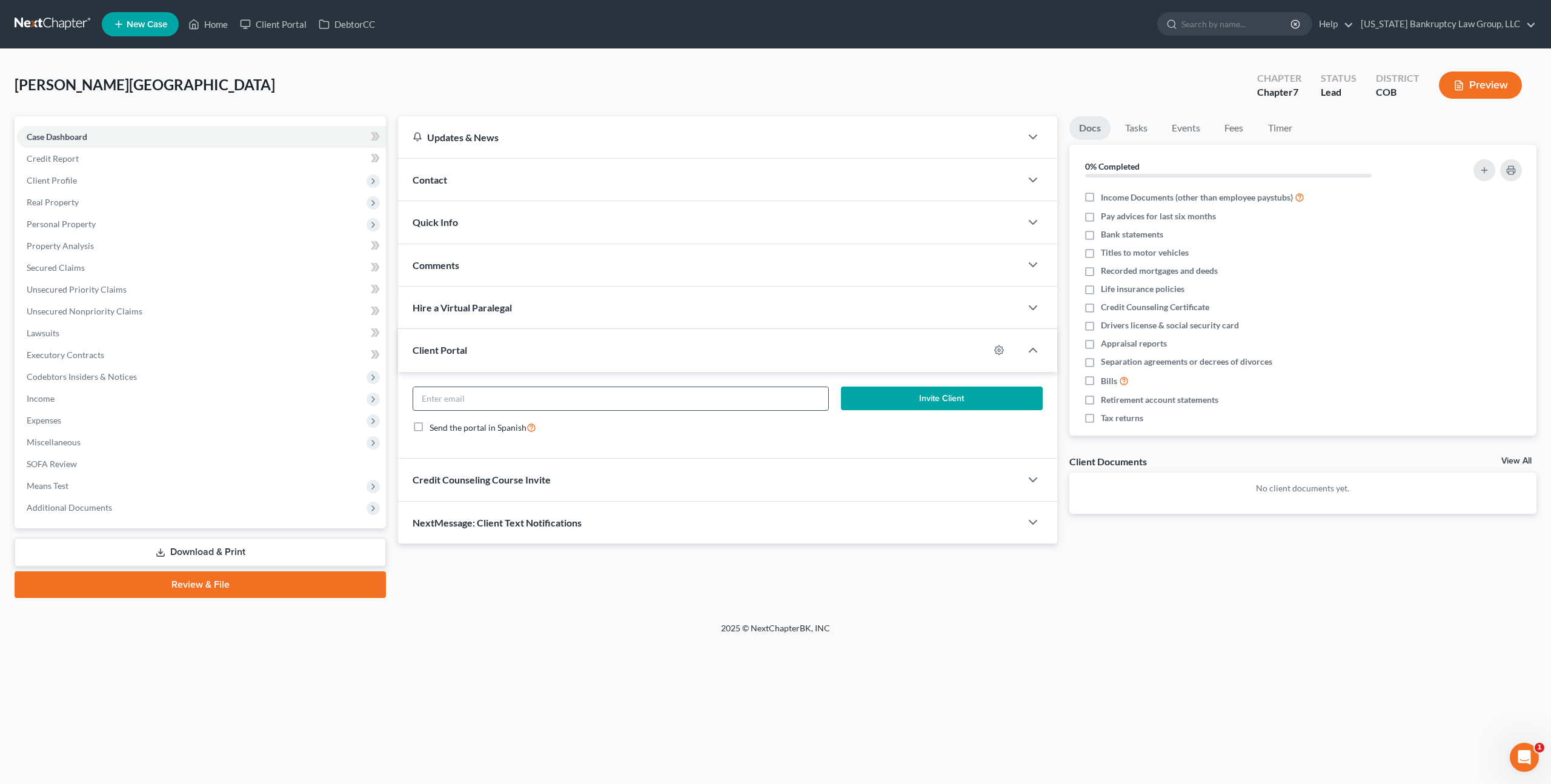
click at [522, 397] on input "email" at bounding box center [621, 398] width 415 height 23
paste input "[EMAIL_ADDRESS][DOMAIN_NAME]"
type input "[EMAIL_ADDRESS][DOMAIN_NAME]"
click at [875, 399] on button "Invite Client" at bounding box center [942, 398] width 202 height 24
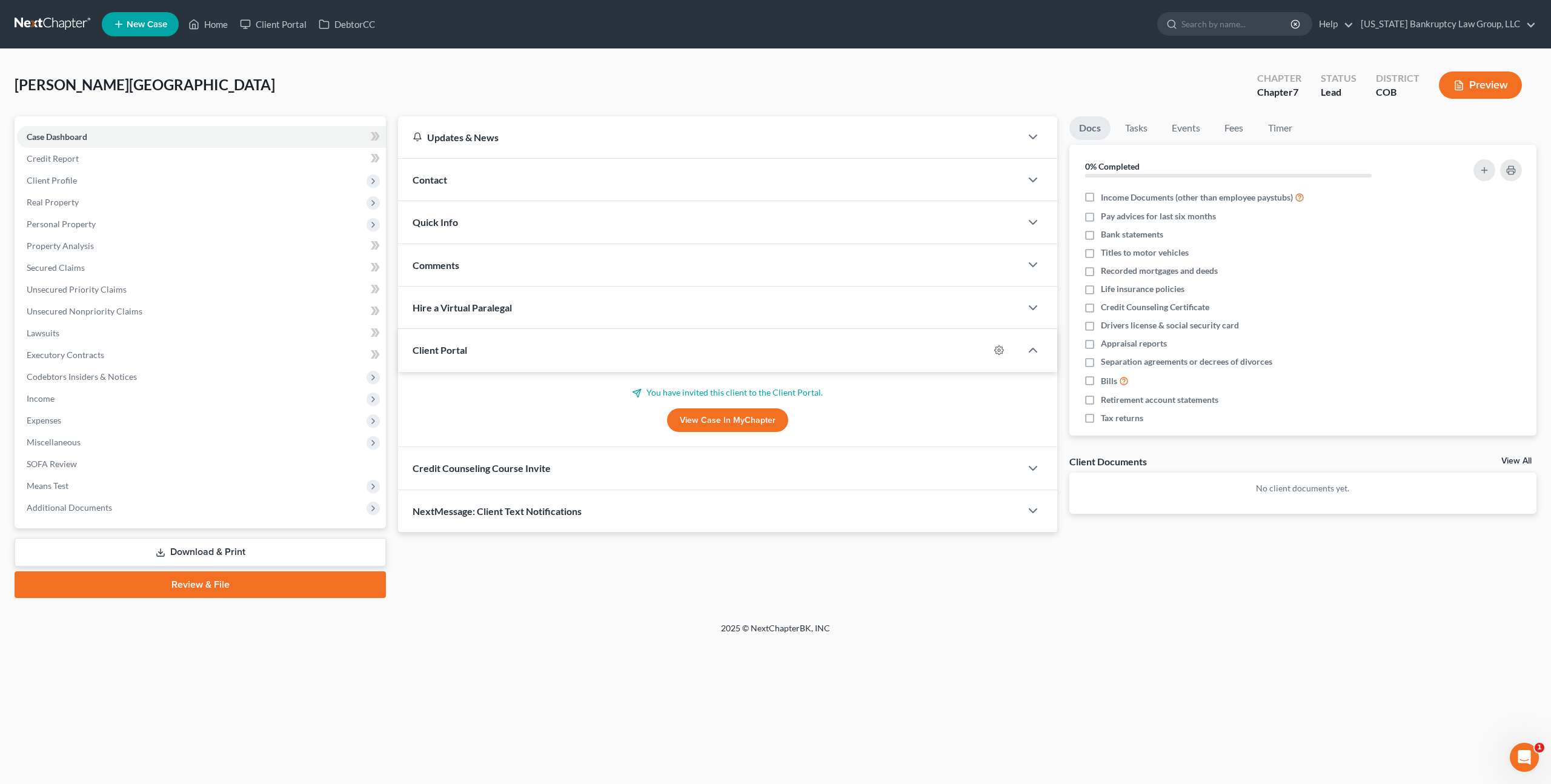
click at [628, 476] on div "Credit Counseling Course Invite" at bounding box center [710, 468] width 623 height 42
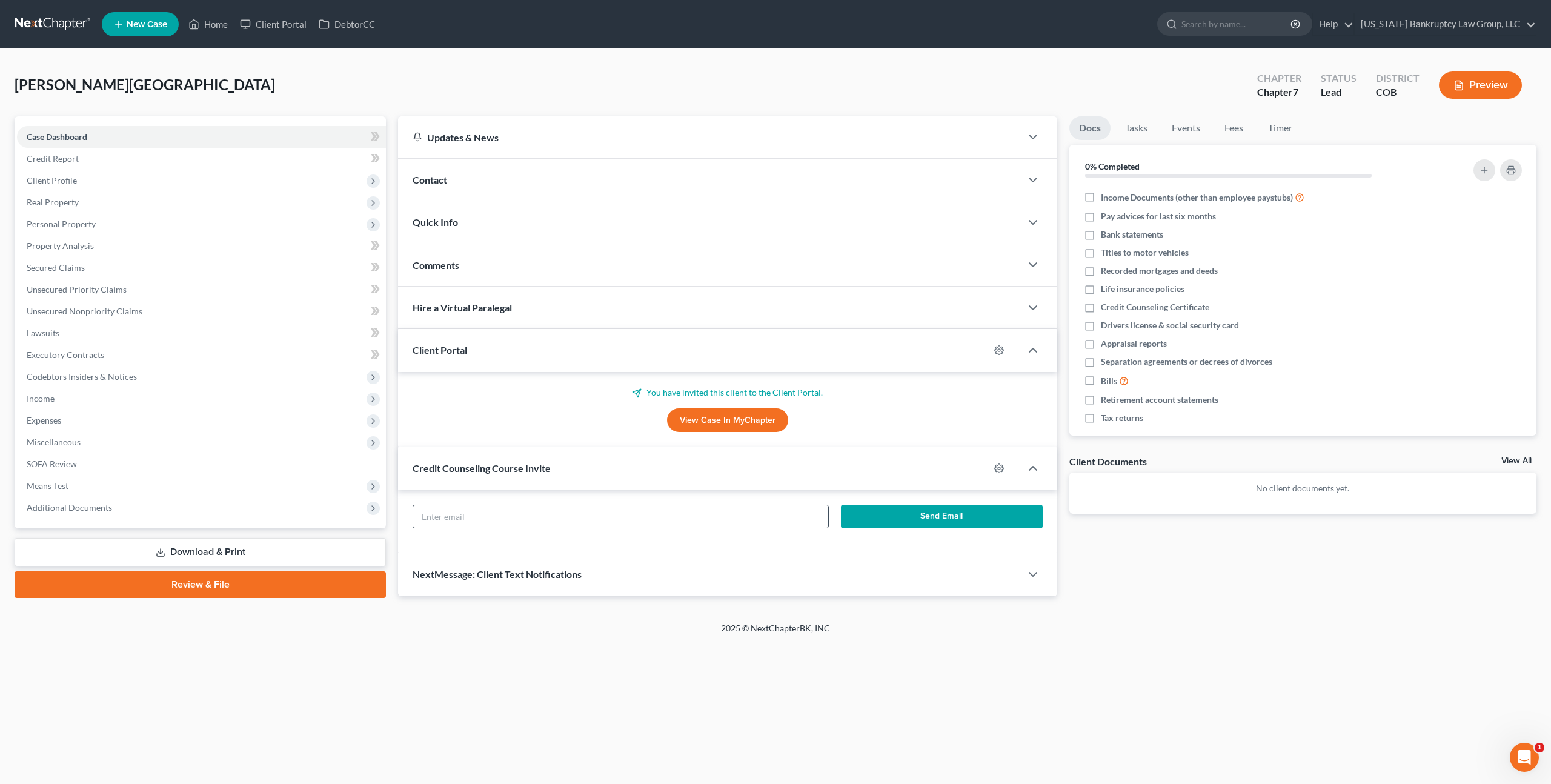
click at [636, 528] on div at bounding box center [620, 517] width 416 height 24
click at [641, 520] on input "text" at bounding box center [621, 517] width 415 height 23
paste input "[EMAIL_ADDRESS][DOMAIN_NAME]"
type input "[EMAIL_ADDRESS][DOMAIN_NAME]"
click at [875, 512] on button "Send Email" at bounding box center [942, 517] width 202 height 24
